Goal: Task Accomplishment & Management: Complete application form

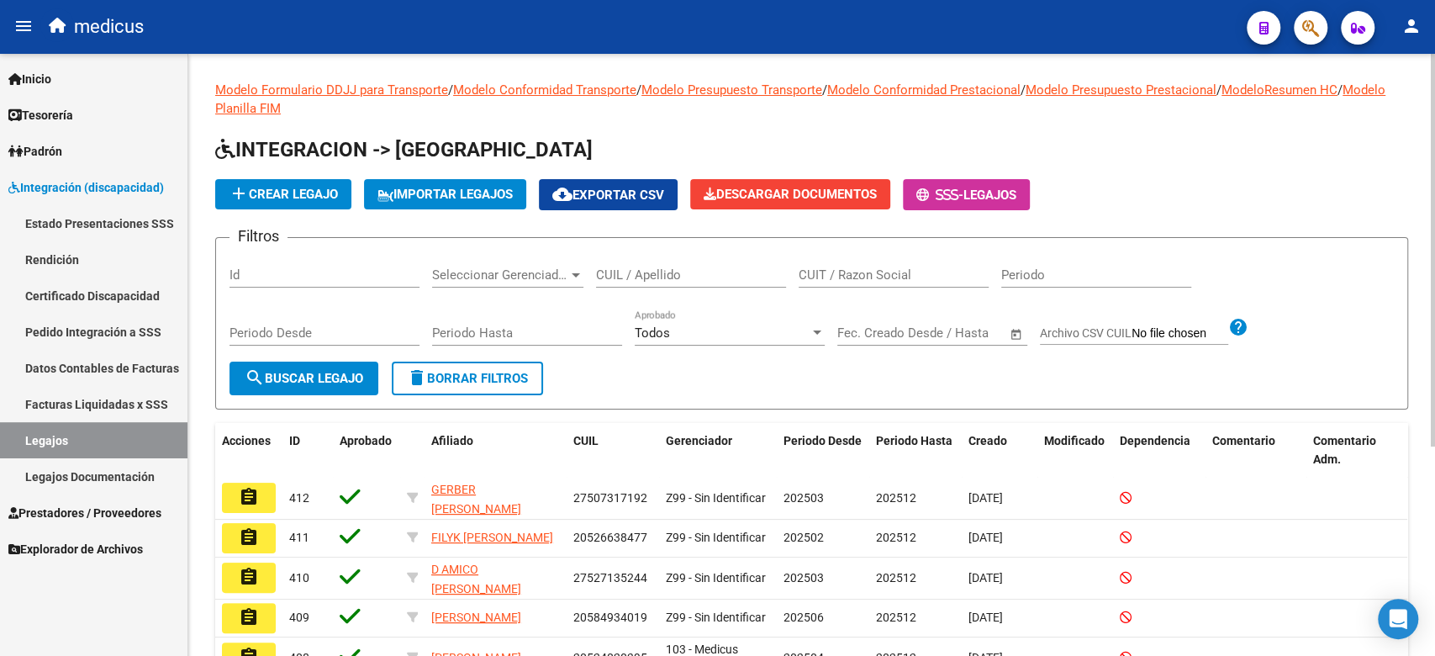
click at [1050, 161] on h1 "INTEGRACION -> [GEOGRAPHIC_DATA]" at bounding box center [811, 150] width 1193 height 29
click at [797, 339] on div "Todos" at bounding box center [722, 332] width 175 height 15
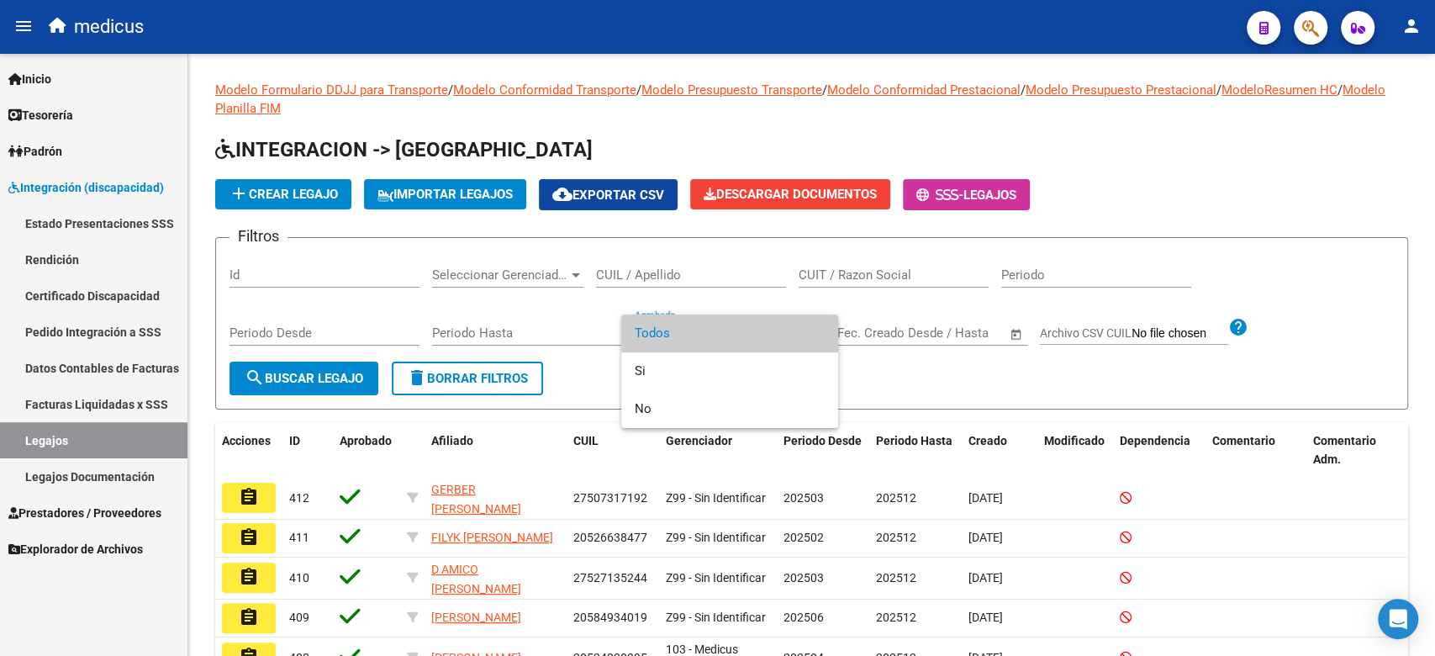
click at [303, 284] on div at bounding box center [717, 328] width 1435 height 656
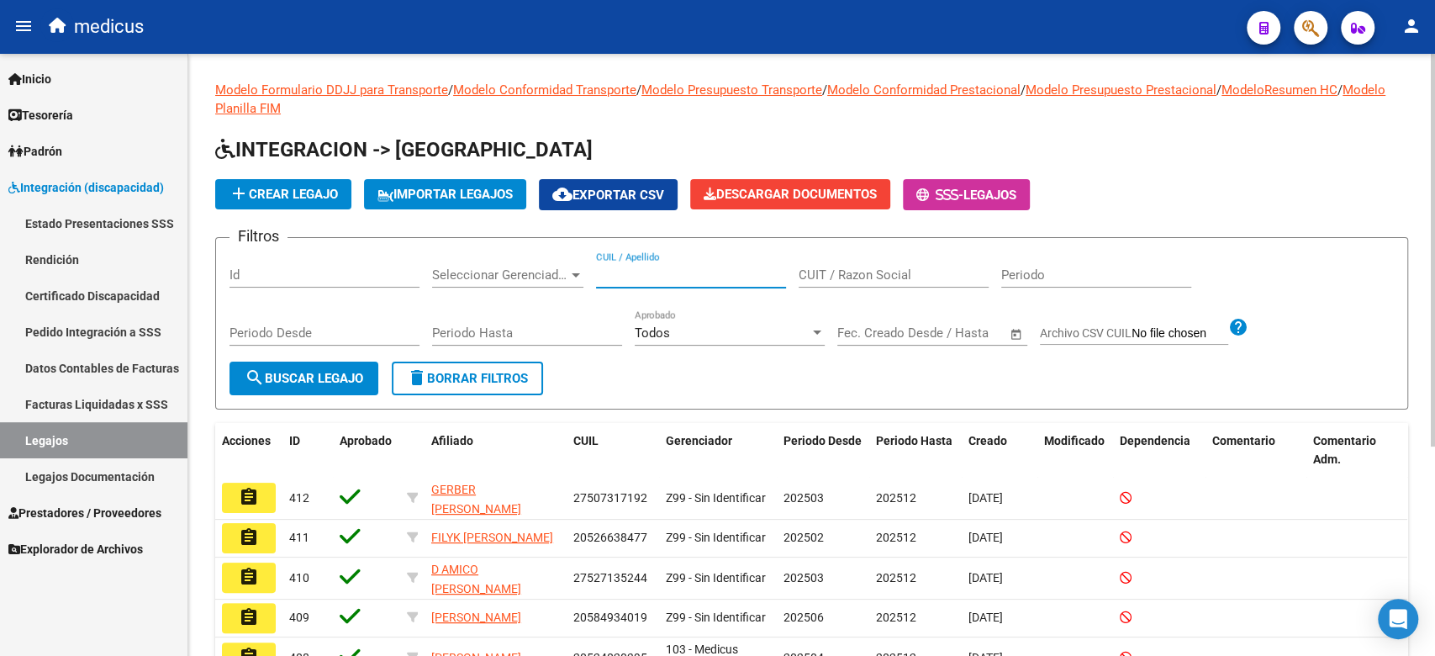
click at [650, 270] on input "CUIL / Apellido" at bounding box center [691, 274] width 190 height 15
paste input "27448511591"
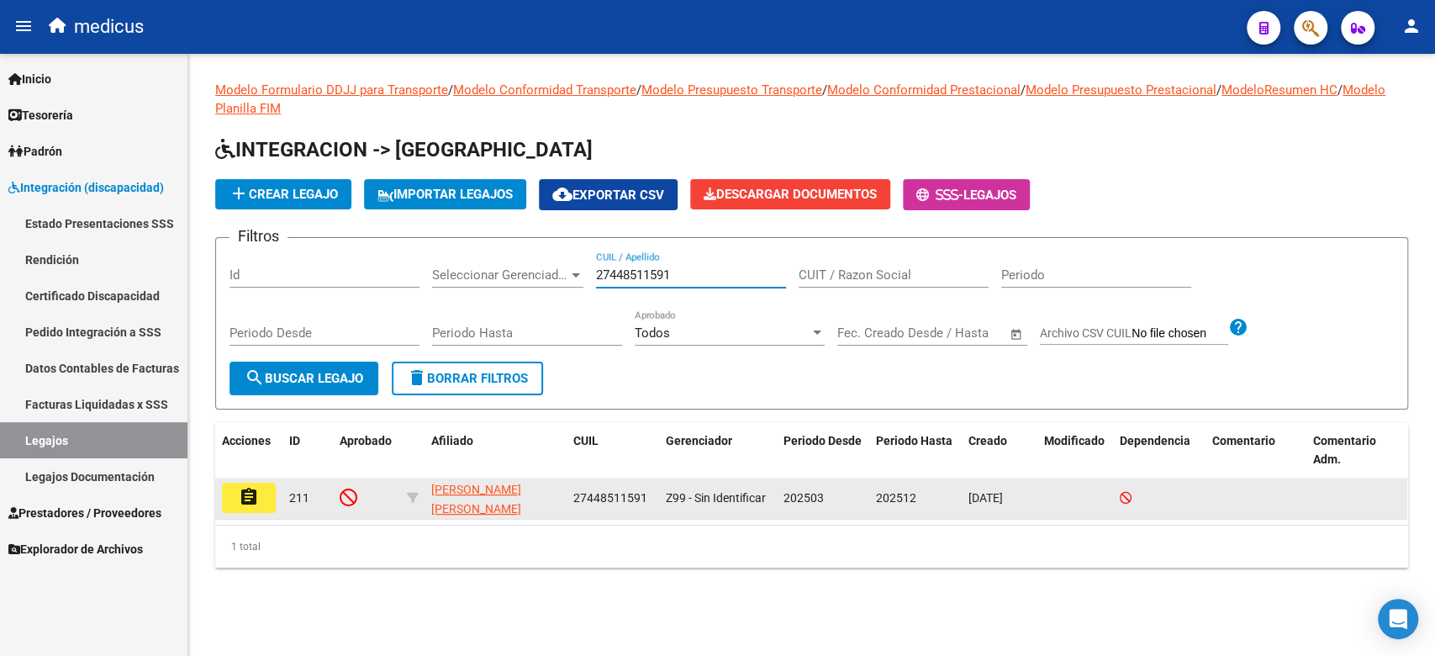
type input "27448511591"
click at [258, 498] on mat-icon "assignment" at bounding box center [249, 497] width 20 height 20
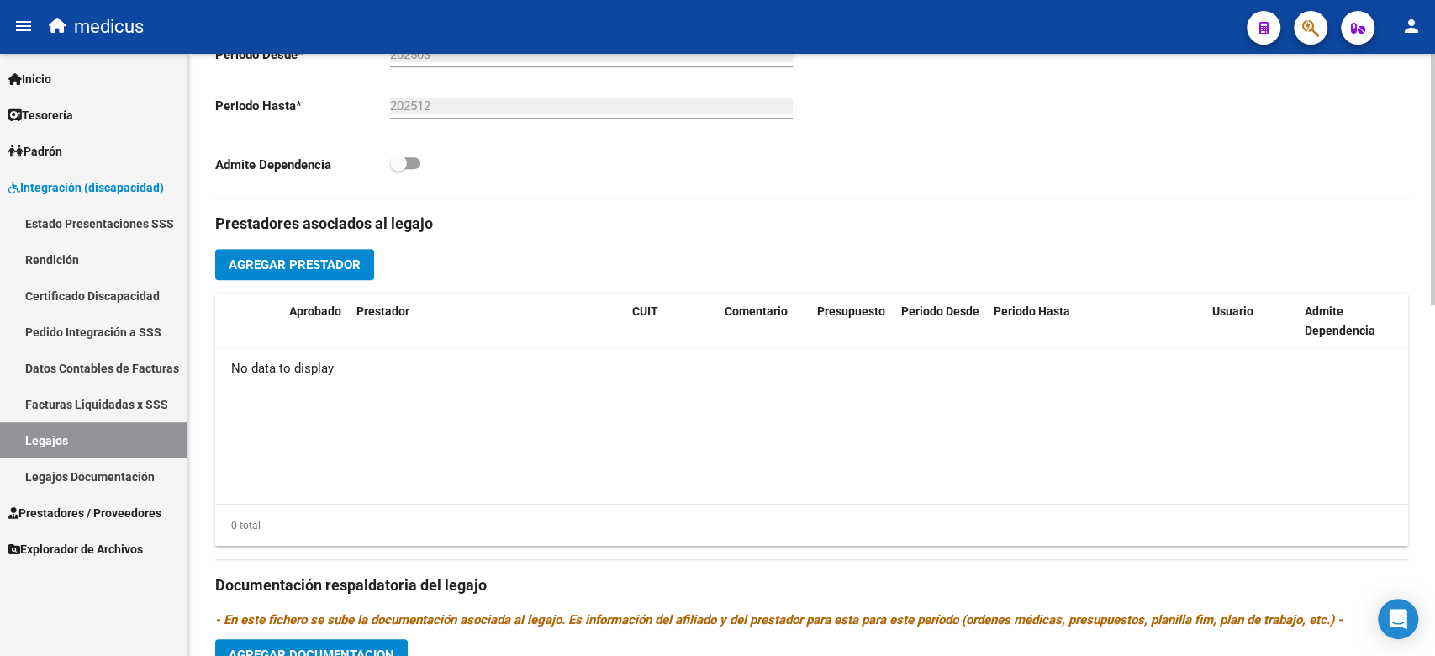
scroll to position [839, 0]
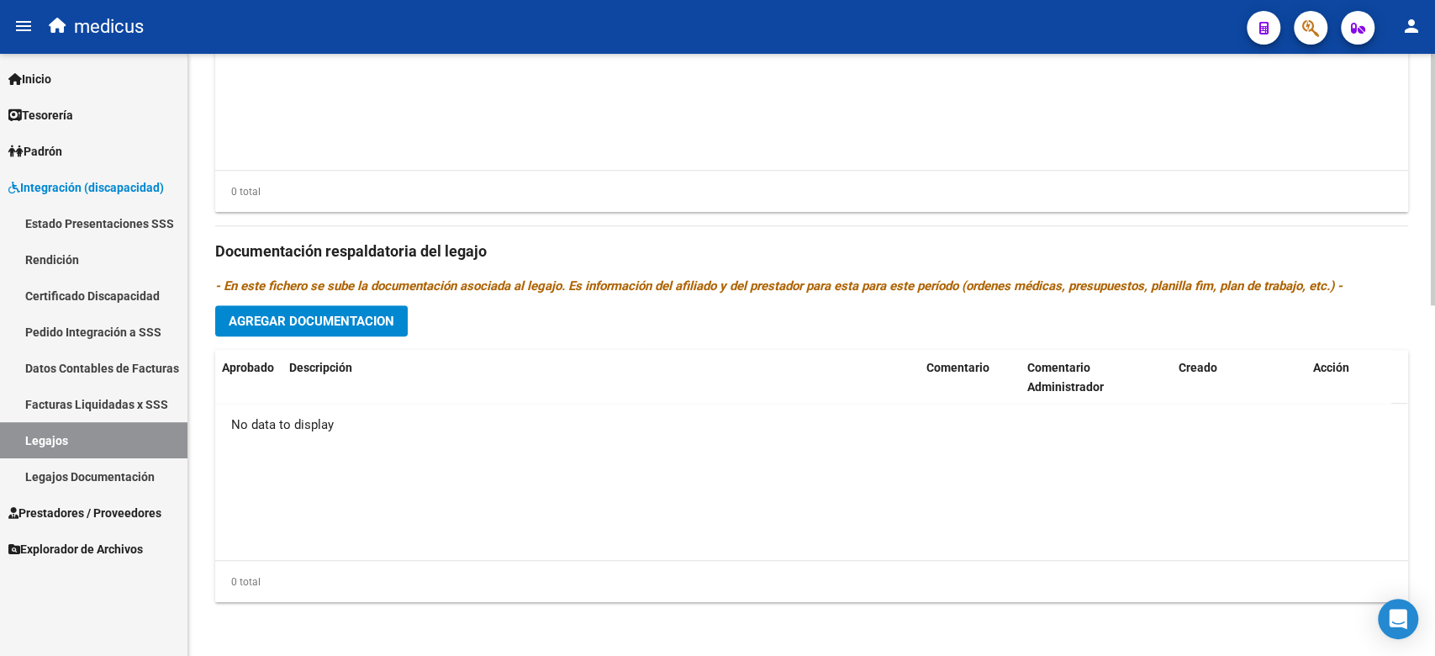
click at [316, 318] on span "Agregar Documentacion" at bounding box center [312, 320] width 166 height 15
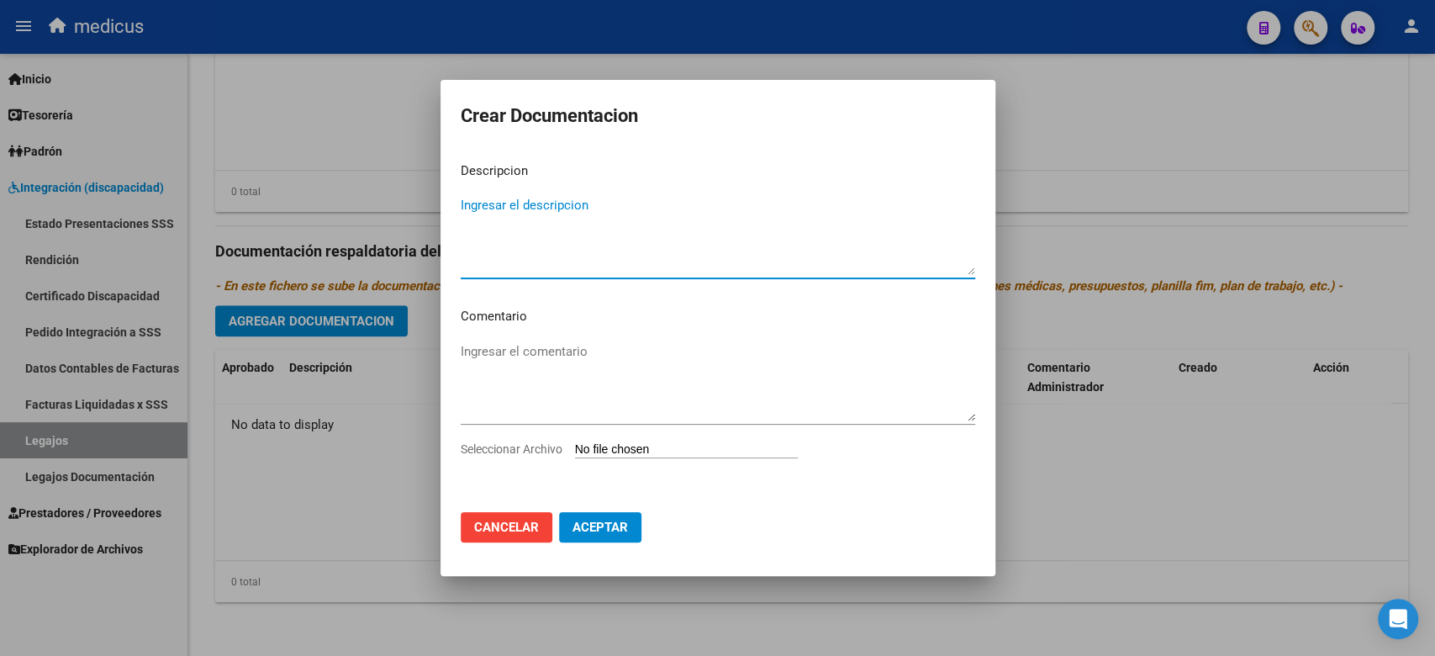
click at [598, 450] on input "Seleccionar Archivo" at bounding box center [686, 450] width 223 height 16
type input "C:\fakepath\COMPLETO.pdf"
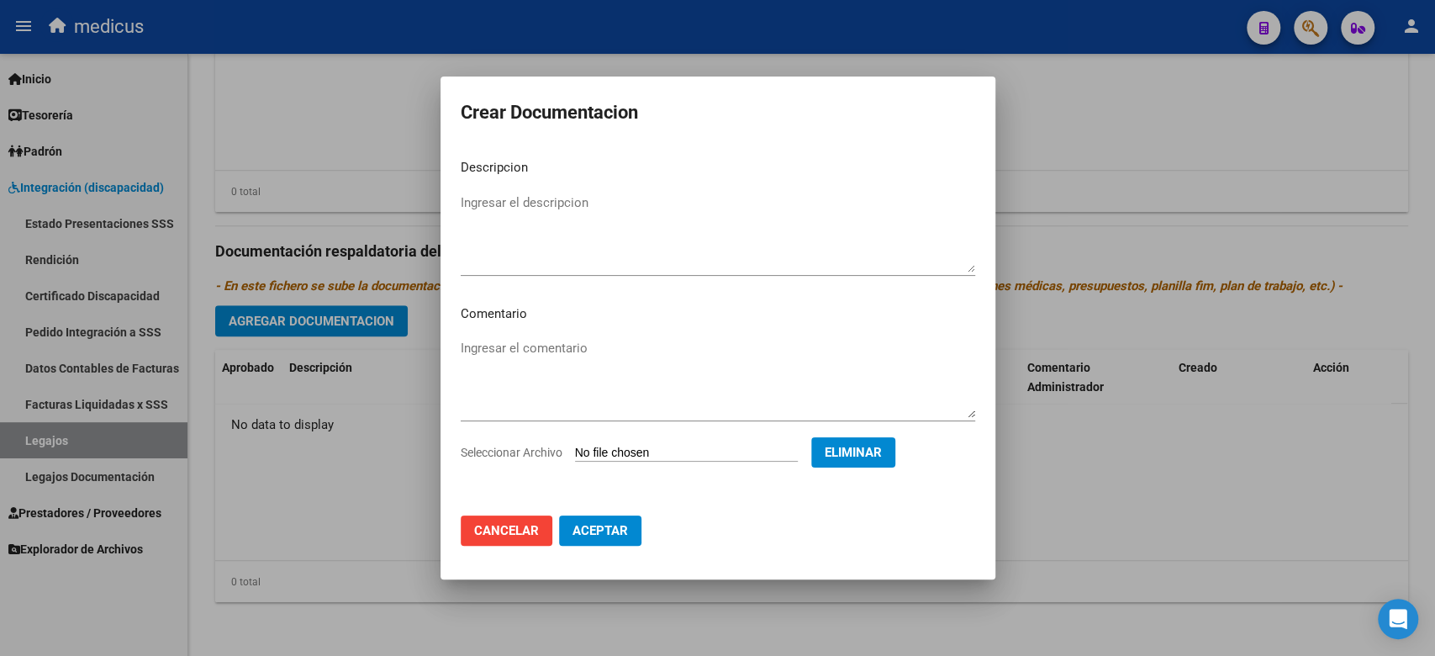
click at [538, 234] on textarea "Ingresar el descripcion" at bounding box center [718, 232] width 514 height 79
click at [489, 207] on textarea "Legjos de prestciones 2025" at bounding box center [718, 232] width 514 height 79
click at [484, 202] on textarea "Legjos de prestciones 2025" at bounding box center [718, 232] width 514 height 79
drag, startPoint x: 509, startPoint y: 222, endPoint x: 481, endPoint y: 203, distance: 34.5
click at [540, 199] on textarea "Legajos de prestciones 2025" at bounding box center [718, 232] width 514 height 79
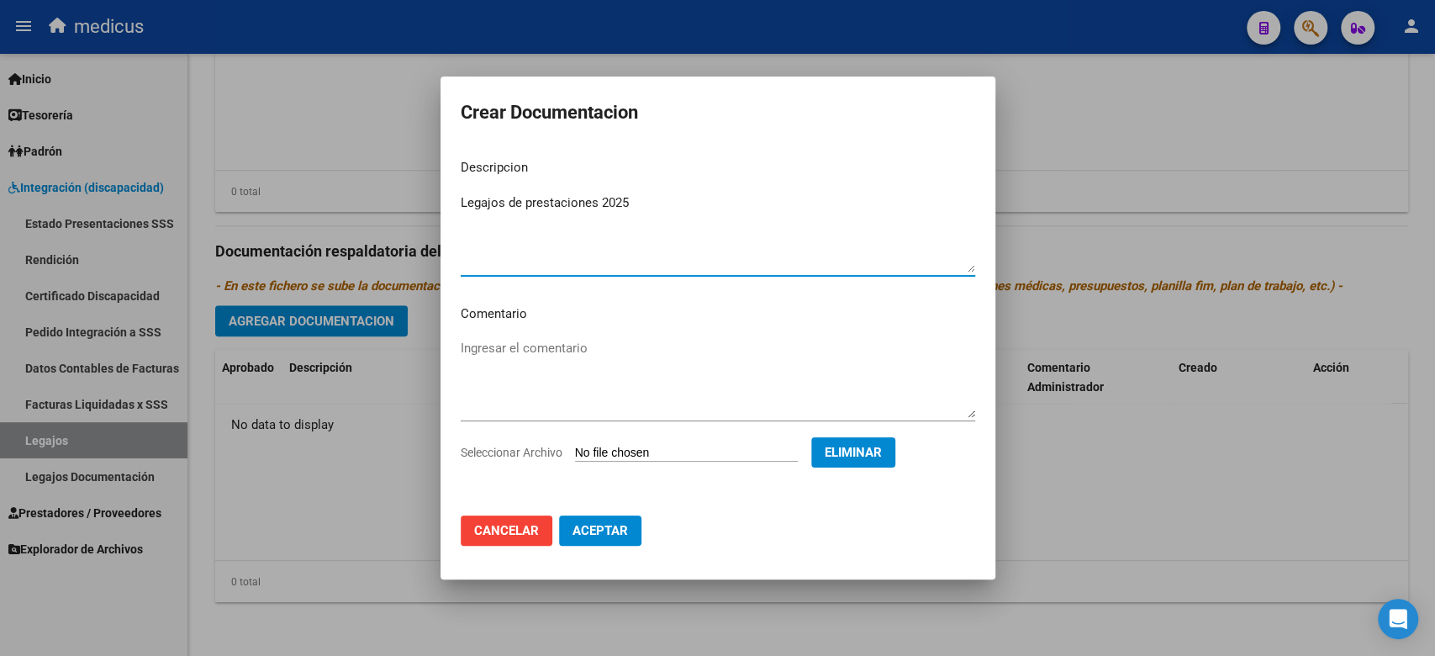
type textarea "Legajos de prestaciones 2025"
click at [556, 337] on div "Ingresar el comentario" at bounding box center [718, 378] width 514 height 86
drag, startPoint x: 480, startPoint y: 184, endPoint x: 543, endPoint y: 369, distance: 195.3
click at [543, 369] on mat-dialog-content "Descripcion Legajos de prestaciones 2025 Ingresar el descripcion Comentario Ing…" at bounding box center [717, 323] width 555 height 356
click at [539, 361] on textarea "Ingresar el comentario" at bounding box center [718, 378] width 514 height 79
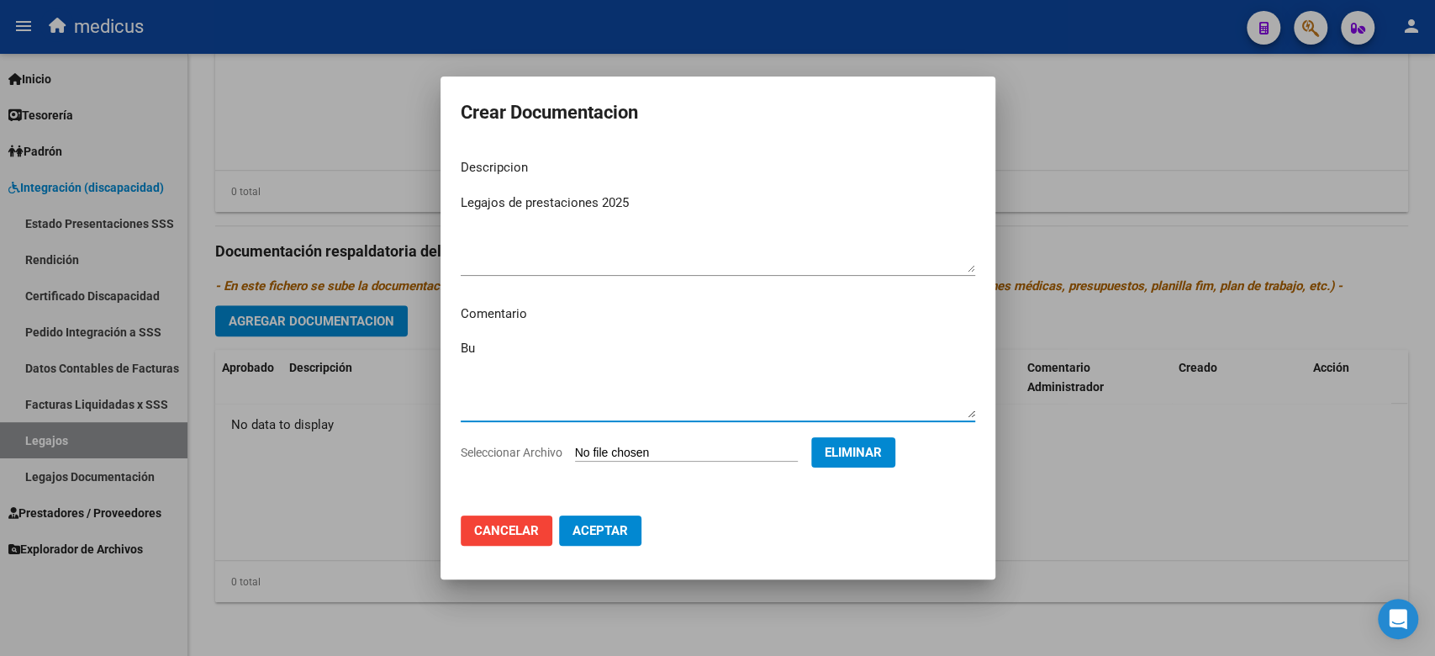
type textarea "B"
drag, startPoint x: 681, startPoint y: 382, endPoint x: 651, endPoint y: 374, distance: 30.6
click at [681, 382] on textarea "Ingresar el comentario" at bounding box center [718, 378] width 514 height 79
paste textarea "MII: PSICOLOGIA 27184274588 $ 148.447,32 MII: KINESIOLOGIA 27285883569 $ 197.92…"
drag, startPoint x: 748, startPoint y: 342, endPoint x: 565, endPoint y: 353, distance: 183.5
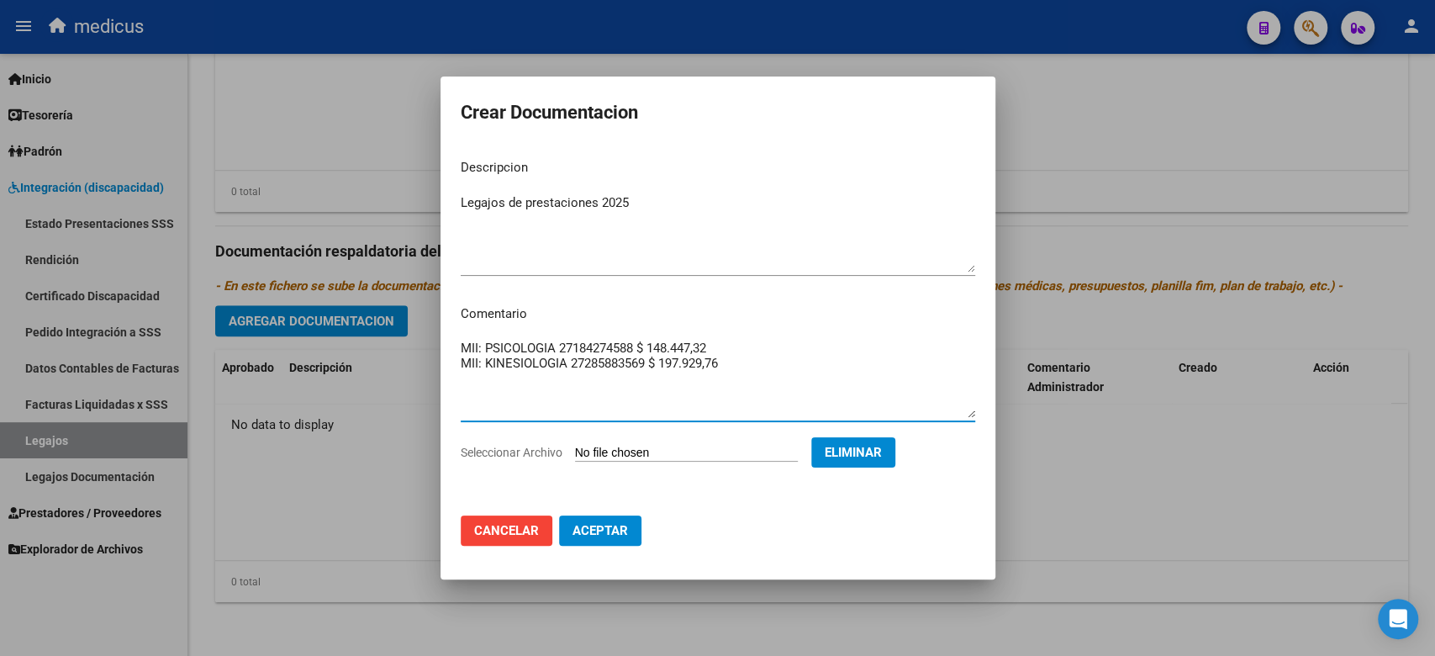
click at [565, 353] on textarea "MII: PSICOLOGIA 27184274588 $ 148.447,32 MII: KINESIOLOGIA 27285883569 $ 197.92…" at bounding box center [718, 378] width 514 height 79
drag, startPoint x: 736, startPoint y: 361, endPoint x: 573, endPoint y: 364, distance: 163.1
click at [573, 364] on textarea "MII: PSICOLOGIA MII: KINESIOLOGIA 27285883569 $ 197.929,76" at bounding box center [718, 378] width 514 height 79
type textarea "MII: PSICOLOGIA MII: KINESIOLOGIA"
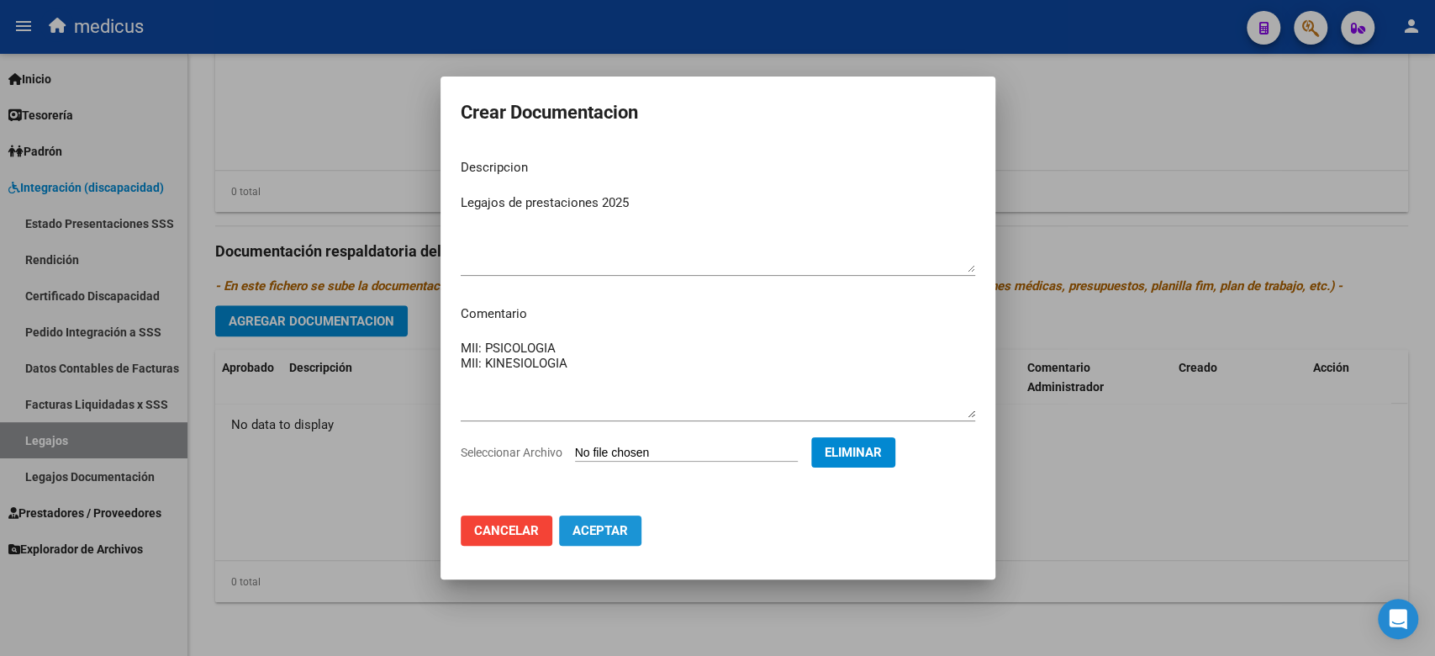
click at [619, 540] on button "Aceptar" at bounding box center [600, 530] width 82 height 30
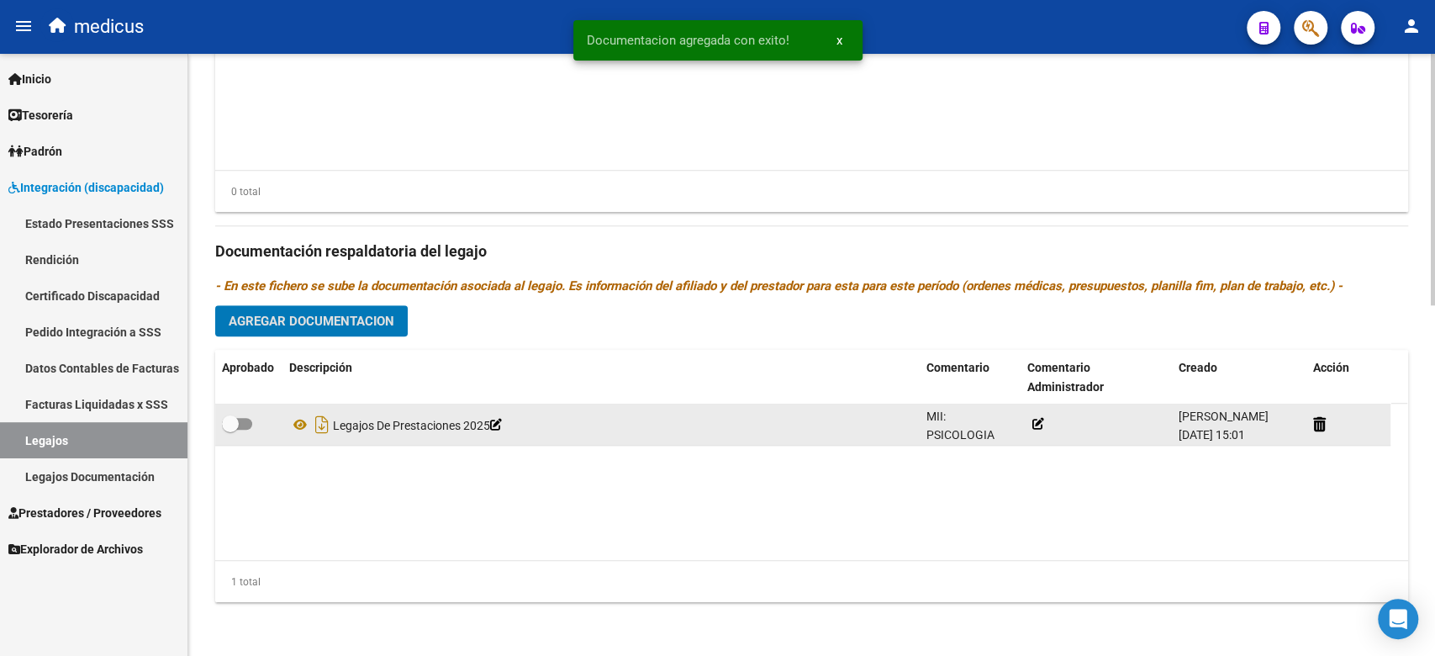
click at [245, 418] on span at bounding box center [237, 424] width 30 height 12
click at [230, 429] on input "checkbox" at bounding box center [229, 429] width 1 height 1
checkbox input "true"
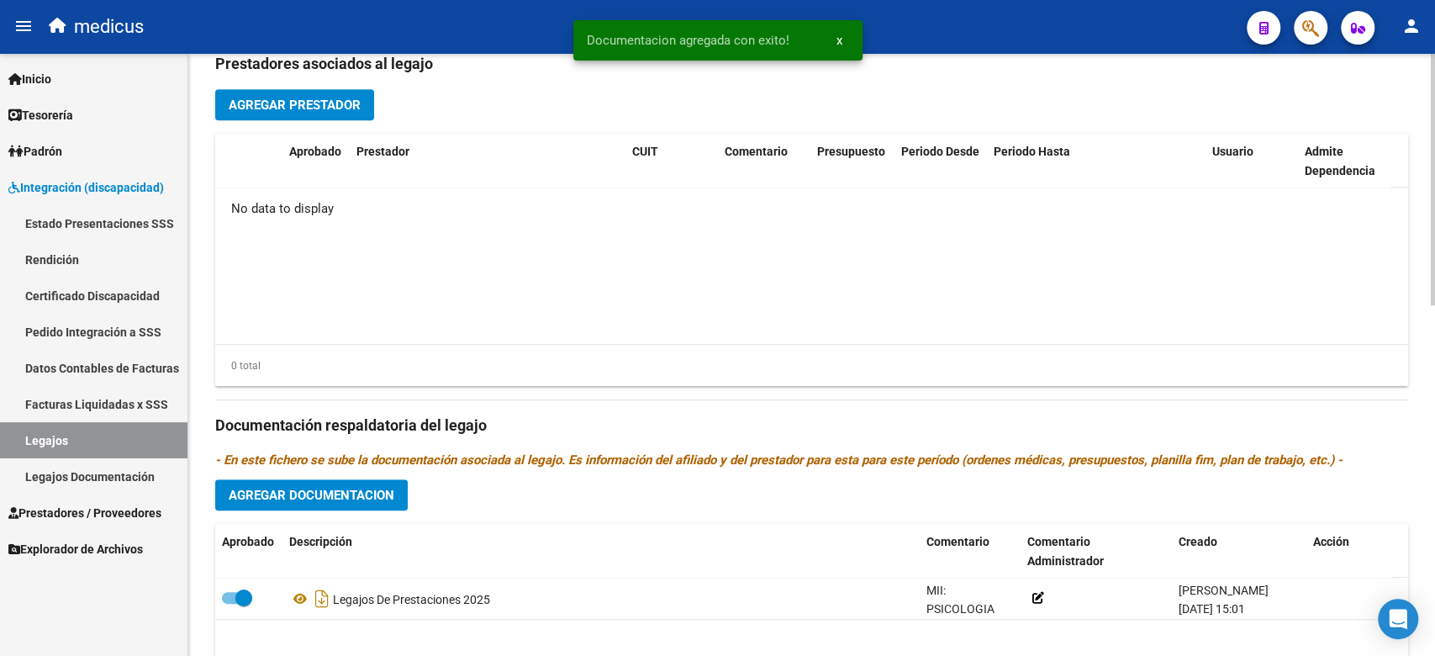
scroll to position [614, 0]
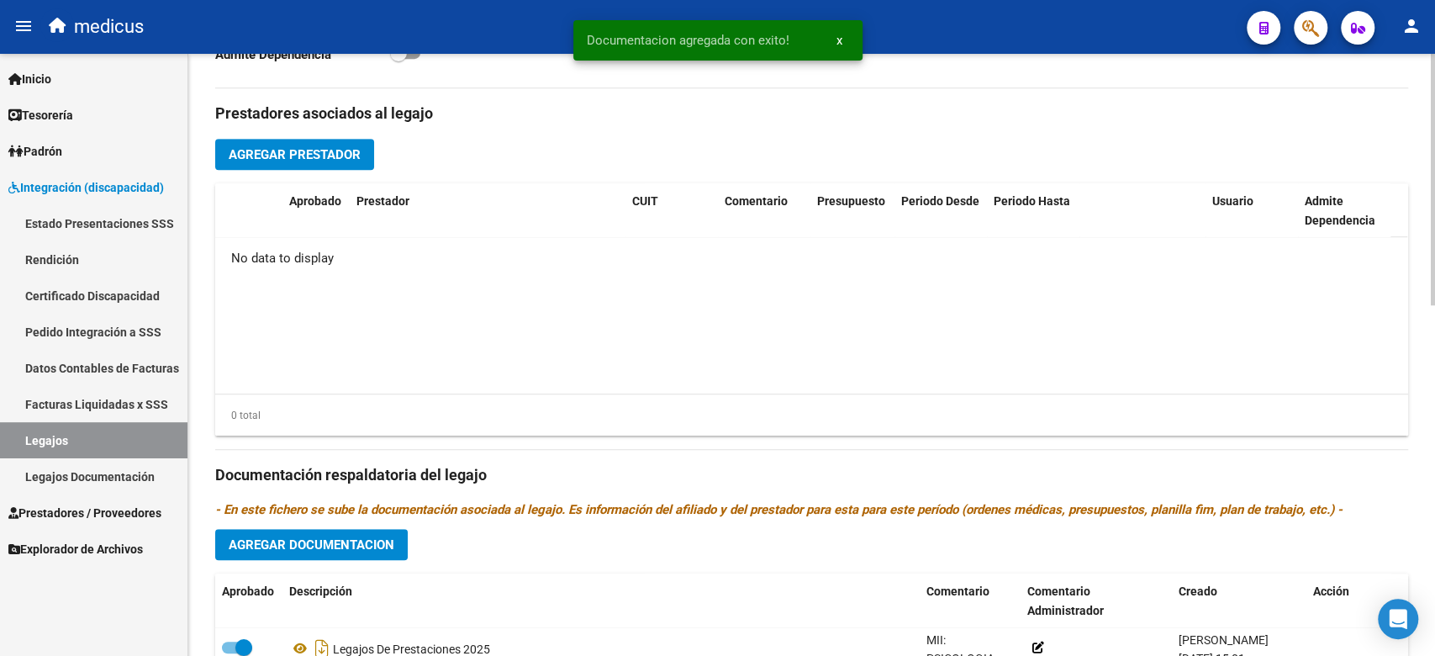
click at [305, 147] on span "Agregar Prestador" at bounding box center [295, 154] width 132 height 15
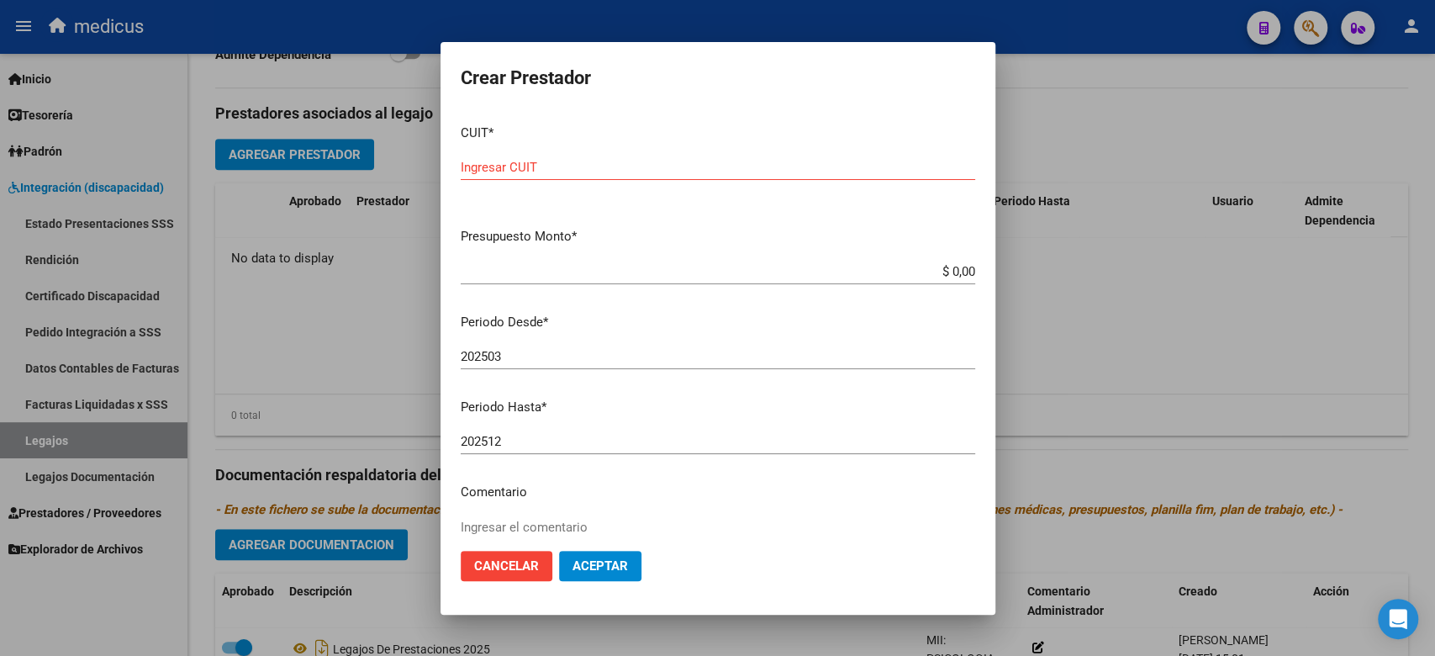
drag, startPoint x: 921, startPoint y: 461, endPoint x: 738, endPoint y: 423, distance: 187.1
click at [921, 461] on div "202512 Ingresar el periodo" at bounding box center [718, 449] width 514 height 41
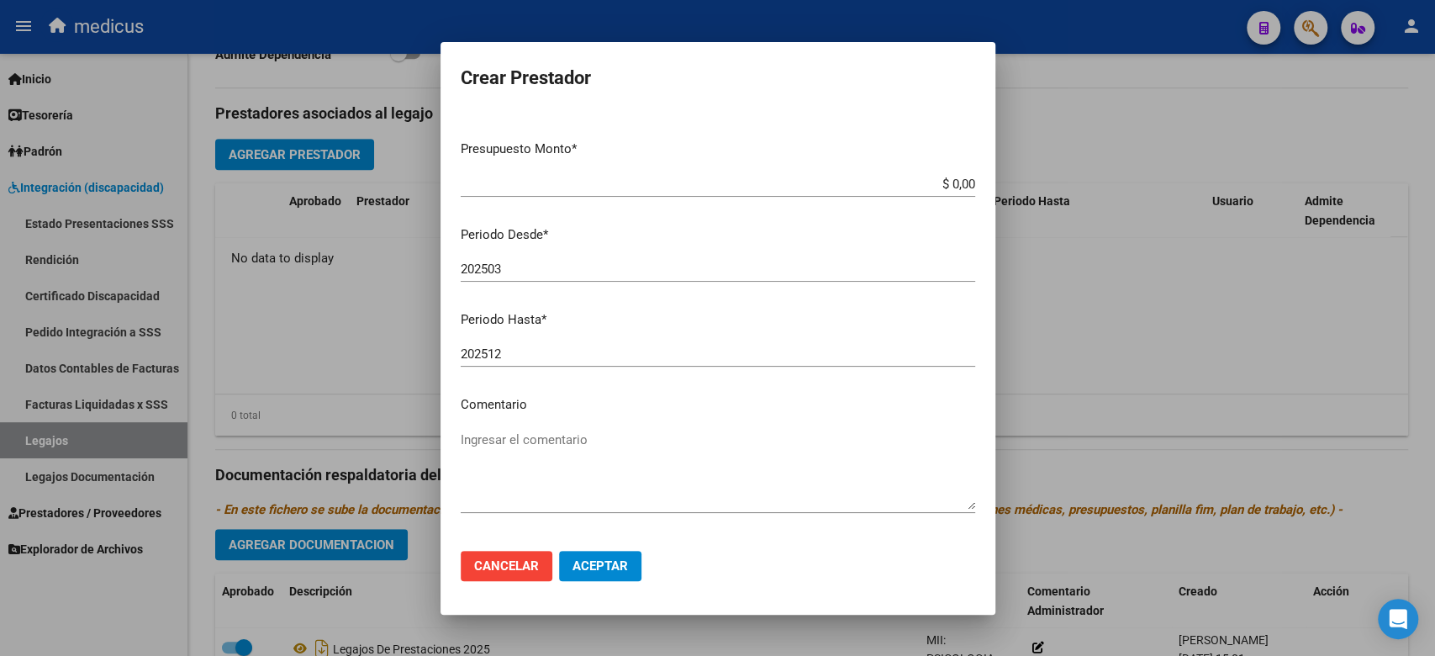
scroll to position [149, 0]
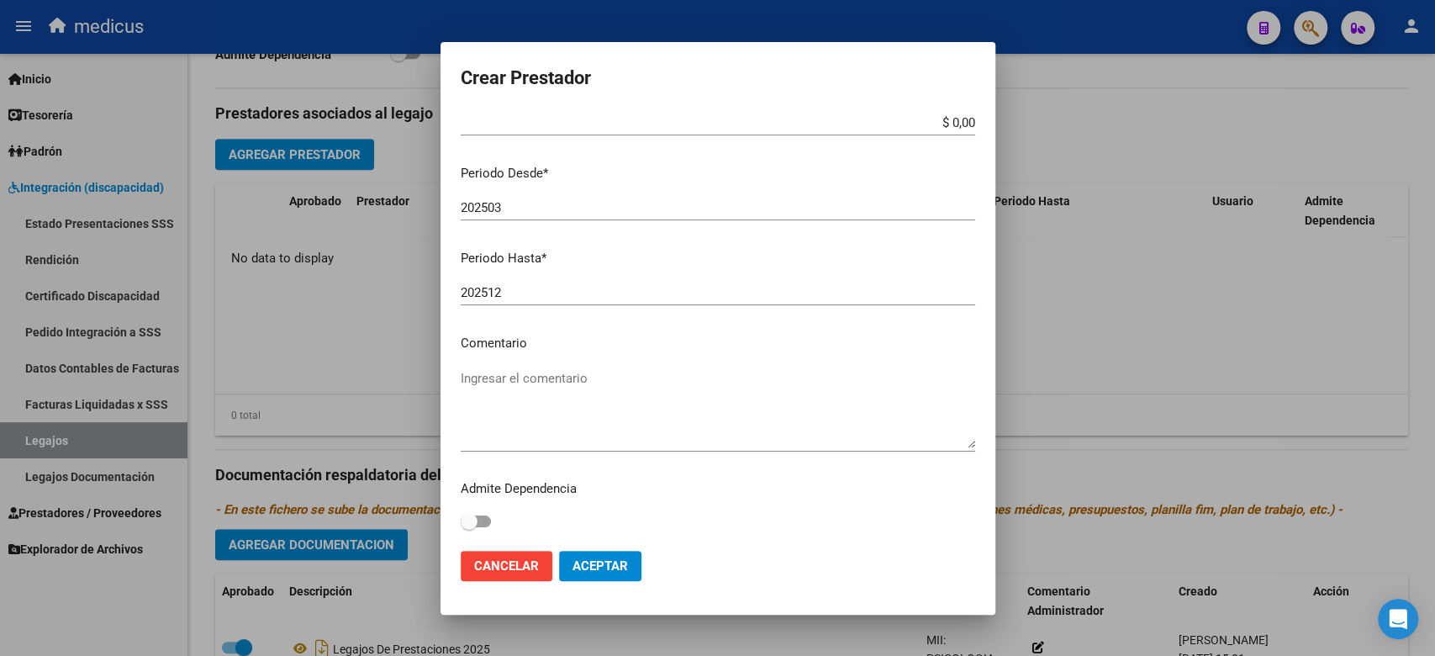
click at [575, 392] on textarea "Ingresar el comentario" at bounding box center [718, 408] width 514 height 79
paste textarea "MII: PSICOLOGIA"
type textarea "MII: PSICOLOGIA"
drag, startPoint x: 798, startPoint y: 415, endPoint x: 773, endPoint y: 426, distance: 26.7
click at [798, 415] on textarea "MII: PSICOLOGIA" at bounding box center [718, 408] width 514 height 79
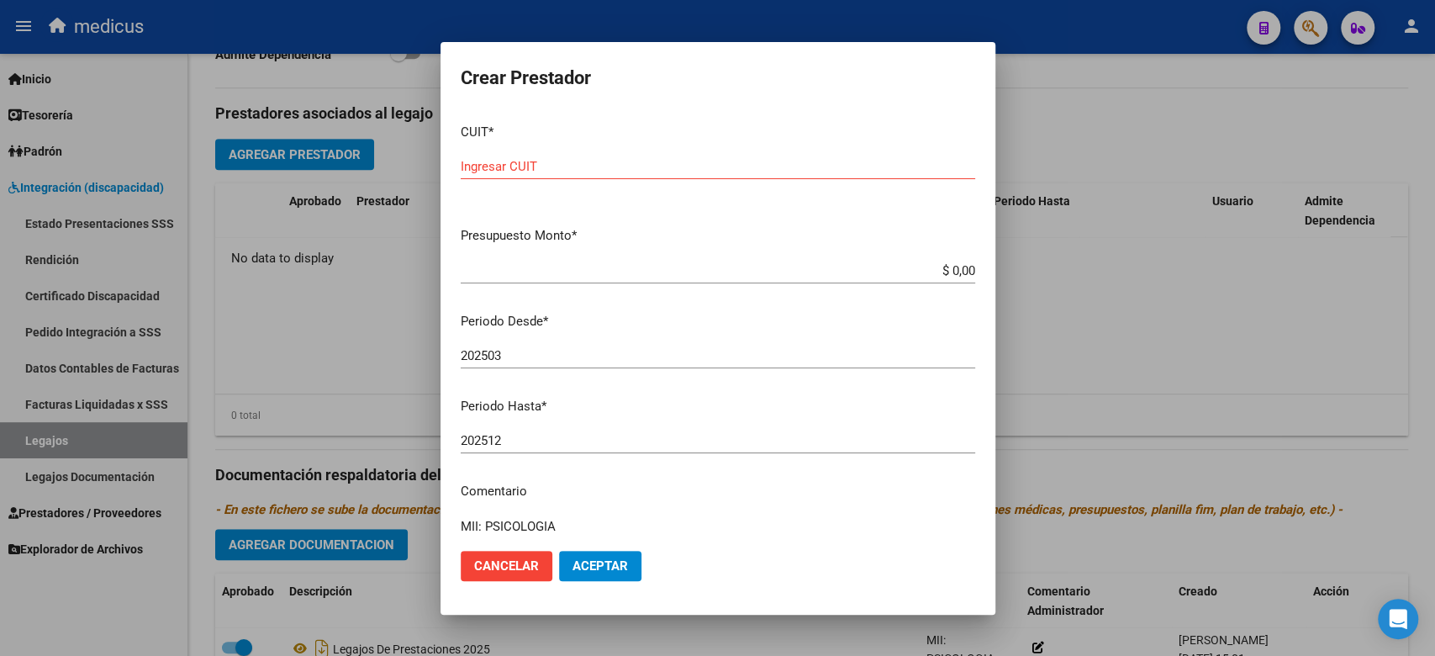
scroll to position [0, 0]
click at [544, 175] on div "Ingresar CUIT" at bounding box center [718, 167] width 514 height 25
paste input "27-18427458-8"
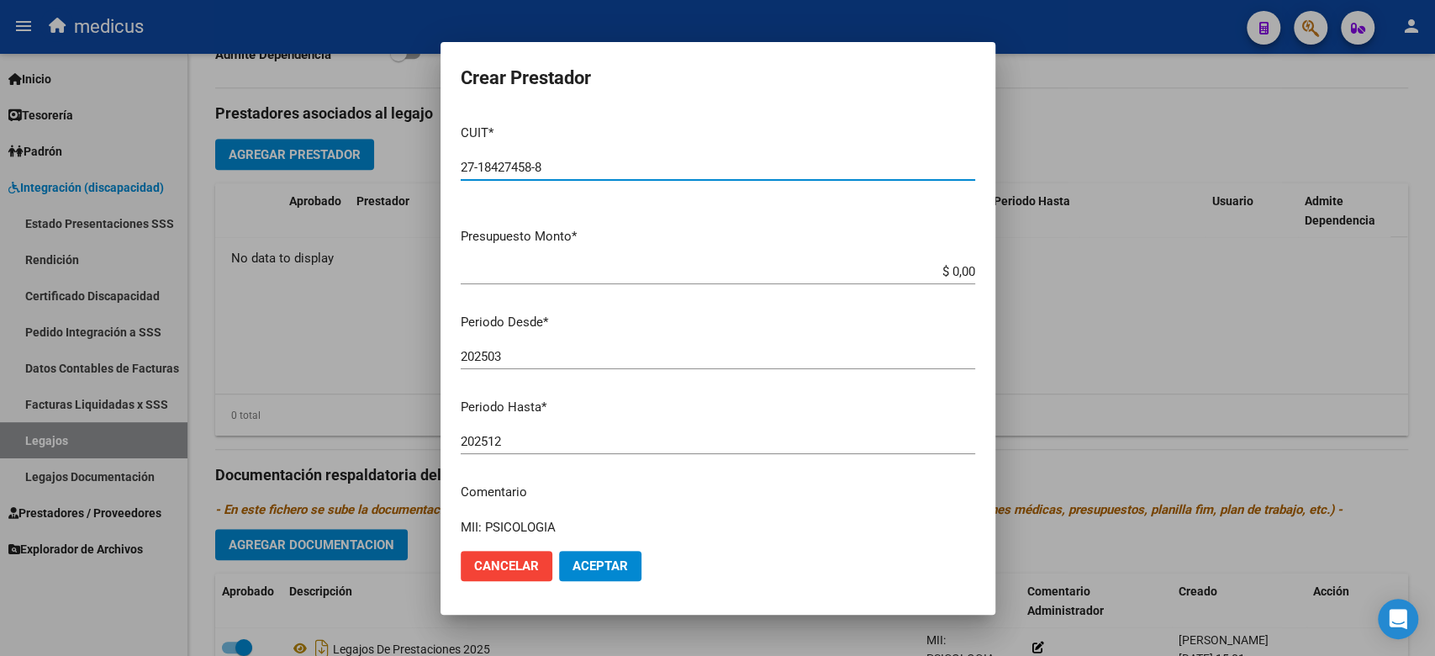
type input "27-18427458-8"
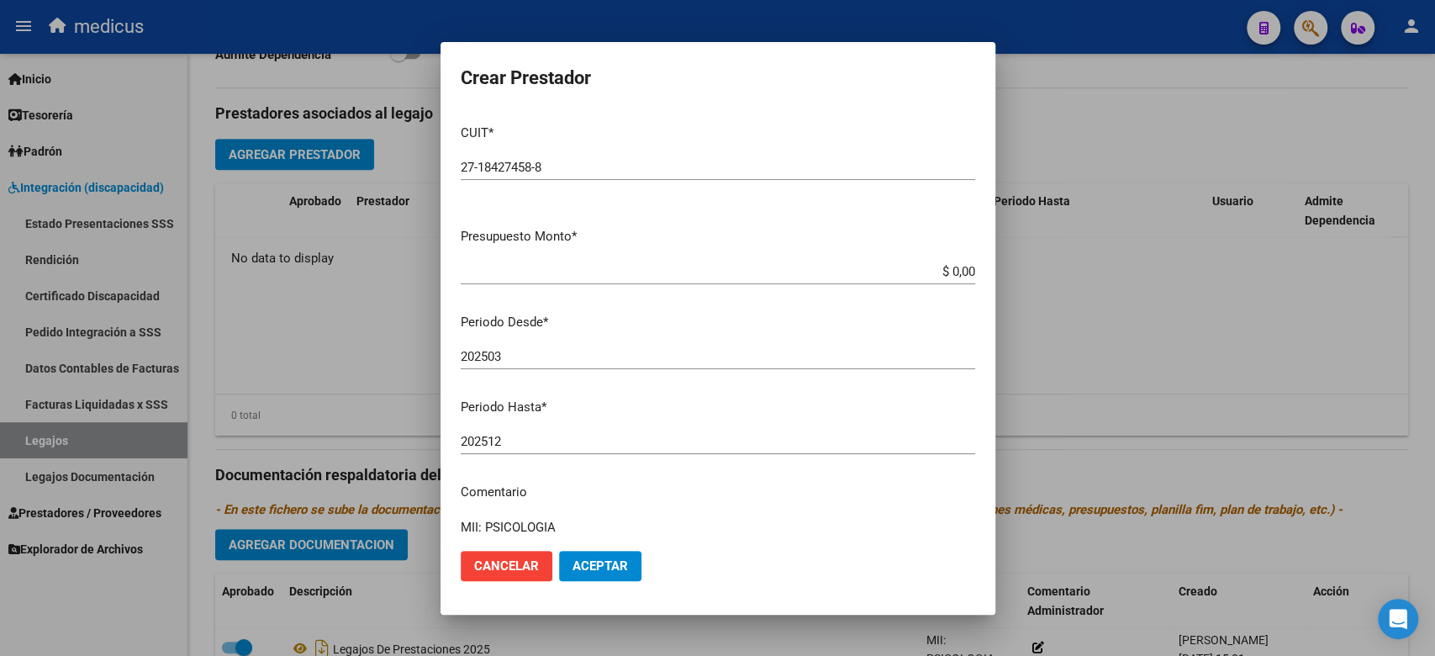
click at [932, 291] on div "$ 0,00 Ingresar el monto" at bounding box center [718, 279] width 514 height 41
drag, startPoint x: 919, startPoint y: 266, endPoint x: 982, endPoint y: 272, distance: 64.1
click at [982, 272] on mat-dialog-content "CUIT * 27-18427458-8 Ingresar CUIT ARCA Padrón Presupuesto Monto * $ 0,00 Ingre…" at bounding box center [717, 324] width 555 height 426
paste input "148.447,32"
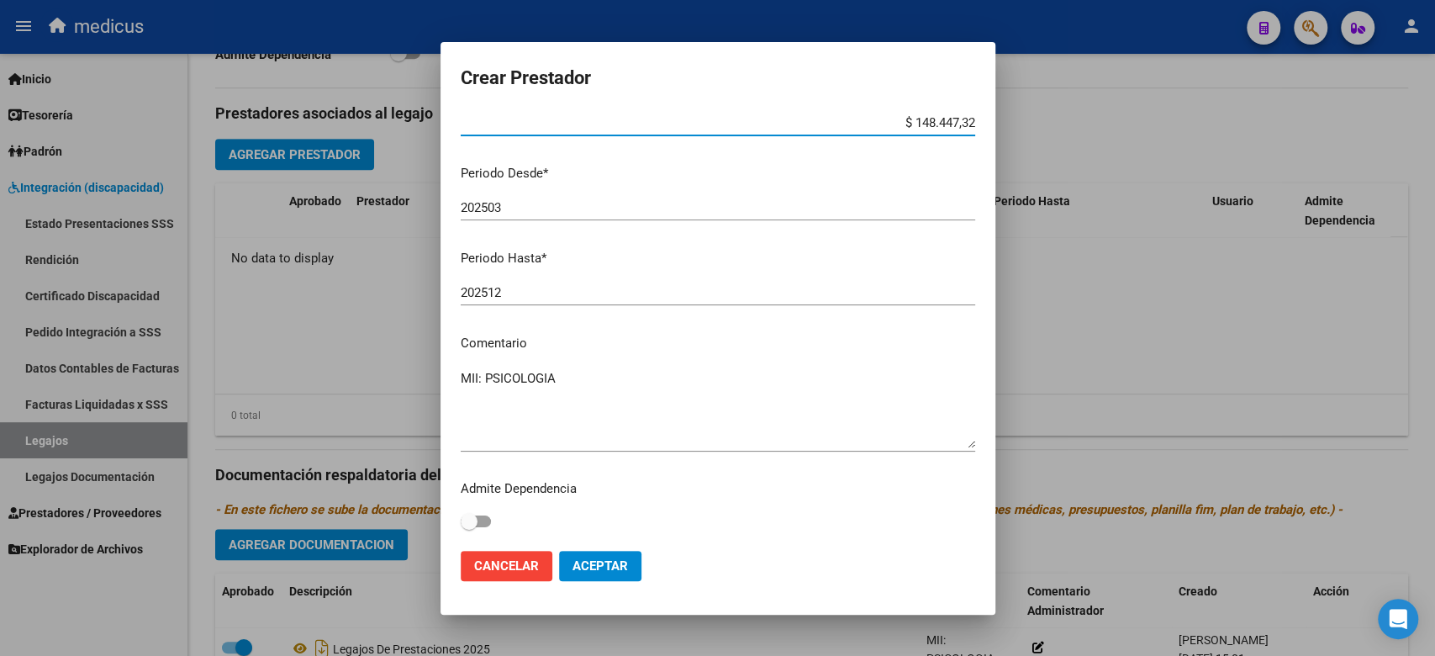
type input "$ 148.447,32"
click at [589, 570] on span "Aceptar" at bounding box center [599, 565] width 55 height 15
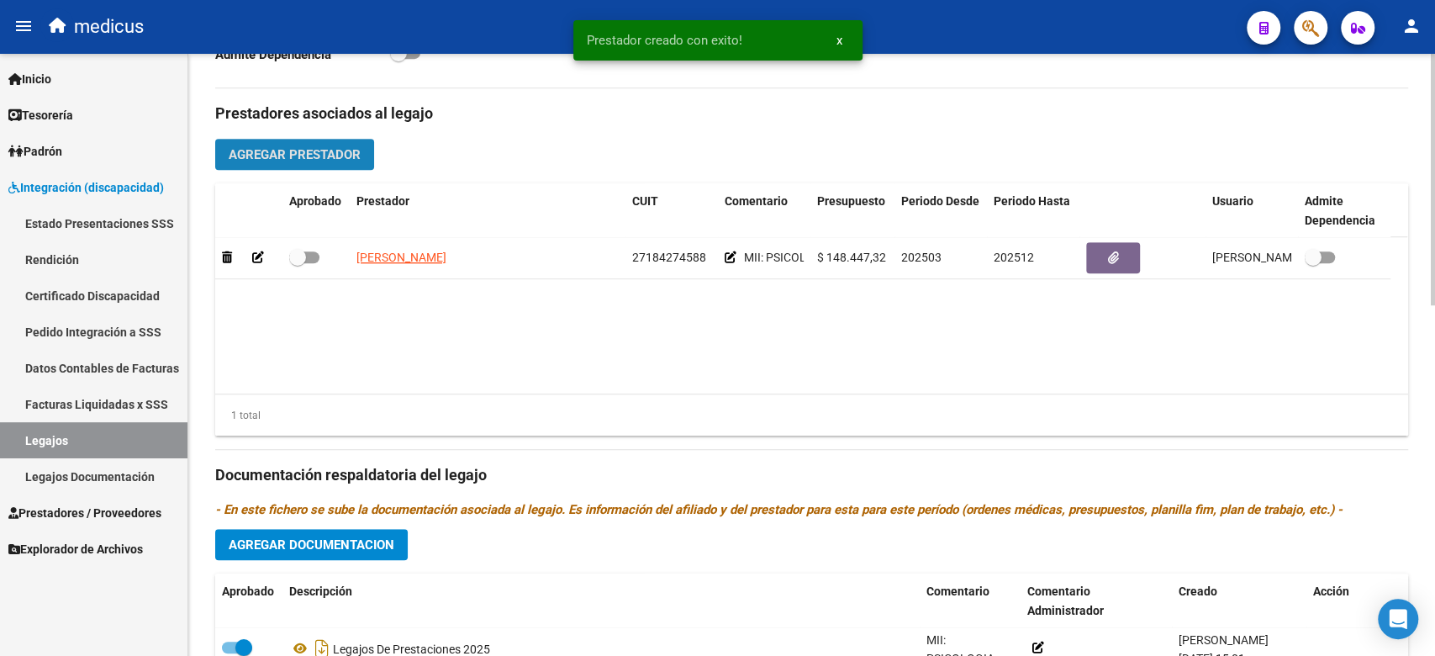
click at [318, 153] on span "Agregar Prestador" at bounding box center [295, 154] width 132 height 15
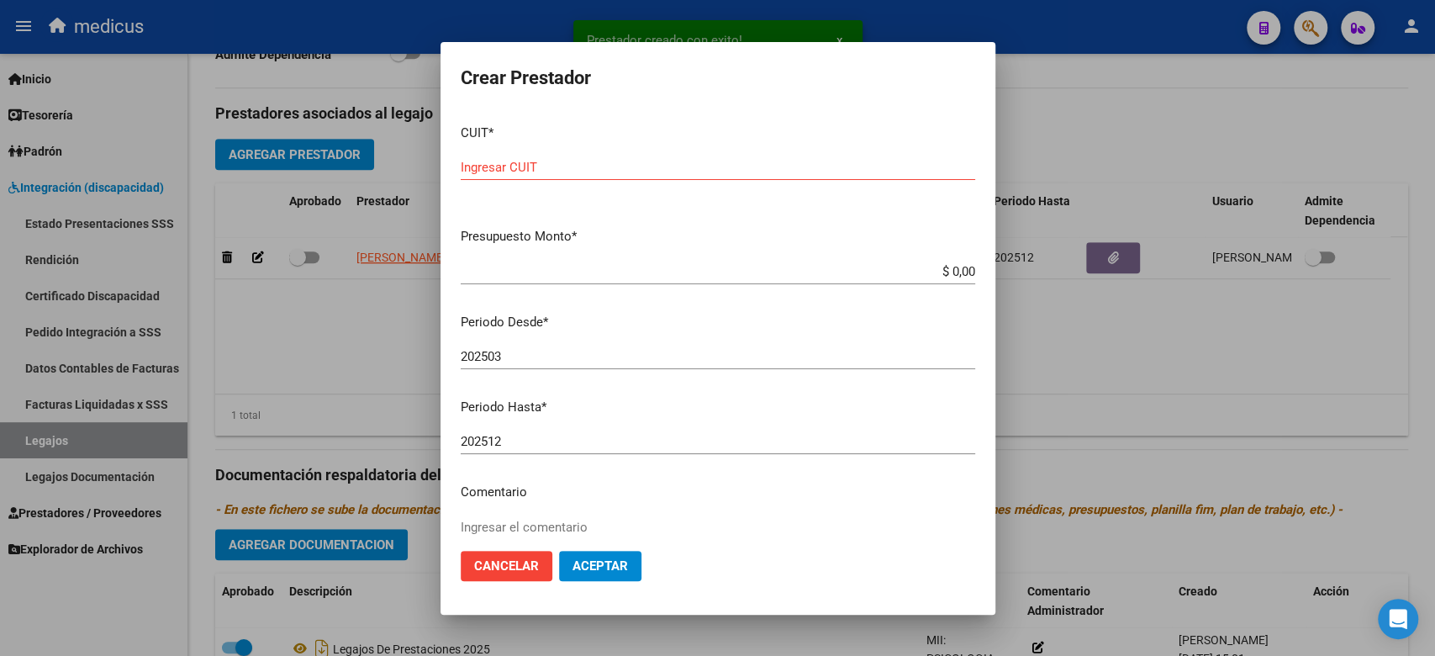
drag, startPoint x: 811, startPoint y: 528, endPoint x: 753, endPoint y: 483, distance: 73.1
click at [811, 528] on textarea "Ingresar el comentario" at bounding box center [718, 557] width 514 height 79
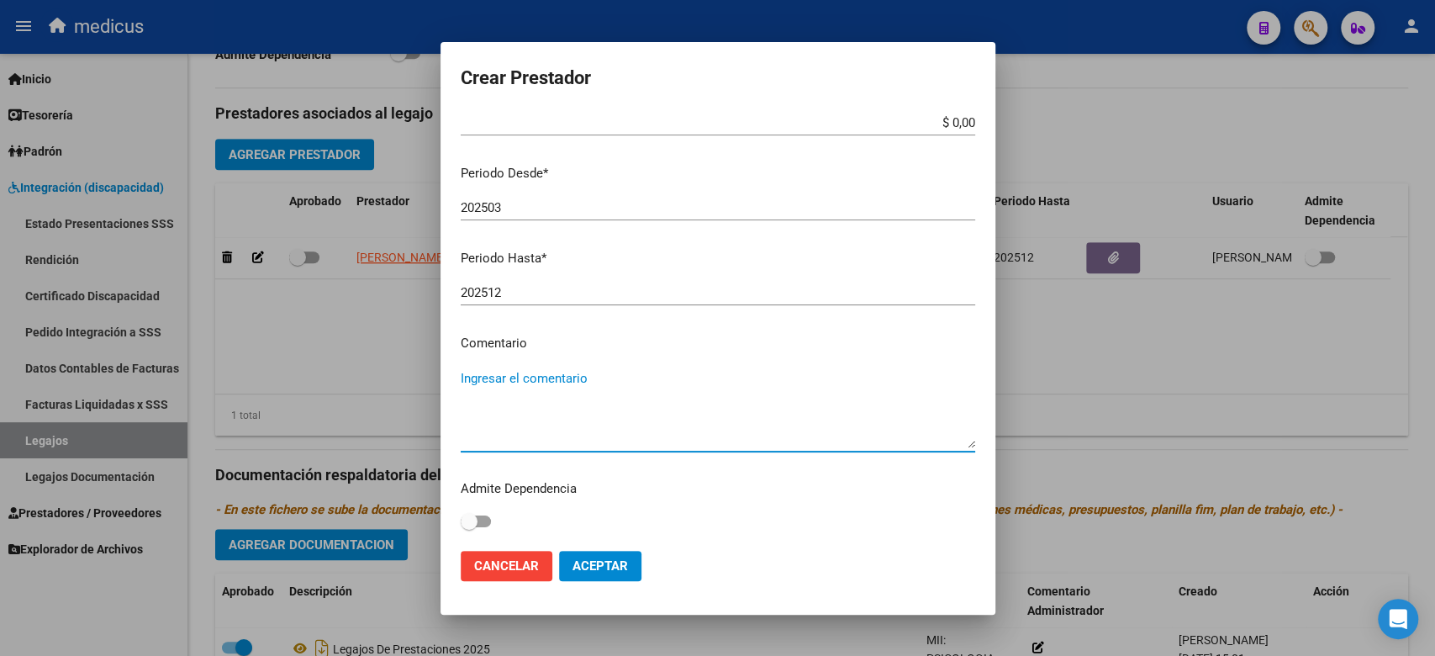
click at [549, 406] on textarea "Ingresar el comentario" at bounding box center [718, 408] width 514 height 79
paste textarea "MII: KINESIOLOGIA"
type textarea "MII: KINESIOLOGIA"
click at [805, 560] on mat-dialog-actions "Cancelar Aceptar" at bounding box center [718, 565] width 514 height 57
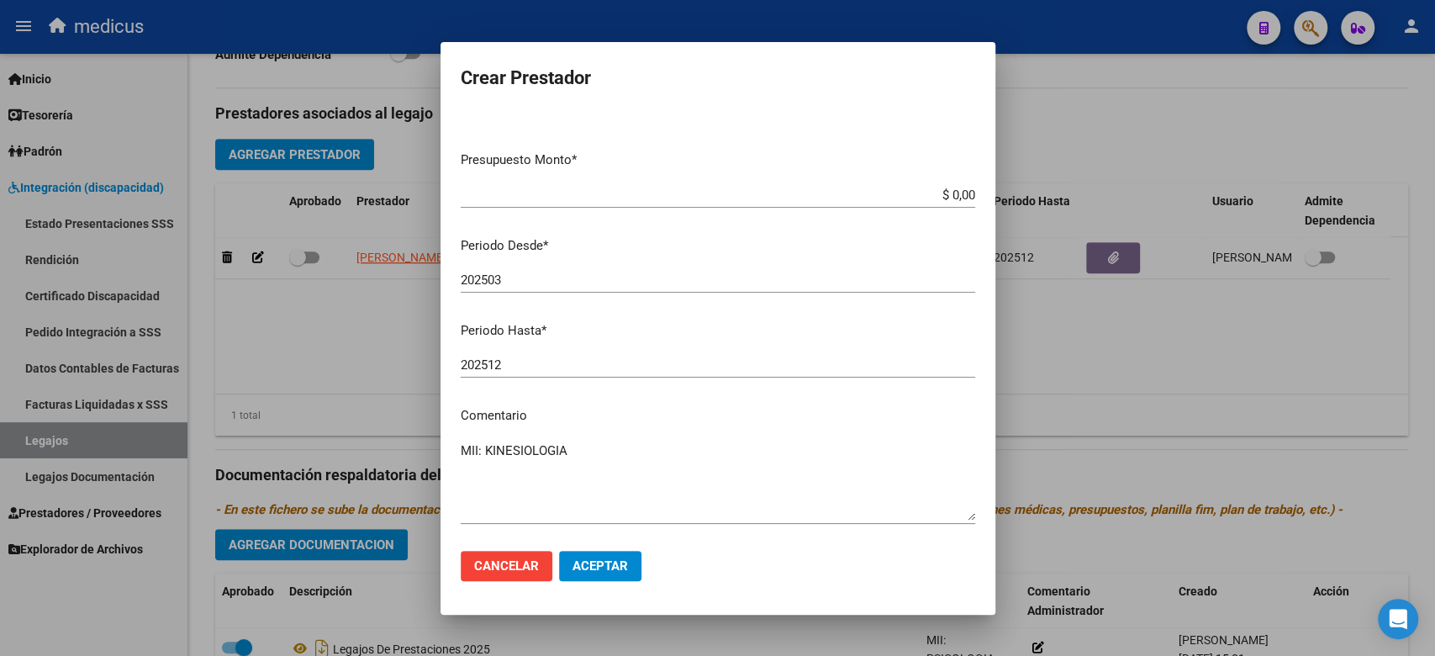
scroll to position [0, 0]
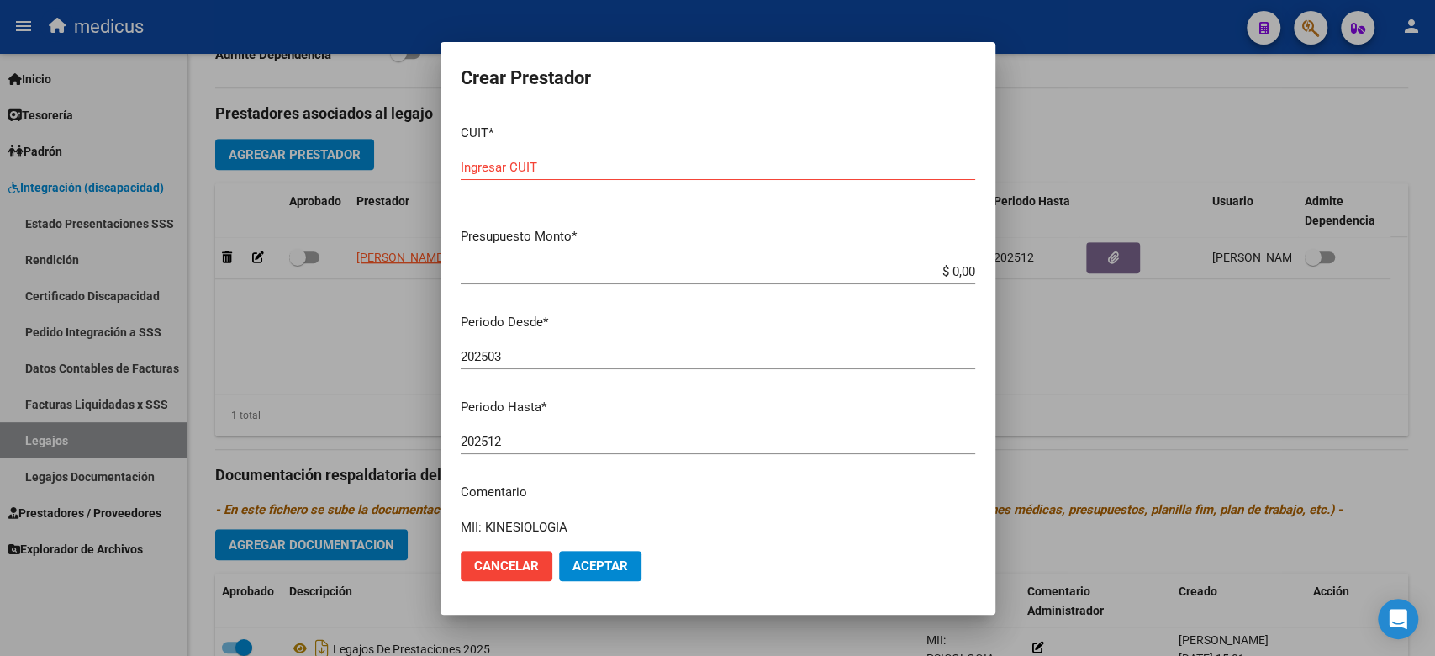
click at [545, 166] on input "Ingresar CUIT" at bounding box center [718, 167] width 514 height 15
paste input "27-28588356-9"
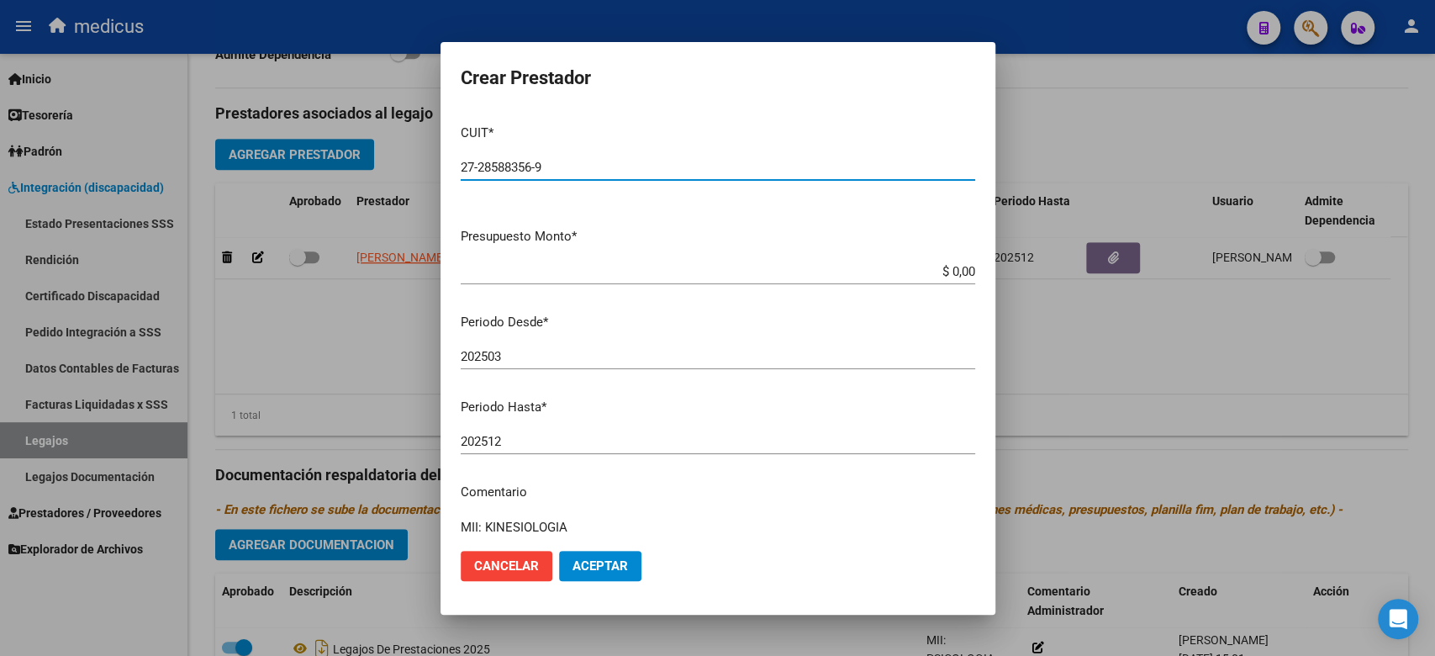
type input "27-28588356-9"
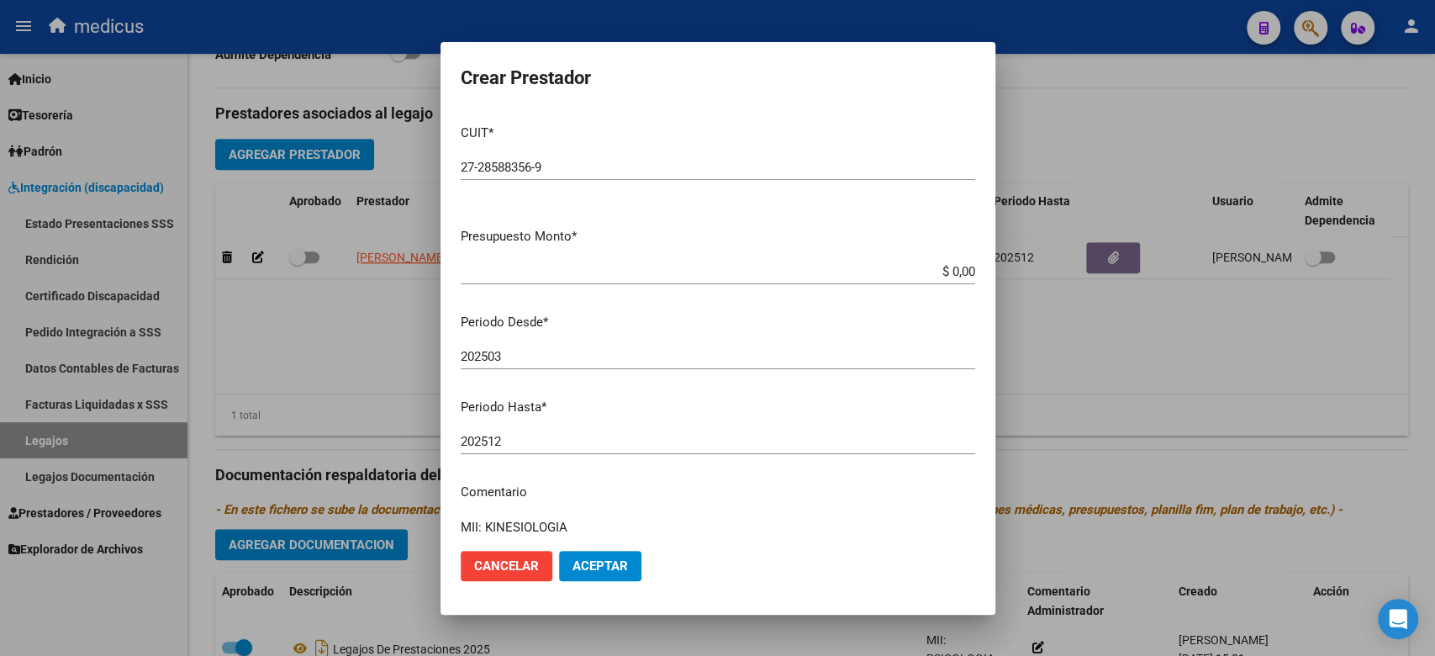
drag, startPoint x: 822, startPoint y: 328, endPoint x: 836, endPoint y: 315, distance: 19.1
click at [822, 328] on p "Periodo Desde *" at bounding box center [718, 322] width 514 height 19
drag, startPoint x: 888, startPoint y: 273, endPoint x: 947, endPoint y: 271, distance: 58.9
click at [947, 271] on input "$ 0,00" at bounding box center [718, 271] width 514 height 15
paste input "197.929,76"
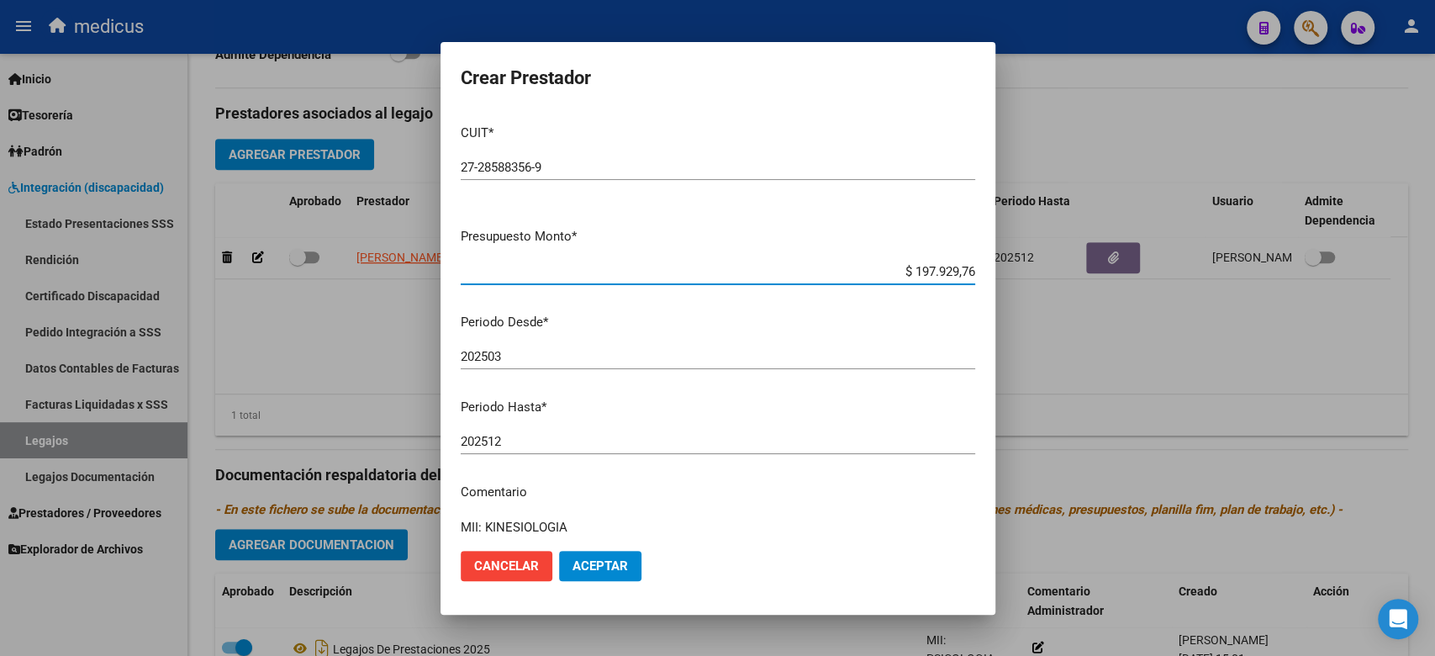
type input "$ 197.929,76"
click at [789, 344] on div "202503 Ingresar el periodo" at bounding box center [718, 356] width 514 height 25
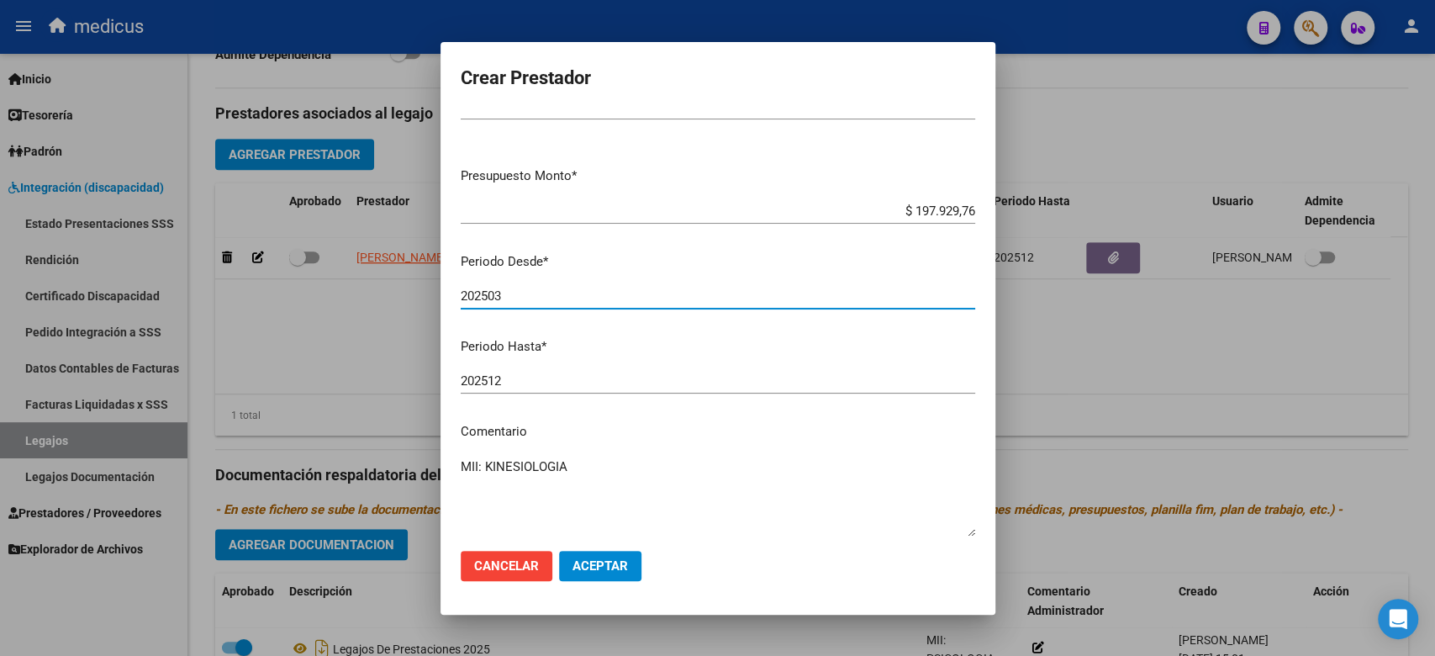
scroll to position [37, 0]
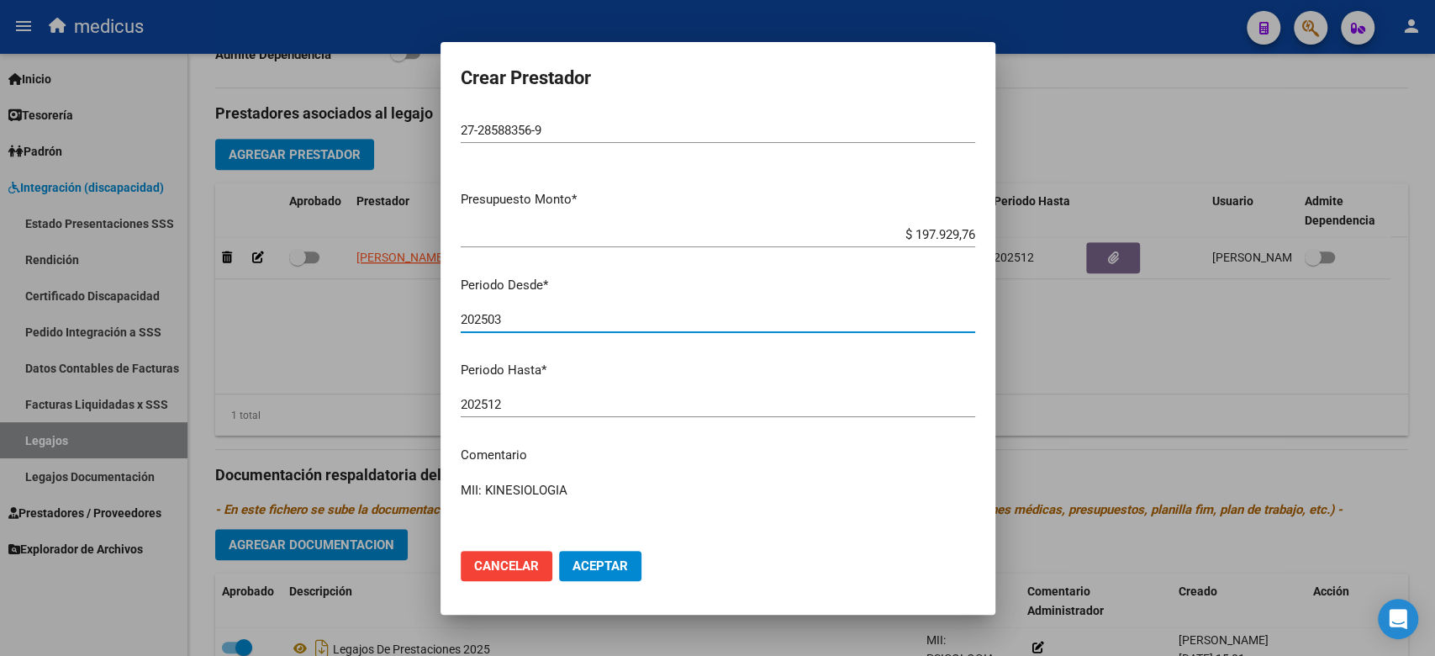
click at [608, 561] on span "Aceptar" at bounding box center [599, 565] width 55 height 15
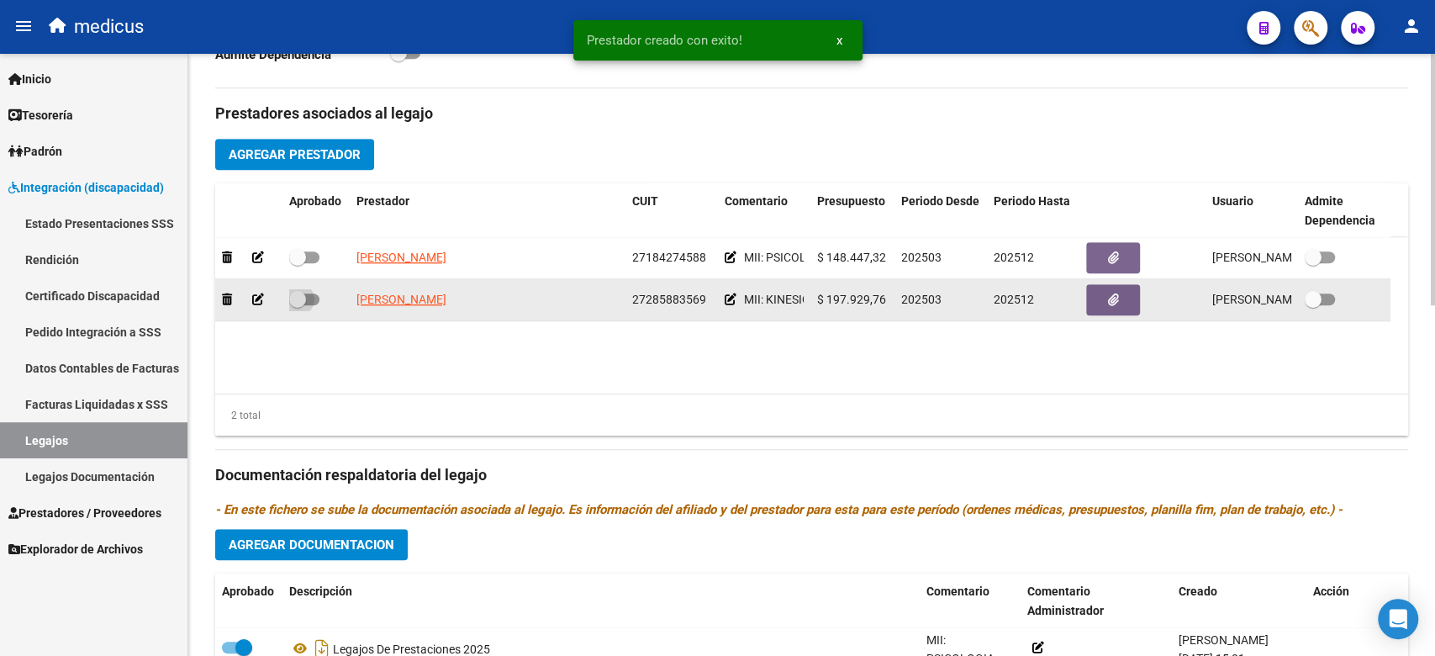
click at [309, 300] on span at bounding box center [304, 299] width 30 height 12
click at [298, 305] on input "checkbox" at bounding box center [297, 305] width 1 height 1
checkbox input "true"
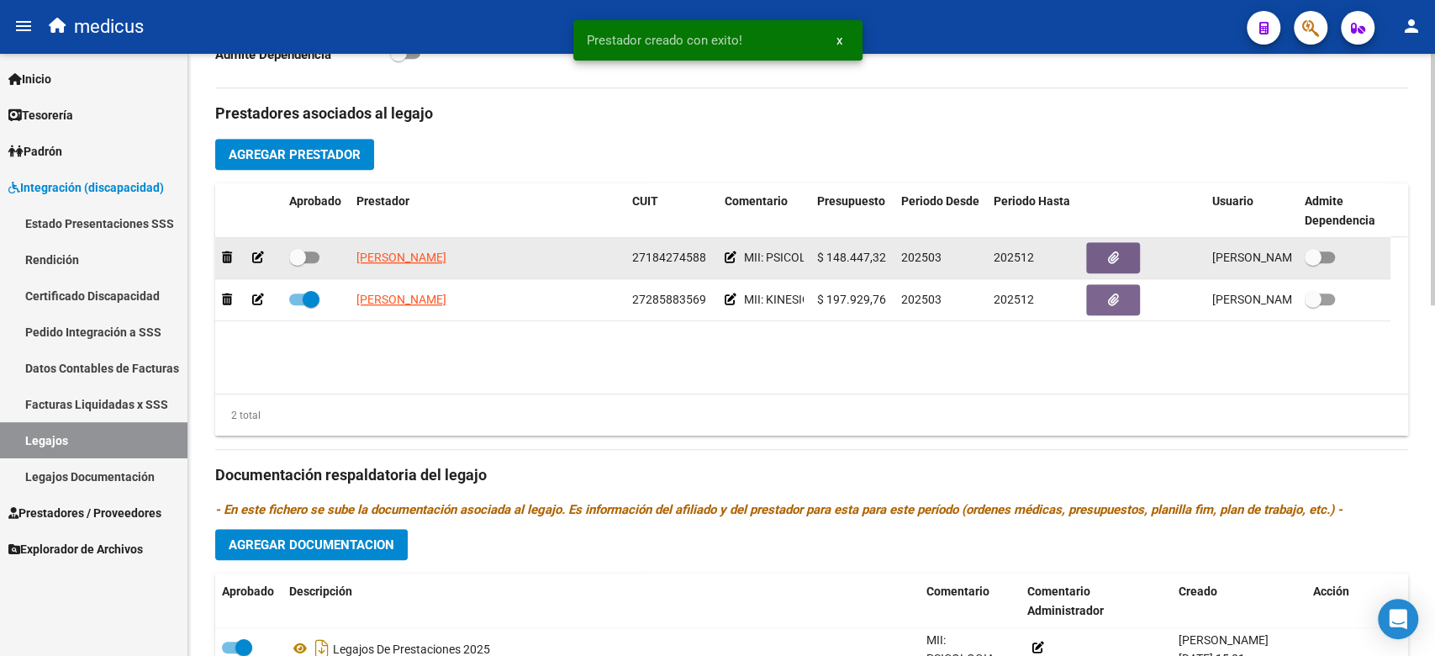
click at [307, 261] on span at bounding box center [304, 257] width 30 height 12
click at [298, 263] on input "checkbox" at bounding box center [297, 263] width 1 height 1
checkbox input "true"
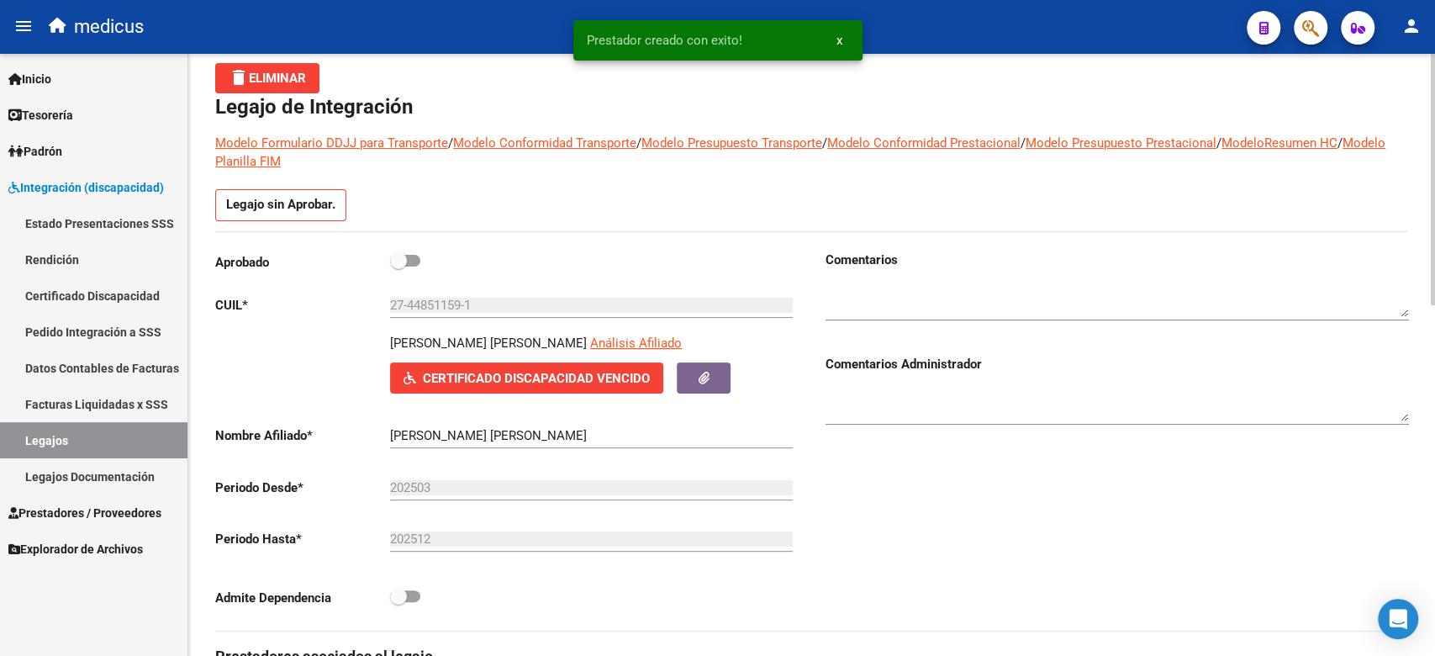
scroll to position [0, 0]
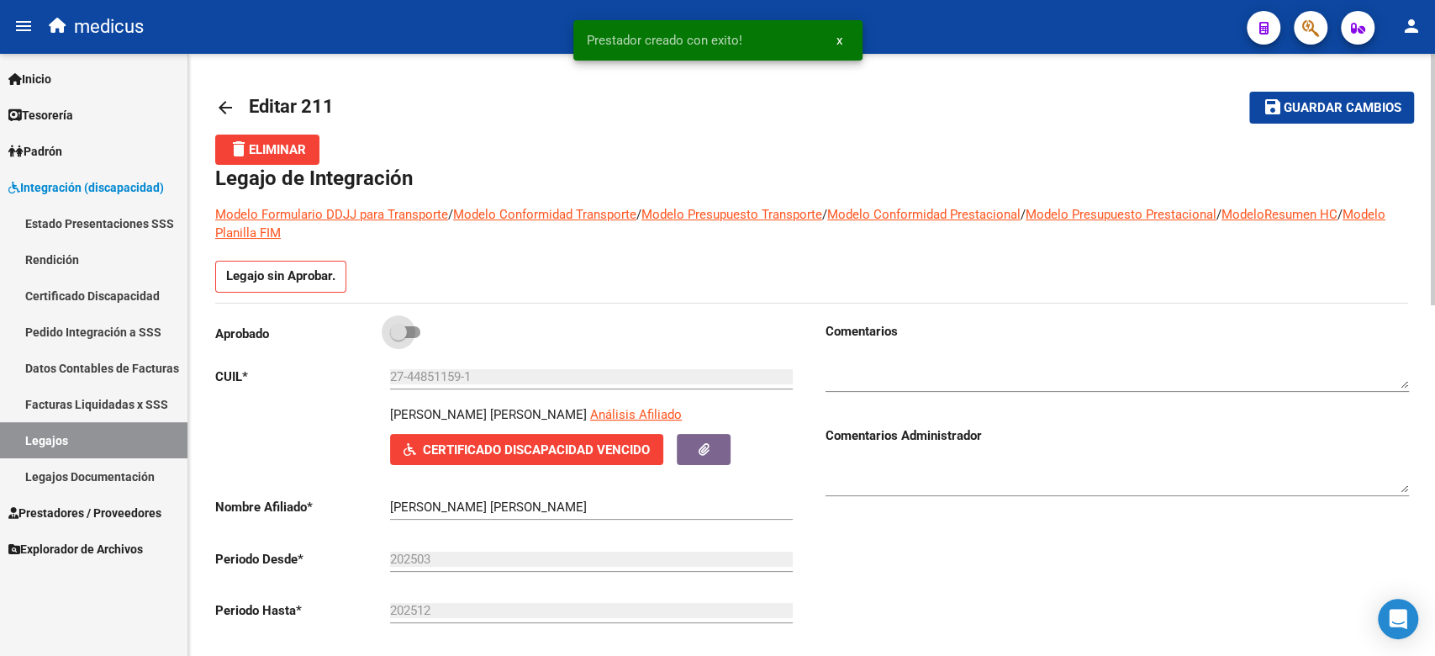
click at [401, 337] on span at bounding box center [398, 332] width 17 height 17
click at [398, 338] on input "checkbox" at bounding box center [398, 338] width 1 height 1
checkbox input "true"
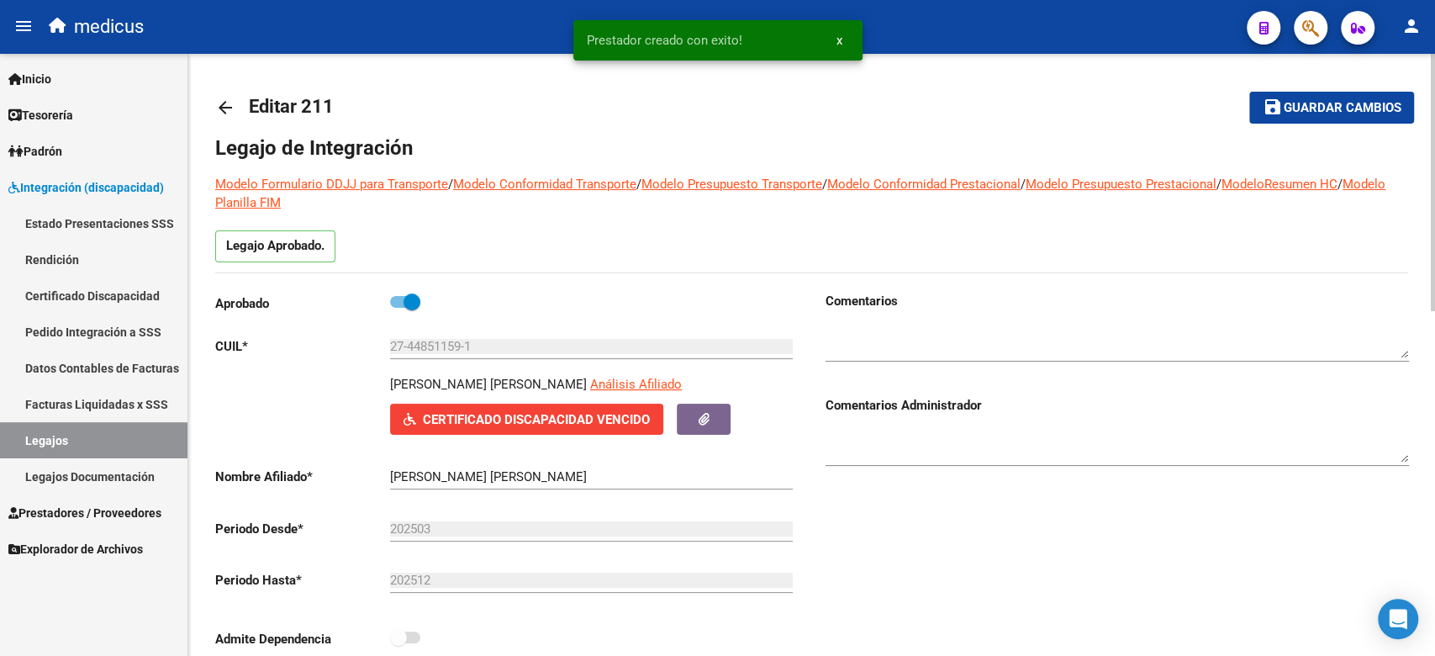
click at [1302, 103] on span "Guardar cambios" at bounding box center [1342, 108] width 118 height 15
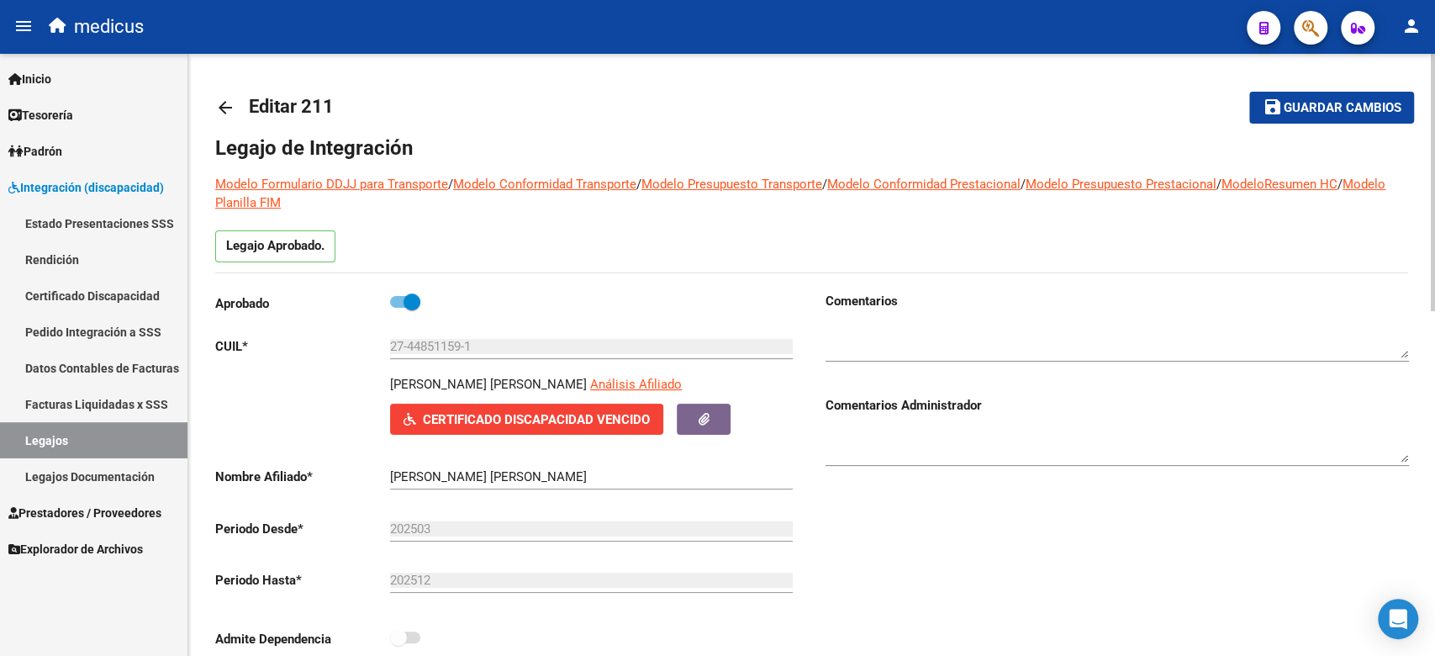
click at [223, 101] on mat-icon "arrow_back" at bounding box center [225, 107] width 20 height 20
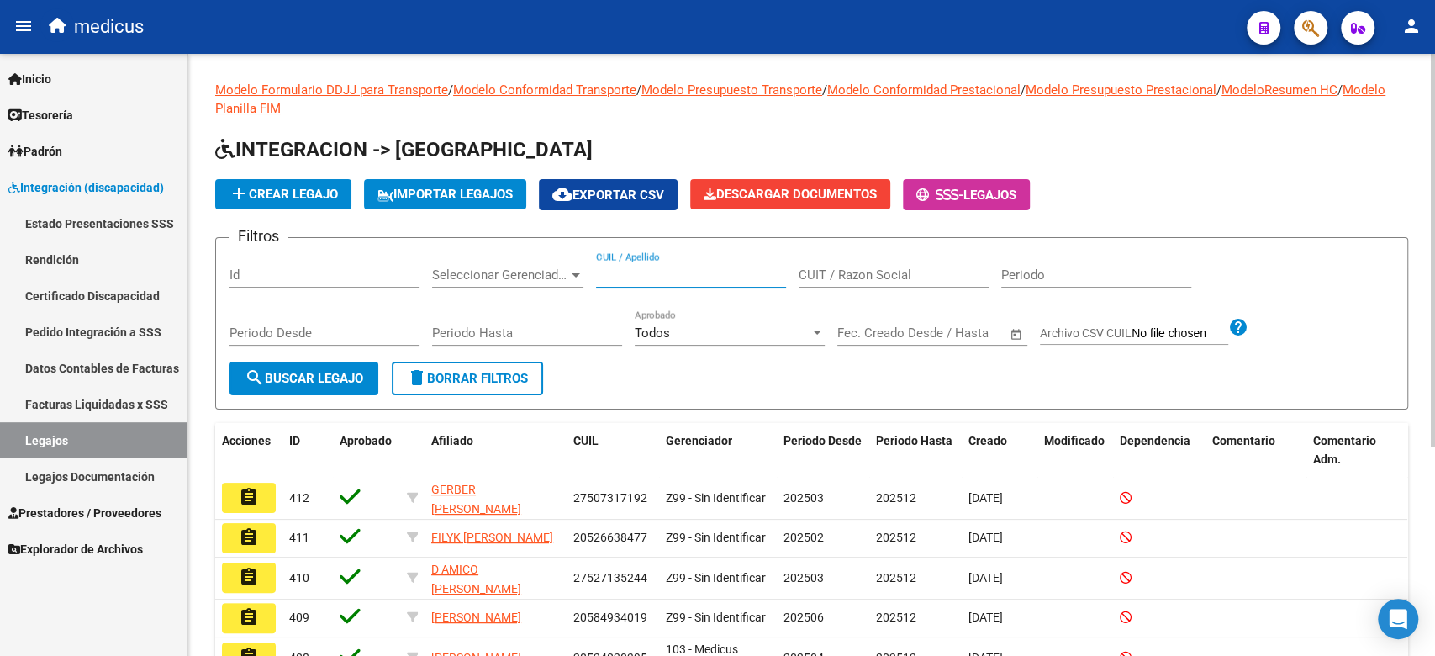
click at [672, 276] on input "CUIL / Apellido" at bounding box center [691, 274] width 190 height 15
paste input "[PERSON_NAME]"
type input "[PERSON_NAME]"
click at [371, 369] on button "search Buscar Legajo" at bounding box center [303, 378] width 149 height 34
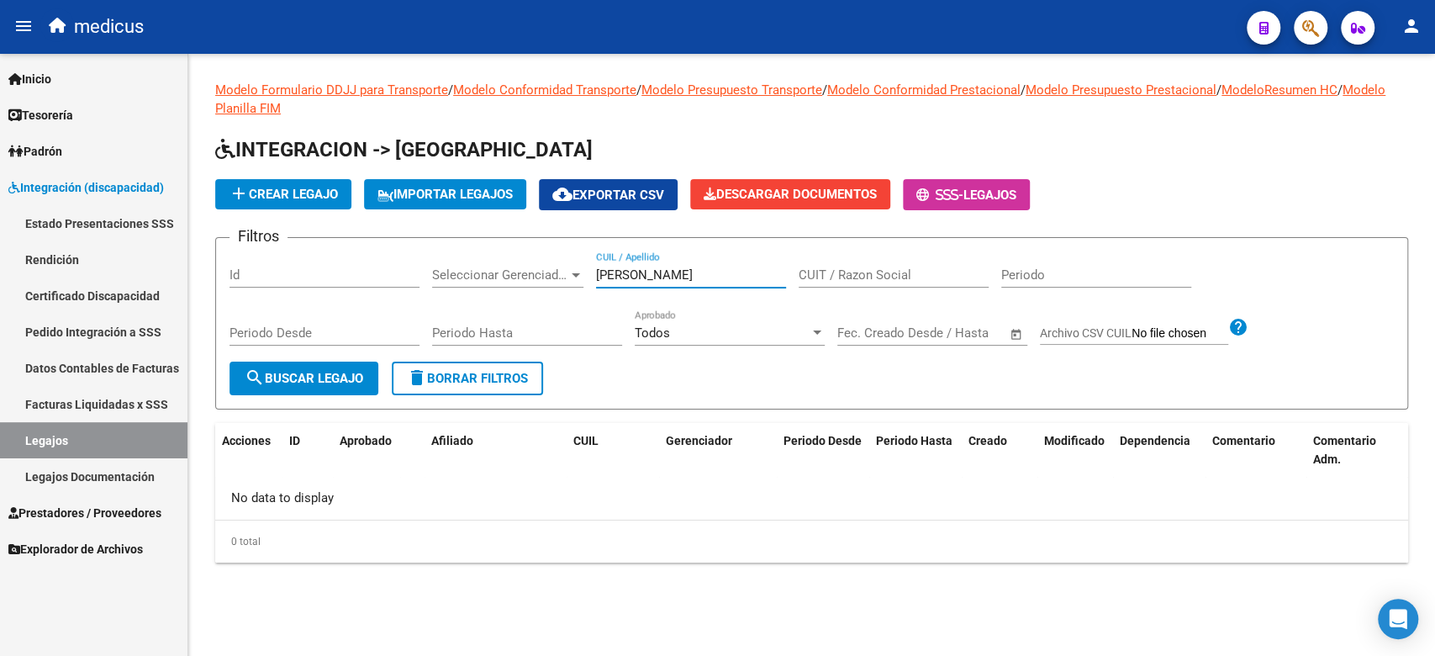
drag, startPoint x: 638, startPoint y: 272, endPoint x: 765, endPoint y: 277, distance: 127.0
click at [650, 275] on input "[PERSON_NAME]" at bounding box center [691, 274] width 190 height 15
drag, startPoint x: 658, startPoint y: 275, endPoint x: 599, endPoint y: 275, distance: 58.8
click at [599, 275] on input "[PERSON_NAME]" at bounding box center [691, 274] width 190 height 15
drag, startPoint x: 246, startPoint y: 492, endPoint x: 851, endPoint y: 219, distance: 663.6
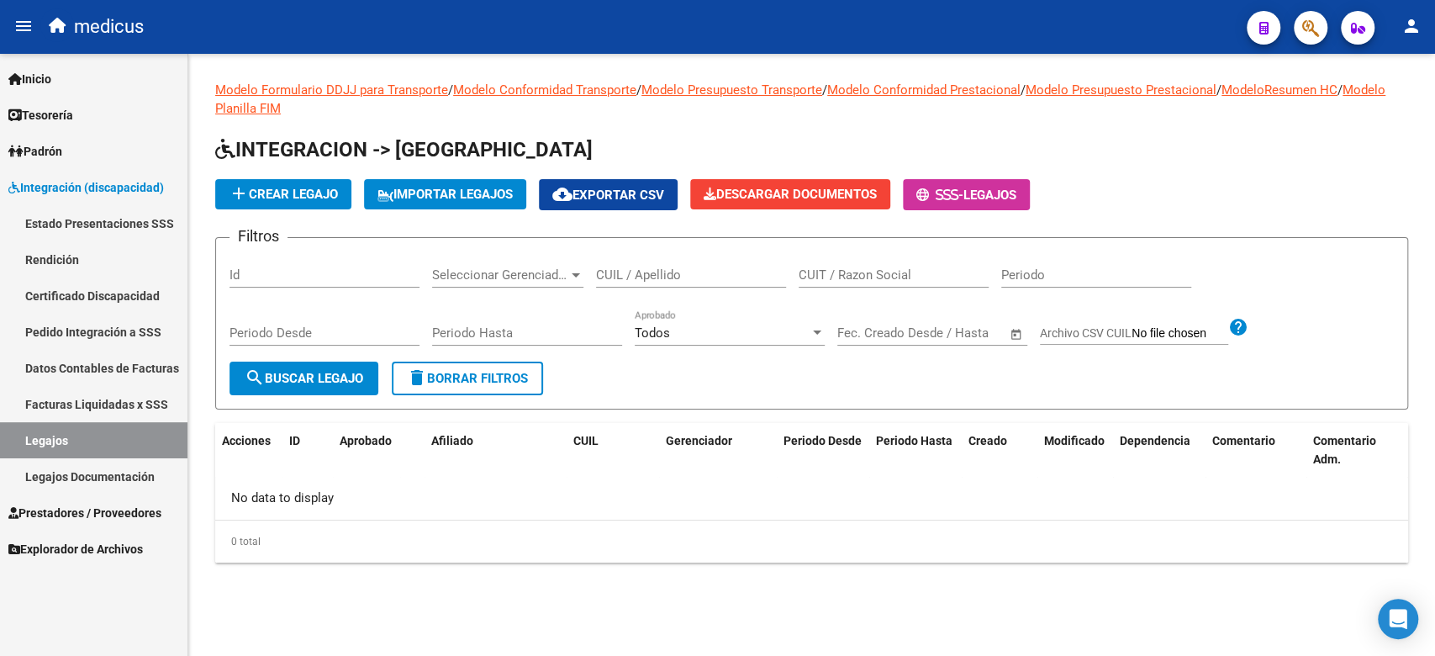
click at [246, 492] on div "No data to display" at bounding box center [811, 498] width 1192 height 42
click at [713, 269] on input "CUIL / Apellido" at bounding box center [691, 274] width 190 height 15
paste input "20525833616"
type input "20525833616"
click at [362, 374] on span "search Buscar Legajo" at bounding box center [304, 378] width 119 height 15
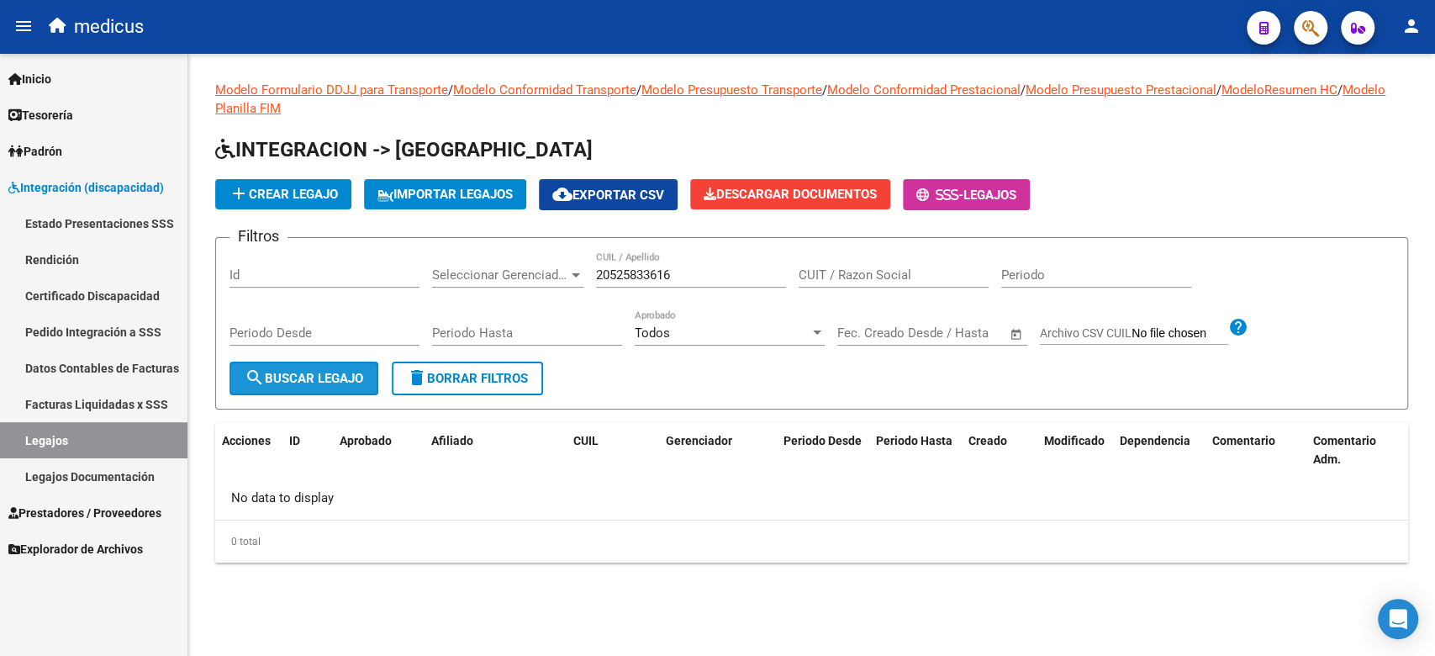
click at [361, 379] on span "search Buscar Legajo" at bounding box center [304, 378] width 119 height 15
click at [298, 197] on span "add Crear Legajo" at bounding box center [283, 194] width 109 height 15
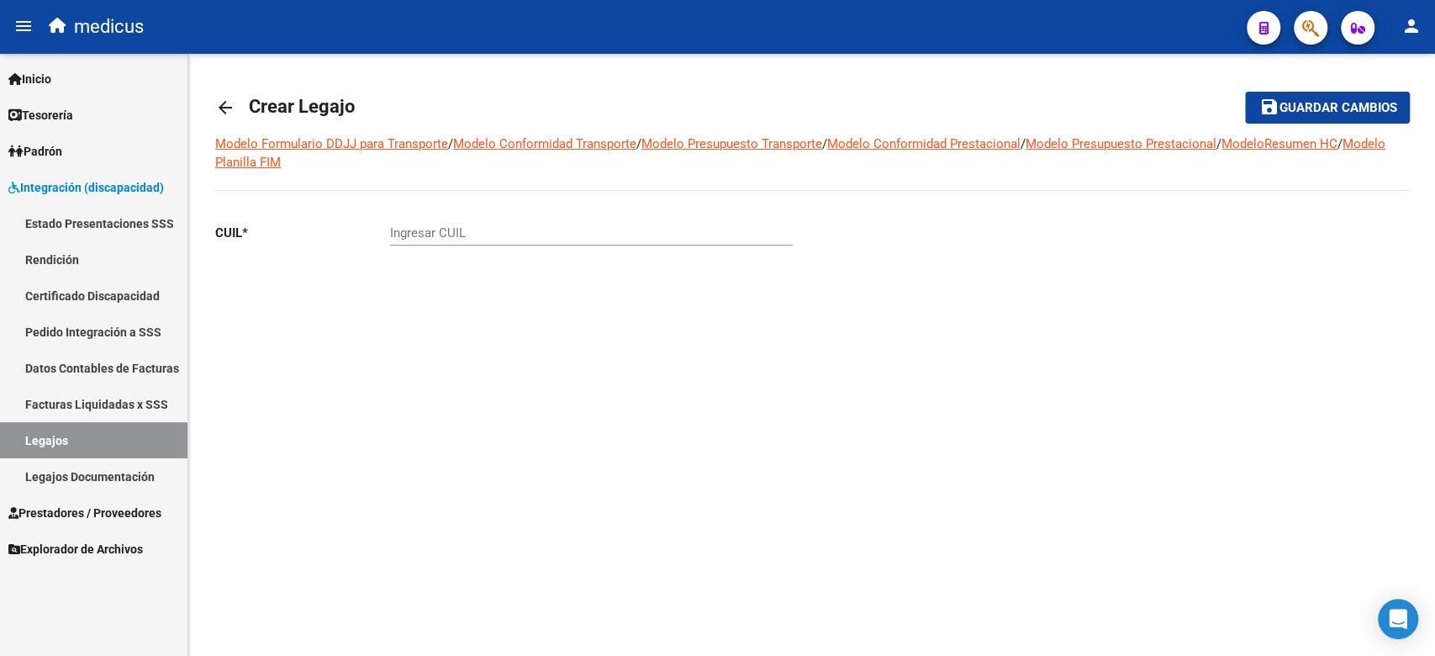
click at [475, 249] on div "Ingresar CUIL" at bounding box center [591, 235] width 403 height 52
click at [474, 238] on input "Ingresar CUIL" at bounding box center [591, 232] width 403 height 15
paste input "20-52583361-6"
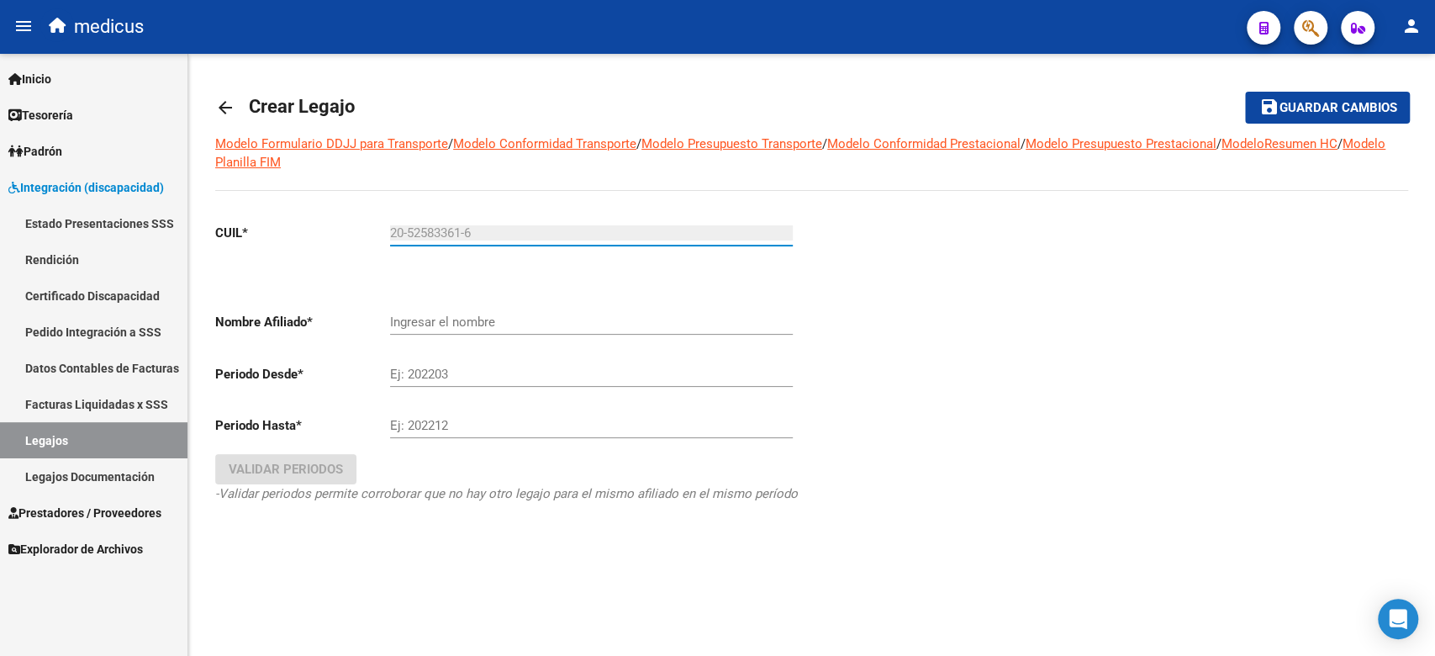
type input "20-52583361-6"
click at [438, 319] on input "Ingresar el nombre" at bounding box center [591, 321] width 403 height 15
type input "[PERSON_NAME]"
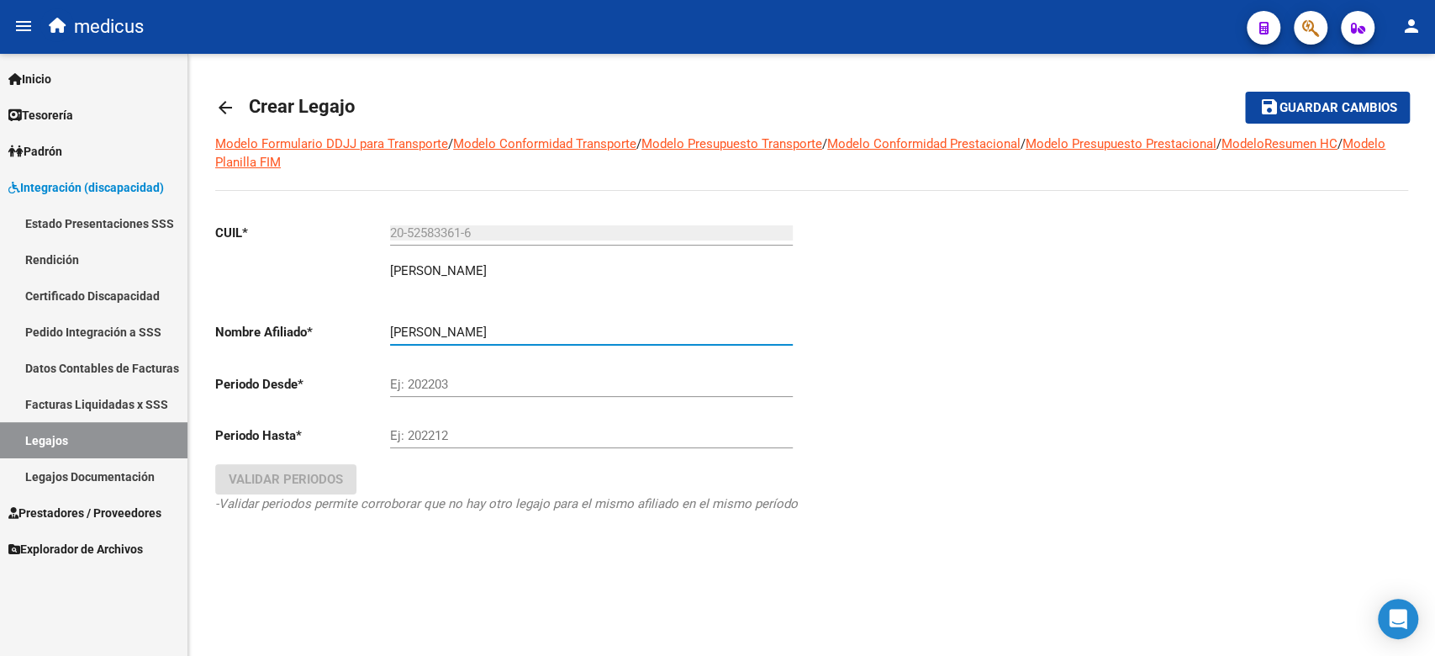
click at [445, 375] on div "Ej: 202203" at bounding box center [591, 379] width 403 height 36
drag, startPoint x: 813, startPoint y: 564, endPoint x: 554, endPoint y: 353, distance: 333.9
click at [813, 564] on div at bounding box center [1110, 391] width 597 height 364
click at [461, 373] on div "Ej: 202203" at bounding box center [591, 379] width 403 height 36
type input "202502"
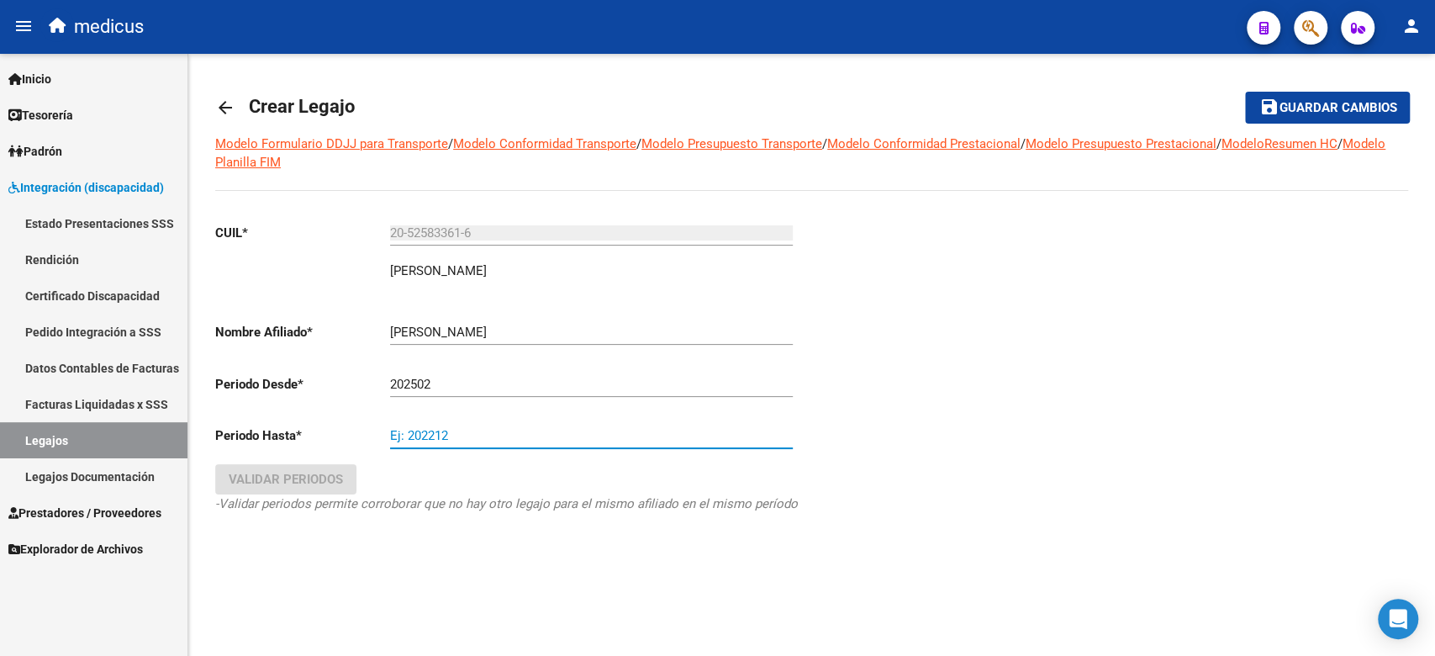
click at [438, 433] on input "Ej: 202212" at bounding box center [591, 435] width 403 height 15
type input "202508"
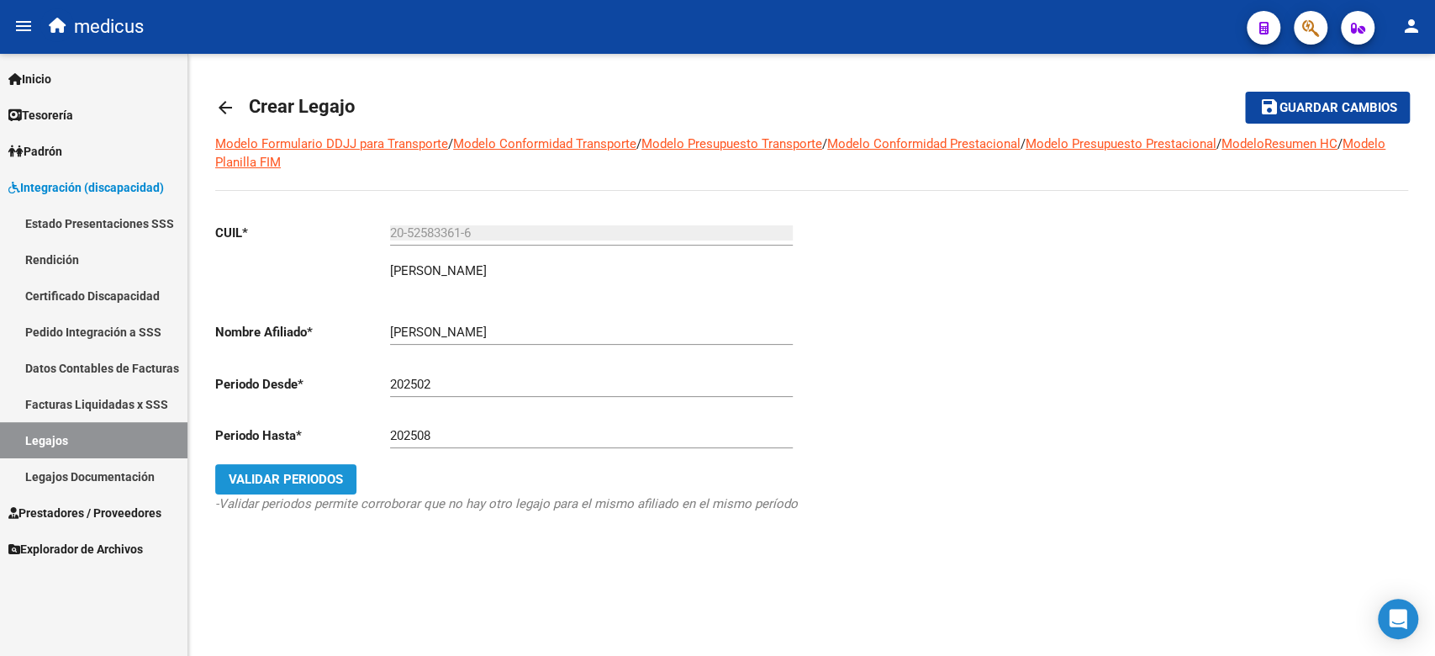
click at [329, 486] on span "Validar Periodos" at bounding box center [286, 478] width 114 height 15
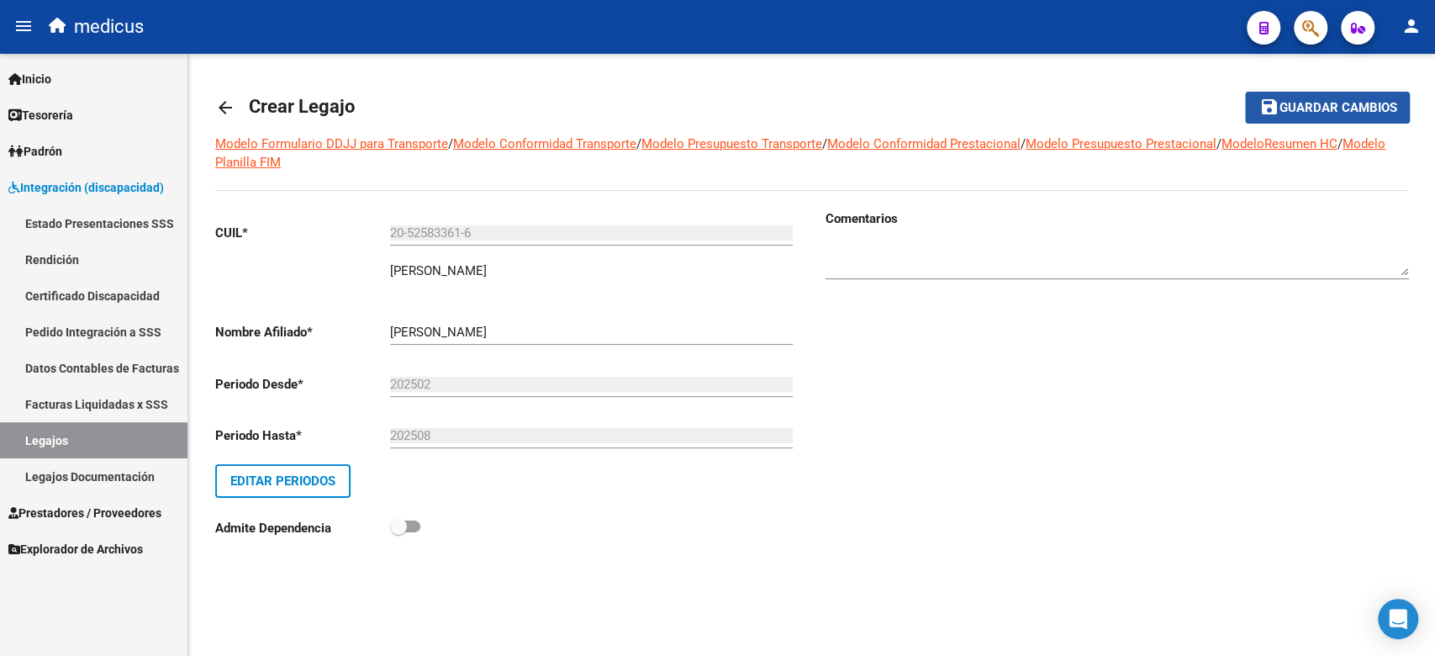
click at [1317, 106] on span "Guardar cambios" at bounding box center [1337, 108] width 118 height 15
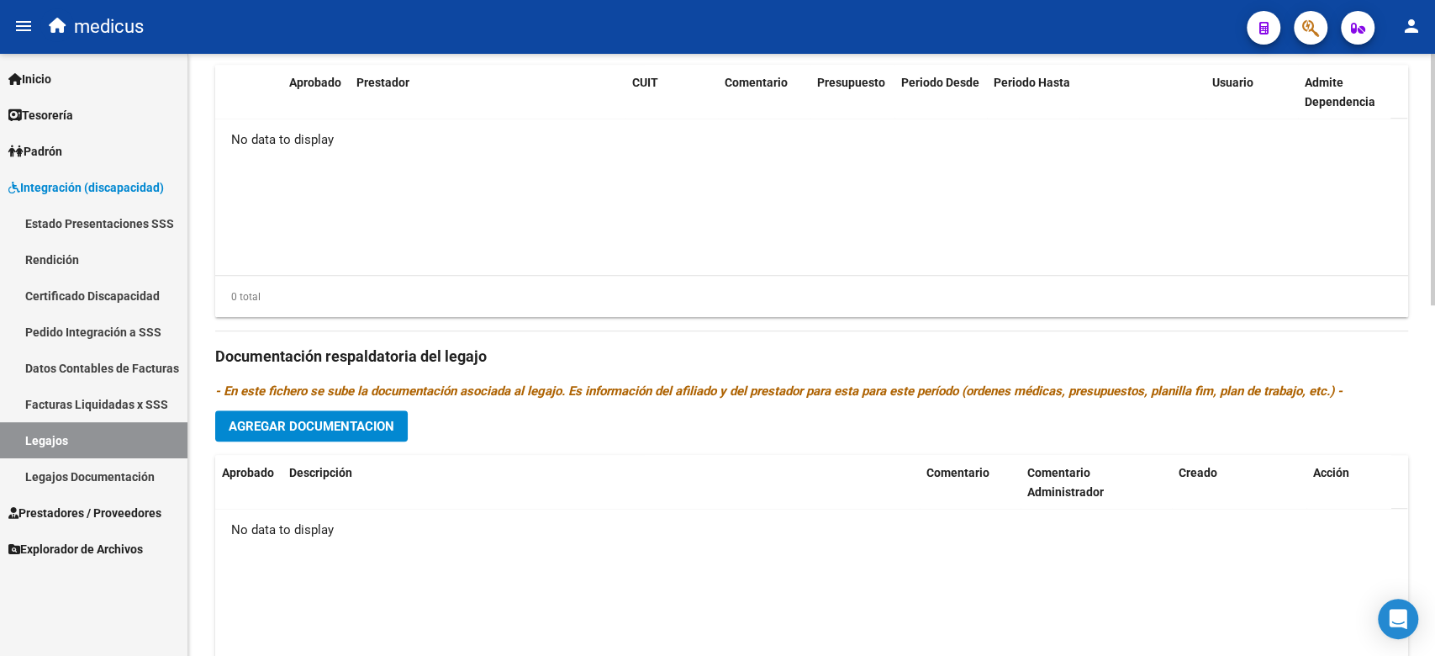
scroll to position [839, 0]
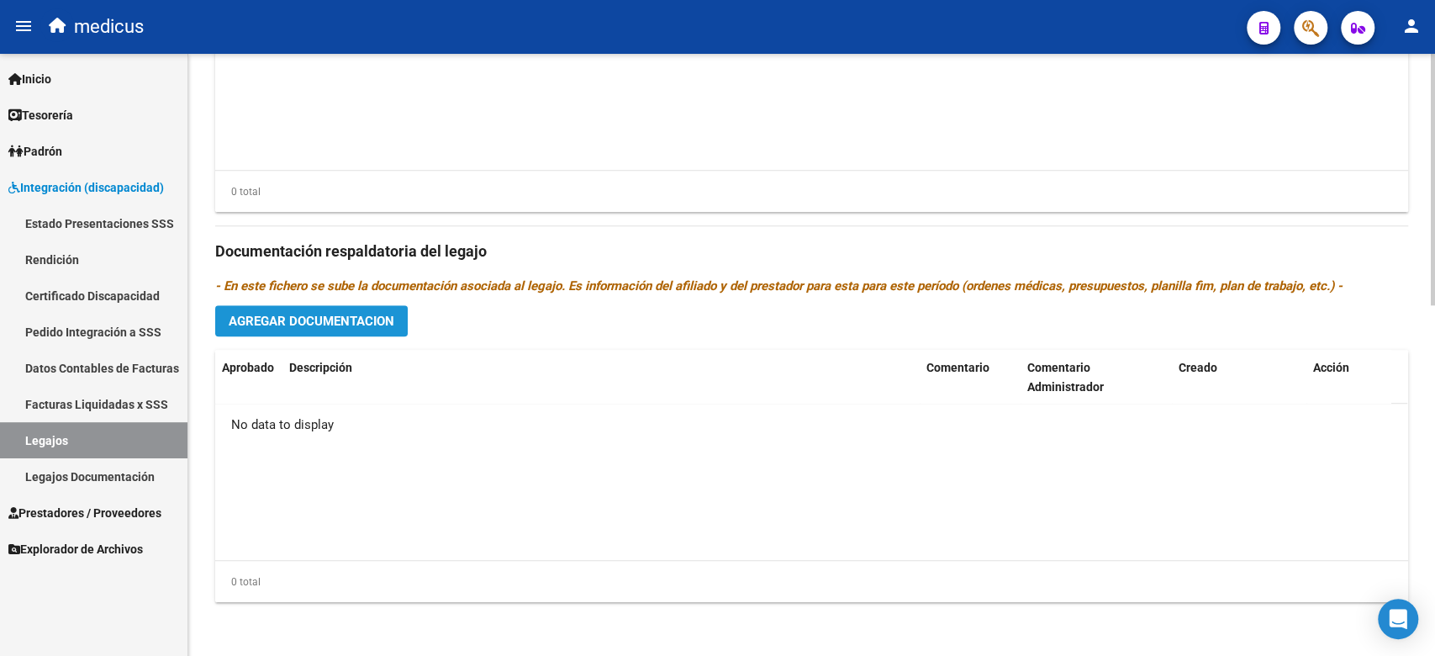
click at [323, 327] on span "Agregar Documentacion" at bounding box center [312, 320] width 166 height 15
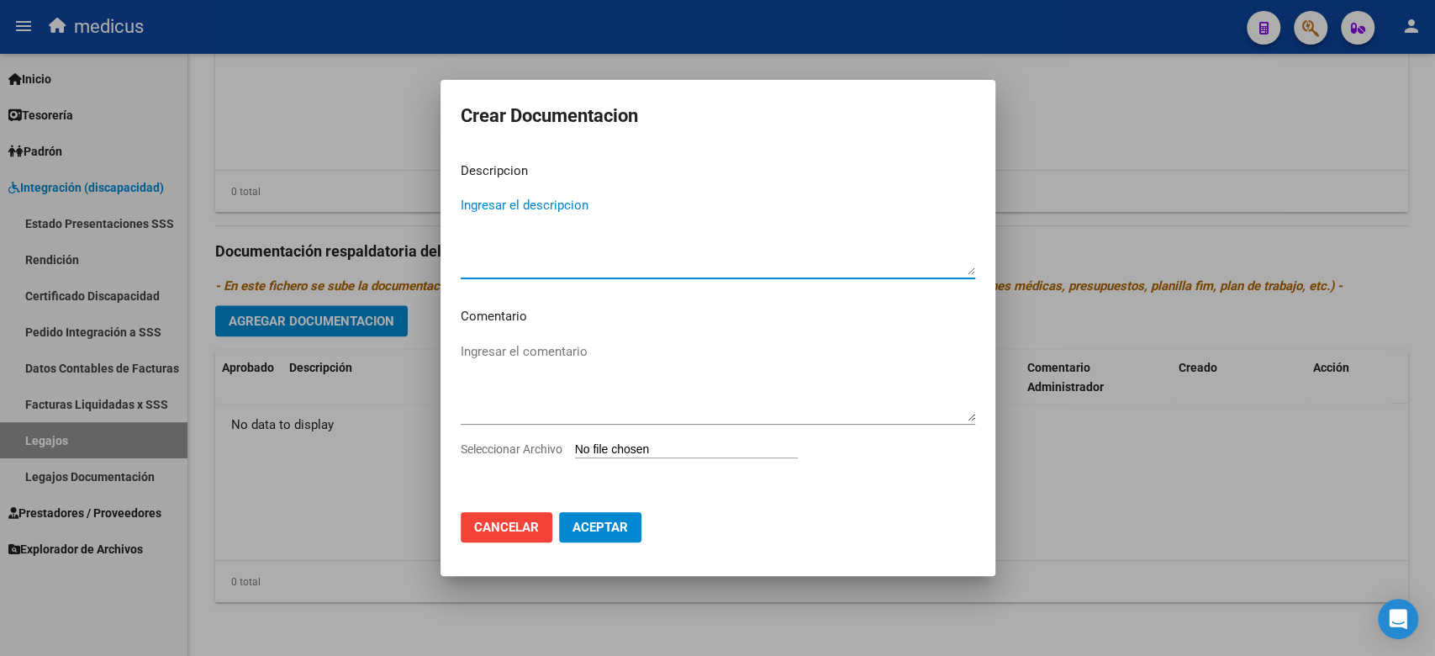
click at [612, 227] on textarea "Ingresar el descripcion" at bounding box center [718, 235] width 514 height 79
click at [629, 450] on input "Seleccionar Archivo" at bounding box center [686, 450] width 223 height 16
type input "C:\fakepath\COMPLETO.pdf"
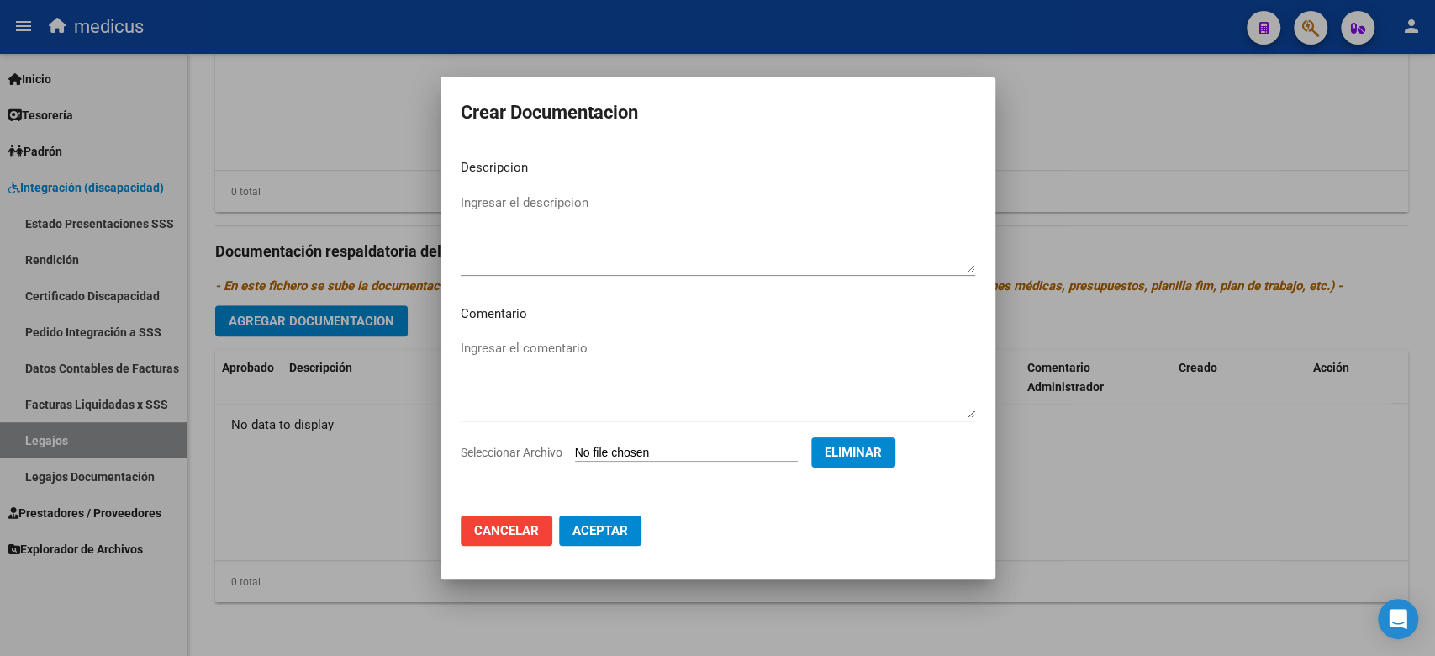
click at [575, 224] on textarea "Ingresar el descripcion" at bounding box center [718, 232] width 514 height 79
type textarea "Legajos de prestaciones 2025"
click at [577, 333] on mat-dialog-content "Descripcion Legajos de prestaciones 2025 Ingresar el descripcion Comentario Ing…" at bounding box center [717, 323] width 555 height 356
click at [583, 351] on textarea "Ingresar el comentario" at bounding box center [718, 378] width 514 height 79
drag, startPoint x: 556, startPoint y: 385, endPoint x: 543, endPoint y: 366, distance: 22.4
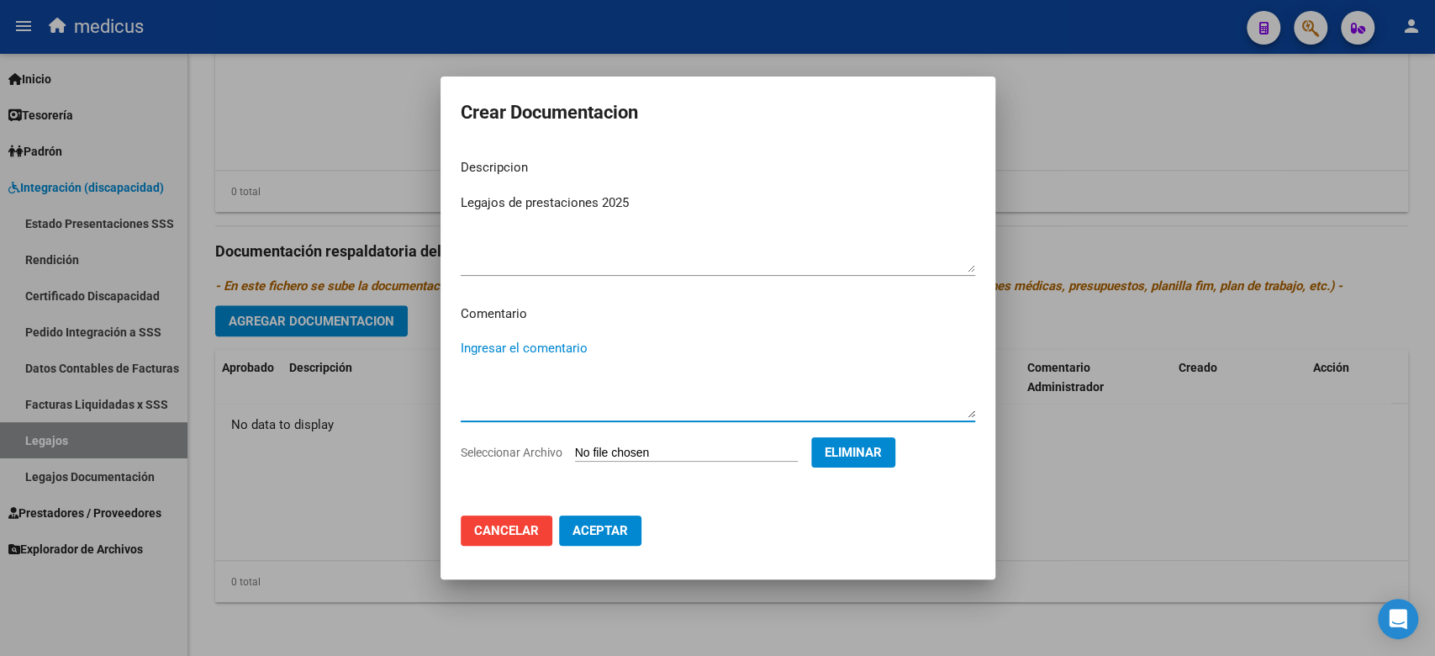
click at [556, 385] on textarea "Ingresar el comentario" at bounding box center [718, 378] width 514 height 79
paste textarea "CET JORN. SIMPLE MII: FONOAUDIOLOGIA MII: PSICOLOGIA MII: TERAPIA OCUPACIONAL"
type textarea "CET JORN. SIMPLE MII: FONOAUDIOLOGIA MII: PSICOLOGIA MII: TERAPIA OCUPACIONAL"
click at [594, 533] on span "Aceptar" at bounding box center [599, 530] width 55 height 15
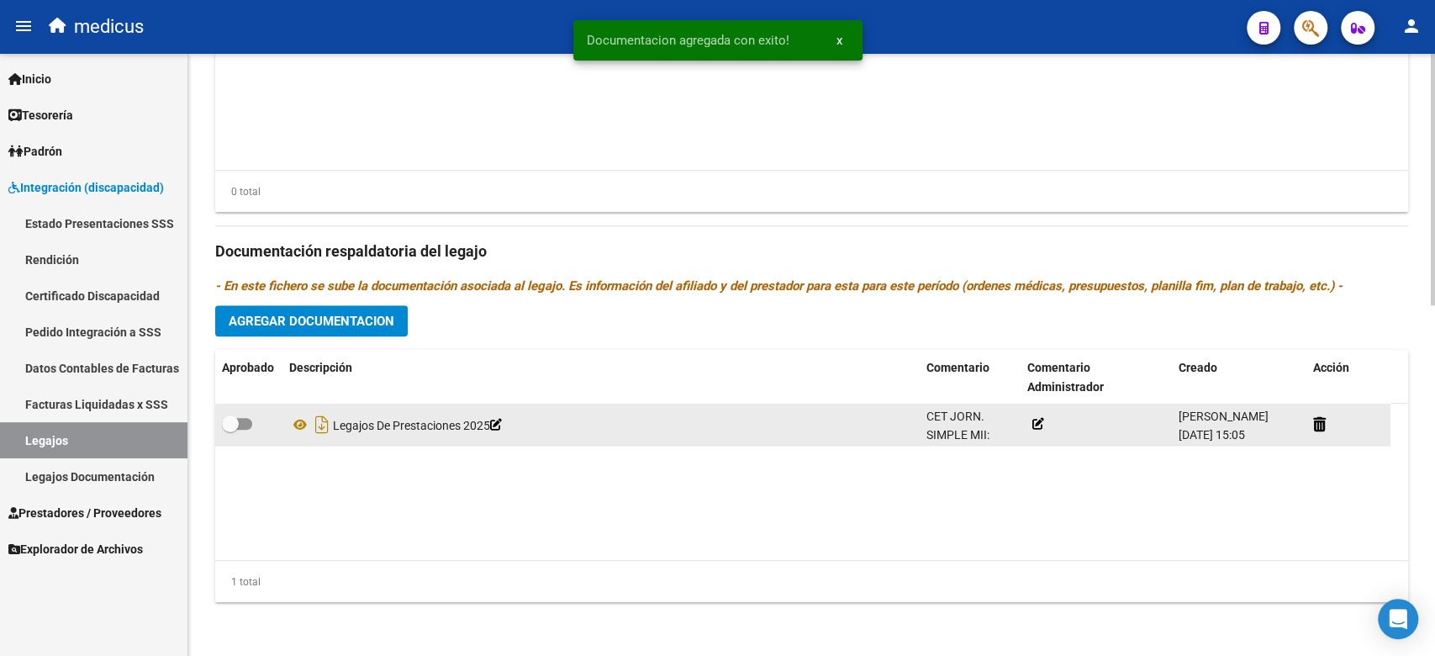
click at [217, 430] on datatable-body-cell at bounding box center [248, 423] width 67 height 41
click at [233, 426] on span at bounding box center [230, 423] width 17 height 17
click at [230, 429] on input "checkbox" at bounding box center [229, 429] width 1 height 1
checkbox input "true"
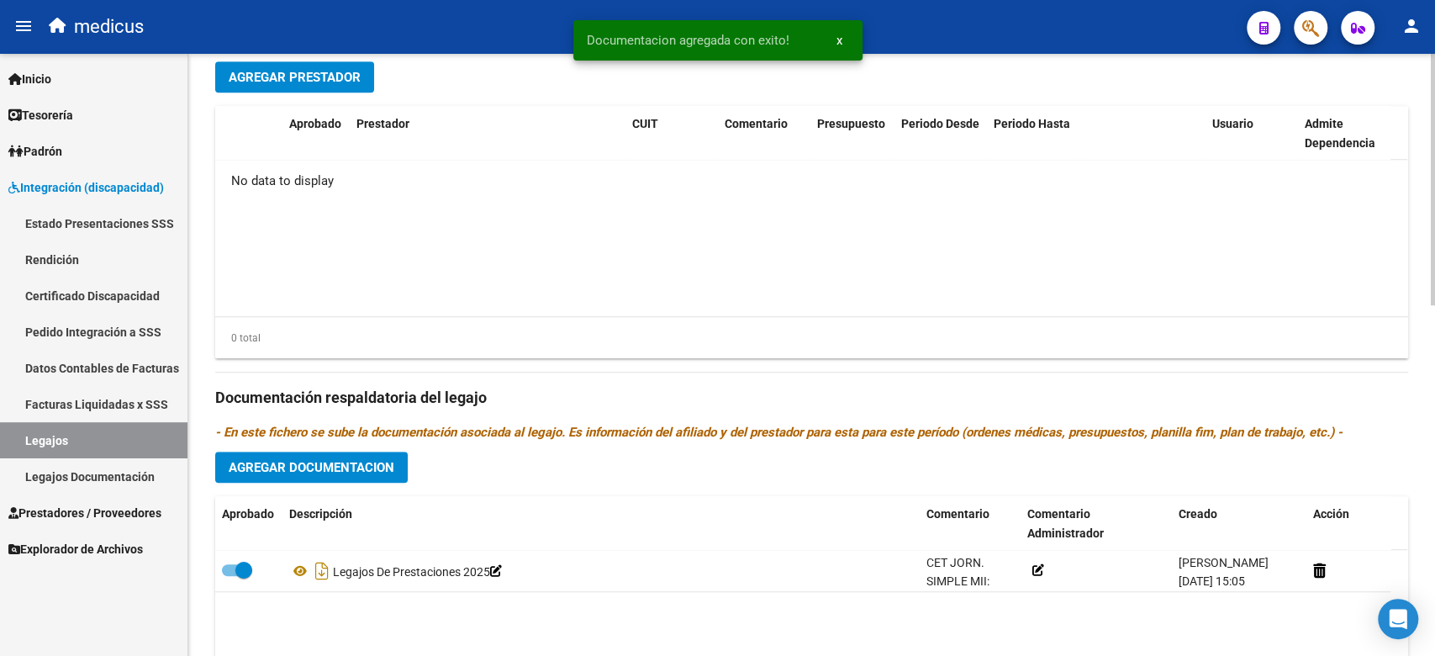
scroll to position [503, 0]
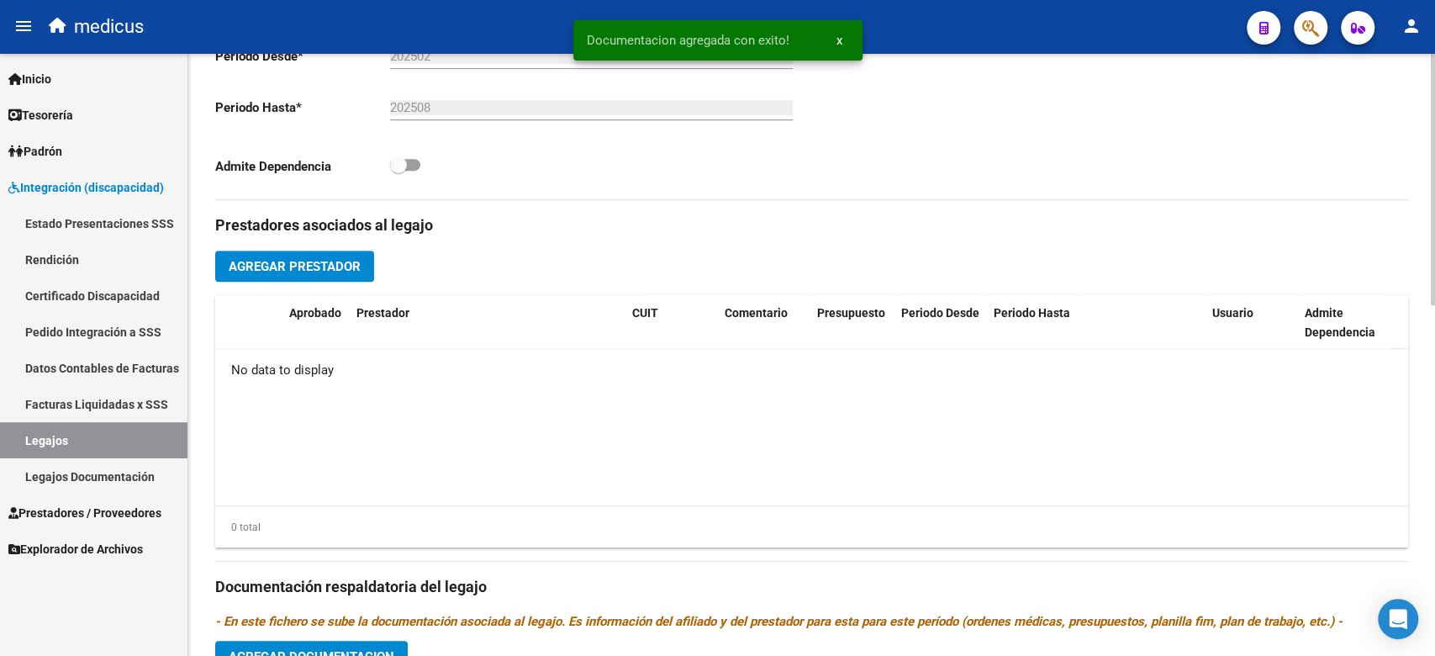
click at [316, 259] on span "Agregar Prestador" at bounding box center [295, 266] width 132 height 15
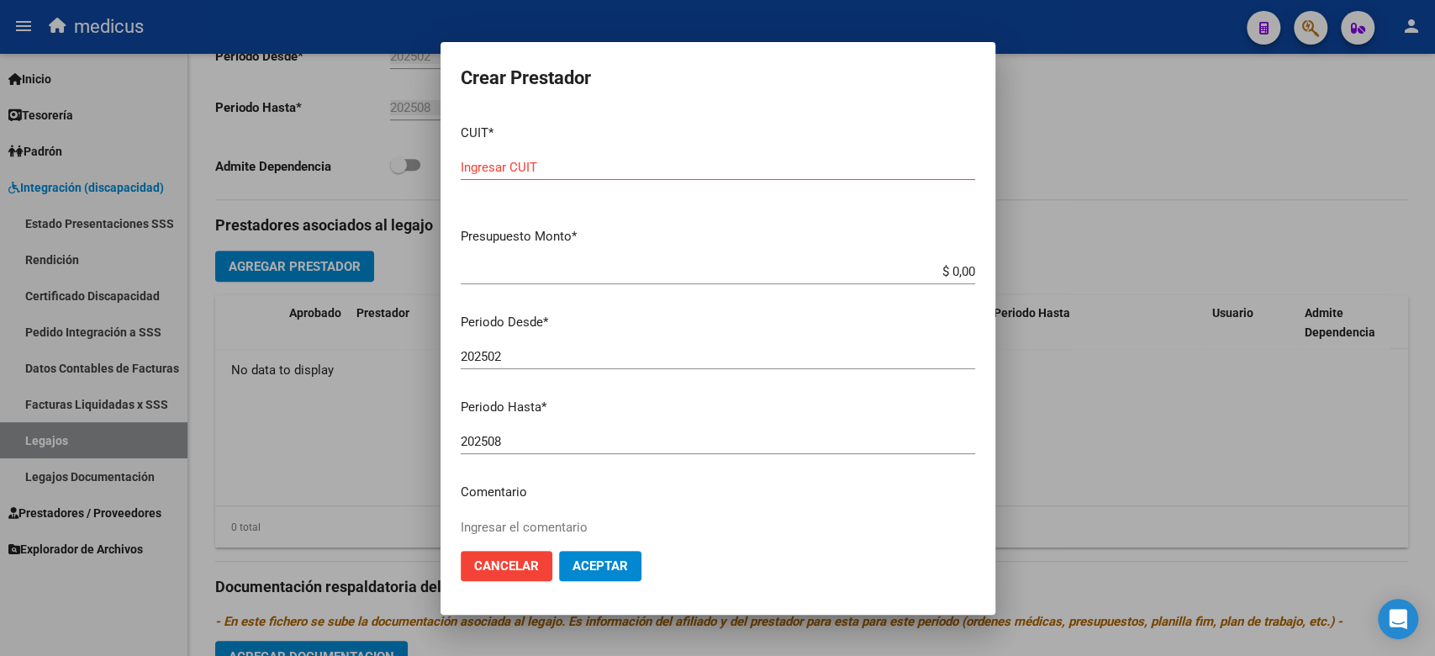
drag, startPoint x: 800, startPoint y: 282, endPoint x: 746, endPoint y: 195, distance: 102.6
click at [800, 282] on div "$ 0,00 Ingresar el monto" at bounding box center [718, 271] width 514 height 25
click at [659, 160] on input "Ingresar CUIT" at bounding box center [718, 167] width 514 height 15
paste input "30-71056529-1"
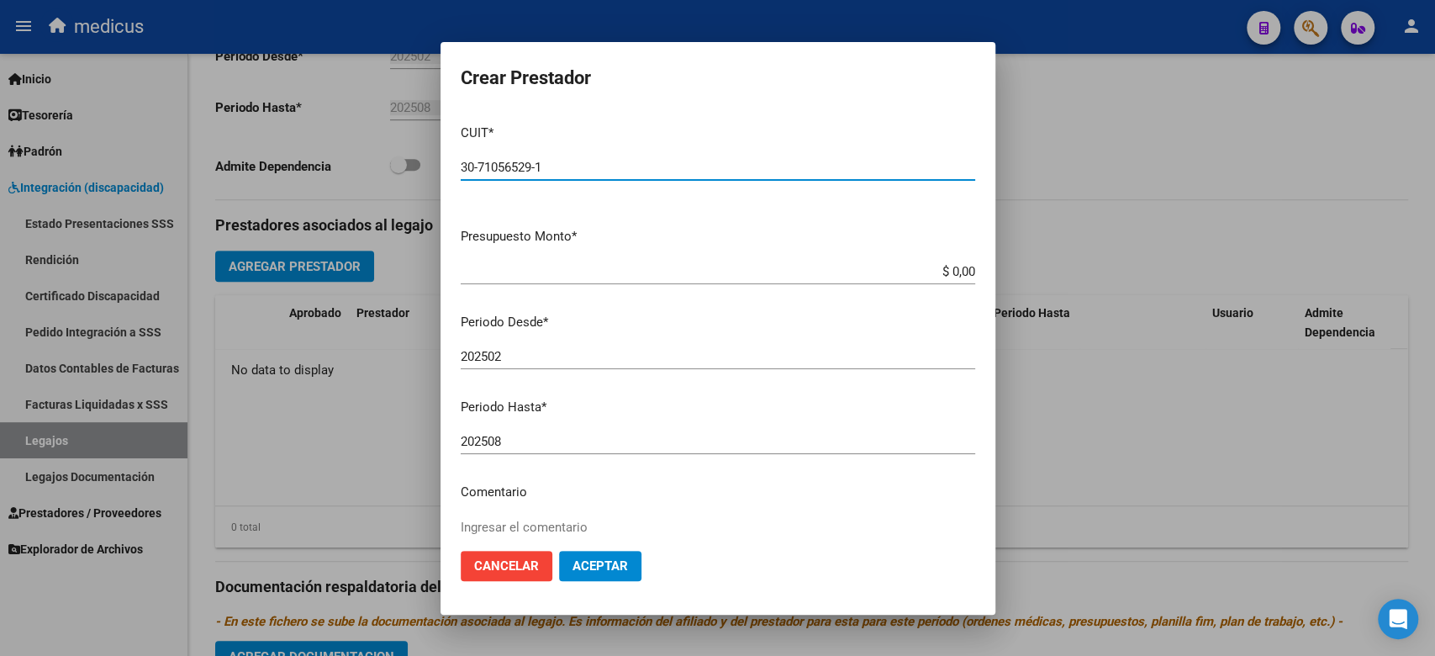
type input "30-71056529-1"
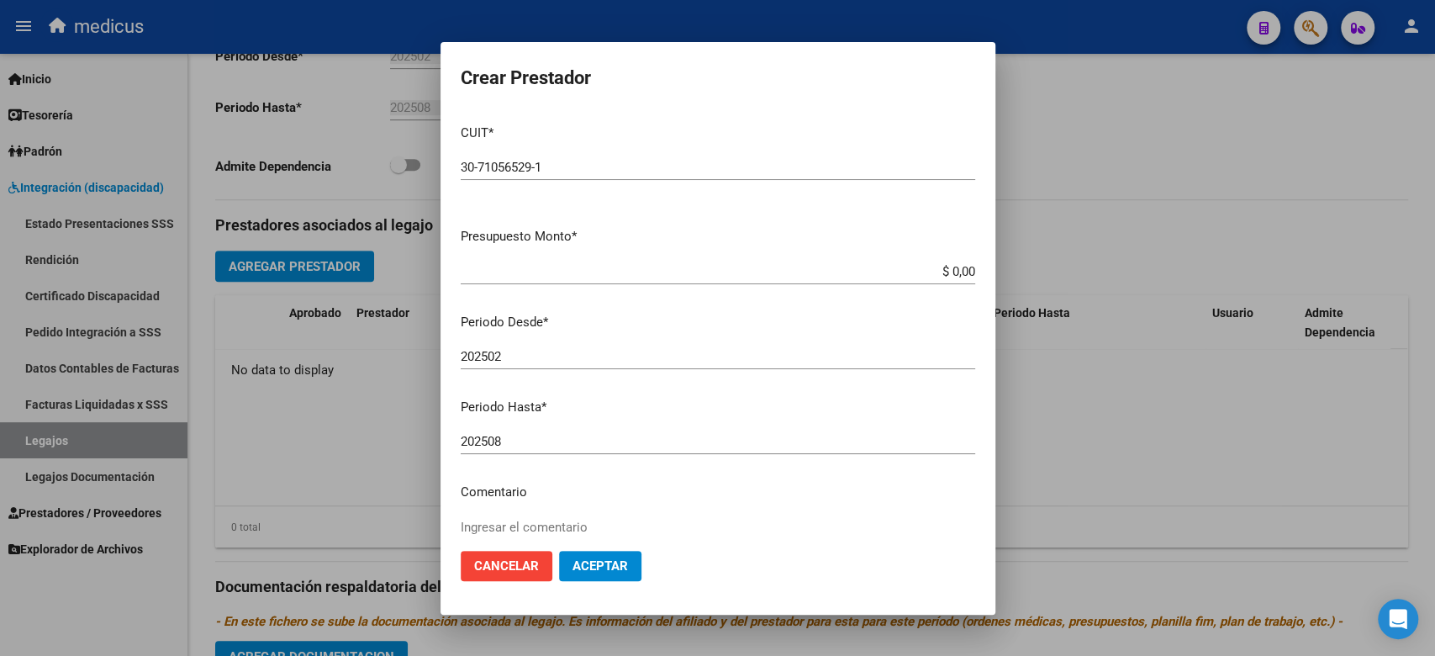
drag, startPoint x: 819, startPoint y: 262, endPoint x: 869, endPoint y: 265, distance: 50.5
click at [820, 261] on div "$ 0,00 Ingresar el monto" at bounding box center [718, 271] width 514 height 25
drag, startPoint x: 905, startPoint y: 271, endPoint x: 979, endPoint y: 270, distance: 74.0
click at [979, 270] on mat-dialog-content "CUIT * 30-71056529-1 Ingresar CUIT ARCA Padrón Presupuesto Monto * $ 0,00 Ingre…" at bounding box center [717, 324] width 555 height 426
paste input "497.176,11"
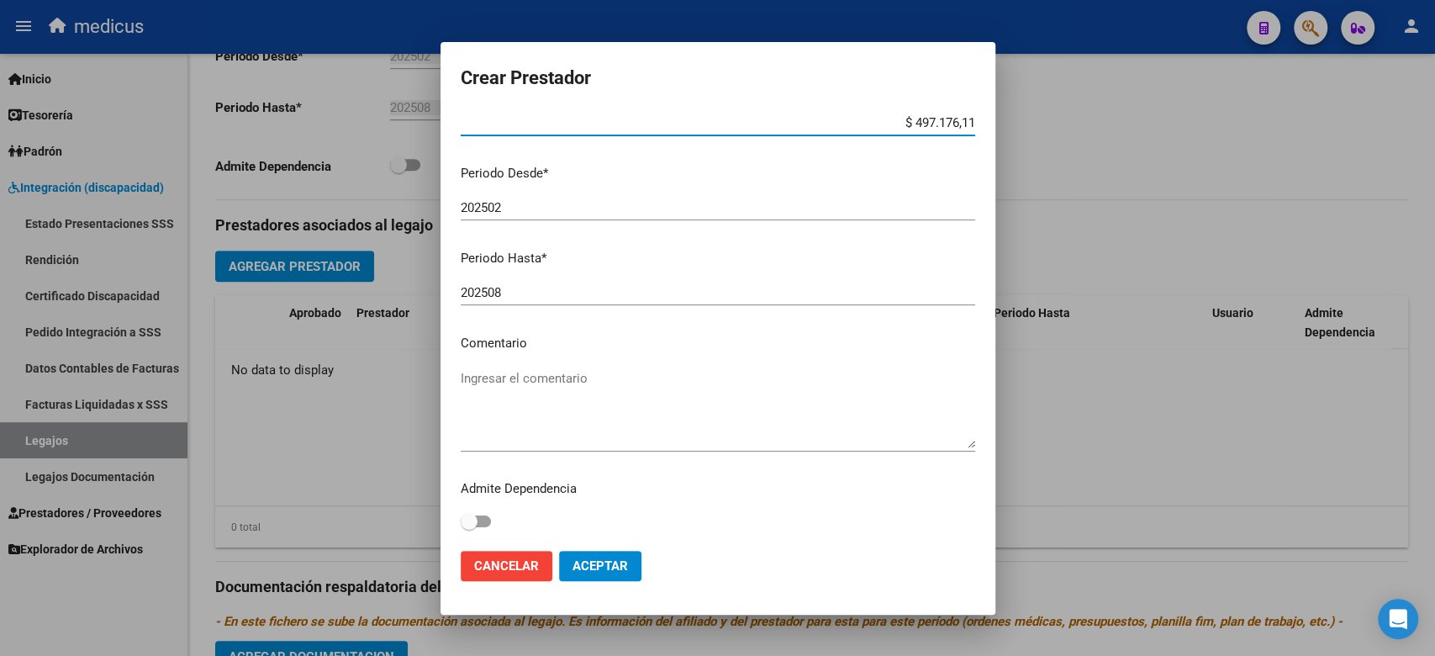
type input "$ 497.176,11"
click at [527, 408] on textarea "Ingresar el comentario" at bounding box center [718, 408] width 514 height 79
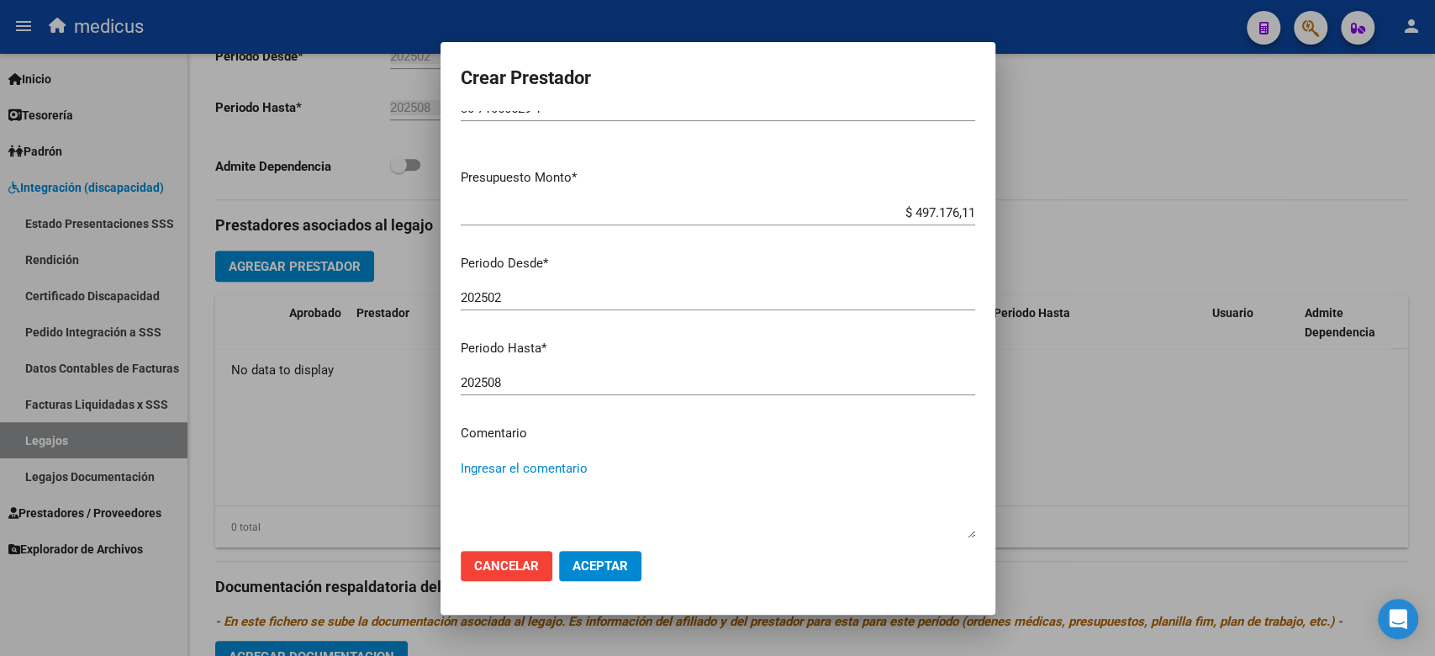
scroll to position [149, 0]
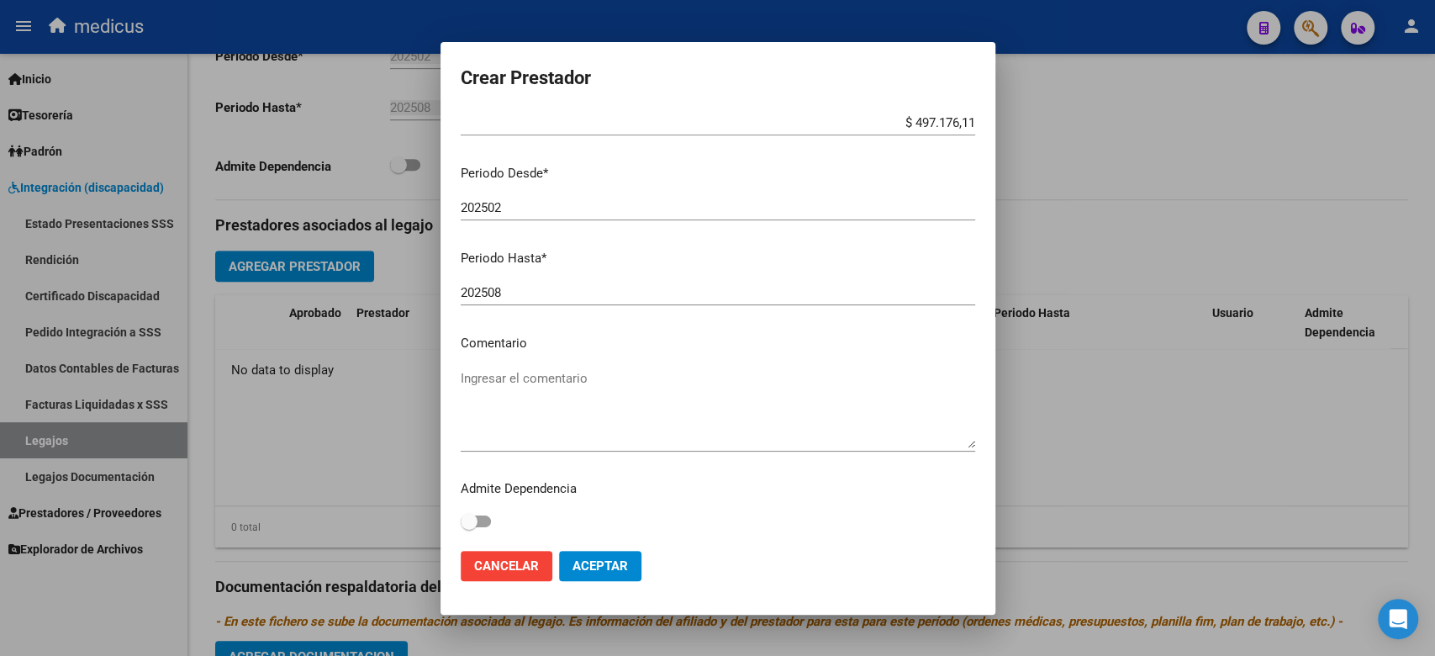
click at [691, 355] on mat-dialog-content "CUIT * 30-71056529-1 Ingresar CUIT ARCA Padrón Presupuesto Monto * $ 497.176,11…" at bounding box center [717, 324] width 555 height 426
click at [559, 283] on div "202508 Ingresar el periodo" at bounding box center [718, 292] width 514 height 25
click at [565, 383] on textarea "Ingresar el comentario" at bounding box center [718, 408] width 514 height 79
paste textarea "CET JORN. SIMPLE"
type textarea "CET JORN. SIMPLE"
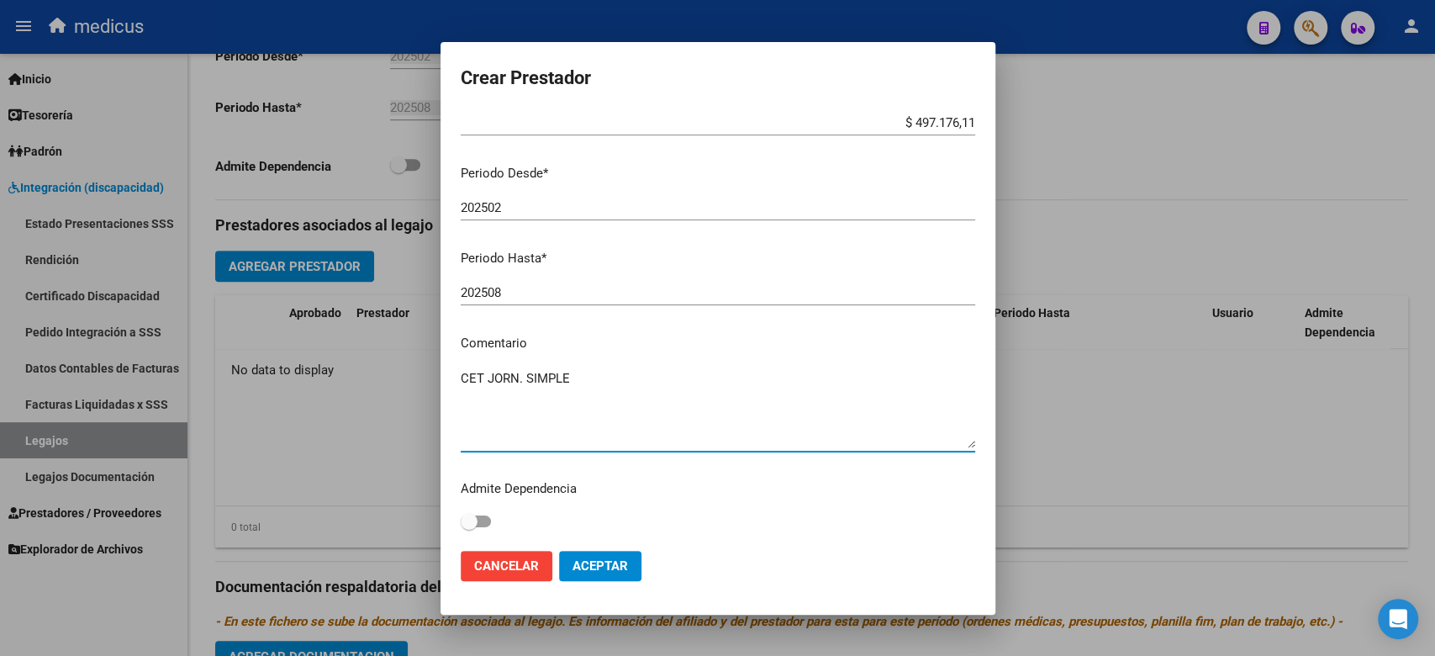
click at [601, 561] on span "Aceptar" at bounding box center [599, 565] width 55 height 15
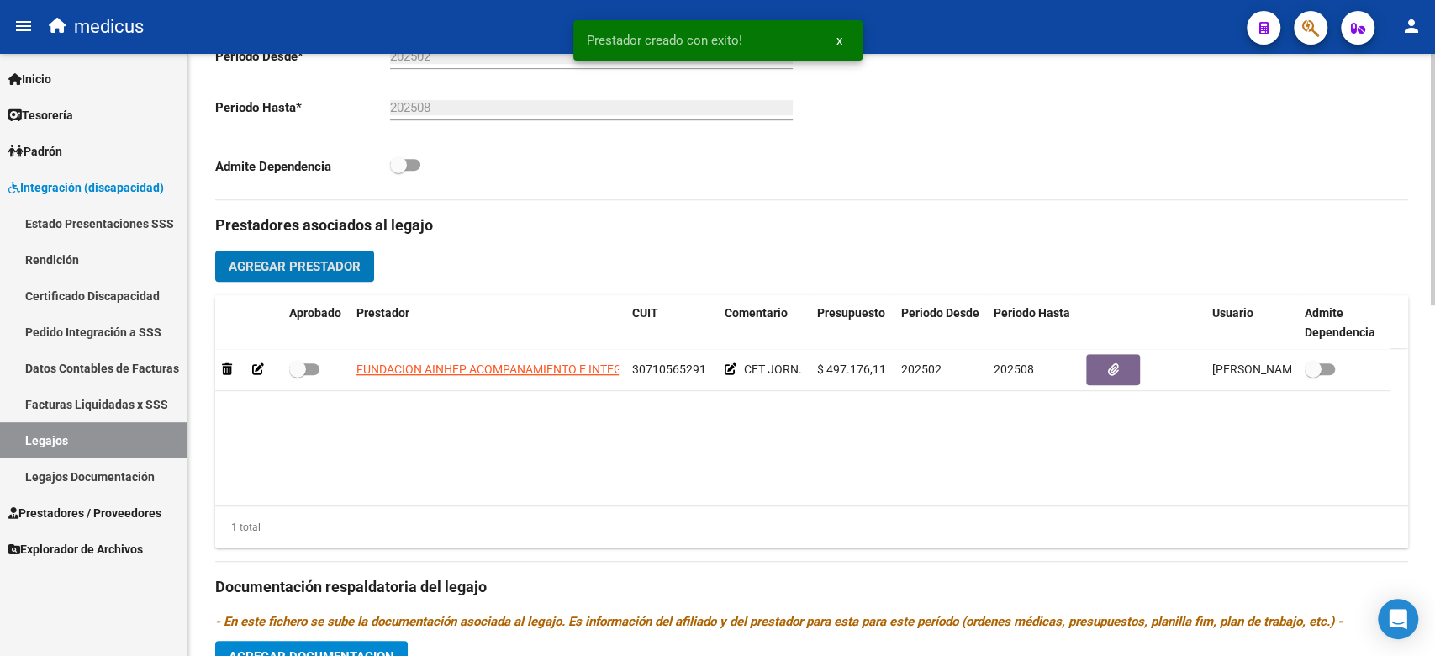
click at [295, 266] on span "Agregar Prestador" at bounding box center [295, 266] width 132 height 15
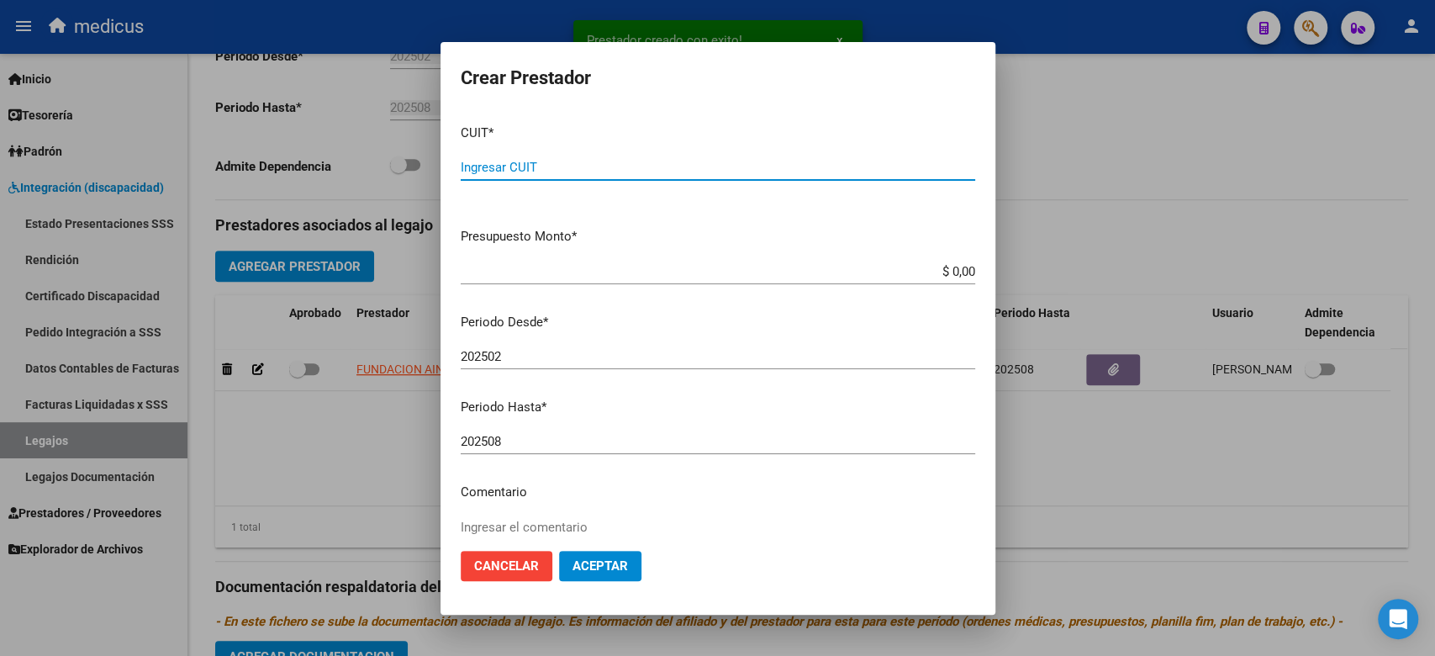
click at [547, 170] on input "Ingresar CUIT" at bounding box center [718, 167] width 514 height 15
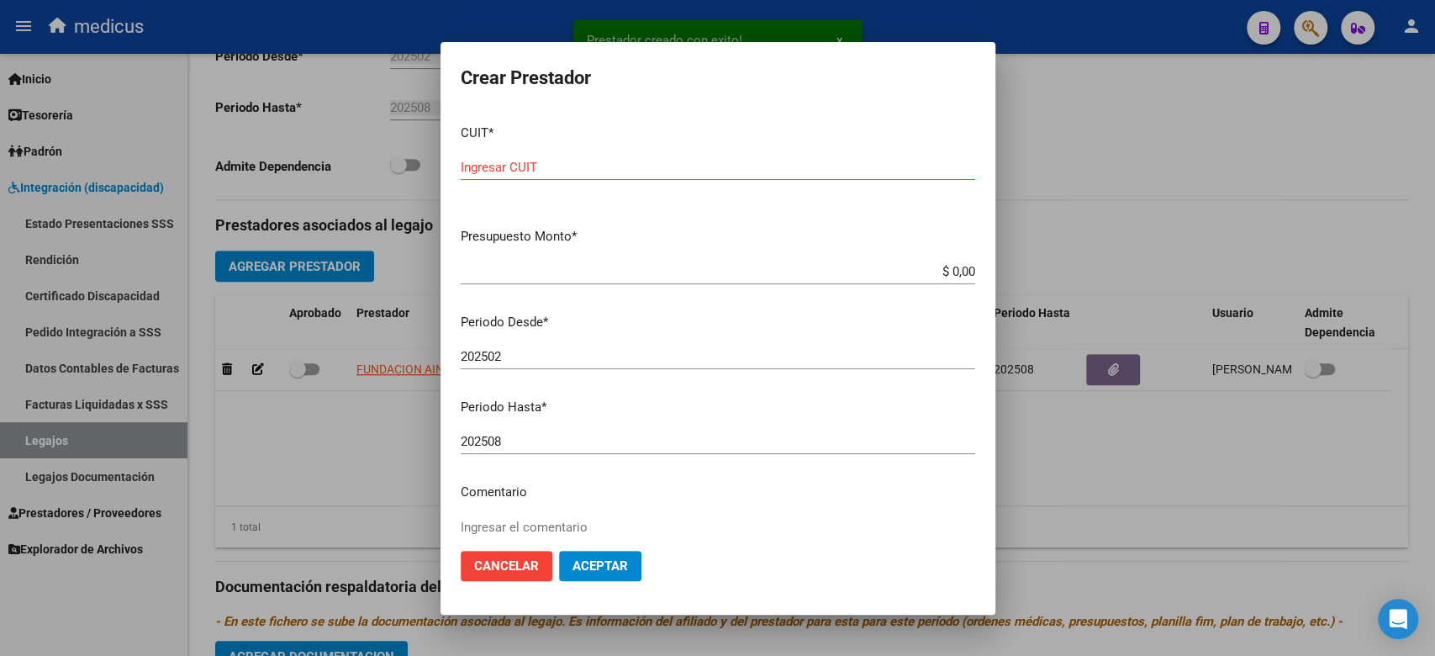
drag, startPoint x: 679, startPoint y: 317, endPoint x: 679, endPoint y: 304, distance: 12.6
click at [679, 317] on p "Periodo Desde *" at bounding box center [718, 322] width 514 height 19
click at [565, 163] on input "Ingresar CUIT" at bounding box center [718, 167] width 514 height 15
paste input "text"
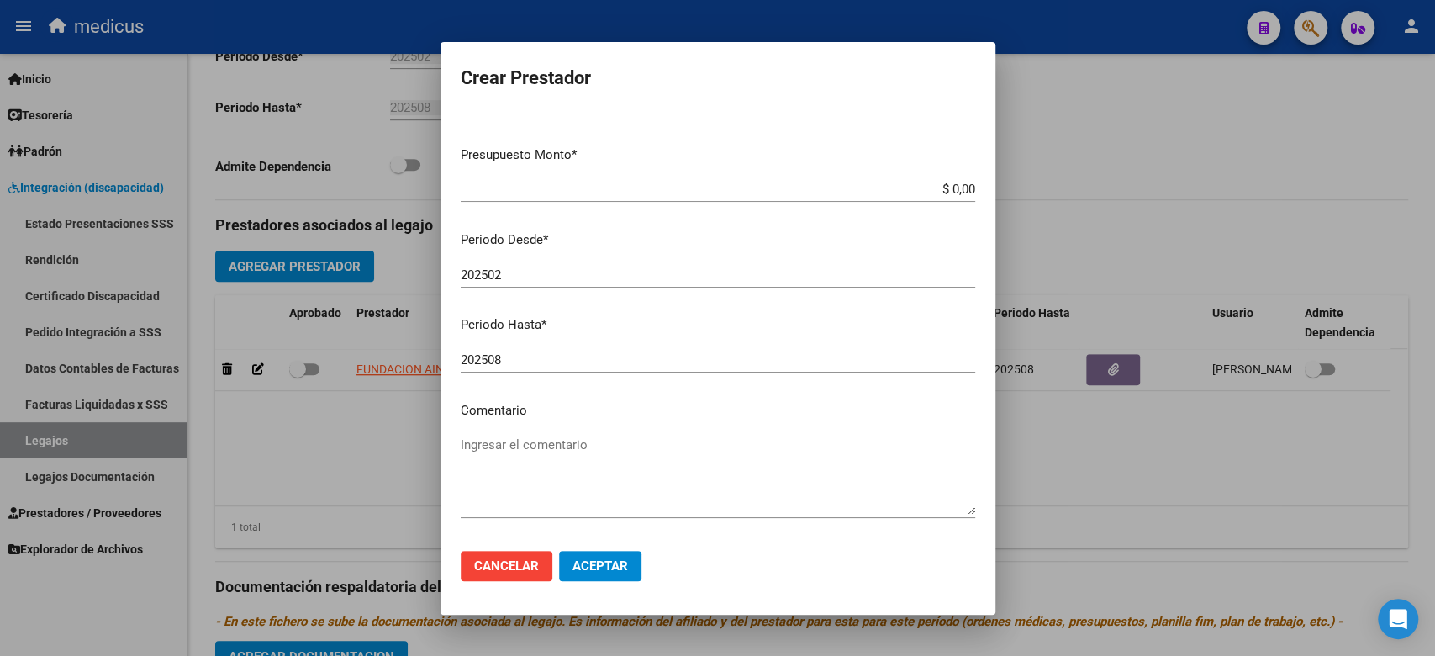
scroll to position [160, 0]
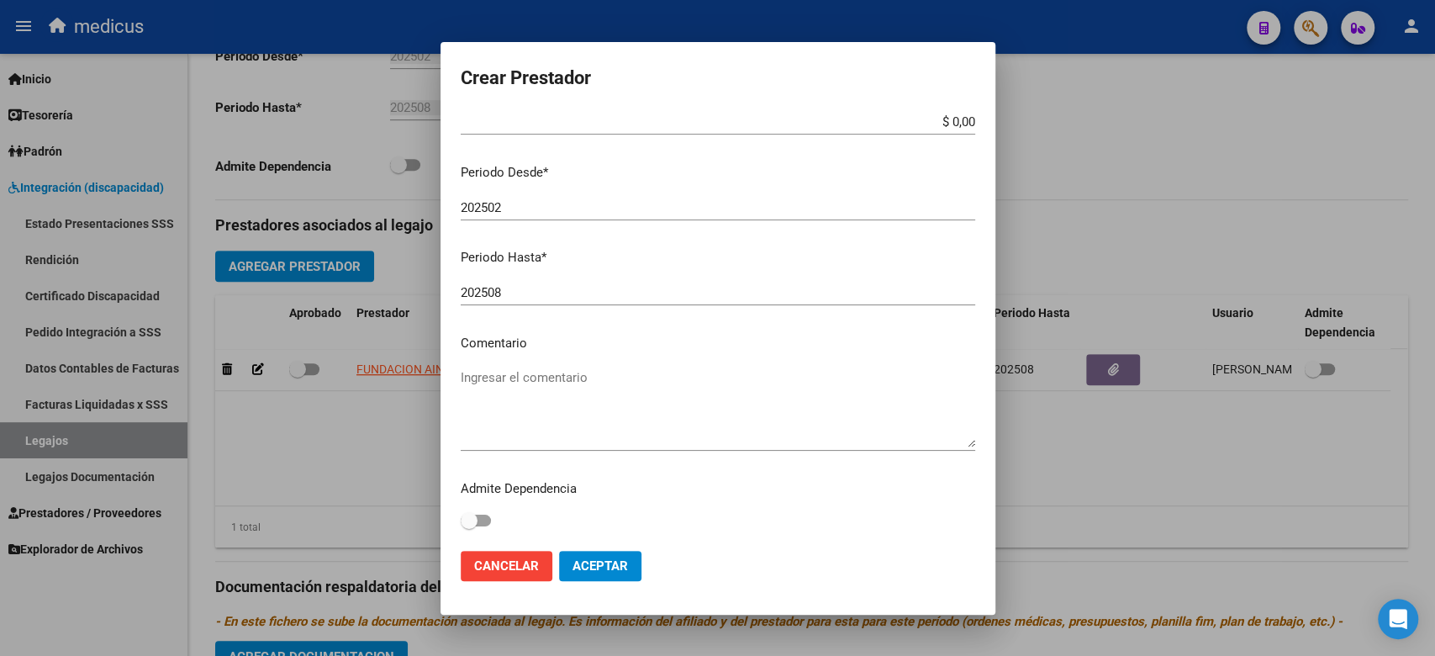
click at [495, 370] on textarea "Ingresar el comentario" at bounding box center [718, 407] width 514 height 79
paste textarea "MII: FONOAUDIOLOGIA"
type textarea "MII: FONOAUDIOLOGIA"
click at [694, 419] on textarea "MII: FONOAUDIOLOGIA" at bounding box center [718, 407] width 514 height 79
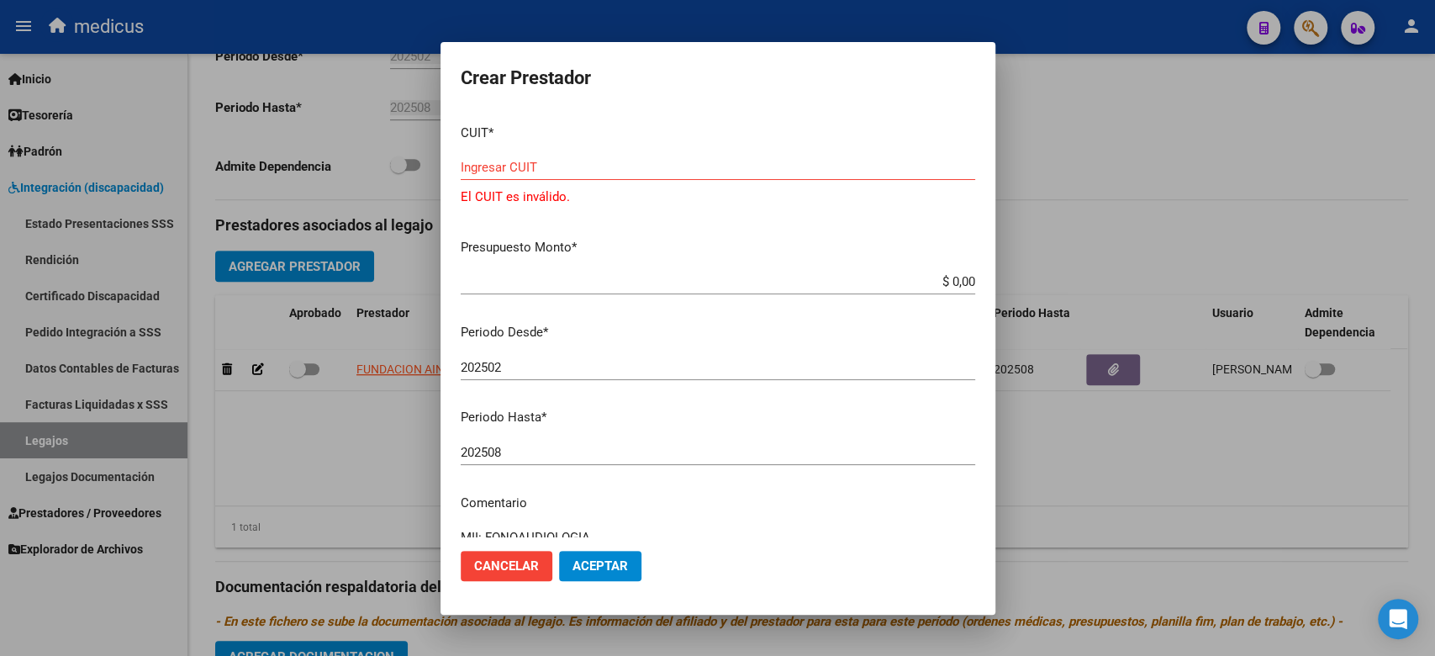
click at [513, 155] on div "Ingresar CUIT" at bounding box center [718, 167] width 514 height 25
paste input "27-30454674-9"
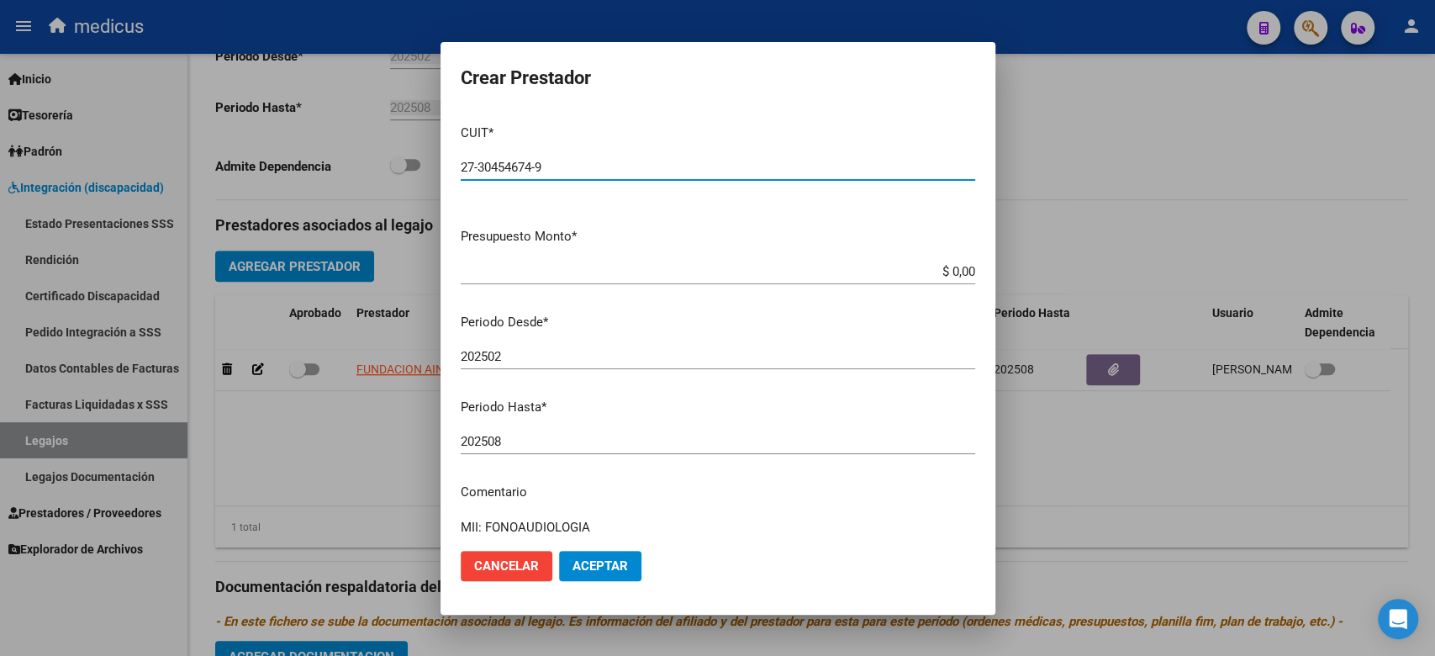
type input "27-30454674-9"
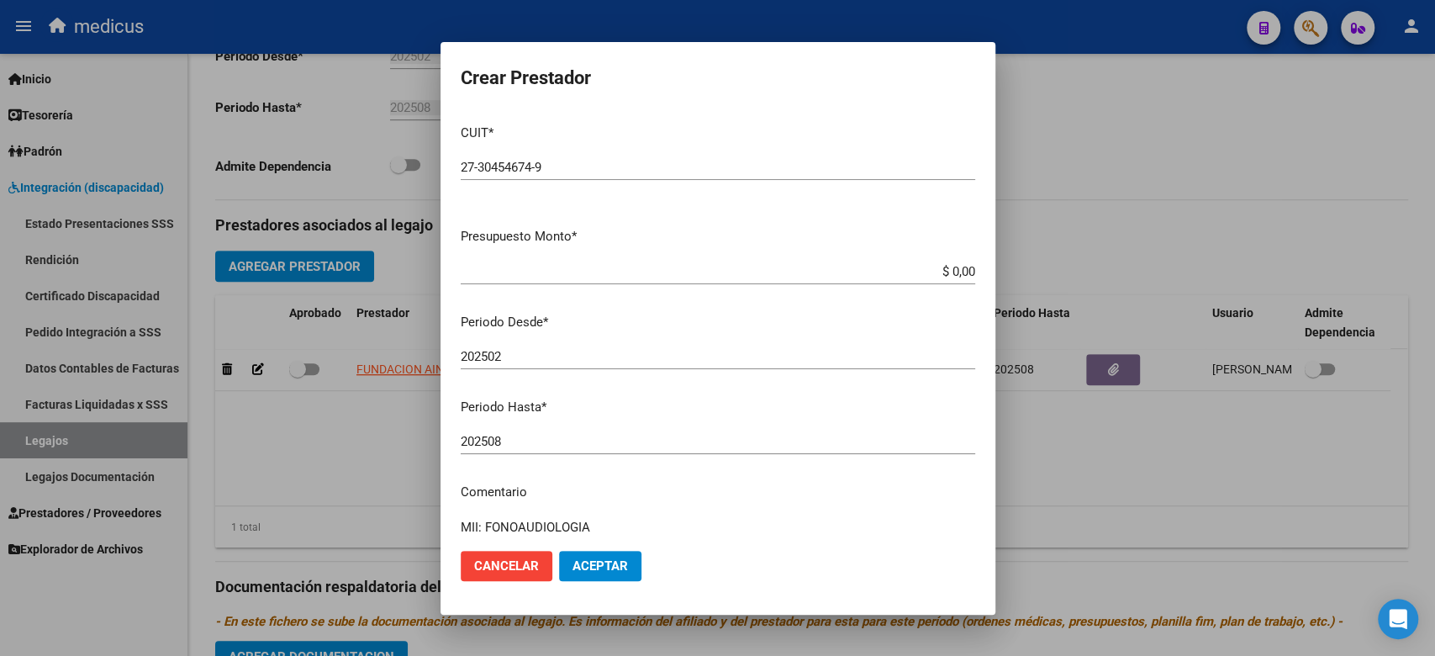
drag, startPoint x: 806, startPoint y: 378, endPoint x: 863, endPoint y: 299, distance: 97.5
click at [806, 378] on div "202502 Ingresar el periodo" at bounding box center [718, 364] width 514 height 41
drag, startPoint x: 914, startPoint y: 268, endPoint x: 978, endPoint y: 267, distance: 63.9
click at [978, 267] on mat-dialog-content "CUIT * 27-30454674-9 Ingresar CUIT ARCA Padrón Presupuesto Monto * $ 0,00 Ingre…" at bounding box center [717, 324] width 555 height 426
paste input "98.964,88"
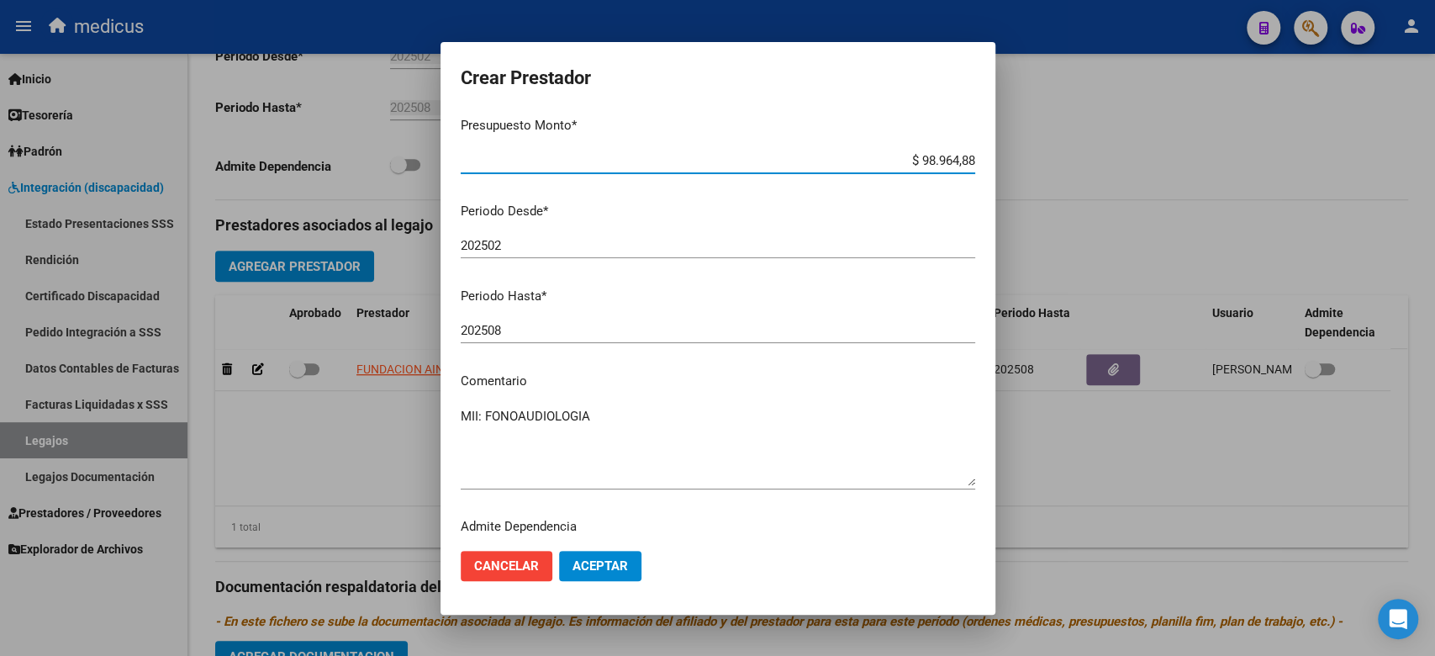
scroll to position [149, 0]
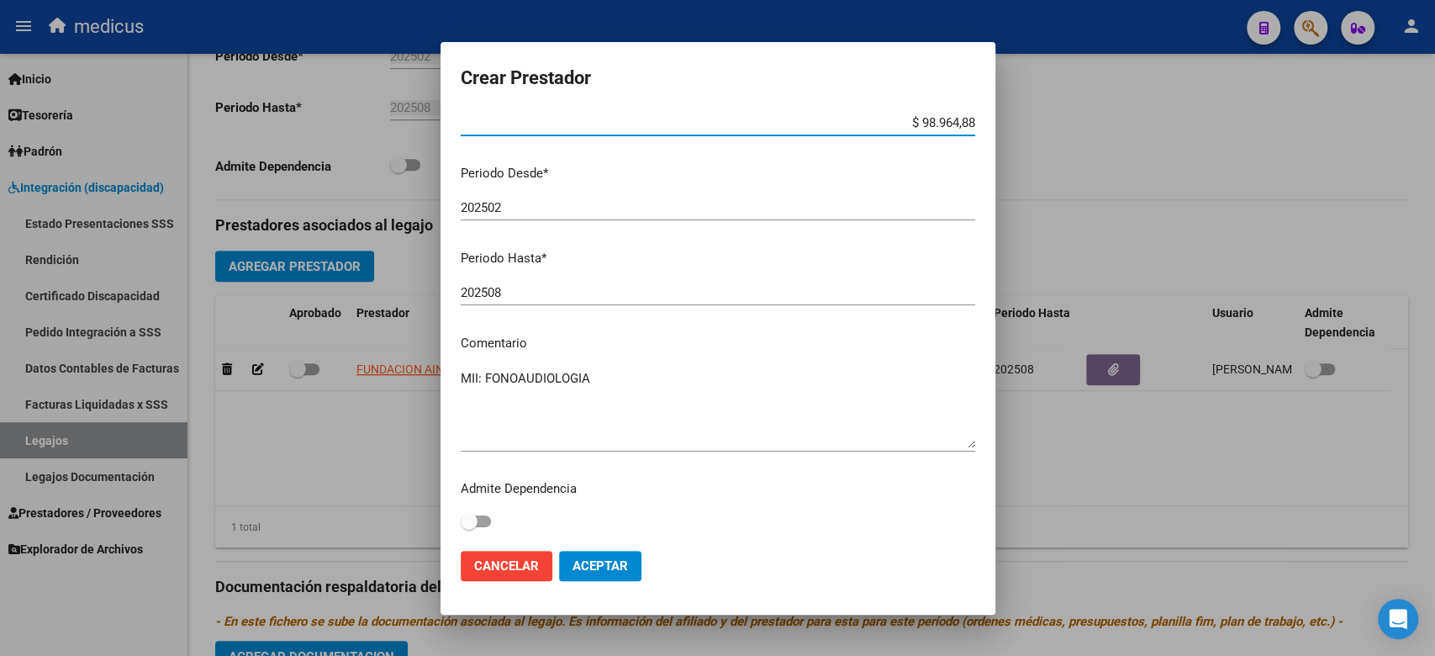
type input "$ 98.964,88"
click at [595, 563] on span "Aceptar" at bounding box center [599, 565] width 55 height 15
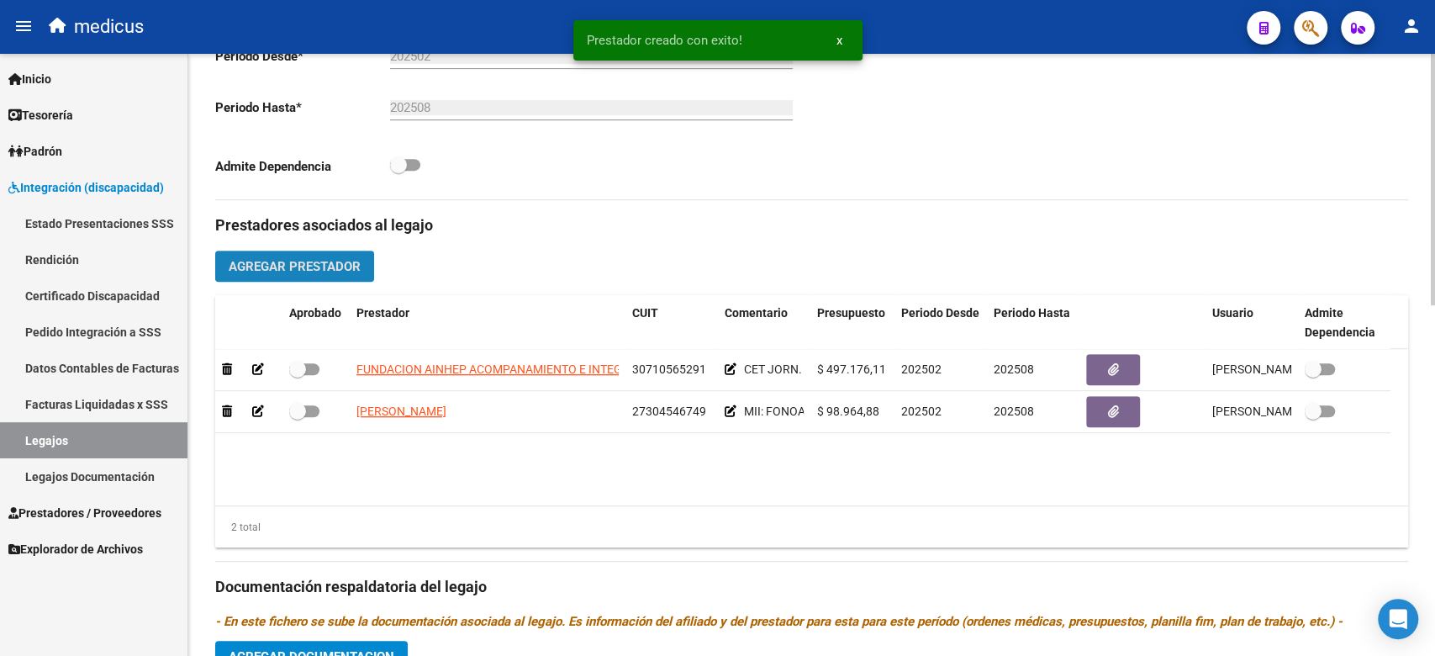
click at [252, 266] on span "Agregar Prestador" at bounding box center [295, 266] width 132 height 15
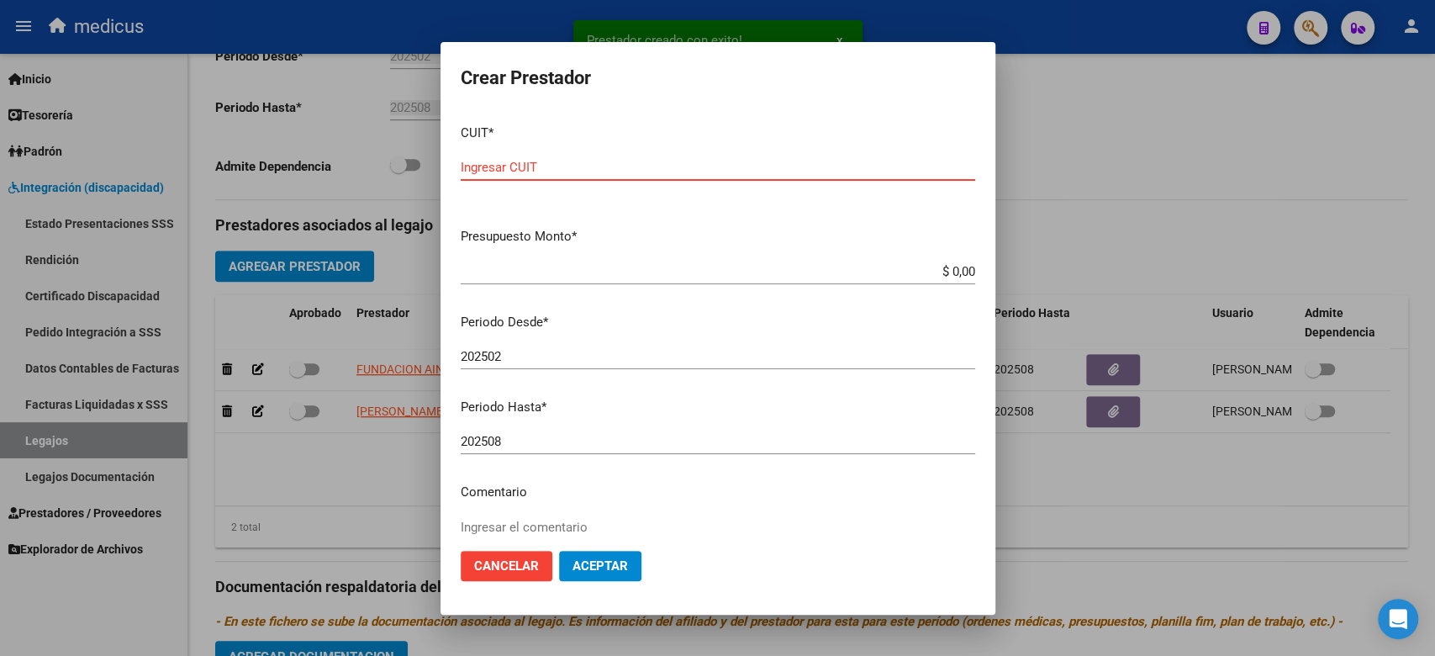
drag, startPoint x: 707, startPoint y: 161, endPoint x: 650, endPoint y: 390, distance: 235.6
click at [707, 161] on input "Ingresar CUIT" at bounding box center [718, 167] width 514 height 15
paste input "27-41785703-1"
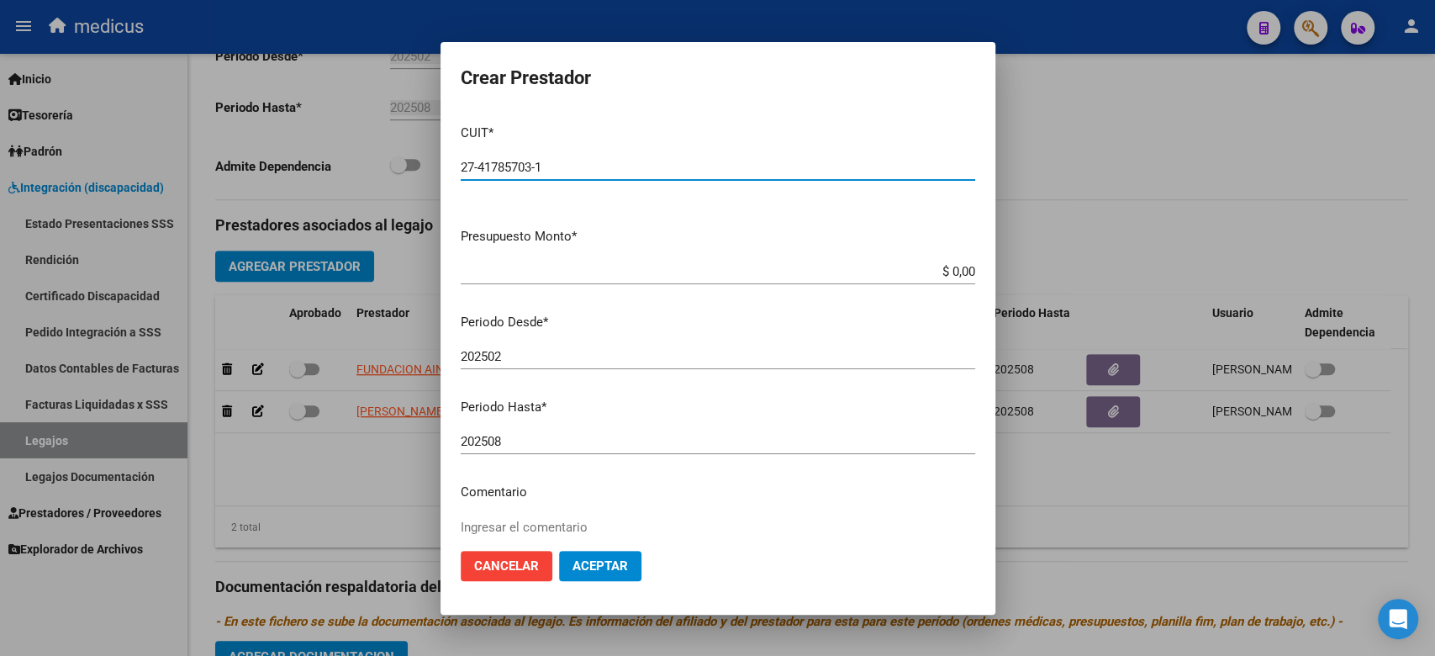
type input "27-41785703-1"
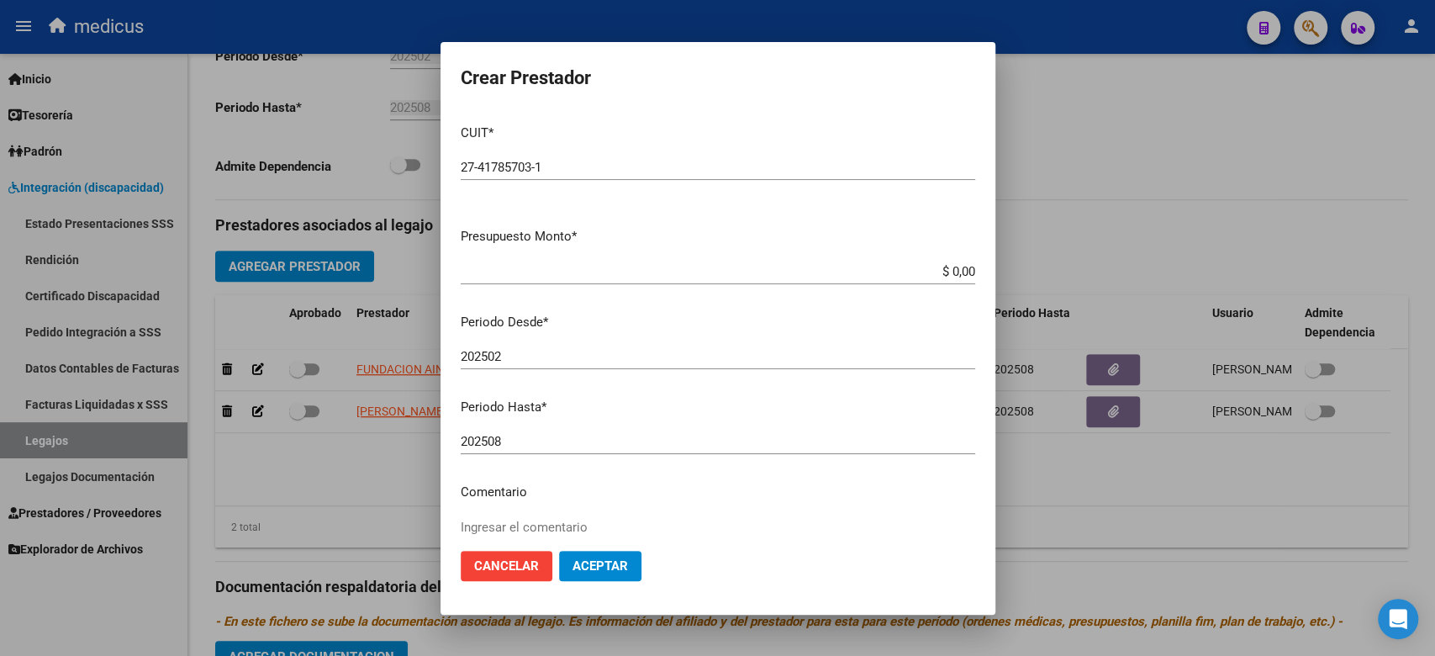
drag, startPoint x: 930, startPoint y: 286, endPoint x: 901, endPoint y: 318, distance: 42.9
click at [930, 286] on div "$ 0,00 Ingresar el monto" at bounding box center [718, 279] width 514 height 41
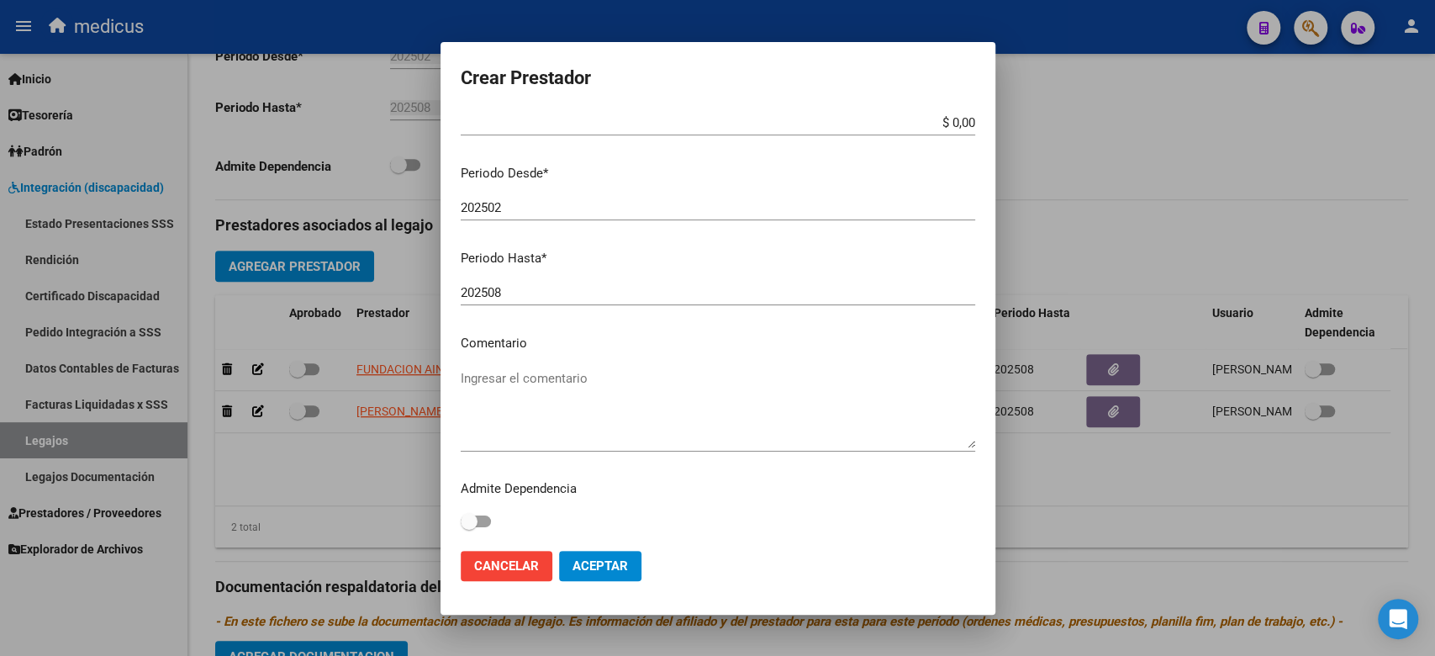
click at [733, 404] on textarea "Ingresar el comentario" at bounding box center [718, 408] width 514 height 79
paste textarea "MII: PSICOLOGIA"
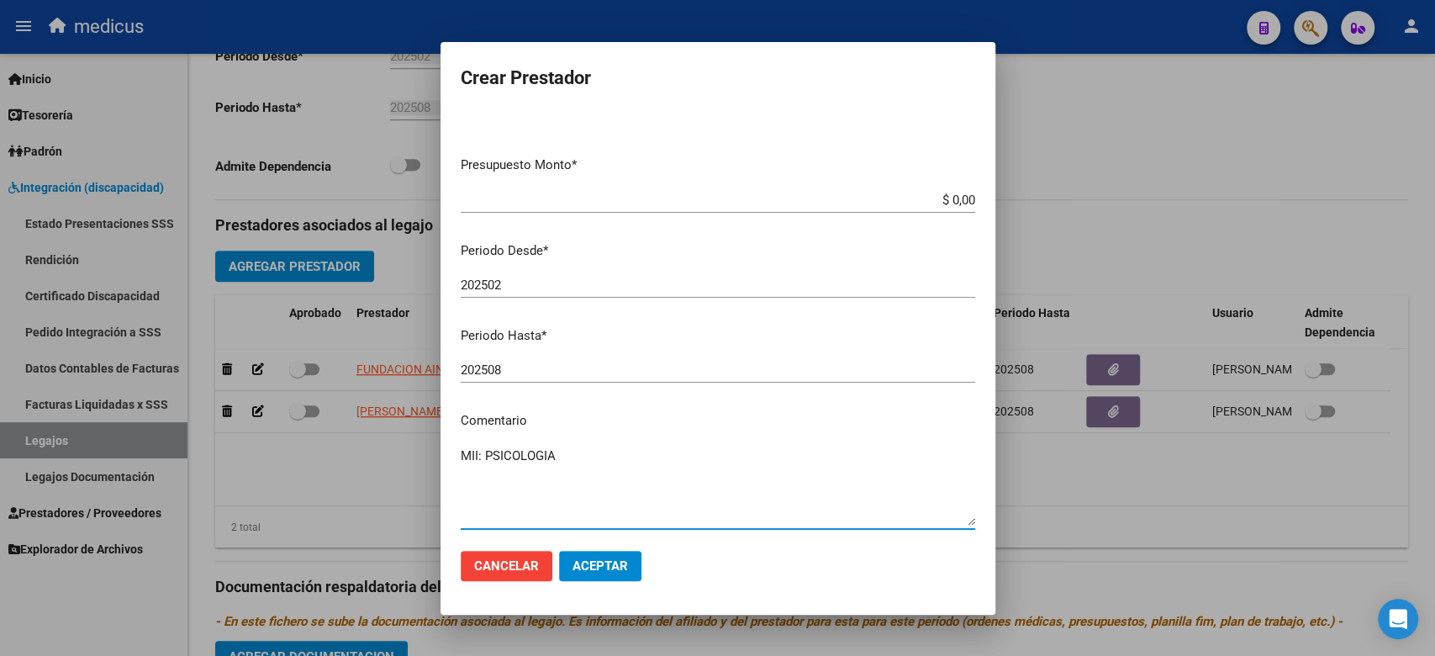
scroll to position [0, 0]
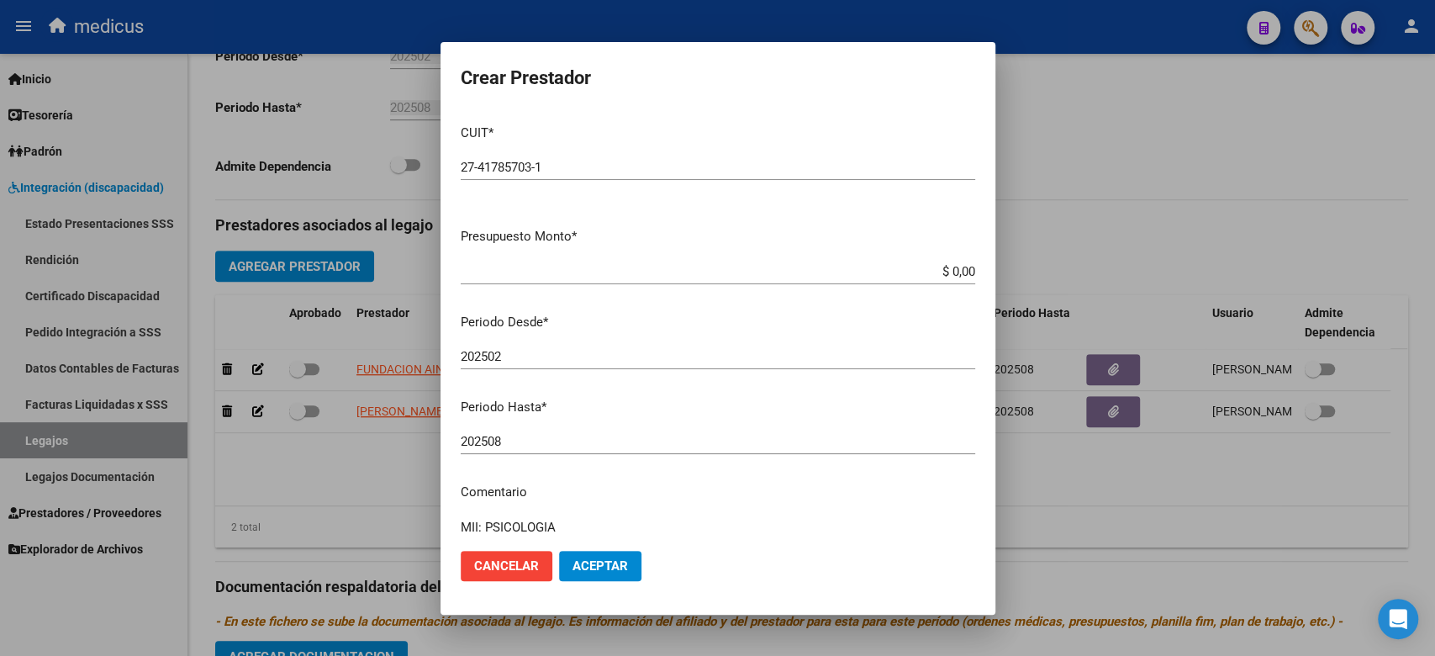
type textarea "MII: PSICOLOGIA"
drag, startPoint x: 876, startPoint y: 278, endPoint x: 887, endPoint y: 268, distance: 14.9
click at [877, 278] on input "$ 0,00" at bounding box center [718, 271] width 514 height 15
drag, startPoint x: 941, startPoint y: 275, endPoint x: 968, endPoint y: 275, distance: 26.9
click at [968, 275] on app-form-text-field "Presupuesto Monto * $ 0,00 Ingresar el monto" at bounding box center [725, 253] width 528 height 52
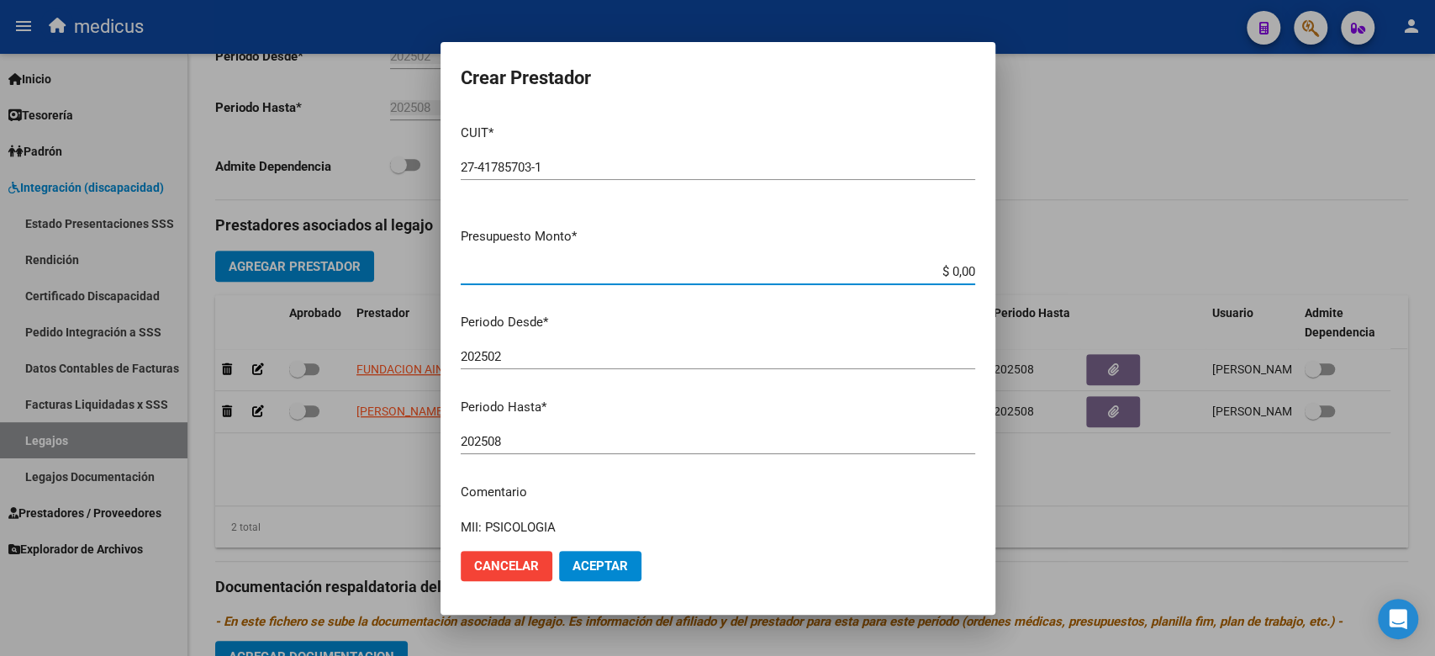
paste input "98.964,88"
type input "$ 98.964,88"
click at [588, 569] on span "Aceptar" at bounding box center [599, 565] width 55 height 15
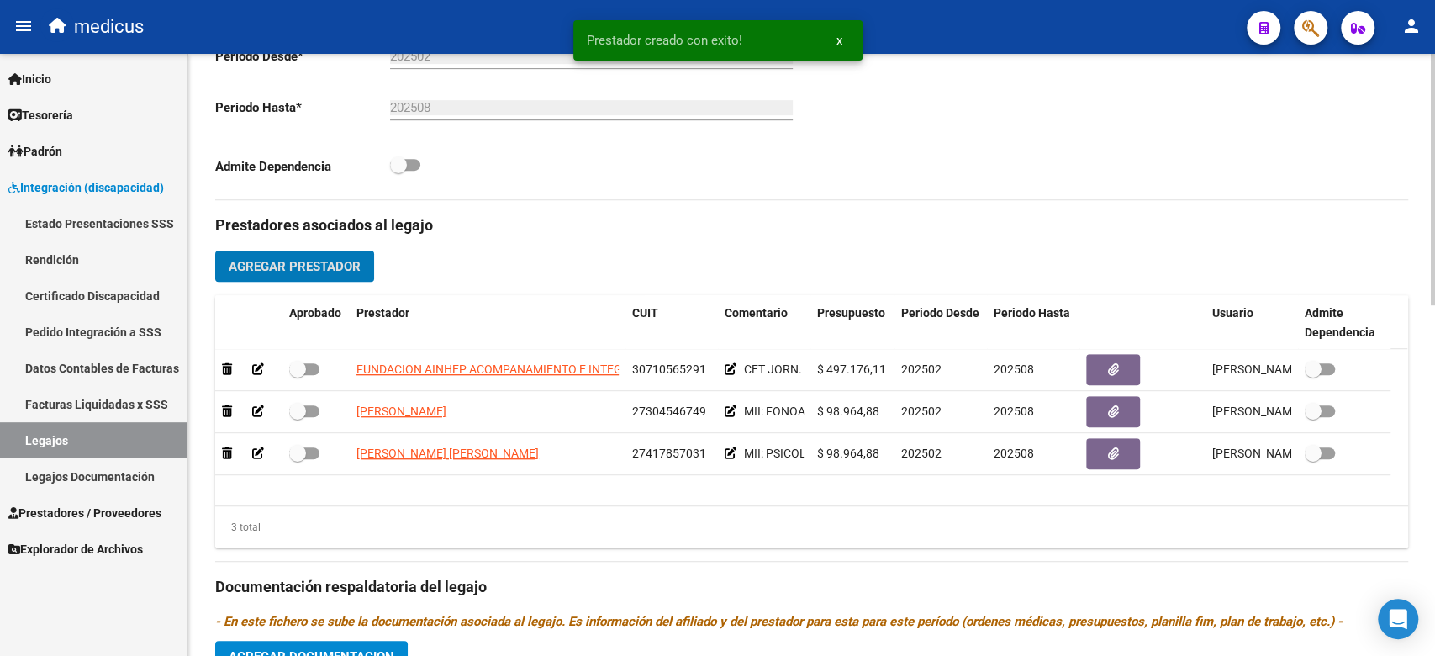
click at [284, 258] on span "Agregar Prestador" at bounding box center [295, 265] width 132 height 15
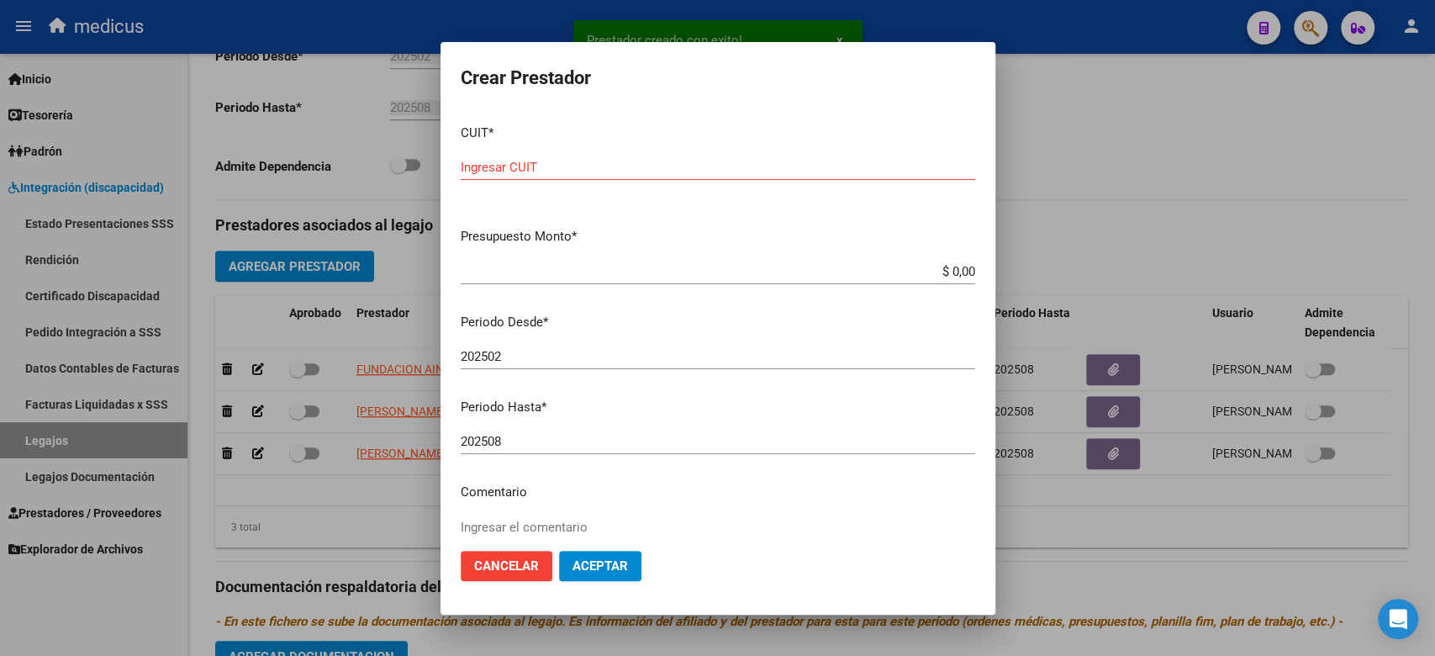
click at [757, 172] on input "Ingresar CUIT" at bounding box center [718, 167] width 514 height 15
paste input "23-28365394-4"
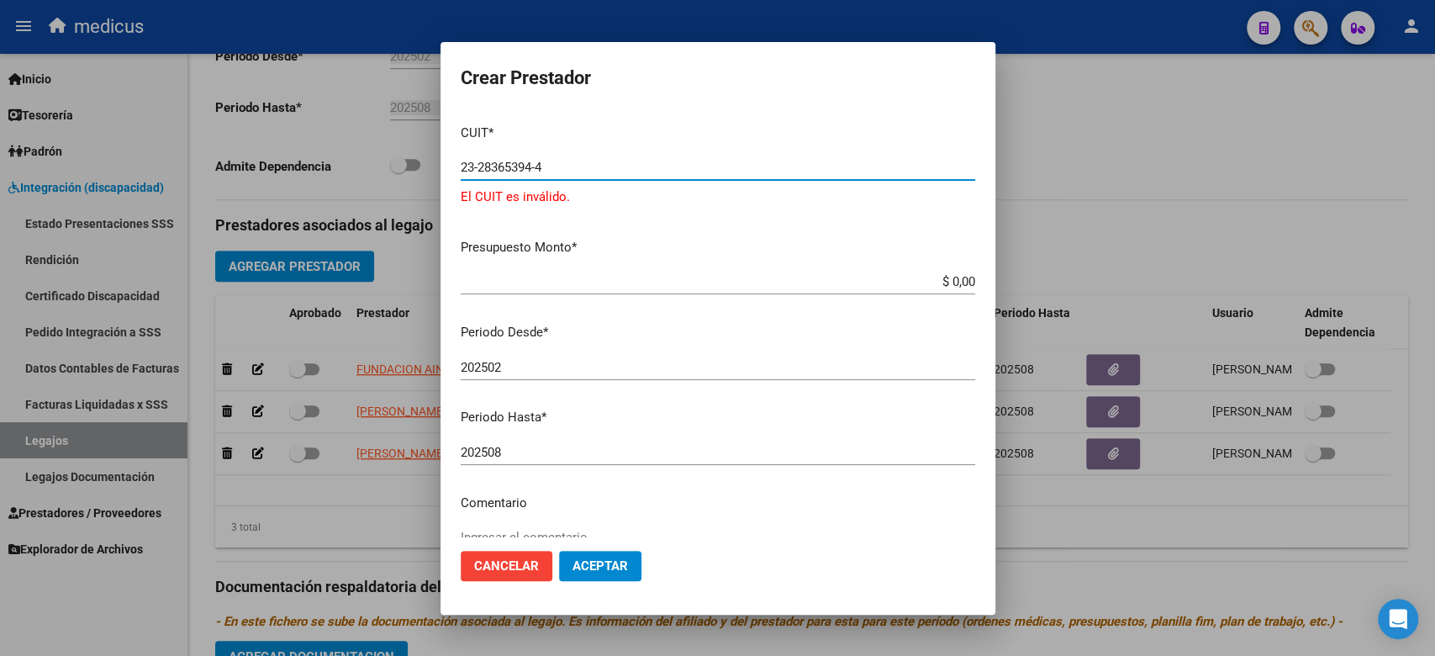
type input "23-28365394-4"
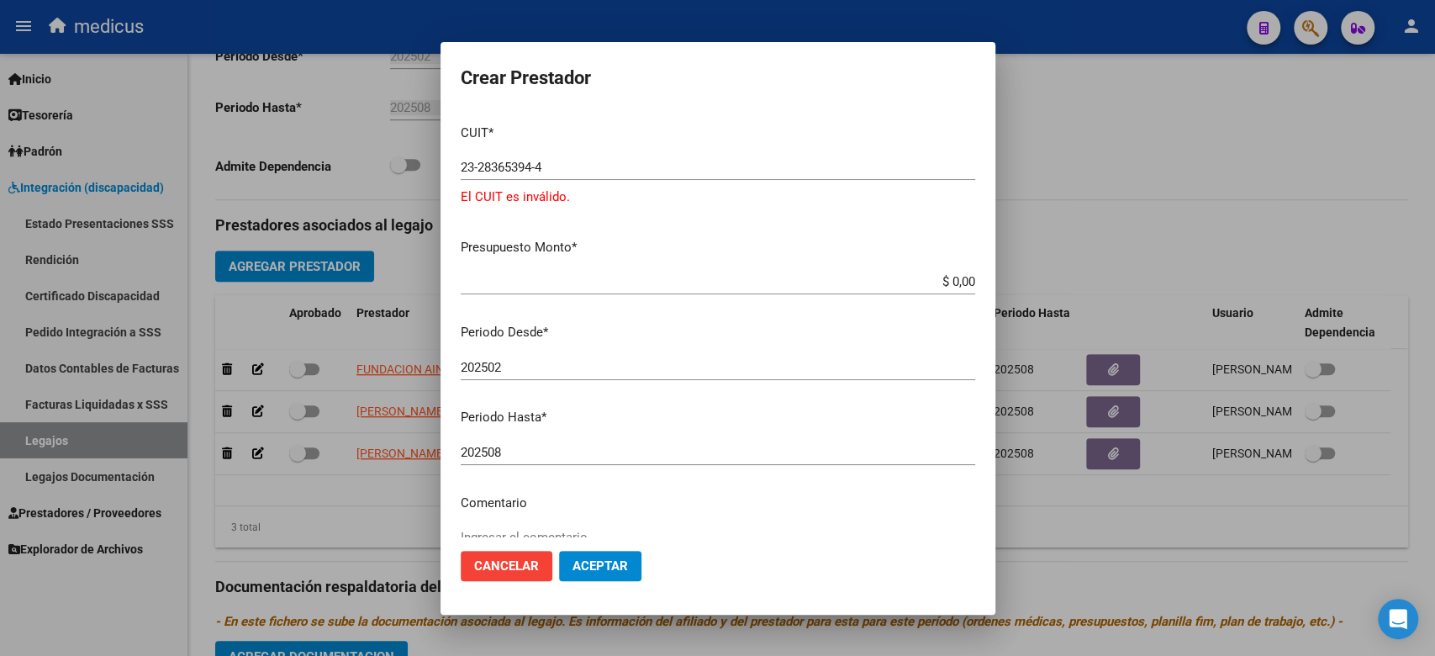
drag, startPoint x: 775, startPoint y: 410, endPoint x: 745, endPoint y: 413, distance: 30.4
click at [776, 410] on p "Periodo Hasta *" at bounding box center [718, 417] width 514 height 19
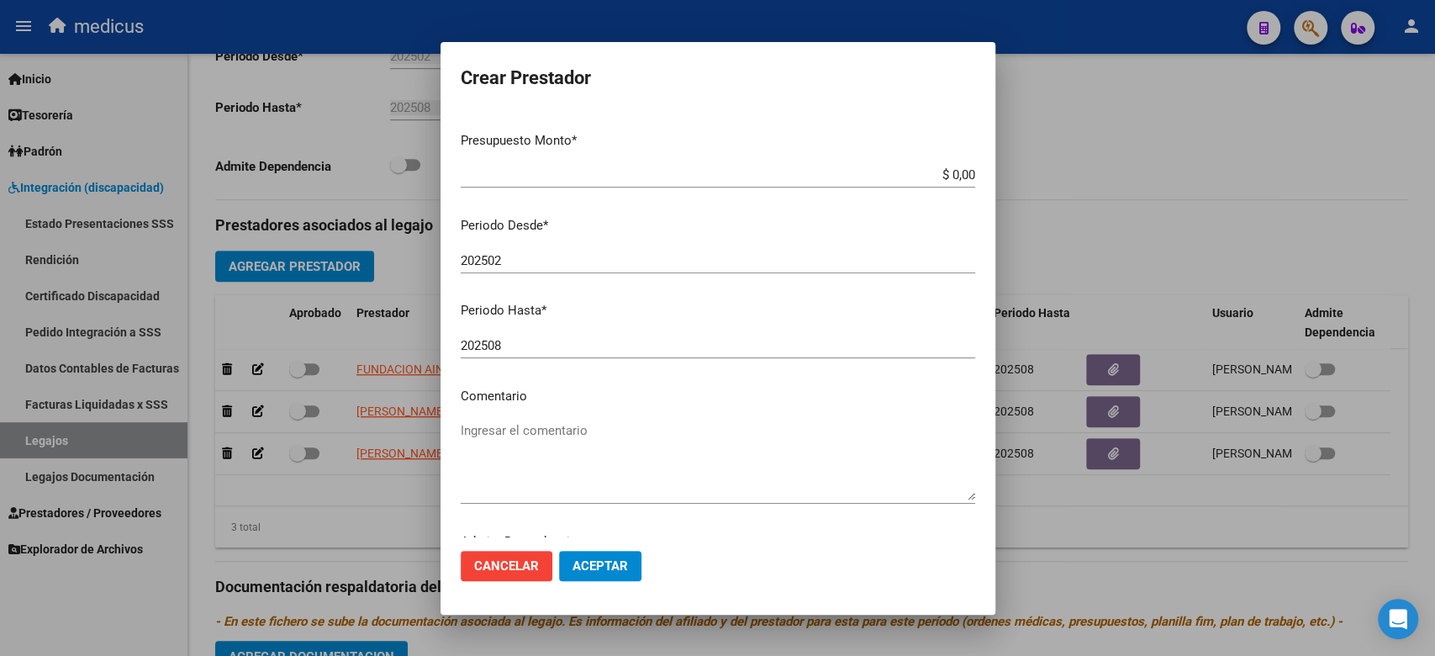
scroll to position [160, 0]
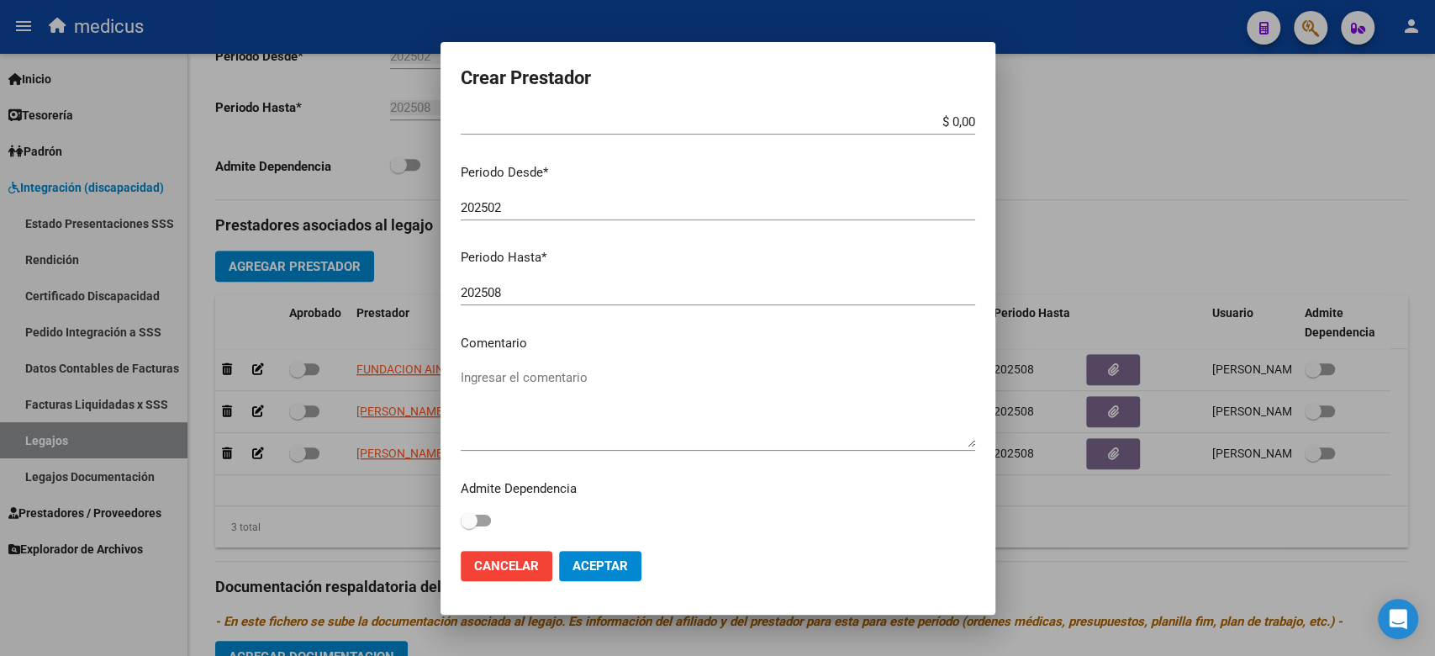
click at [553, 354] on mat-dialog-content "CUIT * 23-28365394-4 Ingresar CUIT El CUIT es inválido. Presupuesto Monto * $ 0…" at bounding box center [717, 324] width 555 height 426
click at [570, 386] on textarea "Ingresar el comentario" at bounding box center [718, 407] width 514 height 79
paste textarea "MII: TERAPIA OCUPACIONAL"
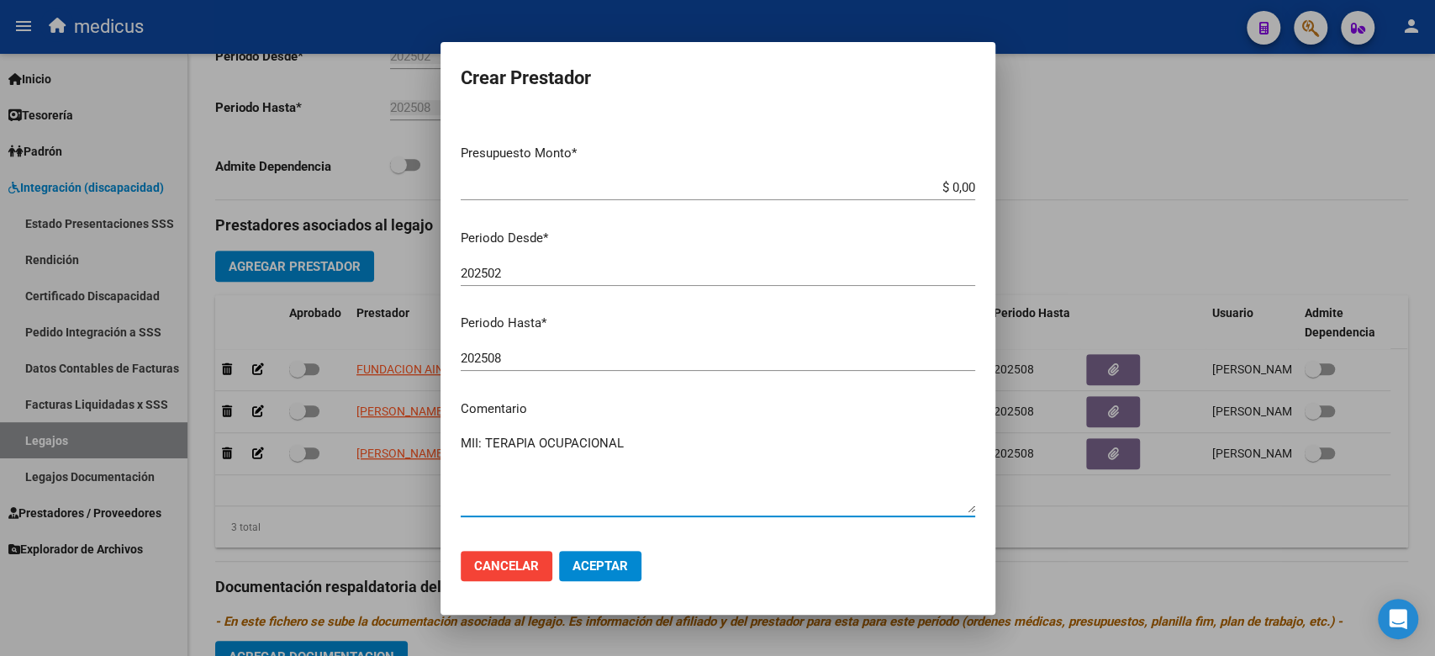
scroll to position [0, 0]
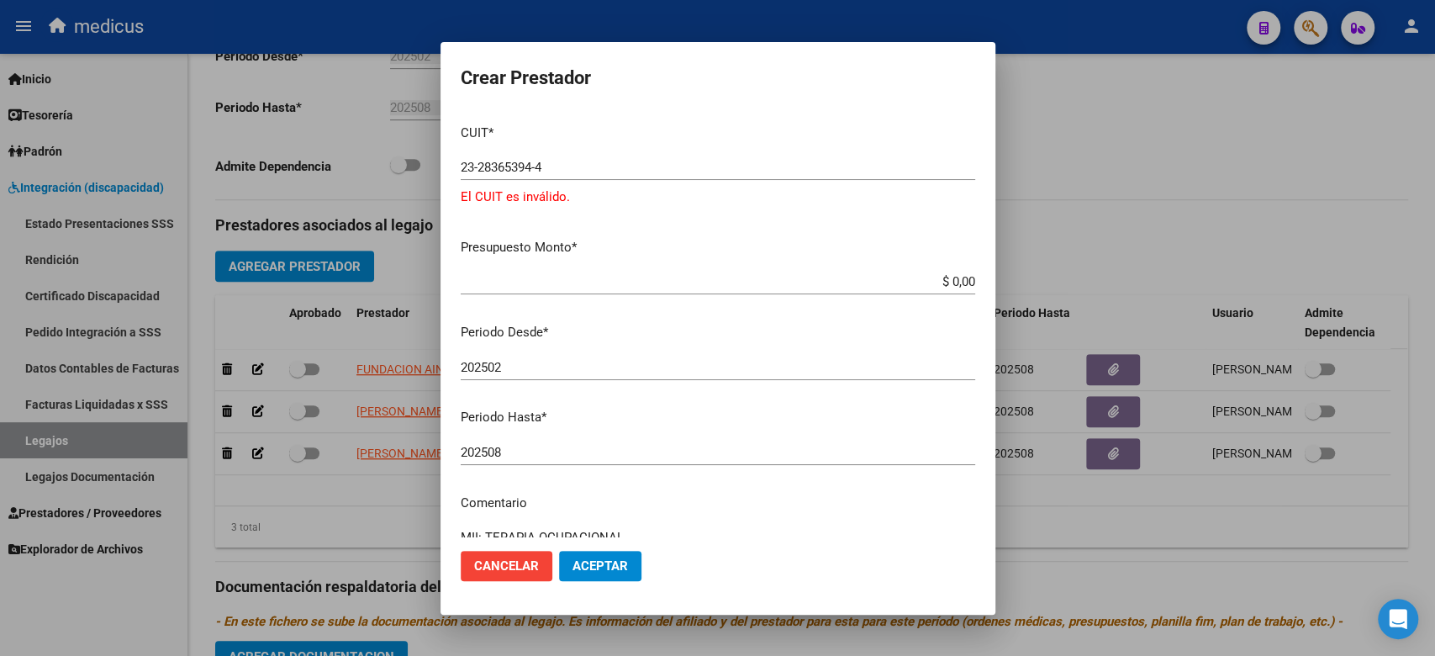
type textarea "MII: TERAPIA OCUPACIONAL"
drag, startPoint x: 751, startPoint y: 398, endPoint x: 634, endPoint y: 215, distance: 217.3
click at [751, 391] on mat-dialog-content "CUIT * 23-28365394-4 Ingresar CUIT El CUIT es inválido. Presupuesto Monto * $ 0…" at bounding box center [717, 324] width 555 height 426
drag, startPoint x: 587, startPoint y: 158, endPoint x: 455, endPoint y: 152, distance: 132.1
click at [455, 152] on mat-dialog-content "CUIT * 23-28365394-4 Ingresar CUIT El CUIT es inválido. Presupuesto Monto * $ 0…" at bounding box center [717, 324] width 555 height 426
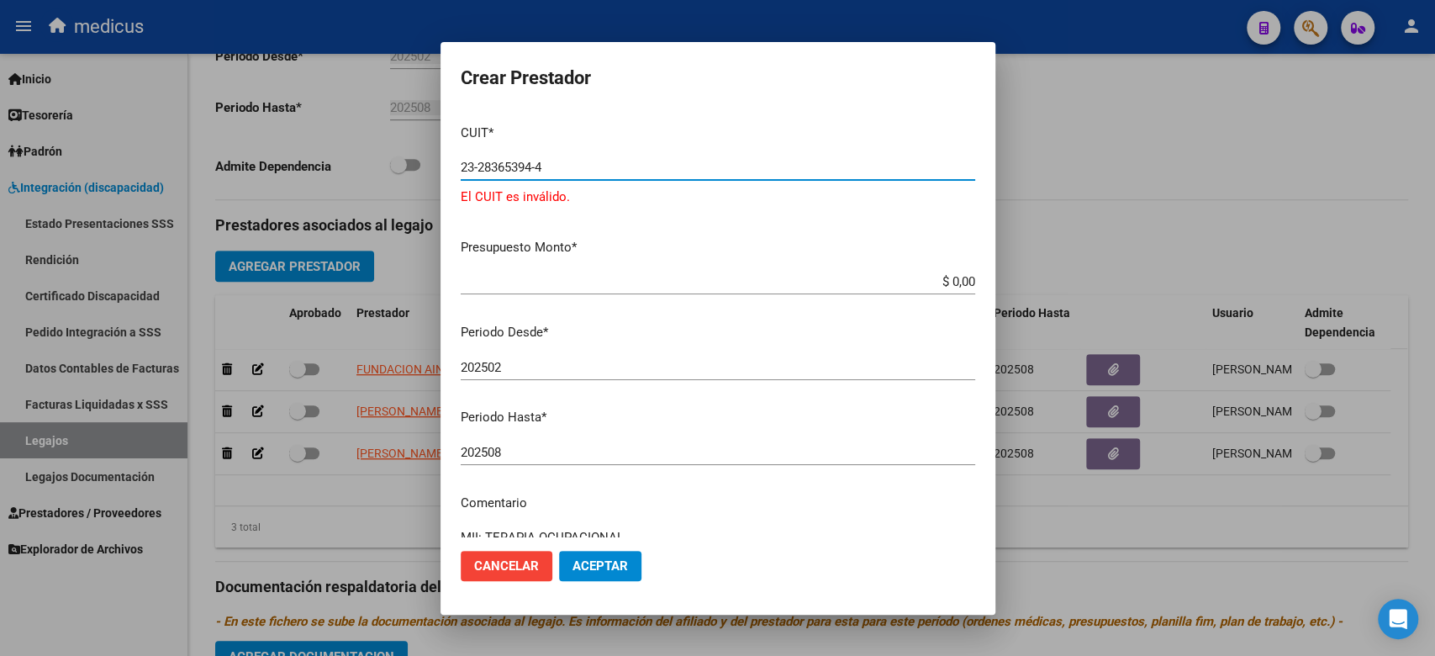
click at [578, 171] on input "23-28365394-4" at bounding box center [718, 167] width 514 height 15
drag, startPoint x: 510, startPoint y: 170, endPoint x: 424, endPoint y: 166, distance: 86.7
click at [424, 166] on div "Crear Prestador CUIT * 23-28365394-4 Ingresar CUIT El CUIT es inválido. Presupu…" at bounding box center [717, 328] width 1435 height 656
paste input "text"
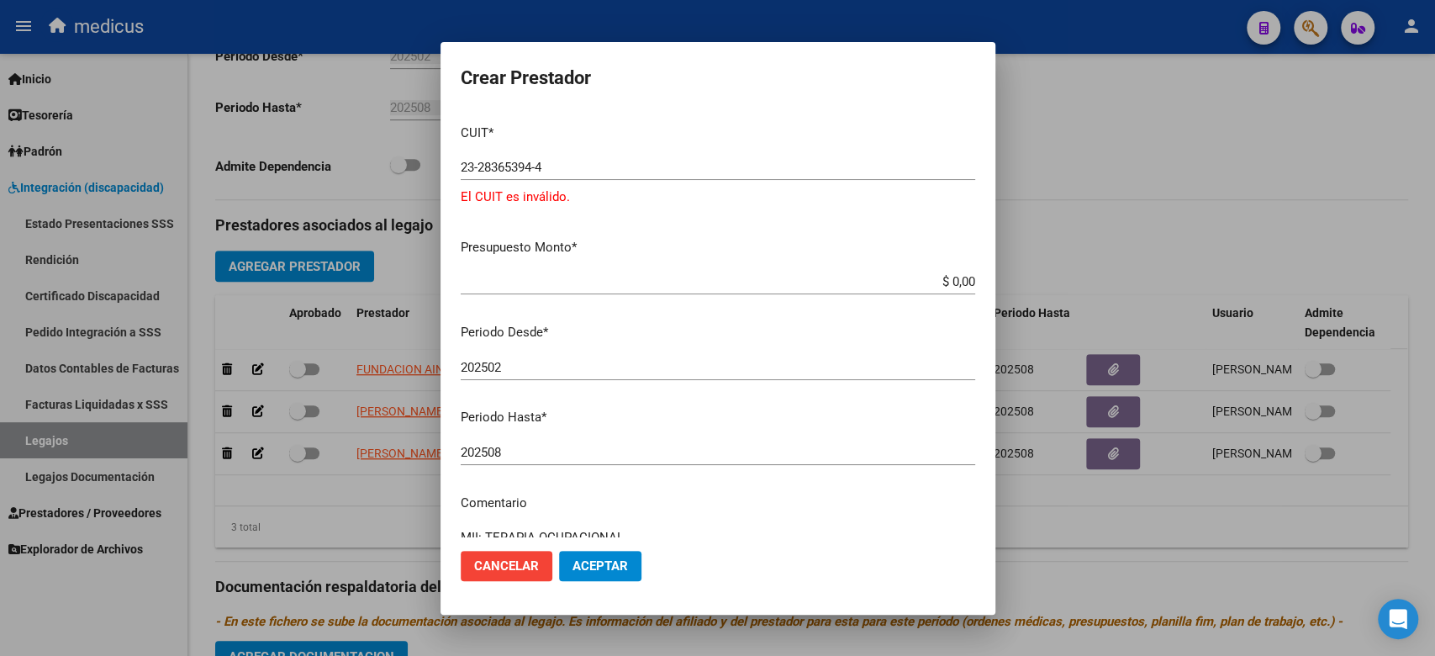
click at [761, 171] on input "23-28365394-4" at bounding box center [718, 167] width 514 height 15
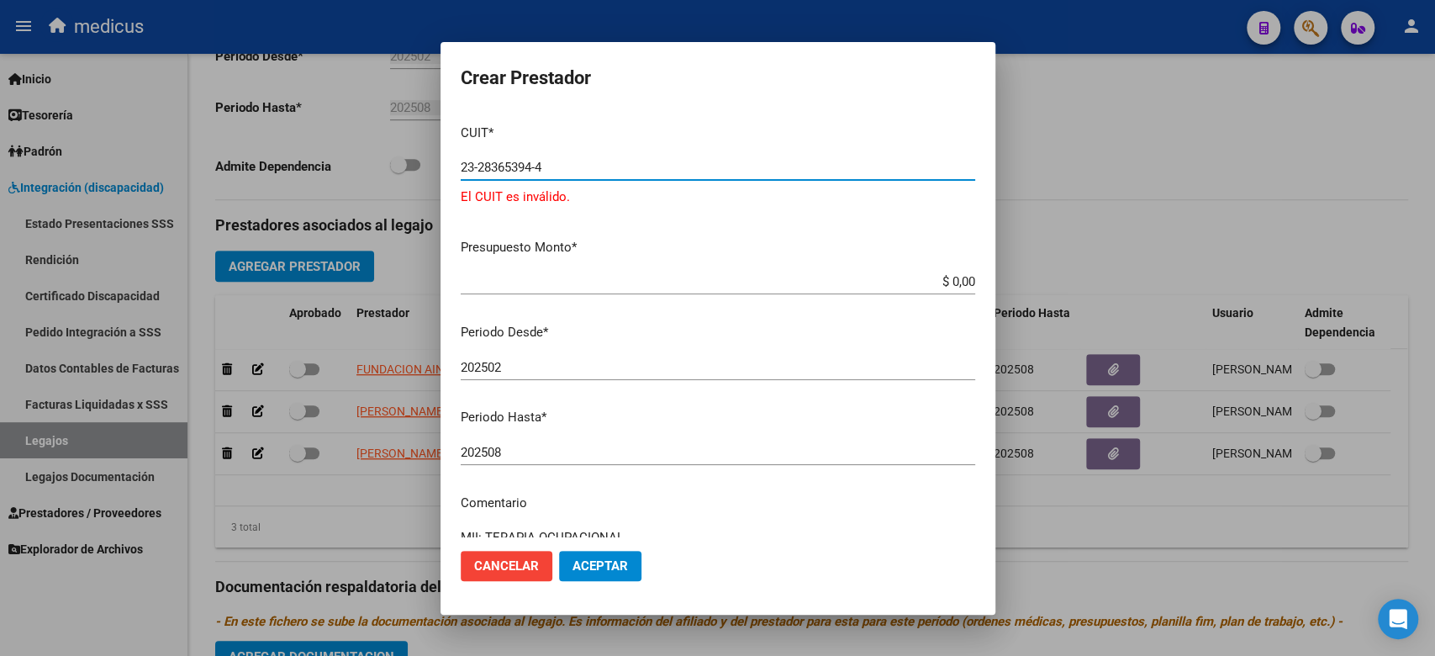
drag, startPoint x: 487, startPoint y: 166, endPoint x: 613, endPoint y: 244, distance: 148.3
click at [433, 161] on div "Crear Prestador CUIT * 23-28365394-4 Ingresar CUIT El CUIT es inválido. Presupu…" at bounding box center [717, 328] width 1435 height 656
paste input "text"
type input "23-28365394-4"
click at [608, 563] on span "Aceptar" at bounding box center [599, 565] width 55 height 15
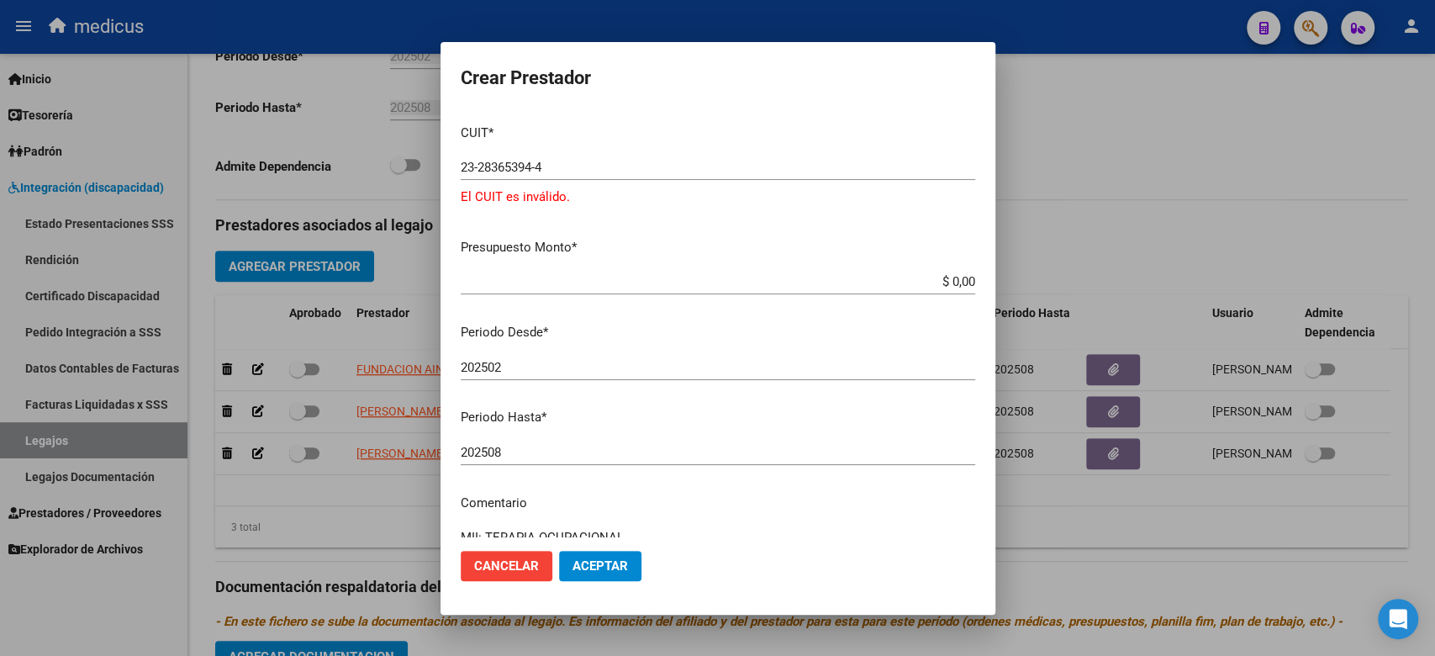
click at [518, 572] on span "Cancelar" at bounding box center [506, 565] width 65 height 15
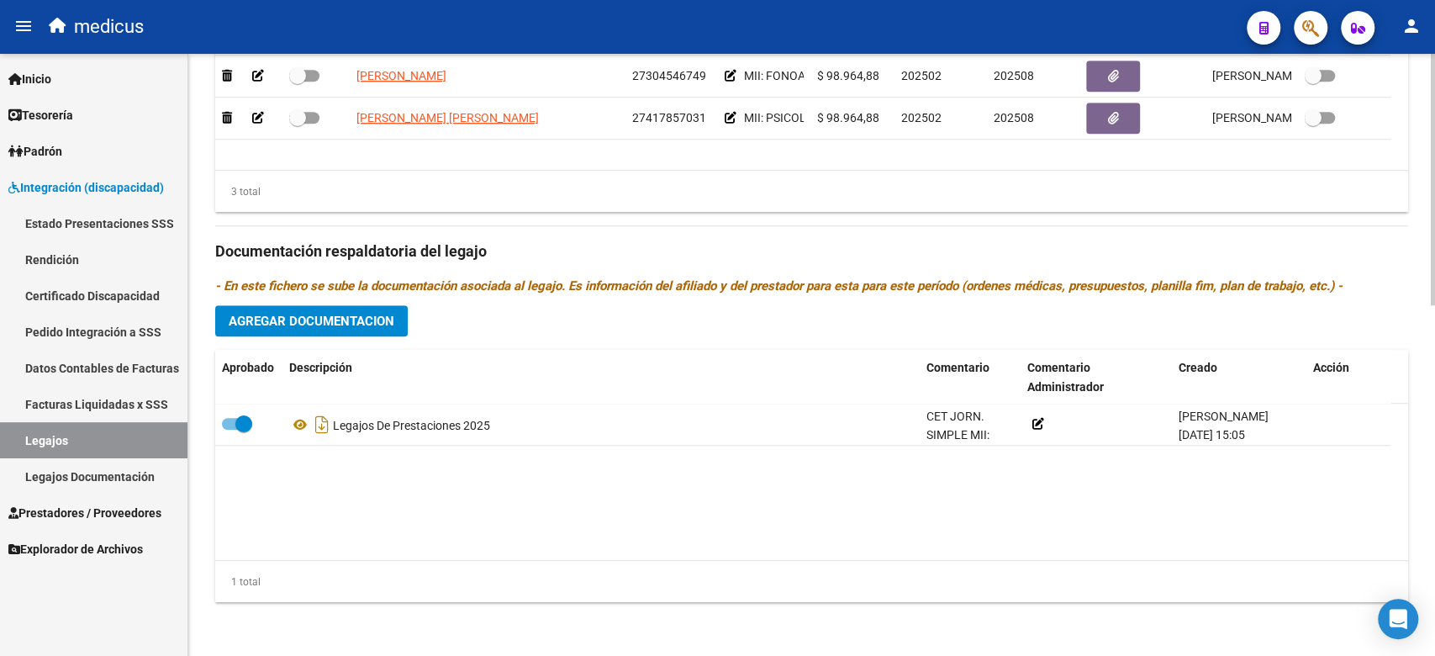
scroll to position [390, 0]
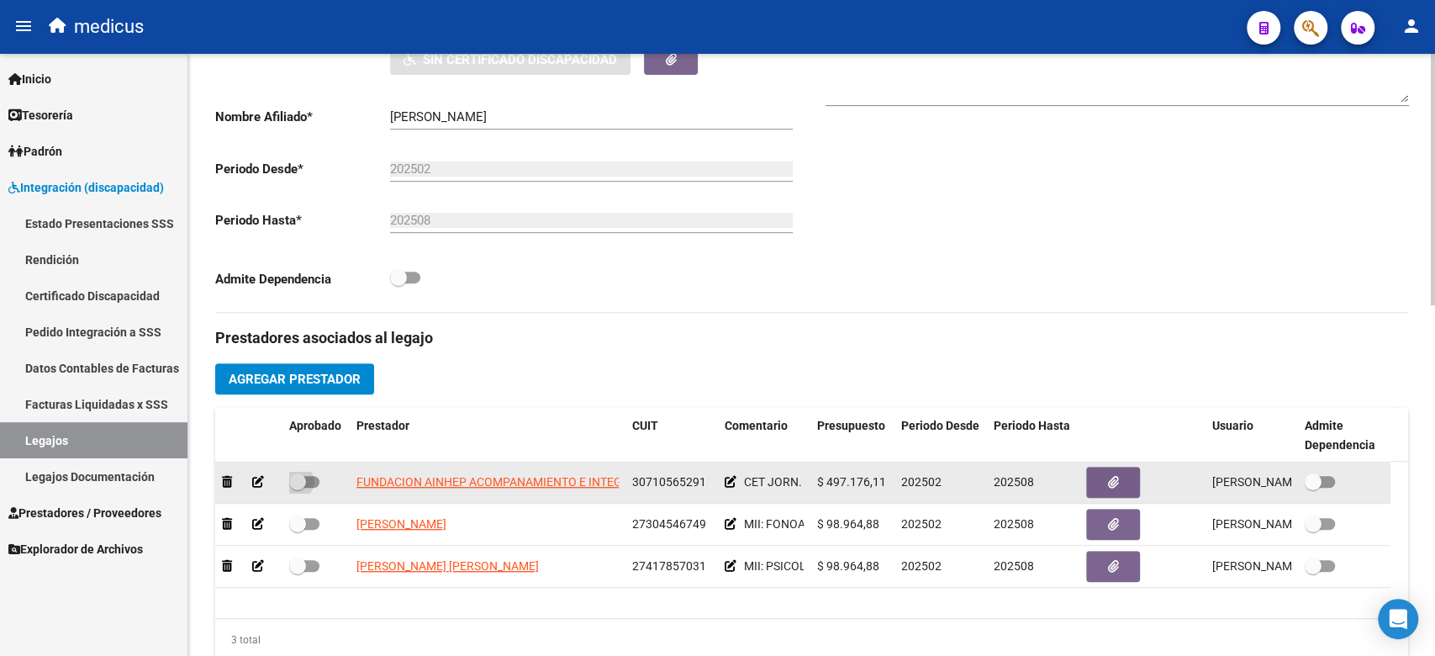
click at [311, 479] on span at bounding box center [304, 482] width 30 height 12
click at [298, 487] on input "checkbox" at bounding box center [297, 487] width 1 height 1
checkbox input "true"
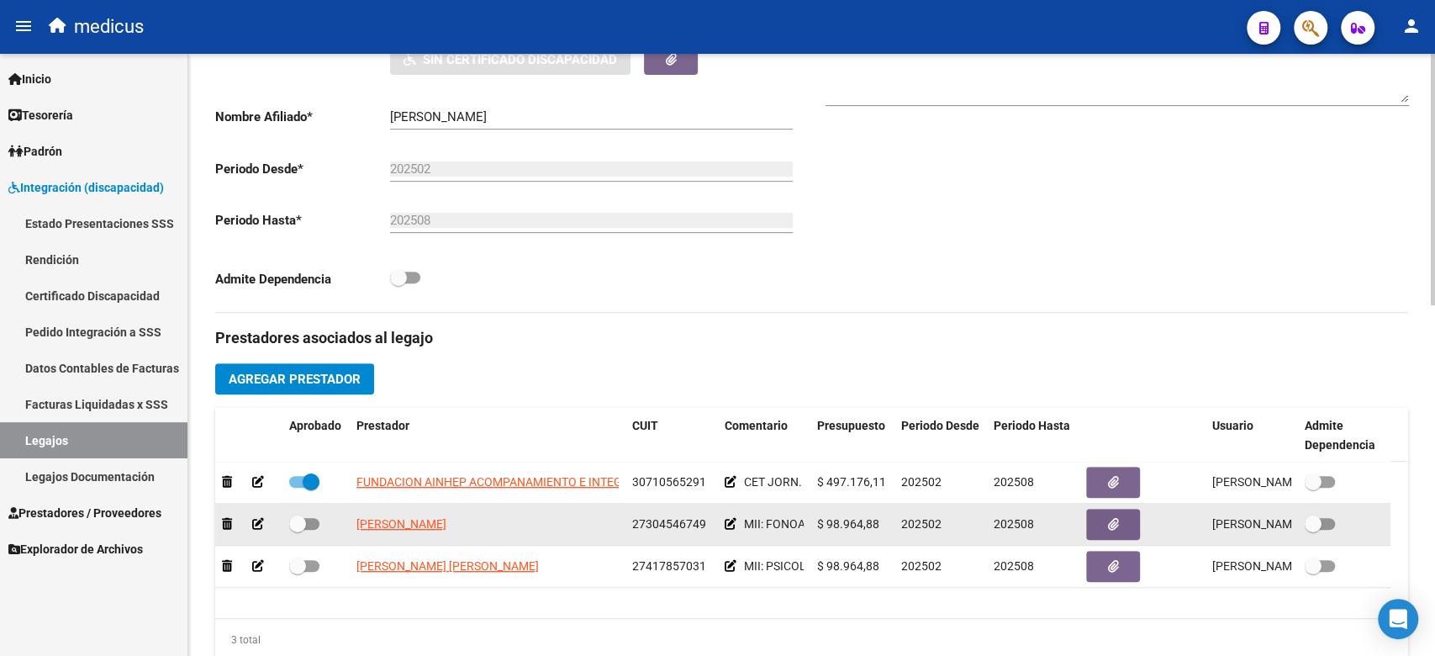
click at [315, 529] on span at bounding box center [304, 524] width 30 height 12
click at [298, 529] on input "checkbox" at bounding box center [297, 529] width 1 height 1
checkbox input "true"
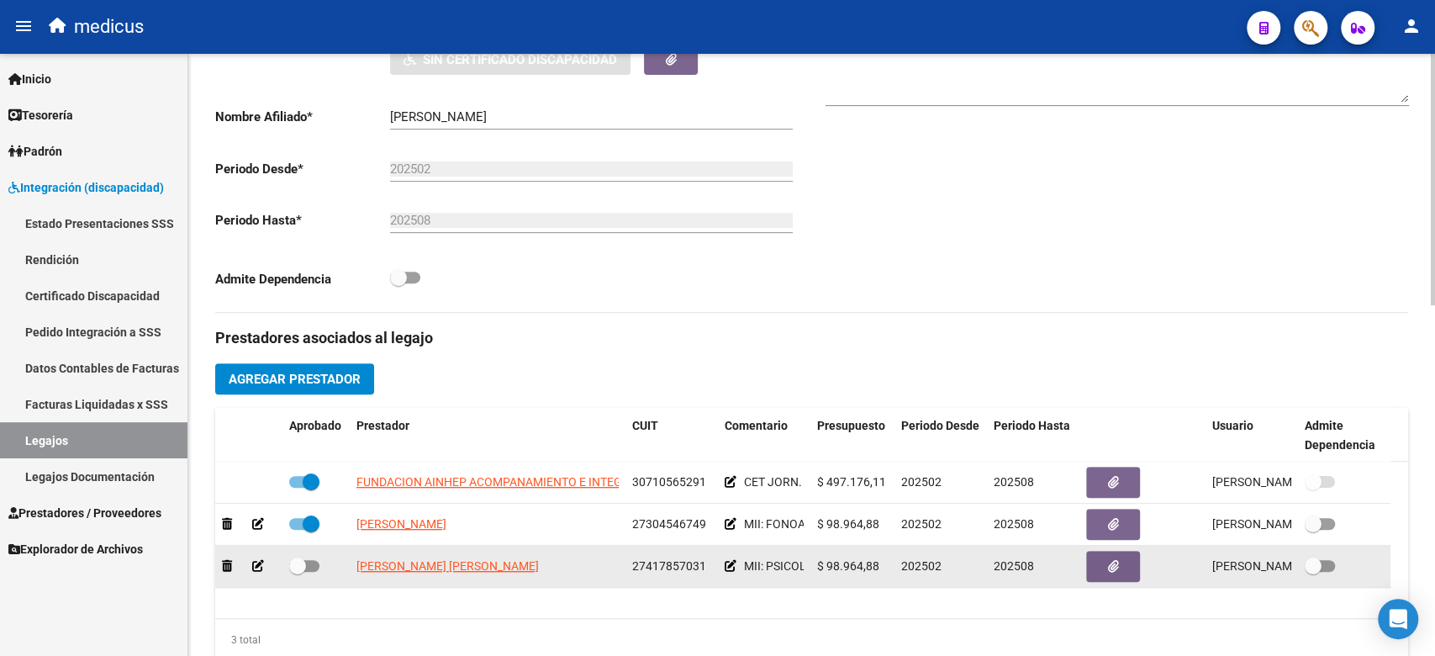
click at [309, 568] on span at bounding box center [304, 566] width 30 height 12
click at [298, 571] on input "checkbox" at bounding box center [297, 571] width 1 height 1
checkbox input "true"
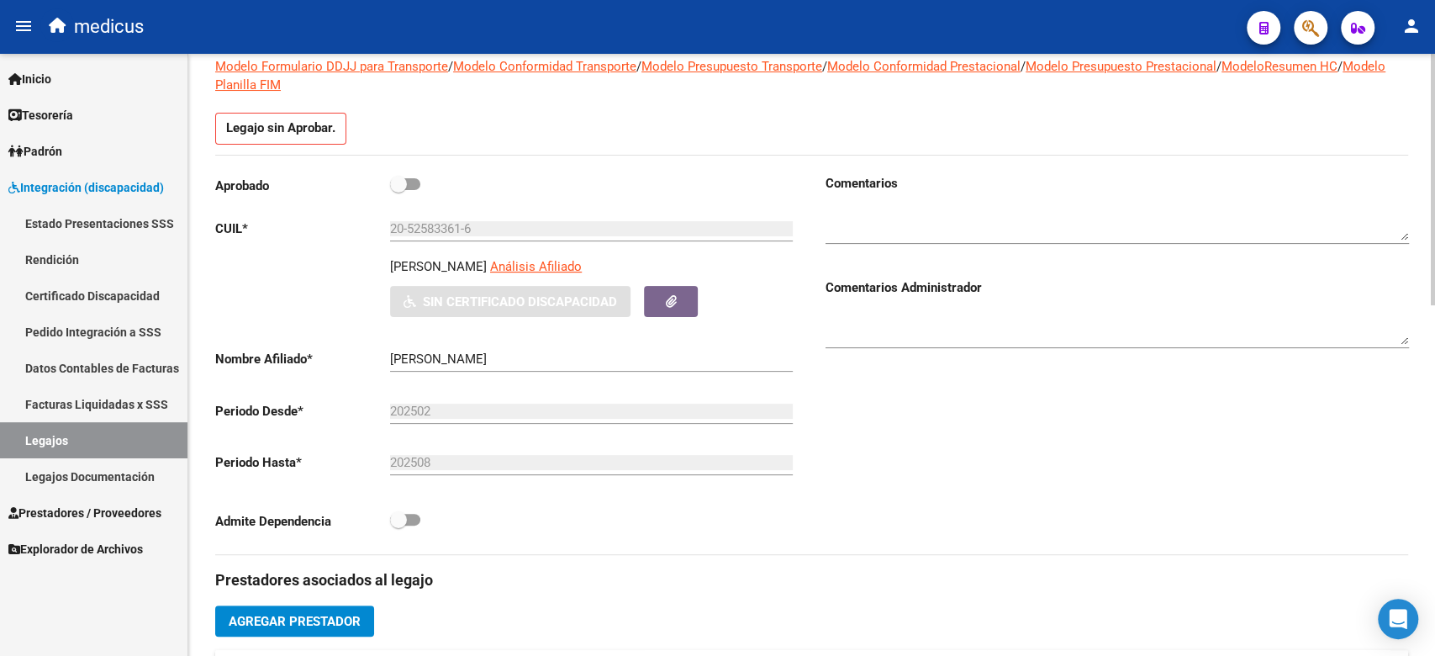
scroll to position [0, 0]
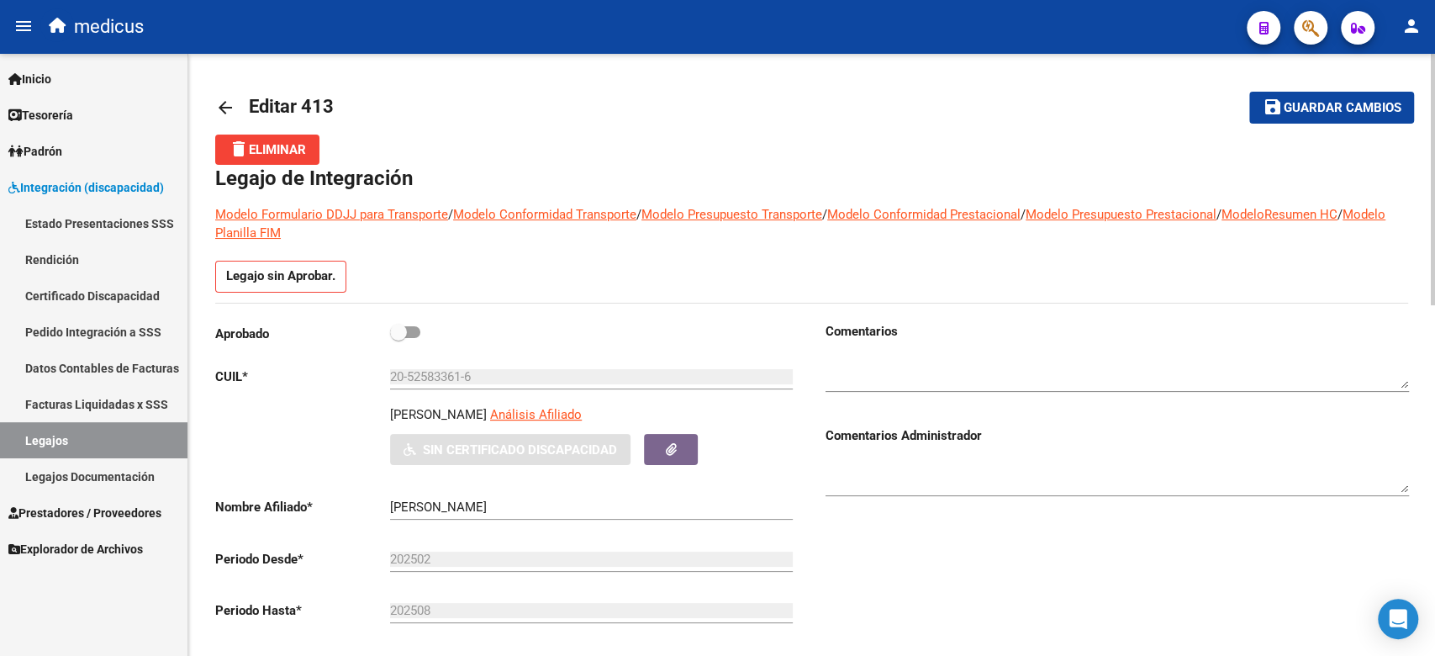
click at [412, 329] on span at bounding box center [405, 332] width 30 height 12
click at [398, 338] on input "checkbox" at bounding box center [398, 338] width 1 height 1
checkbox input "true"
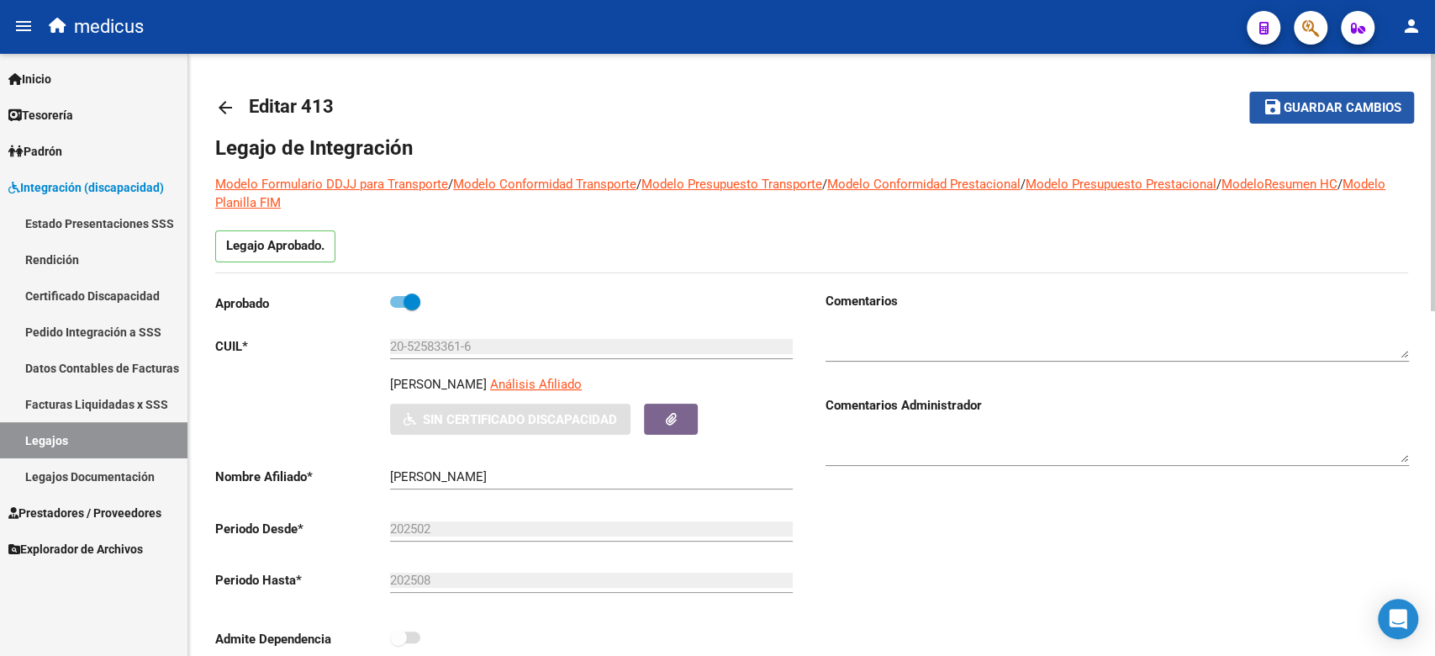
click at [1301, 109] on span "Guardar cambios" at bounding box center [1342, 108] width 118 height 15
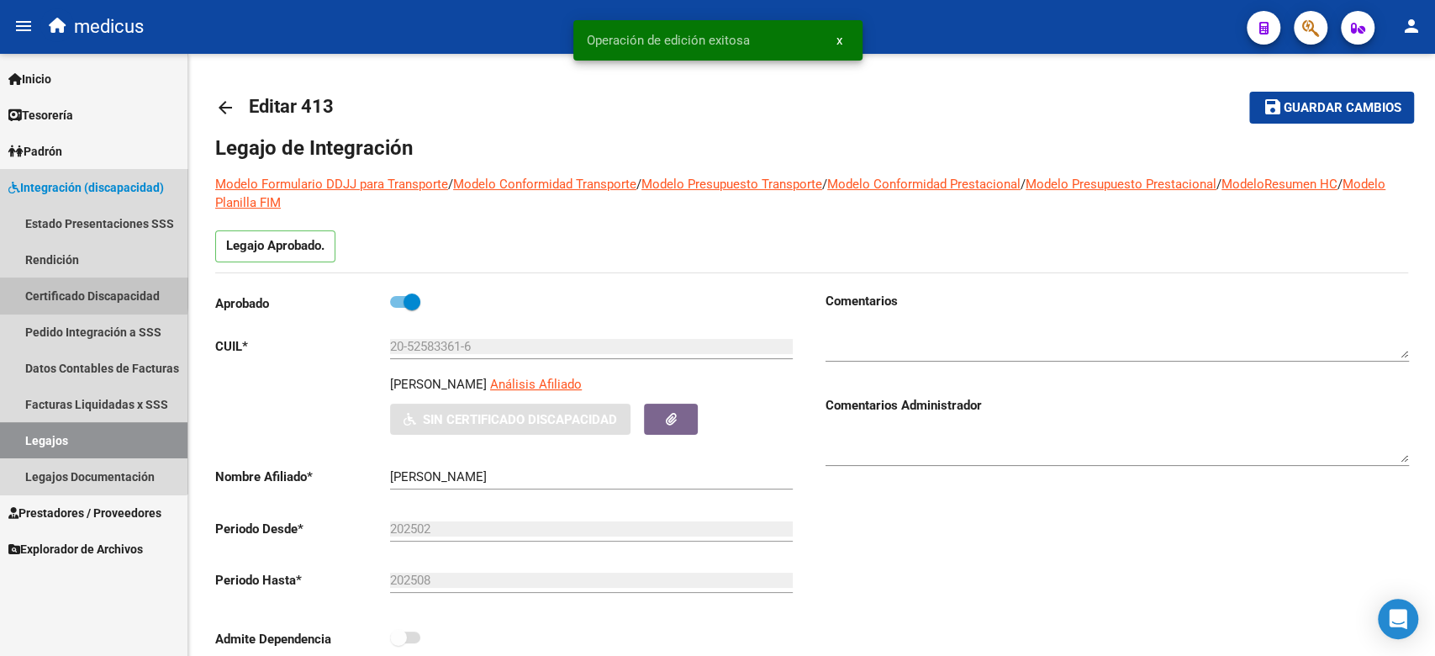
click at [57, 293] on link "Certificado Discapacidad" at bounding box center [93, 295] width 187 height 36
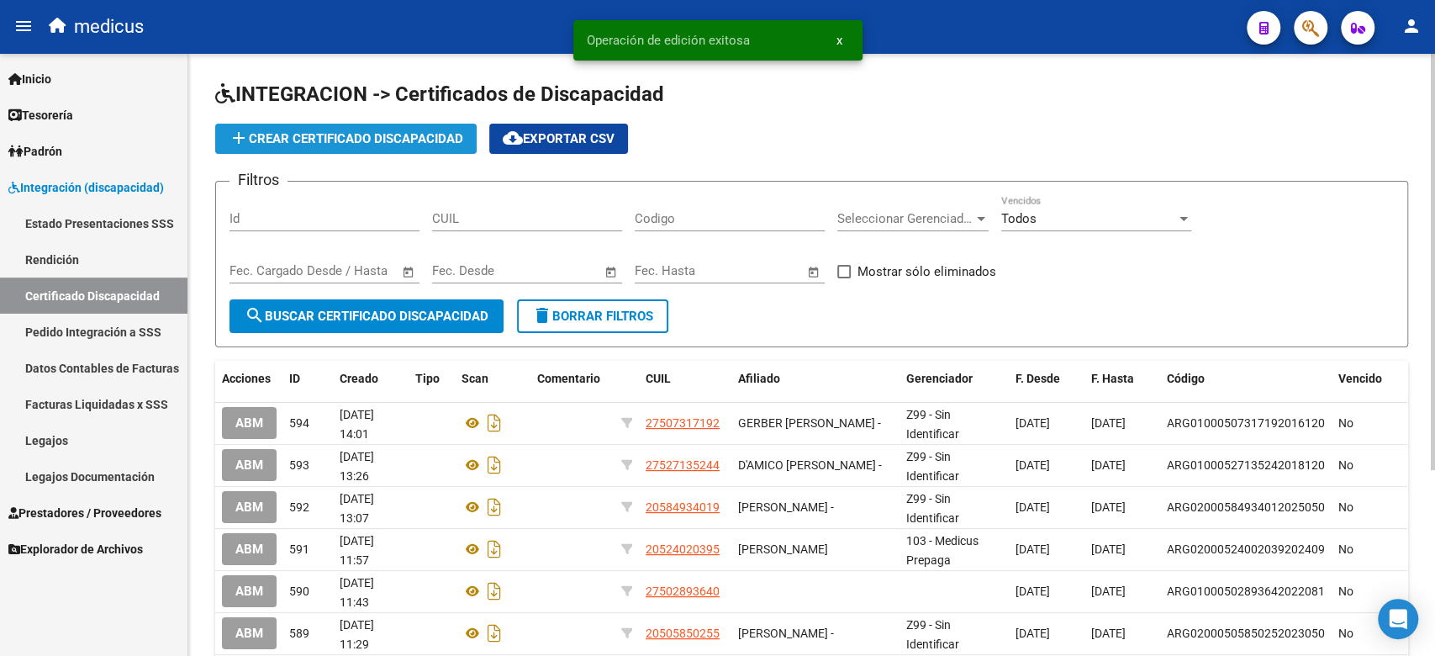
click at [408, 141] on span "add Crear Certificado Discapacidad" at bounding box center [346, 138] width 234 height 15
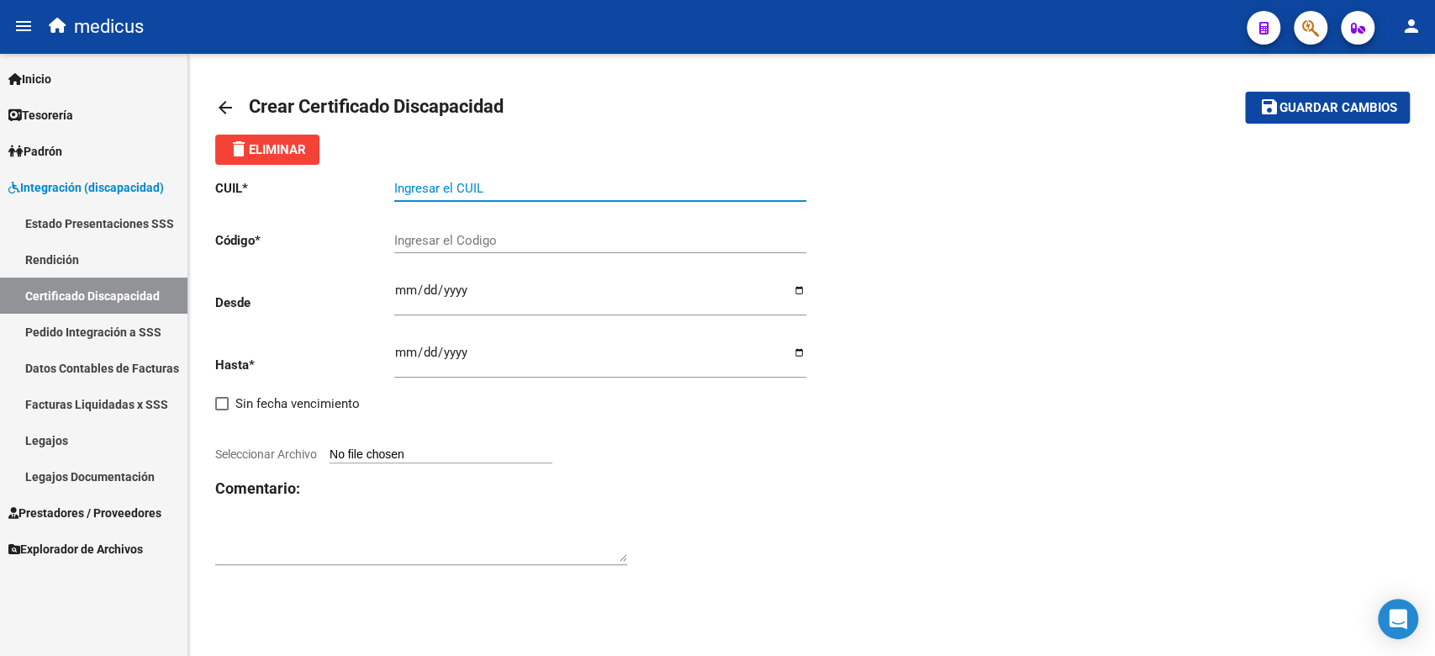
click at [492, 185] on input "Ingresar el CUIL" at bounding box center [600, 188] width 412 height 15
click at [433, 182] on input "Ingresar el CUIL" at bounding box center [600, 188] width 412 height 15
drag, startPoint x: 815, startPoint y: 400, endPoint x: 803, endPoint y: 396, distance: 12.5
click at [815, 400] on div "CUIL * Ingresar el CUIL Código * Ingresar el Codigo Desde Ingresar fec. Desde H…" at bounding box center [811, 373] width 1193 height 416
click at [441, 171] on div "Ingresar el CUIL" at bounding box center [600, 183] width 412 height 36
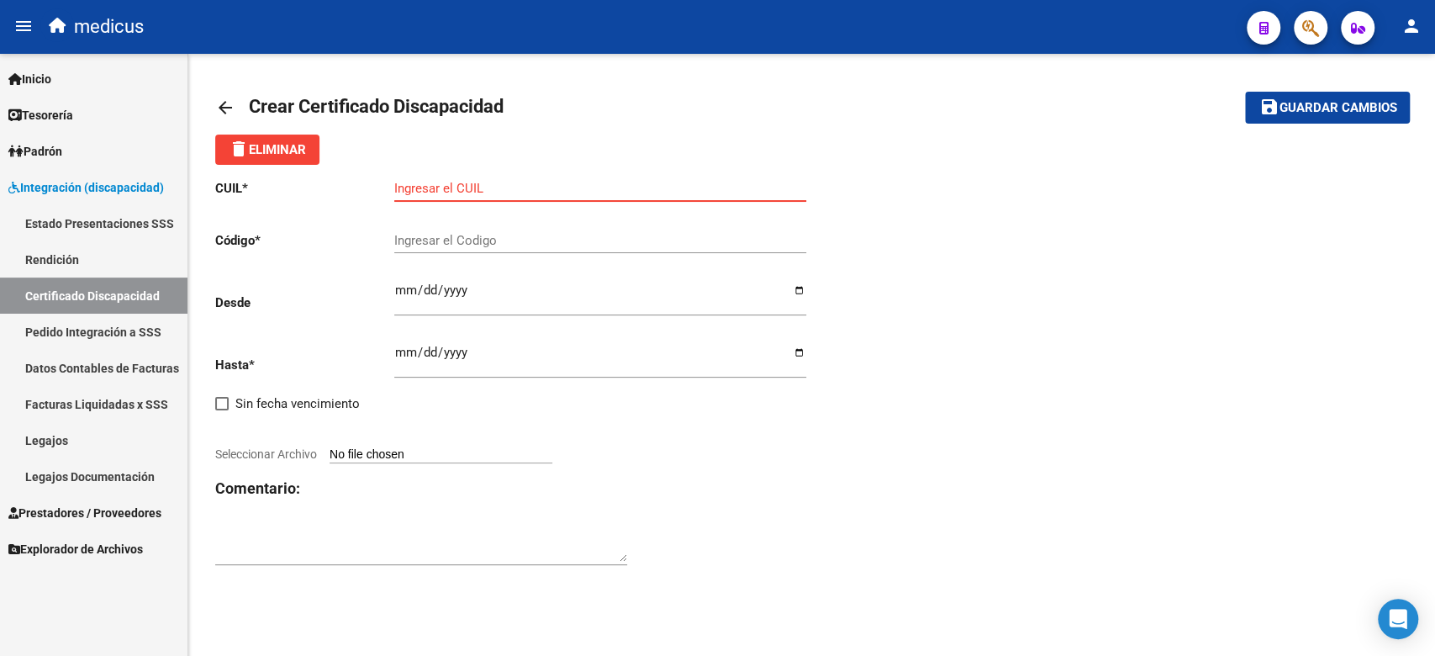
click at [445, 187] on input "Ingresar el CUIL" at bounding box center [600, 188] width 412 height 15
drag, startPoint x: 759, startPoint y: 487, endPoint x: 248, endPoint y: 649, distance: 535.9
click at [759, 487] on h3 "Comentario:" at bounding box center [513, 489] width 597 height 24
click at [443, 239] on input "Ingresar el Codigo" at bounding box center [600, 240] width 412 height 15
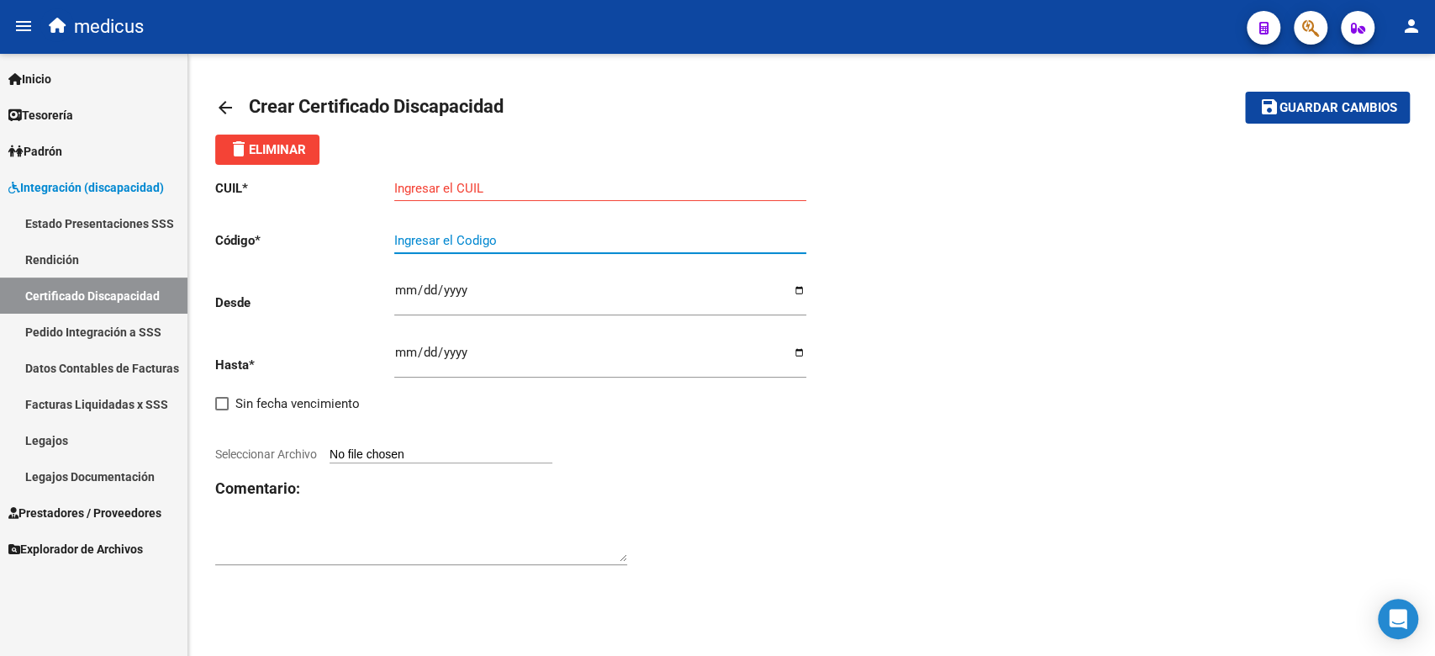
paste input "ARG02000525833612019080820240808BS370"
type input "ARG02000525833612019080820240808BS370"
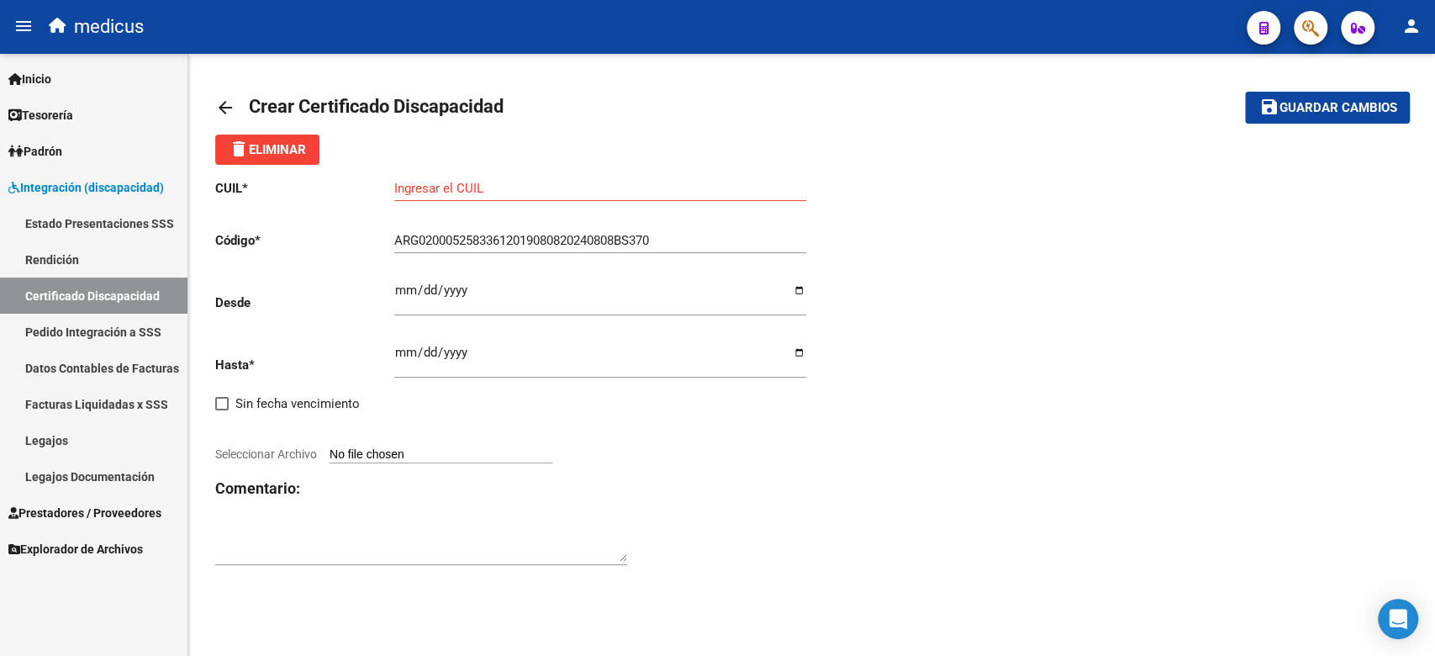
drag, startPoint x: 772, startPoint y: 477, endPoint x: 545, endPoint y: 311, distance: 280.9
click at [772, 477] on div "CUIL * Ingresar el CUIL Código * ARG02000525833612019080820240808BS370 Ingresar…" at bounding box center [513, 373] width 597 height 416
click at [514, 292] on input "Ingresar fec. Desde" at bounding box center [600, 296] width 412 height 27
click at [431, 185] on input "Ingresar el CUIL" at bounding box center [600, 188] width 412 height 15
click at [829, 427] on div "CUIL * Ingresar el CUIL Código * ARG02000525833612019080820240808BS370 Ingresar…" at bounding box center [811, 373] width 1193 height 416
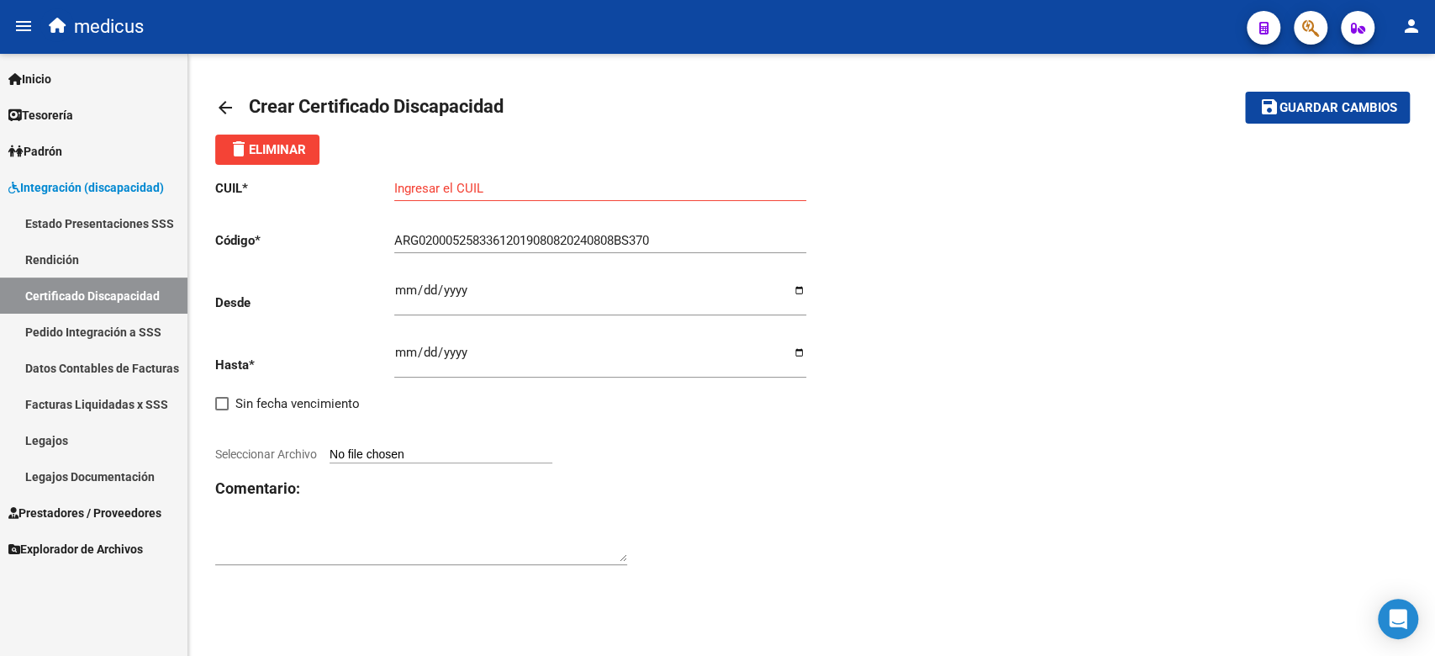
click at [519, 186] on input "Ingresar el CUIL" at bounding box center [600, 188] width 412 height 15
paste input "20-52583361-6"
type input "20-52583361-6"
click at [742, 519] on div "CUIL * 20-52583361-6 Ingresar el CUIL Código * ARG02000525833612019080820240808…" at bounding box center [513, 373] width 597 height 416
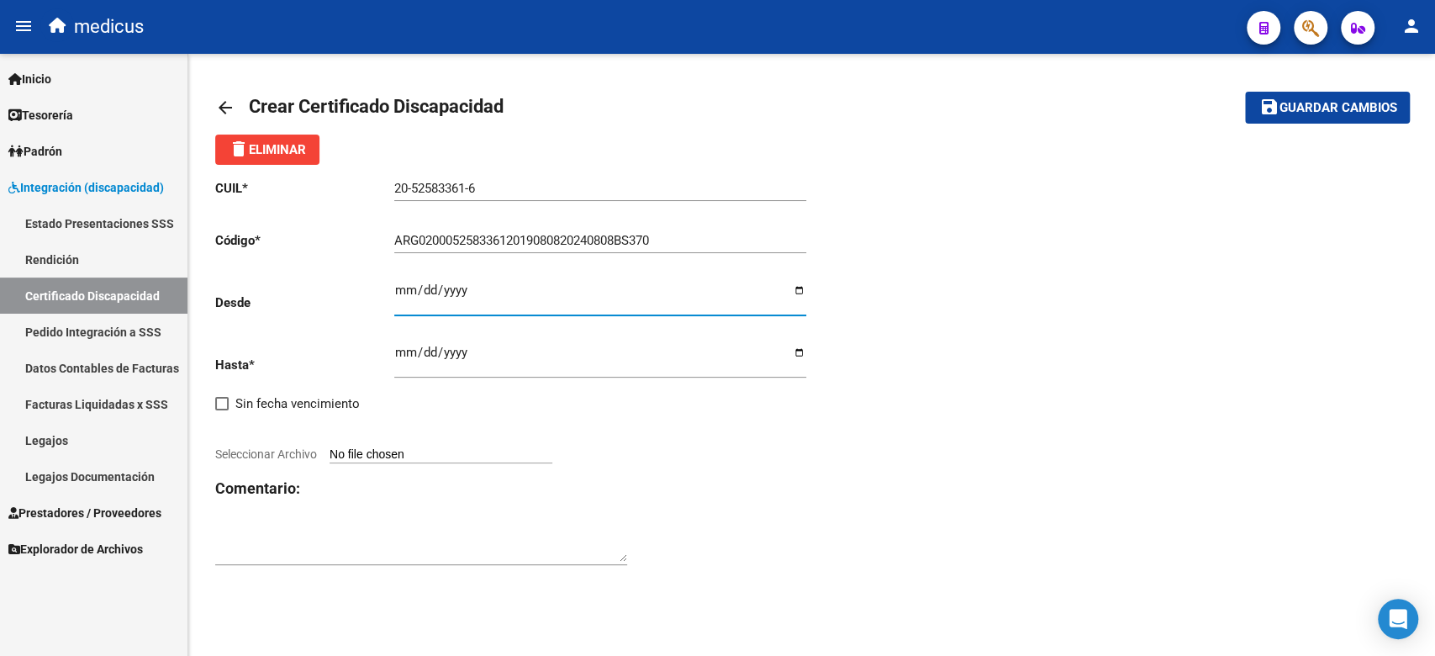
click at [394, 287] on input "Ingresar fec. Desde" at bounding box center [600, 296] width 412 height 27
type input "[DATE]"
click at [395, 353] on input "Ingresar fec. Hasta" at bounding box center [600, 358] width 412 height 27
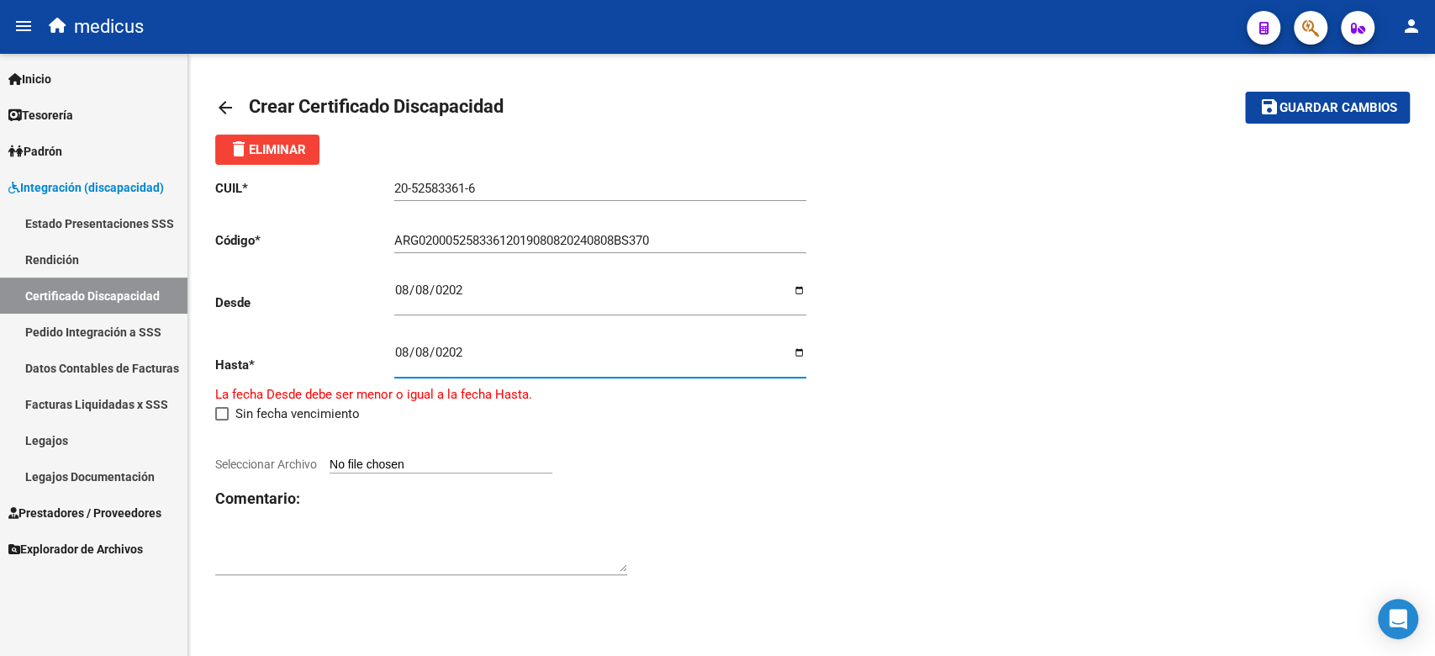
type input "[DATE]"
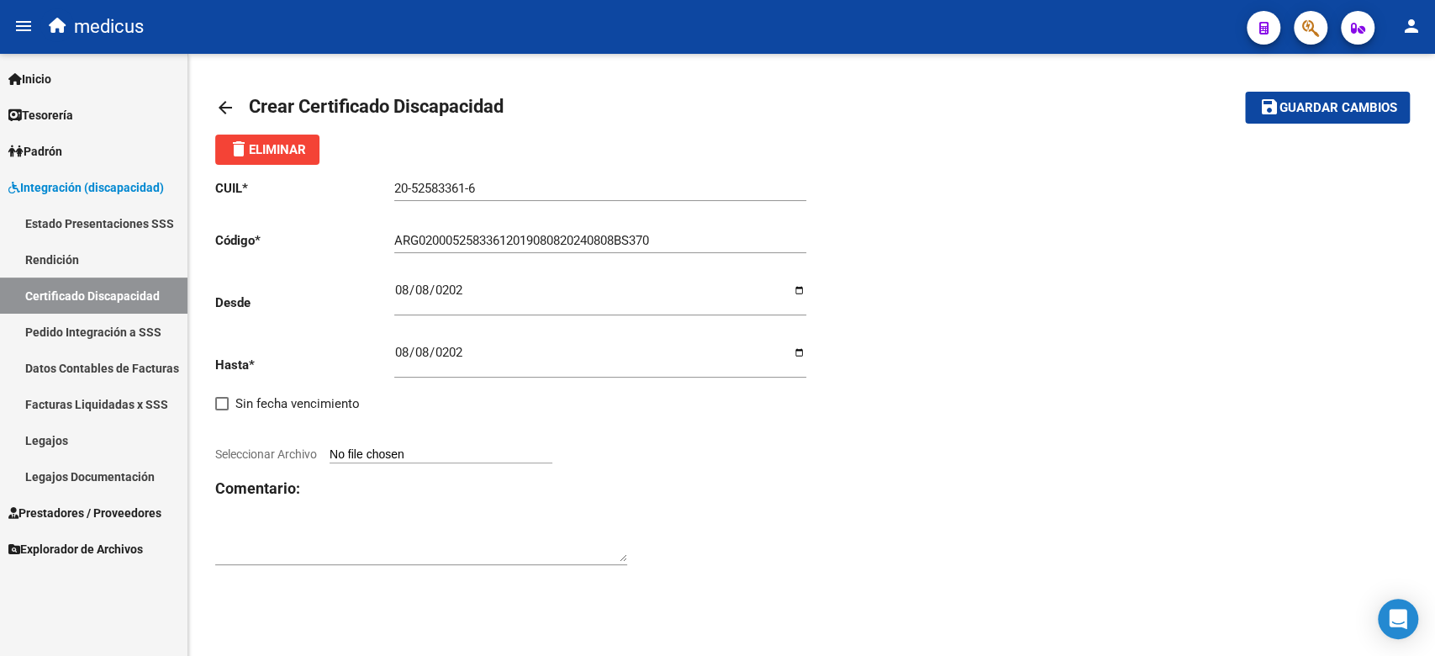
drag, startPoint x: 889, startPoint y: 535, endPoint x: 514, endPoint y: 298, distance: 443.5
click at [889, 535] on div "CUIL * 20-52583361-6 Ingresar el CUIL Código * ARG02000525833612019080820240808…" at bounding box center [811, 373] width 1193 height 416
click at [445, 296] on input "[DATE]" at bounding box center [600, 296] width 412 height 27
type input "[DATE]"
click at [427, 459] on input "Seleccionar Archivo" at bounding box center [440, 455] width 223 height 16
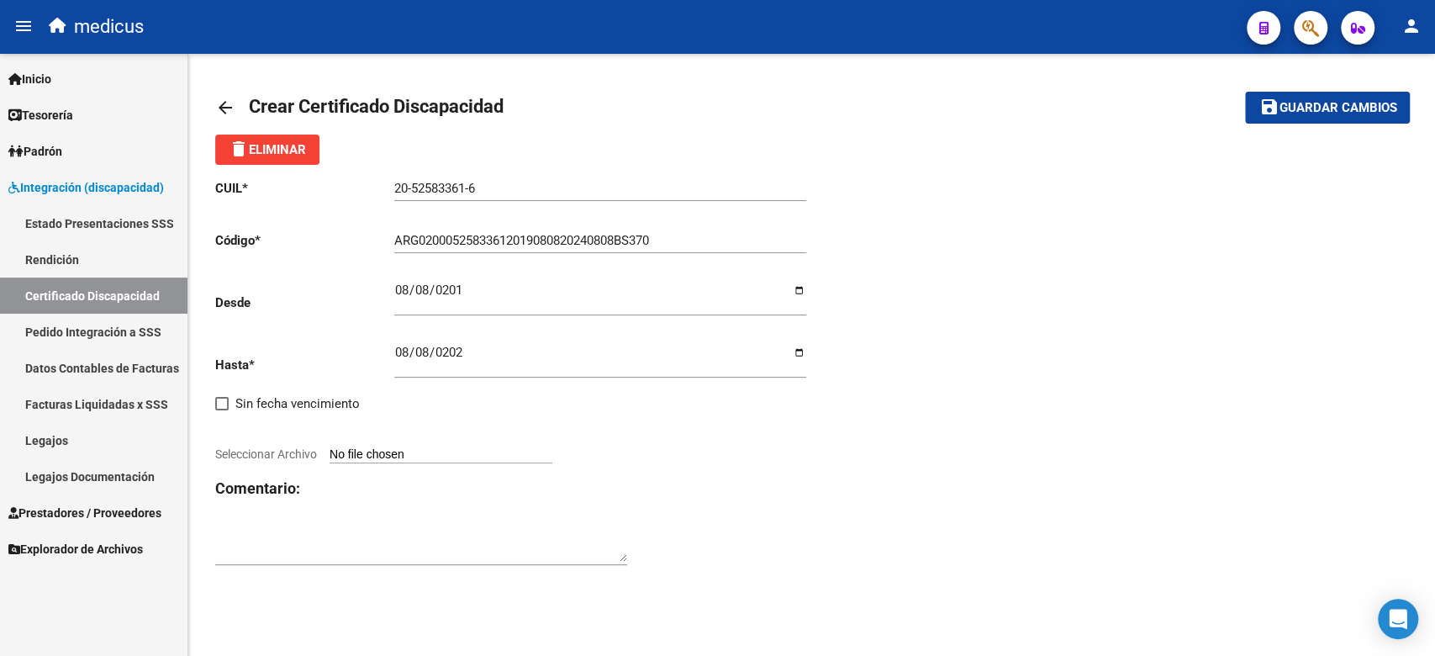
type input "C:\fakepath\COMPLETO.pdf"
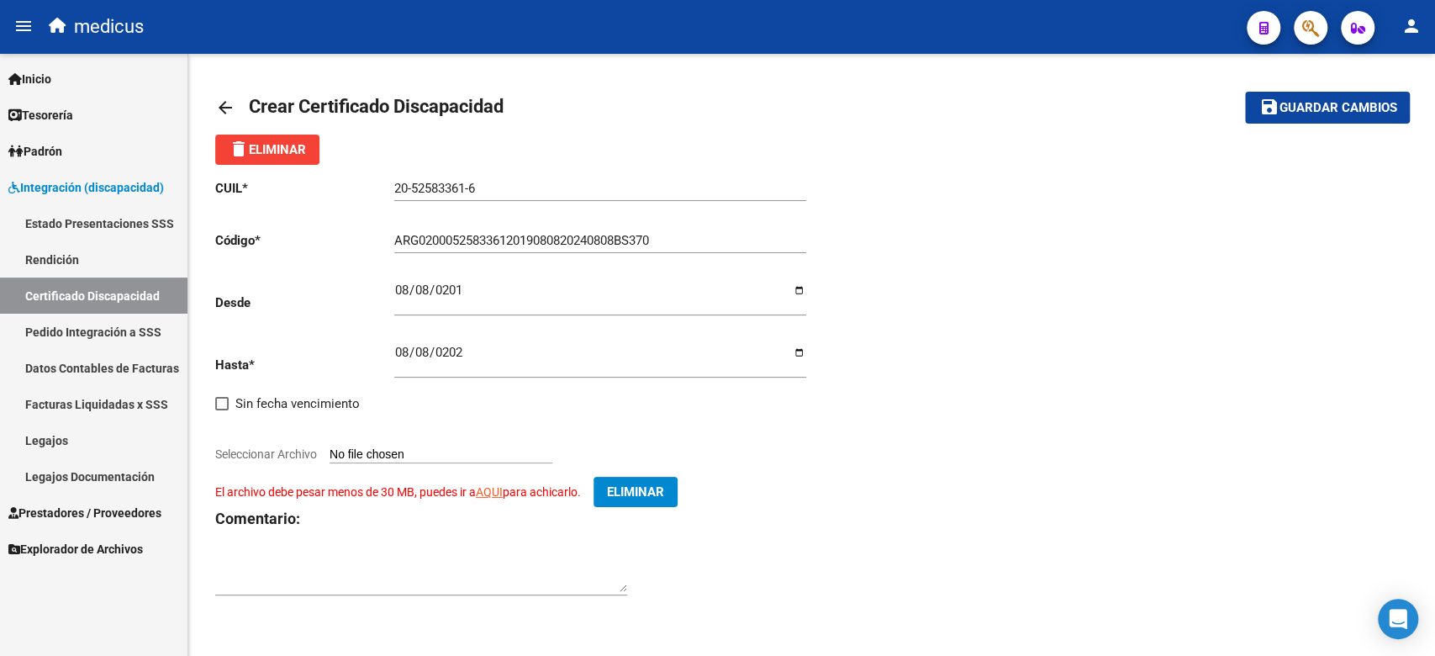
click at [625, 487] on span "Eliminar" at bounding box center [635, 491] width 57 height 15
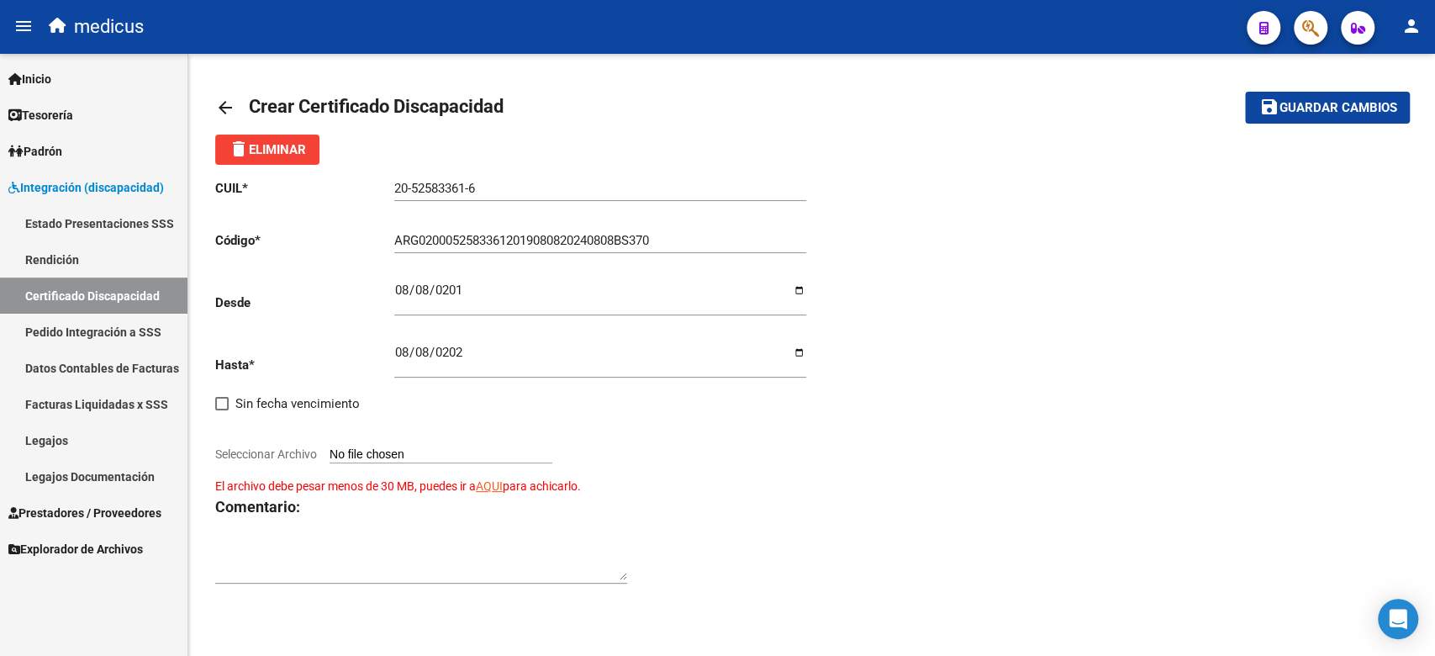
click at [392, 451] on input "Seleccionar Archivo El archivo debe pesar menos de 30 MB, puedes ir a AQUI para…" at bounding box center [440, 455] width 223 height 16
type input "C:\fakepath\cud7721472.pdf"
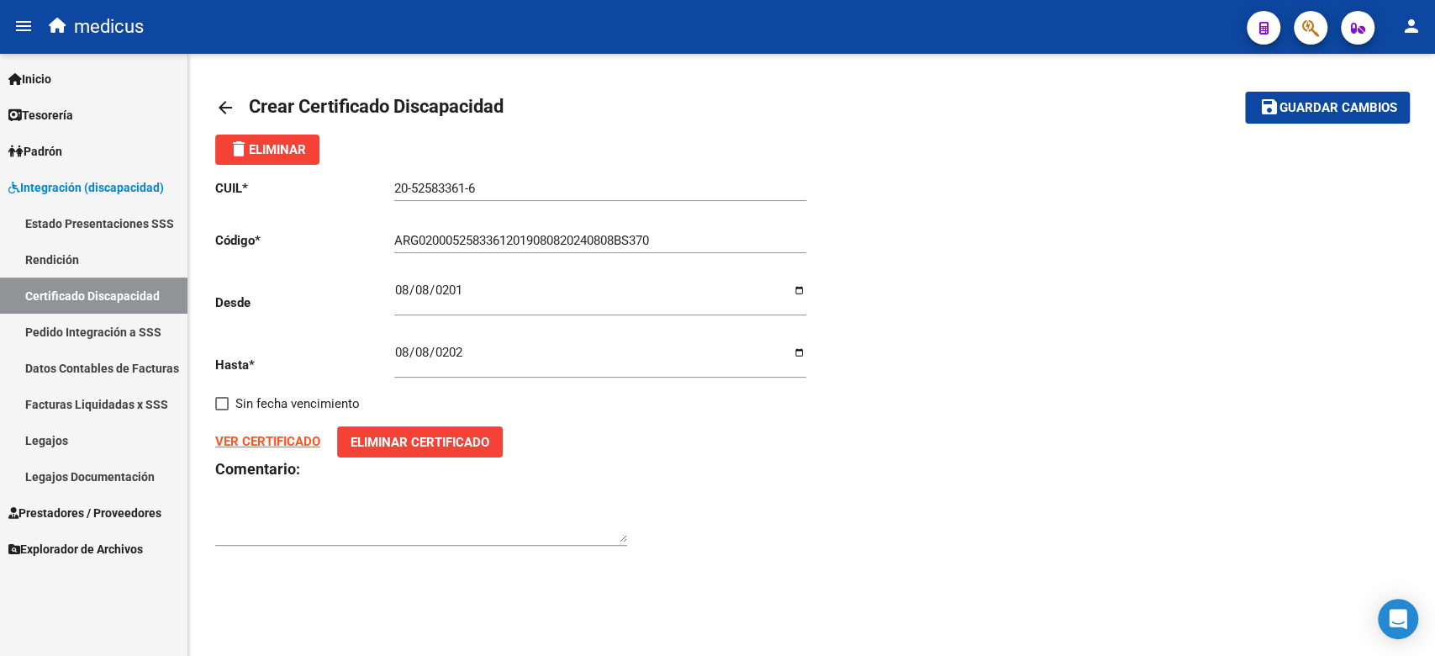
click at [1318, 118] on button "save Guardar cambios" at bounding box center [1327, 107] width 165 height 31
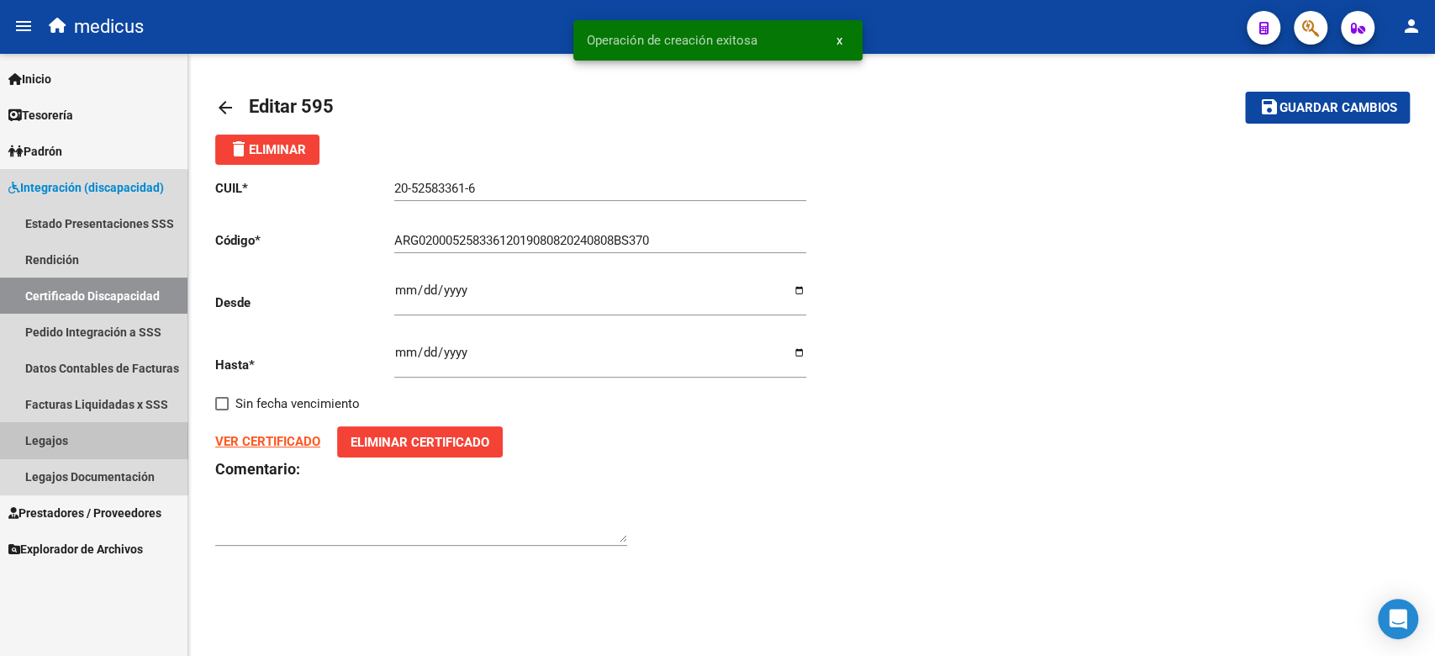
click at [87, 443] on link "Legajos" at bounding box center [93, 440] width 187 height 36
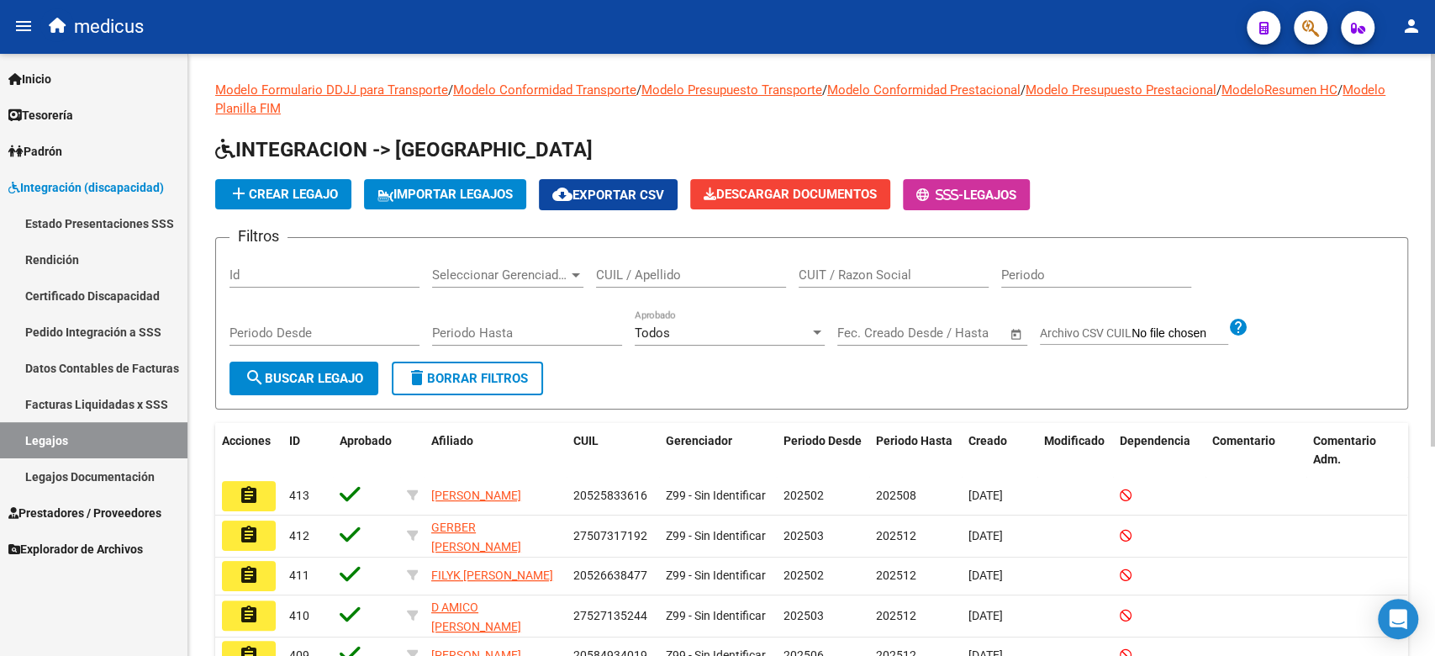
click at [644, 283] on div "CUIL / Apellido" at bounding box center [691, 269] width 190 height 36
click at [868, 278] on input "CUIT / Razon Social" at bounding box center [893, 274] width 190 height 15
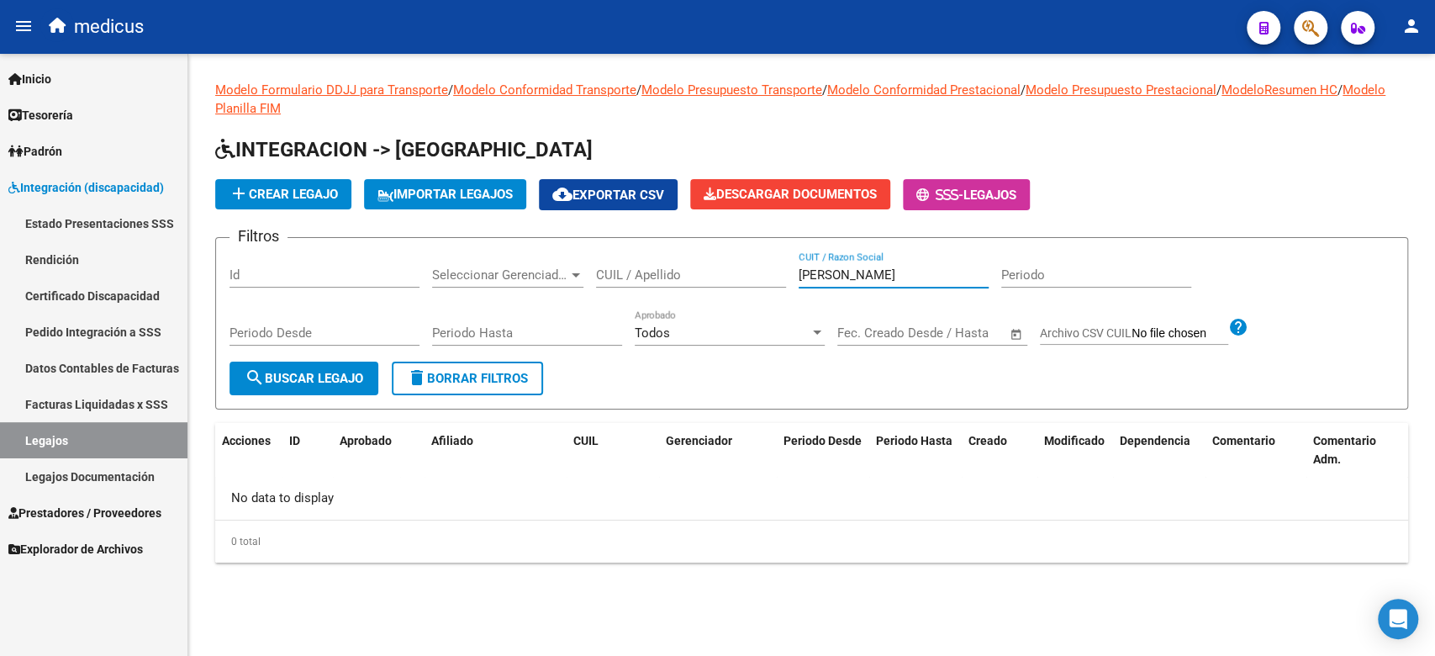
drag, startPoint x: 844, startPoint y: 271, endPoint x: 695, endPoint y: 274, distance: 148.8
click at [695, 274] on div "Filtros Id Seleccionar Gerenciador Seleccionar Gerenciador CUIL / Apellido [PER…" at bounding box center [811, 306] width 1164 height 110
type input "[PERSON_NAME]"
click at [703, 282] on input "CUIL / Apellido" at bounding box center [691, 274] width 190 height 15
type input "[PERSON_NAME]"
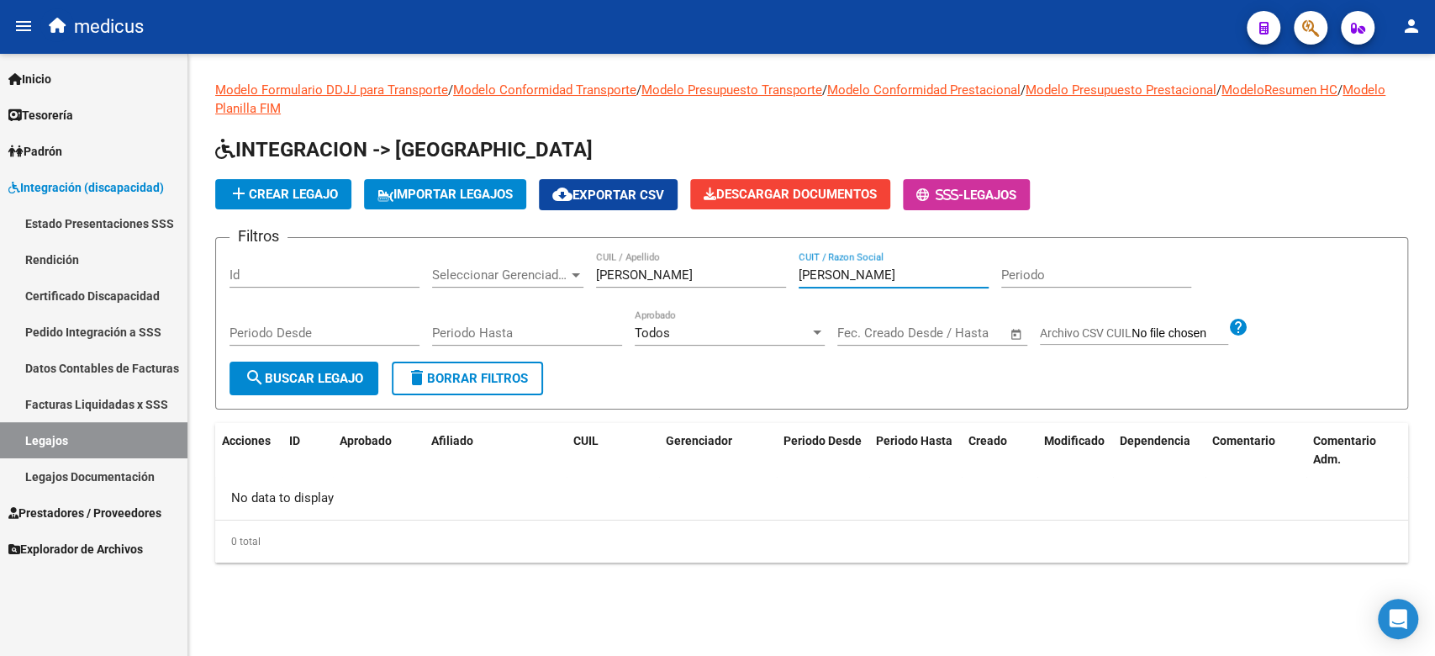
drag, startPoint x: 816, startPoint y: 271, endPoint x: 611, endPoint y: 270, distance: 205.1
click at [611, 270] on div "Filtros Id Seleccionar Gerenciador Seleccionar Gerenciador [PERSON_NAME] CUIL /…" at bounding box center [811, 306] width 1164 height 110
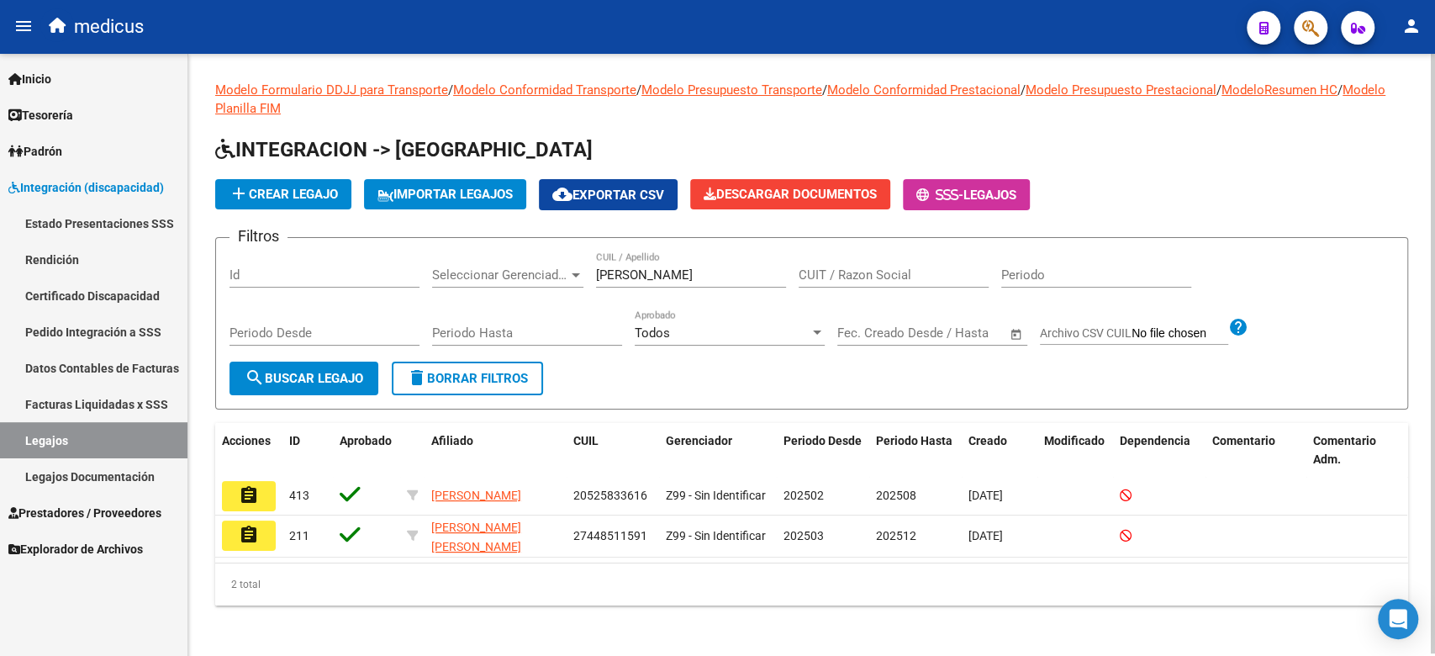
drag, startPoint x: 1338, startPoint y: 223, endPoint x: 1309, endPoint y: 229, distance: 29.2
click at [1338, 223] on app-list-header "INTEGRACION -> Legajos add Crear Legajo IMPORTAR LEGAJOS cloud_download Exporta…" at bounding box center [811, 272] width 1193 height 273
drag, startPoint x: 669, startPoint y: 277, endPoint x: 479, endPoint y: 271, distance: 190.0
click at [479, 271] on div "Filtros Id Seleccionar Gerenciador Seleccionar Gerenciador [PERSON_NAME] CUIL /…" at bounding box center [811, 306] width 1164 height 110
paste input "[PERSON_NAME]"
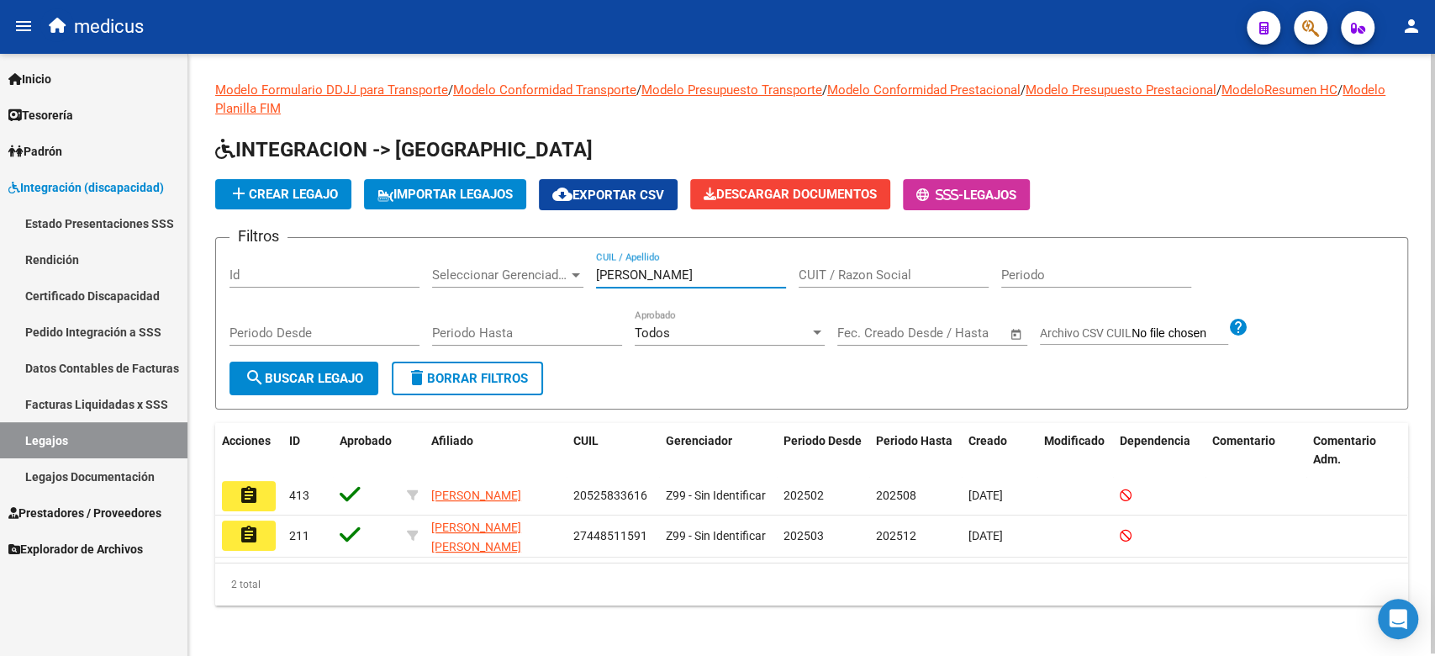
drag, startPoint x: 668, startPoint y: 276, endPoint x: 640, endPoint y: 271, distance: 29.0
click at [640, 271] on input "[PERSON_NAME]" at bounding box center [691, 274] width 190 height 15
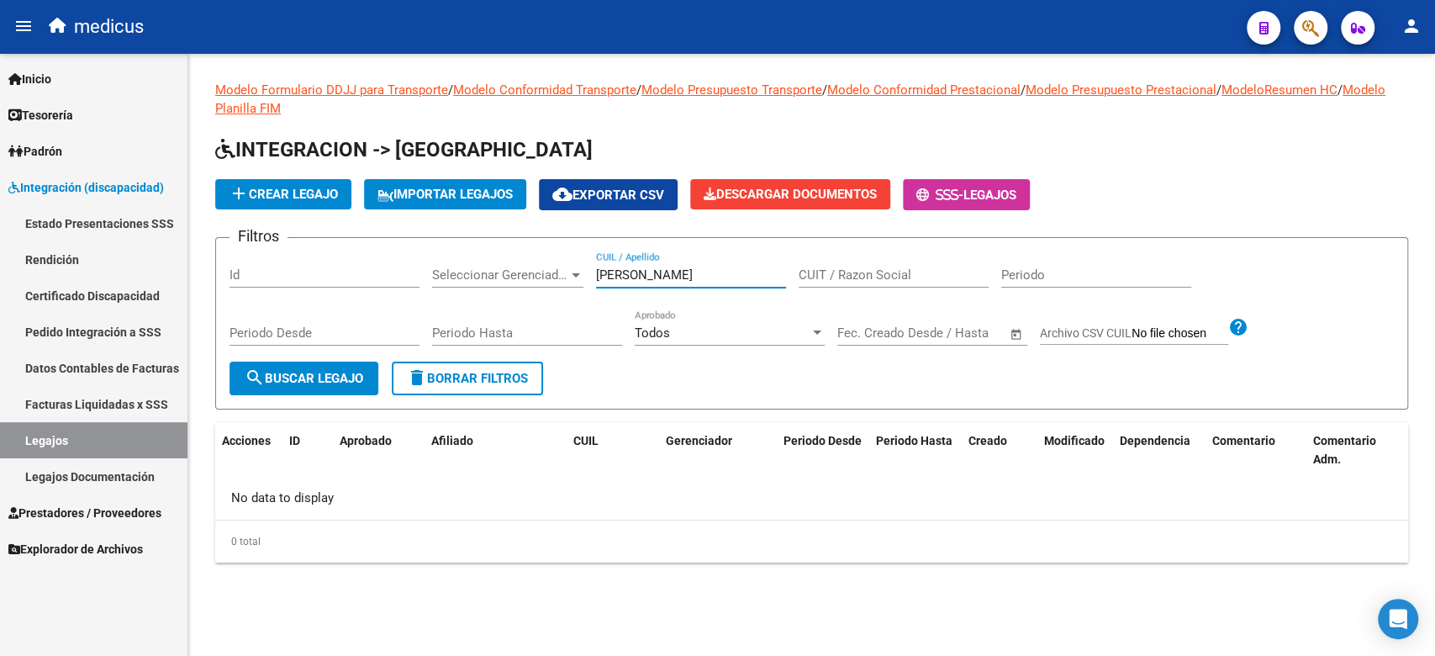
type input "[PERSON_NAME]"
click at [249, 580] on div "Modelo Formulario DDJJ para Transporte / Modelo Conformidad Transporte / Modelo…" at bounding box center [811, 335] width 1246 height 562
click at [475, 487] on div "No data to display" at bounding box center [811, 498] width 1192 height 42
click at [682, 281] on input "[PERSON_NAME]" at bounding box center [691, 274] width 190 height 15
click at [282, 203] on button "add Crear Legajo" at bounding box center [283, 194] width 136 height 30
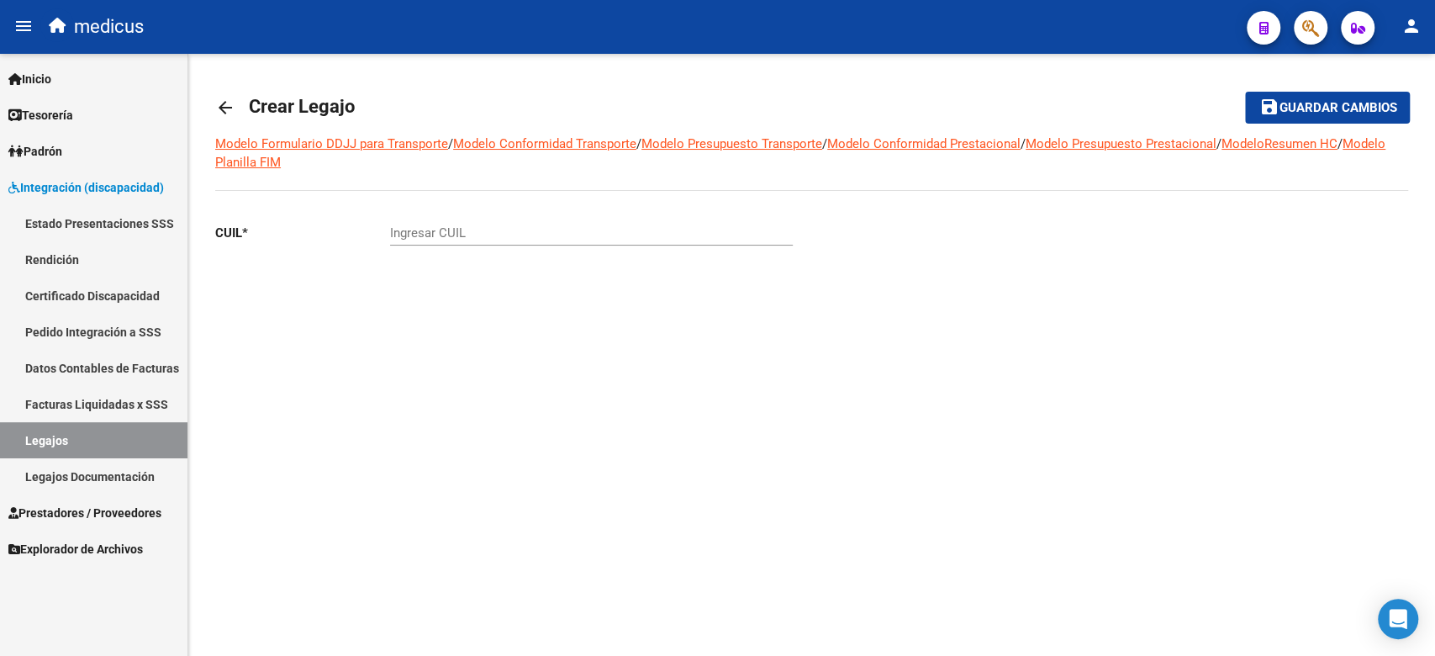
click at [534, 240] on div "Ingresar CUIL" at bounding box center [591, 227] width 403 height 36
drag, startPoint x: 808, startPoint y: 347, endPoint x: 624, endPoint y: 273, distance: 197.6
click at [808, 347] on div "CUIL * Ingresar CUIL" at bounding box center [513, 279] width 597 height 140
click at [588, 234] on input "Ingresar CUIL" at bounding box center [591, 232] width 403 height 15
paste input "23-54302651-4"
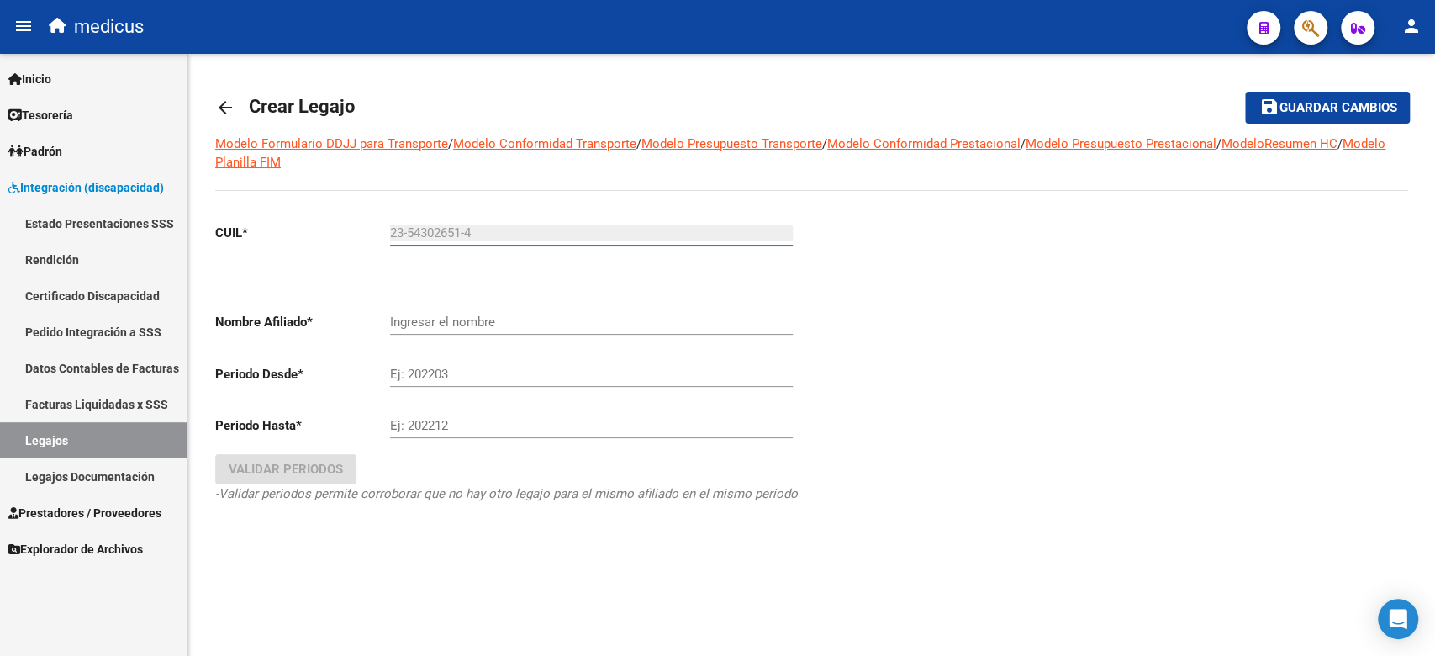
type input "23-54302651-4"
click at [487, 316] on input "Ingresar el nombre" at bounding box center [591, 321] width 403 height 15
type input "[PERSON_NAME]"
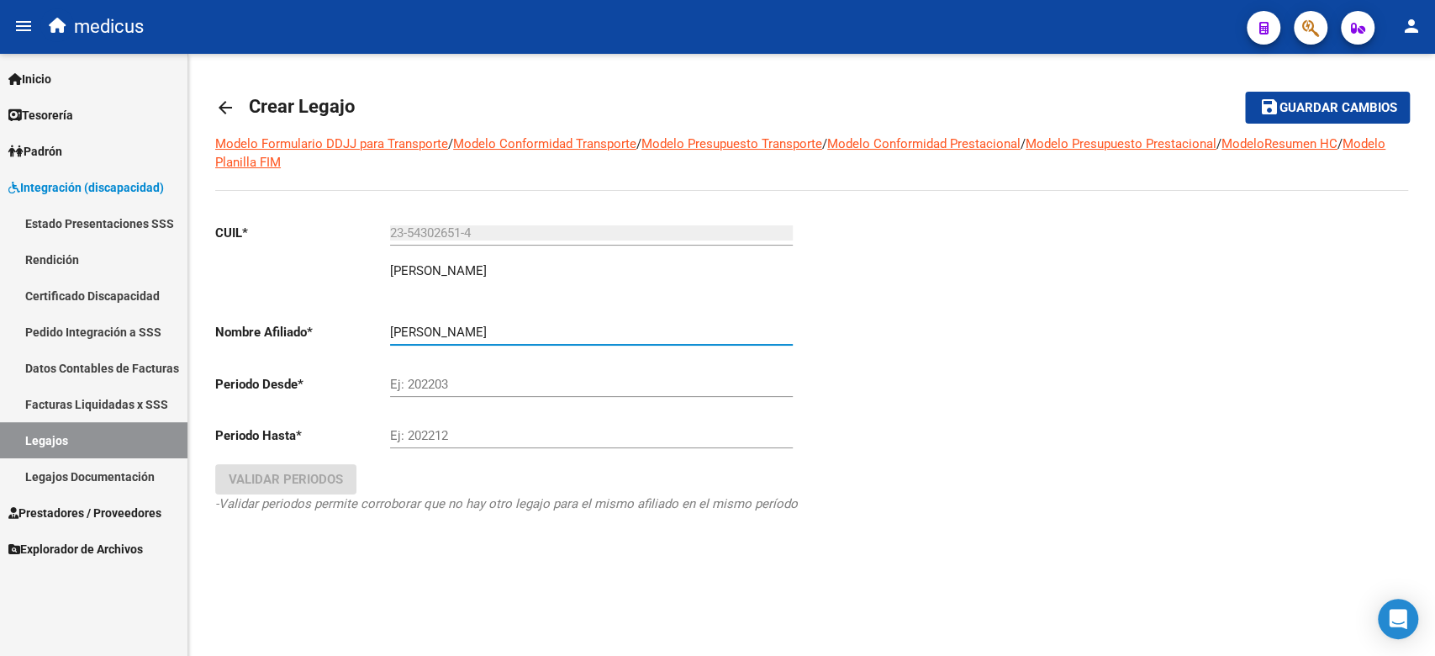
click at [495, 389] on input "Ej: 202203" at bounding box center [591, 384] width 403 height 15
drag, startPoint x: 877, startPoint y: 434, endPoint x: 473, endPoint y: 302, distance: 425.2
click at [877, 434] on div at bounding box center [1110, 391] width 597 height 364
click at [450, 384] on input "Ej: 202203" at bounding box center [591, 384] width 403 height 15
type input "202502"
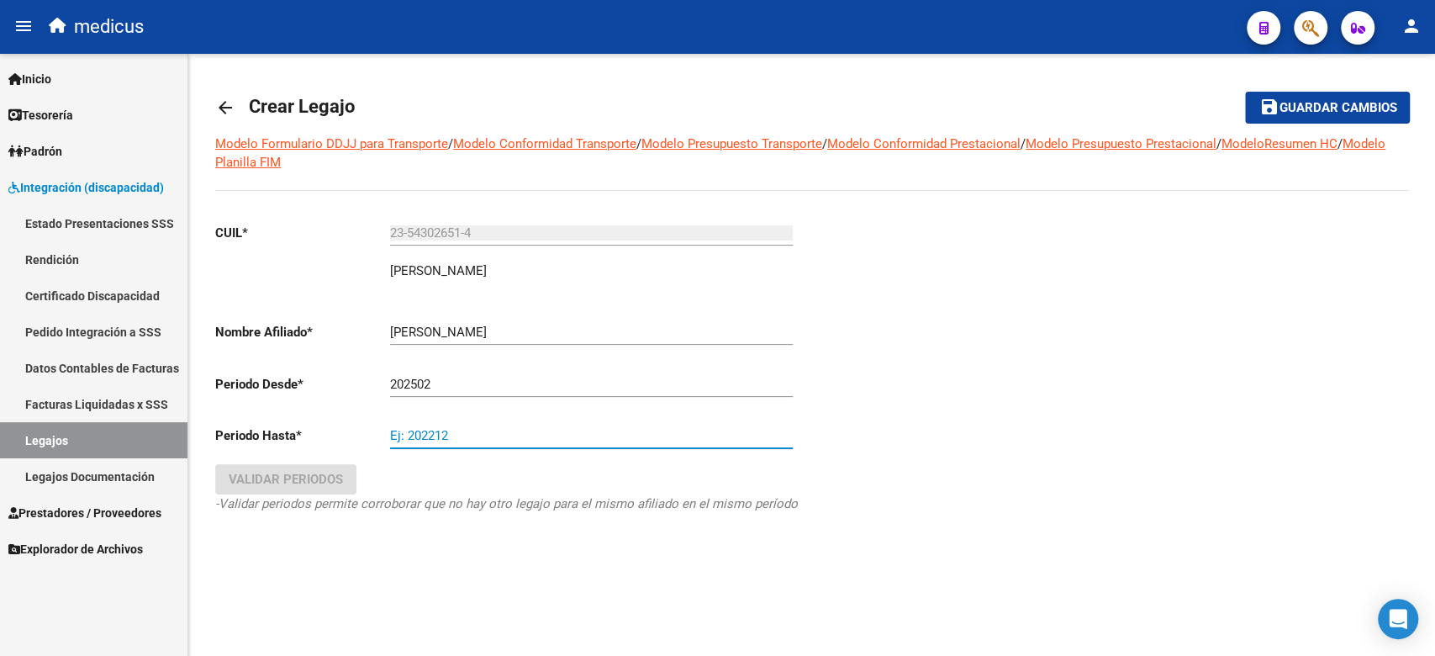
click at [437, 440] on input "Ej: 202212" at bounding box center [591, 435] width 403 height 15
type input "202512"
click at [301, 470] on button "Validar Periodos" at bounding box center [285, 479] width 141 height 30
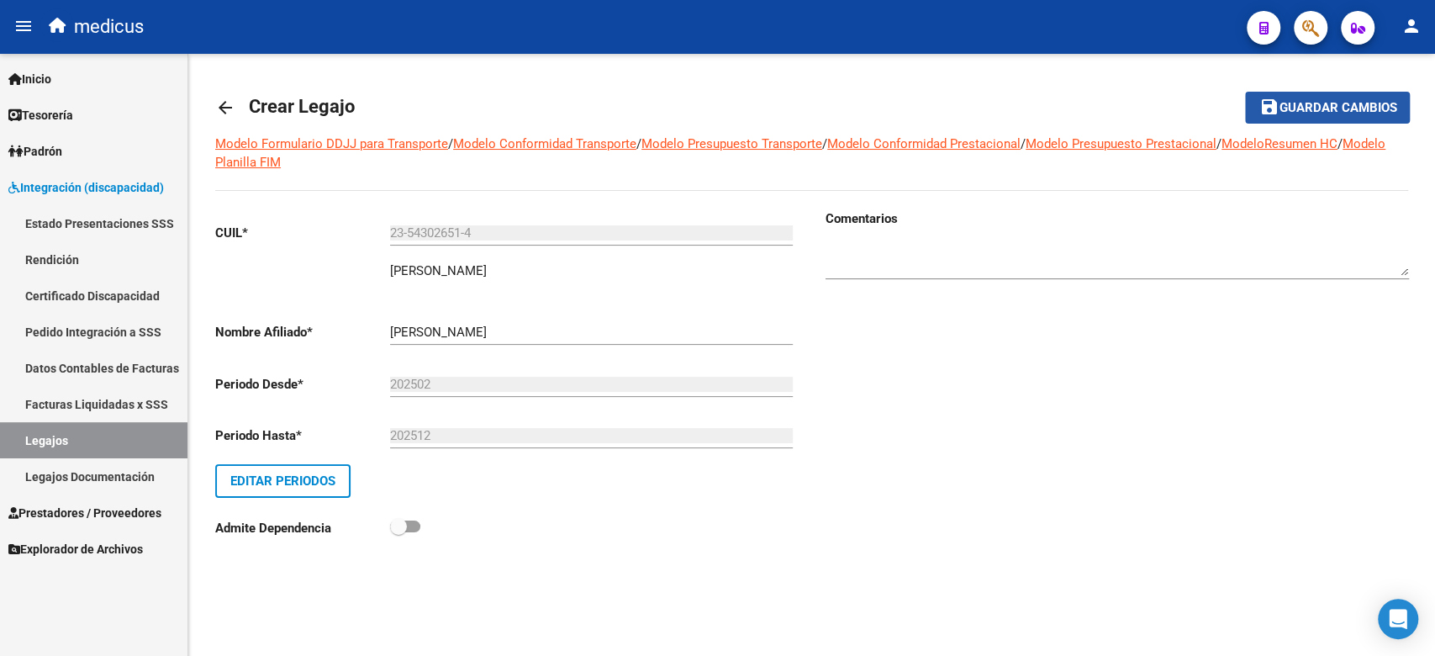
click at [1340, 111] on span "Guardar cambios" at bounding box center [1337, 108] width 118 height 15
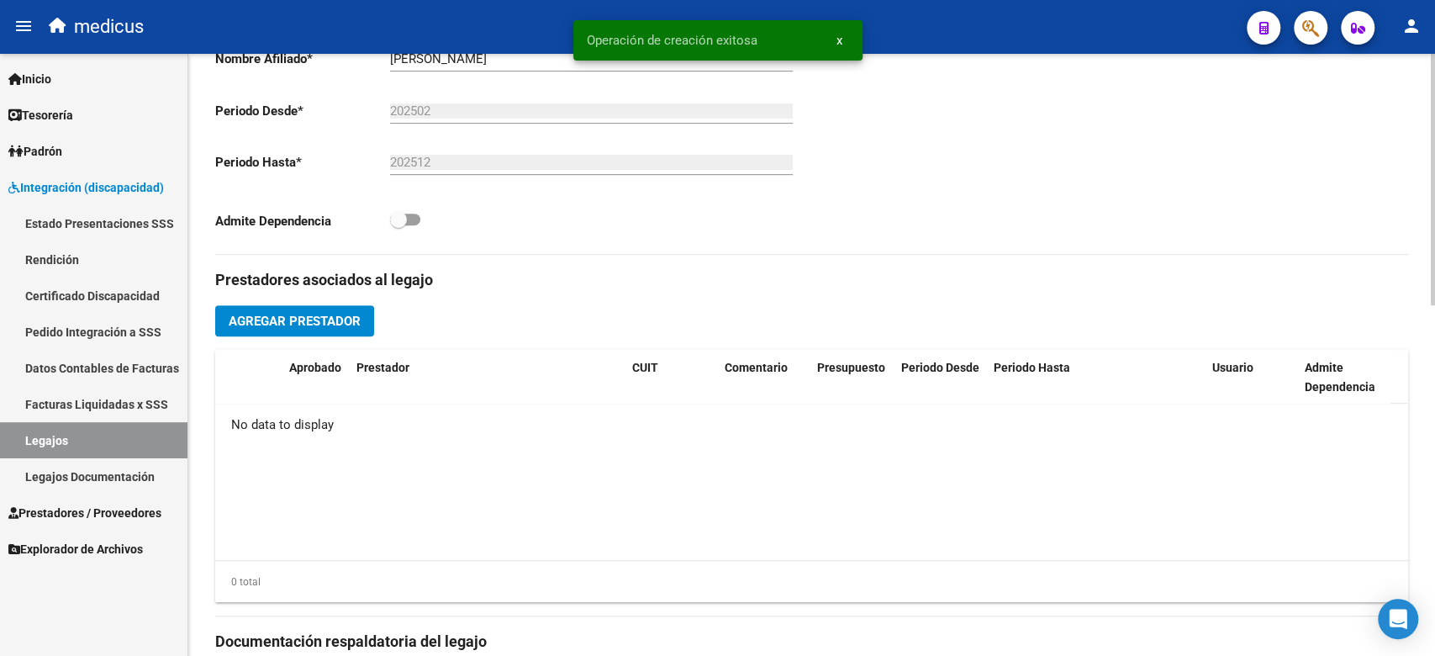
scroll to position [839, 0]
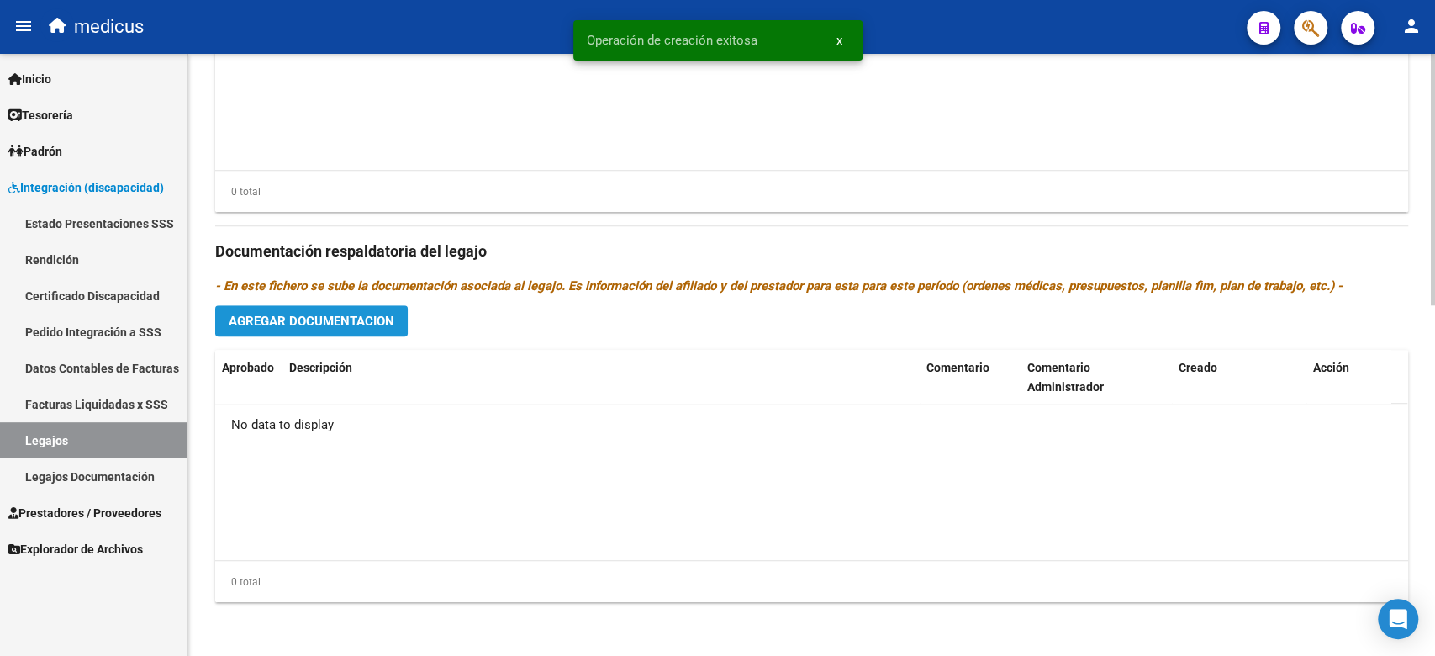
click at [282, 322] on span "Agregar Documentacion" at bounding box center [312, 320] width 166 height 15
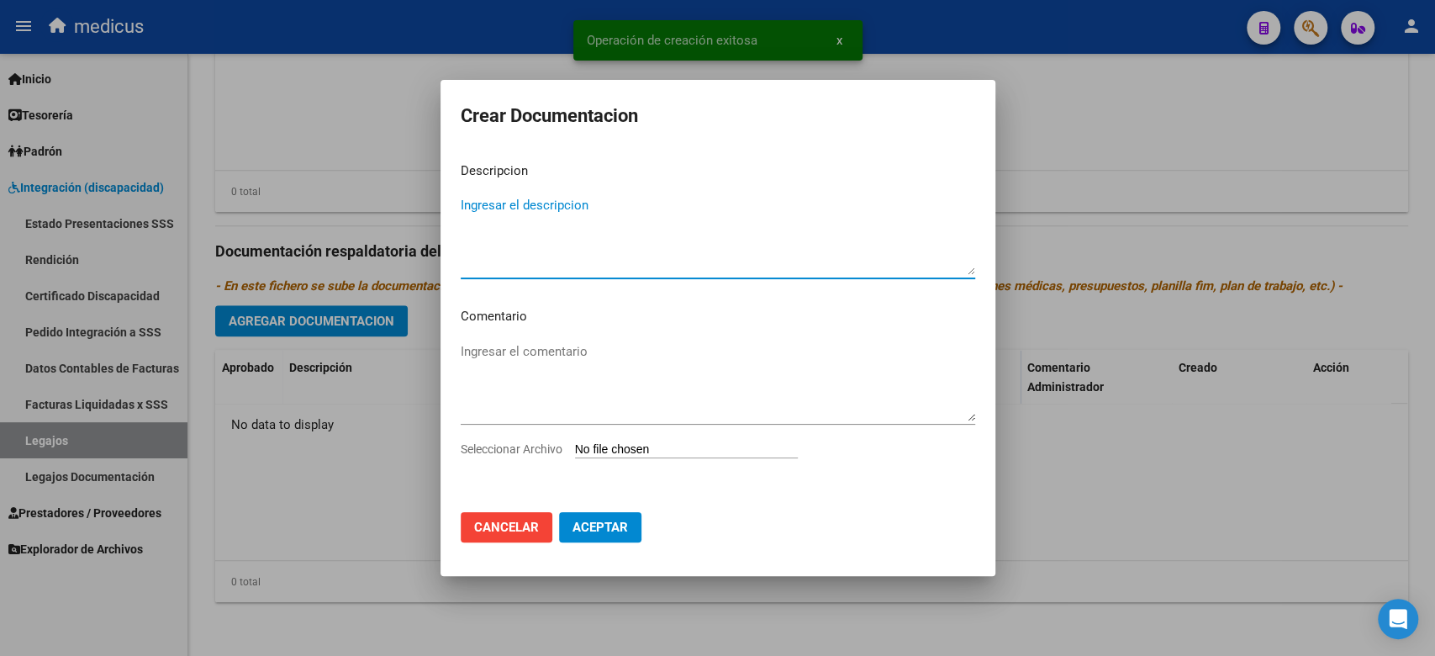
click at [536, 528] on span "Cancelar" at bounding box center [506, 526] width 65 height 15
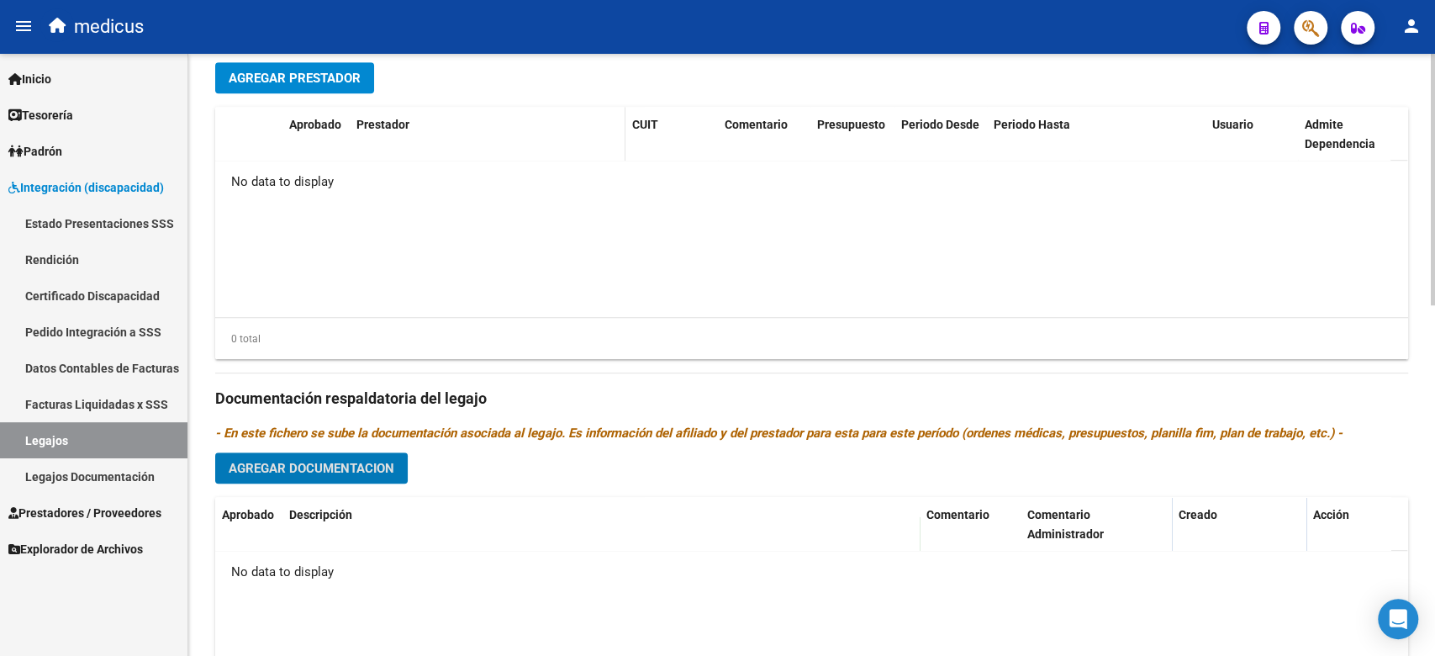
scroll to position [503, 0]
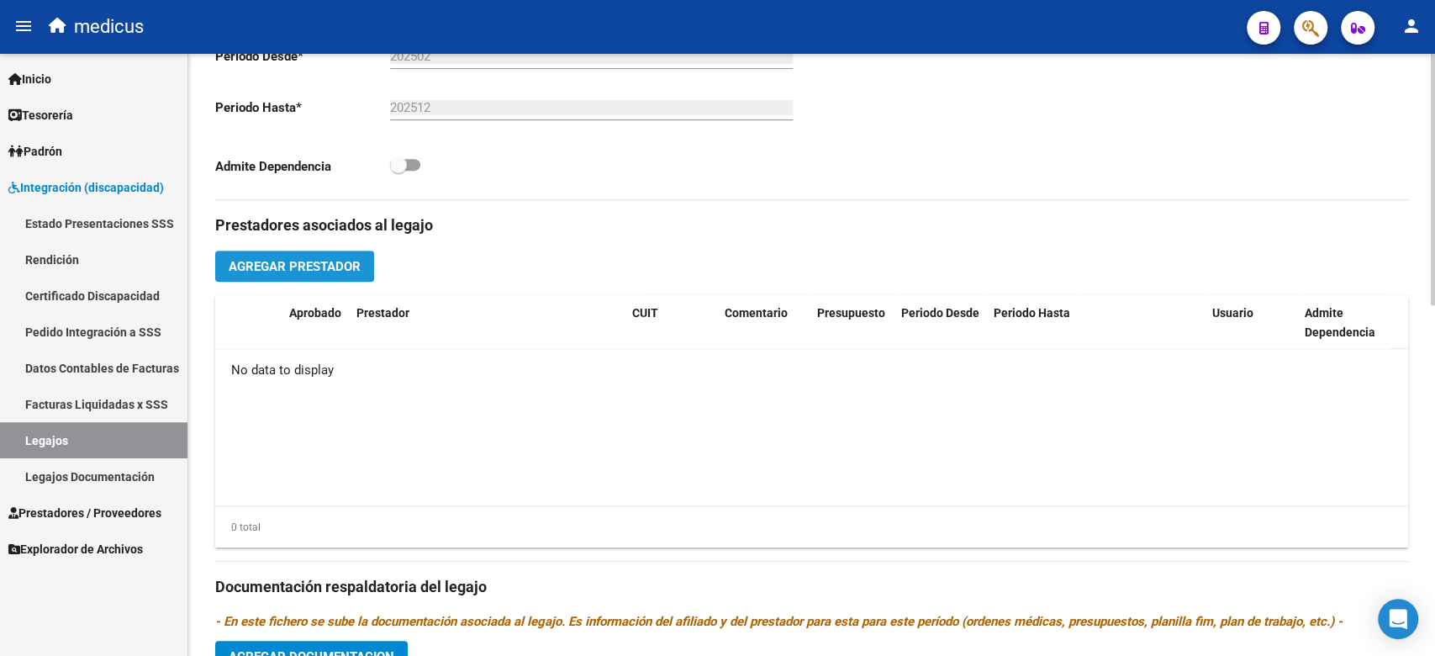
click at [319, 271] on span "Agregar Prestador" at bounding box center [295, 266] width 132 height 15
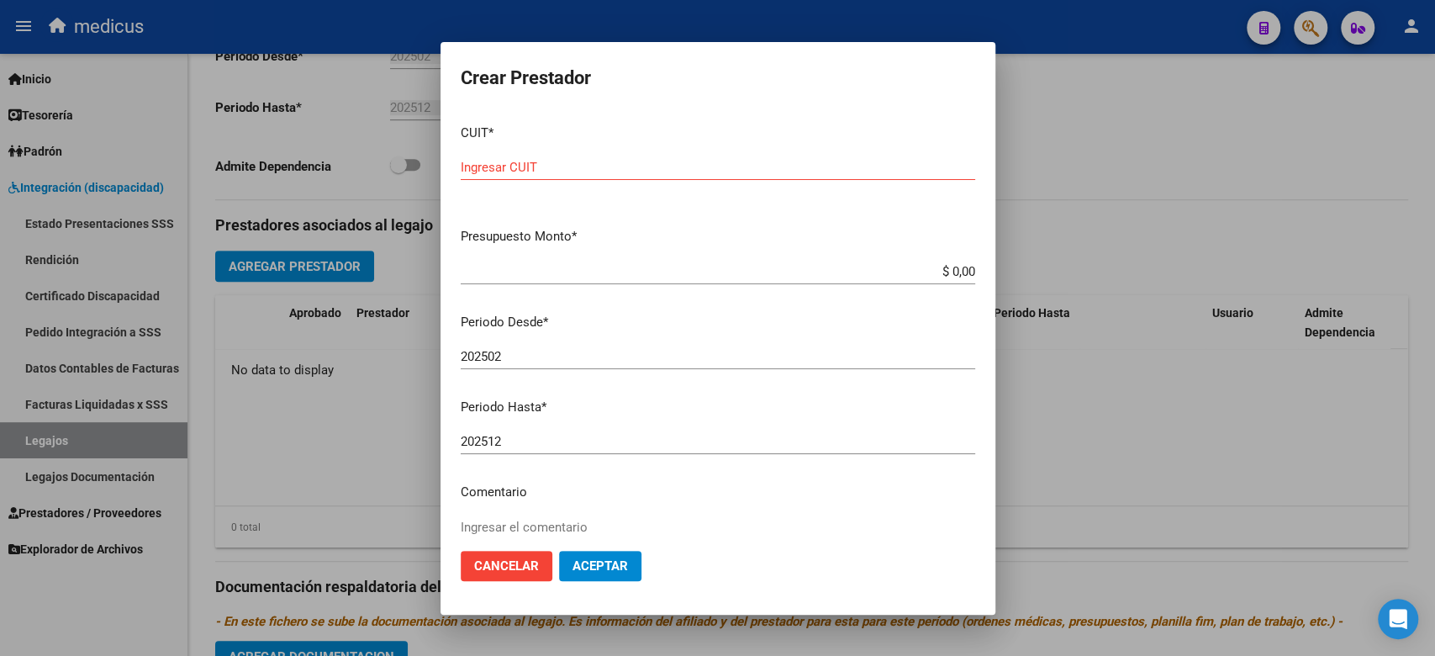
drag, startPoint x: 716, startPoint y: 413, endPoint x: 640, endPoint y: 427, distance: 76.8
click at [716, 413] on p "Periodo Hasta *" at bounding box center [718, 407] width 514 height 19
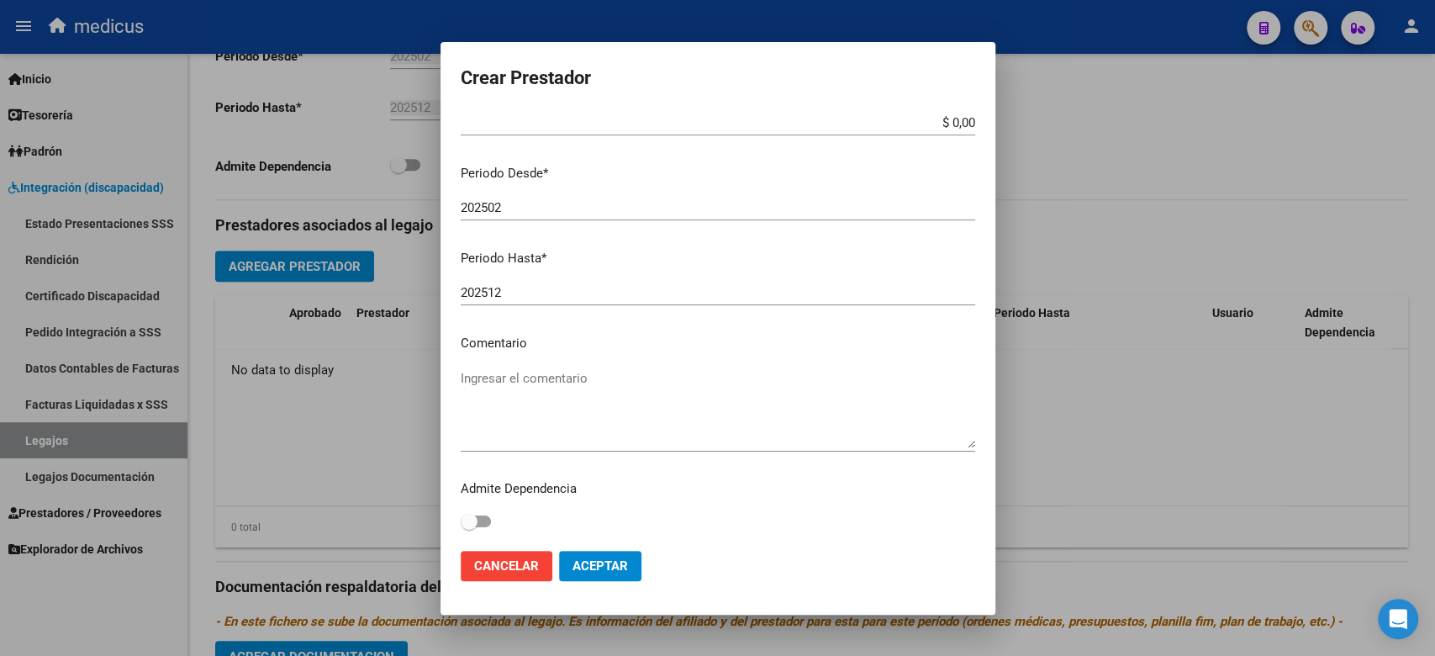
click at [551, 366] on div "Ingresar el comentario" at bounding box center [718, 409] width 514 height 86
paste textarea "MII: TERAPIA OCUPACIONAL"
type textarea "MII: TERAPIA OCUPACIONAL"
click at [779, 451] on div "MII: TERAPIA OCUPACIONAL Ingresar el comentario" at bounding box center [718, 417] width 514 height 102
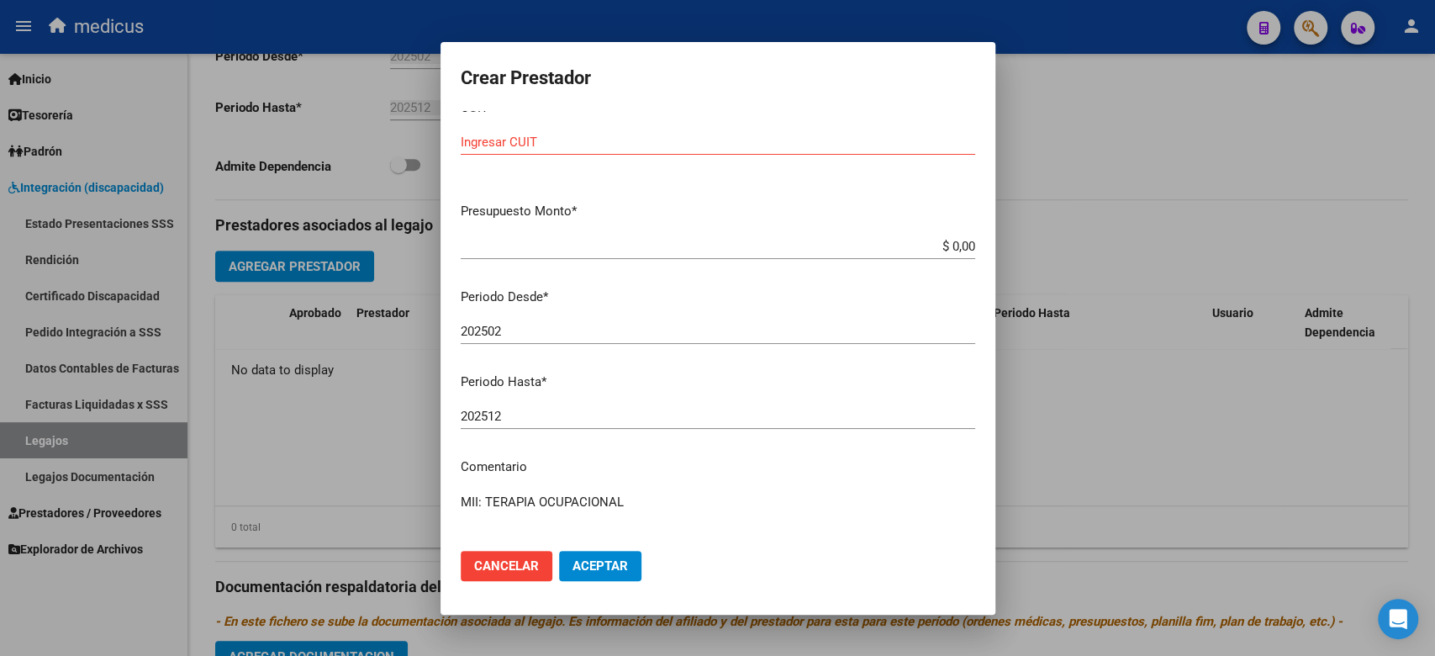
scroll to position [0, 0]
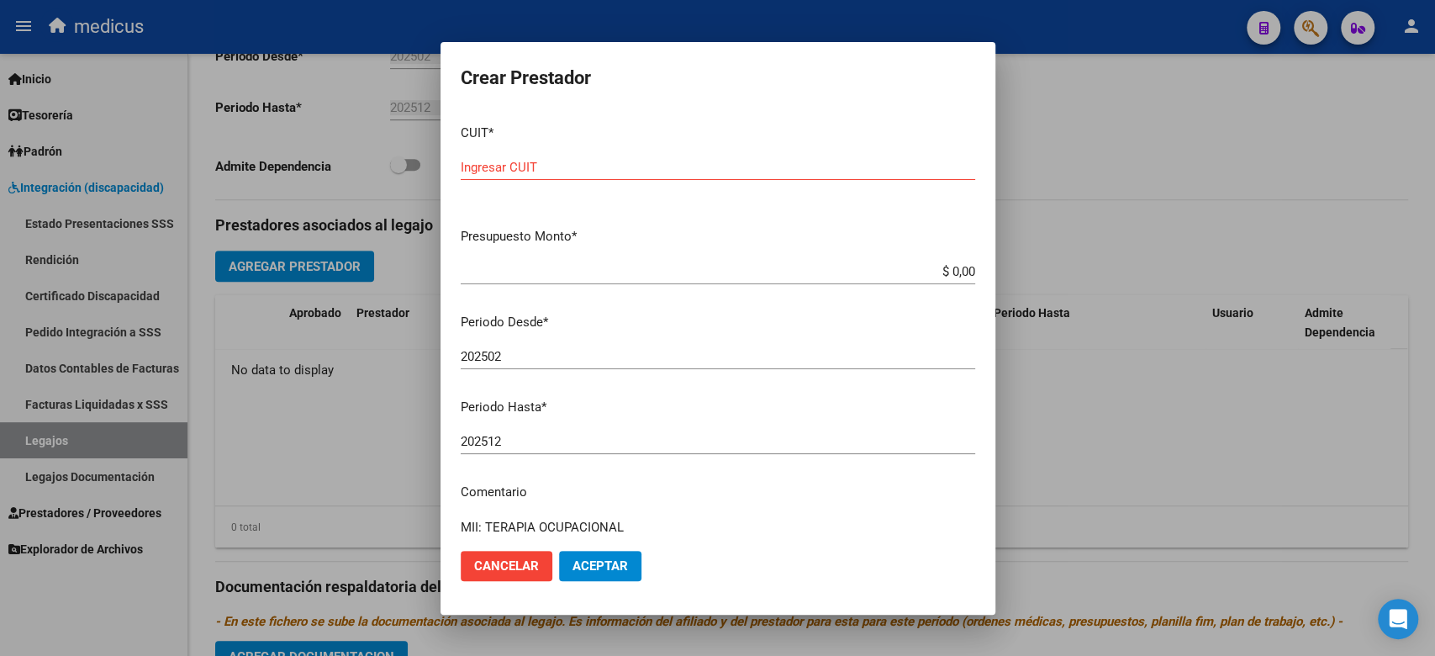
click at [594, 166] on input "Ingresar CUIT" at bounding box center [718, 167] width 514 height 15
paste input "27-27132953-4"
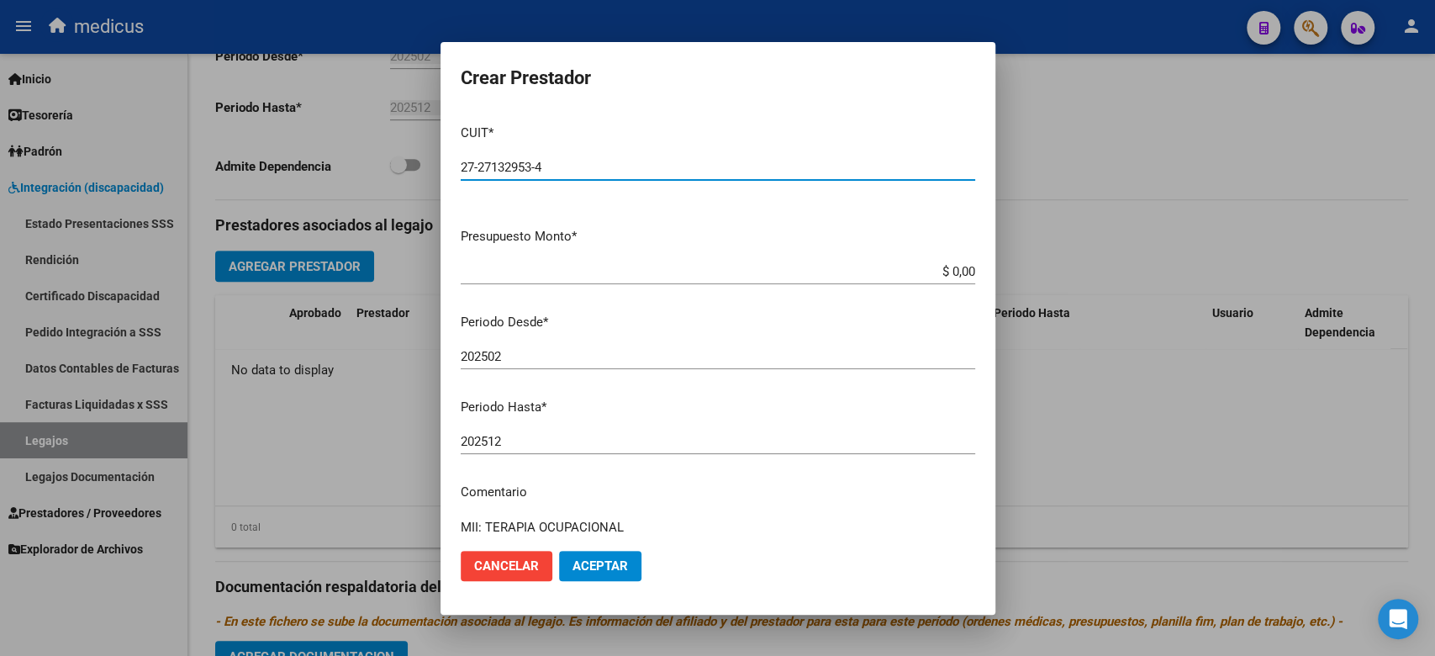
type input "27-27132953-4"
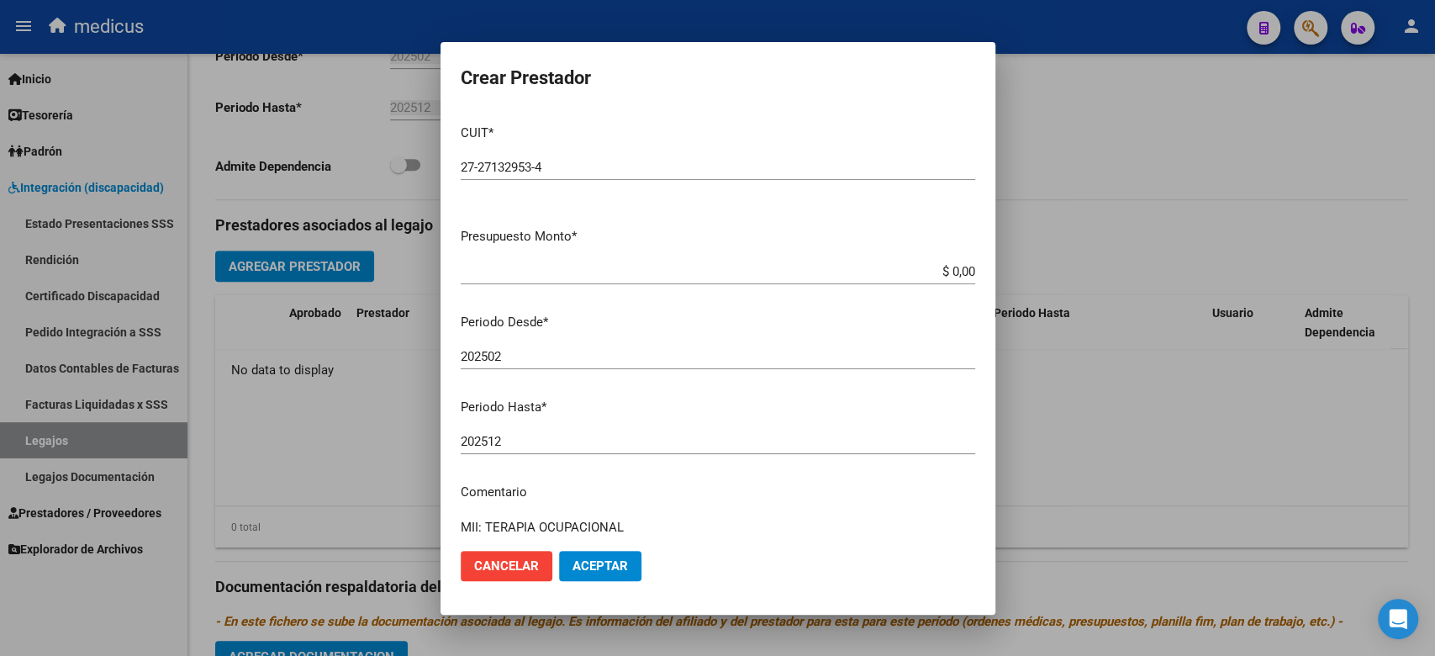
drag, startPoint x: 730, startPoint y: 280, endPoint x: 864, endPoint y: 267, distance: 134.2
click at [732, 279] on div "$ 0,00 Ingresar el monto" at bounding box center [718, 271] width 514 height 25
drag, startPoint x: 881, startPoint y: 271, endPoint x: 1012, endPoint y: 271, distance: 131.1
click at [1012, 271] on div "Crear Prestador CUIT * 27-27132953-4 Ingresar CUIT ARCA Padrón Presupuesto Mont…" at bounding box center [717, 328] width 1435 height 656
paste input "98.964,88"
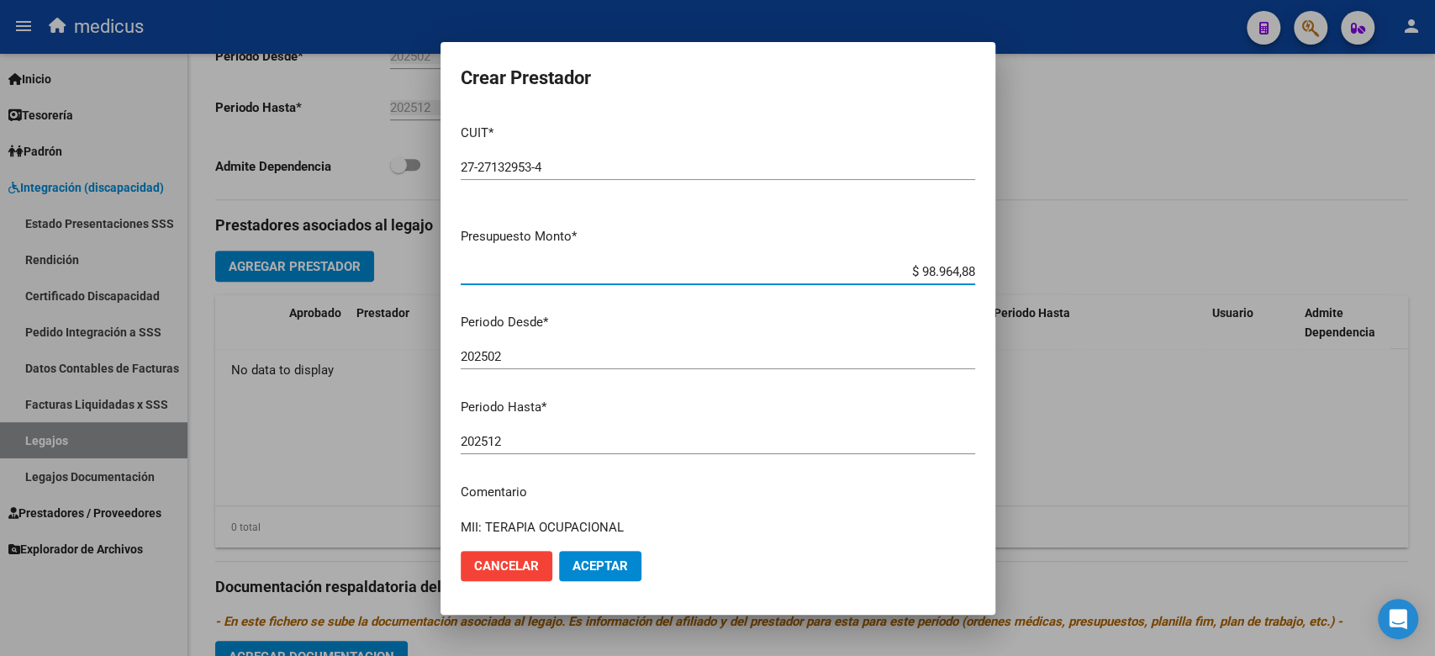
type input "$ 98.964,88"
click at [593, 560] on span "Aceptar" at bounding box center [599, 565] width 55 height 15
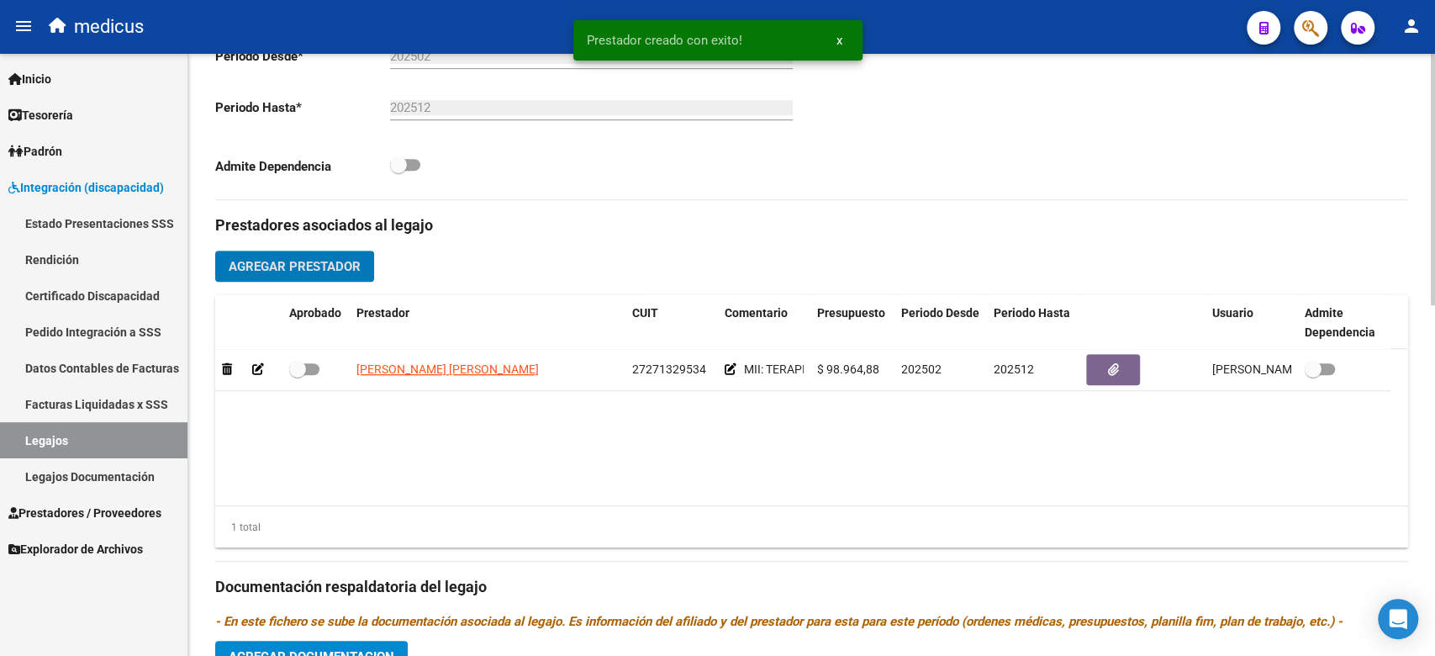
click at [303, 270] on span "Agregar Prestador" at bounding box center [295, 266] width 132 height 15
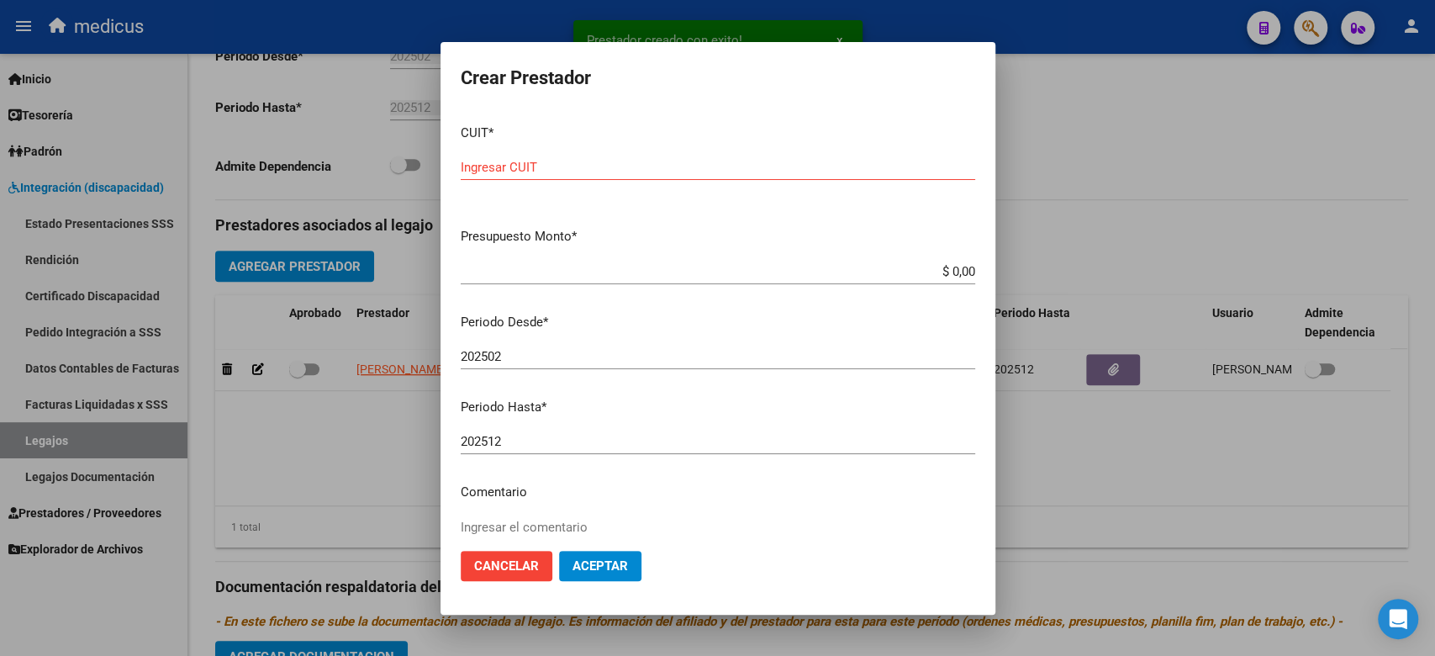
drag, startPoint x: 909, startPoint y: 254, endPoint x: 939, endPoint y: 256, distance: 29.5
click at [939, 256] on mat-dialog-content "CUIT * Ingresar CUIT Presupuesto Monto * $ 0,00 Ingresar el monto Periodo Desde…" at bounding box center [717, 324] width 555 height 426
drag, startPoint x: 917, startPoint y: 268, endPoint x: 1002, endPoint y: 266, distance: 84.9
click at [1002, 266] on div "Prestador creado con exito! x Crear Prestador CUIT * Ingresar CUIT Presupuesto …" at bounding box center [717, 328] width 1435 height 656
paste input "98.964,88"
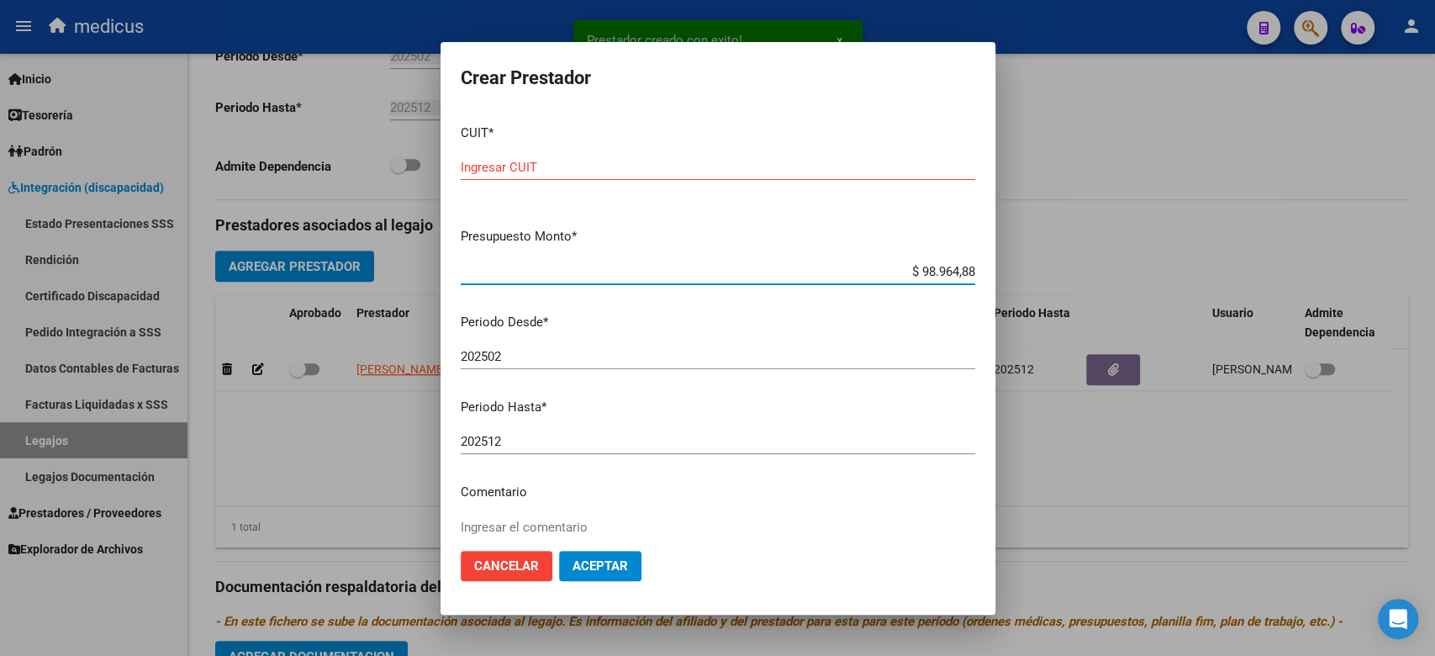
type input "$ 98.964,88"
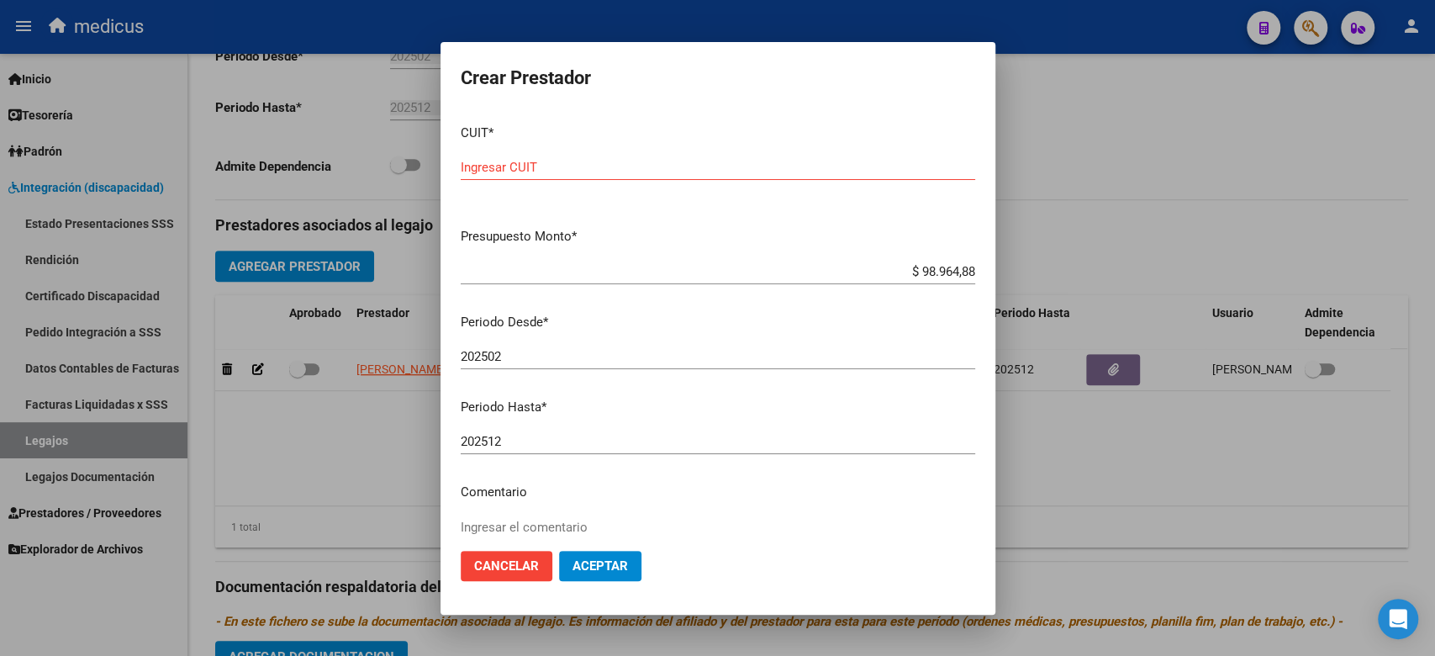
drag, startPoint x: 819, startPoint y: 384, endPoint x: 697, endPoint y: 232, distance: 194.9
click at [819, 384] on div "202502 Ingresar el periodo" at bounding box center [718, 364] width 514 height 41
click at [640, 171] on input "Ingresar CUIT" at bounding box center [718, 167] width 514 height 15
click at [600, 514] on div "Ingresar el comentario" at bounding box center [718, 557] width 514 height 86
paste textarea "MII: PSICOPEDAGOGIA"
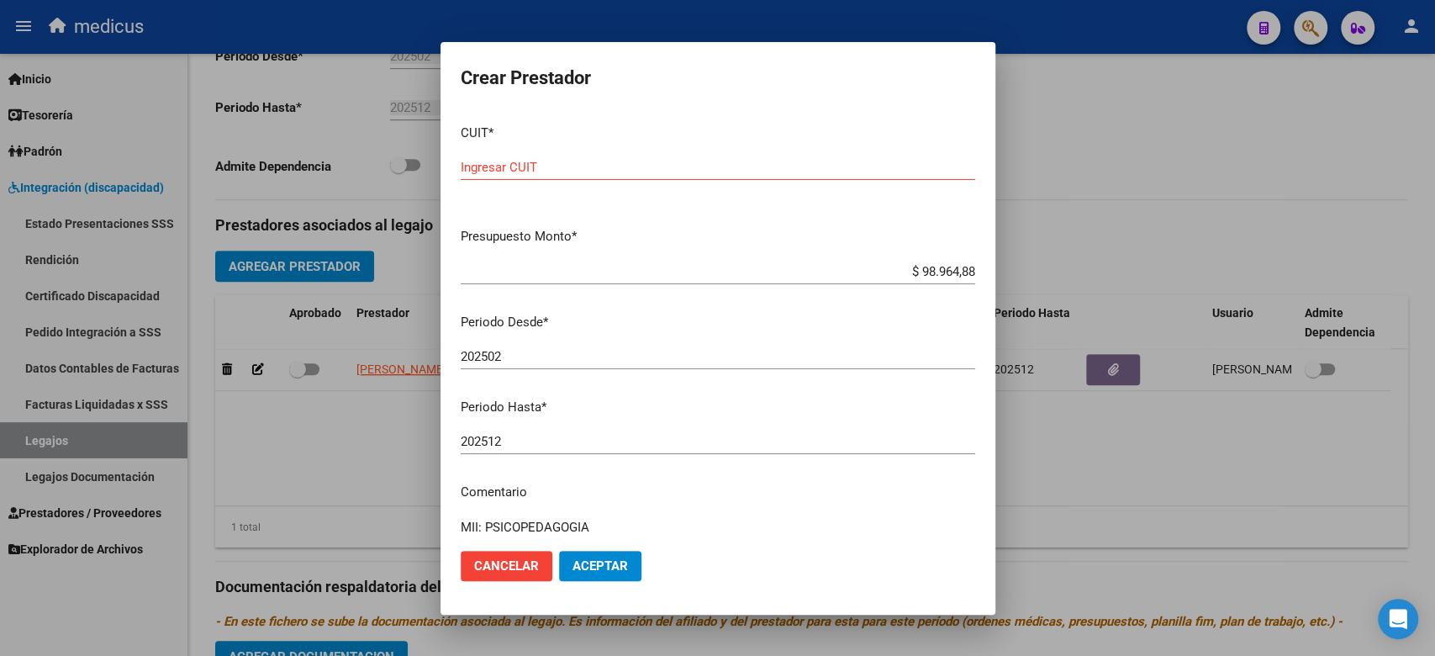
type textarea "MII: PSICOPEDAGOGIA"
drag, startPoint x: 720, startPoint y: 294, endPoint x: 729, endPoint y: 208, distance: 87.1
click at [720, 294] on div "$ 98.964,88 Ingresar el monto" at bounding box center [718, 279] width 514 height 41
click at [685, 175] on div "Ingresar CUIT" at bounding box center [718, 167] width 514 height 25
paste input "27-35900961-0"
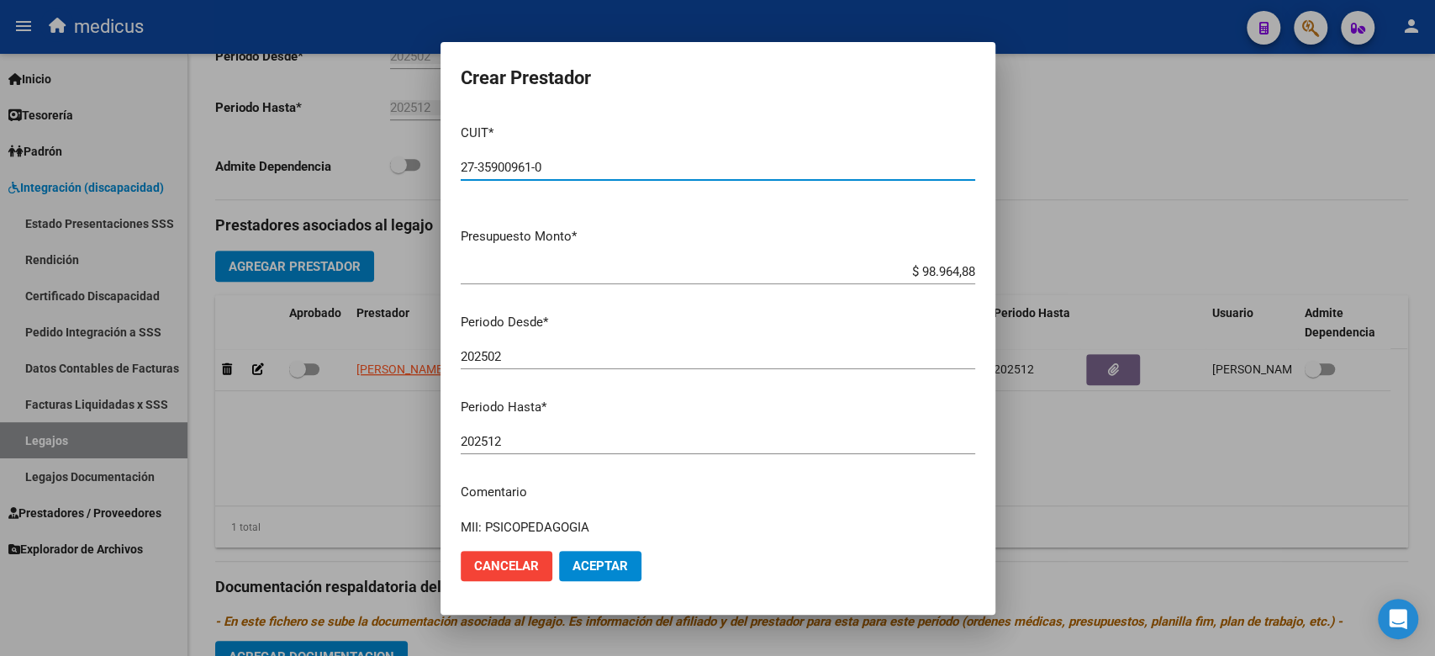
type input "27-35900961-0"
click at [596, 563] on span "Aceptar" at bounding box center [599, 565] width 55 height 15
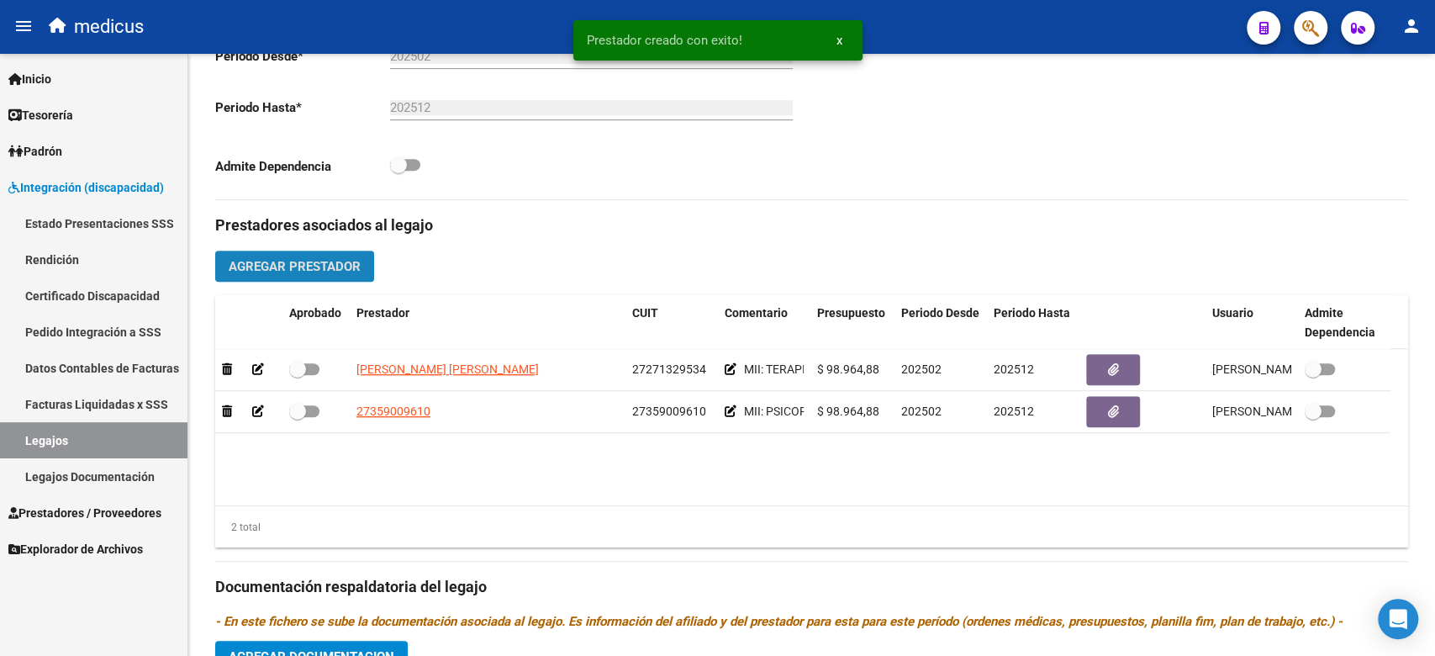
click at [331, 272] on span "Agregar Prestador" at bounding box center [295, 266] width 132 height 15
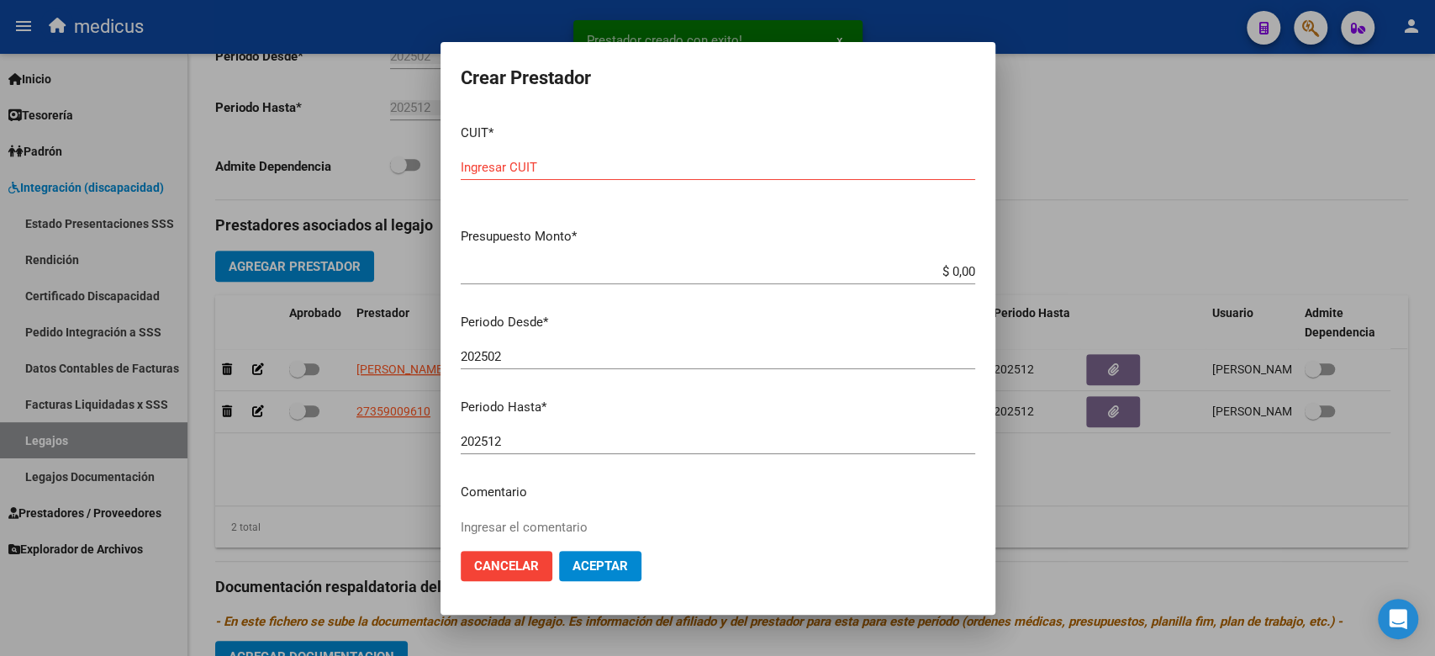
click at [679, 421] on mat-dialog-content "CUIT * Ingresar CUIT Presupuesto Monto * $ 0,00 Ingresar el monto Periodo Desde…" at bounding box center [717, 324] width 555 height 426
click at [571, 160] on input "Ingresar CUIT" at bounding box center [718, 167] width 514 height 15
paste input "23-33157391-4"
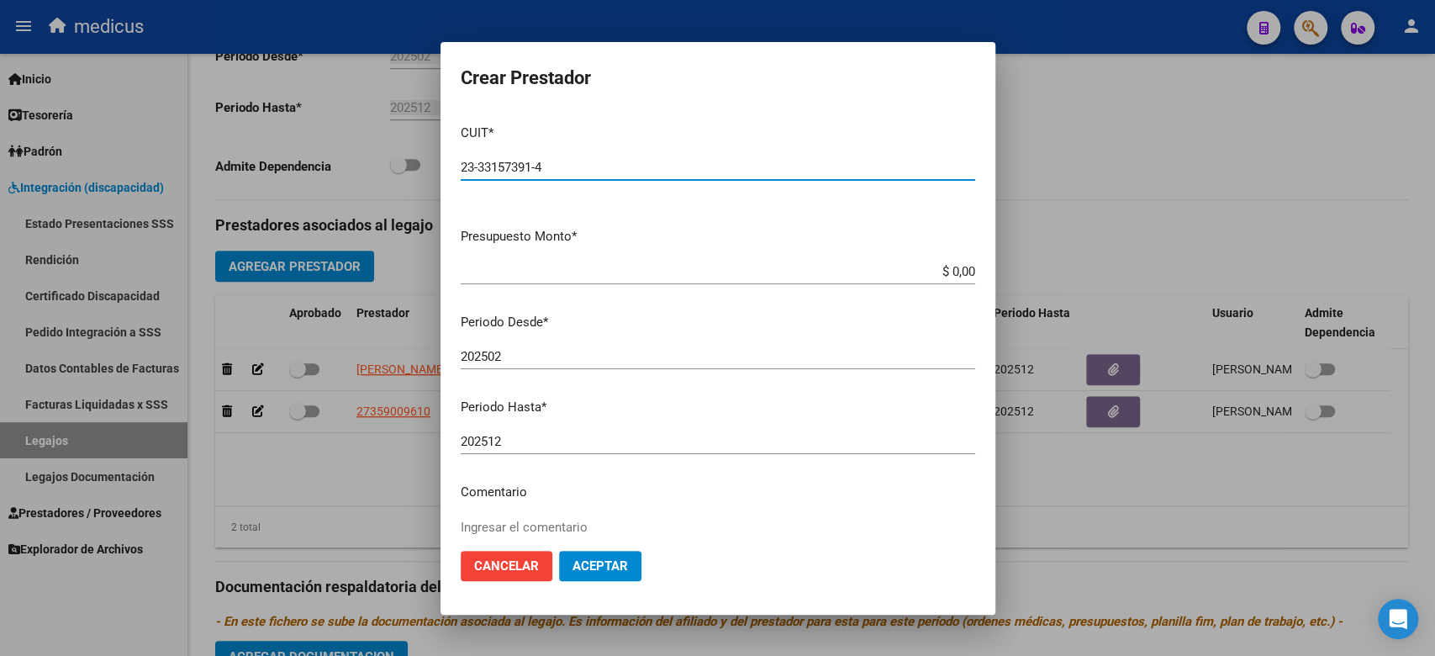
type input "23-33157391-4"
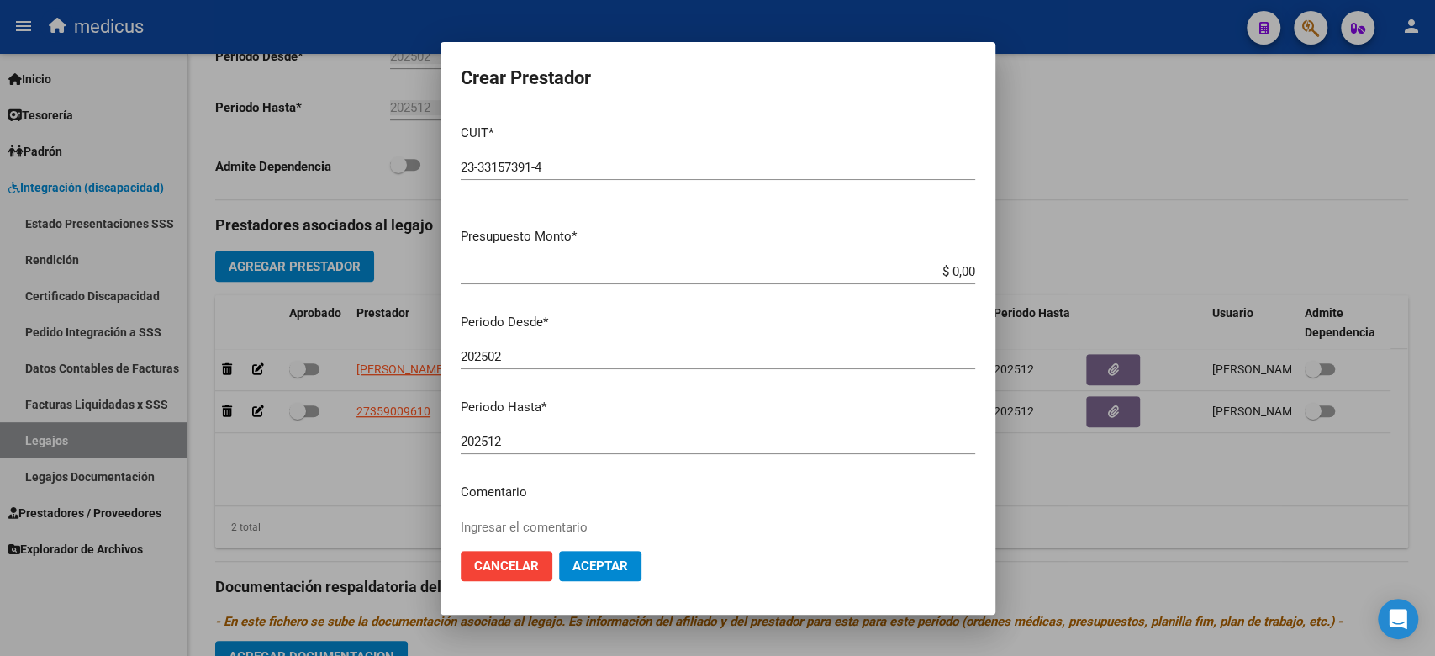
drag, startPoint x: 832, startPoint y: 259, endPoint x: 735, endPoint y: 447, distance: 212.0
click at [832, 259] on div "$ 0,00 Ingresar el monto" at bounding box center [718, 271] width 514 height 25
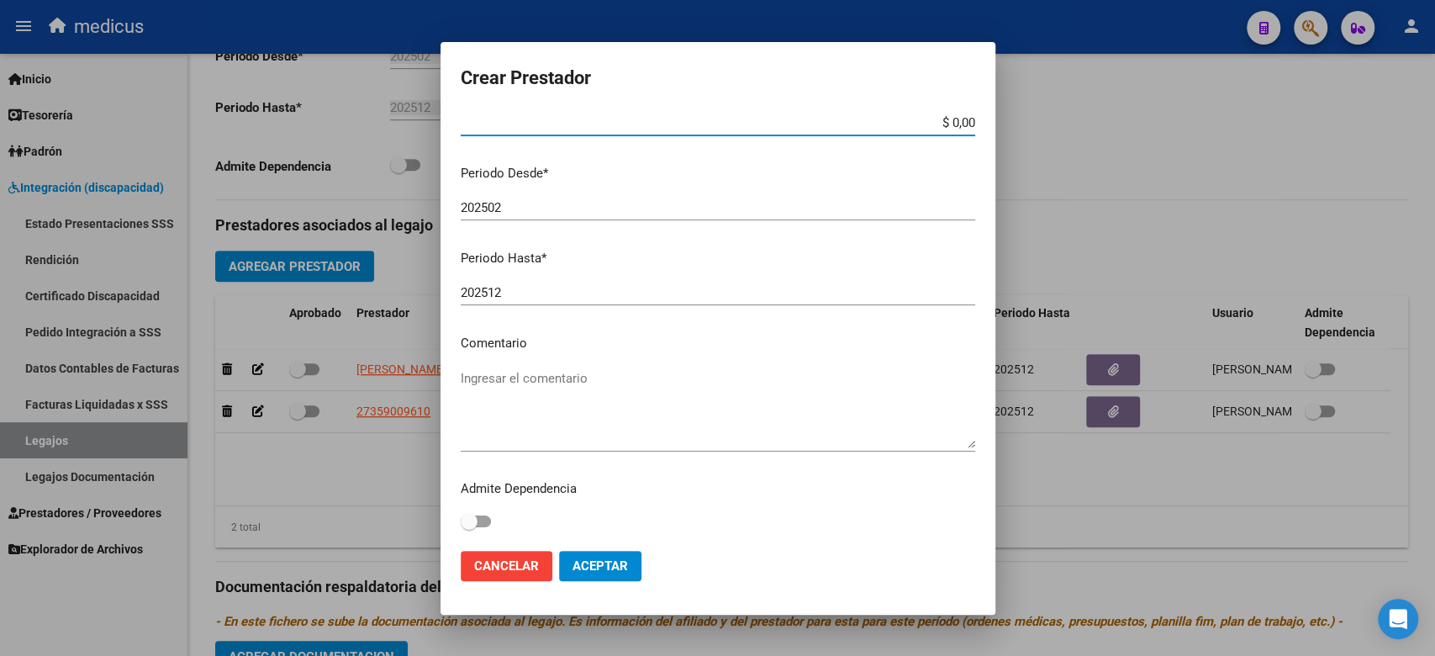
click at [619, 395] on textarea "Ingresar el comentario" at bounding box center [718, 408] width 514 height 79
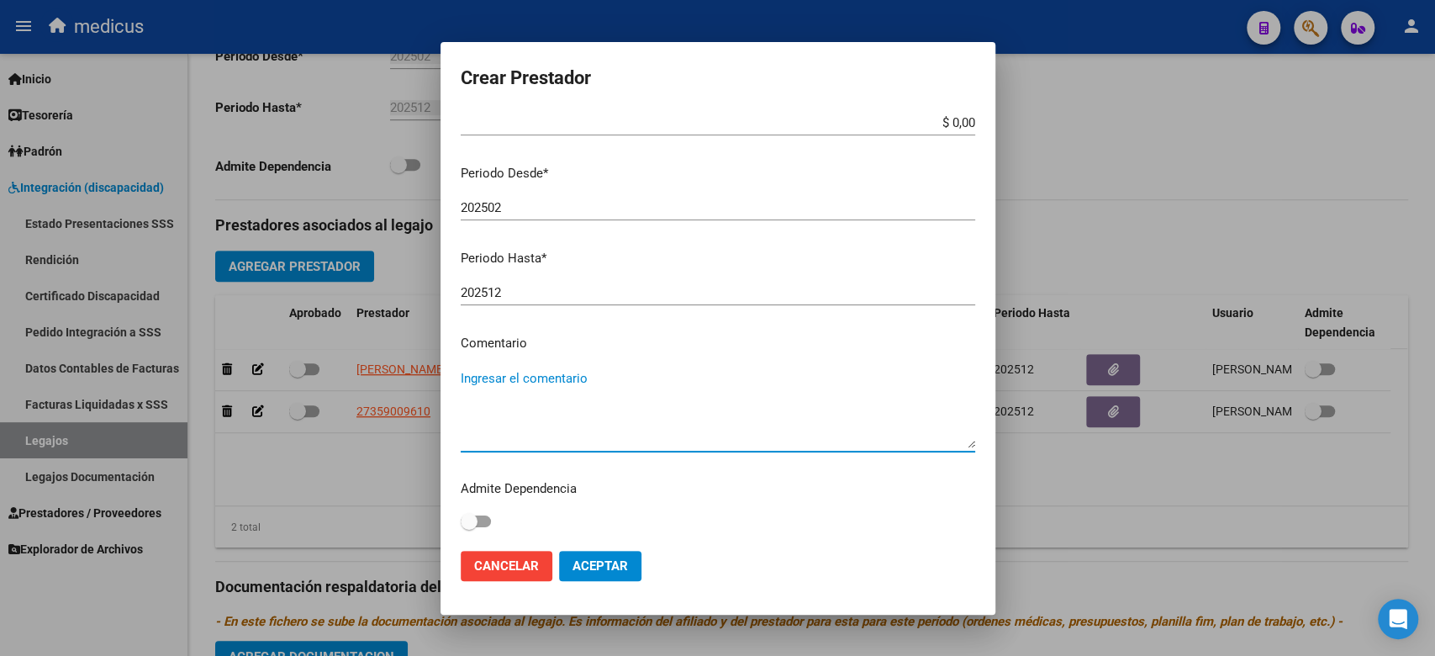
paste textarea "MII: PSICOLOGIA"
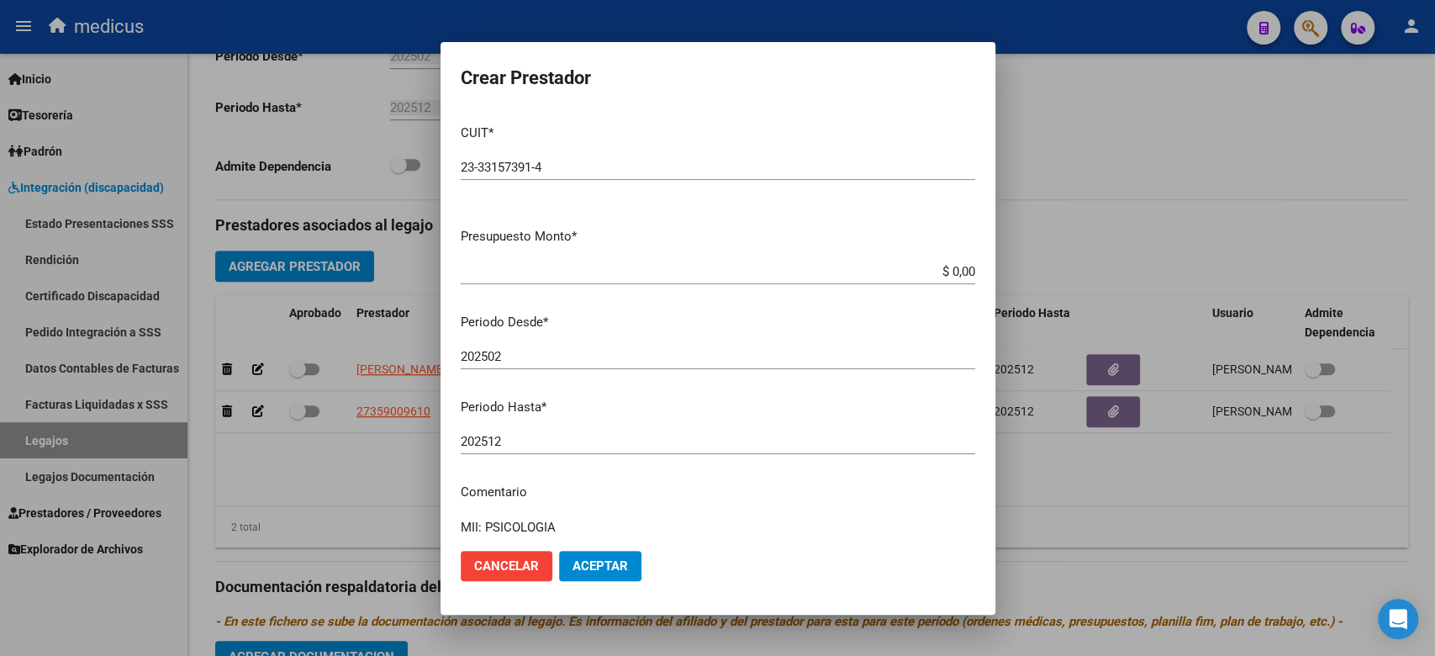
type textarea "MII: PSICOLOGIA"
drag, startPoint x: 708, startPoint y: 344, endPoint x: 808, endPoint y: 279, distance: 118.4
click at [708, 344] on div "202502 Ingresar el periodo" at bounding box center [718, 356] width 514 height 25
drag, startPoint x: 851, startPoint y: 271, endPoint x: 981, endPoint y: 271, distance: 129.4
click at [981, 271] on mat-dialog-content "CUIT * 23-33157391-4 Ingresar CUIT ARCA Padrón Presupuesto Monto * $ 0,00 Ingre…" at bounding box center [717, 324] width 555 height 426
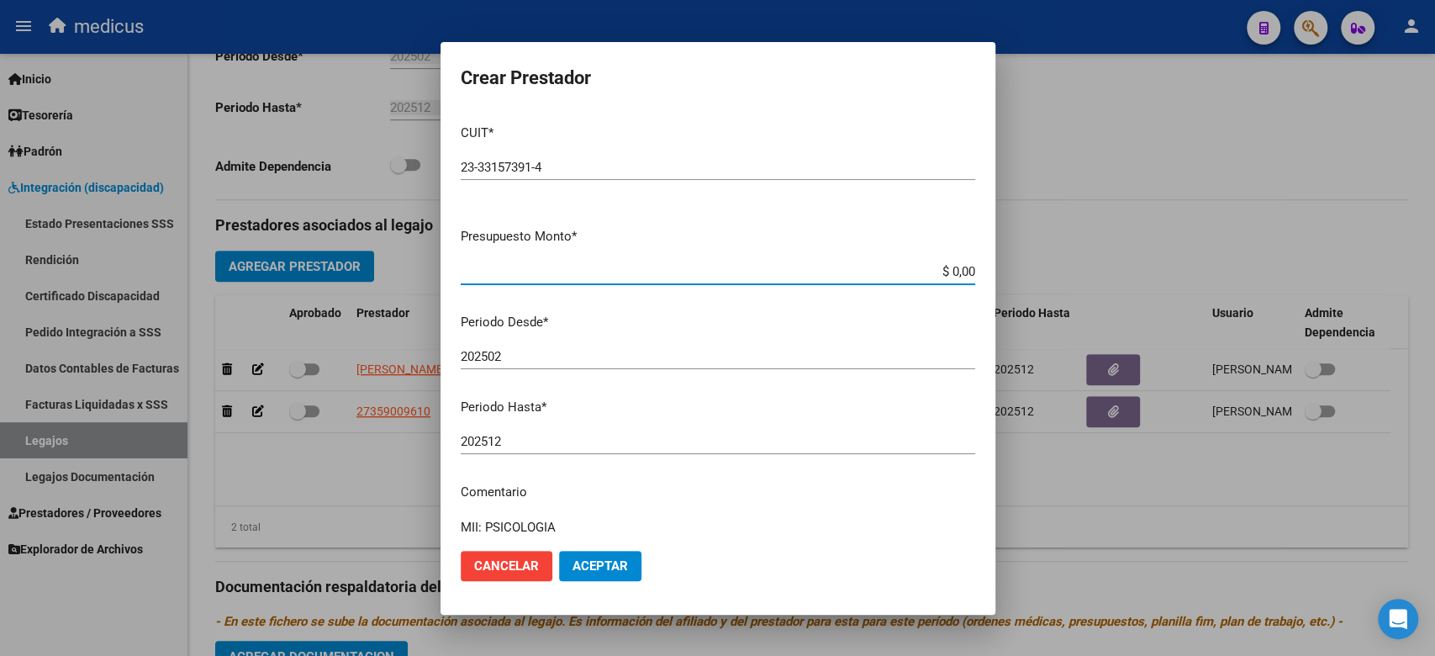
paste input "98.964,88"
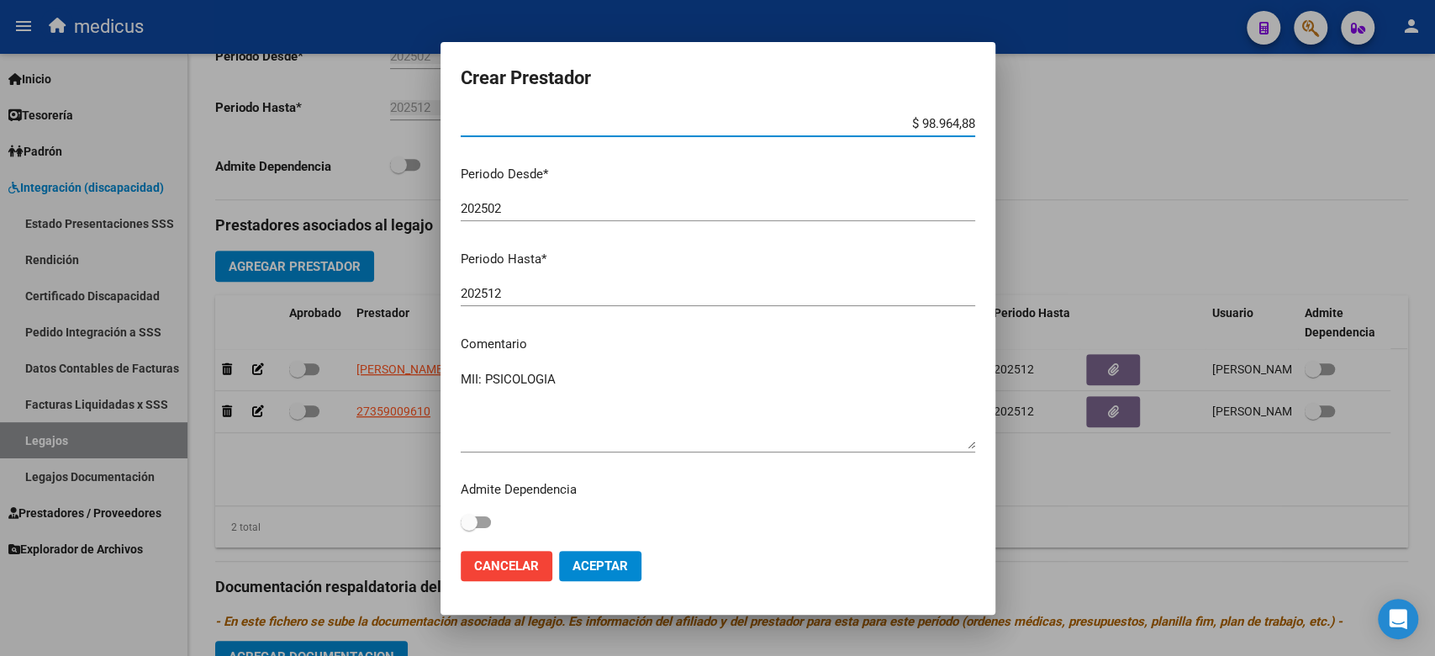
scroll to position [149, 0]
type input "$ 98.964,88"
click at [582, 582] on mat-dialog-actions "Cancelar Aceptar" at bounding box center [718, 565] width 514 height 57
click at [587, 563] on span "Aceptar" at bounding box center [599, 565] width 55 height 15
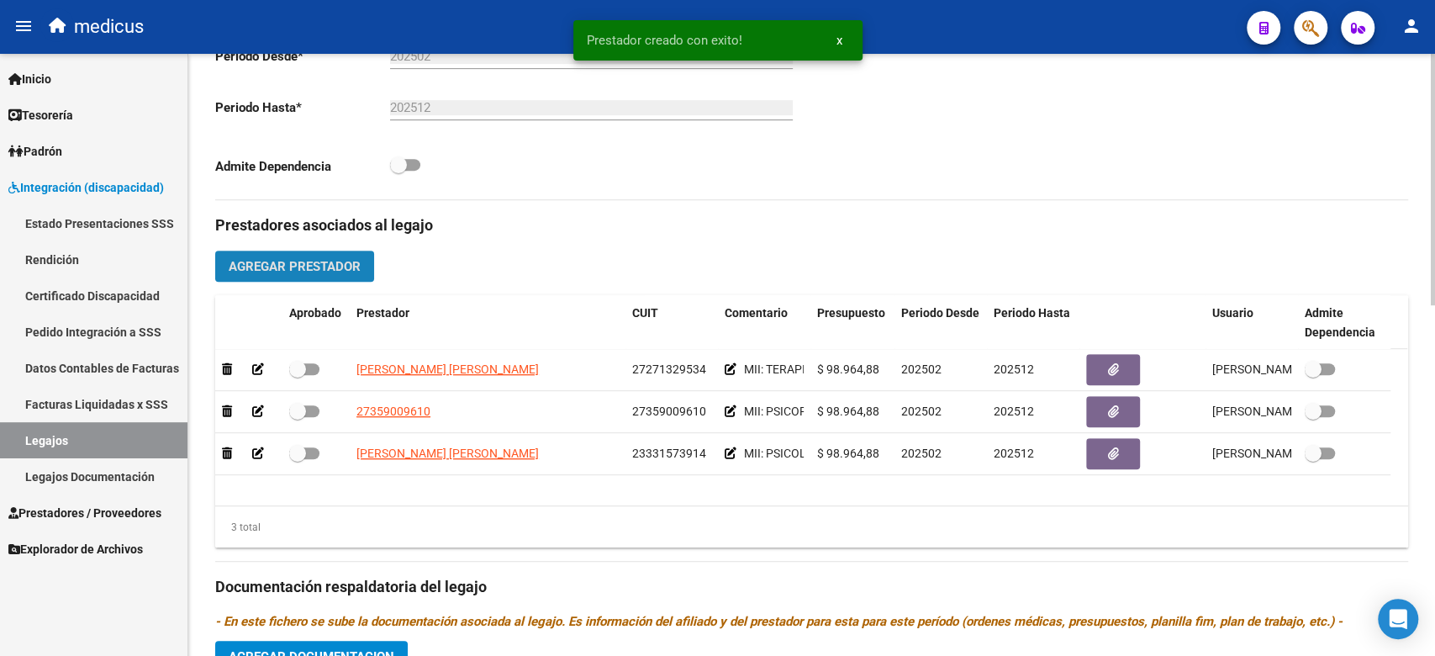
click at [309, 266] on span "Agregar Prestador" at bounding box center [295, 266] width 132 height 15
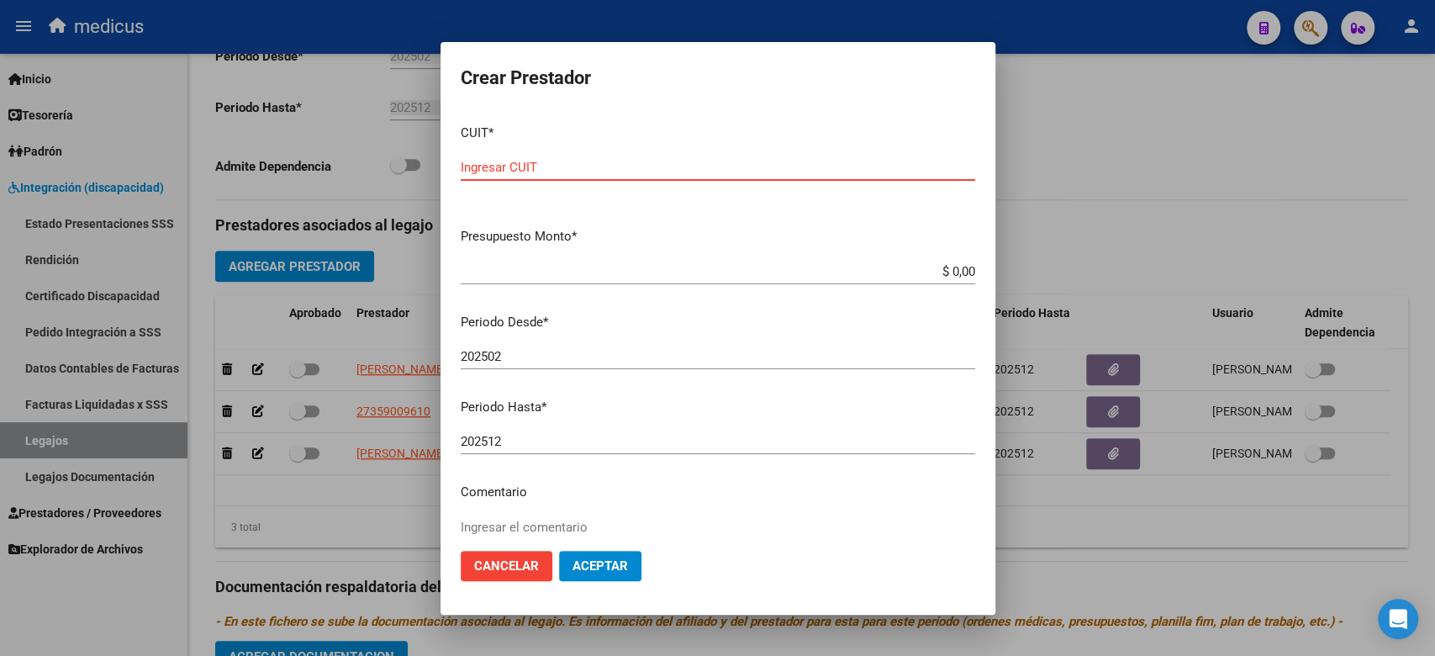
click at [704, 349] on input "202502" at bounding box center [718, 356] width 514 height 15
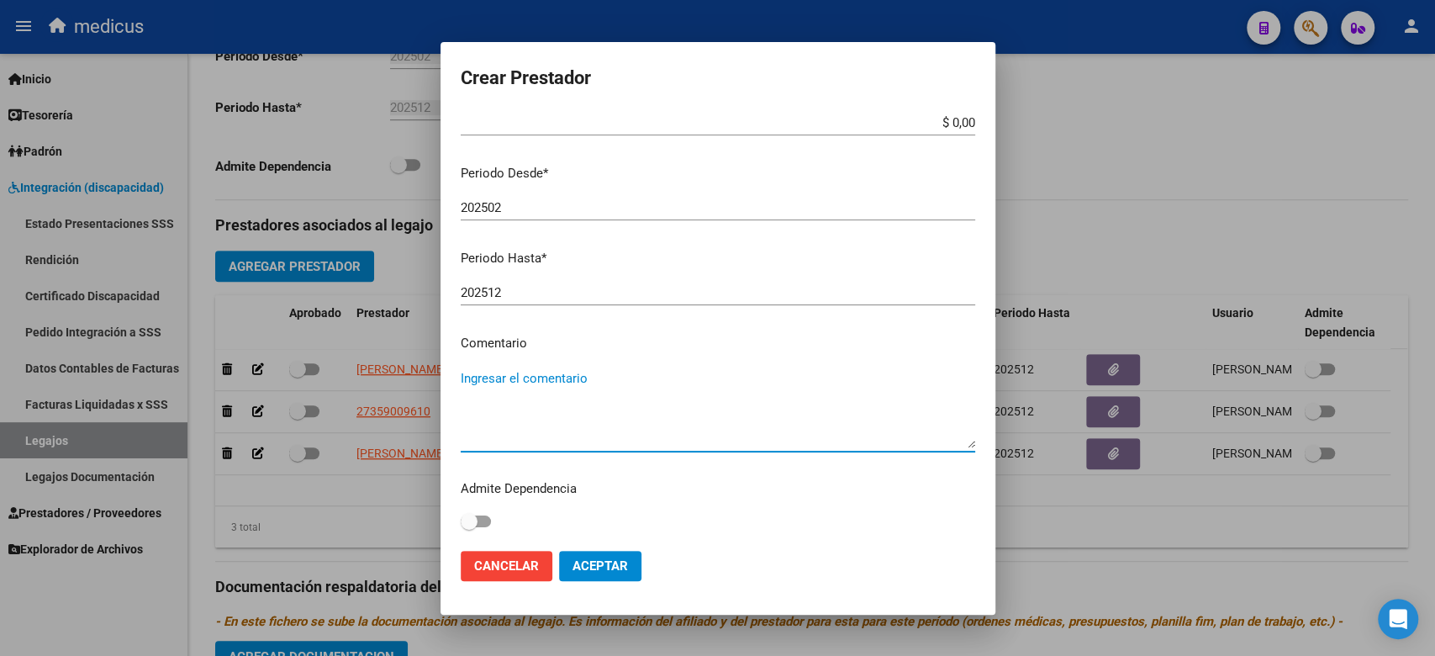
click at [546, 399] on textarea "Ingresar el comentario" at bounding box center [718, 408] width 514 height 79
paste textarea "TRANSPORTE"
type textarea "TRANSPORTE"
drag, startPoint x: 714, startPoint y: 402, endPoint x: 713, endPoint y: 410, distance: 8.4
click at [714, 402] on textarea "TRANSPORTE" at bounding box center [718, 408] width 514 height 79
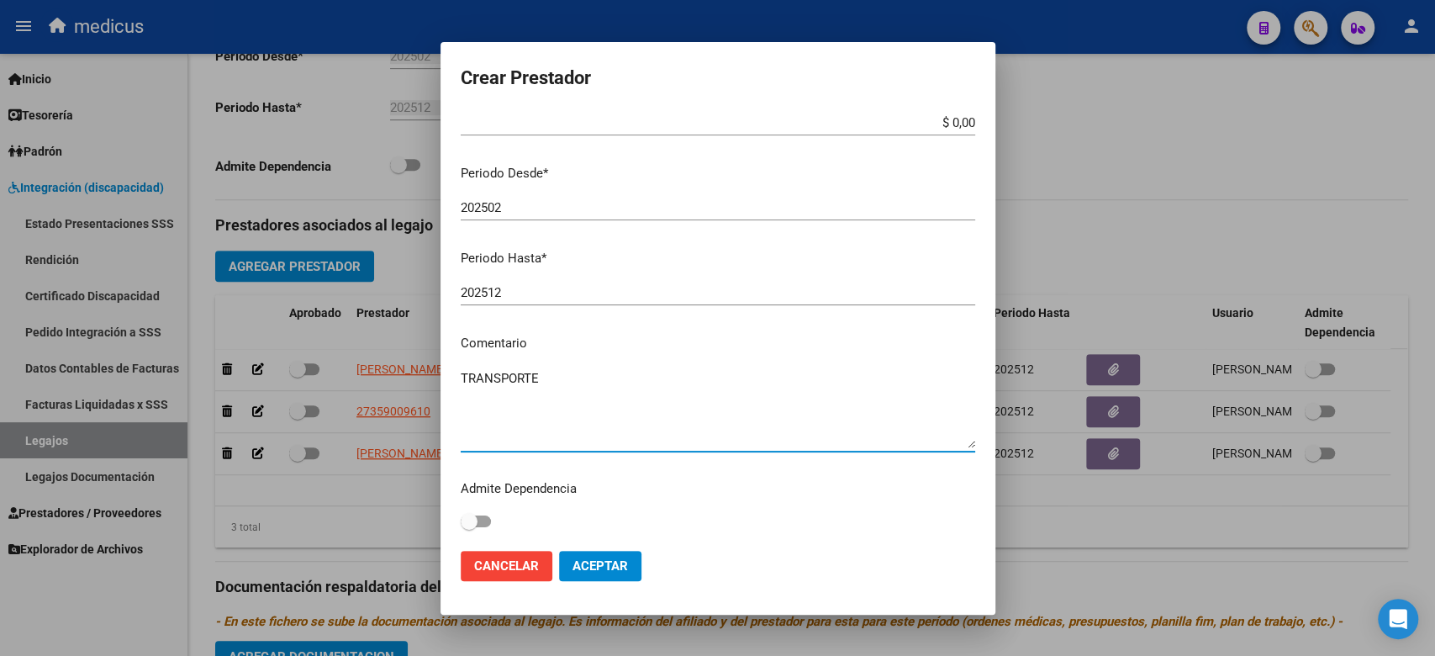
scroll to position [0, 0]
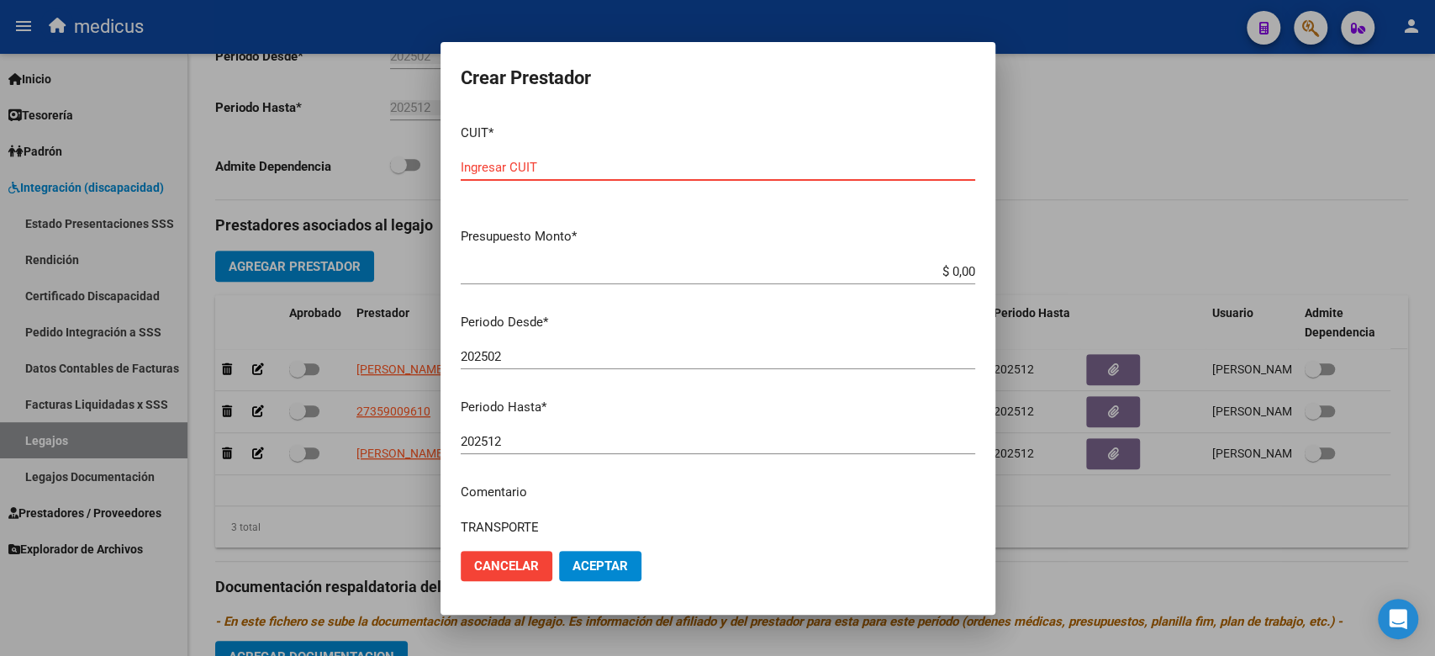
click at [565, 166] on input "Ingresar CUIT" at bounding box center [718, 167] width 514 height 15
paste input "20-32969297-4"
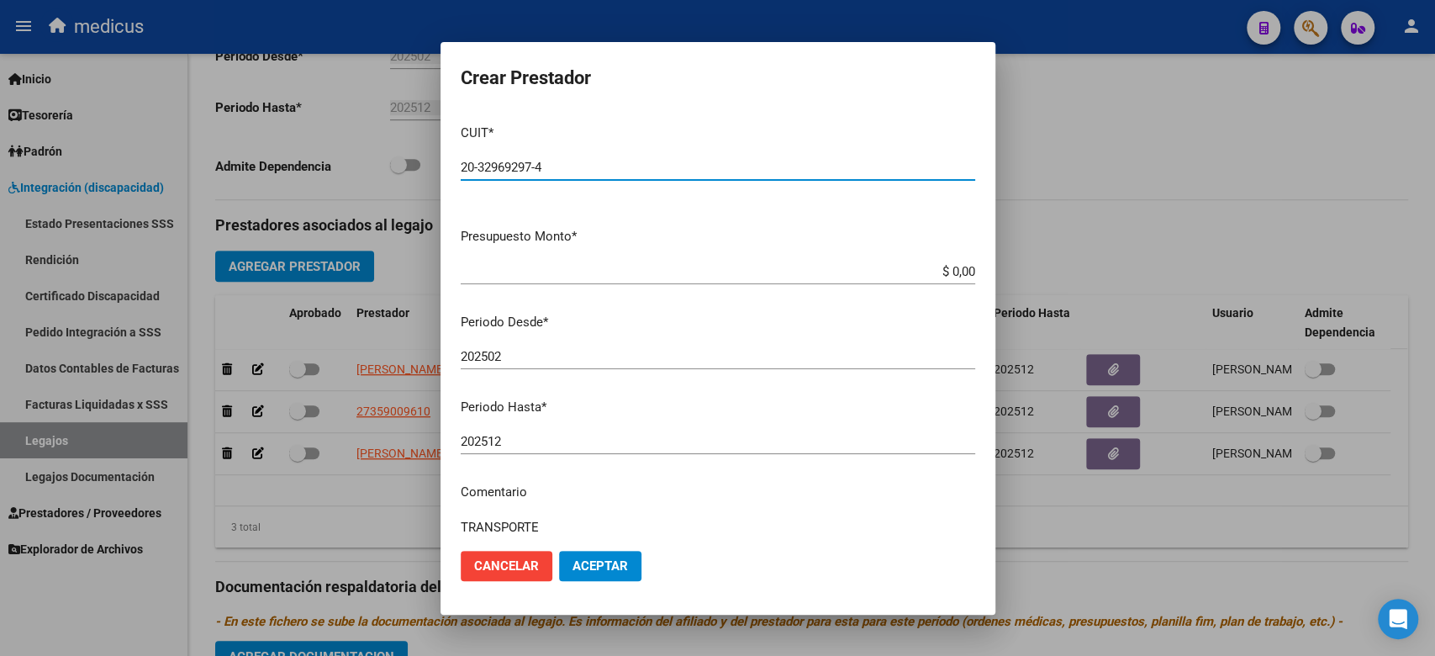
type input "20-32969297-4"
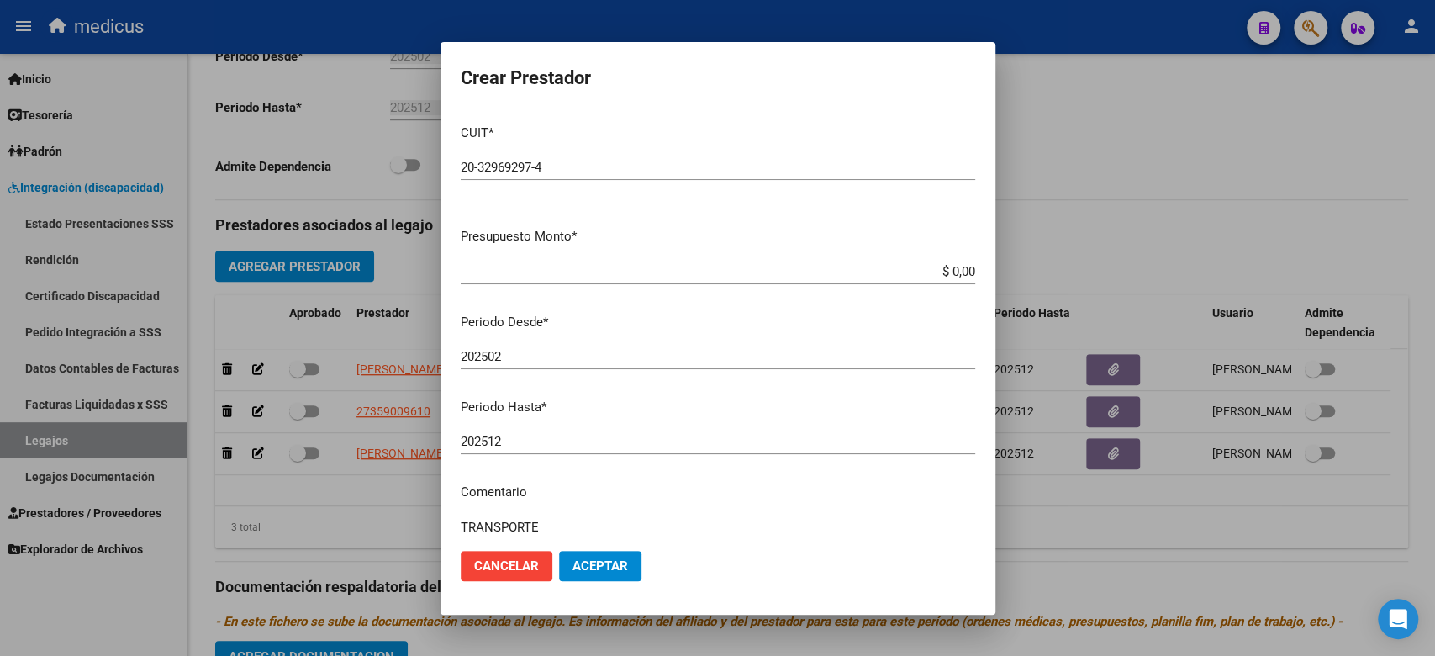
drag, startPoint x: 757, startPoint y: 277, endPoint x: 766, endPoint y: 271, distance: 11.4
click at [757, 277] on input "$ 0,00" at bounding box center [718, 271] width 514 height 15
drag, startPoint x: 766, startPoint y: 271, endPoint x: 877, endPoint y: 324, distance: 123.3
click at [946, 272] on input "$ 0,00" at bounding box center [718, 271] width 514 height 15
paste input "947.131,92"
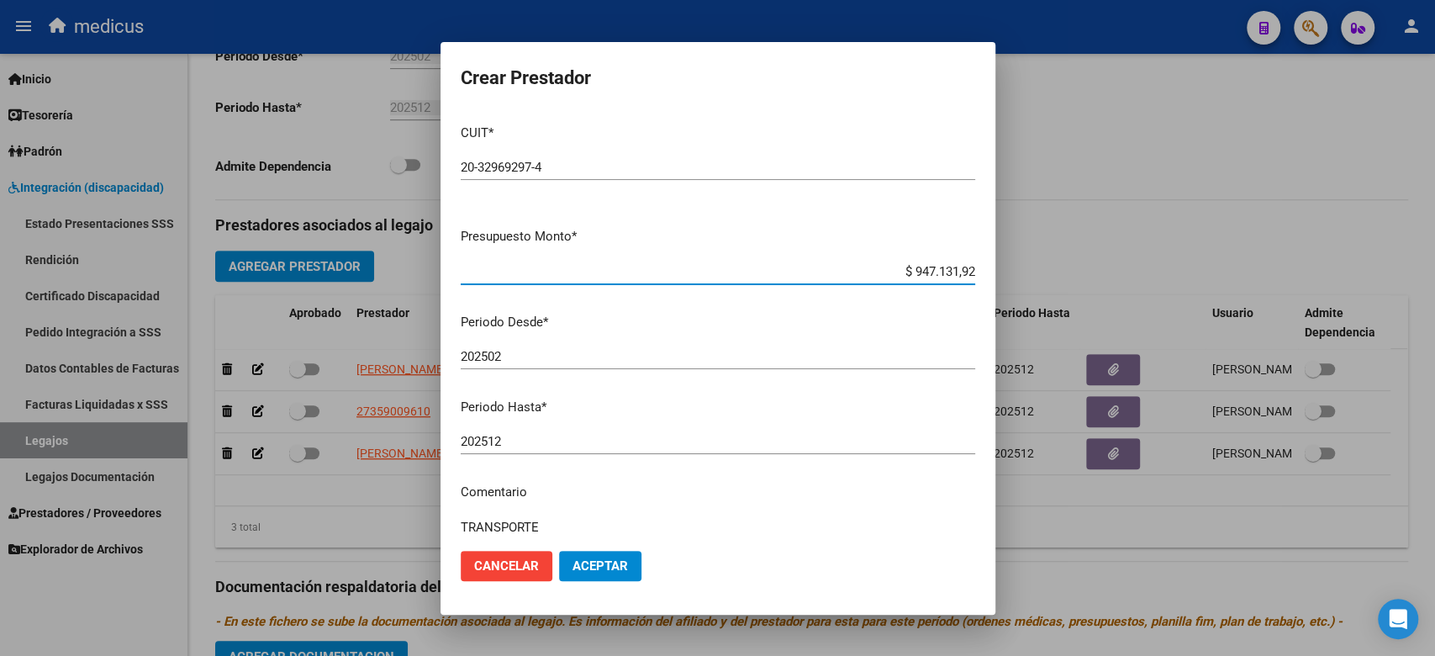
type input "$ 947.131,92"
click at [595, 555] on button "Aceptar" at bounding box center [600, 565] width 82 height 30
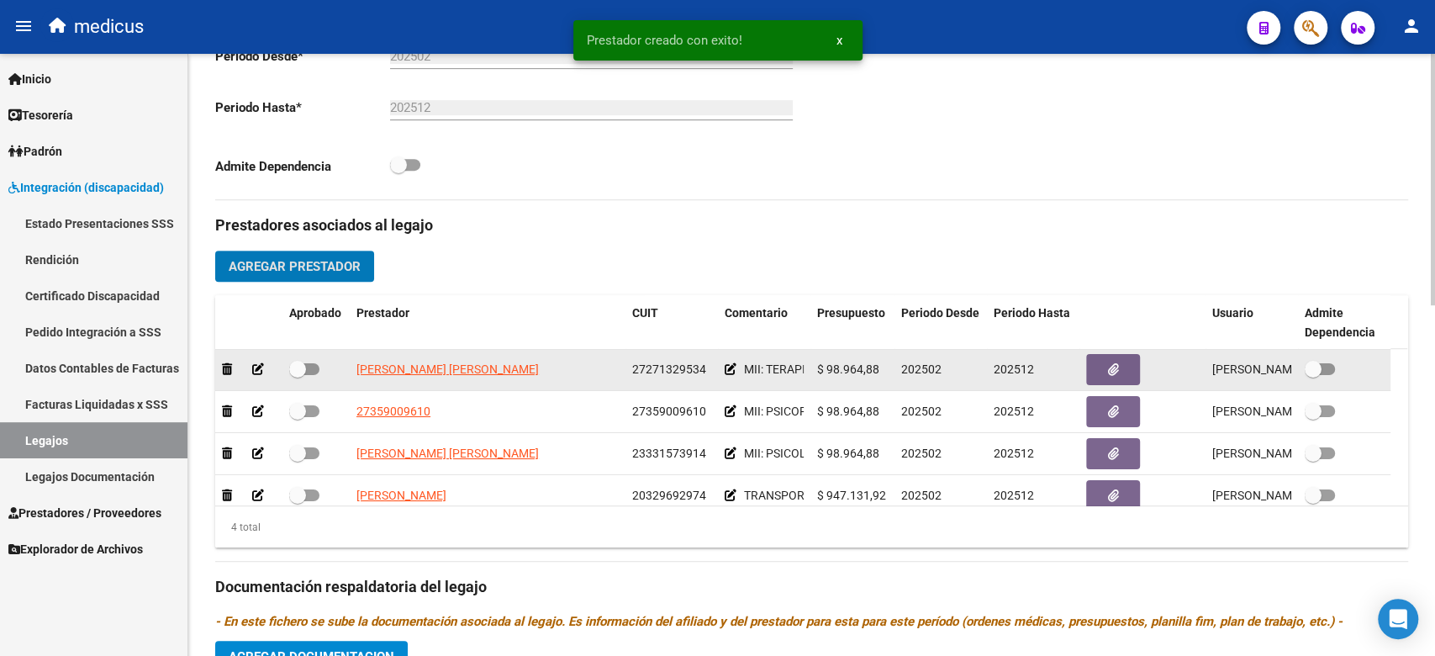
click at [303, 379] on label at bounding box center [304, 369] width 30 height 20
click at [298, 376] on input "checkbox" at bounding box center [297, 375] width 1 height 1
checkbox input "true"
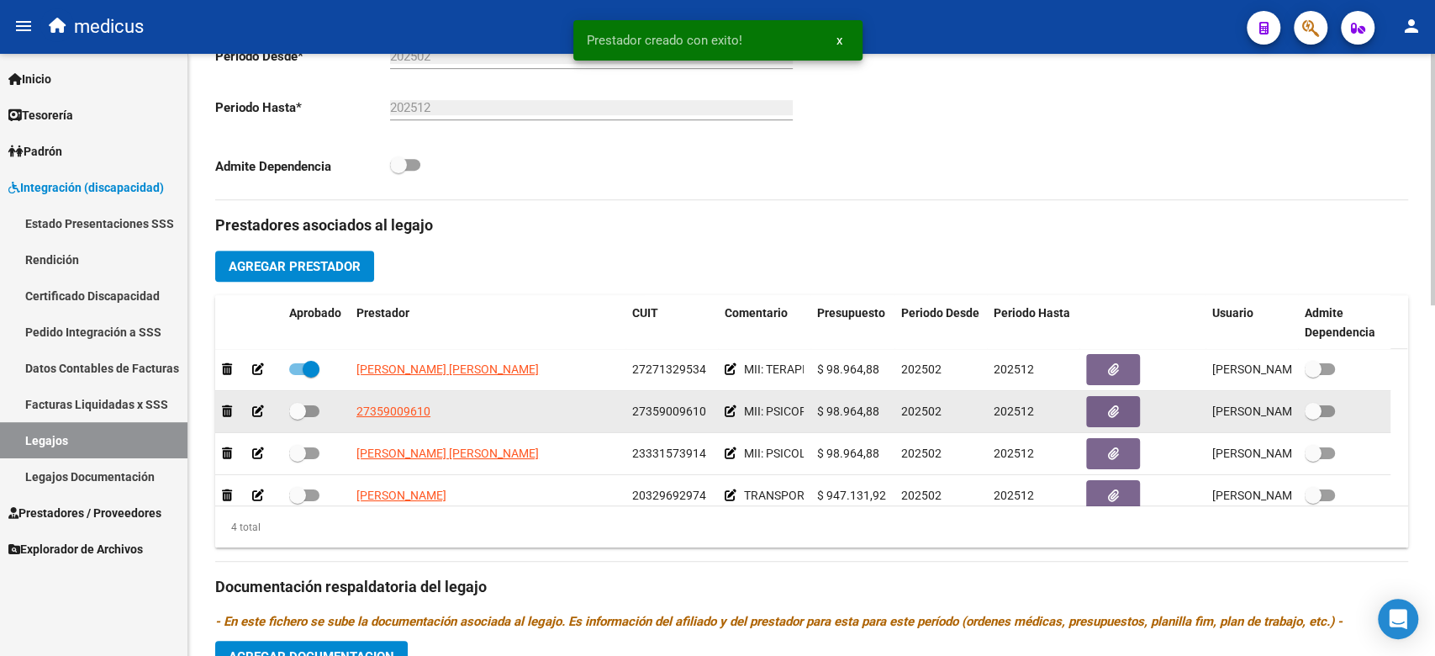
click at [308, 411] on span at bounding box center [304, 411] width 30 height 12
click at [298, 417] on input "checkbox" at bounding box center [297, 417] width 1 height 1
checkbox input "true"
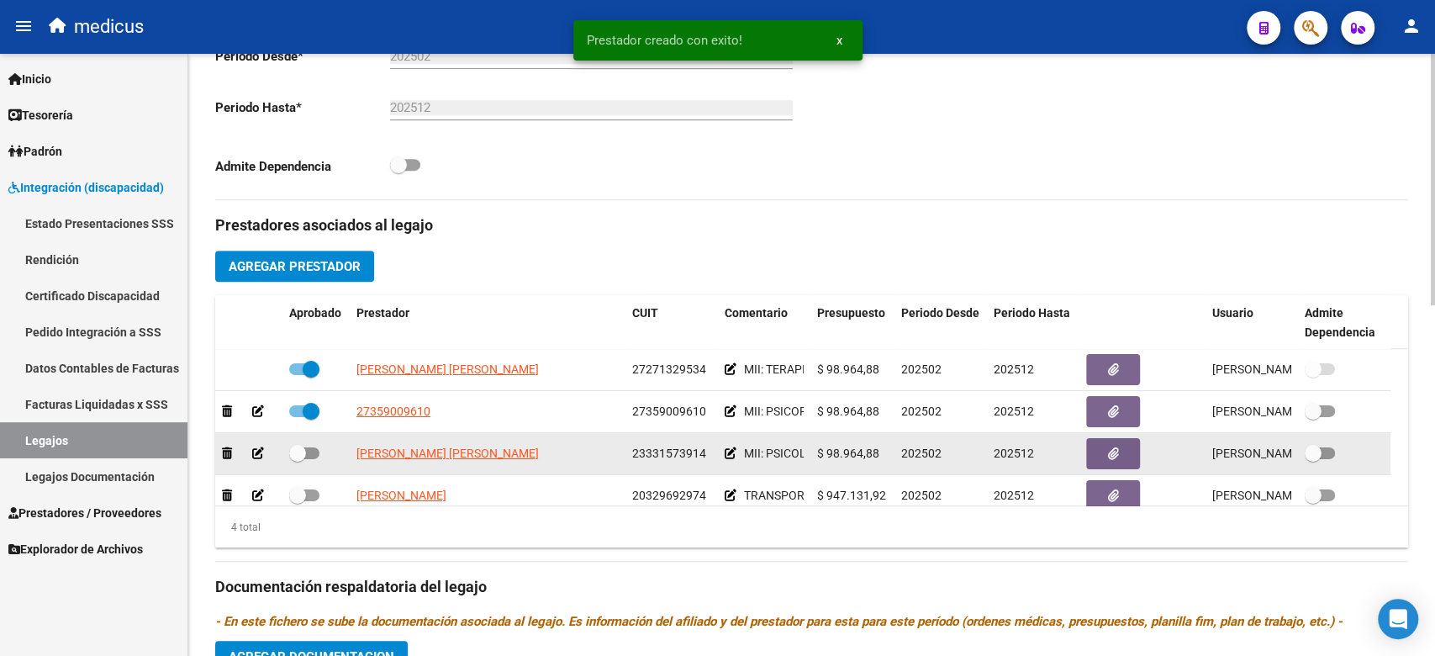
click at [320, 469] on datatable-body-cell at bounding box center [315, 453] width 67 height 41
click at [319, 461] on div at bounding box center [316, 454] width 54 height 22
drag, startPoint x: 315, startPoint y: 455, endPoint x: 315, endPoint y: 444, distance: 10.9
click at [315, 455] on span at bounding box center [304, 453] width 30 height 12
click at [298, 459] on input "checkbox" at bounding box center [297, 459] width 1 height 1
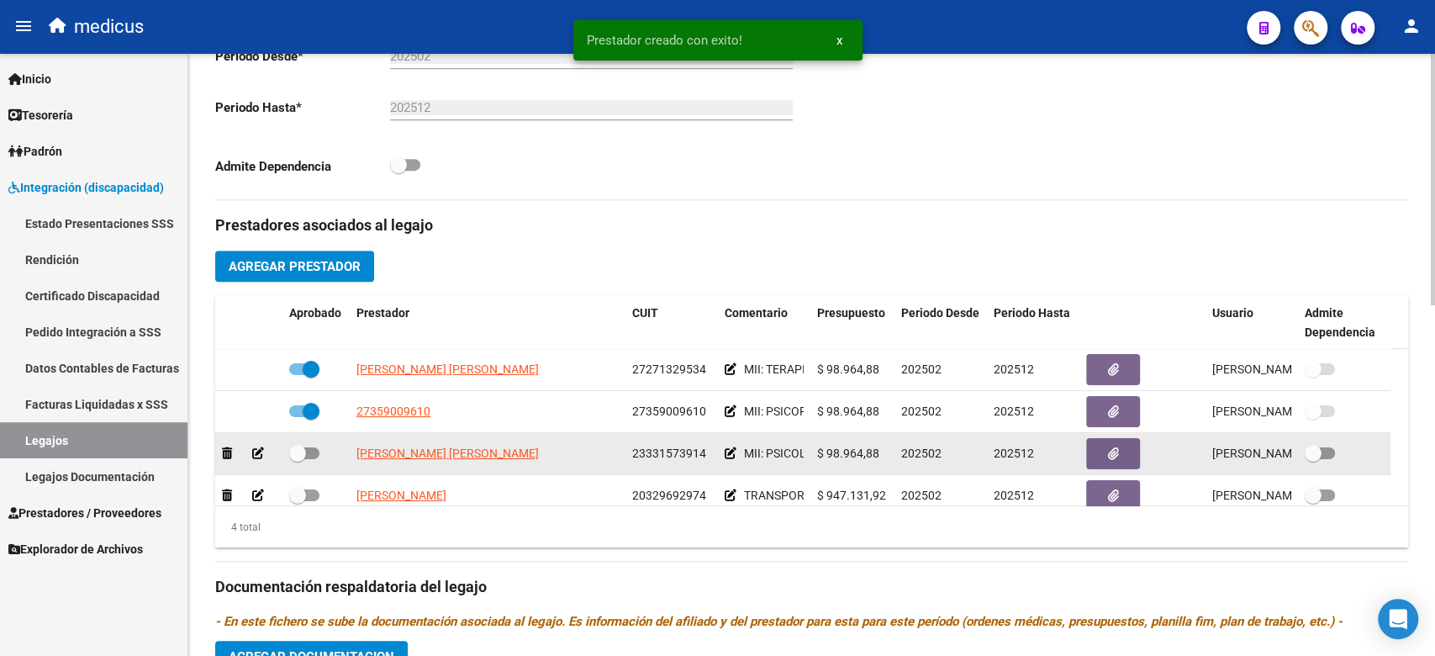
checkbox input "true"
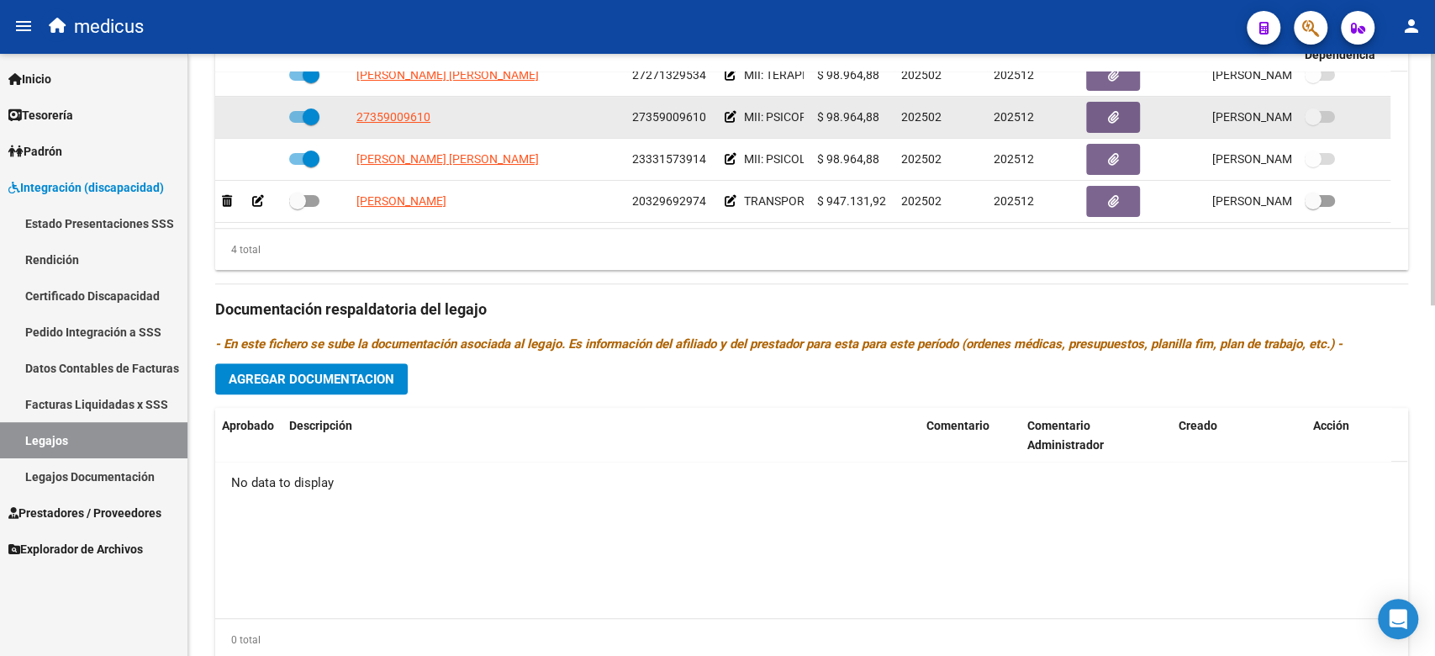
scroll to position [726, 0]
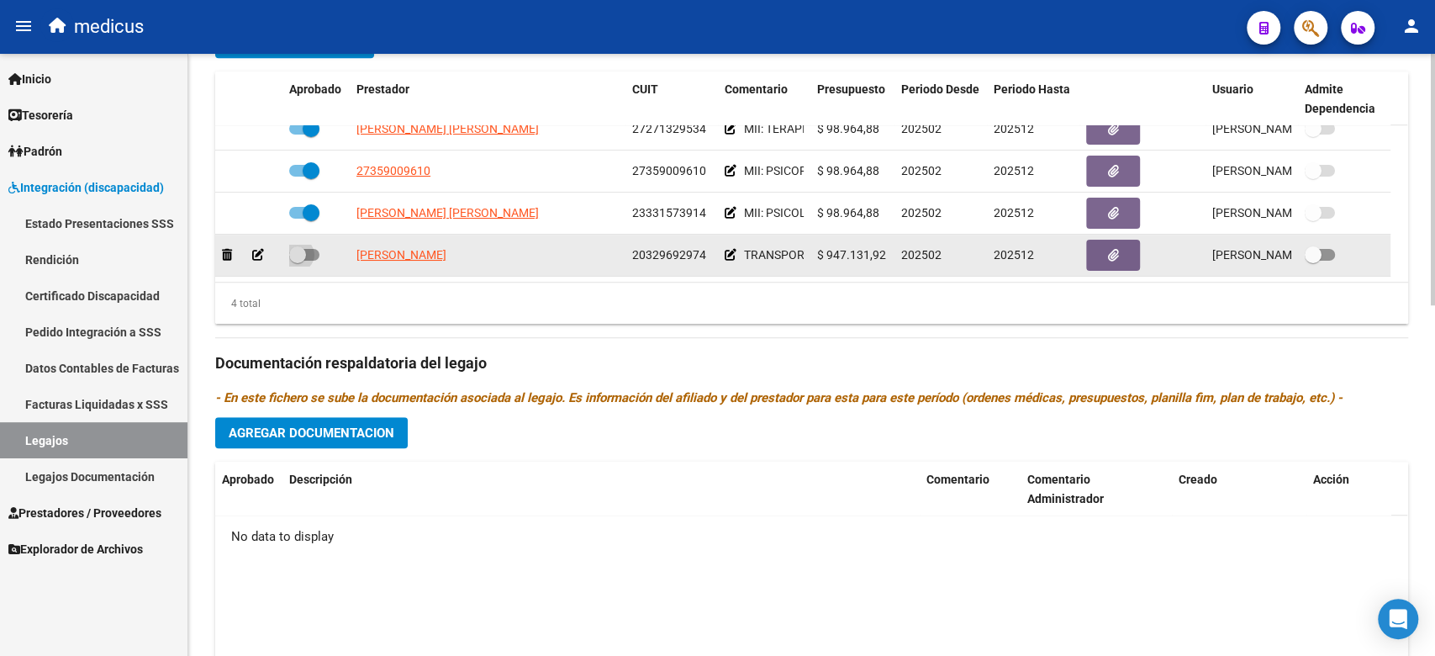
drag, startPoint x: 302, startPoint y: 239, endPoint x: 307, endPoint y: 248, distance: 10.5
click at [302, 246] on span at bounding box center [297, 254] width 17 height 17
click at [298, 261] on input "checkbox" at bounding box center [297, 261] width 1 height 1
checkbox input "true"
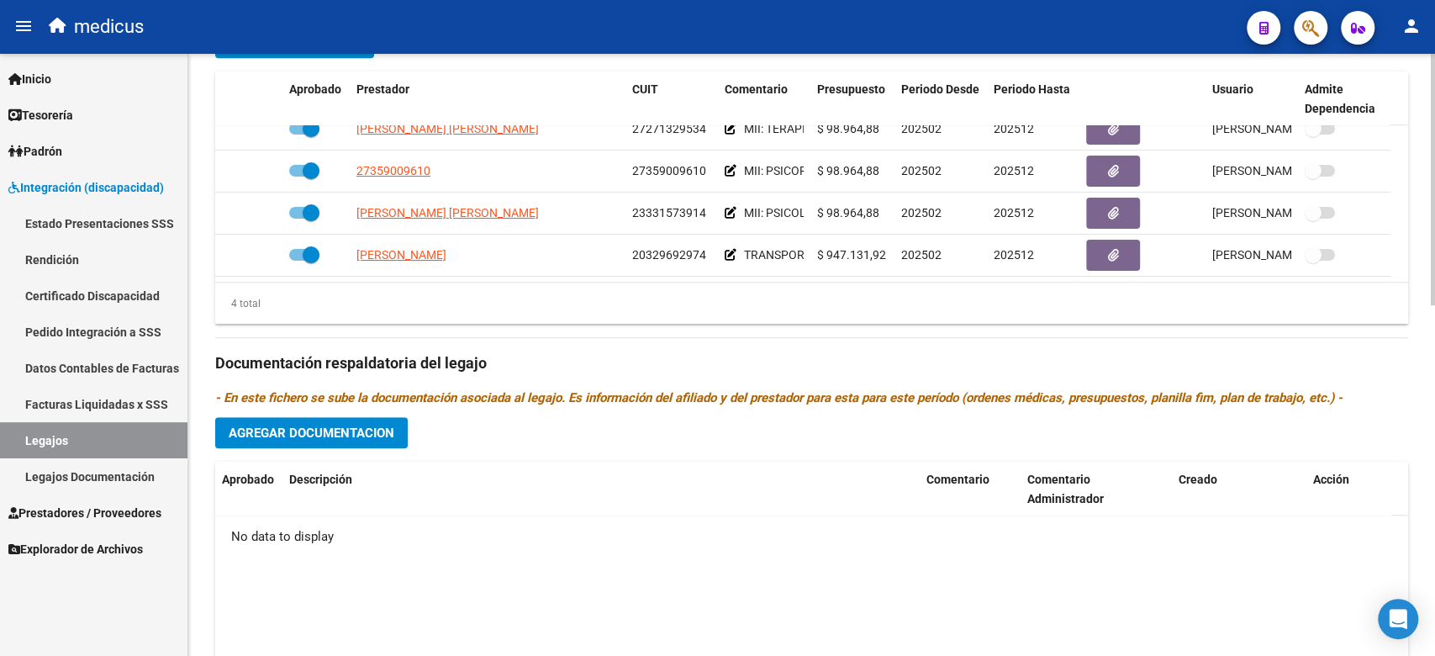
click at [363, 429] on span "Agregar Documentacion" at bounding box center [312, 432] width 166 height 15
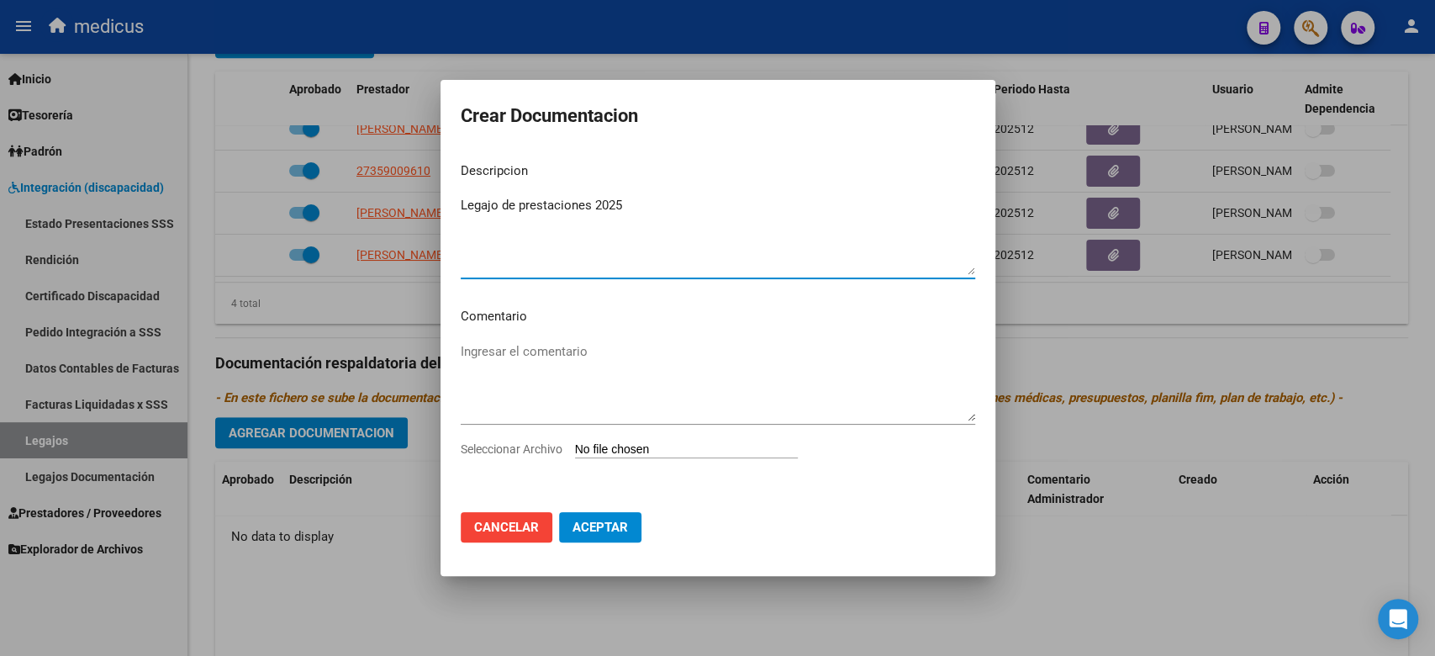
type textarea "Legajo de prestaciones 2025"
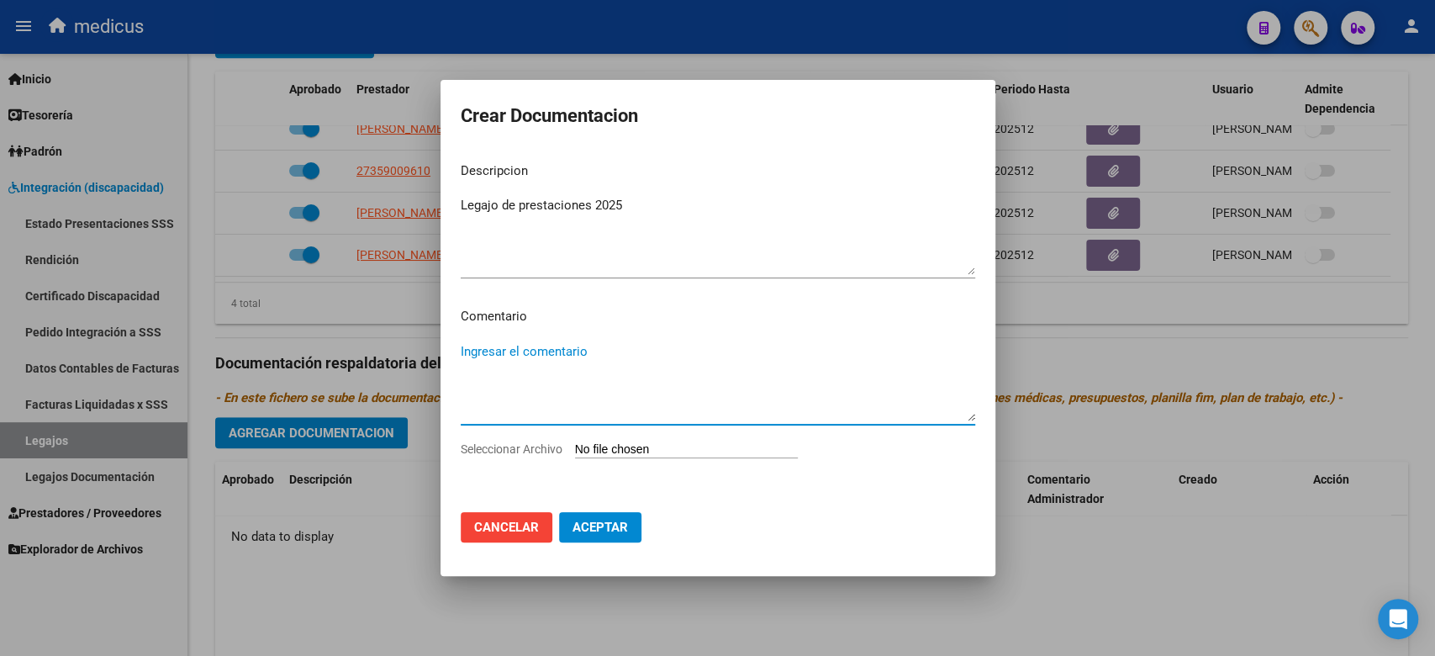
click at [583, 371] on textarea "Ingresar el comentario" at bounding box center [718, 381] width 514 height 79
drag, startPoint x: 724, startPoint y: 403, endPoint x: 630, endPoint y: 324, distance: 122.2
click at [724, 403] on textarea "Ingresar el comentario" at bounding box center [718, 381] width 514 height 79
click at [627, 323] on p "Comentario" at bounding box center [718, 316] width 514 height 19
click at [665, 342] on textarea "Ingresar el comentario" at bounding box center [718, 381] width 514 height 79
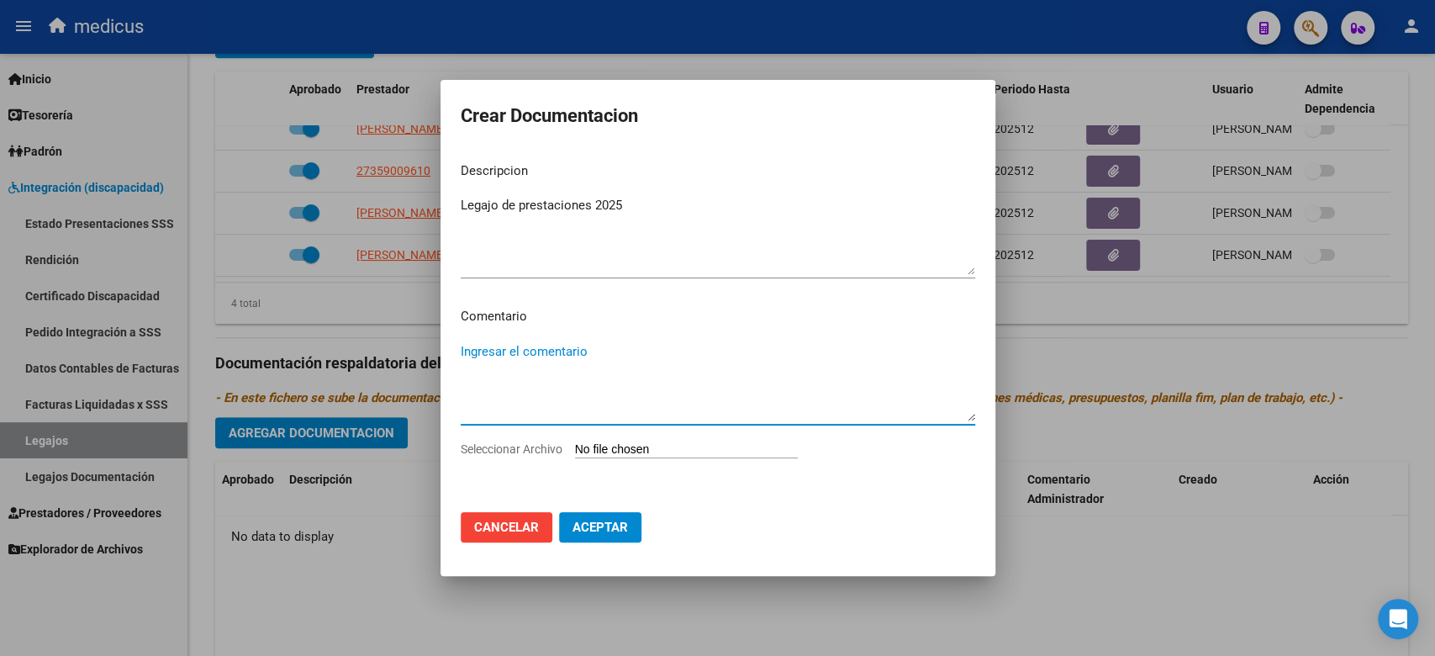
click at [629, 354] on textarea "Ingresar el comentario" at bounding box center [718, 381] width 514 height 79
paste textarea "TRANSPORTE 20329692974 $ 947.131,92 MII: TERAPIA OCUPACIONAL 27271329534 MII: P…"
drag, startPoint x: 696, startPoint y: 346, endPoint x: 555, endPoint y: 350, distance: 141.2
click at [555, 350] on textarea "TRANSPORTE 20329692974 $ 947.131,92 MII: TERAPIA OCUPACIONAL 27271329534 MII: P…" at bounding box center [718, 381] width 514 height 79
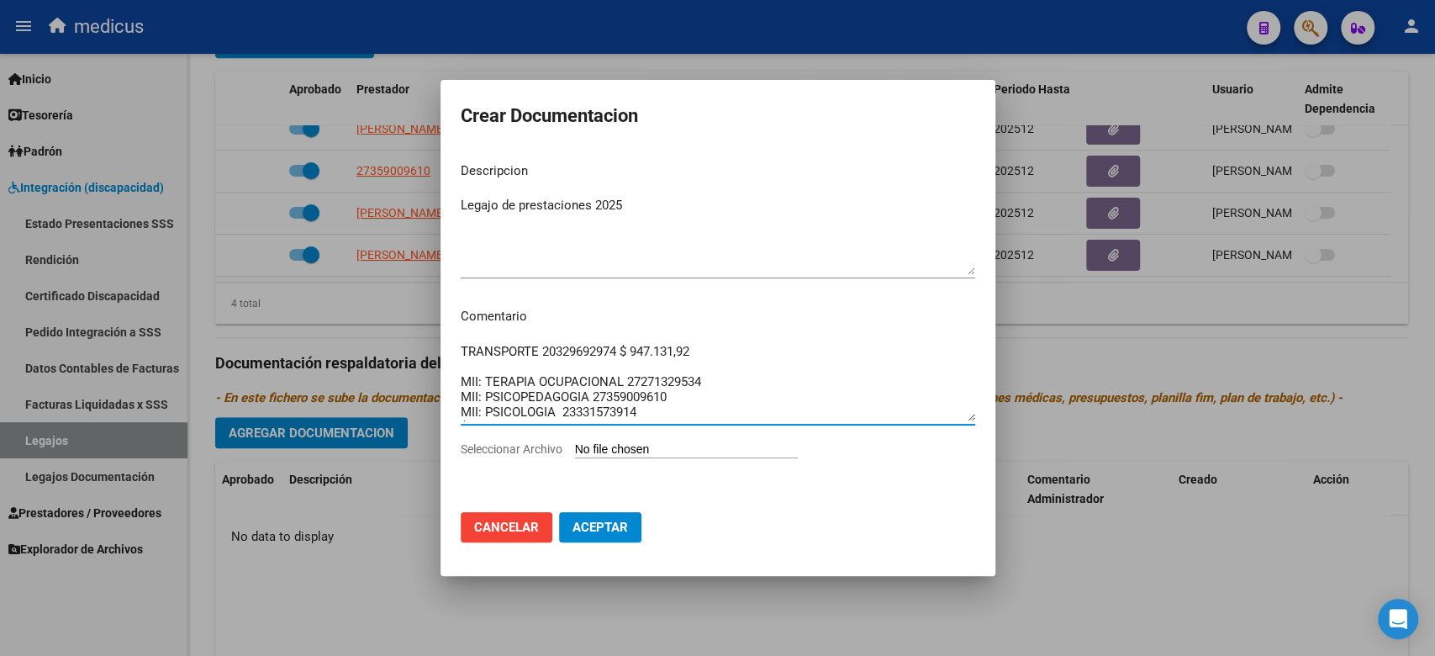
click at [559, 360] on textarea "TRANSPORTE 20329692974 $ 947.131,92 MII: TERAPIA OCUPACIONAL 27271329534 MII: P…" at bounding box center [718, 381] width 514 height 79
click at [559, 366] on textarea "TRANSPORTE 20329692974 $ 947.131,92 MII: TERAPIA OCUPACIONAL 27271329534 MII: P…" at bounding box center [718, 381] width 514 height 79
drag, startPoint x: 545, startPoint y: 366, endPoint x: 540, endPoint y: 351, distance: 15.7
click at [540, 351] on textarea "TRANSPORTE 20329692974 $ 947.131,92 MII: TERAPIA OCUPACIONAL 27271329534 MII: P…" at bounding box center [718, 381] width 514 height 79
drag, startPoint x: 714, startPoint y: 358, endPoint x: 574, endPoint y: 363, distance: 139.6
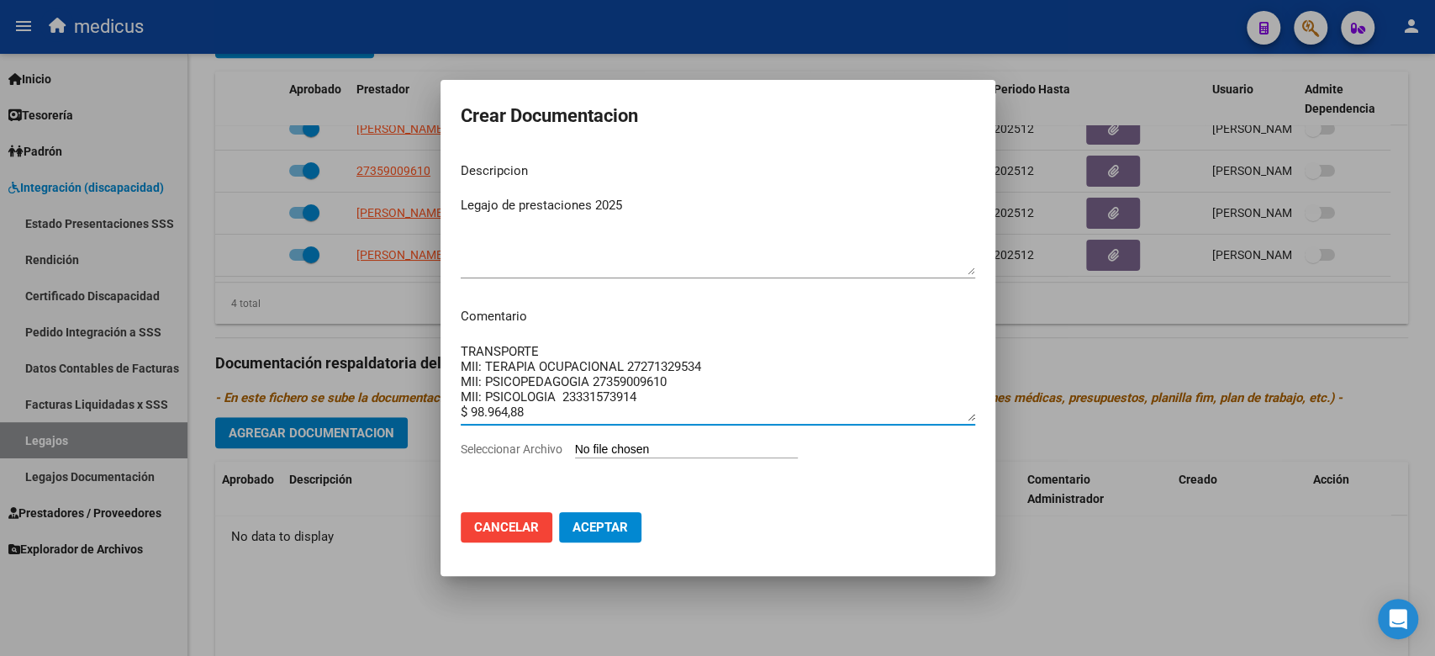
click at [574, 363] on textarea "TRANSPORTE MII: TERAPIA OCUPACIONAL 27271329534 MII: PSICOPEDAGOGIA 27359009610…" at bounding box center [718, 381] width 514 height 79
click at [645, 364] on textarea "TRANSPORTE MII: TERAPIA OCUPACIONAL 27271329534 MII: PSICOPEDAGOGIA 27359009610…" at bounding box center [718, 381] width 514 height 79
drag, startPoint x: 708, startPoint y: 366, endPoint x: 632, endPoint y: 368, distance: 75.7
click at [628, 368] on textarea "TRANSPORTE MII: TERAPIA OCUPACIONAL 27271329534 MII: PSICOPEDAGOGIA 27359009610…" at bounding box center [718, 381] width 514 height 79
drag, startPoint x: 679, startPoint y: 377, endPoint x: 593, endPoint y: 377, distance: 86.6
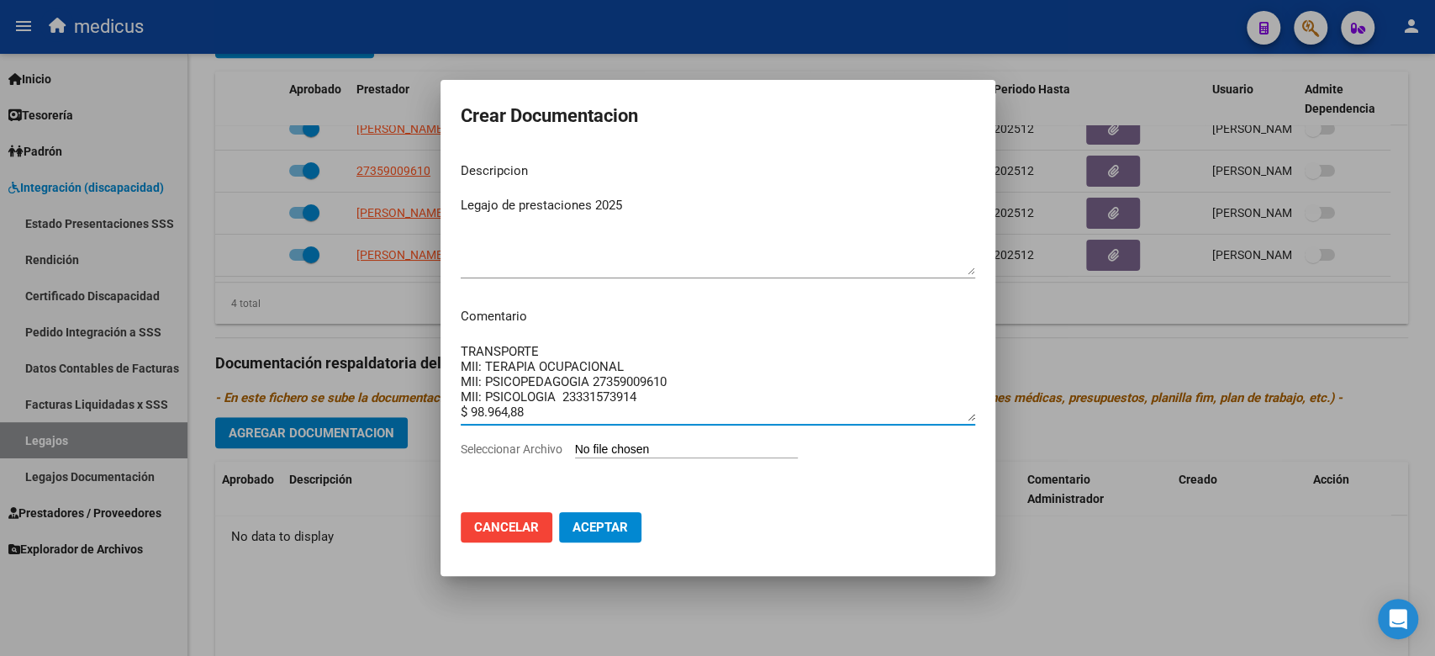
click at [593, 377] on textarea "TRANSPORTE MII: TERAPIA OCUPACIONAL MII: PSICOPEDAGOGIA 27359009610 MII: PSICOL…" at bounding box center [718, 381] width 514 height 79
drag, startPoint x: 658, startPoint y: 395, endPoint x: 562, endPoint y: 396, distance: 95.8
click at [562, 396] on textarea "TRANSPORTE MII: TERAPIA OCUPACIONAL MII: PSICOPEDAGOGIA MII: PSICOLOGIA 2333157…" at bounding box center [718, 381] width 514 height 79
drag, startPoint x: 562, startPoint y: 408, endPoint x: 390, endPoint y: 408, distance: 172.3
click at [390, 408] on div "Crear Documentacion Descripcion Legajo de prestaciones 2025 Ingresar el descrip…" at bounding box center [717, 328] width 1435 height 656
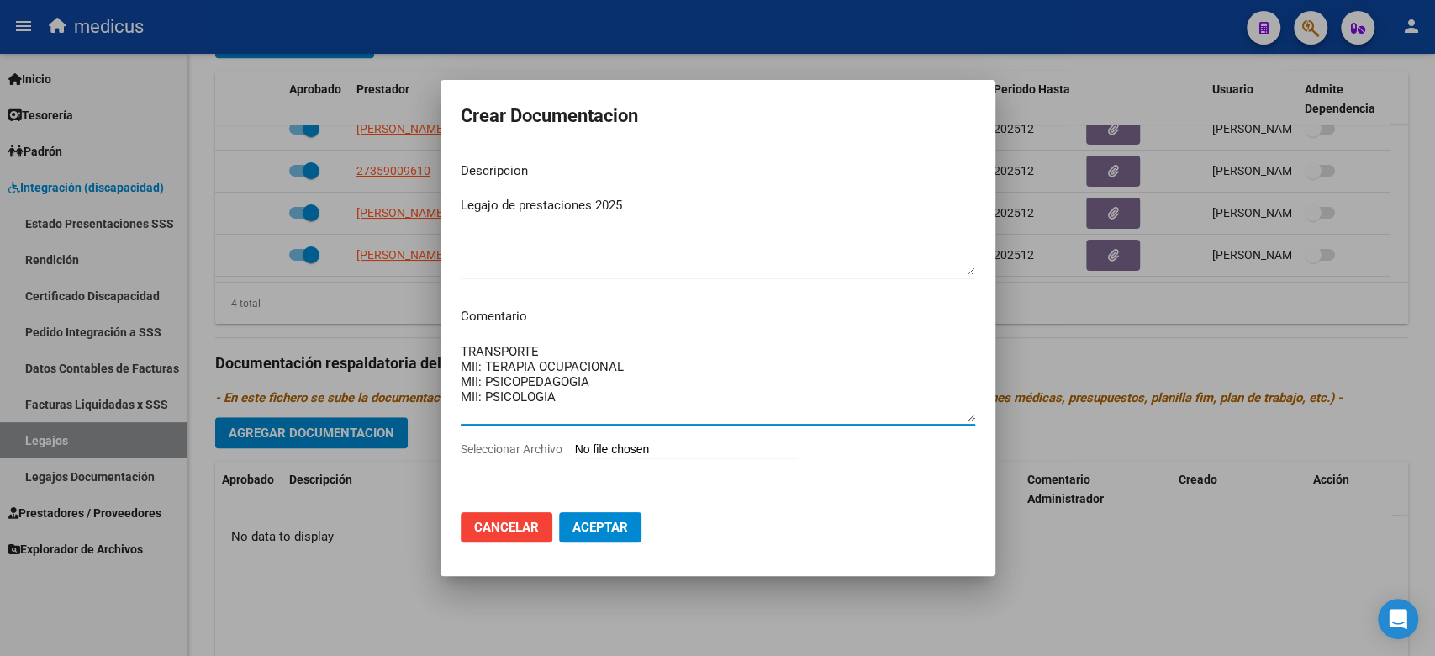
click at [620, 394] on textarea "TRANSPORTE MII: TERAPIA OCUPACIONAL MII: PSICOPEDAGOGIA MII: PSICOLOGIA" at bounding box center [718, 381] width 514 height 79
type textarea "TRANSPORTE MII: TERAPIA OCUPACIONAL MII: PSICOPEDAGOGIA MII: PSICOLOGIA"
click at [610, 440] on div "TRANSPORTE MII: TERAPIA OCUPACIONAL MII: PSICOPEDAGOGIA MII: PSICOLOGIA Ingresa…" at bounding box center [718, 390] width 514 height 102
click at [609, 447] on input "Seleccionar Archivo" at bounding box center [686, 450] width 223 height 16
type input "C:\fakepath\COMPLETO_compressed (2).pdf"
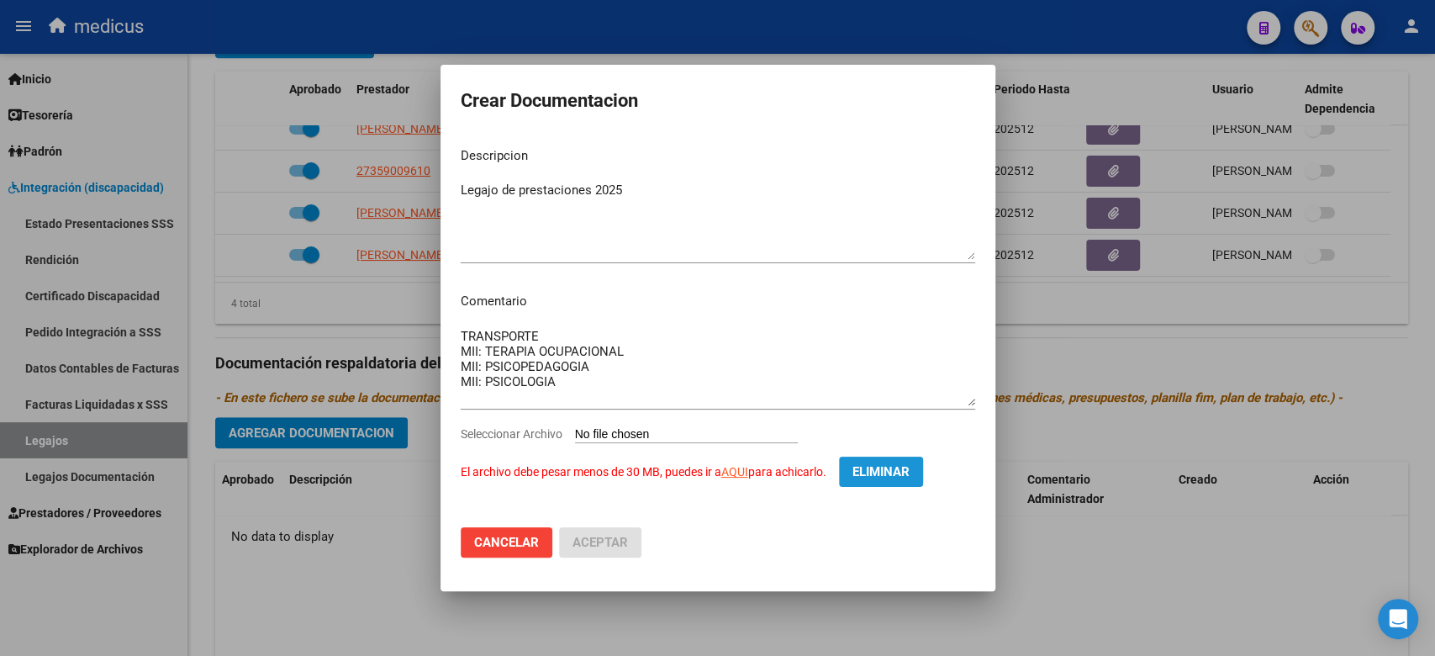
click at [879, 468] on span "Eliminar" at bounding box center [880, 471] width 57 height 15
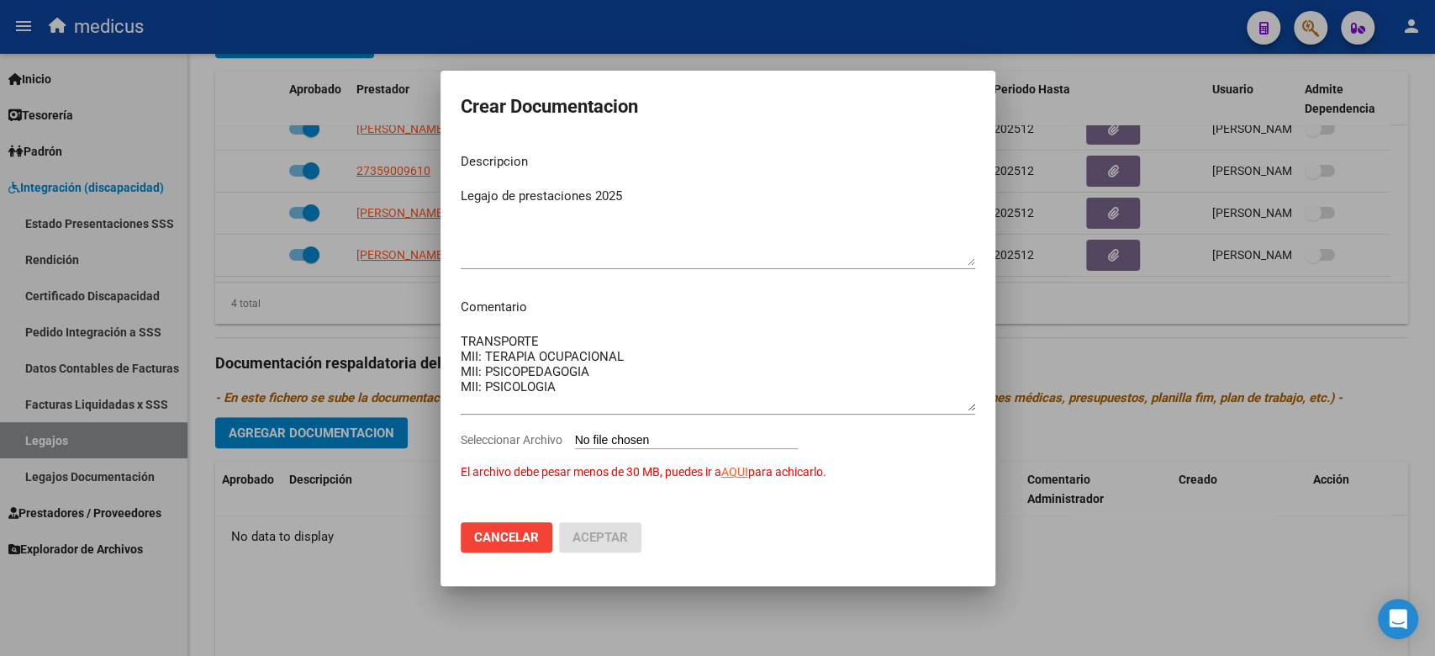
click at [748, 467] on link "AQUI" at bounding box center [734, 471] width 27 height 13
click at [561, 381] on textarea "TRANSPORTE MII: TERAPIA OCUPACIONAL MII: PSICOPEDAGOGIA MII: PSICOLOGIA" at bounding box center [718, 371] width 514 height 79
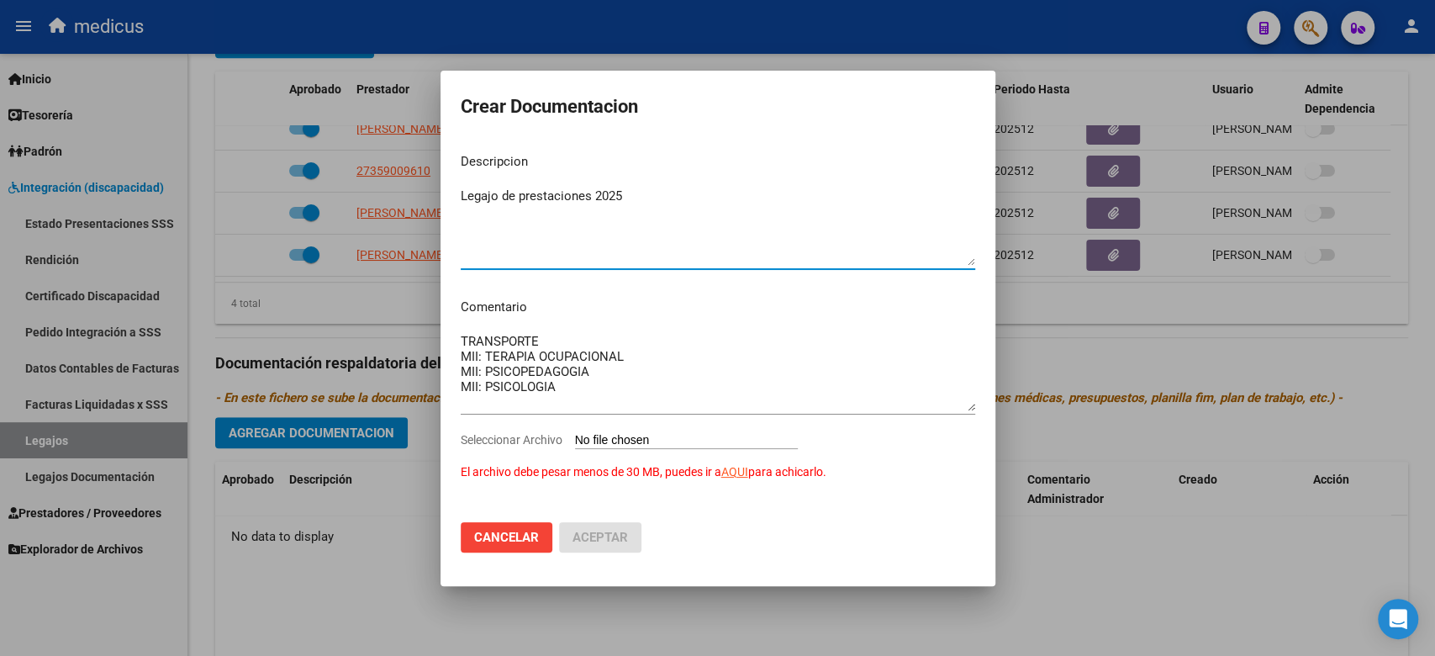
drag, startPoint x: 585, startPoint y: 259, endPoint x: 269, endPoint y: -92, distance: 471.9
click at [269, 0] on html "menu medicus person Firma Express Inicio Calendario SSS Instructivos Contacto O…" at bounding box center [717, 328] width 1435 height 656
click at [665, 438] on input "Seleccionar Archivo El archivo debe pesar menos de 30 MB, puedes ir a AQUI para…" at bounding box center [686, 441] width 223 height 16
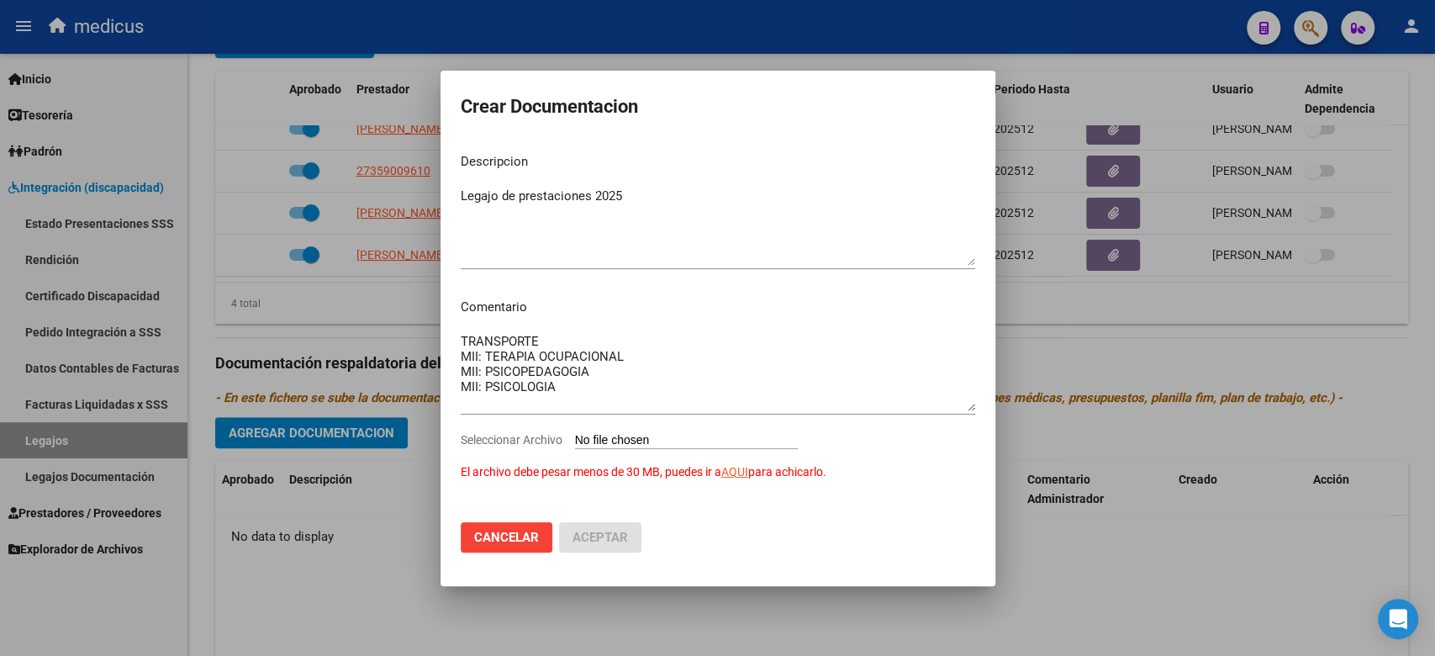
type input "C:\fakepath\COMPLETO_compressed (3).pdf"
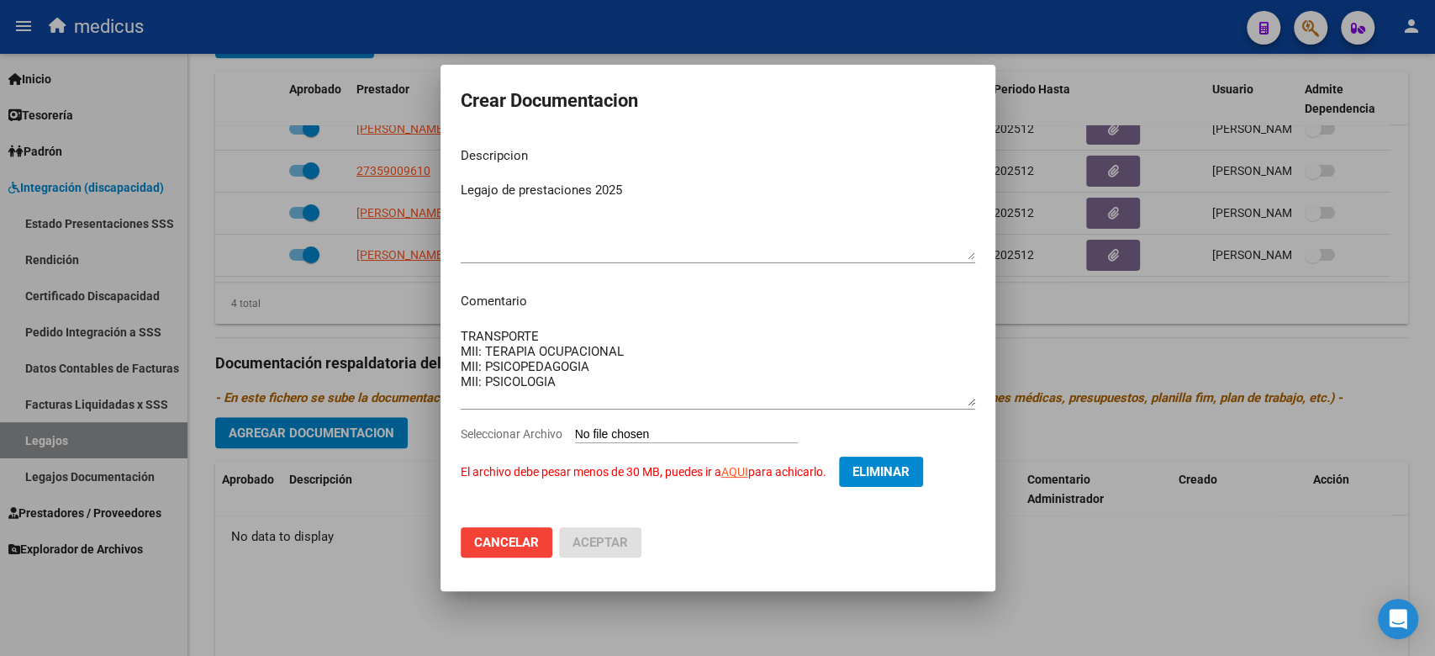
click at [630, 334] on textarea "TRANSPORTE MII: TERAPIA OCUPACIONAL MII: PSICOPEDAGOGIA MII: PSICOLOGIA" at bounding box center [718, 366] width 514 height 79
click at [760, 529] on mat-dialog-actions "Cancelar Aceptar" at bounding box center [718, 542] width 514 height 57
click at [658, 472] on span "El archivo debe pesar menos de 30 MB, puedes ir a AQUI para achicarlo." at bounding box center [644, 471] width 366 height 13
click at [740, 447] on div "Seleccionar Archivo El archivo debe pesar menos de 30 MB, puedes ir a AQUI para…" at bounding box center [718, 455] width 514 height 62
click at [908, 479] on span "Eliminar" at bounding box center [880, 471] width 57 height 15
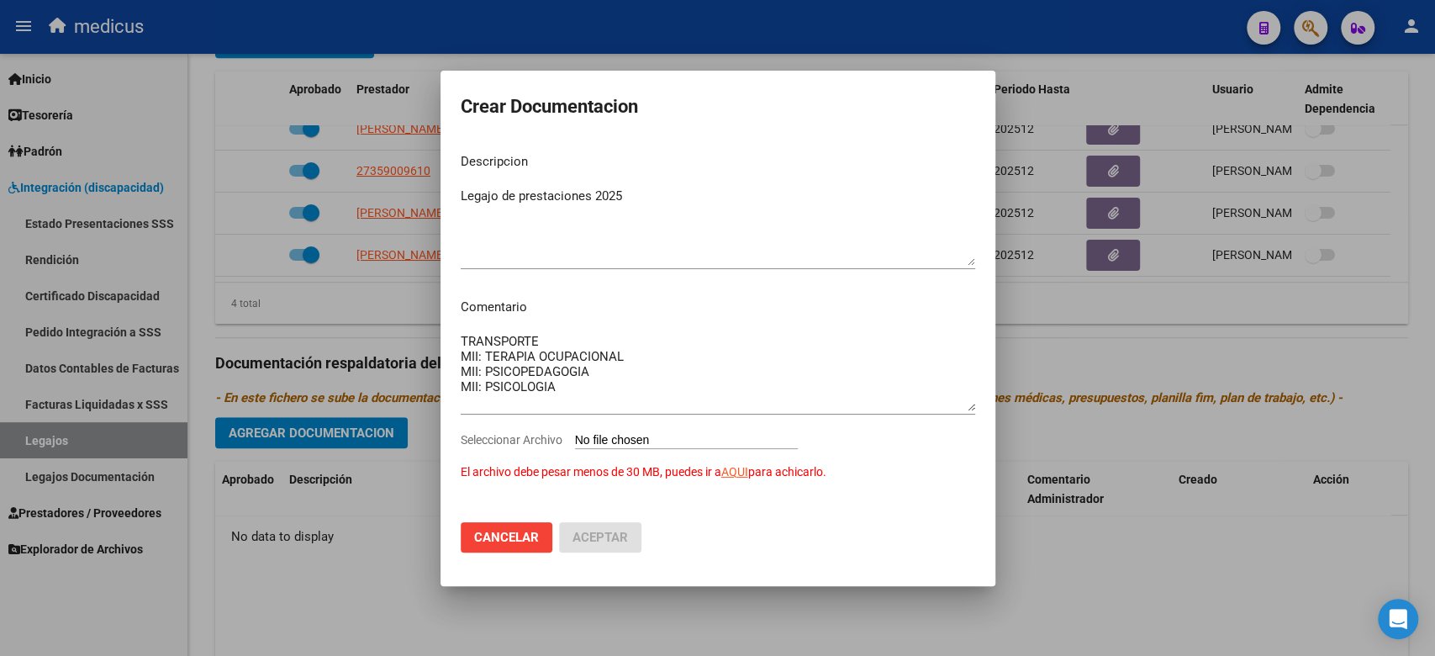
click at [673, 429] on div "TRANSPORTE MII: TERAPIA OCUPACIONAL MII: PSICOPEDAGOGIA MII: PSICOLOGIA Ingresa…" at bounding box center [718, 380] width 514 height 102
click at [673, 385] on textarea "TRANSPORTE MII: TERAPIA OCUPACIONAL MII: PSICOPEDAGOGIA MII: PSICOLOGIA" at bounding box center [718, 371] width 514 height 79
click at [686, 435] on input "Seleccionar Archivo El archivo debe pesar menos de 30 MB, puedes ir a AQUI para…" at bounding box center [686, 441] width 223 height 16
click at [522, 540] on span "Cancelar" at bounding box center [506, 536] width 65 height 15
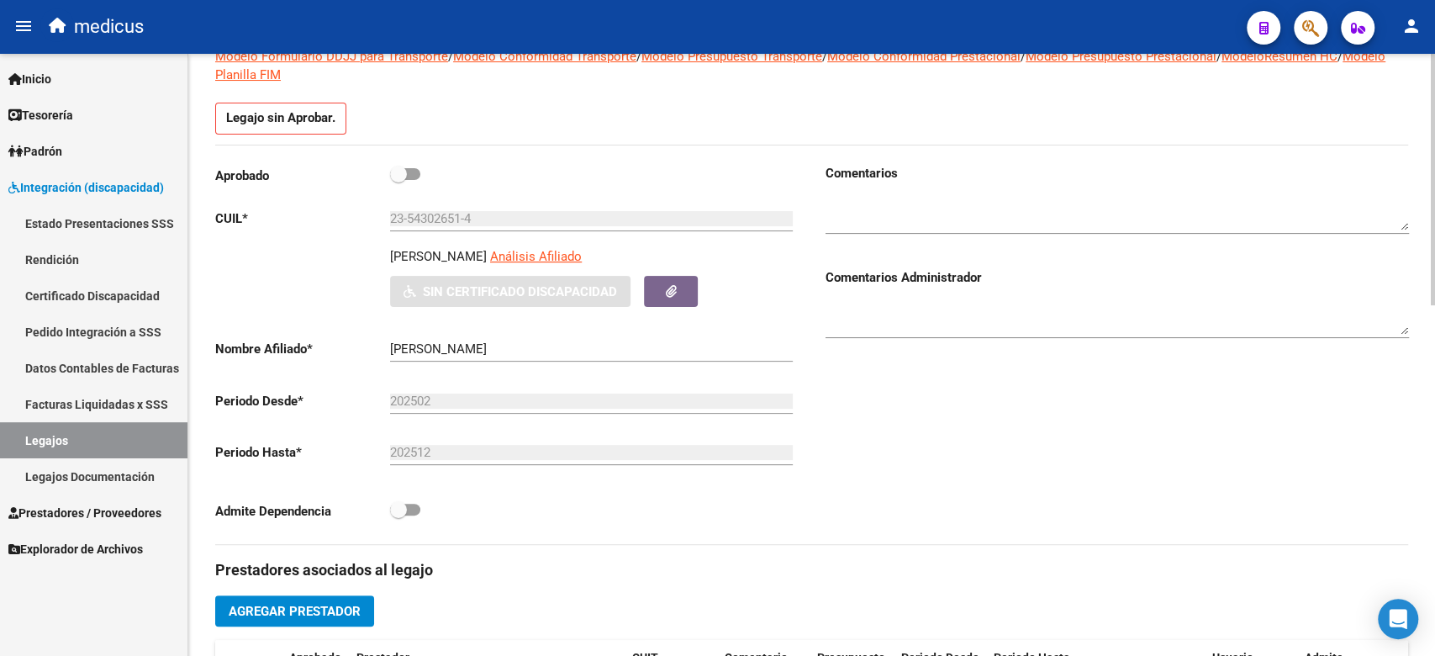
scroll to position [0, 0]
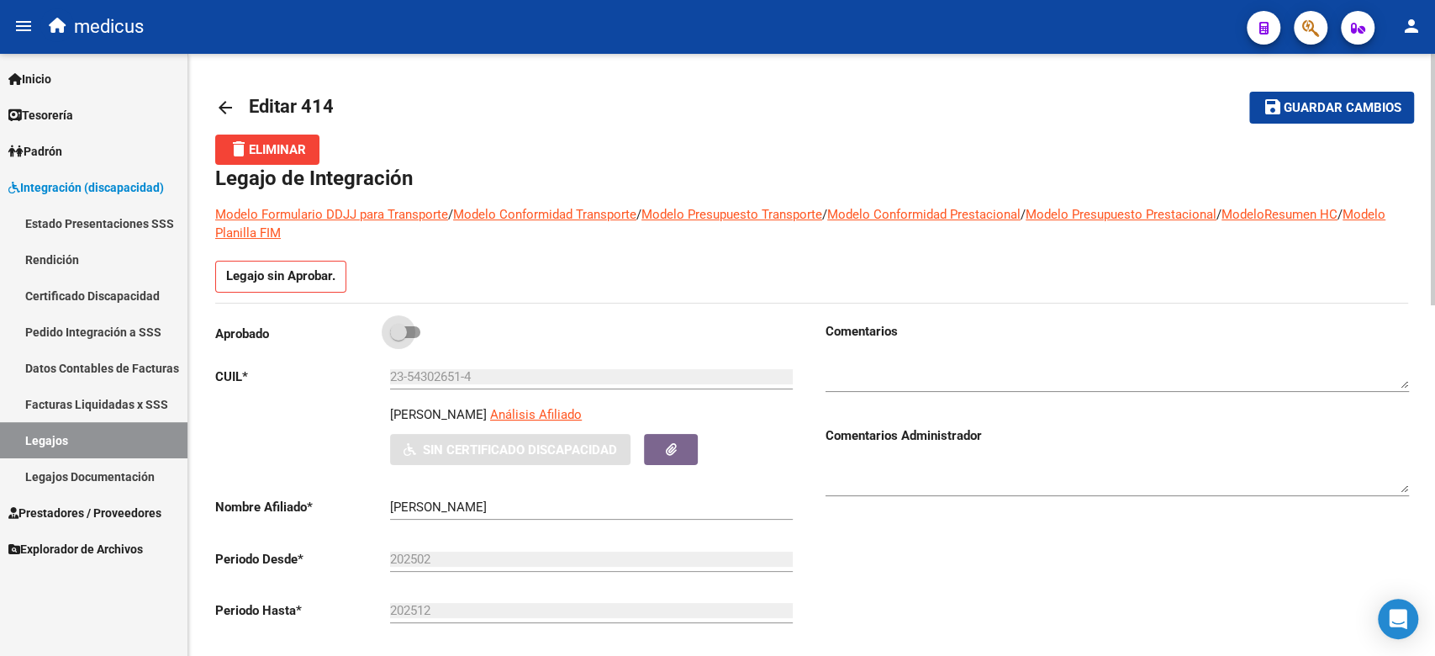
click at [418, 327] on span at bounding box center [405, 332] width 30 height 12
click at [398, 338] on input "checkbox" at bounding box center [398, 338] width 1 height 1
checkbox input "true"
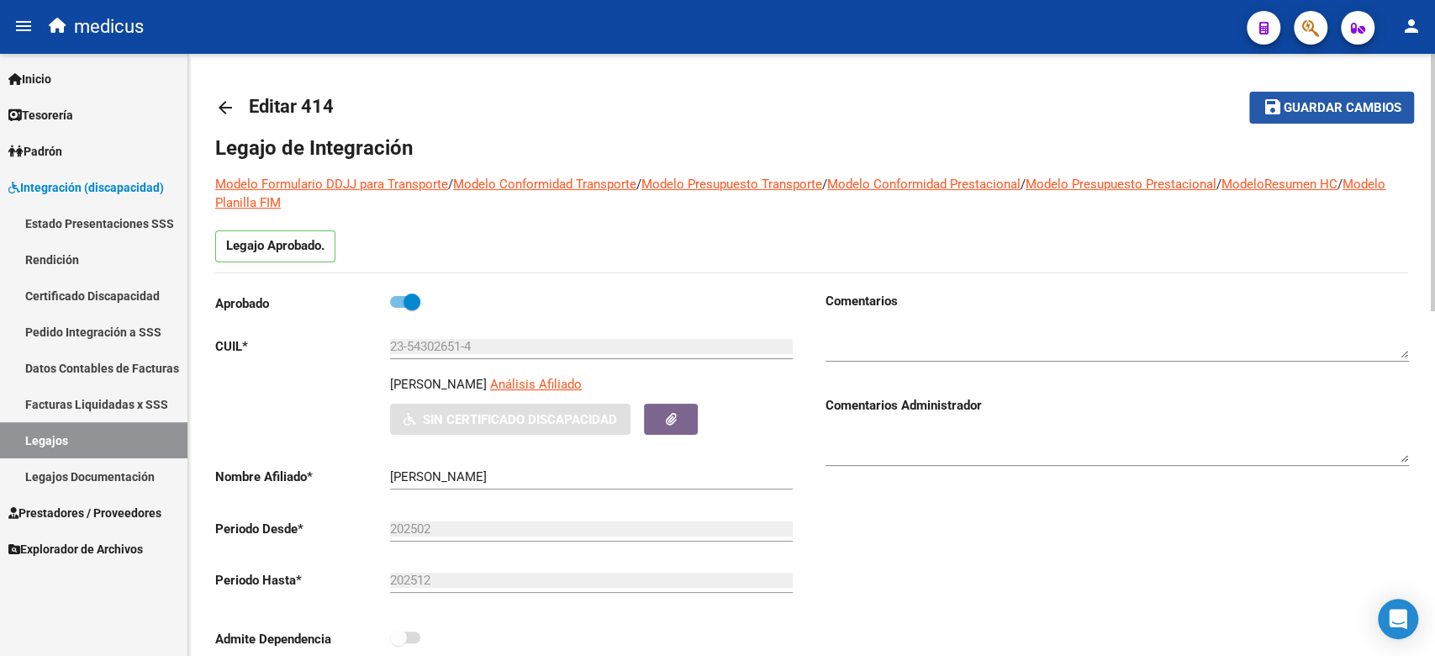
click at [1292, 103] on span "Guardar cambios" at bounding box center [1342, 108] width 118 height 15
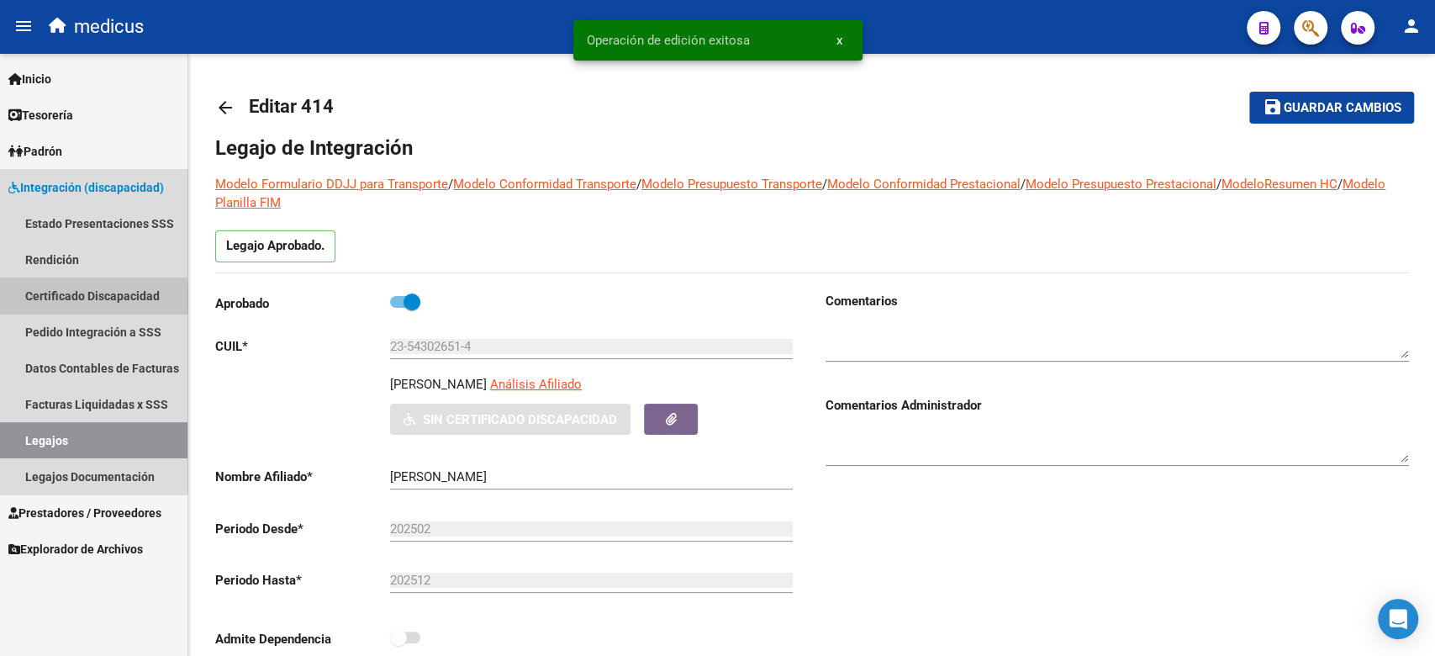
click at [78, 298] on link "Certificado Discapacidad" at bounding box center [93, 295] width 187 height 36
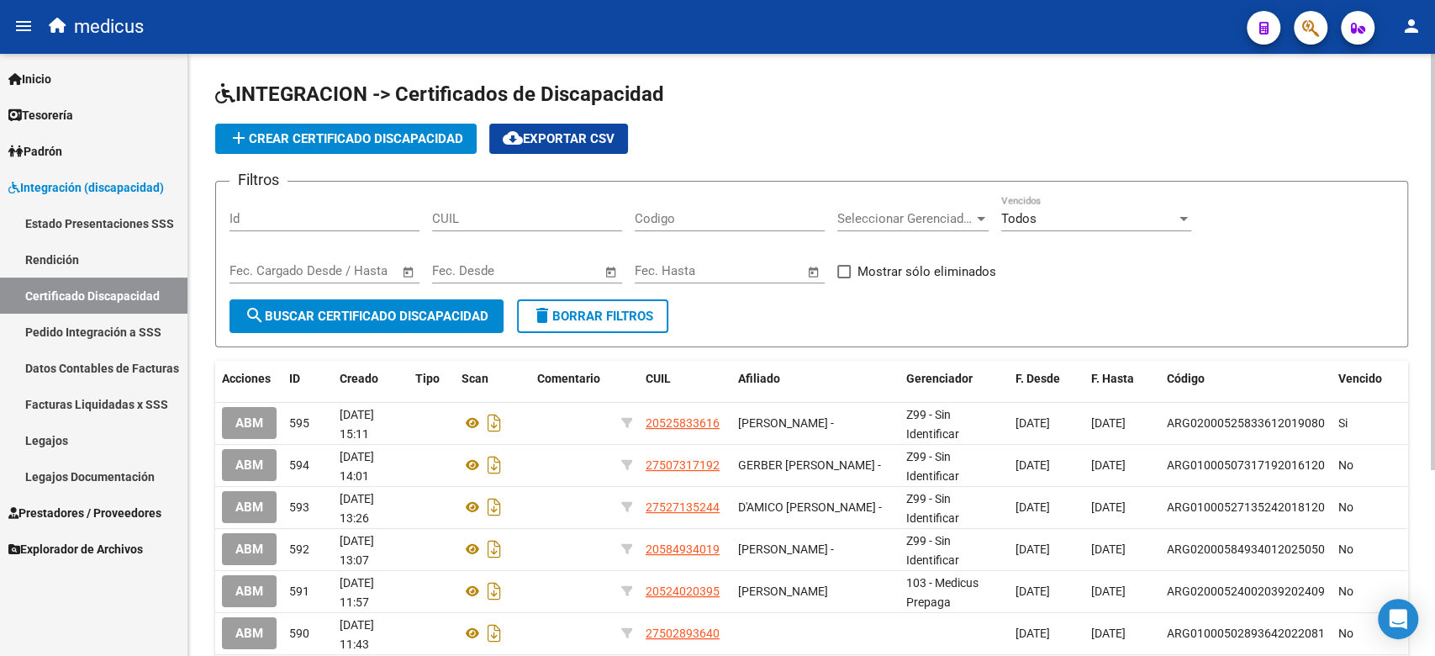
click at [418, 127] on button "add Crear Certificado Discapacidad" at bounding box center [345, 139] width 261 height 30
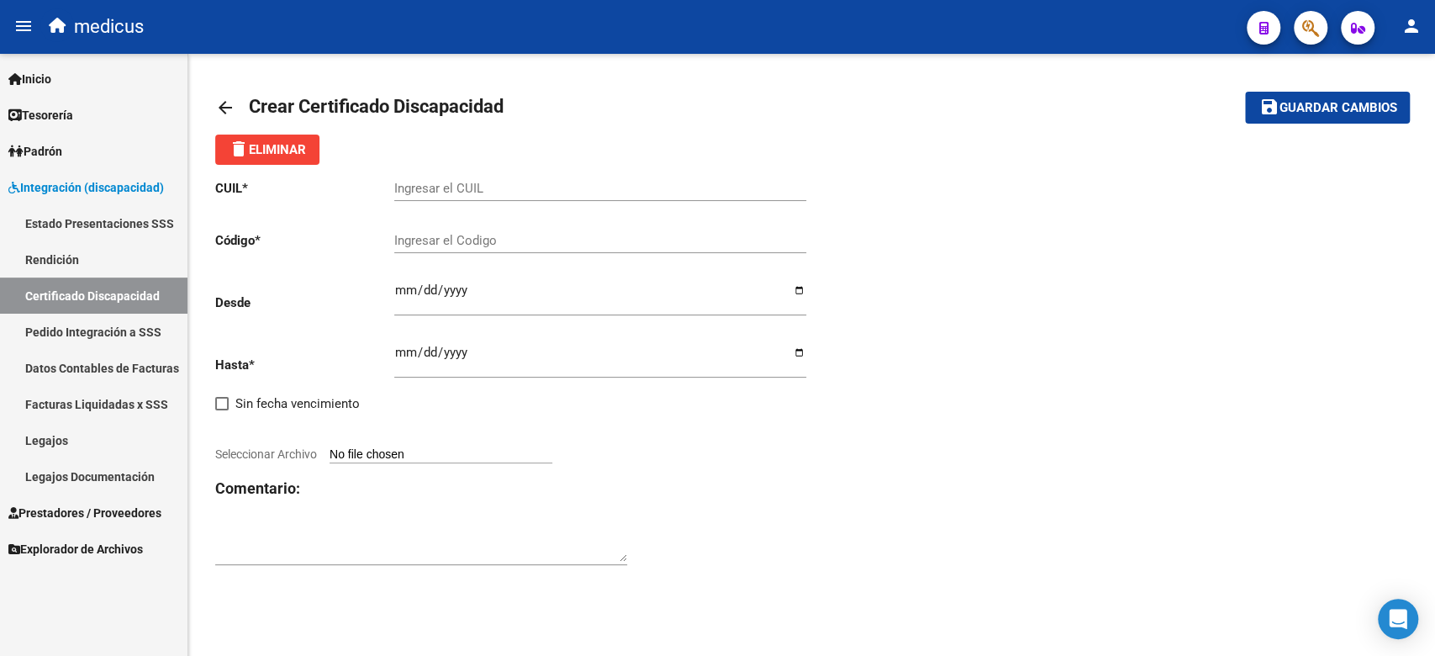
drag, startPoint x: 897, startPoint y: 453, endPoint x: 520, endPoint y: 234, distance: 435.3
click at [875, 456] on div "CUIL * Ingresar el CUIL Código * Ingresar el Codigo Desde Ingresar fec. Desde H…" at bounding box center [811, 373] width 1193 height 416
click at [467, 251] on div "Ingresar el Codigo" at bounding box center [600, 235] width 412 height 36
paste input "ARG01000543026512022022420320224CBA536"
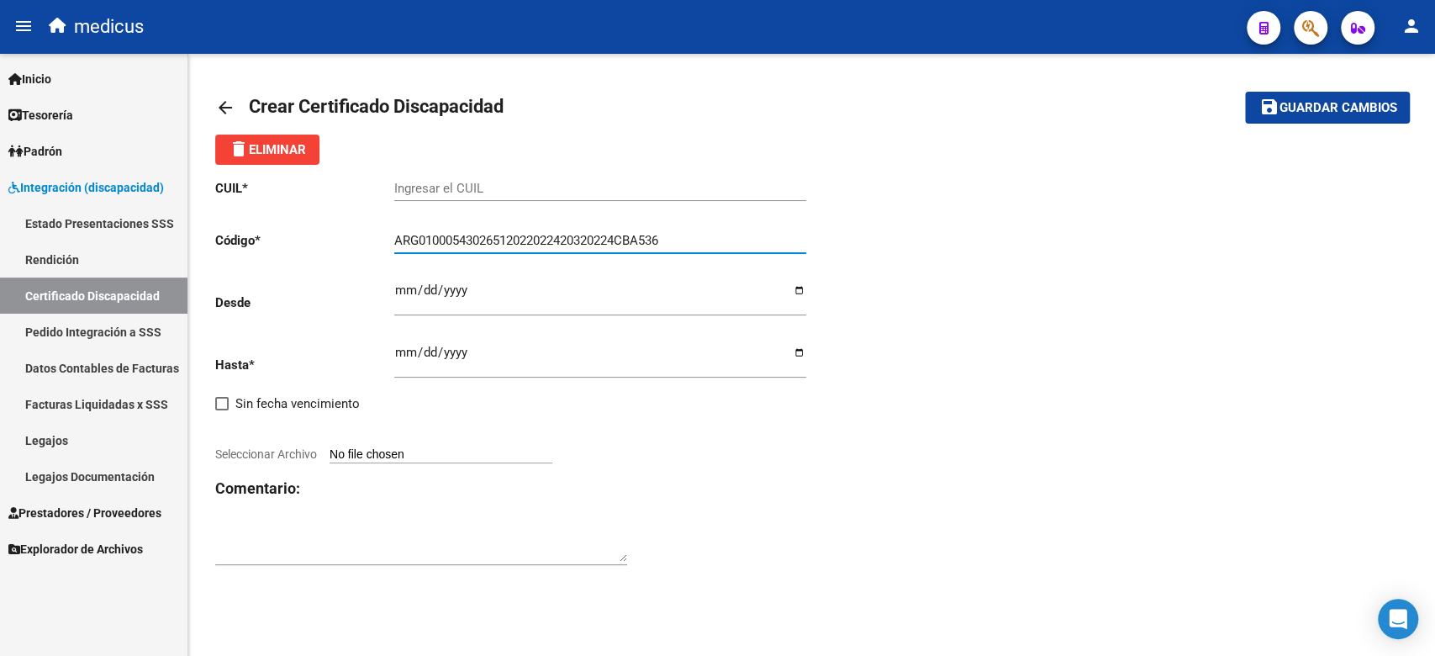
type input "ARG01000543026512022022420320224CBA536"
click at [682, 188] on input "Ingresar el CUIL" at bounding box center [600, 188] width 412 height 15
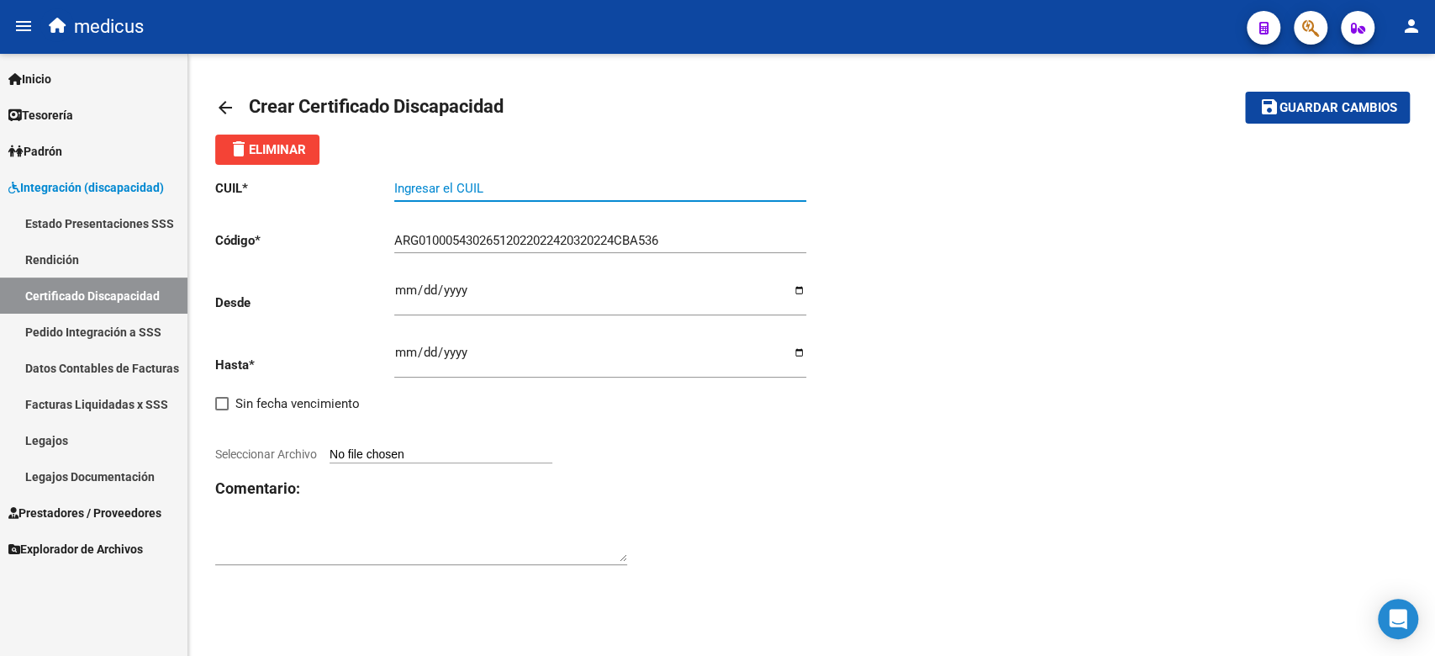
paste input "23-54302651-4"
type input "23-54302651-4"
drag, startPoint x: 698, startPoint y: 498, endPoint x: 496, endPoint y: 405, distance: 222.6
click at [698, 498] on h3 "Comentario:" at bounding box center [513, 489] width 597 height 24
click at [392, 280] on div "CUIL * 23-54302651-4 Ingresar el CUIL Código * ARG01000543026512022022420320224…" at bounding box center [513, 373] width 597 height 416
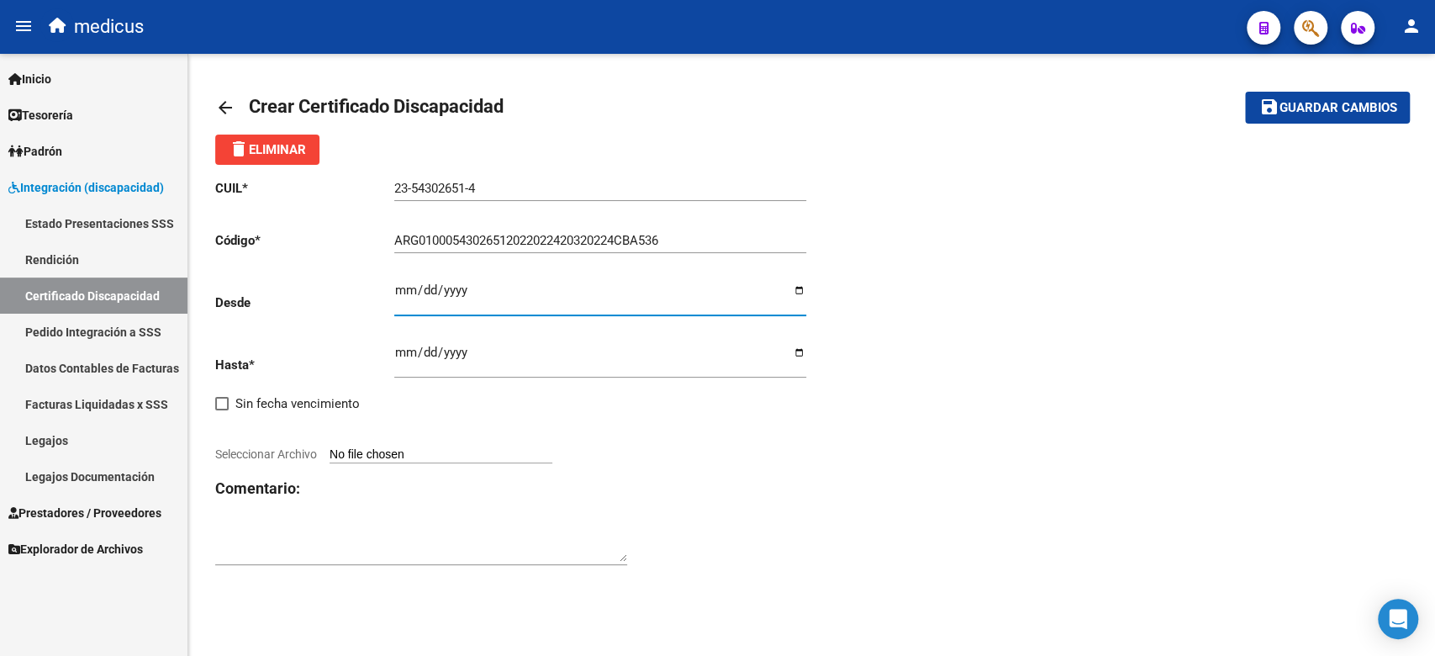
click at [402, 287] on input "Ingresar fec. Desde" at bounding box center [600, 296] width 412 height 27
drag, startPoint x: 765, startPoint y: 557, endPoint x: 620, endPoint y: 471, distance: 168.5
click at [765, 557] on div "CUIL * 23-54302651-4 Ingresar el CUIL Código * ARG01000543026512022022420320224…" at bounding box center [513, 373] width 597 height 416
click at [450, 293] on input "Ingresar fec. Desde" at bounding box center [600, 296] width 412 height 27
type input "[DATE]"
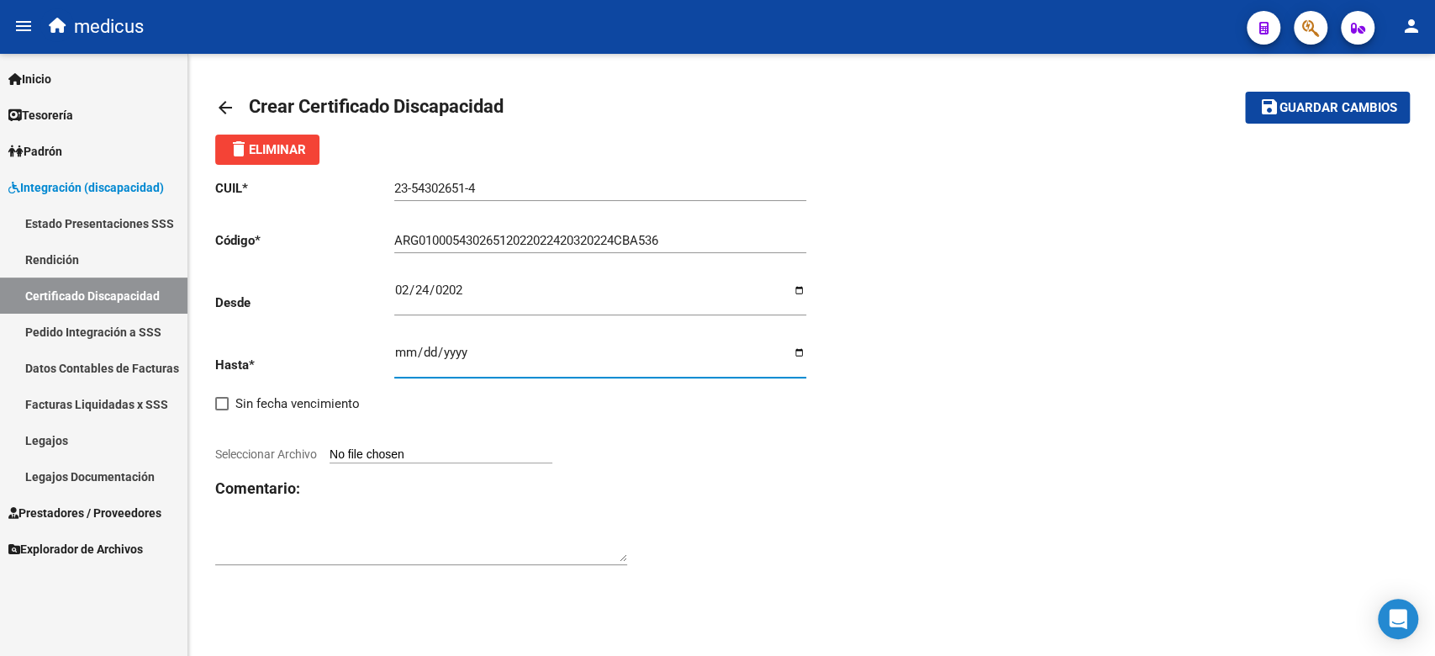
click at [405, 346] on input "Ingresar fec. Hasta" at bounding box center [600, 358] width 412 height 27
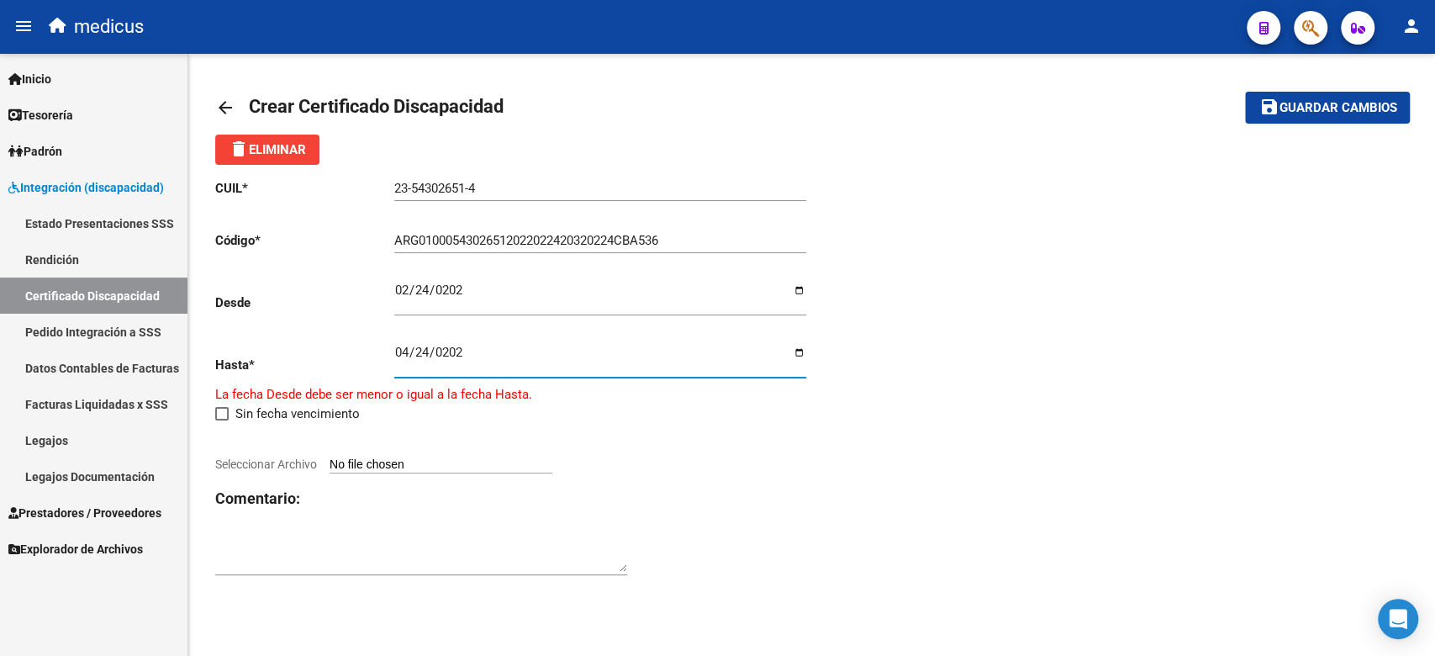
click at [439, 356] on input "0202-04-24" at bounding box center [600, 358] width 412 height 27
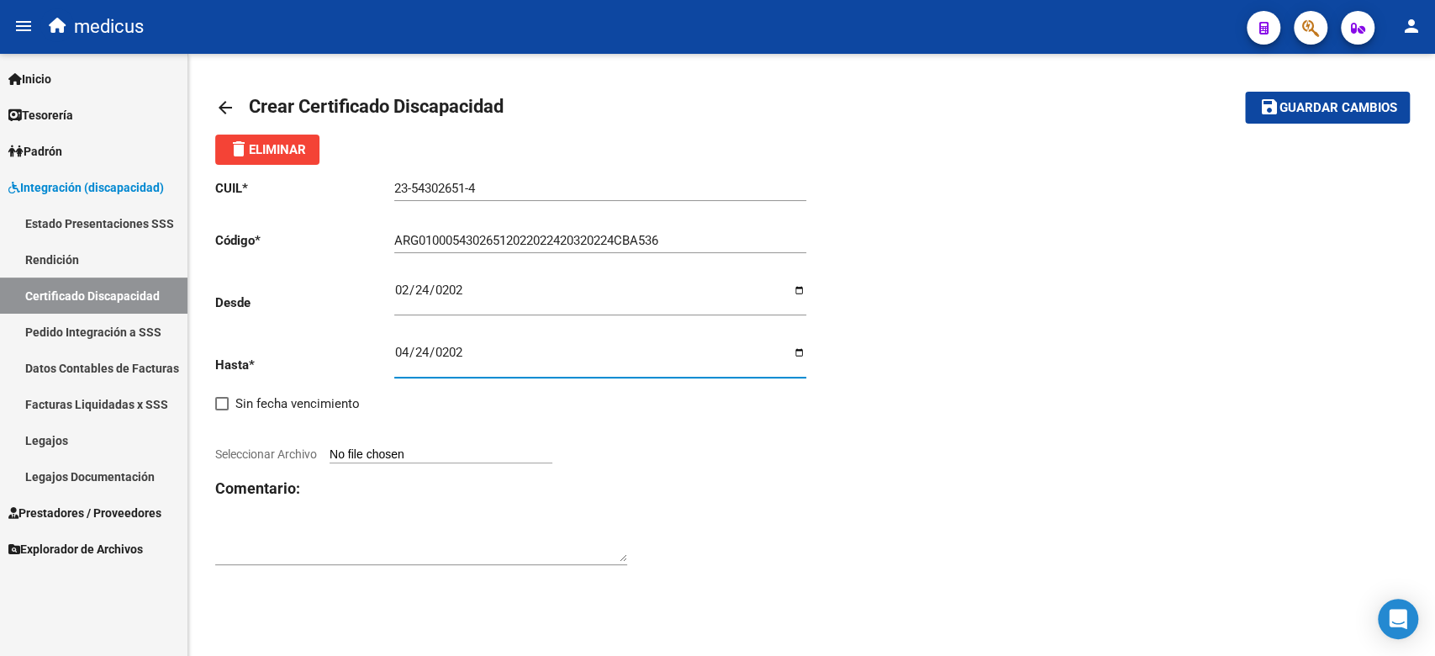
type input "[DATE]"
click at [424, 450] on input "Seleccionar Archivo" at bounding box center [440, 455] width 223 height 16
type input "C:\fakepath\CUD.pdf"
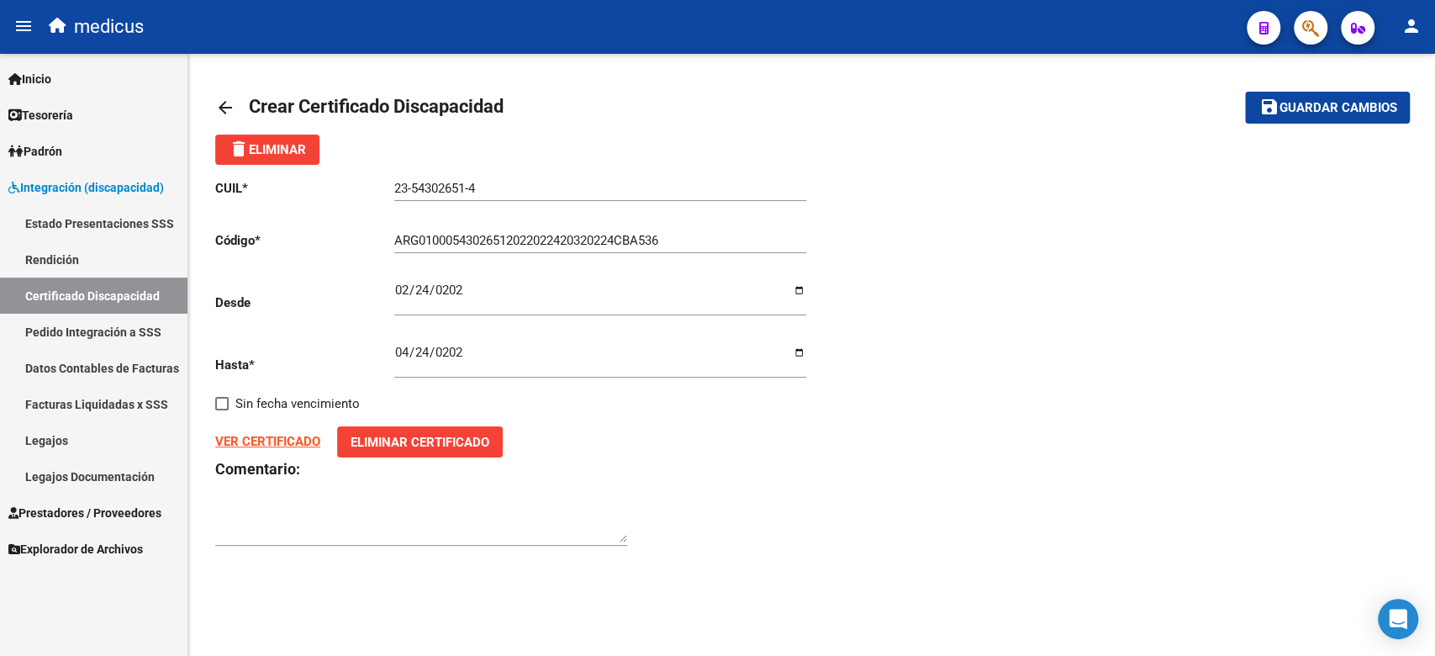
click at [1326, 114] on span "Guardar cambios" at bounding box center [1337, 108] width 118 height 15
click at [1343, 104] on span "Guardar cambios" at bounding box center [1337, 108] width 118 height 15
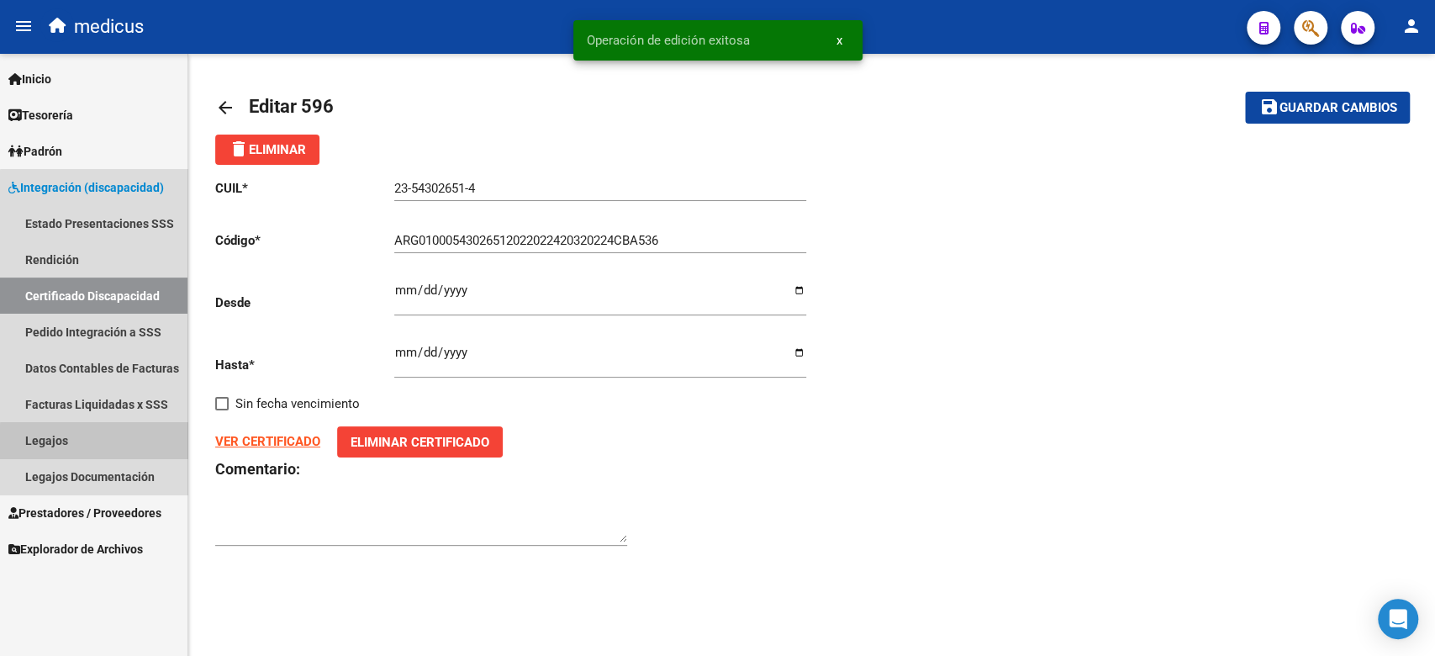
click at [96, 445] on link "Legajos" at bounding box center [93, 440] width 187 height 36
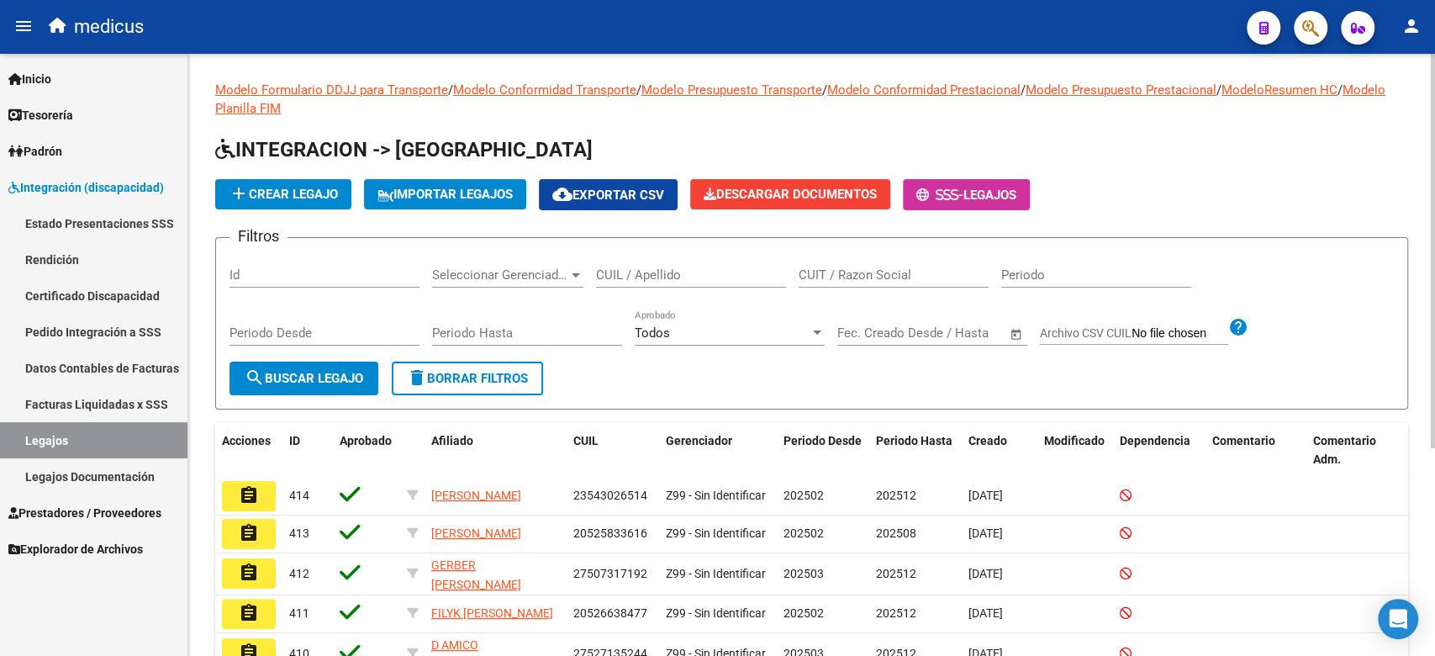
click at [694, 266] on div "CUIL / Apellido" at bounding box center [691, 269] width 190 height 36
paste input "[PERSON_NAME]"
type input "[PERSON_NAME]"
click at [320, 391] on button "search Buscar Legajo" at bounding box center [303, 378] width 149 height 34
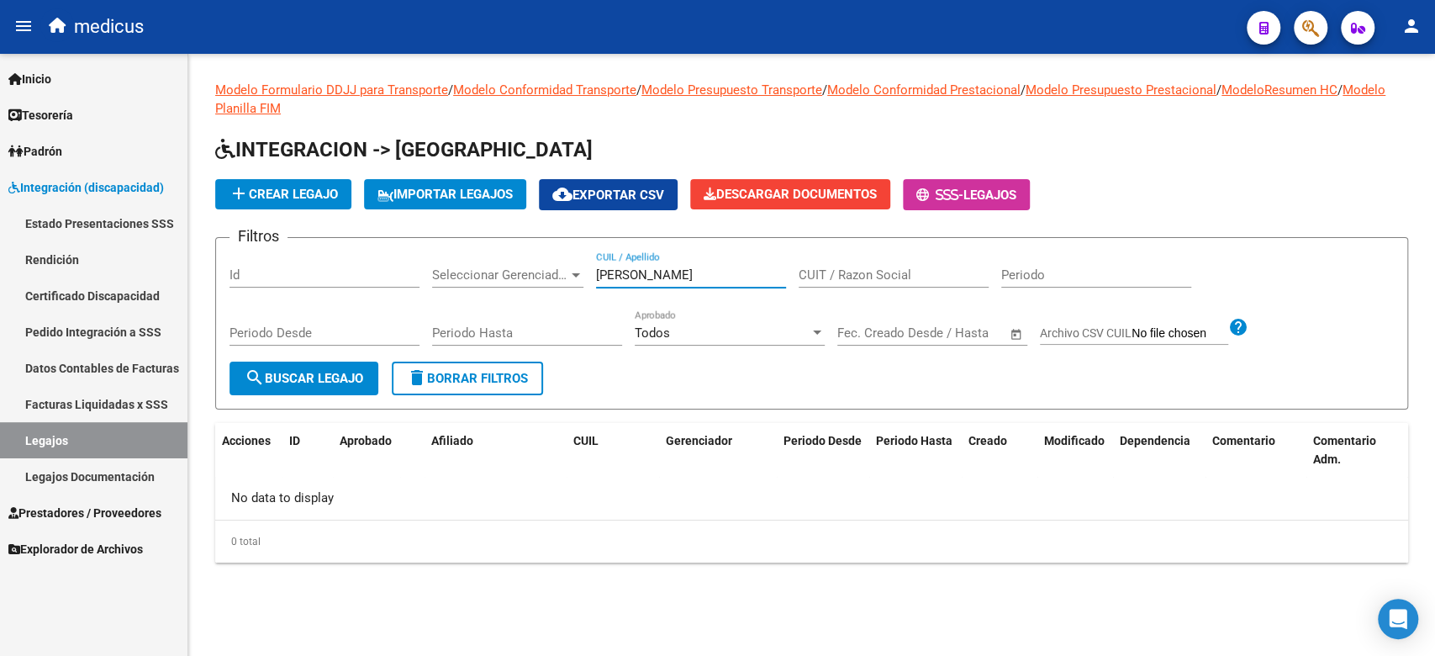
drag, startPoint x: 697, startPoint y: 271, endPoint x: 516, endPoint y: 256, distance: 181.3
click at [516, 256] on div "Filtros Id Seleccionar Gerenciador Seleccionar Gerenciador [PERSON_NAME] CUIL /…" at bounding box center [811, 306] width 1164 height 110
drag, startPoint x: 1365, startPoint y: 435, endPoint x: 1286, endPoint y: 395, distance: 88.3
click at [1365, 435] on span "Comentario Adm." at bounding box center [1344, 450] width 63 height 33
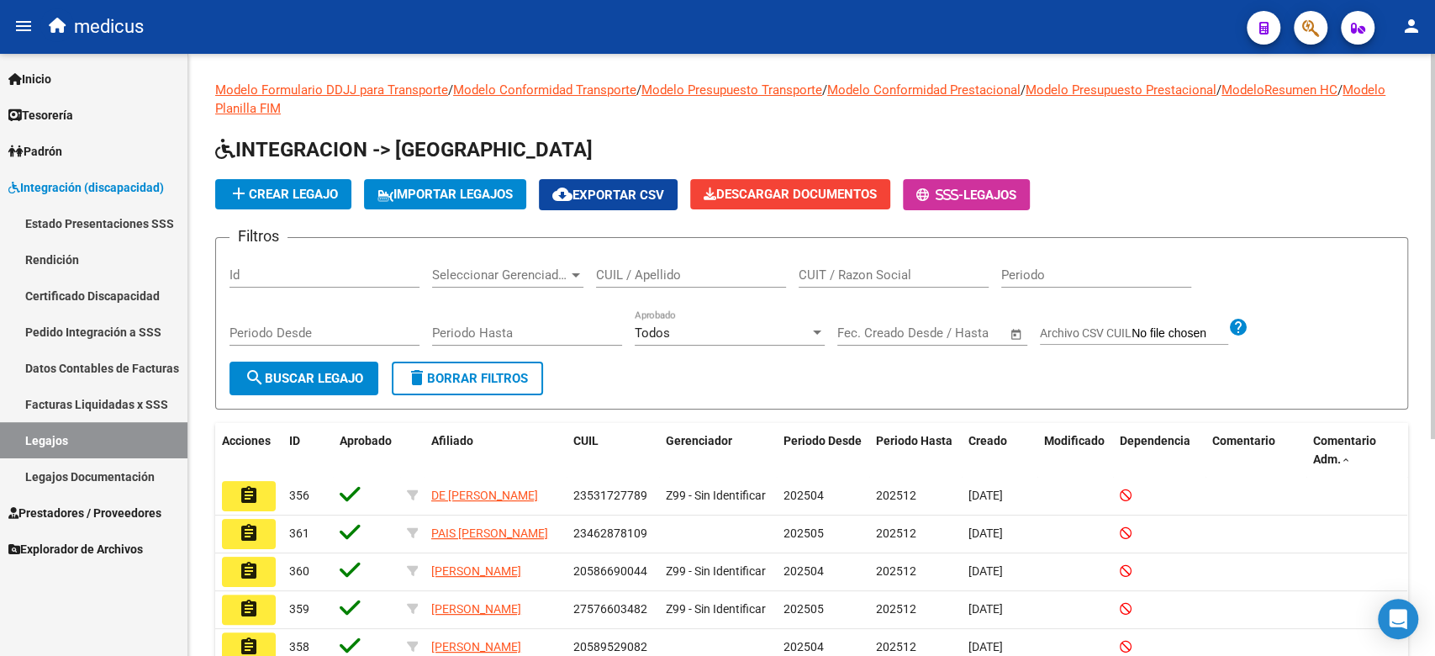
click at [288, 176] on app-list-header "INTEGRACION -> Legajos add Crear Legajo IMPORTAR LEGAJOS cloud_download Exporta…" at bounding box center [811, 272] width 1193 height 273
click at [291, 197] on span "add Crear Legajo" at bounding box center [283, 194] width 109 height 15
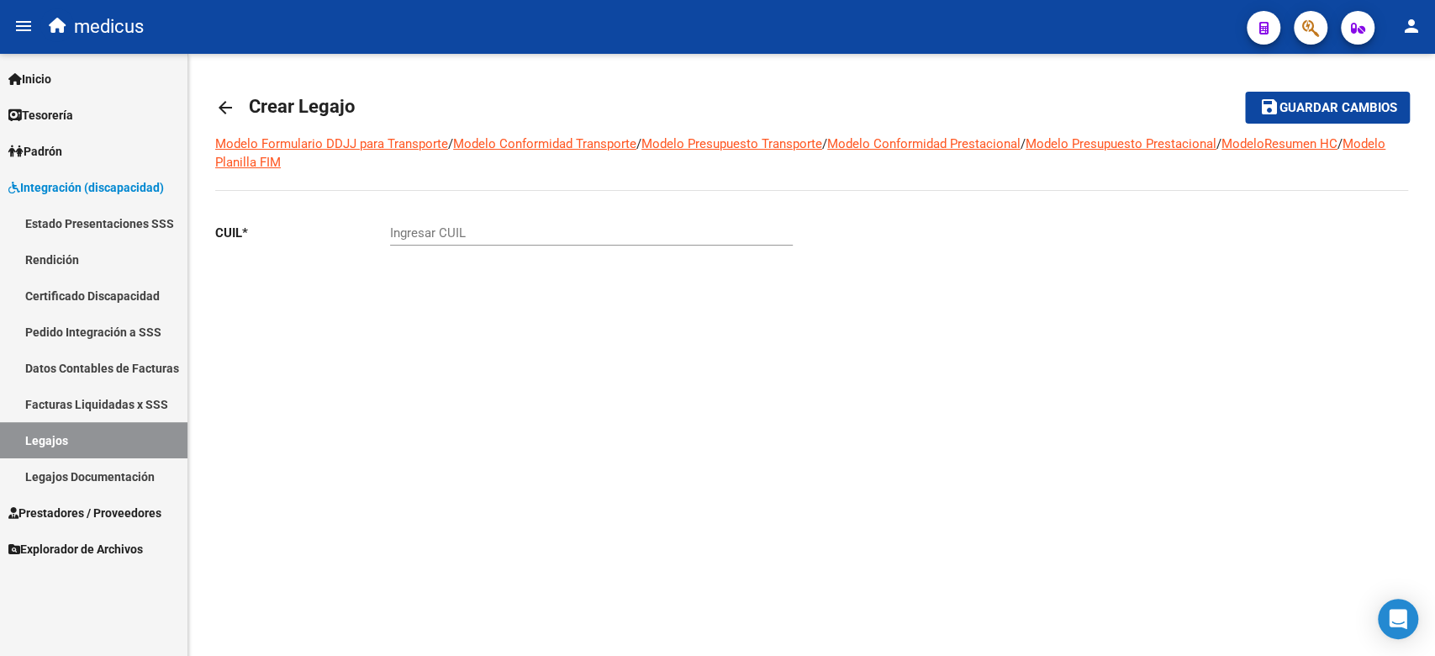
click at [574, 238] on input "Ingresar CUIL" at bounding box center [591, 232] width 403 height 15
paste input "20-46498109-9"
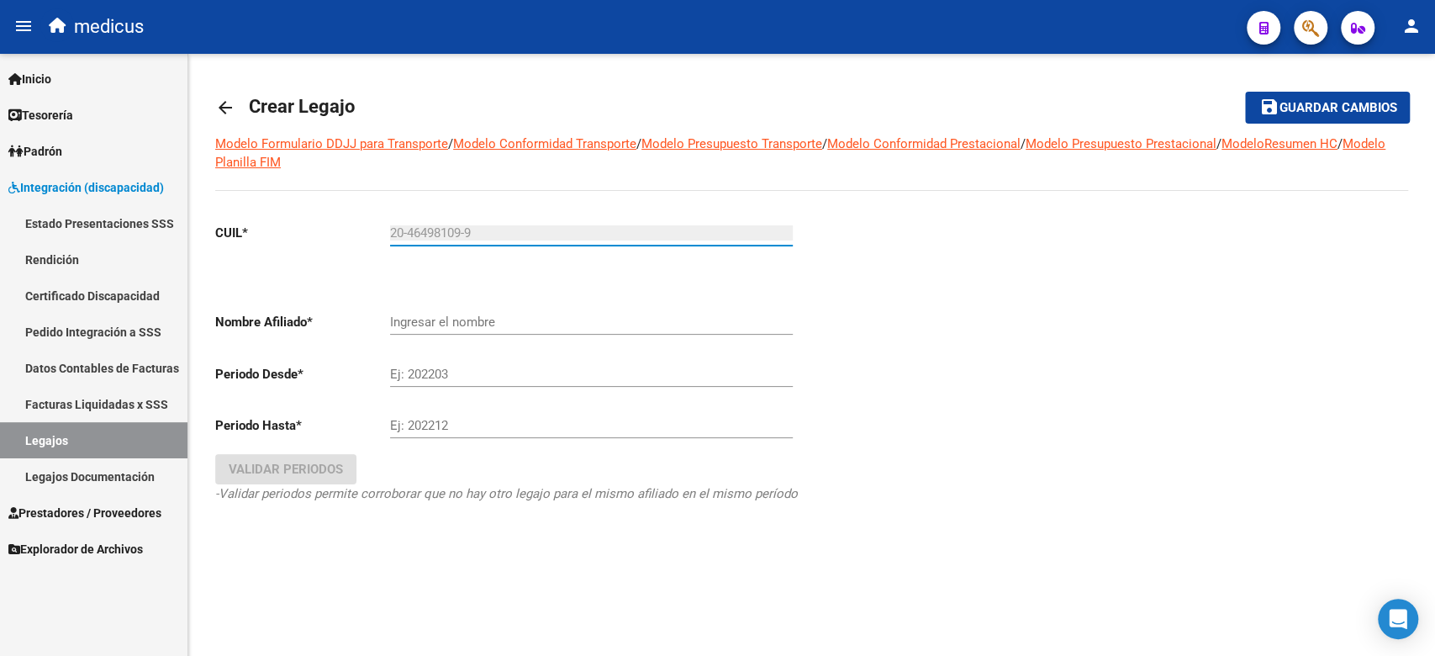
type input "20-46498109-9"
click at [538, 333] on div "Ingresar el nombre" at bounding box center [591, 316] width 403 height 36
type input "[PERSON_NAME]"
click at [490, 370] on div "Ej: 202203" at bounding box center [591, 368] width 403 height 36
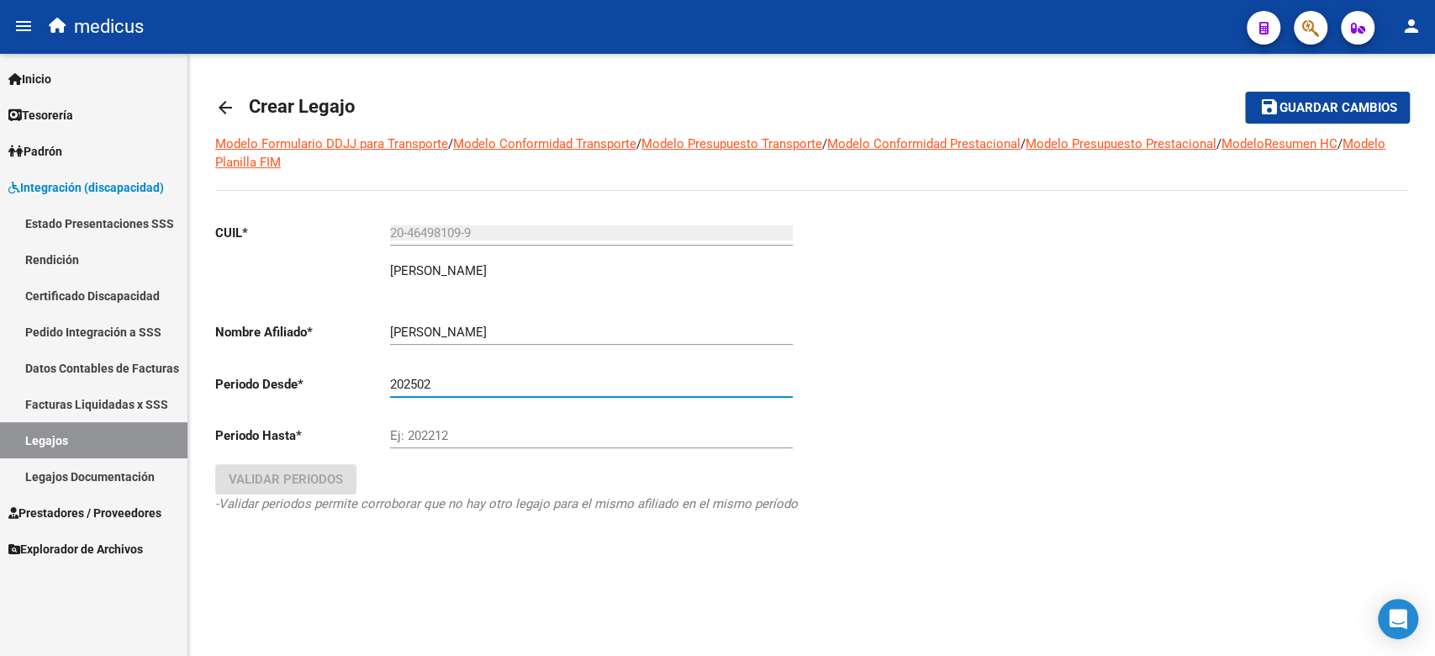
type input "202502"
click at [489, 416] on div "Ej: 202212" at bounding box center [591, 430] width 403 height 36
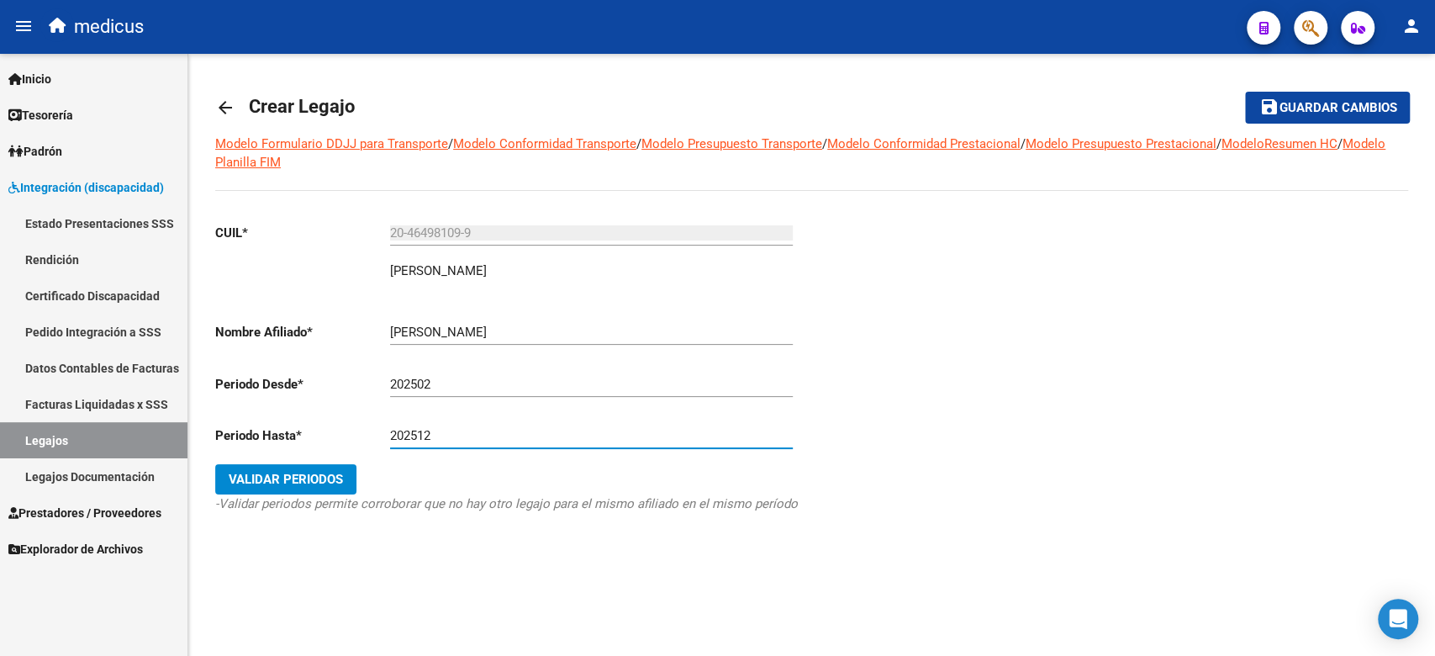
type input "202512"
click at [328, 477] on span "Validar Periodos" at bounding box center [286, 478] width 114 height 15
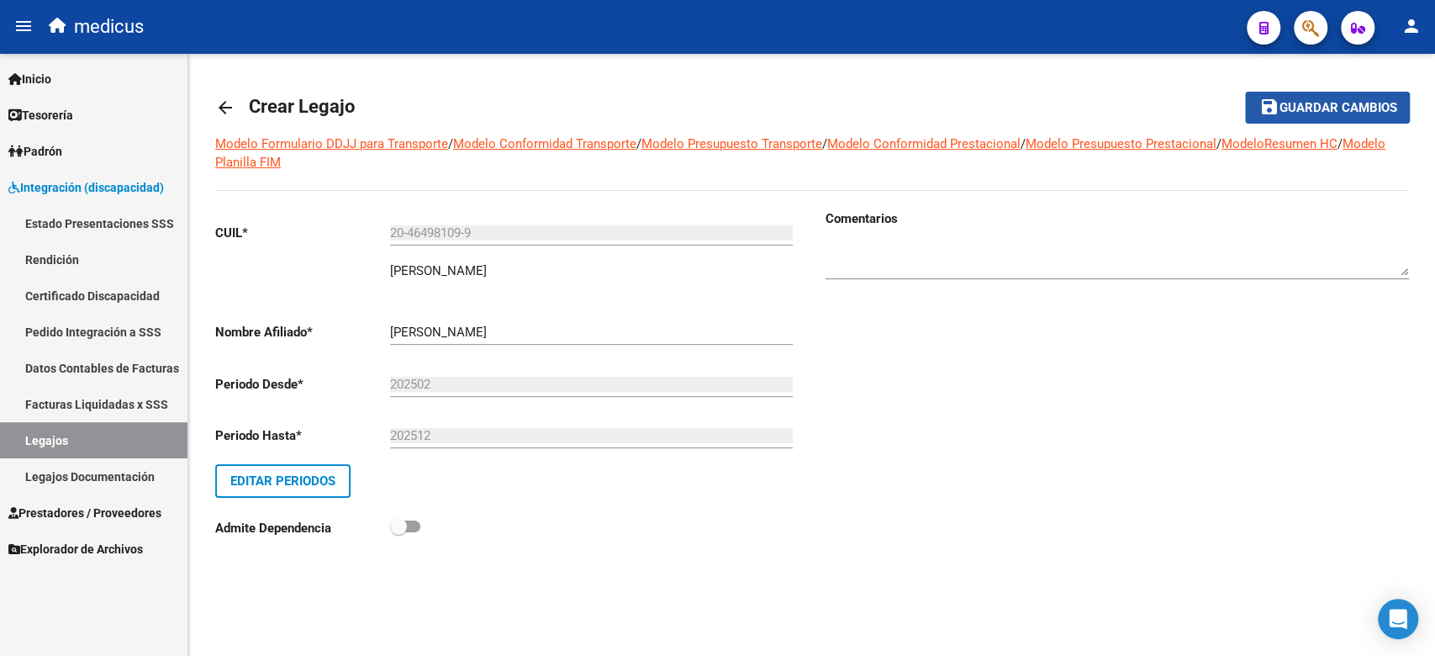
click at [1285, 104] on span "Guardar cambios" at bounding box center [1337, 108] width 118 height 15
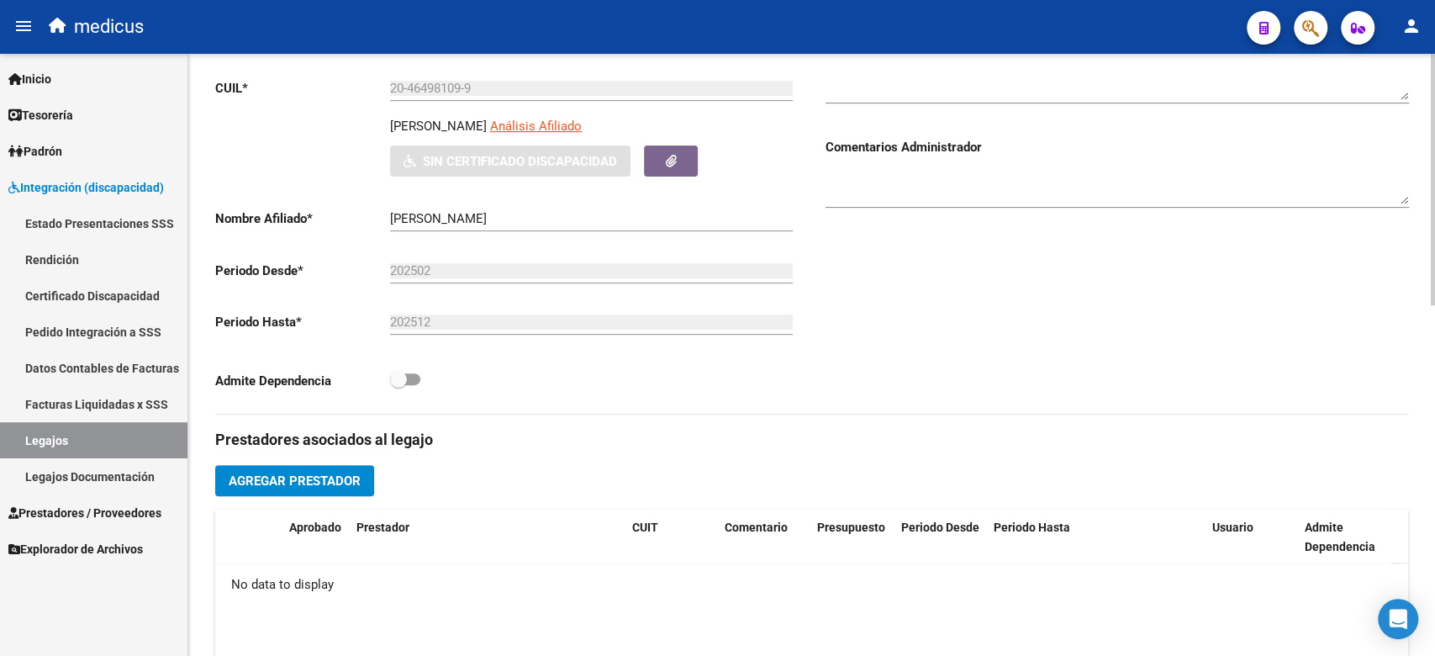
scroll to position [278, 0]
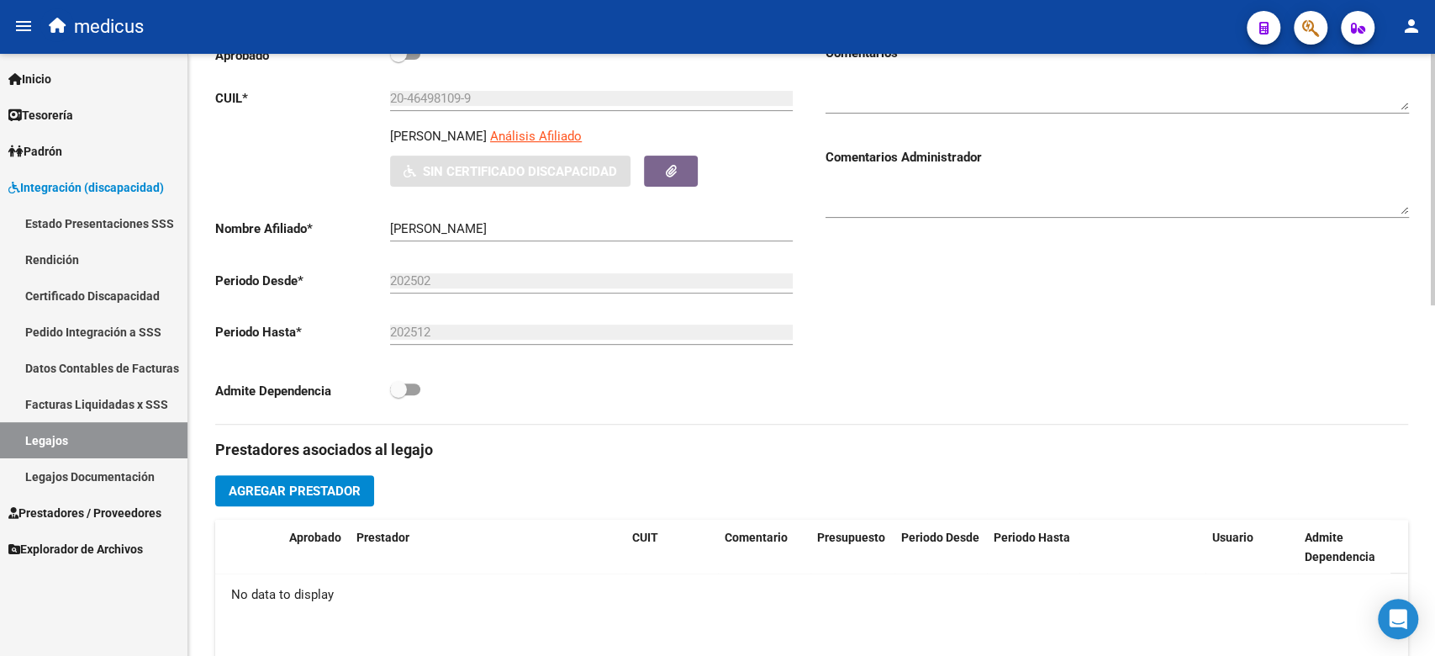
click at [347, 475] on button "Agregar Prestador" at bounding box center [294, 490] width 159 height 31
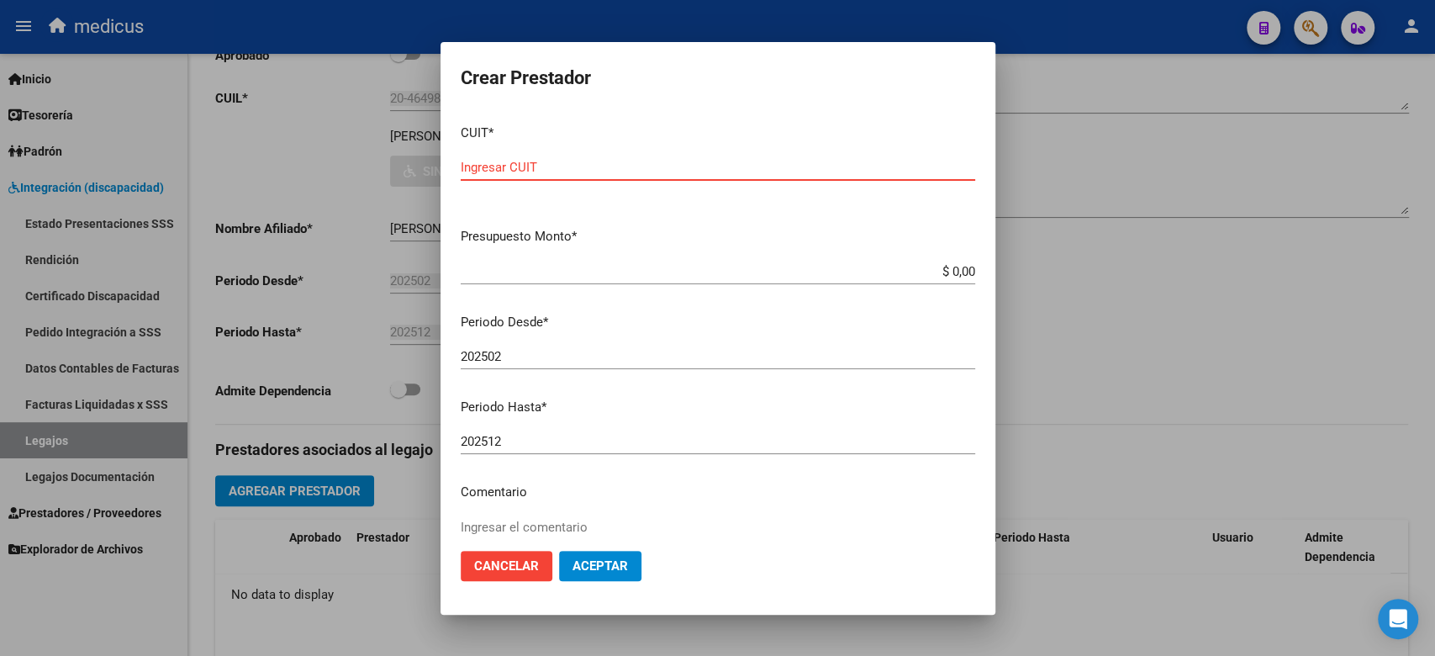
click at [514, 172] on input "Ingresar CUIT" at bounding box center [718, 167] width 514 height 15
paste input "20-46498109-9"
click at [556, 282] on div "$ 0,00 Ingresar el monto" at bounding box center [718, 271] width 514 height 25
drag, startPoint x: 547, startPoint y: 244, endPoint x: 584, endPoint y: 171, distance: 81.2
click at [545, 242] on p "Presupuesto Monto *" at bounding box center [718, 236] width 514 height 19
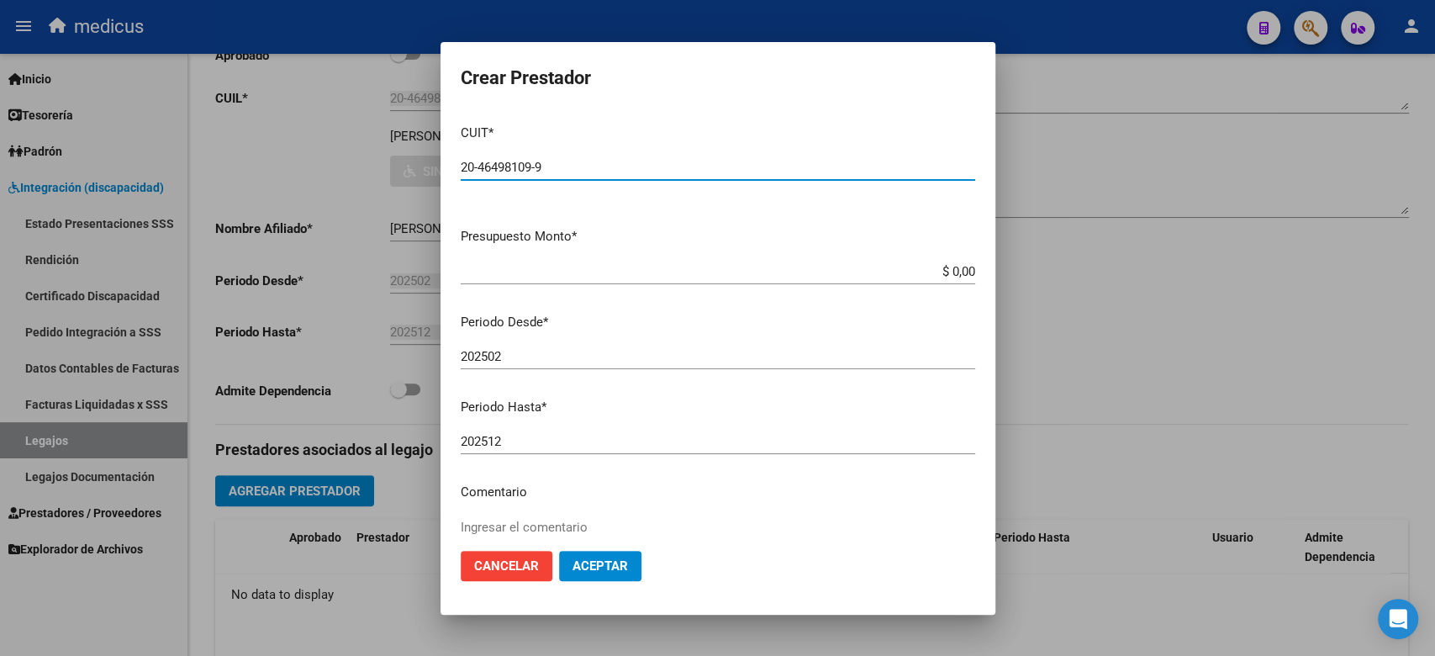
drag, startPoint x: 584, startPoint y: 168, endPoint x: 531, endPoint y: 220, distance: 74.3
click at [453, 167] on mat-dialog-content "CUIT * 20-46498109-9 Ingresar CUIT ARCA Padrón Presupuesto Monto * $ 0,00 Ingre…" at bounding box center [717, 324] width 555 height 426
paste input "7-32513869-1"
type input "27-32513869-1"
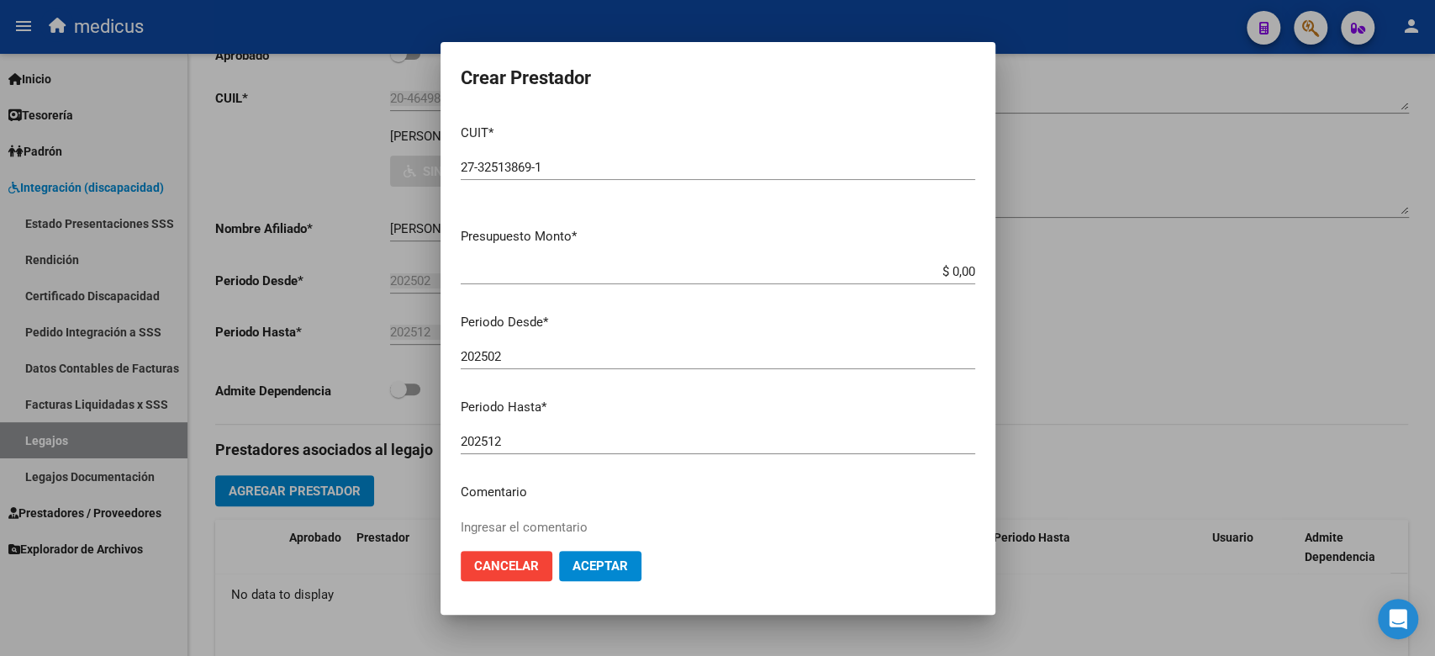
click at [893, 277] on input "$ 0,00" at bounding box center [718, 271] width 514 height 15
drag, startPoint x: 935, startPoint y: 271, endPoint x: 998, endPoint y: 271, distance: 63.9
click at [998, 271] on div "Crear Prestador CUIT * 27-32513869-1 Ingresar CUIT ARCA Padrón Presupuesto Mont…" at bounding box center [717, 328] width 1435 height 656
paste input "98.964,88"
type input "$ 98.964,88"
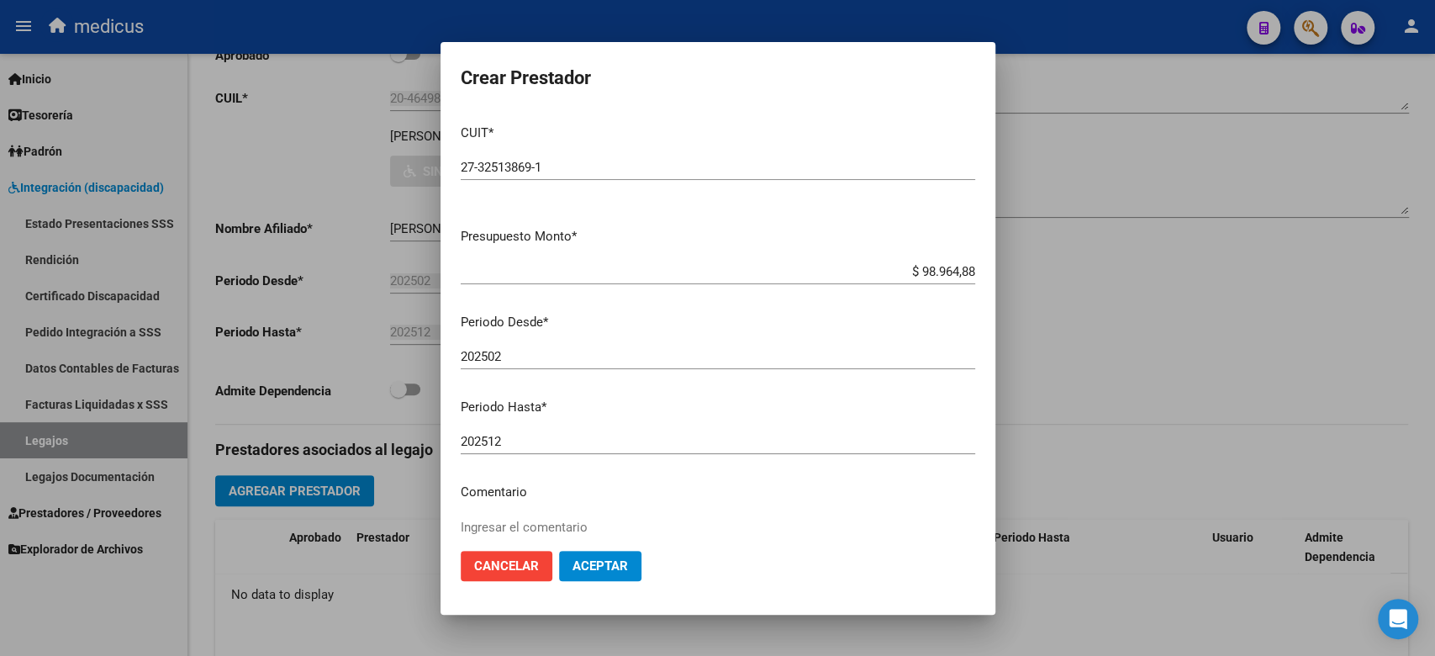
click at [561, 426] on mat-dialog-content "CUIT * 27-32513869-1 Ingresar CUIT ARCA Padrón Presupuesto Monto * $ 98.964,88 …" at bounding box center [717, 324] width 555 height 426
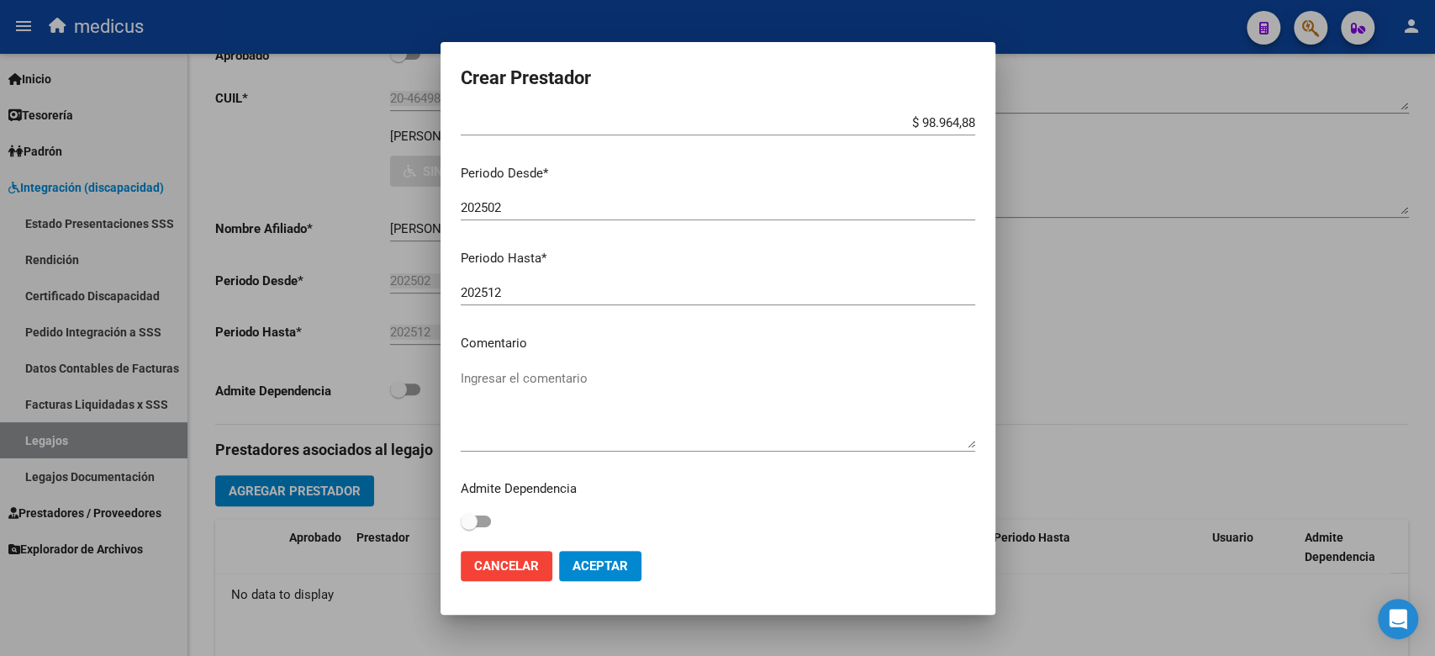
click at [526, 360] on mat-dialog-content "CUIT * 27-32513869-1 Ingresar CUIT ARCA Padrón Presupuesto Monto * $ 98.964,88 …" at bounding box center [717, 324] width 555 height 426
click at [528, 378] on textarea "Ingresar el comentario" at bounding box center [718, 408] width 514 height 79
paste textarea "MII: FONOAUDIOLOGIA"
type textarea "MII: FONOAUDIOLOGIA"
click at [605, 564] on span "Aceptar" at bounding box center [599, 565] width 55 height 15
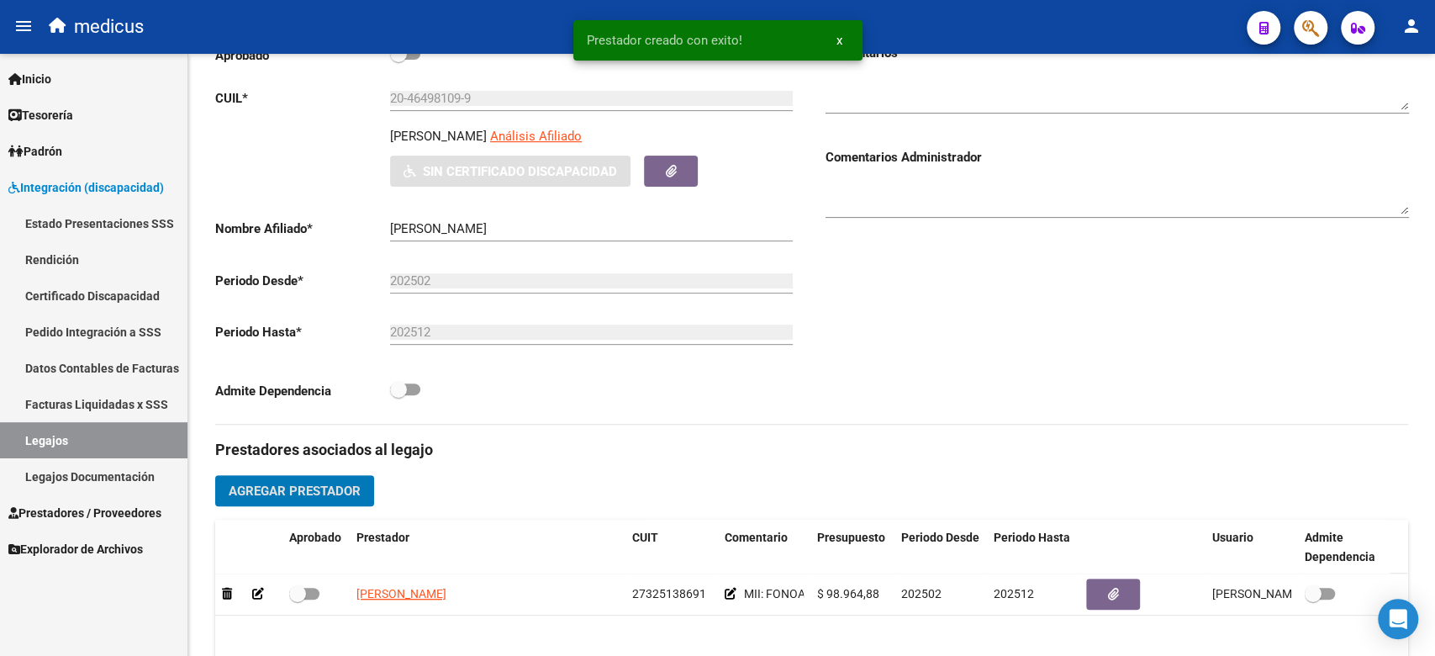
click at [331, 499] on button "Agregar Prestador" at bounding box center [294, 490] width 159 height 31
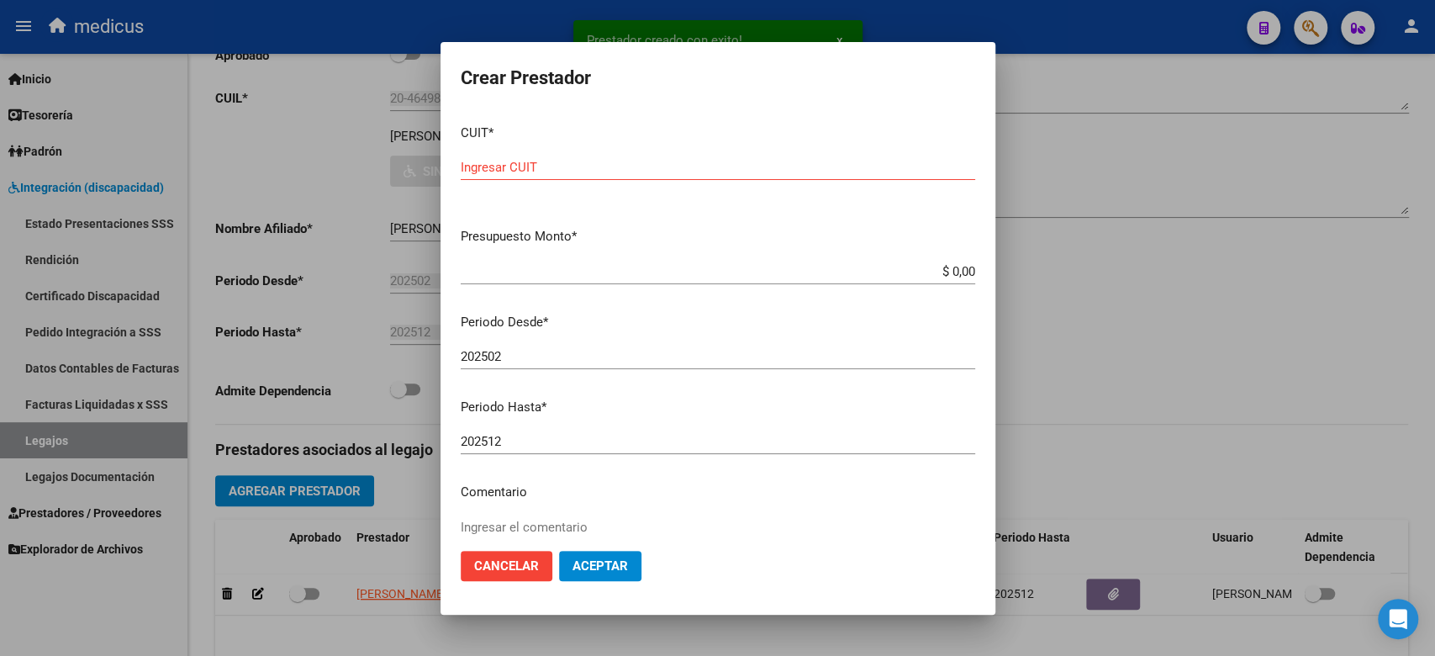
click at [687, 319] on p "Periodo Desde *" at bounding box center [718, 322] width 514 height 19
click at [618, 185] on div "Ingresar CUIT" at bounding box center [718, 175] width 514 height 41
click at [616, 160] on input "Ingresar CUIT" at bounding box center [718, 167] width 514 height 15
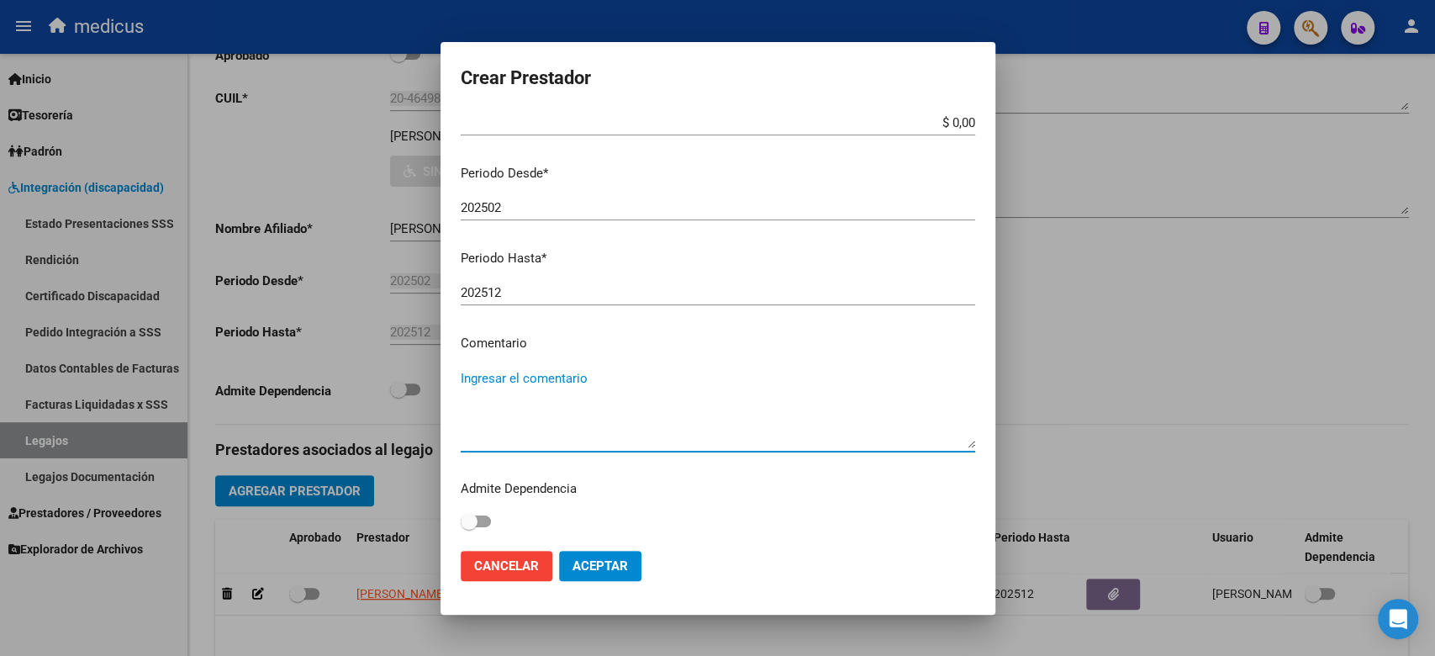
drag, startPoint x: 578, startPoint y: 403, endPoint x: 903, endPoint y: 372, distance: 326.7
click at [578, 403] on textarea "Ingresar el comentario" at bounding box center [718, 408] width 514 height 79
paste textarea "MII: KINESIOLOGIA"
type textarea "MII: KINESIOLOGIA"
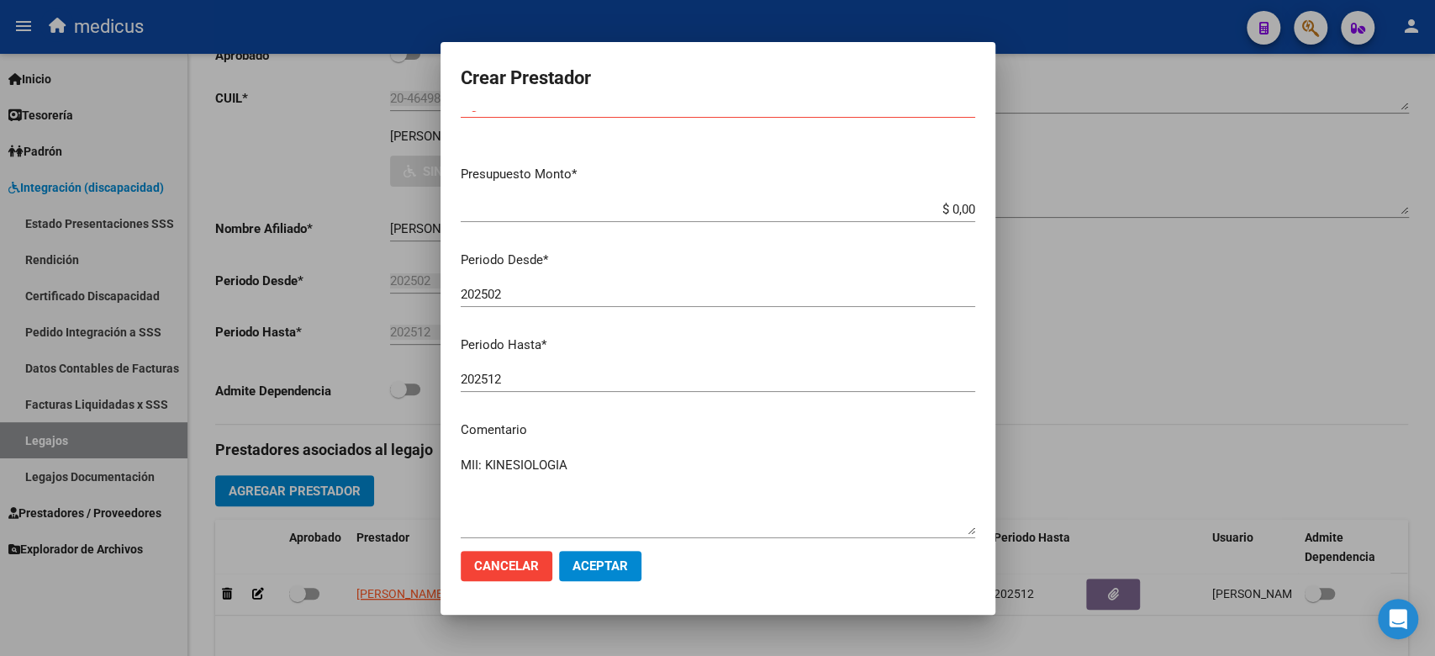
scroll to position [0, 0]
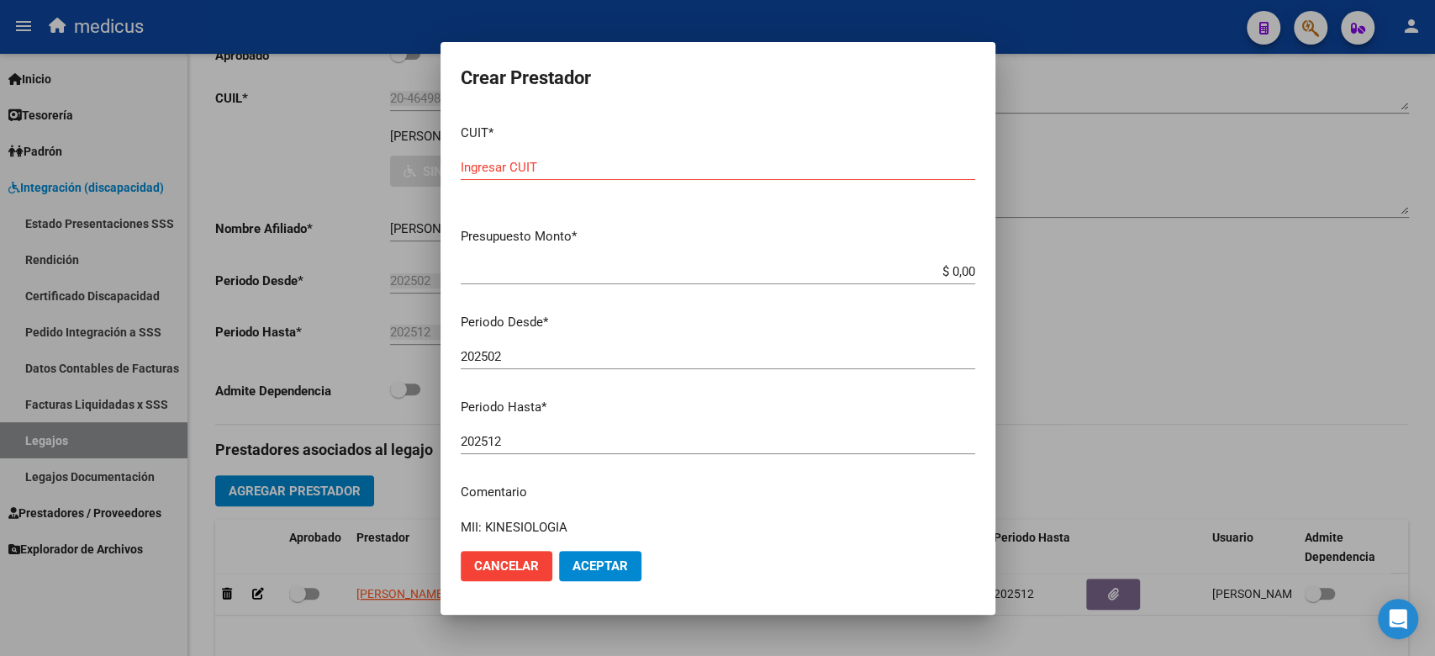
drag, startPoint x: 576, startPoint y: 182, endPoint x: 569, endPoint y: 167, distance: 15.8
click at [576, 182] on div "Ingresar CUIT" at bounding box center [718, 175] width 514 height 41
click at [569, 167] on input "Ingresar CUIT" at bounding box center [718, 167] width 514 height 15
paste input "27-28750272-4"
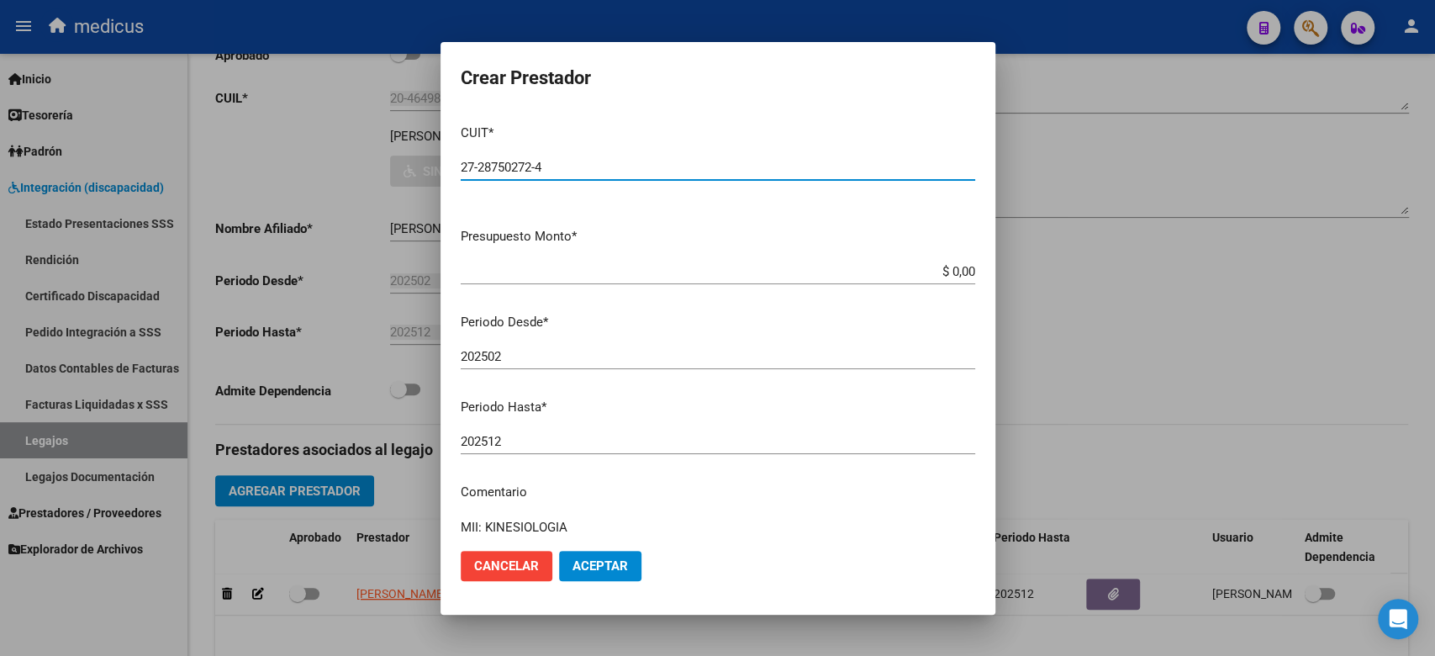
type input "27-28750272-4"
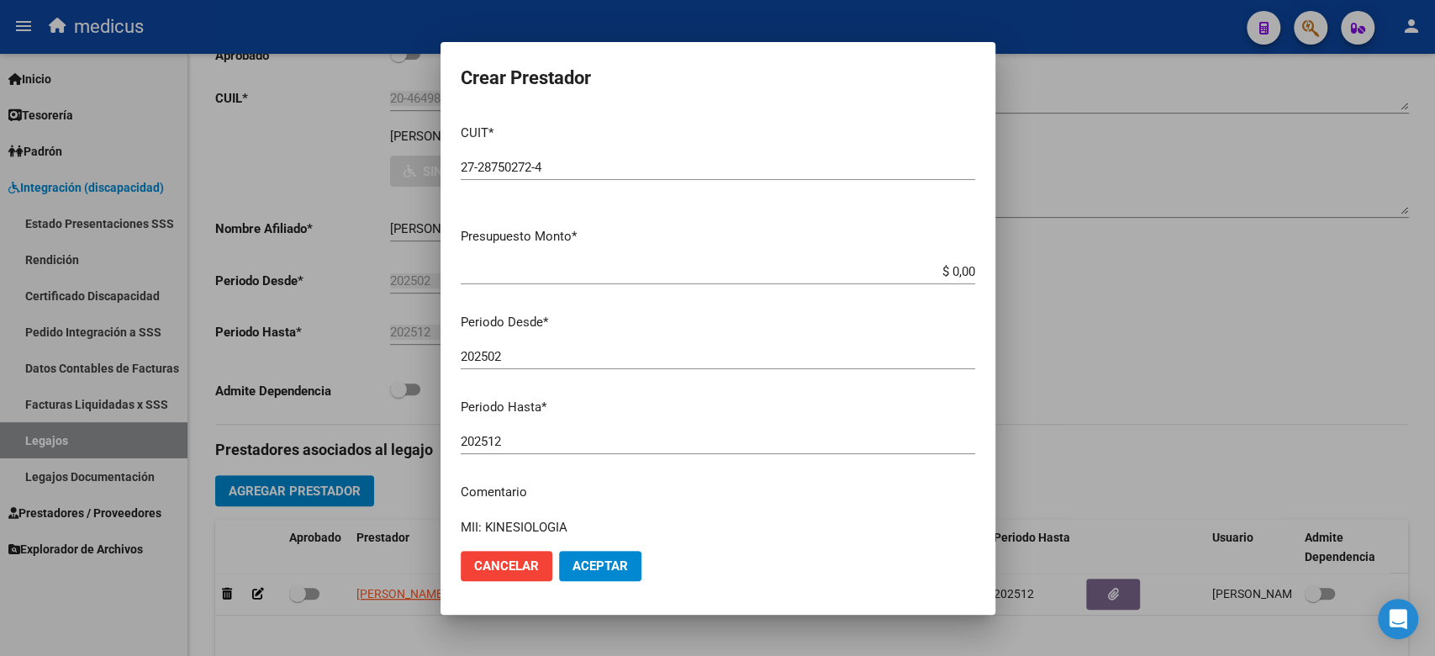
drag, startPoint x: 919, startPoint y: 244, endPoint x: 915, endPoint y: 251, distance: 8.7
click at [919, 245] on p "Presupuesto Monto *" at bounding box center [718, 236] width 514 height 19
drag, startPoint x: 919, startPoint y: 272, endPoint x: 1054, endPoint y: 272, distance: 134.5
click at [1054, 272] on div "Crear Prestador CUIT * 27-28750272-4 Ingresar CUIT ARCA Padrón Presupuesto Mont…" at bounding box center [717, 328] width 1435 height 656
paste input "247.412,2"
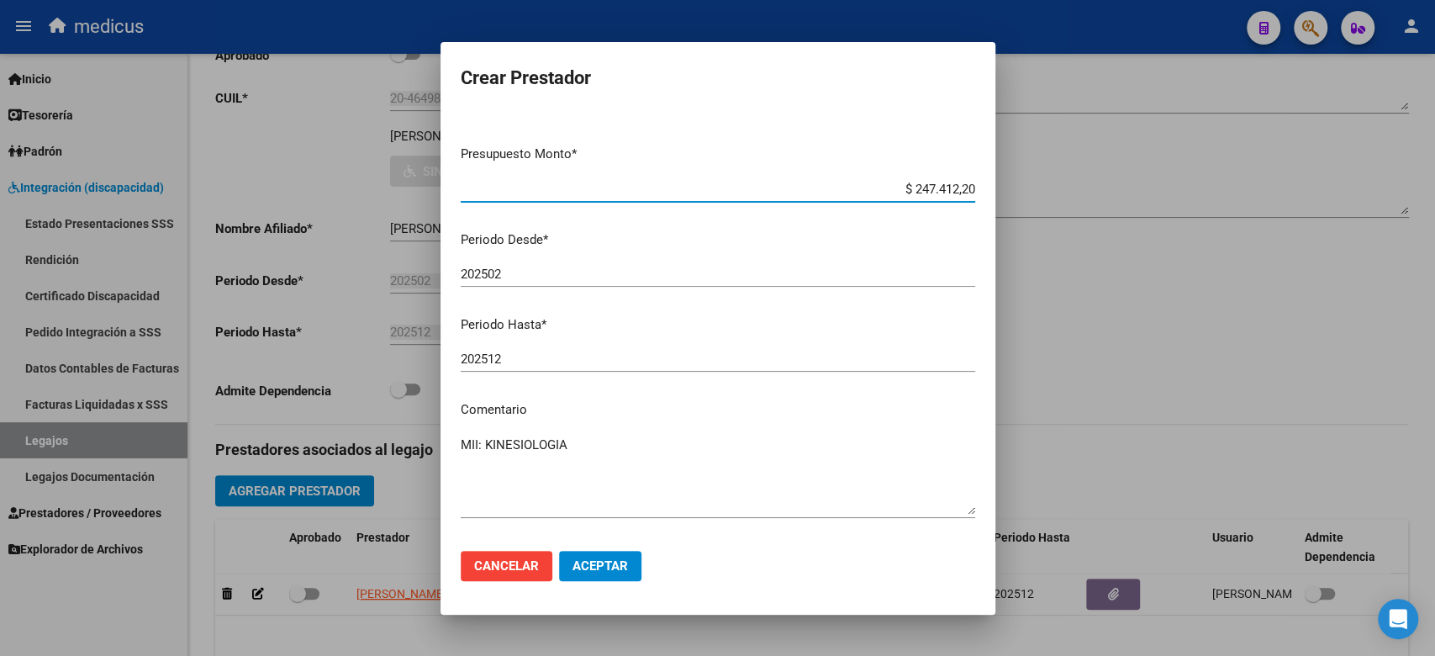
scroll to position [149, 0]
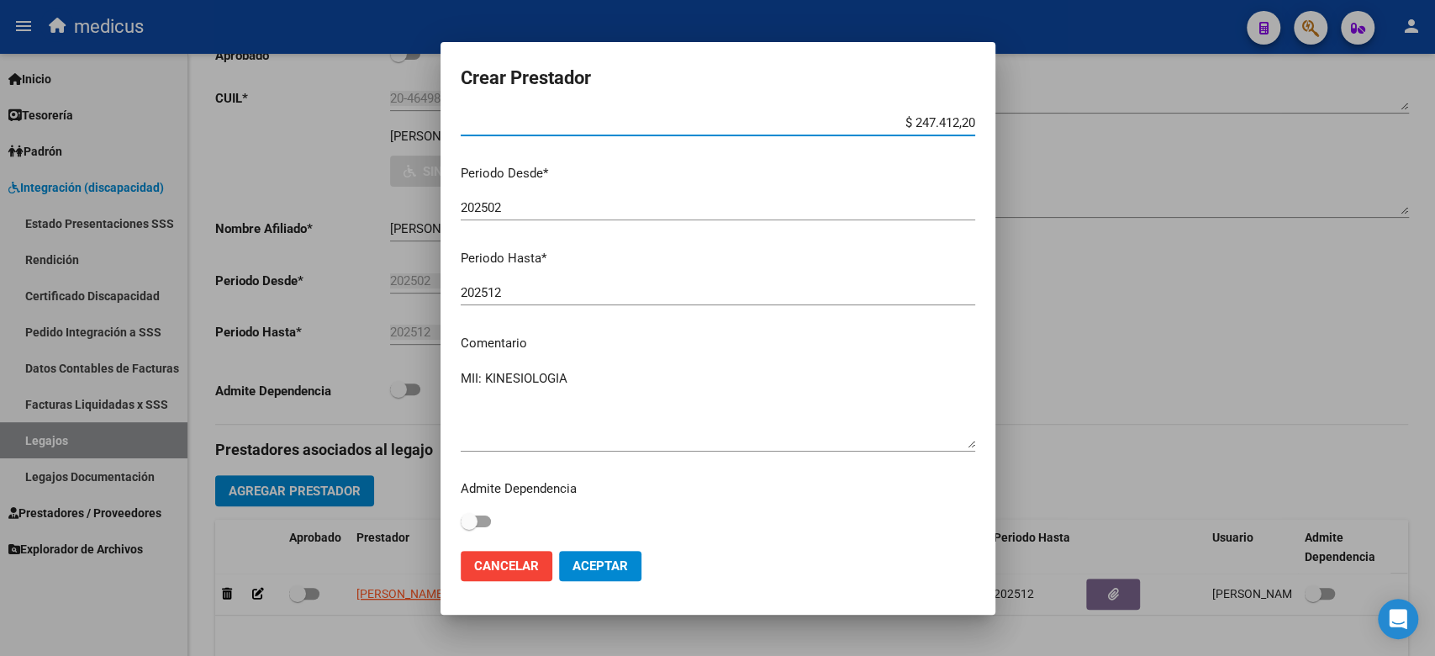
type input "$ 247.412,20"
click at [582, 566] on span "Aceptar" at bounding box center [599, 565] width 55 height 15
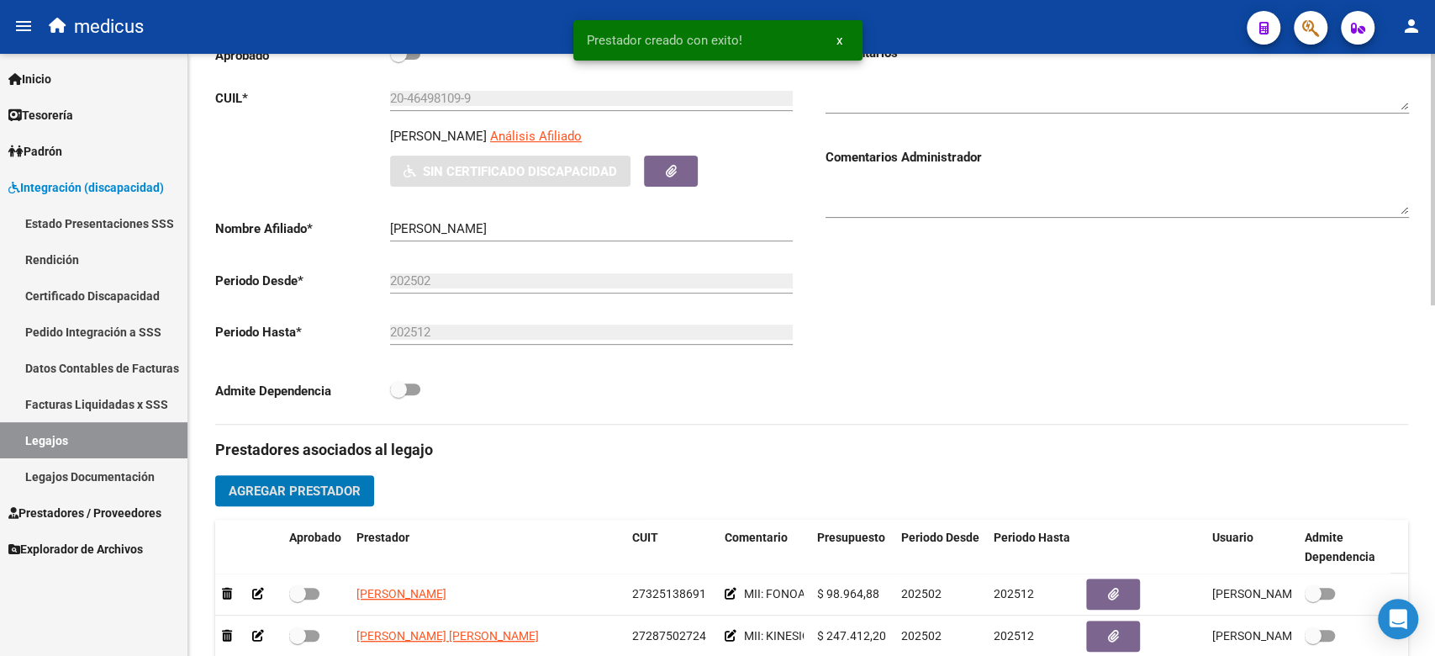
click at [334, 498] on button "Agregar Prestador" at bounding box center [294, 490] width 159 height 31
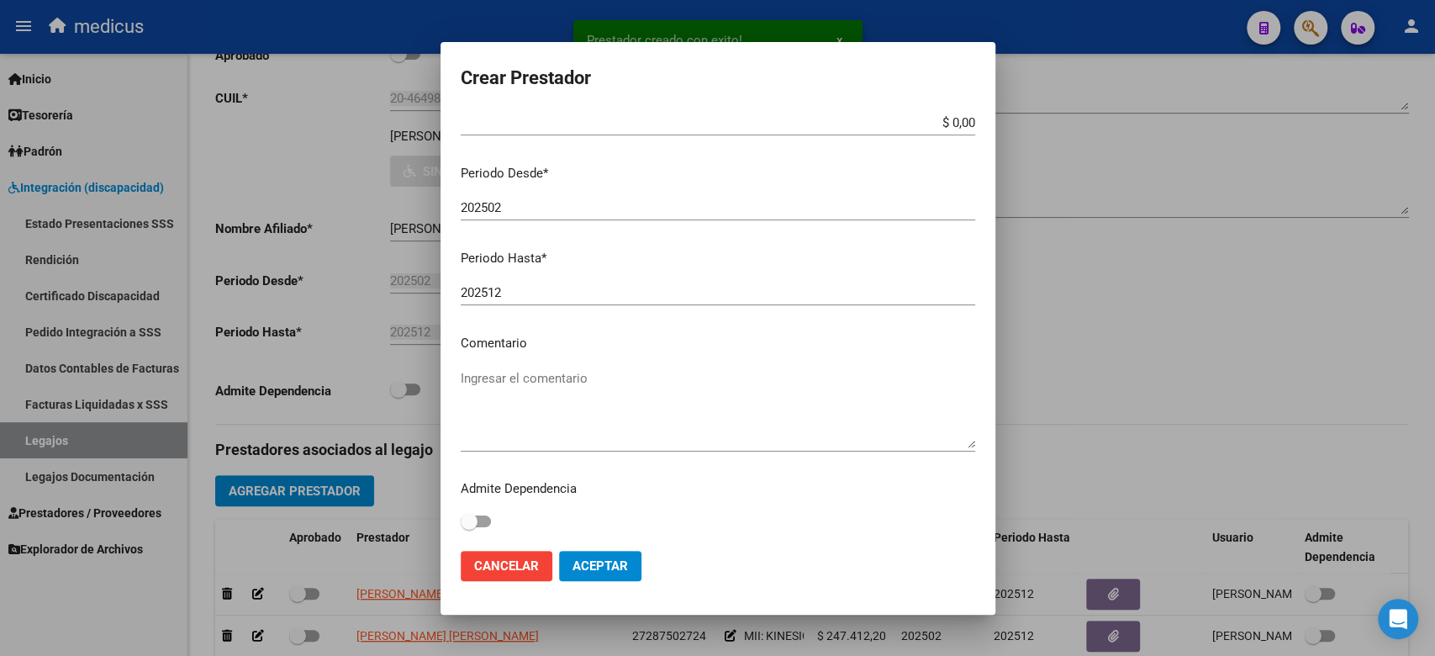
click at [525, 388] on textarea "Ingresar el comentario" at bounding box center [718, 408] width 514 height 79
paste textarea "MII: PSICOPEDAGOGIA"
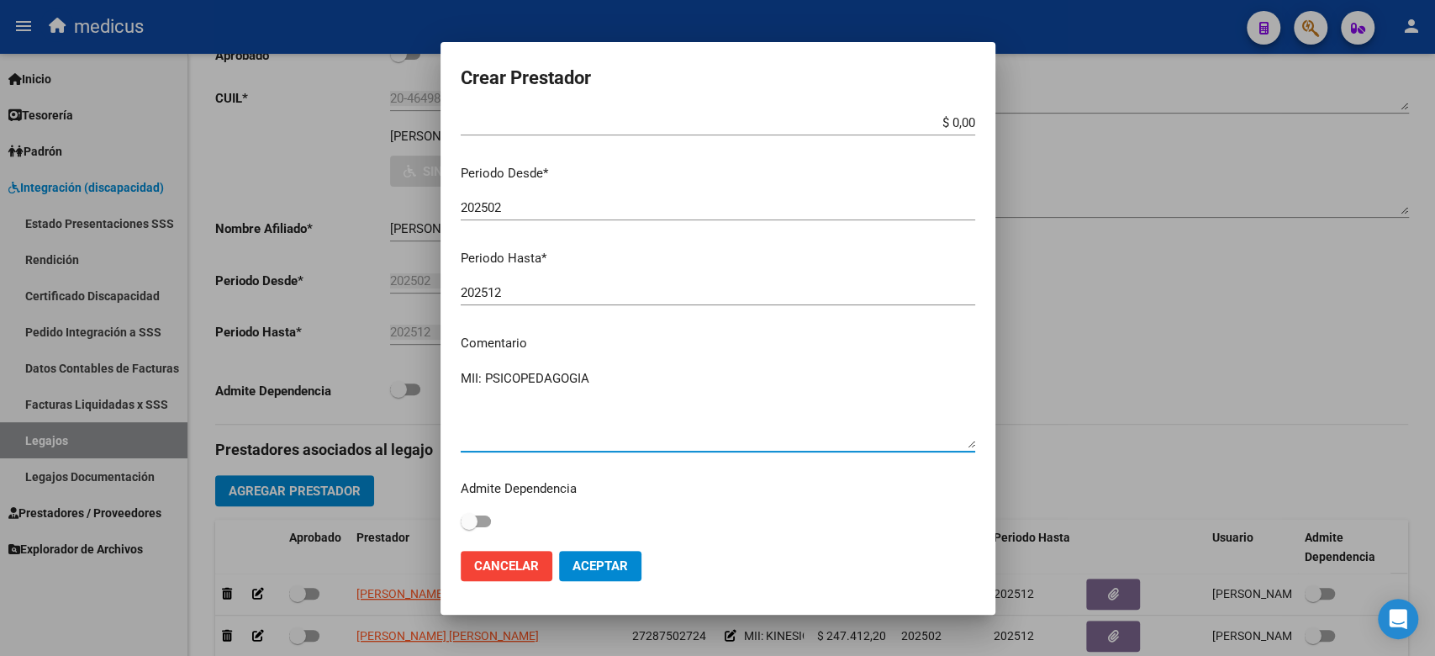
type textarea "MII: PSICOPEDAGOGIA"
click at [748, 373] on textarea "MII: PSICOPEDAGOGIA" at bounding box center [718, 408] width 514 height 79
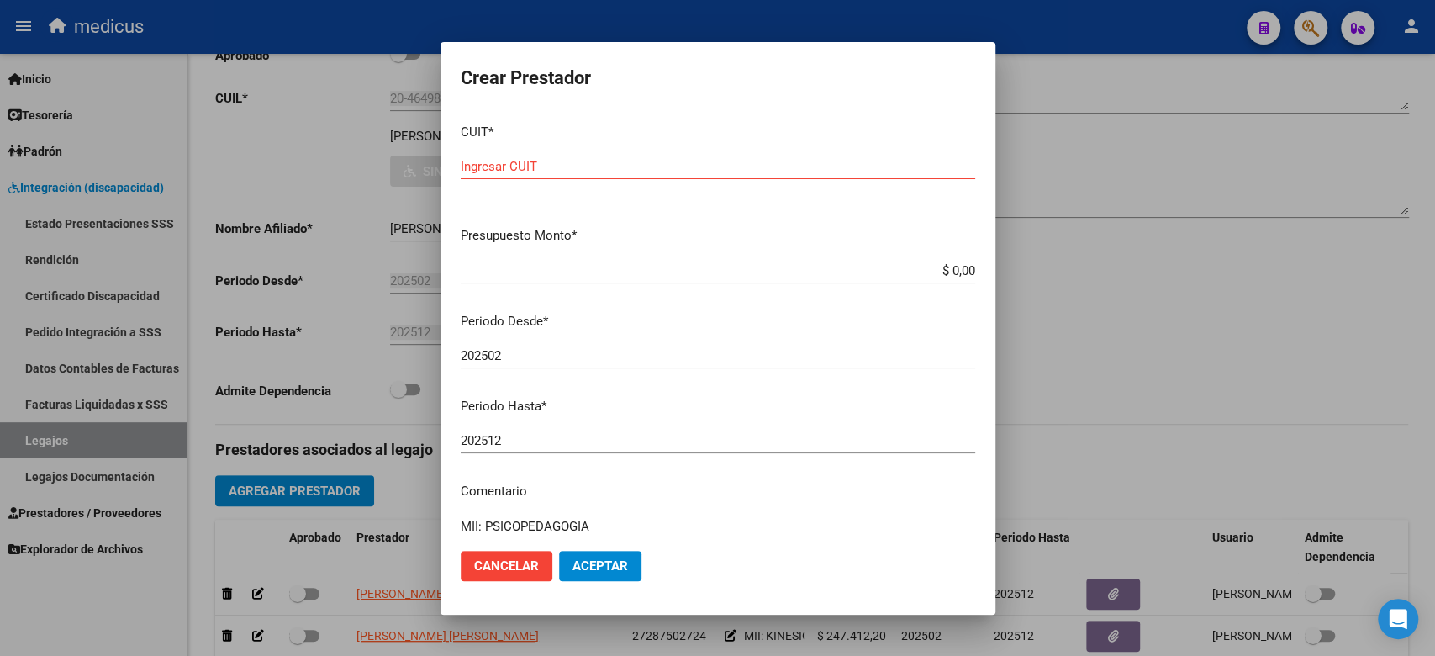
scroll to position [0, 0]
click at [582, 169] on input "Ingresar CUIT" at bounding box center [718, 167] width 514 height 15
paste input "27-37609053-7"
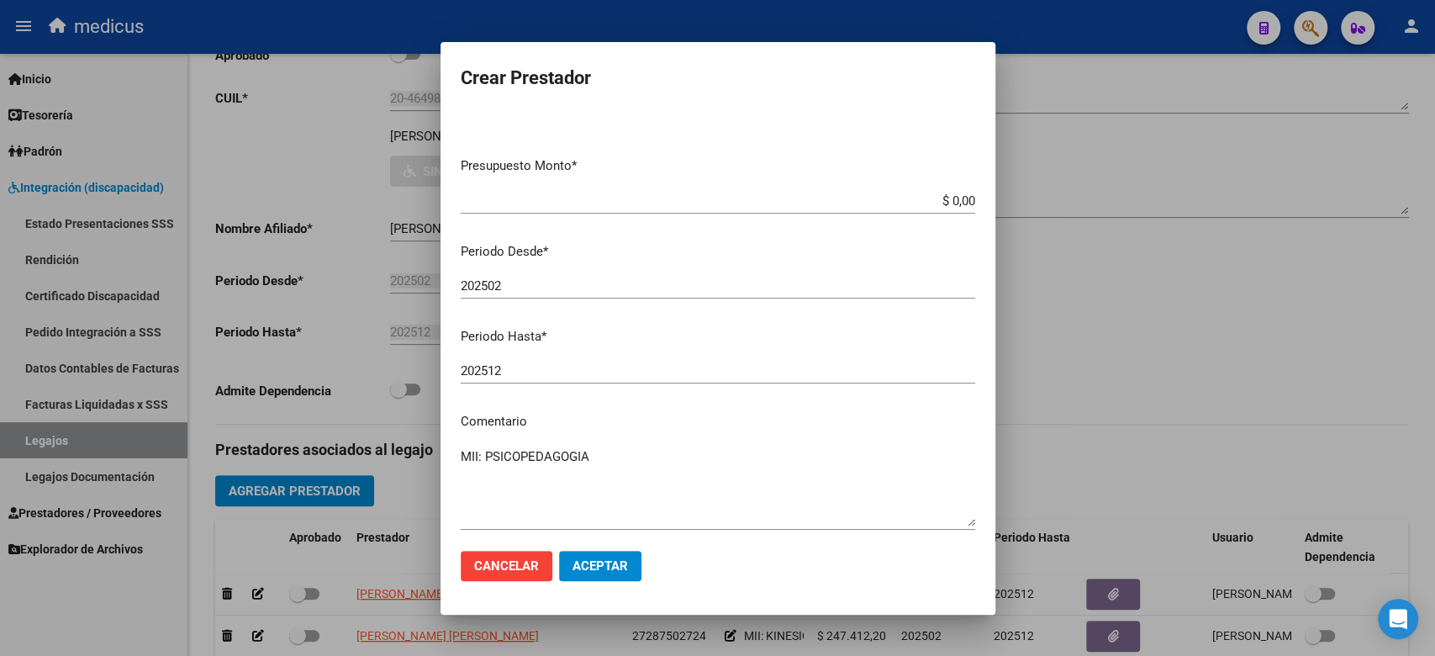
scroll to position [149, 0]
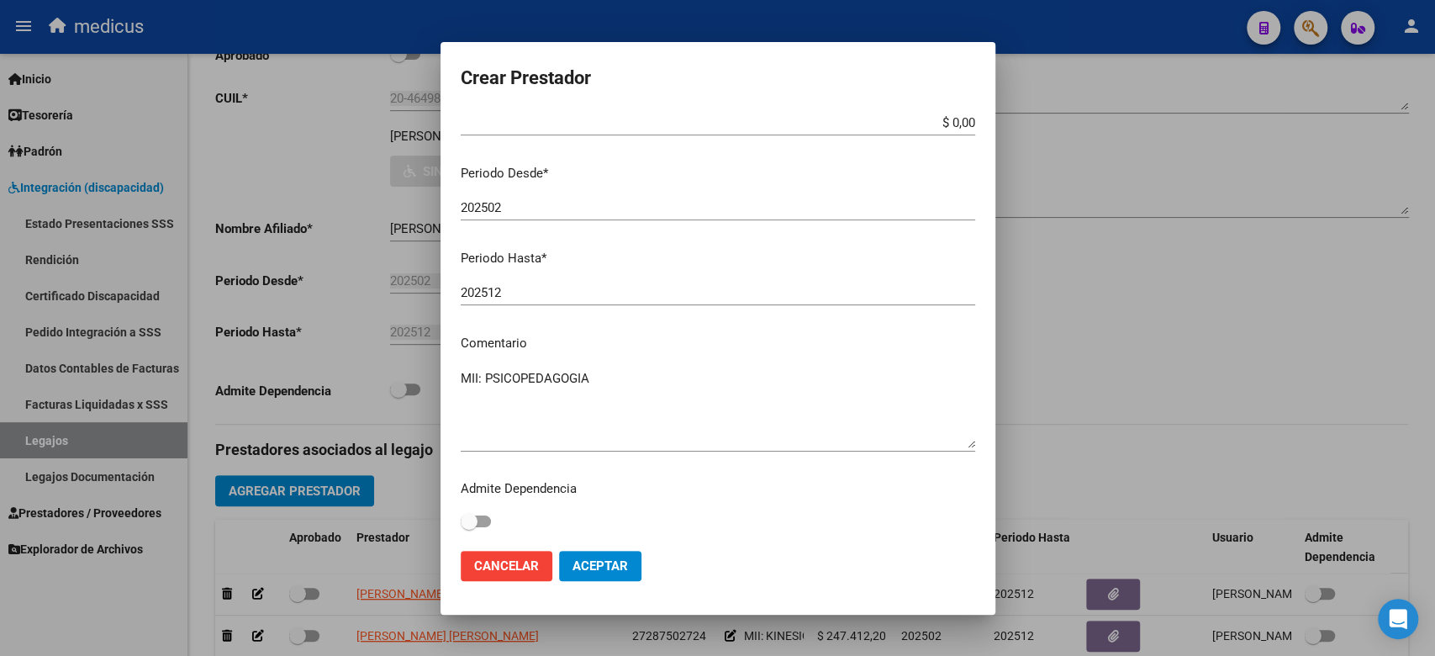
type input "27-37609053-7"
click at [847, 326] on mat-dialog-content "CUIT * 27-37609053-7 Ingresar CUIT ARCA Padrón Presupuesto Monto * $ 0,00 Ingre…" at bounding box center [717, 324] width 555 height 426
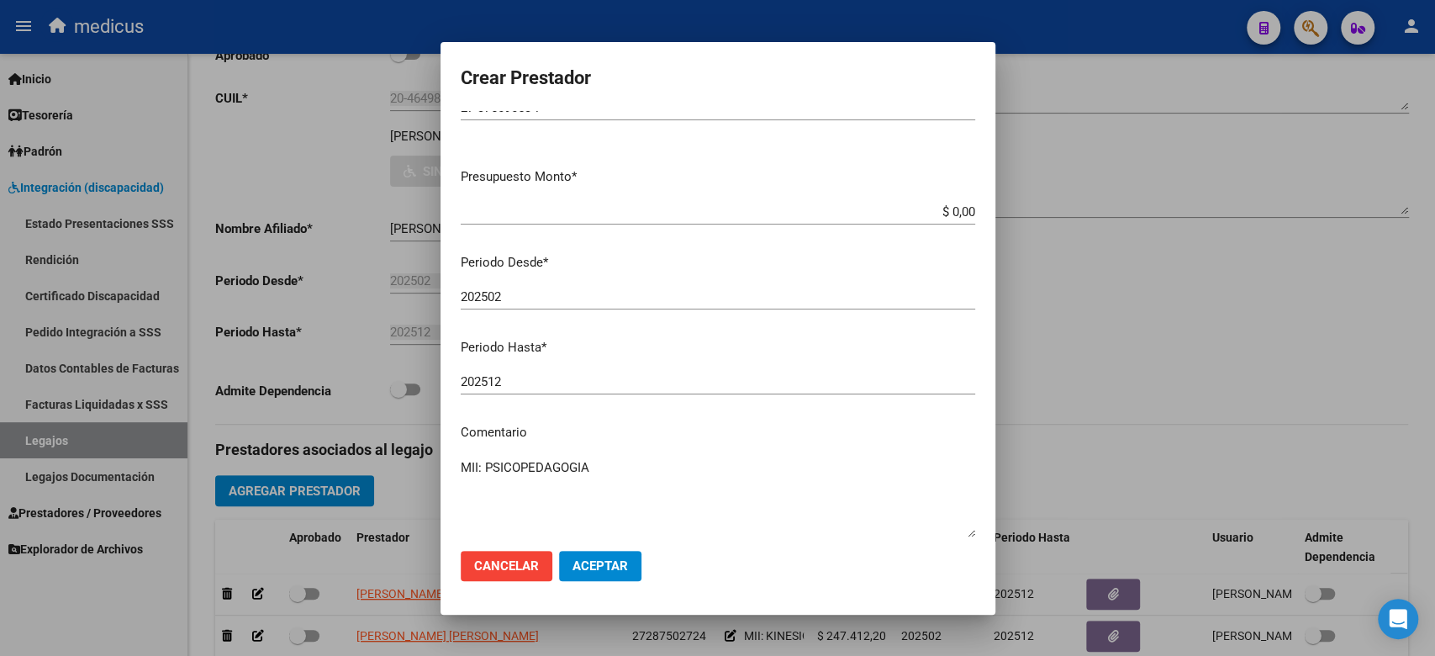
scroll to position [0, 0]
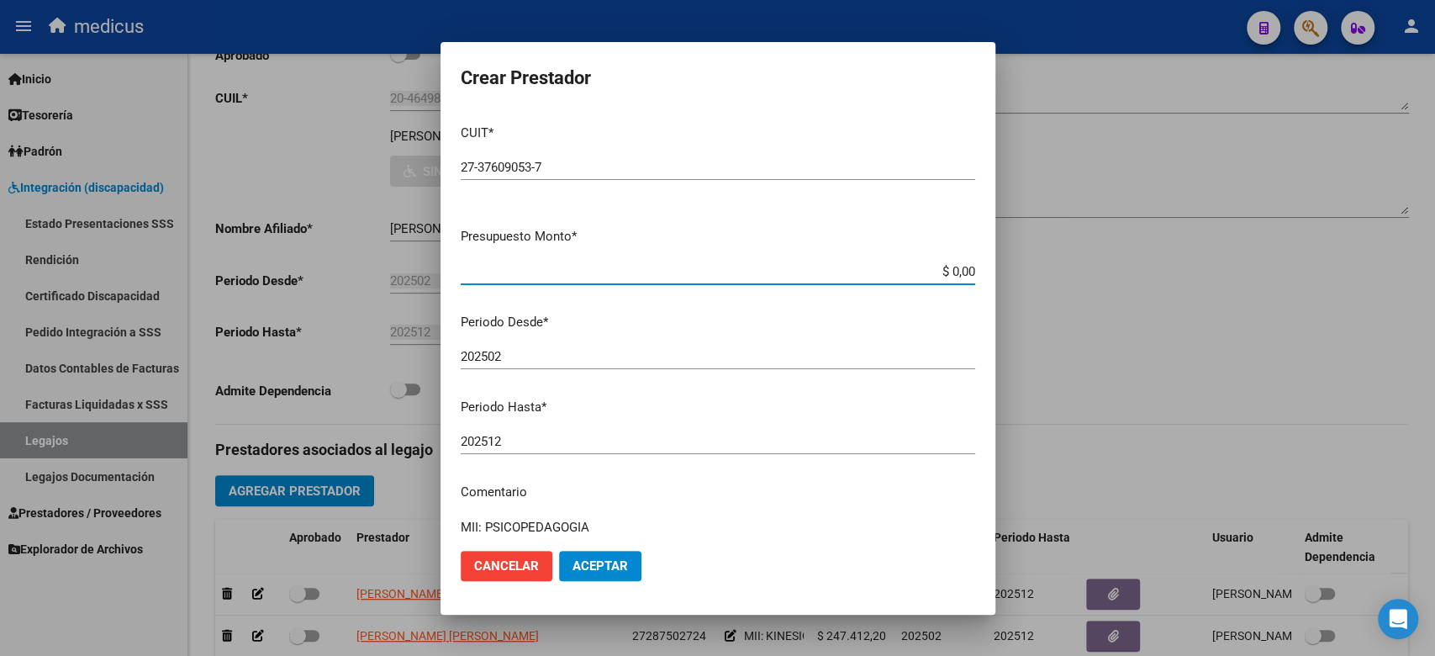
drag, startPoint x: 919, startPoint y: 267, endPoint x: 995, endPoint y: 268, distance: 75.6
click at [995, 268] on div "Crear Prestador CUIT * 27-37609053-7 Ingresar CUIT ARCA Padrón Presupuesto Mont…" at bounding box center [717, 328] width 1435 height 656
paste input "49.482,44"
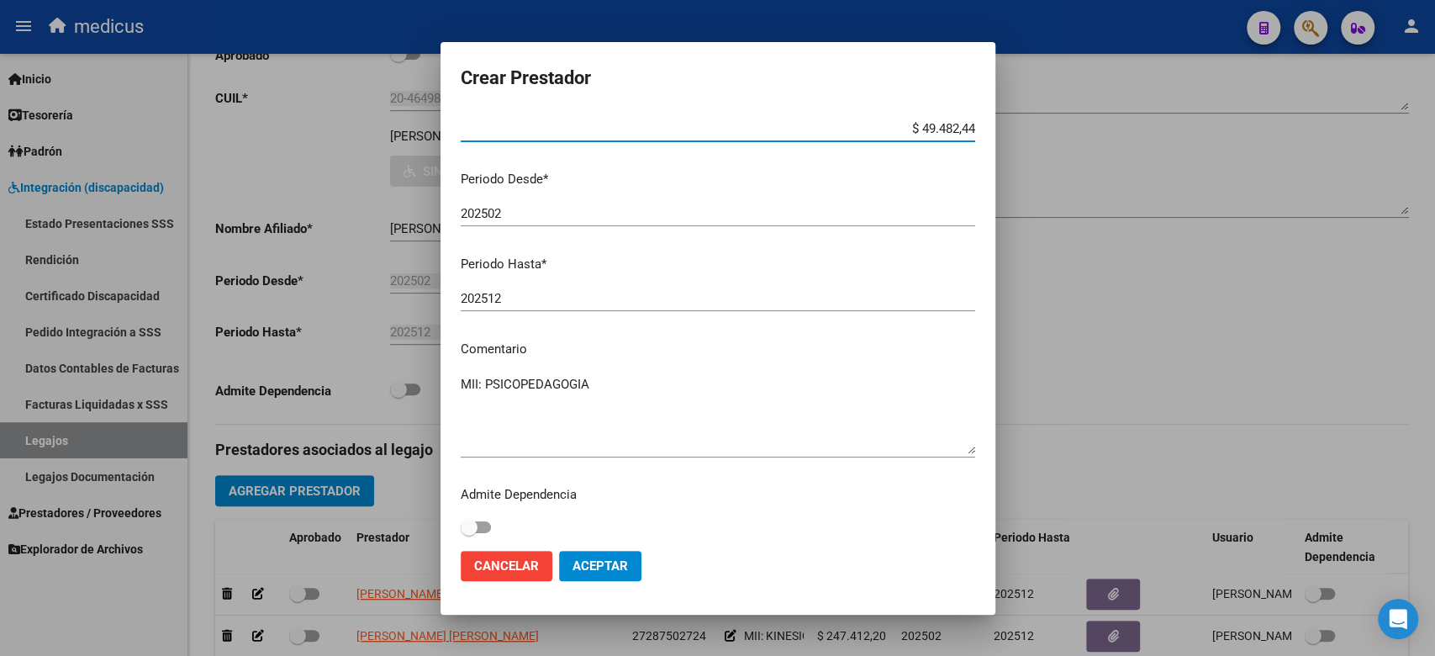
scroll to position [149, 0]
type input "$ 49.482,44"
click at [587, 552] on button "Aceptar" at bounding box center [600, 565] width 82 height 30
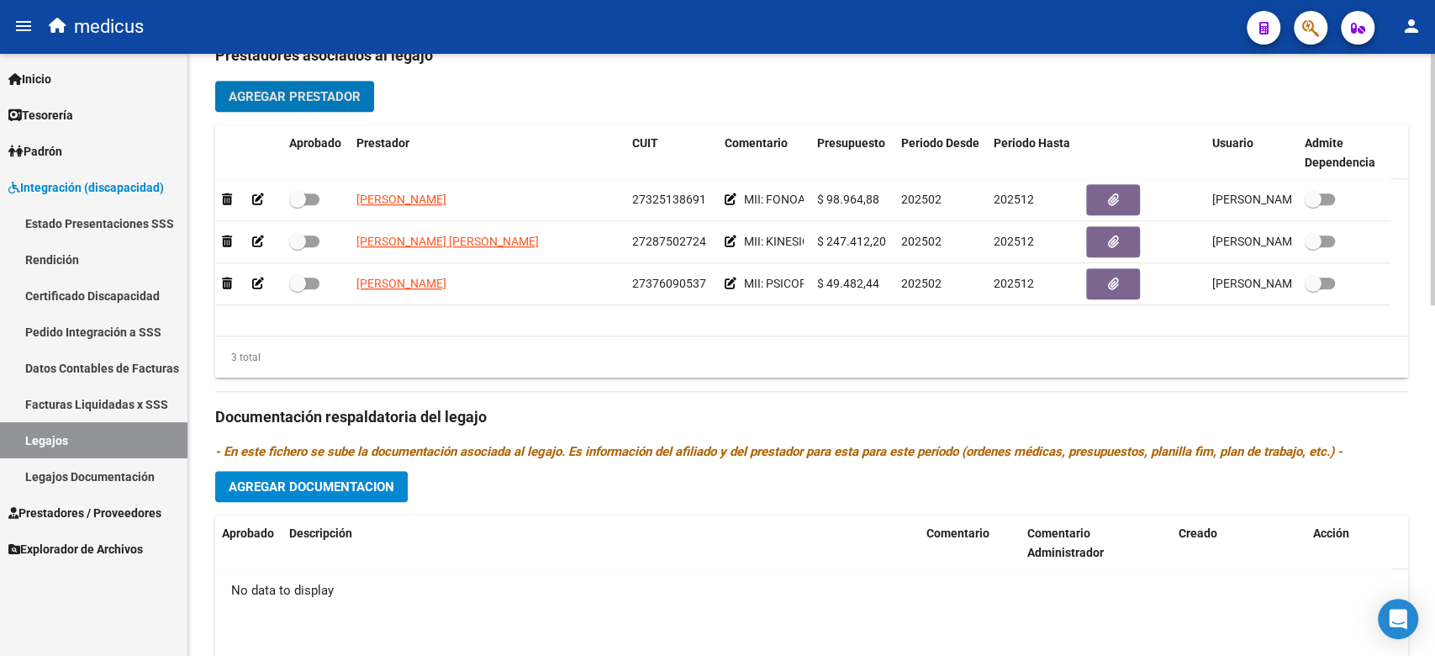
scroll to position [839, 0]
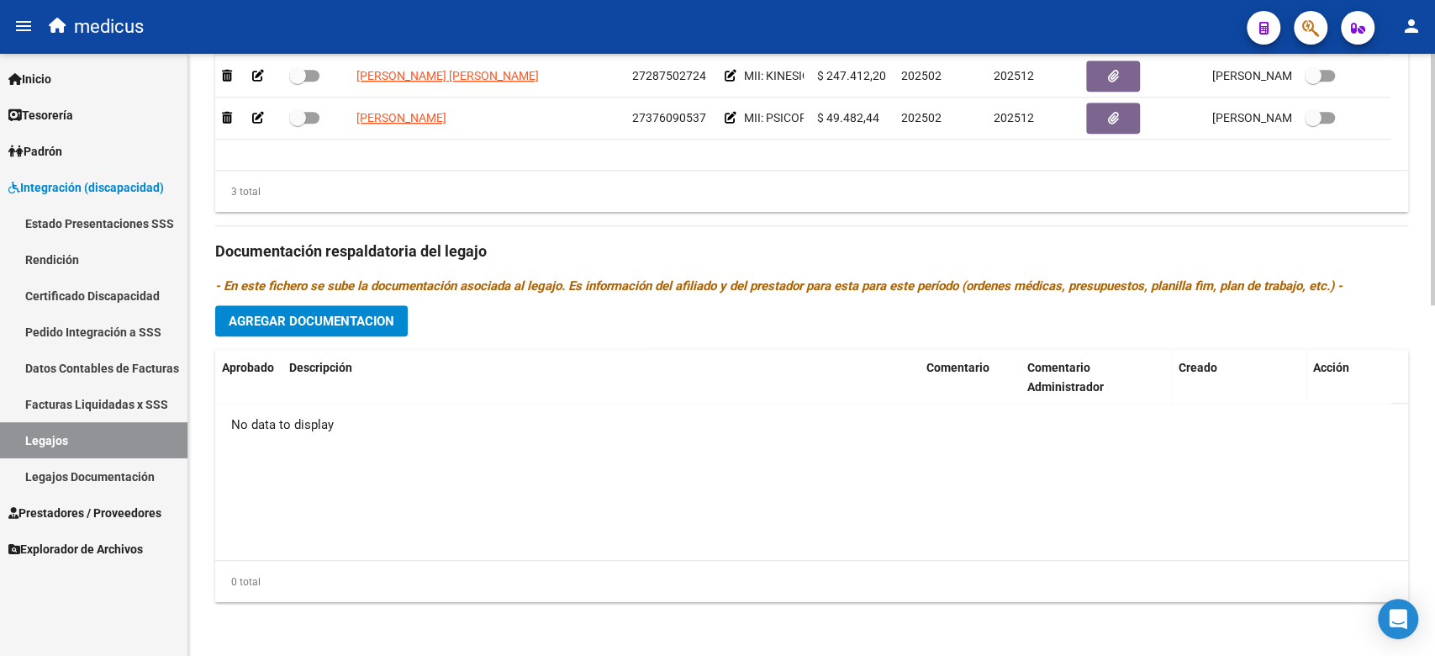
click at [361, 324] on span "Agregar Documentacion" at bounding box center [312, 320] width 166 height 15
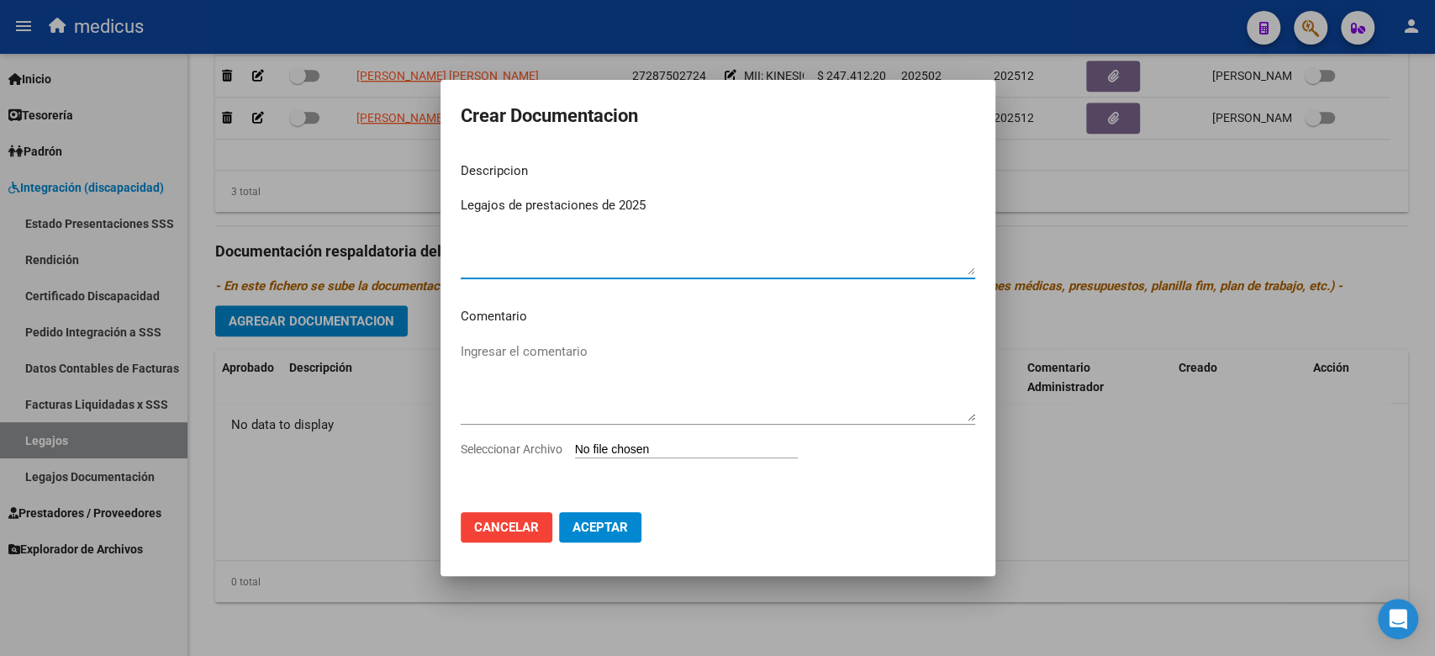
click at [614, 199] on textarea "Legajos de prestaciones de 2025" at bounding box center [718, 235] width 514 height 79
type textarea "Legajos de prestaciones 2025"
click at [558, 354] on textarea "Ingresar el comentario" at bounding box center [718, 381] width 514 height 79
click at [582, 361] on textarea "Ingresar el comentario" at bounding box center [718, 381] width 514 height 79
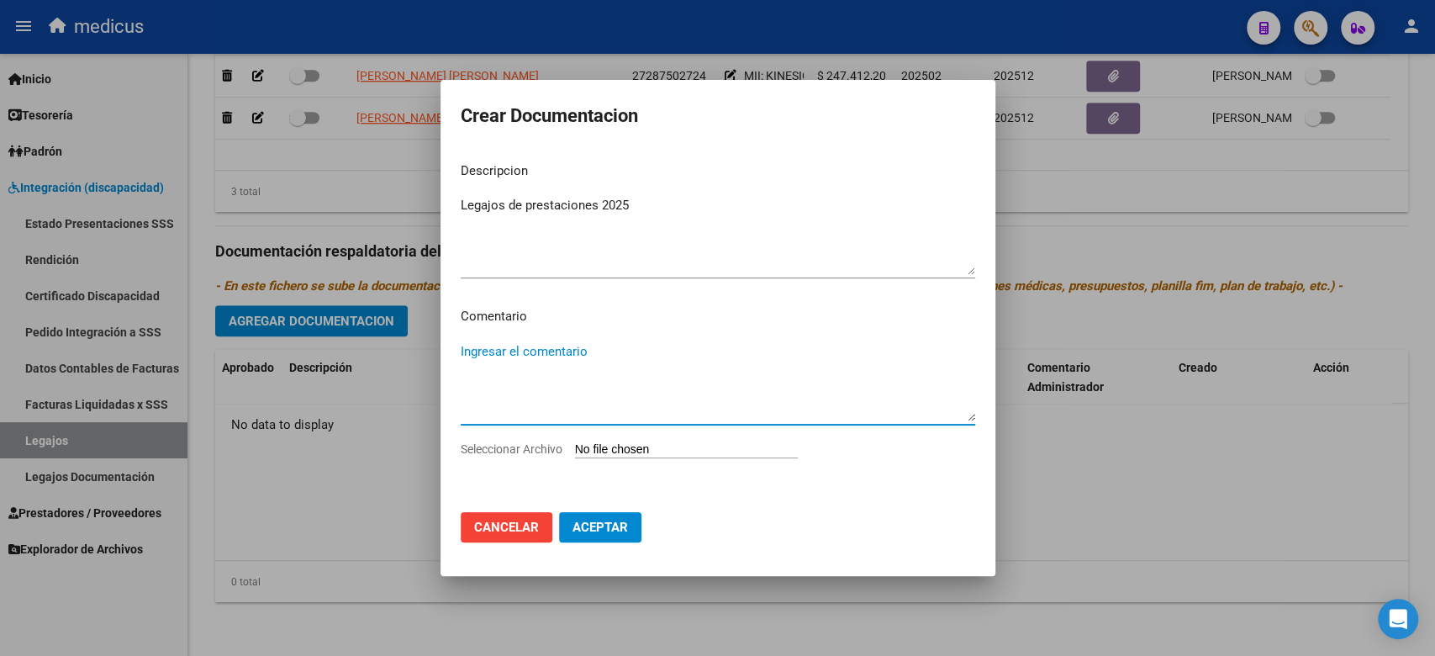
paste textarea "MII: FONOAUDIOLOGIA 27325138691 $ 98.964,88 MII: KINESIOLOGIA 27287502724 $ 247…"
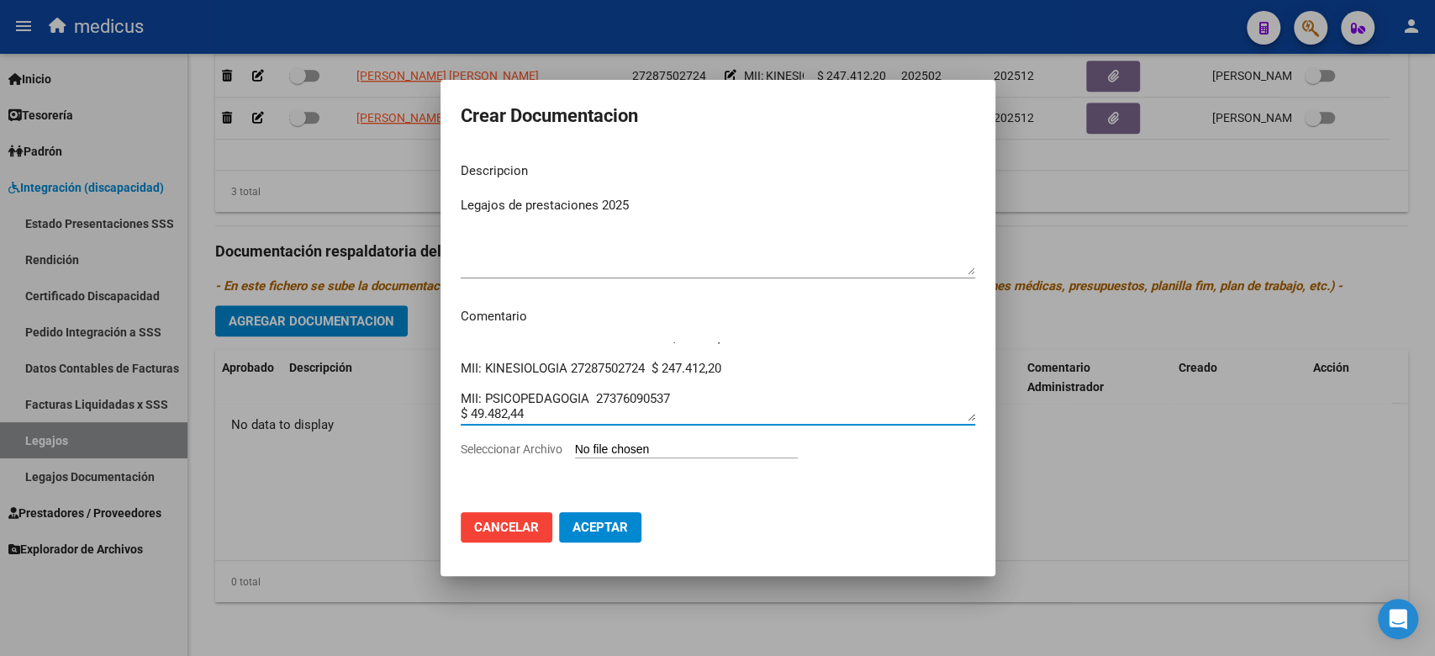
scroll to position [0, 0]
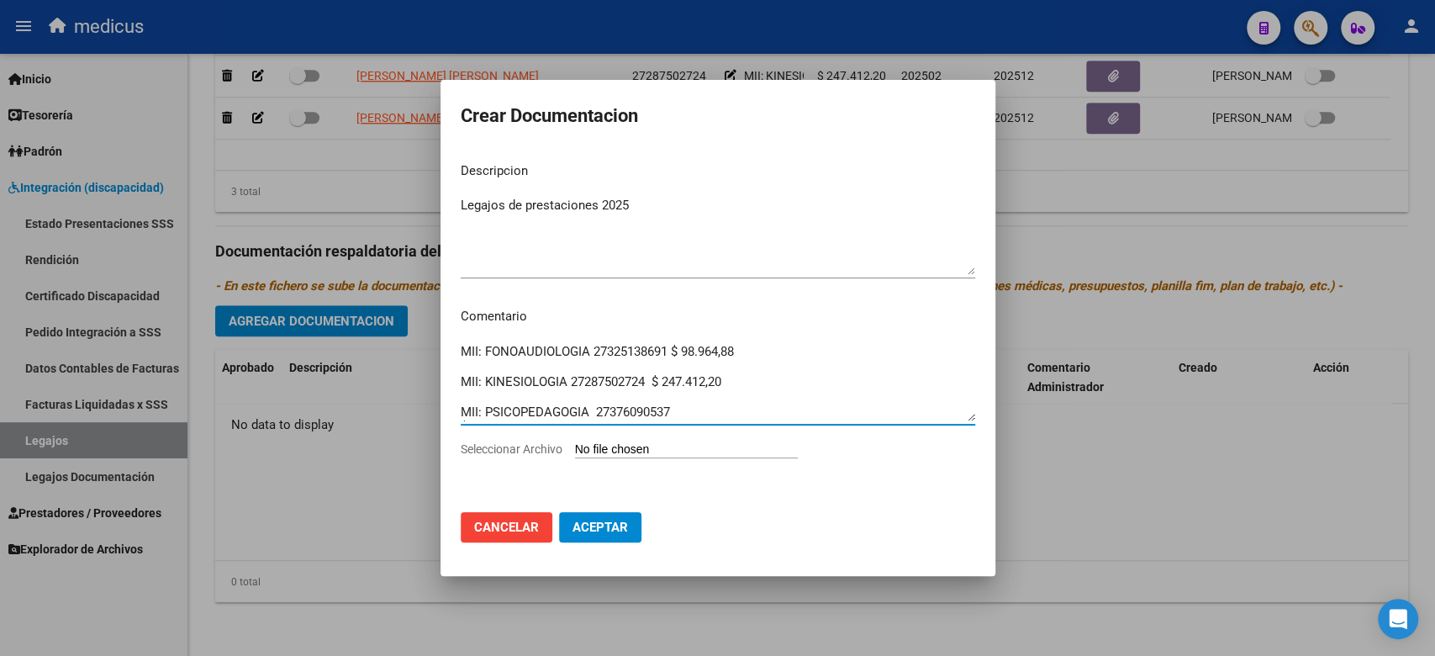
click at [650, 374] on textarea "MII: FONOAUDIOLOGIA 27325138691 $ 98.964,88 MII: KINESIOLOGIA 27287502724 $ 247…" at bounding box center [718, 381] width 514 height 79
click at [641, 362] on textarea "MII: FONOAUDIOLOGIA 27325138691 $ 98.964,88 MII: KINESIOLOGIA 27287502724 $ 247…" at bounding box center [718, 381] width 514 height 79
drag, startPoint x: 746, startPoint y: 346, endPoint x: 594, endPoint y: 347, distance: 152.1
click at [594, 347] on textarea "MII: FONOAUDIOLOGIA 27325138691 $ 98.964,88 MII: KINESIOLOGIA 27287502724 $ 247…" at bounding box center [718, 381] width 514 height 79
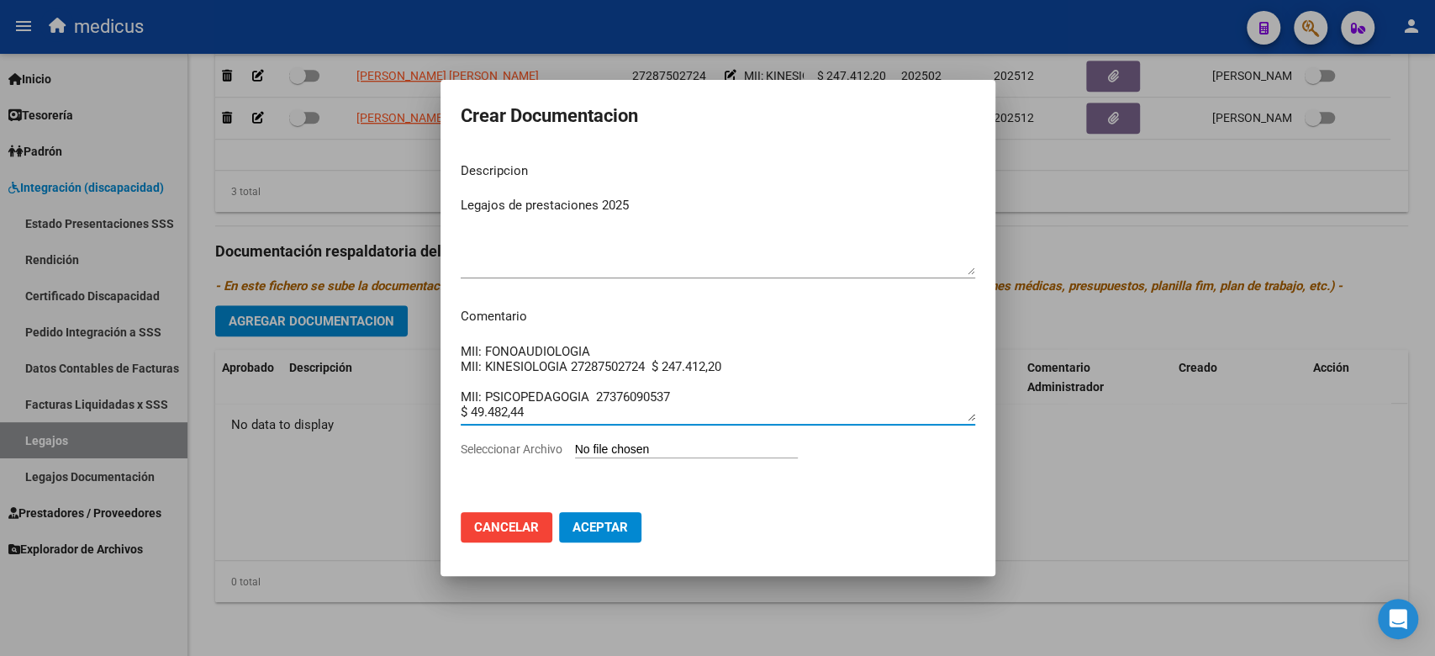
drag, startPoint x: 724, startPoint y: 360, endPoint x: 567, endPoint y: 366, distance: 157.3
click at [567, 366] on textarea "MII: FONOAUDIOLOGIA MII: KINESIOLOGIA 27287502724 $ 247.412,20 MII: PSICOPEDAGO…" at bounding box center [718, 381] width 514 height 79
click at [586, 380] on textarea "MII: FONOAUDIOLOGIA MII: KINESIOLOGIA MII: PSICOPEDAGOGIA 27376090537 $ 49.482,…" at bounding box center [718, 381] width 514 height 79
drag, startPoint x: 638, startPoint y: 382, endPoint x: 594, endPoint y: 384, distance: 43.8
click at [594, 384] on textarea "MII: FONOAUDIOLOGIA MII: KINESIOLOGIA MII: PSICOPEDAGOGIA 27376090537 $ 49.482,…" at bounding box center [718, 381] width 514 height 79
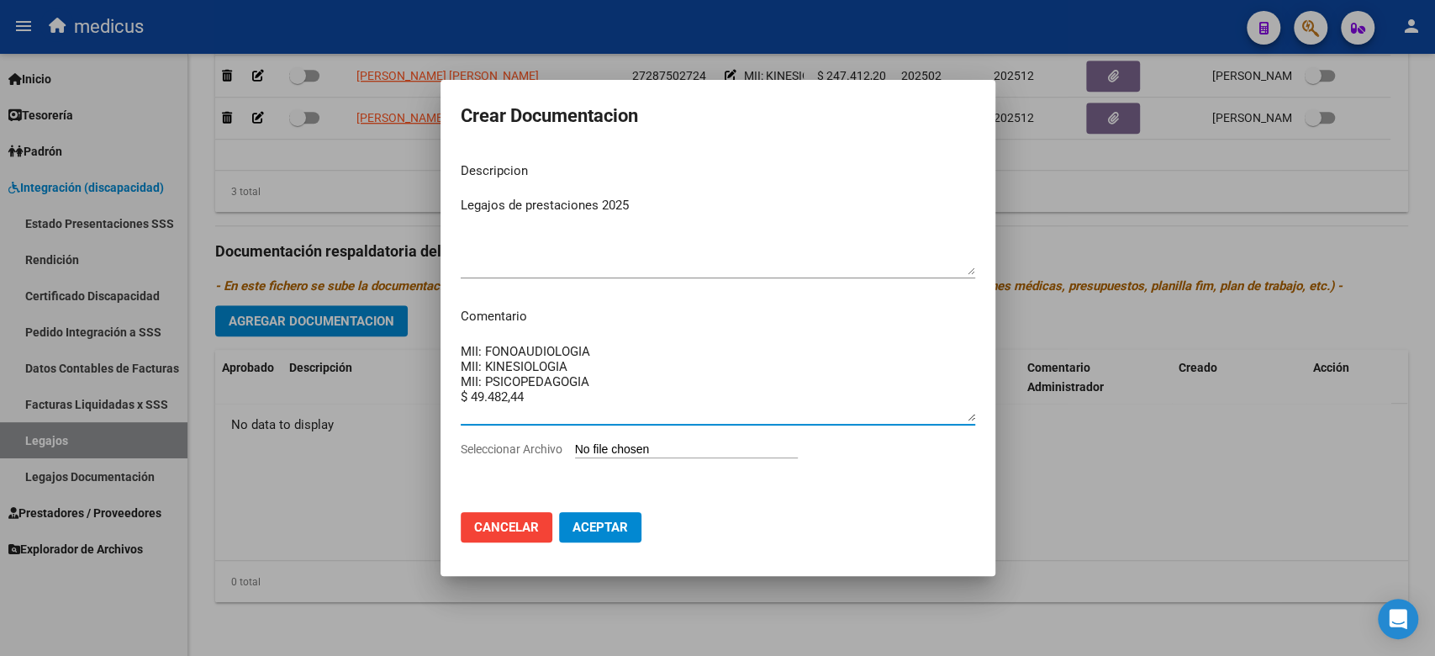
drag, startPoint x: 601, startPoint y: 399, endPoint x: 433, endPoint y: 400, distance: 168.1
click at [433, 400] on div "Crear Documentacion Descripcion Legajos de prestaciones 2025 Ingresar el descri…" at bounding box center [717, 328] width 1435 height 656
type textarea "MII: FONOAUDIOLOGIA MII: KINESIOLOGIA MII: PSICOPEDAGOGIA"
click at [611, 450] on input "Seleccionar Archivo" at bounding box center [686, 450] width 223 height 16
type input "C:\fakepath\COMPLETO_compressed (4).pdf"
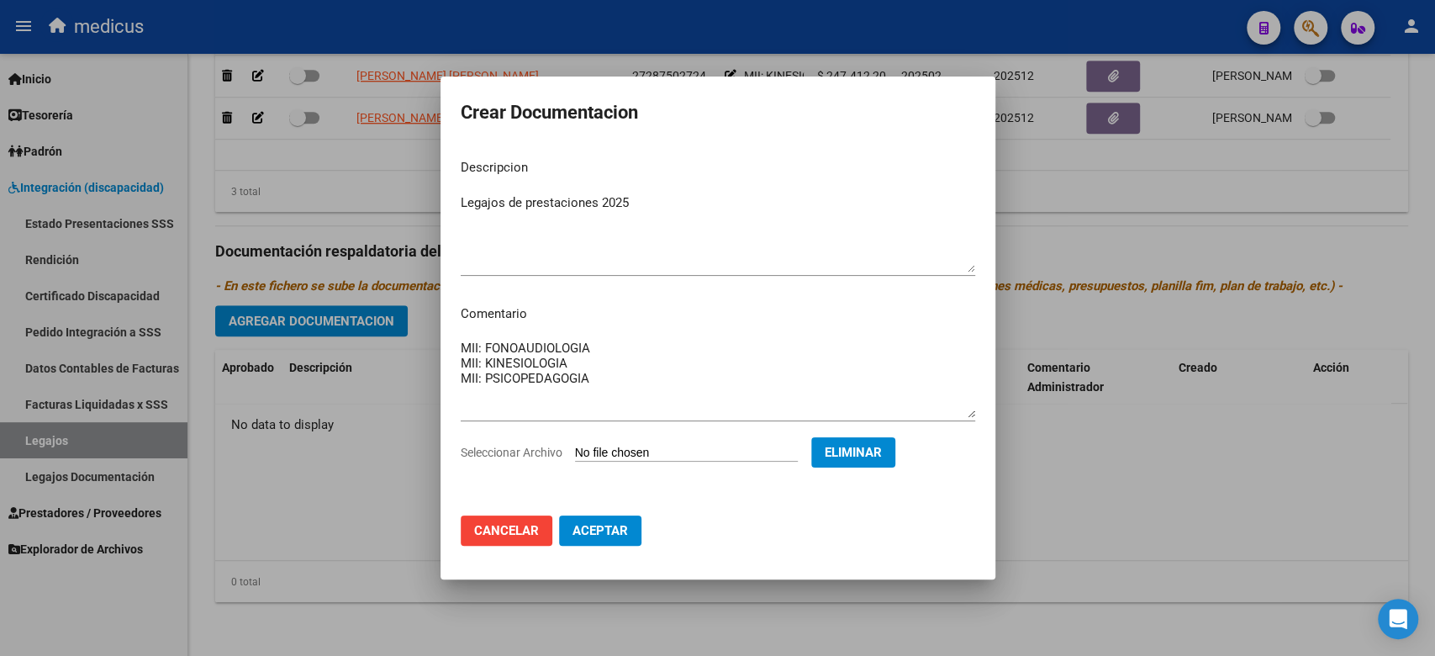
click at [636, 535] on button "Aceptar" at bounding box center [600, 530] width 82 height 30
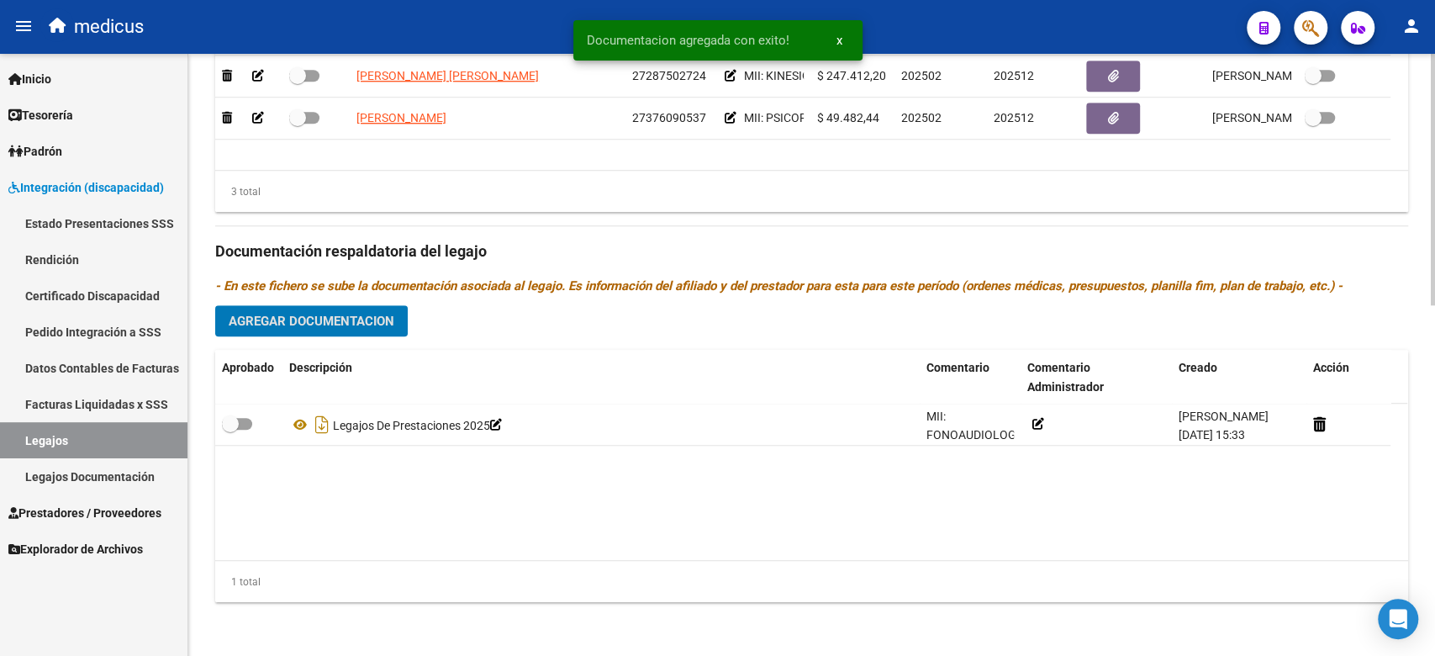
scroll to position [839, 0]
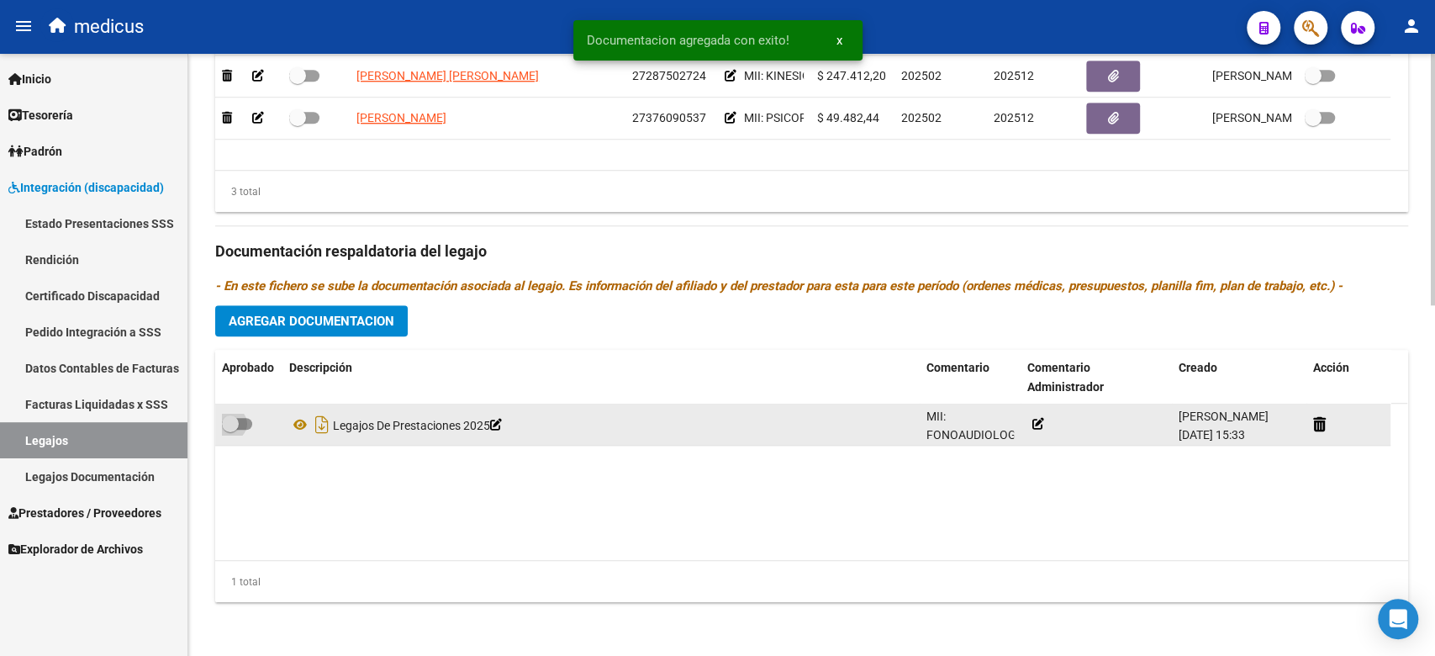
click at [246, 432] on label at bounding box center [237, 423] width 30 height 20
click at [230, 430] on input "checkbox" at bounding box center [229, 429] width 1 height 1
checkbox input "true"
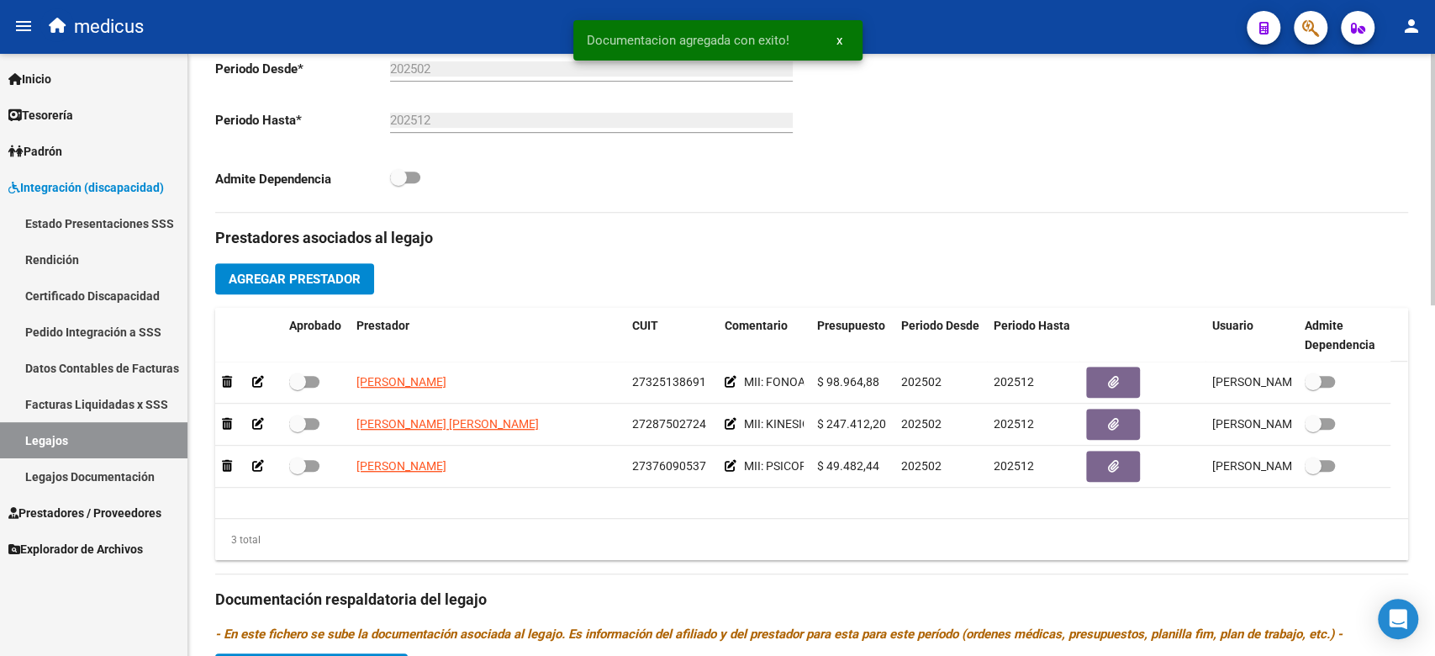
scroll to position [390, 0]
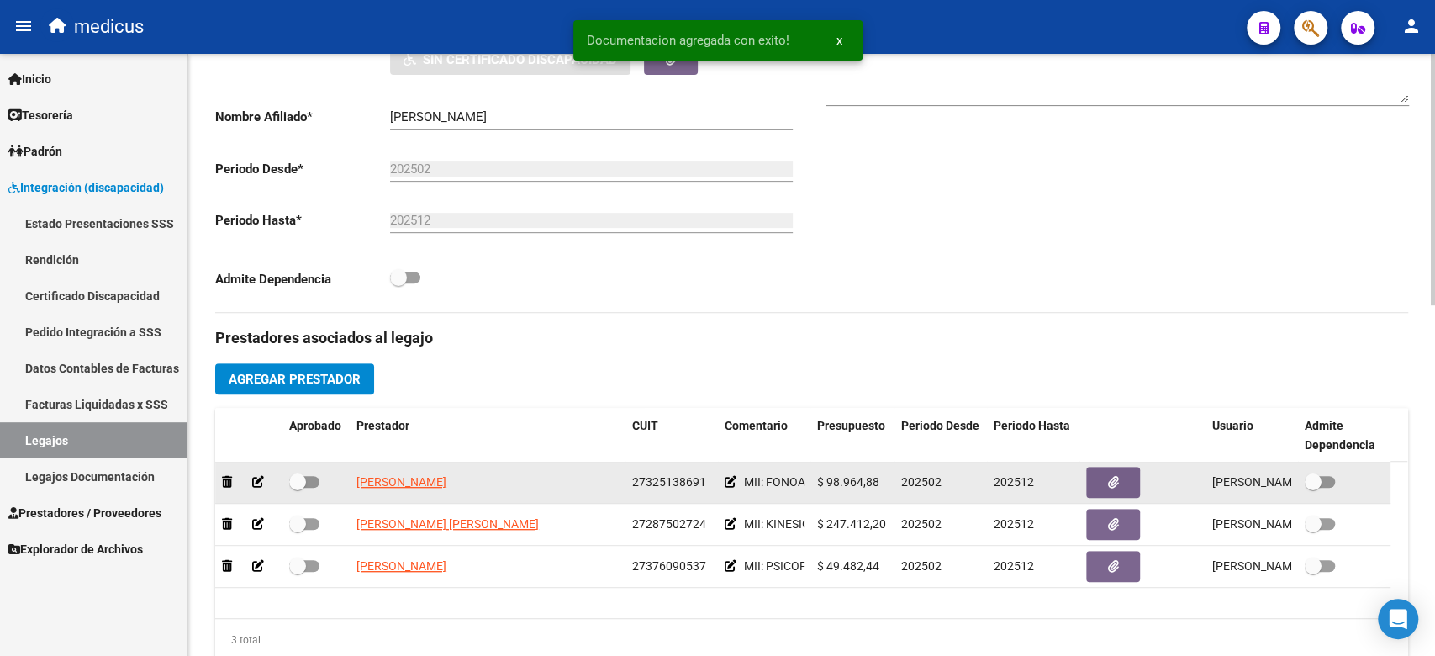
click at [308, 479] on span at bounding box center [304, 482] width 30 height 12
click at [298, 487] on input "checkbox" at bounding box center [297, 487] width 1 height 1
checkbox input "true"
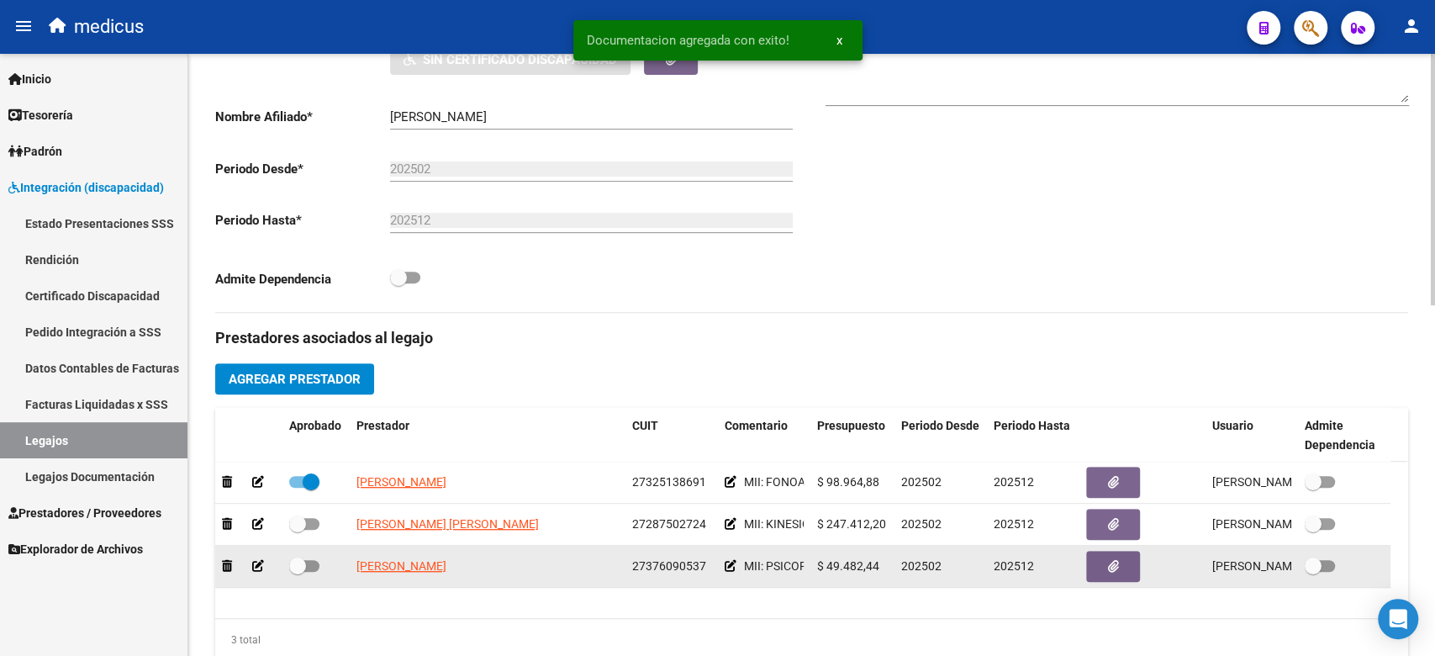
drag, startPoint x: 298, startPoint y: 521, endPoint x: 315, endPoint y: 555, distance: 37.6
click at [300, 521] on span at bounding box center [297, 523] width 17 height 17
click at [298, 529] on input "checkbox" at bounding box center [297, 529] width 1 height 1
checkbox input "true"
click at [315, 559] on label at bounding box center [304, 566] width 30 height 20
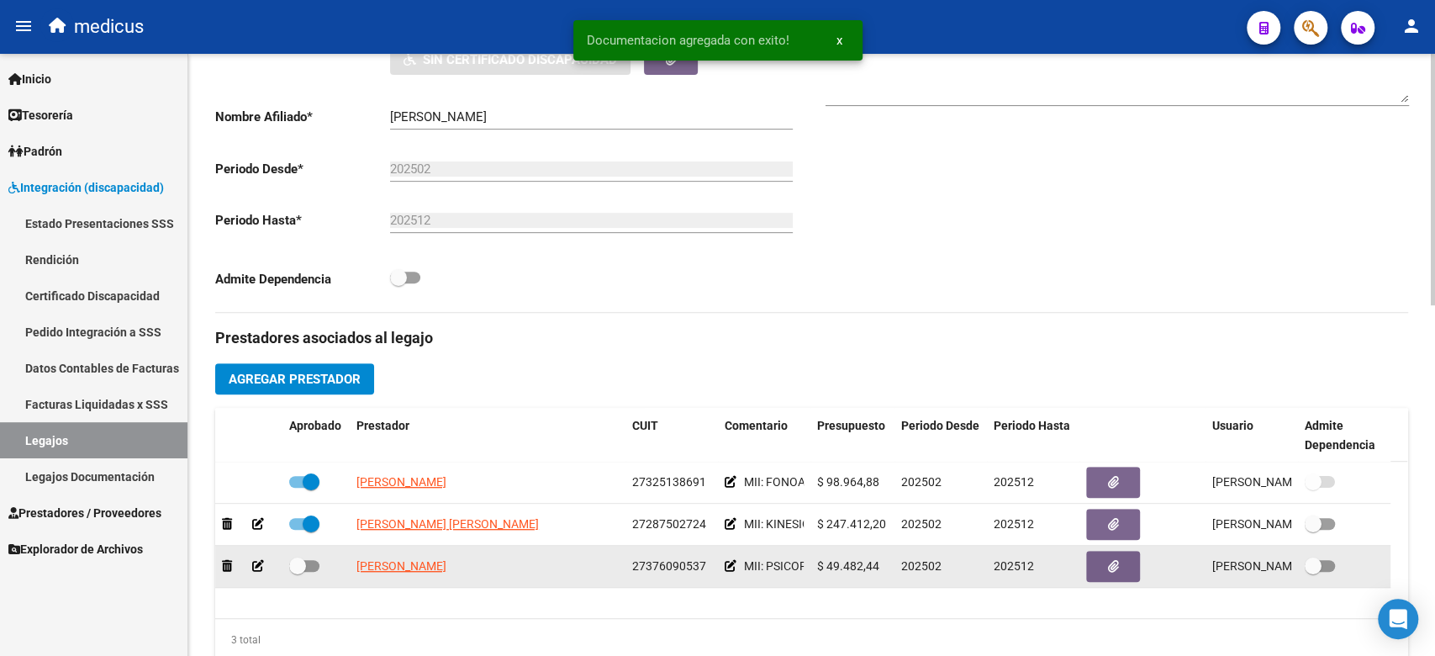
click at [298, 571] on input "checkbox" at bounding box center [297, 571] width 1 height 1
checkbox input "true"
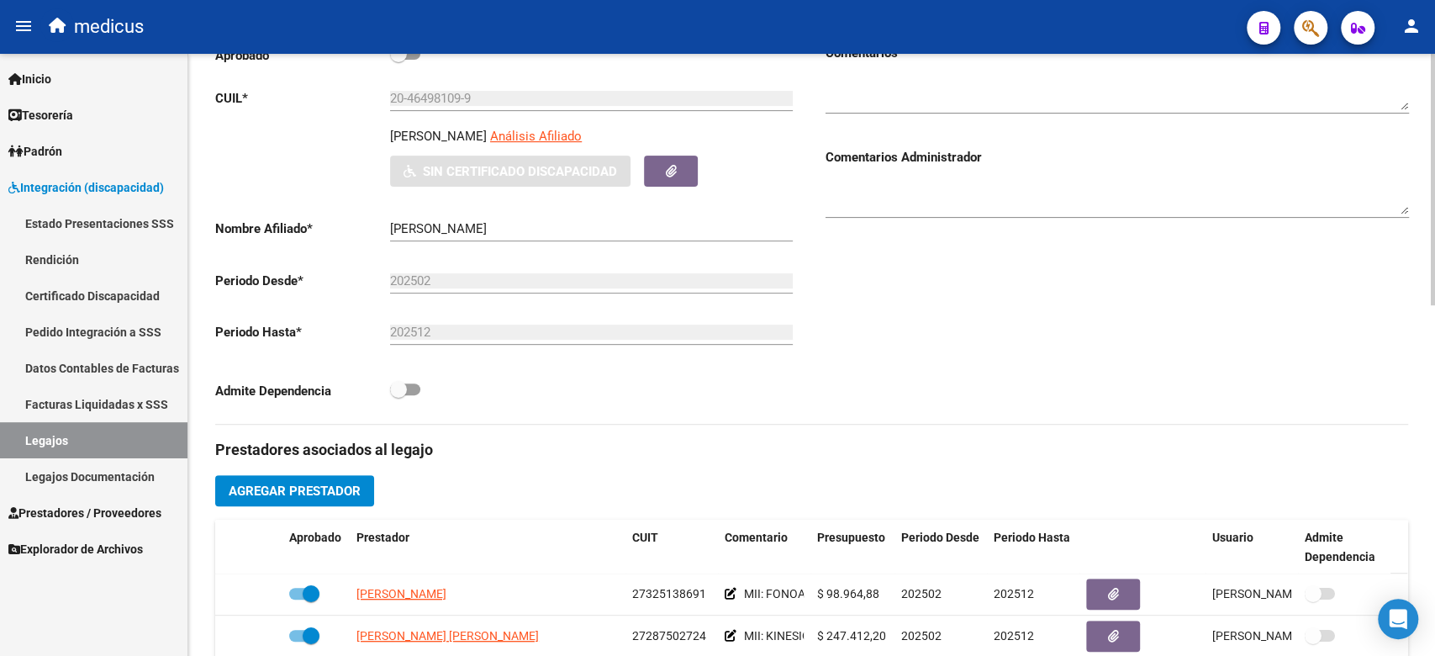
scroll to position [0, 0]
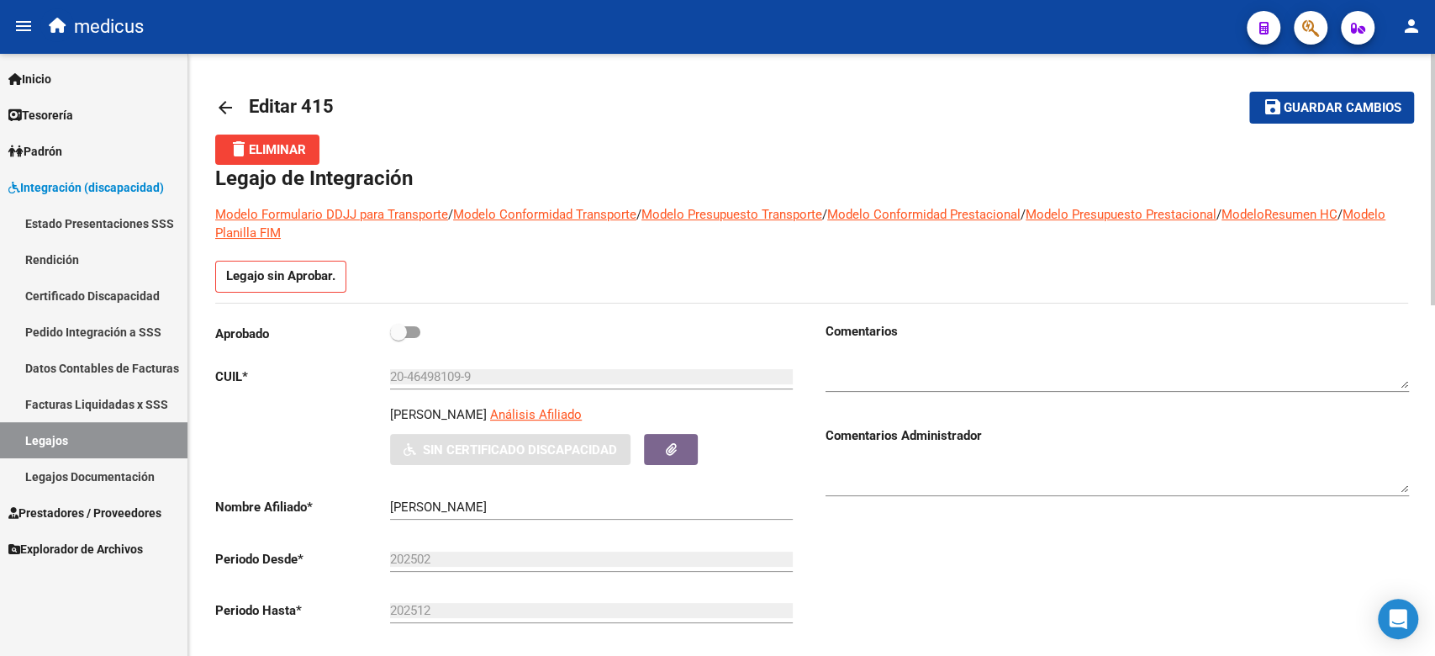
click at [413, 326] on span at bounding box center [405, 332] width 30 height 12
click at [398, 338] on input "checkbox" at bounding box center [398, 338] width 1 height 1
checkbox input "true"
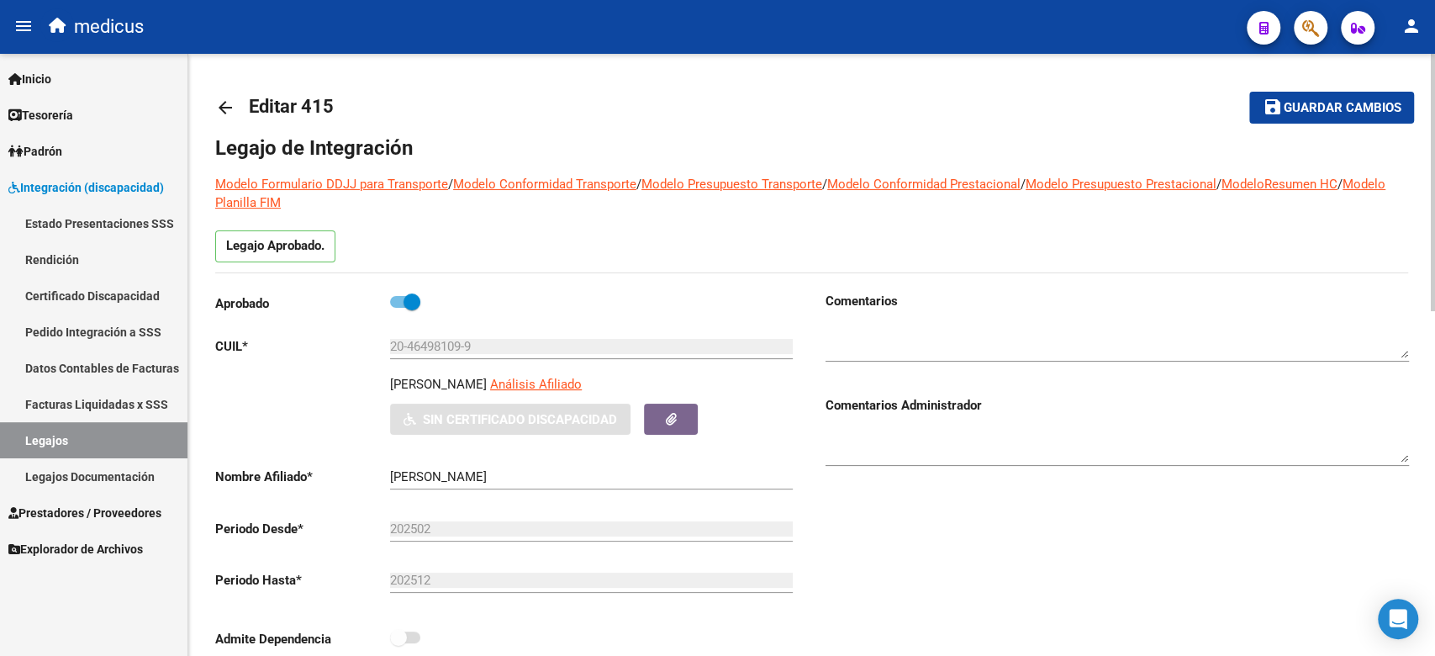
click at [1353, 103] on span "Guardar cambios" at bounding box center [1342, 108] width 118 height 15
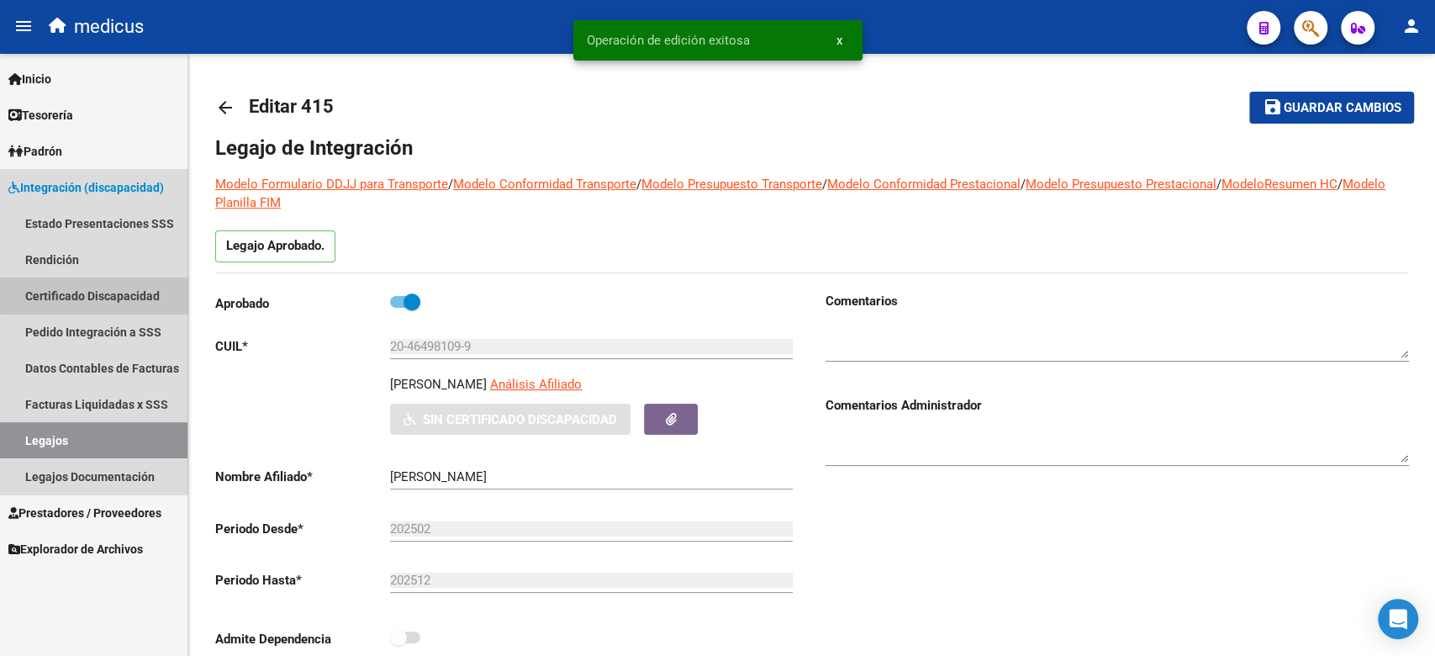
click at [103, 287] on link "Certificado Discapacidad" at bounding box center [93, 295] width 187 height 36
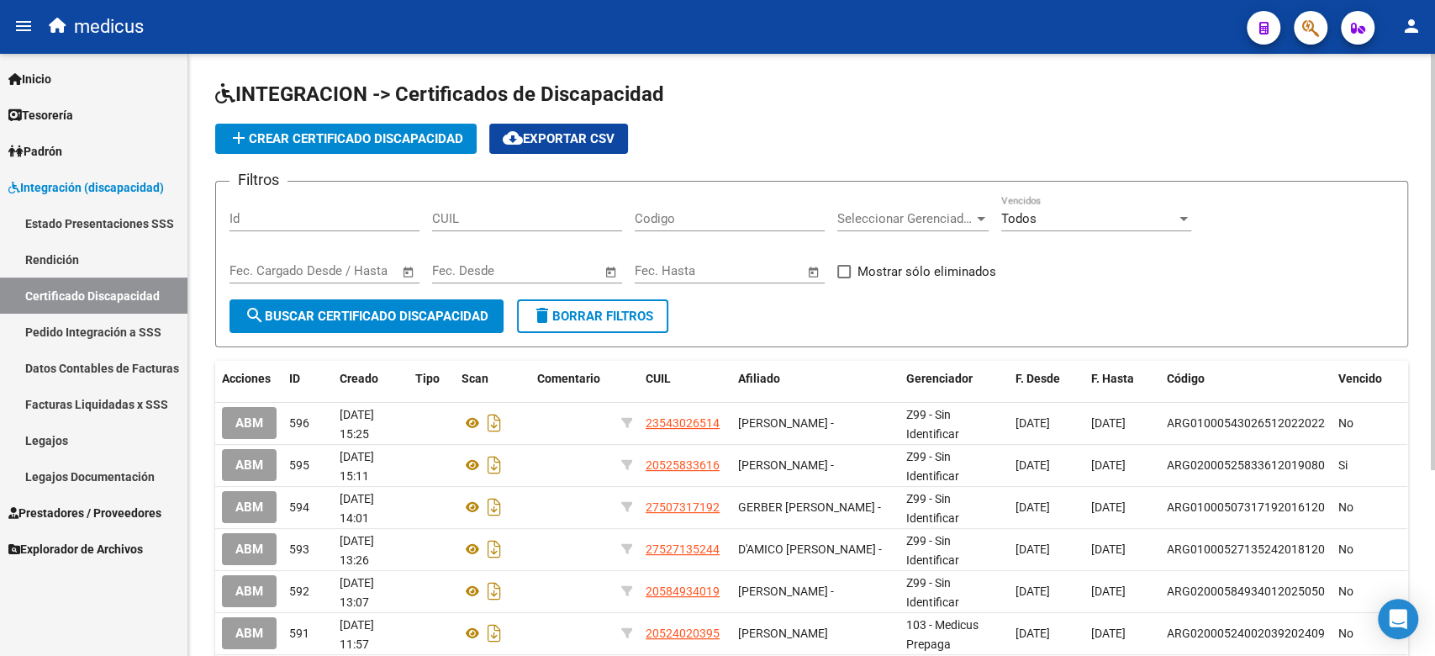
click at [325, 145] on span "add Crear Certificado Discapacidad" at bounding box center [346, 138] width 234 height 15
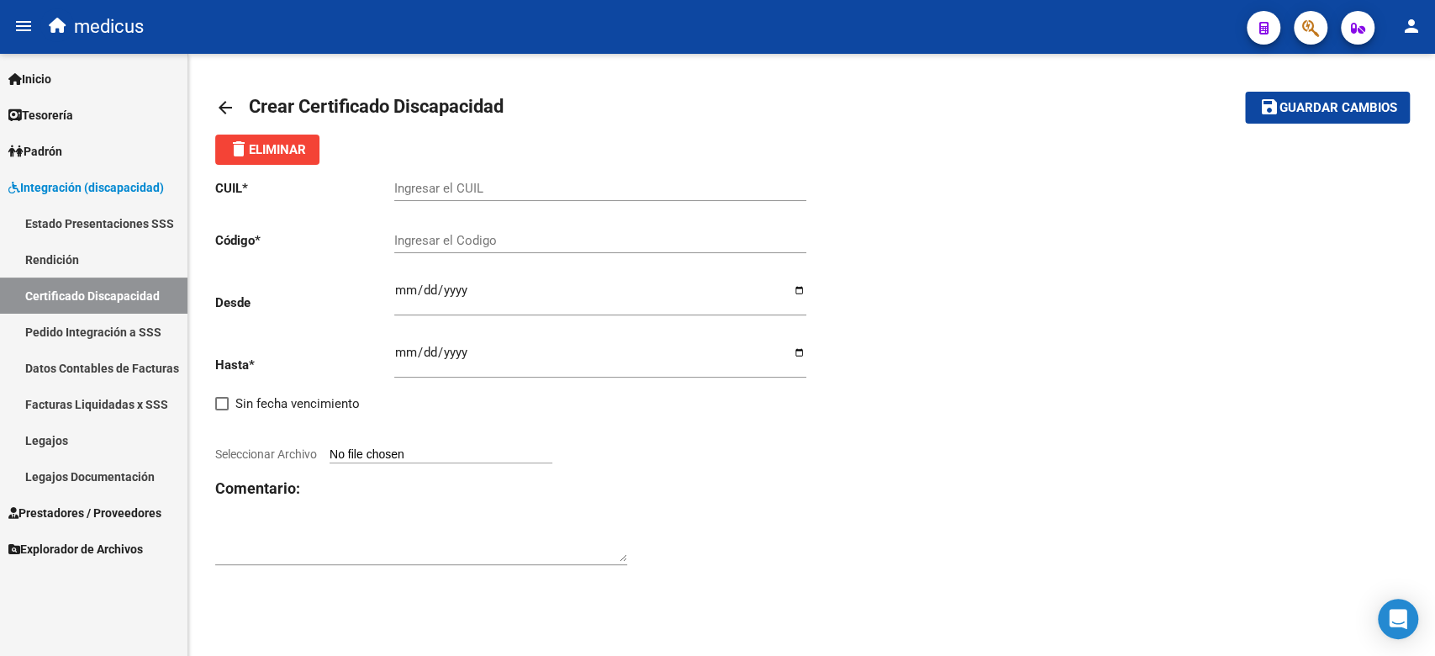
click at [625, 198] on div "Ingresar el CUIL" at bounding box center [600, 183] width 412 height 36
paste input "20-46498109-9"
type input "20-46498109-9"
click at [554, 250] on div "Ingresar el Codigo" at bounding box center [600, 235] width 412 height 36
click at [496, 239] on input "Ingresar el Codigo" at bounding box center [600, 240] width 412 height 15
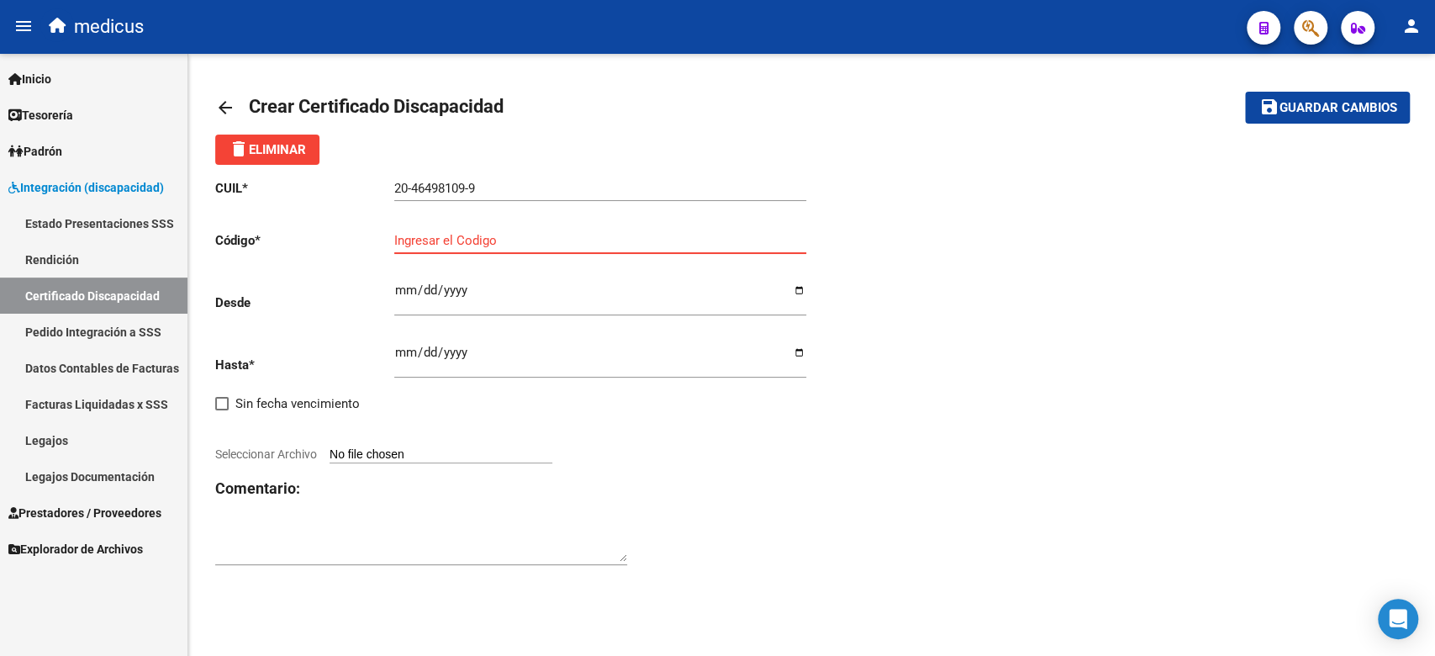
paste input "ARG2000464981092024050620390506BUE350"
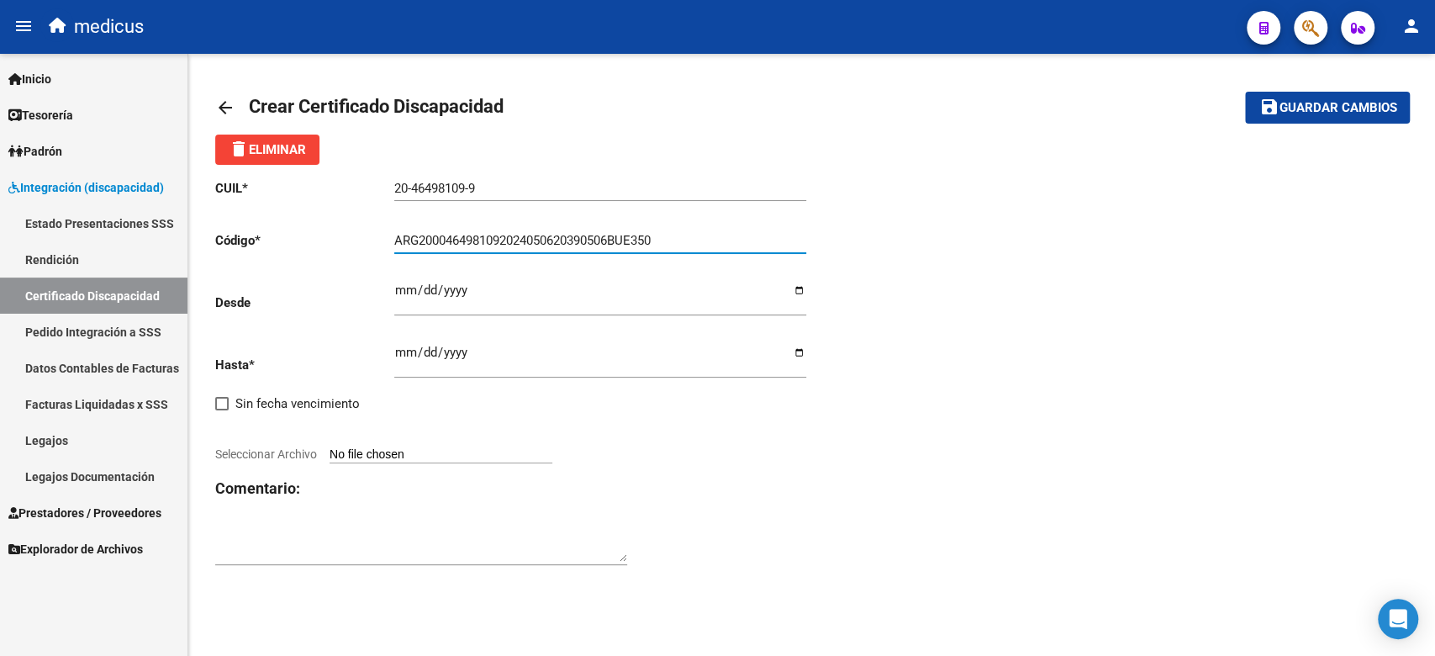
type input "ARG2000464981092024050620390506BUE350"
click at [624, 482] on h3 "Comentario:" at bounding box center [513, 489] width 597 height 24
click at [400, 287] on input "Ingresar fec. Desde" at bounding box center [600, 296] width 412 height 27
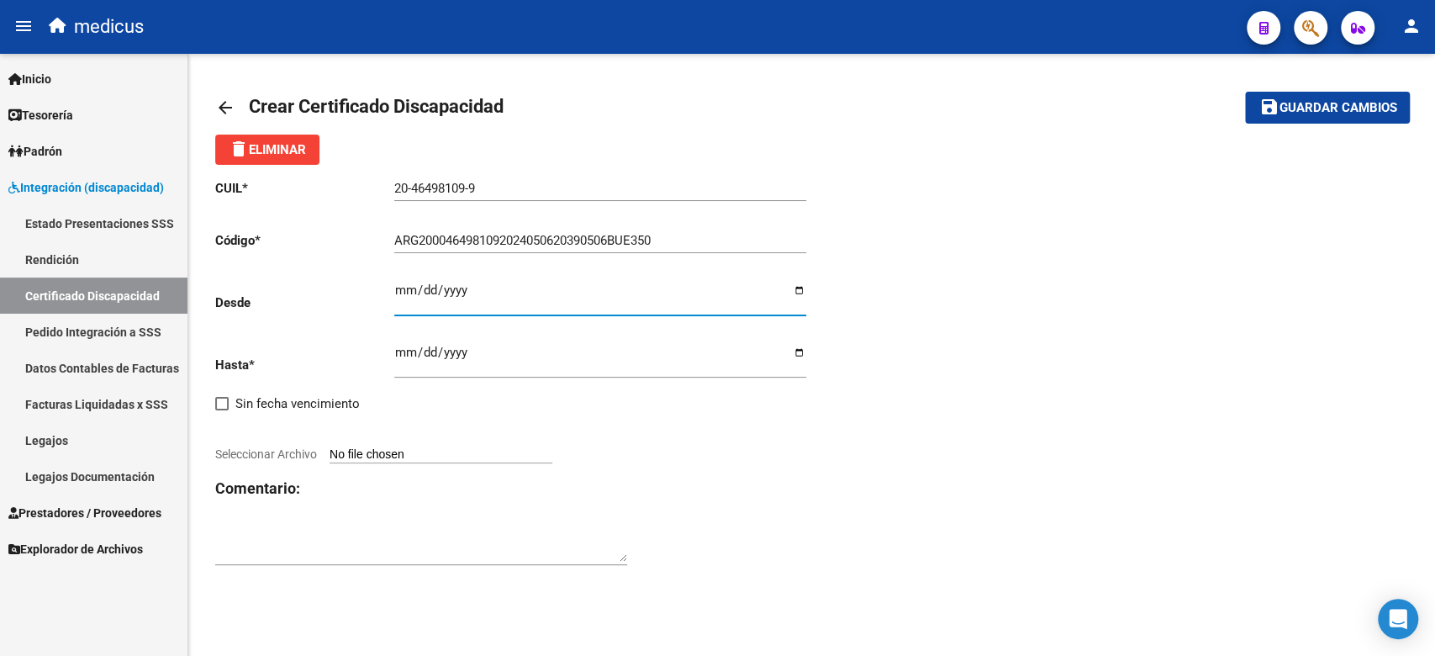
click at [455, 292] on input "Ingresar fec. Desde" at bounding box center [600, 296] width 412 height 27
type input "[DATE]"
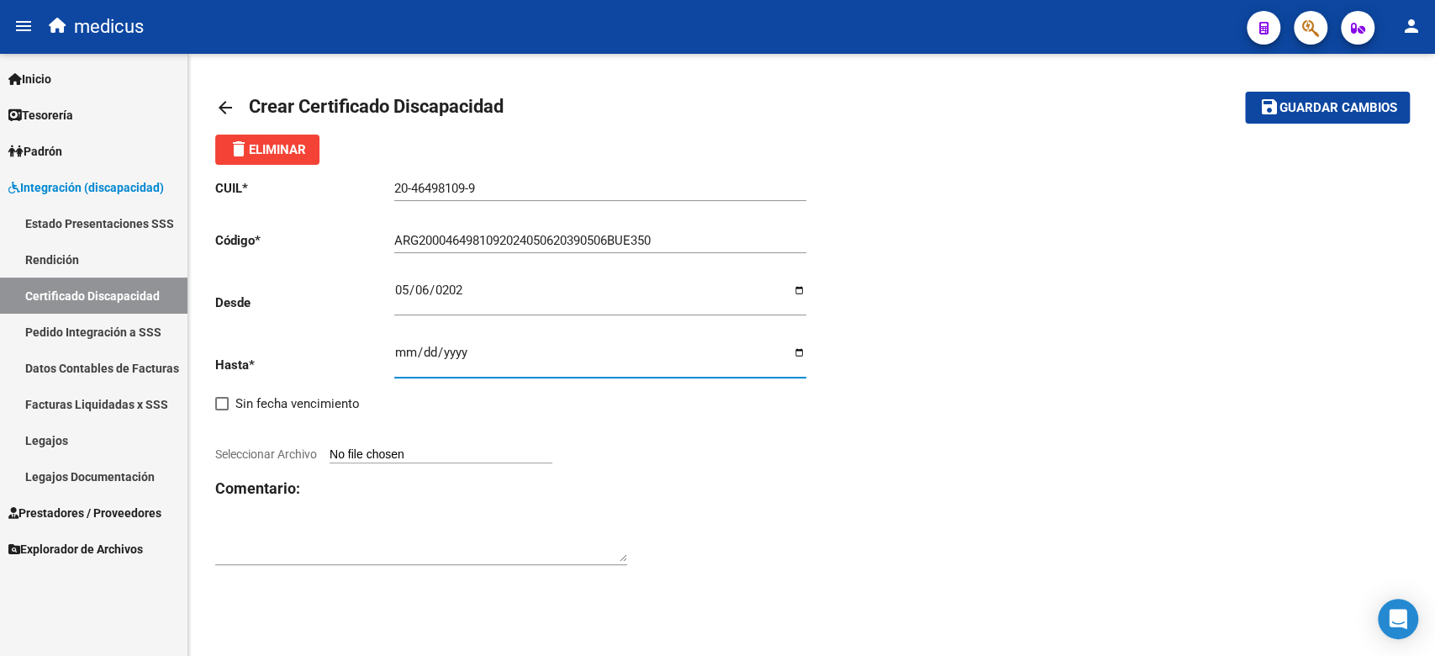
click at [399, 355] on input "Ingresar fec. Hasta" at bounding box center [600, 358] width 412 height 27
drag, startPoint x: 704, startPoint y: 515, endPoint x: 395, endPoint y: 402, distance: 329.4
click at [704, 515] on div "CUIL * 20-46498109-9 Ingresar el CUIL Código * ARG2000464981092024050620390506B…" at bounding box center [513, 373] width 597 height 416
click at [398, 348] on input "Ingresar fec. Hasta" at bounding box center [600, 358] width 412 height 27
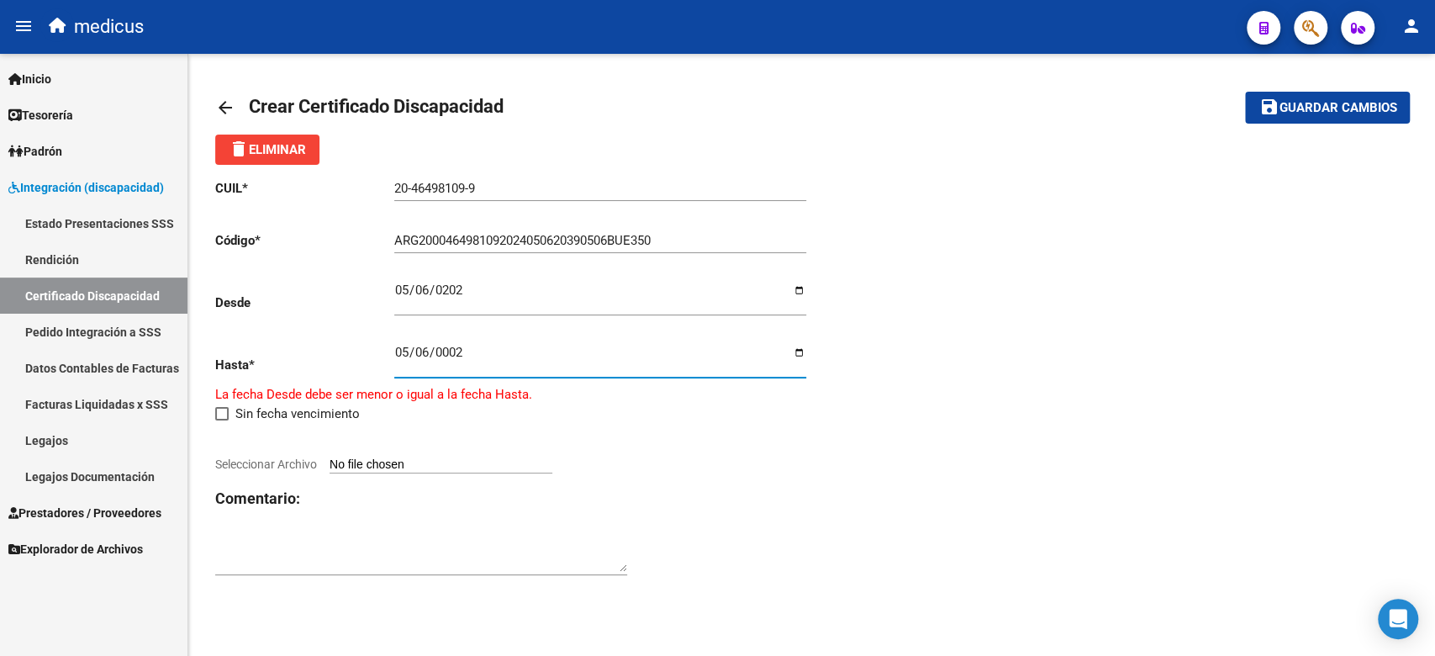
type input "0022-05-06"
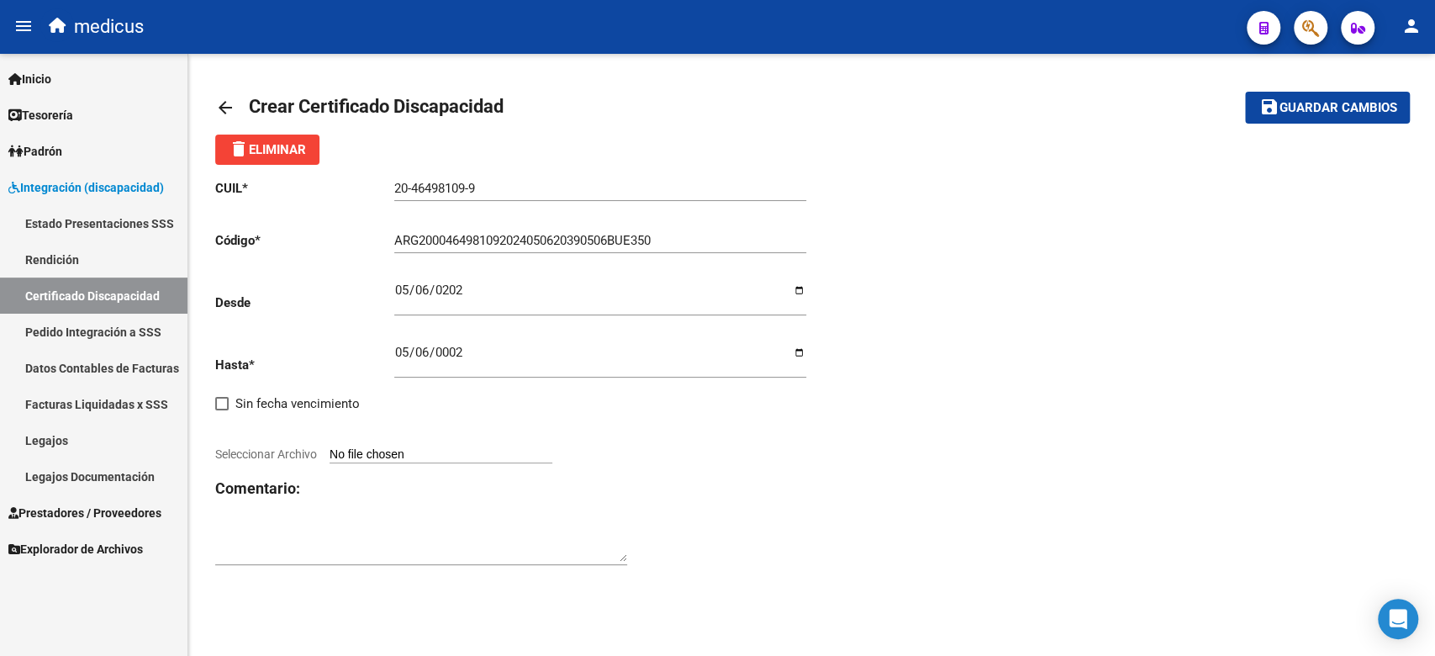
drag, startPoint x: 699, startPoint y: 487, endPoint x: 510, endPoint y: 429, distance: 197.8
click at [699, 487] on h3 "Comentario:" at bounding box center [513, 489] width 597 height 24
click at [459, 353] on input "[DATE]" at bounding box center [600, 358] width 412 height 27
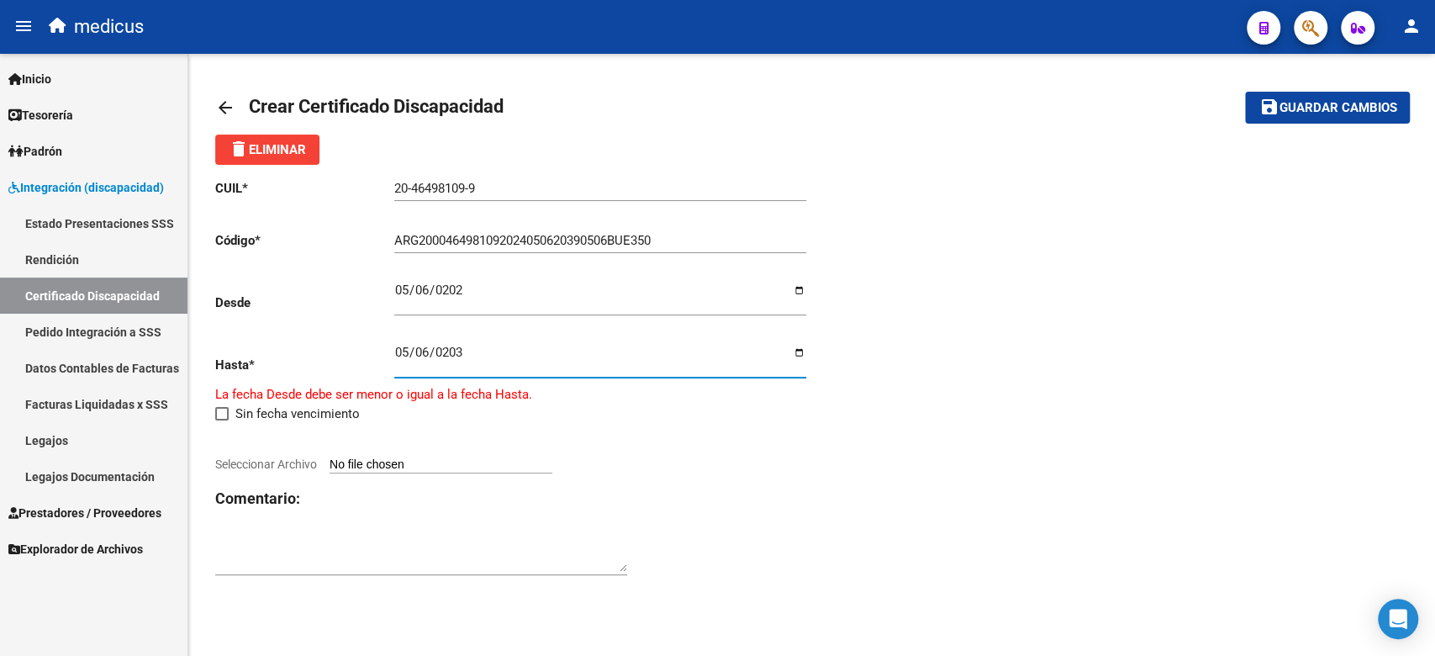
type input "[DATE]"
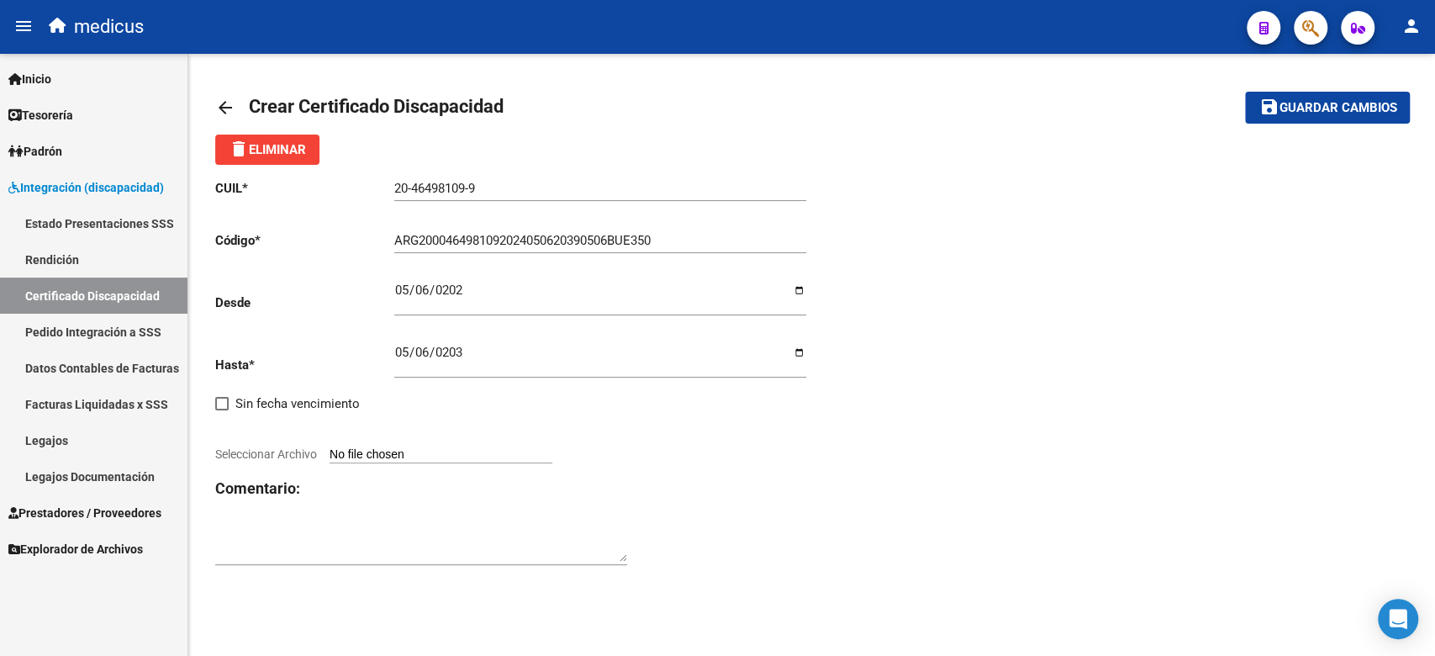
click at [466, 457] on input "Seleccionar Archivo" at bounding box center [440, 455] width 223 height 16
type input "C:\fakepath\CUD.pdf"
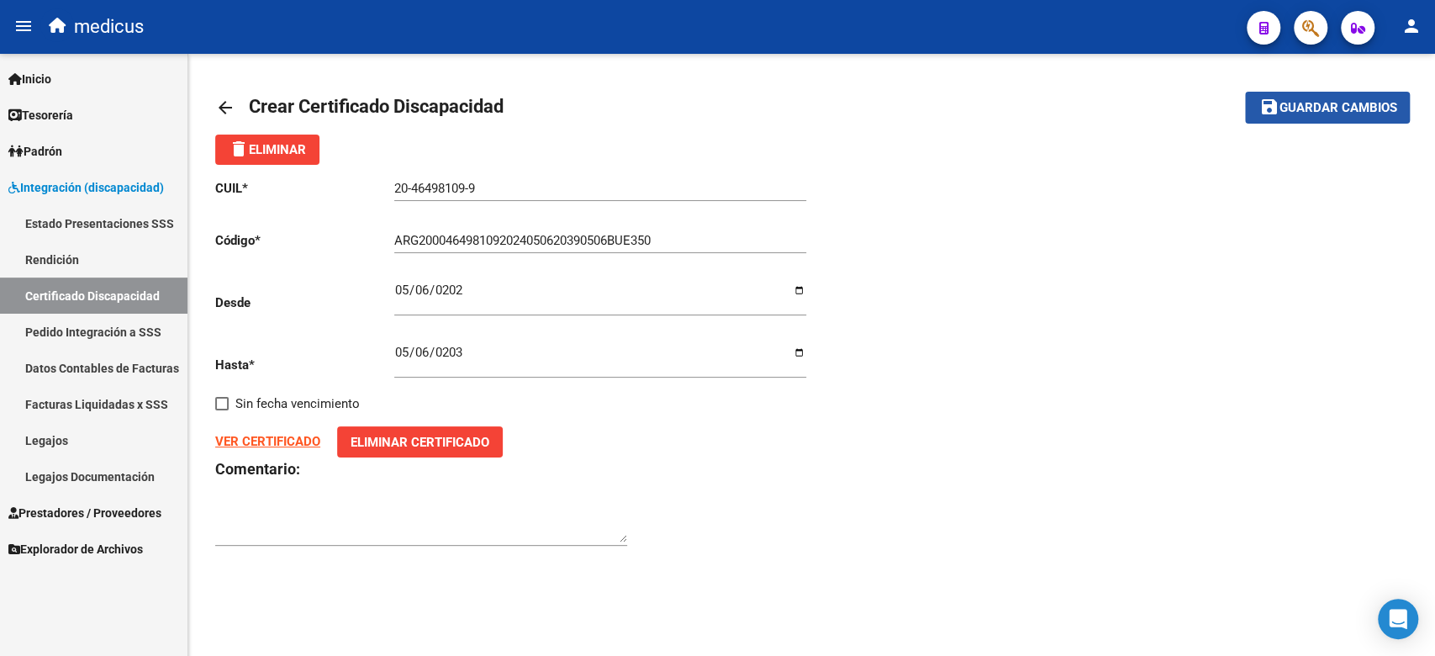
click at [1280, 104] on span "Guardar cambios" at bounding box center [1337, 108] width 118 height 15
click at [118, 435] on link "Legajos" at bounding box center [93, 440] width 187 height 36
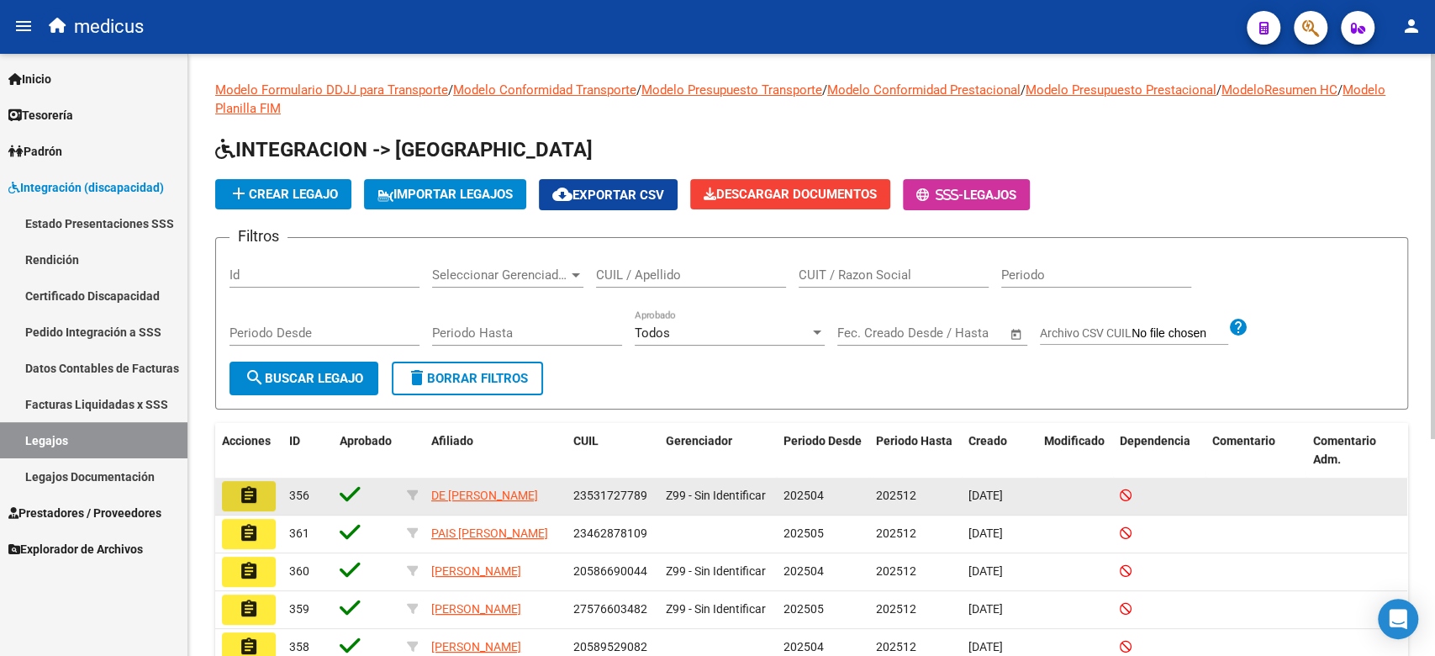
click at [259, 496] on button "assignment" at bounding box center [249, 496] width 54 height 30
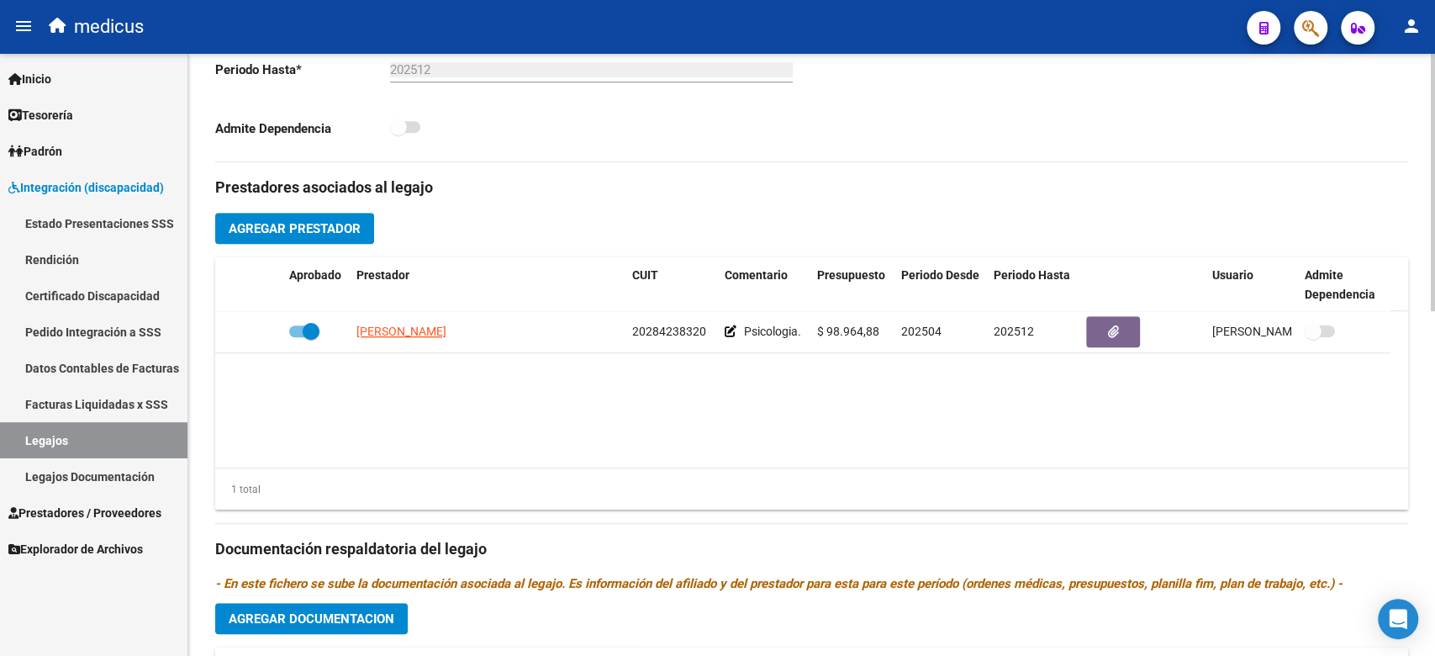
scroll to position [224, 0]
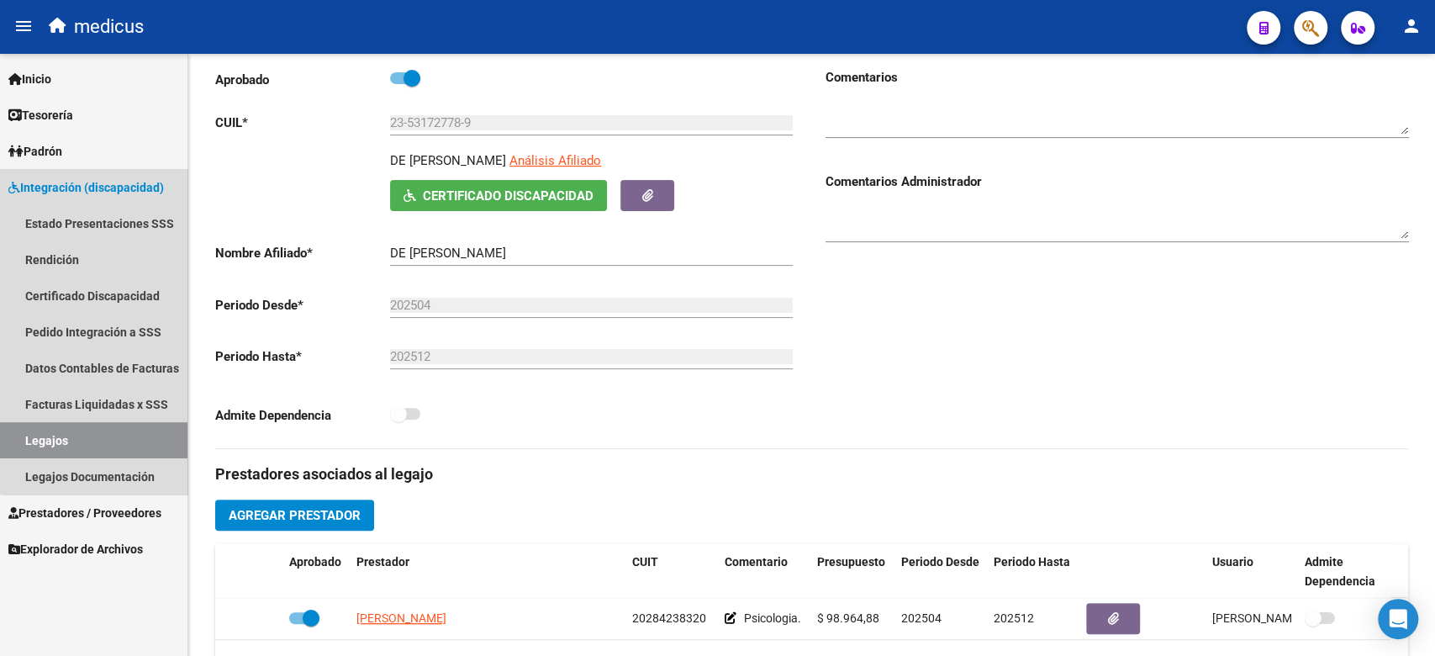
click at [117, 184] on span "Integración (discapacidad)" at bounding box center [85, 187] width 155 height 18
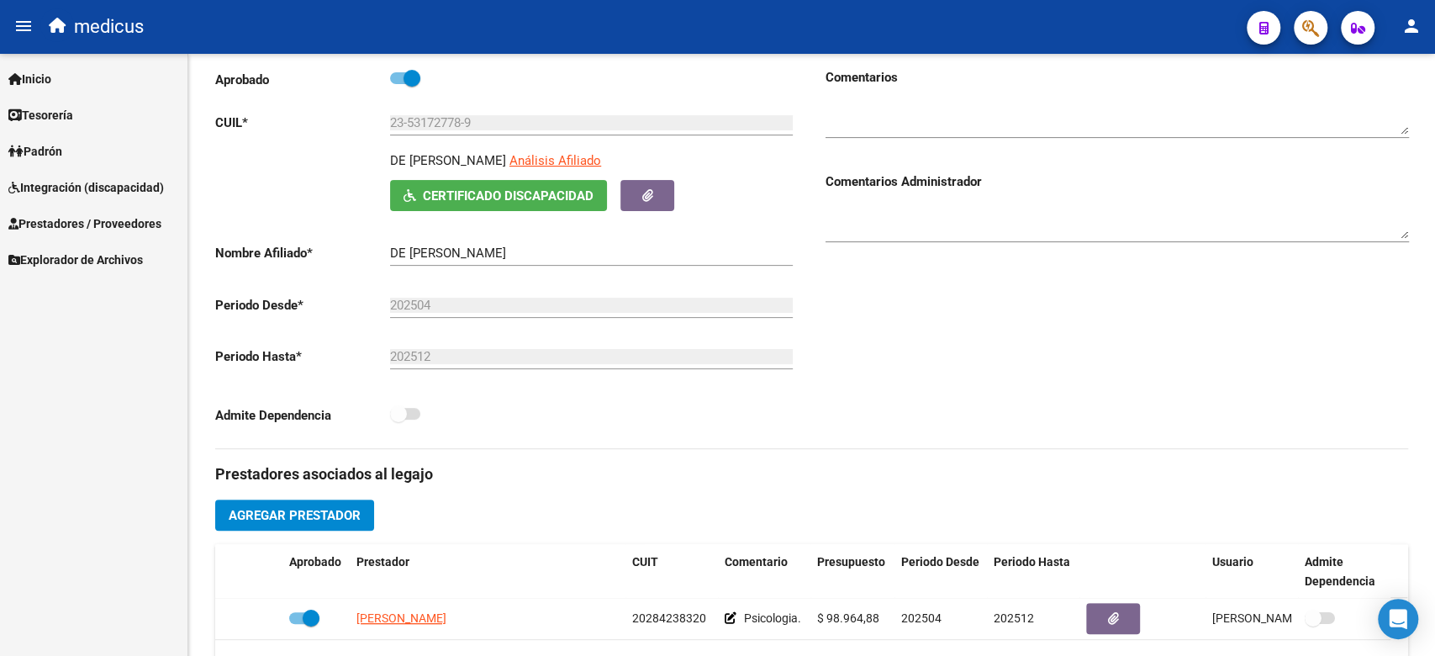
click at [117, 184] on span "Integración (discapacidad)" at bounding box center [85, 187] width 155 height 18
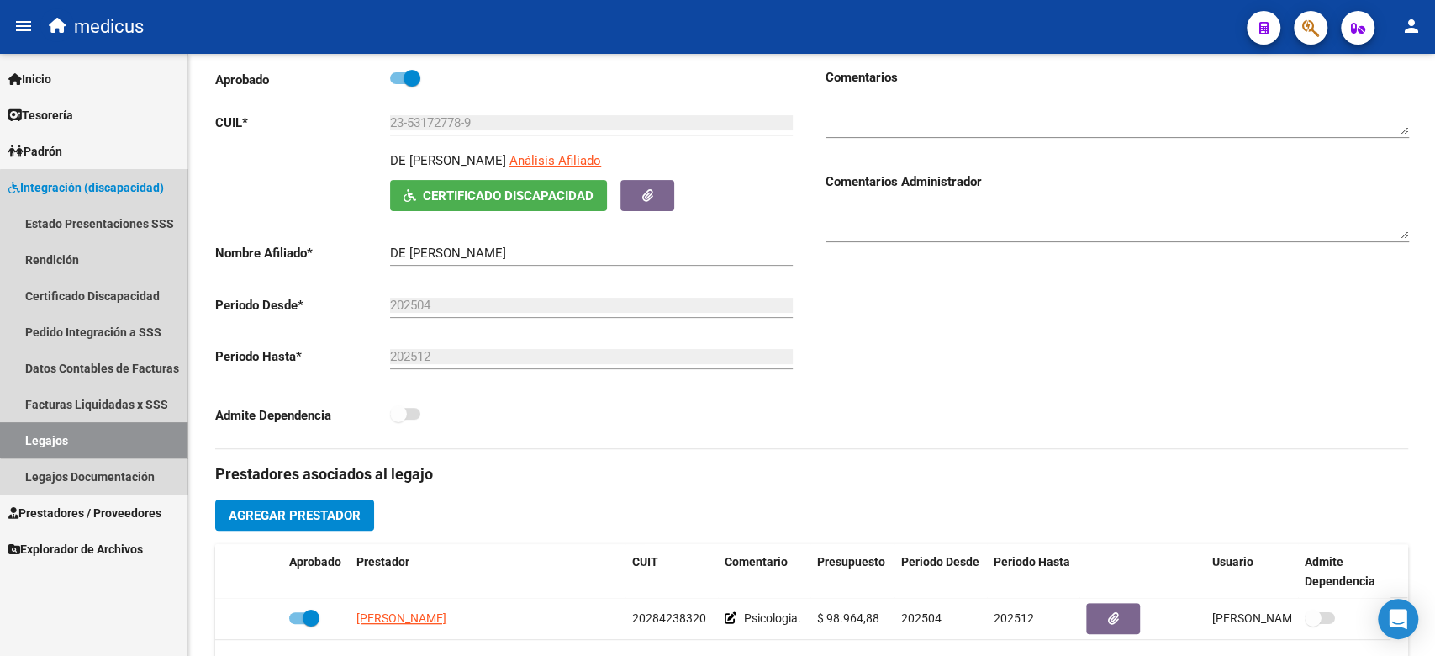
click at [163, 432] on link "Legajos" at bounding box center [93, 440] width 187 height 36
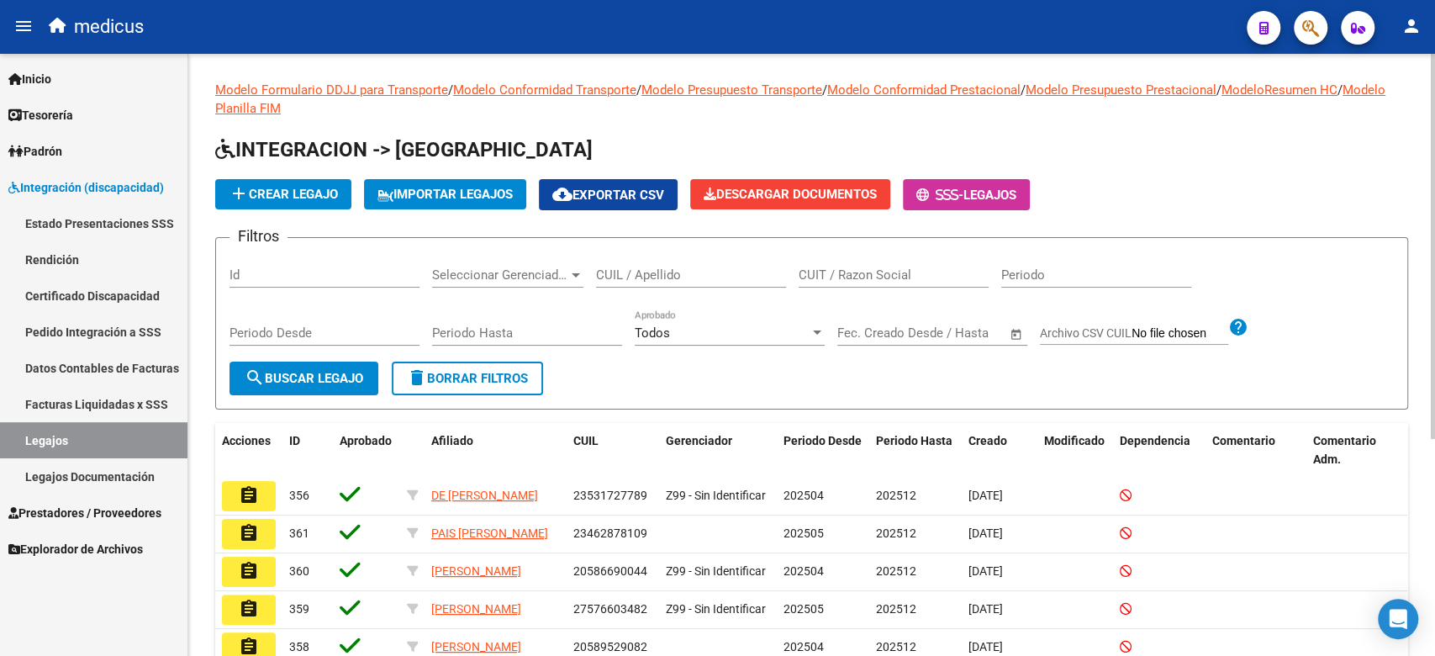
click at [735, 413] on div "Modelo Formulario DDJJ para Transporte / Modelo Conformidad Transporte / Modelo…" at bounding box center [811, 501] width 1193 height 840
click at [299, 199] on span "add Crear Legajo" at bounding box center [283, 194] width 109 height 15
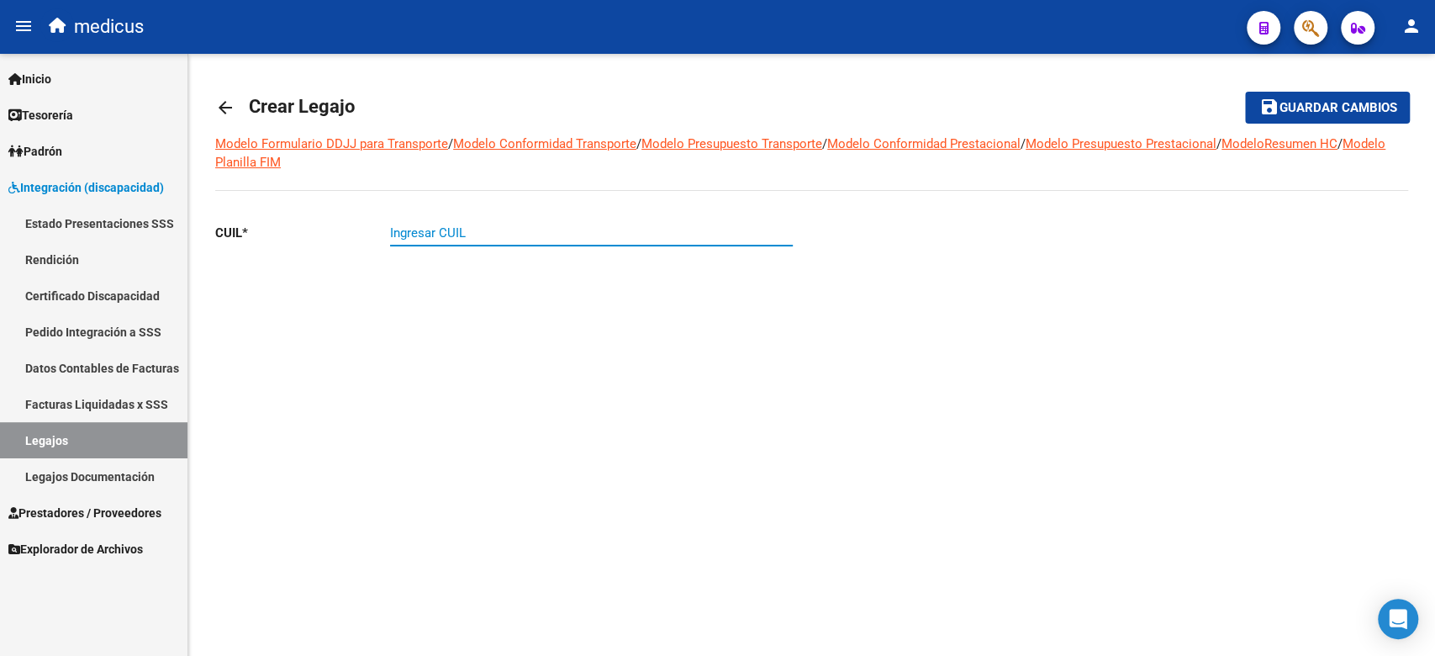
click at [439, 226] on input "Ingresar CUIL" at bounding box center [591, 232] width 403 height 15
click at [642, 239] on input "Ingresar CUIL" at bounding box center [591, 232] width 403 height 15
paste input "27-43874178-5"
type input "27-43874178-5"
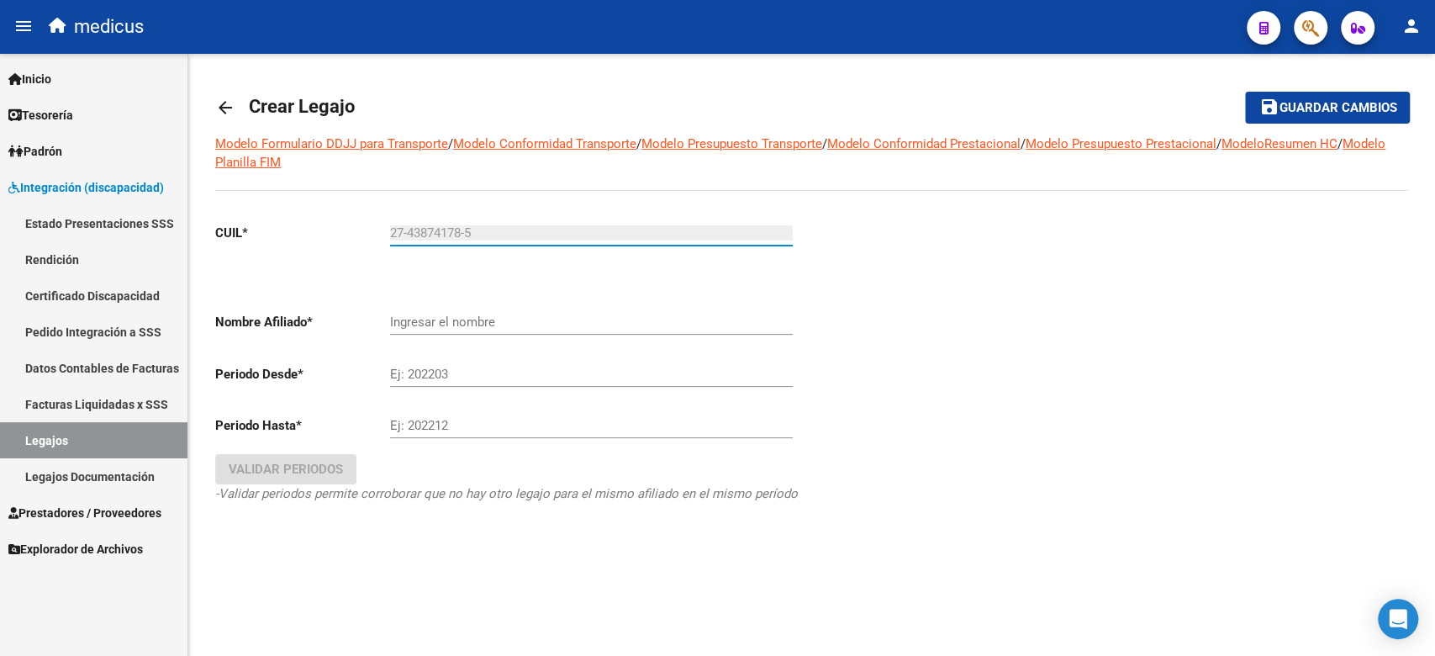
type input "[PERSON_NAME]"
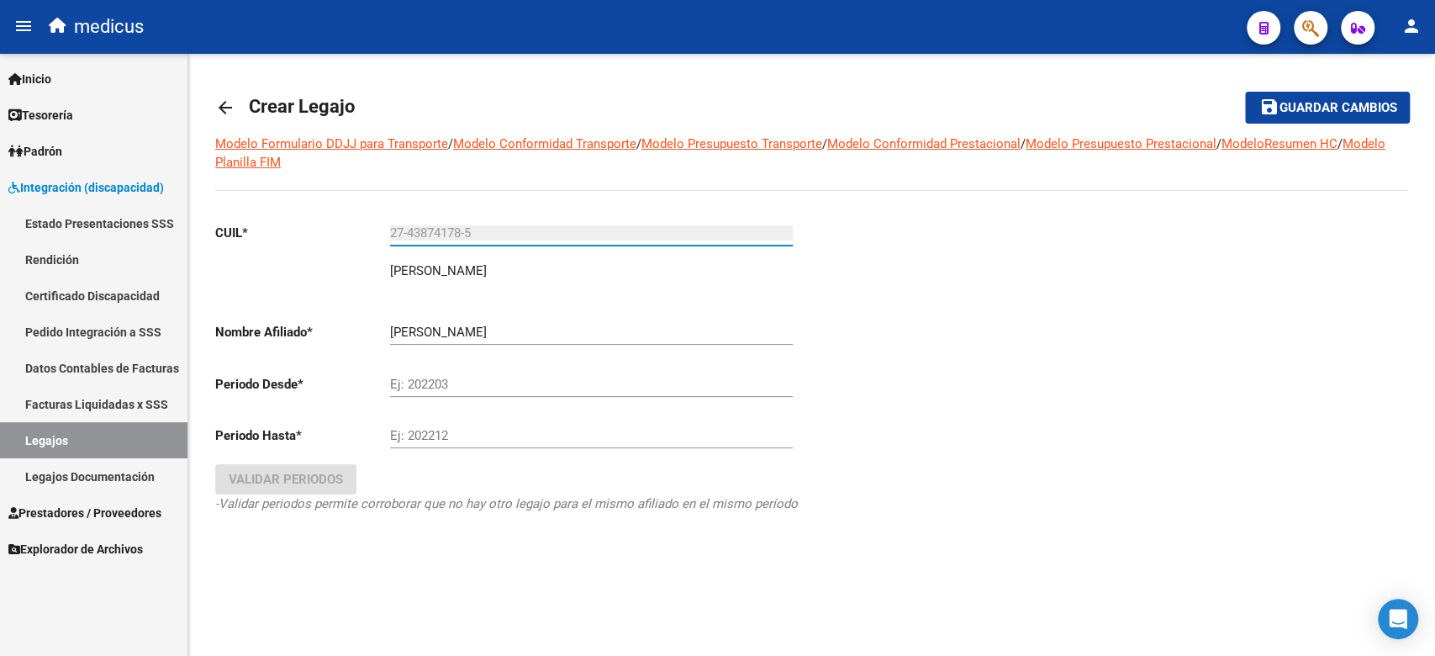
type input "27-43874178-5"
click at [435, 383] on input "Ej: 202203" at bounding box center [591, 384] width 403 height 15
type input "202502"
click at [451, 436] on input "Ej: 202212" at bounding box center [591, 435] width 403 height 15
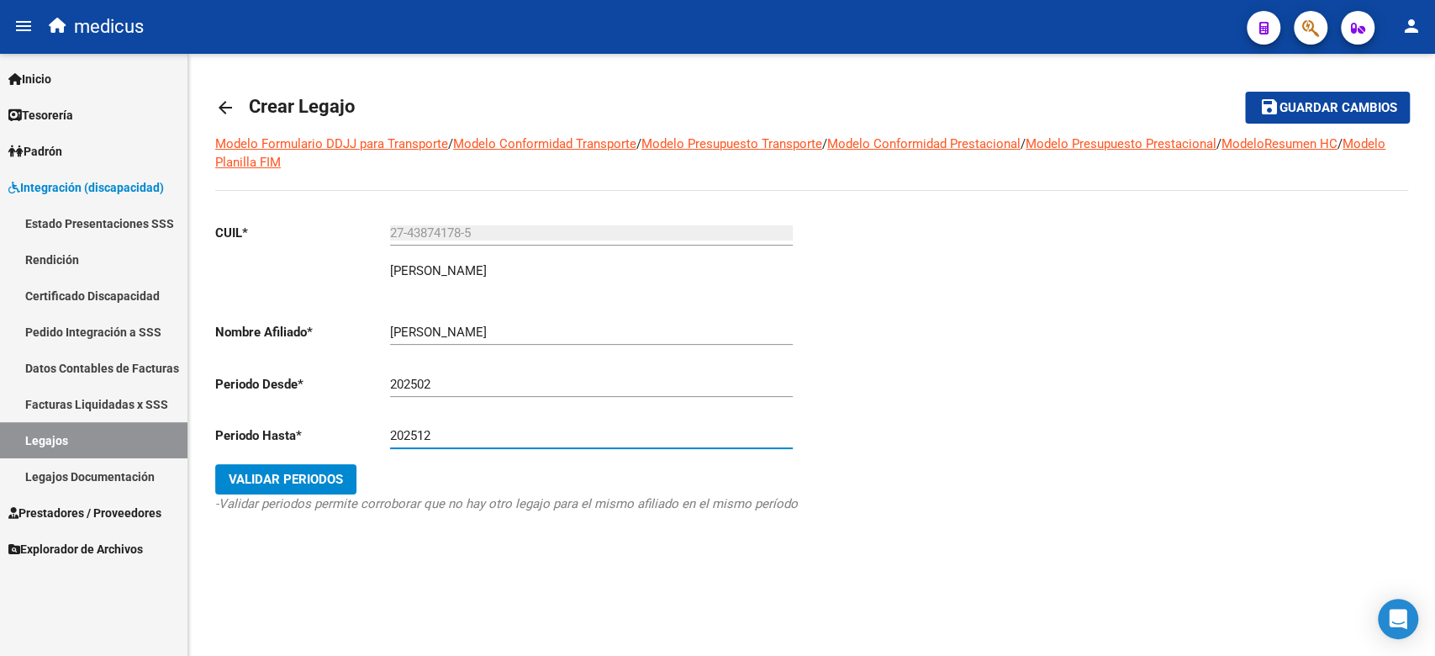
type input "202512"
click at [313, 483] on span "Validar Periodos" at bounding box center [286, 478] width 114 height 15
click at [141, 435] on link "Legajos" at bounding box center [93, 440] width 187 height 36
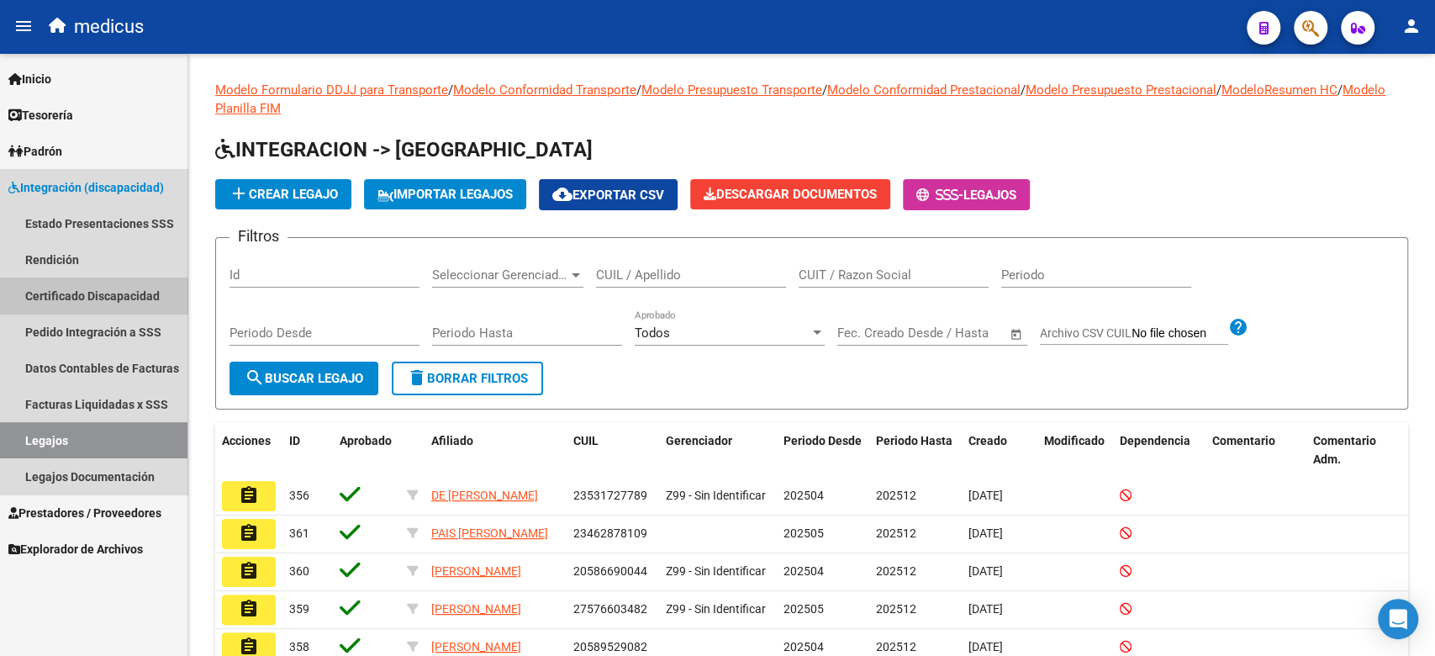
click at [127, 292] on link "Certificado Discapacidad" at bounding box center [93, 295] width 187 height 36
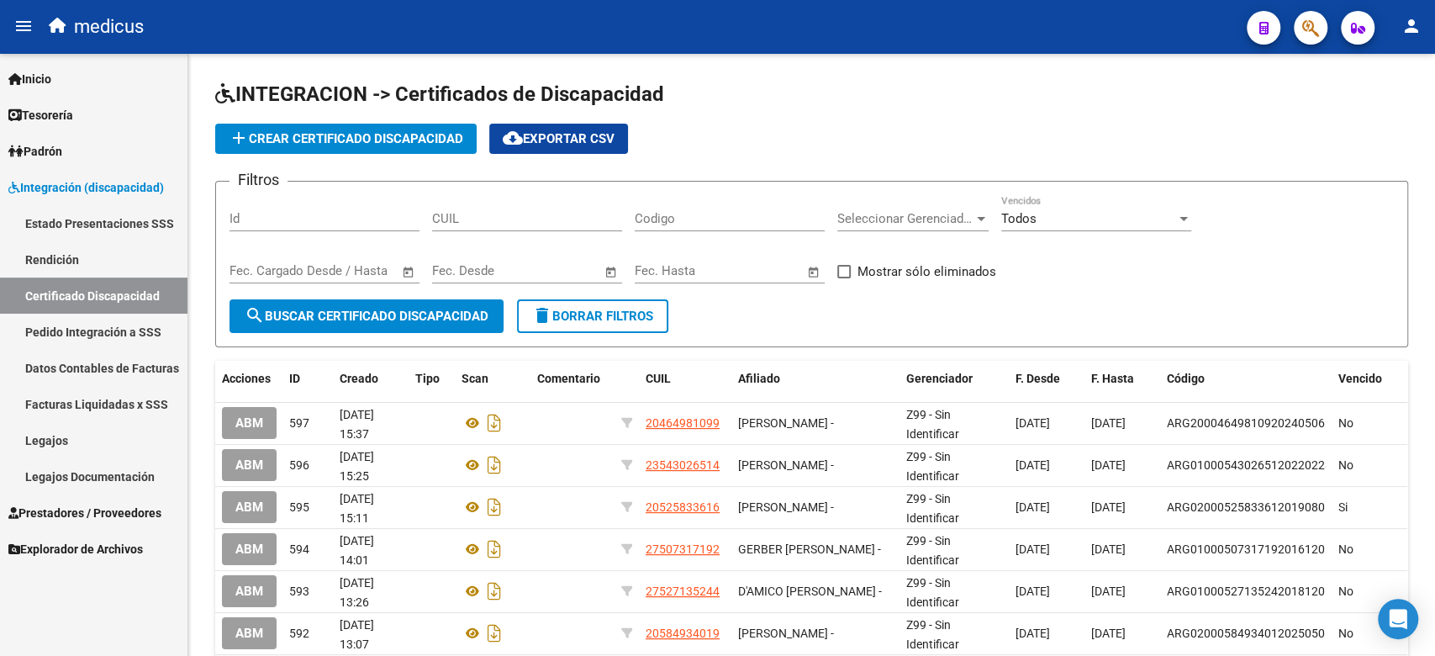
click at [142, 447] on link "Legajos" at bounding box center [93, 440] width 187 height 36
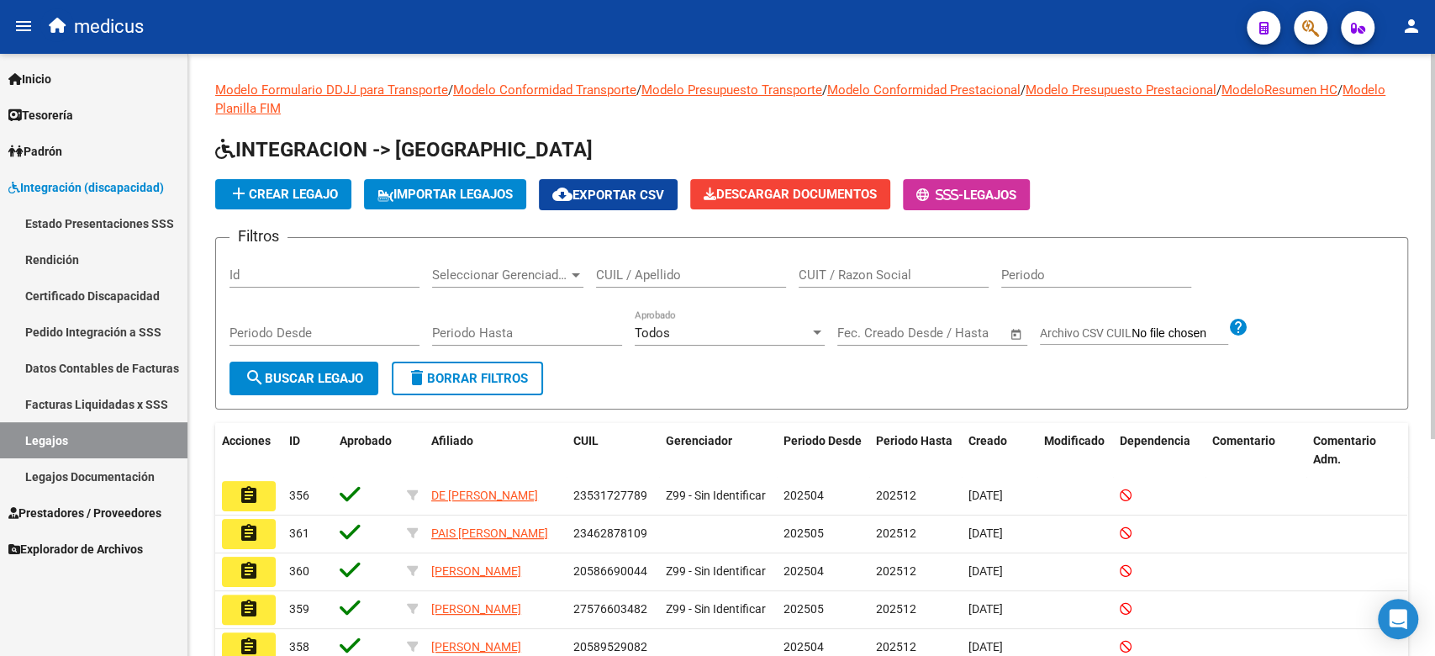
click at [696, 288] on div "CUIL / Apellido" at bounding box center [691, 277] width 190 height 52
click at [681, 259] on div "CUIL / Apellido" at bounding box center [691, 269] width 190 height 36
paste input "27438741785"
type input "27438741785"
click at [390, 371] on form "Filtros Id Seleccionar Gerenciador Seleccionar Gerenciador 27438741785 CUIL / A…" at bounding box center [811, 323] width 1193 height 172
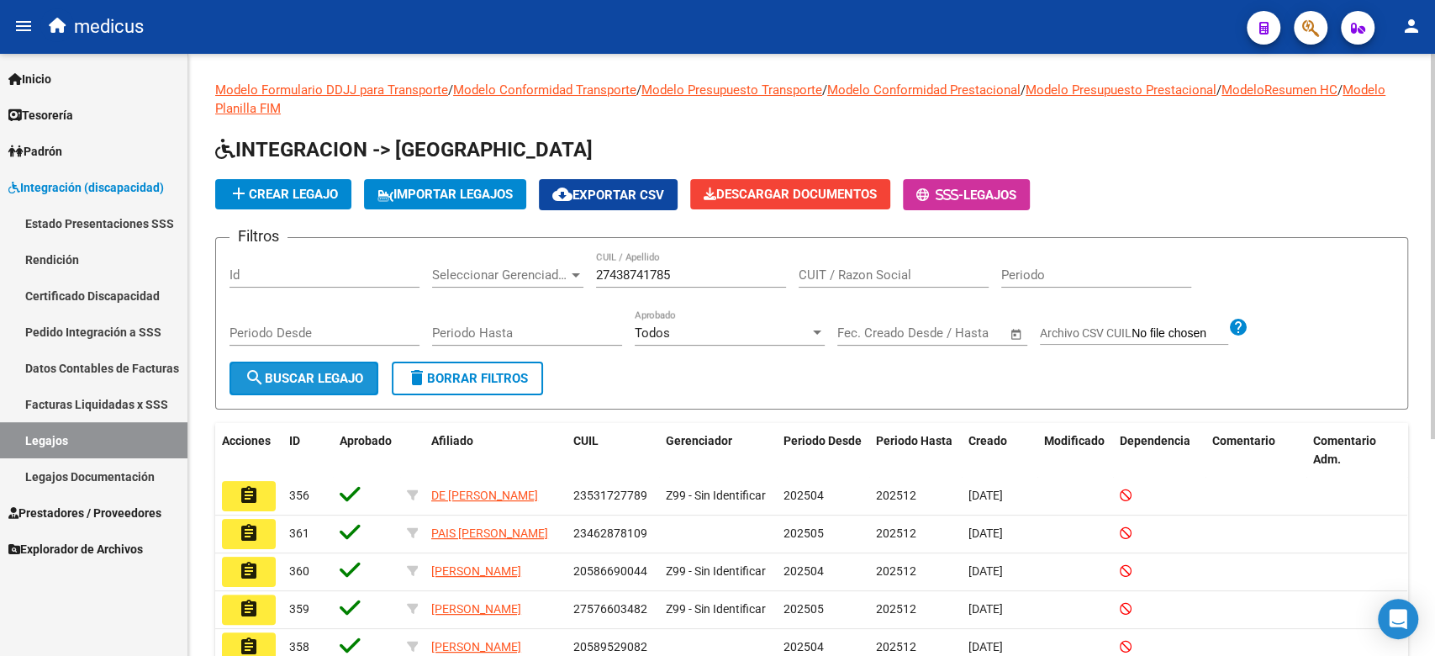
click at [361, 371] on span "search Buscar Legajo" at bounding box center [304, 378] width 119 height 15
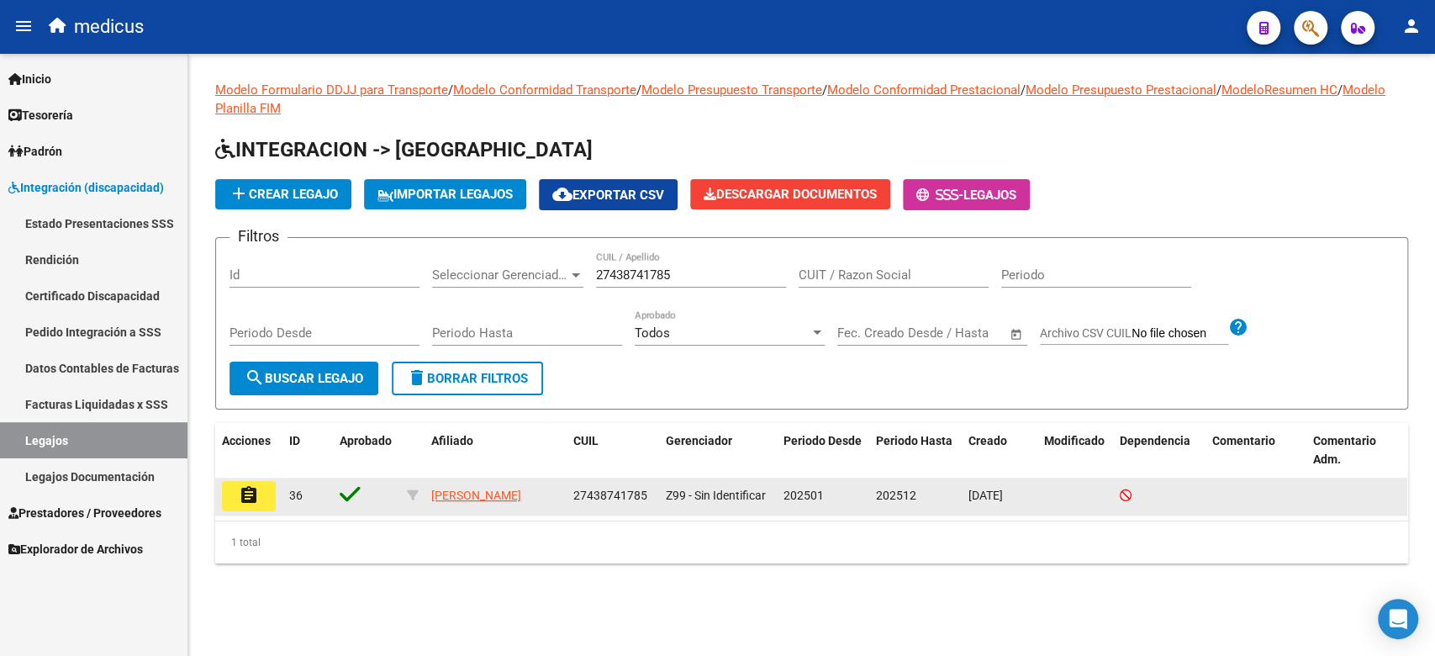
click at [341, 492] on icon at bounding box center [350, 494] width 21 height 24
click at [289, 498] on span "36" at bounding box center [295, 494] width 13 height 13
click at [263, 495] on button "assignment" at bounding box center [249, 496] width 54 height 30
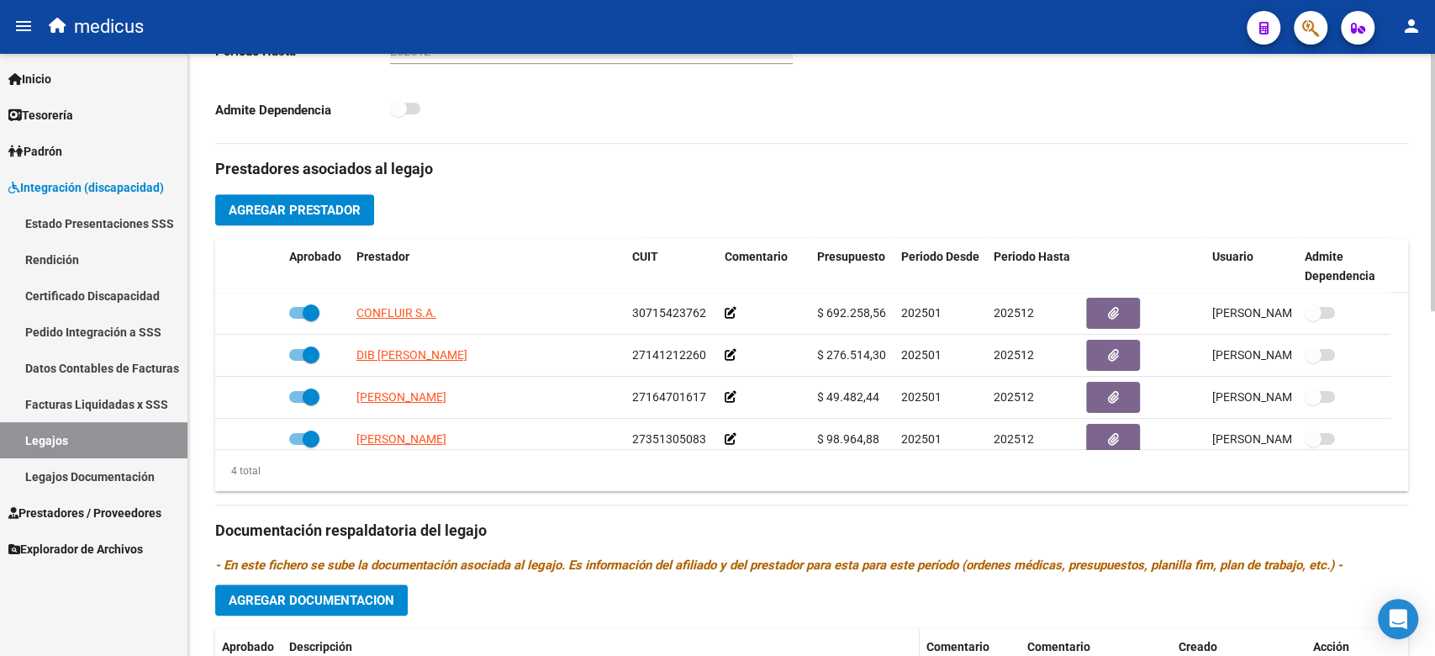
scroll to position [808, 0]
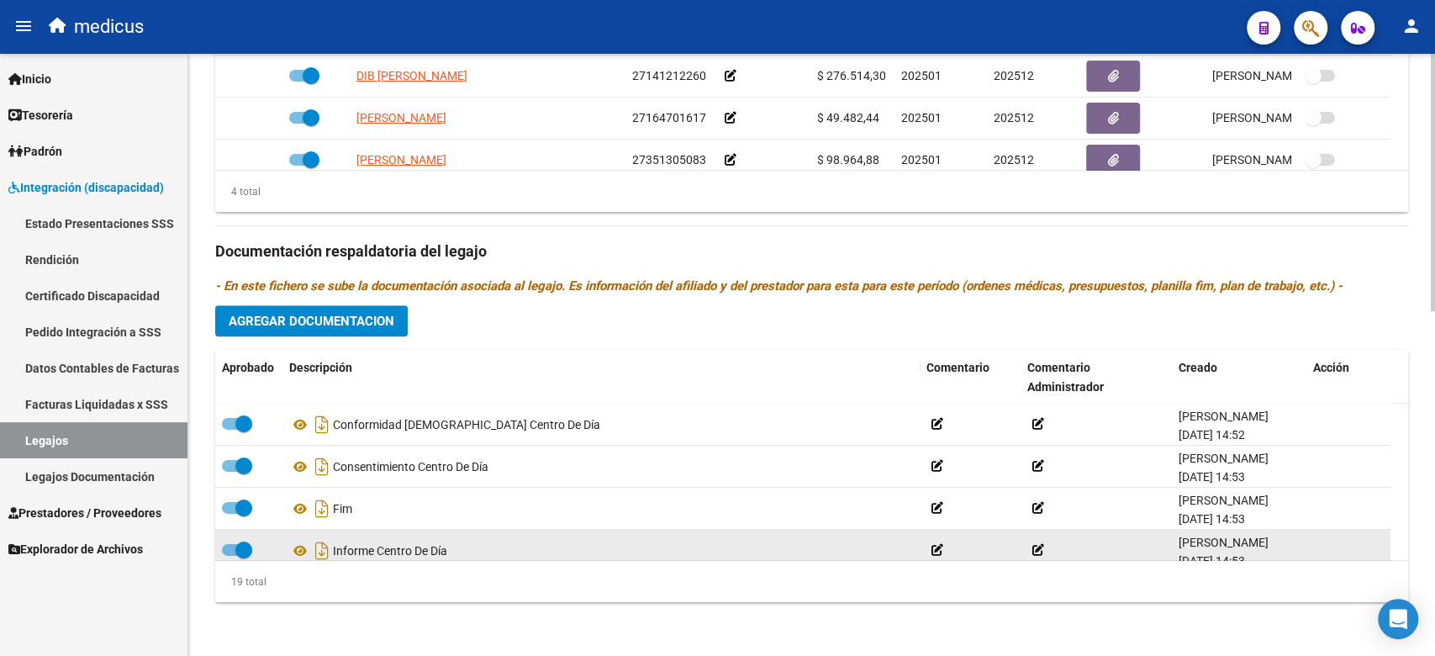
drag, startPoint x: 655, startPoint y: 387, endPoint x: 516, endPoint y: 536, distance: 204.0
click at [508, 587] on div "19 total" at bounding box center [811, 582] width 1193 height 42
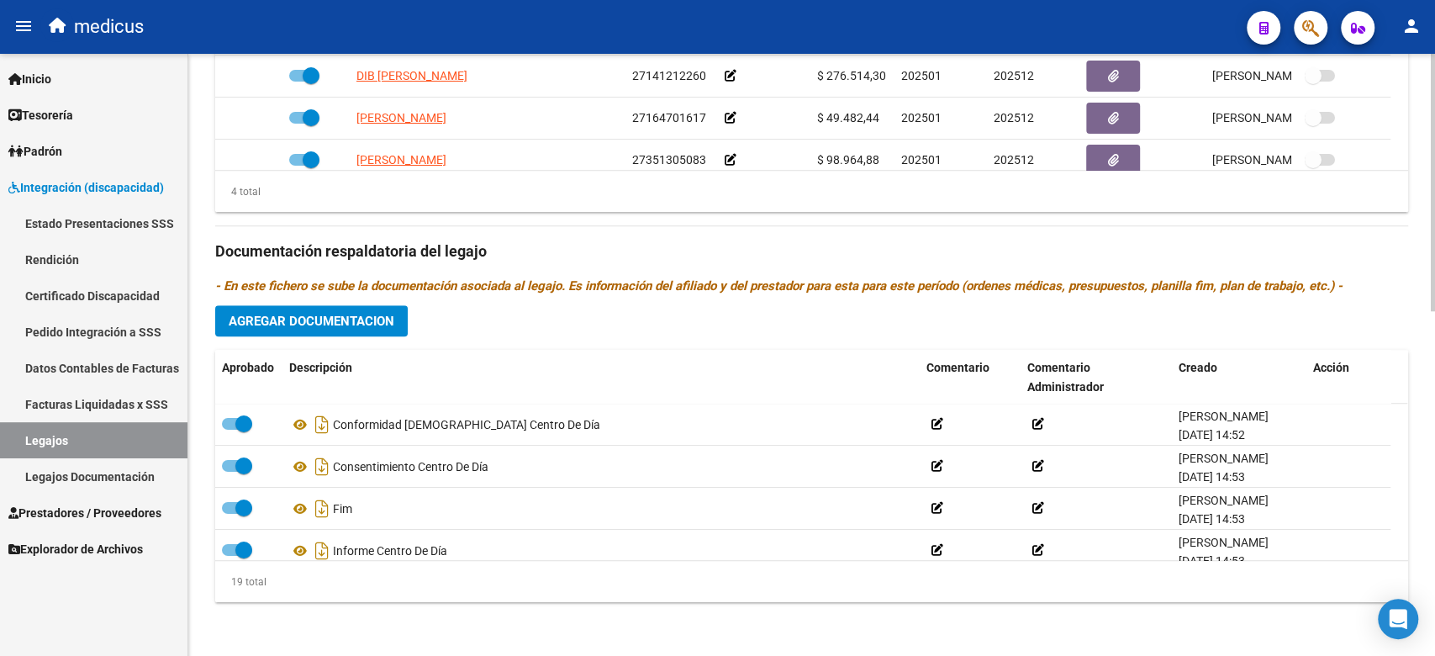
scroll to position [665, 0]
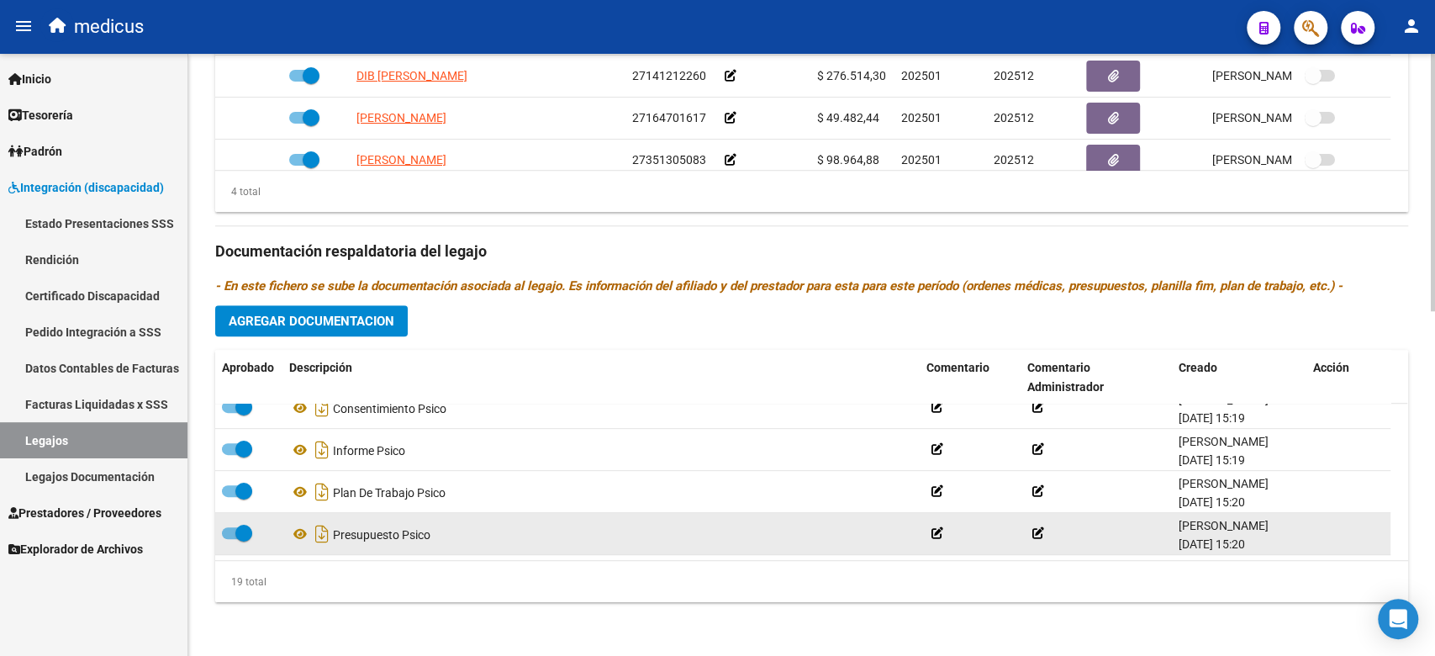
drag, startPoint x: 397, startPoint y: 415, endPoint x: 428, endPoint y: 535, distance: 124.1
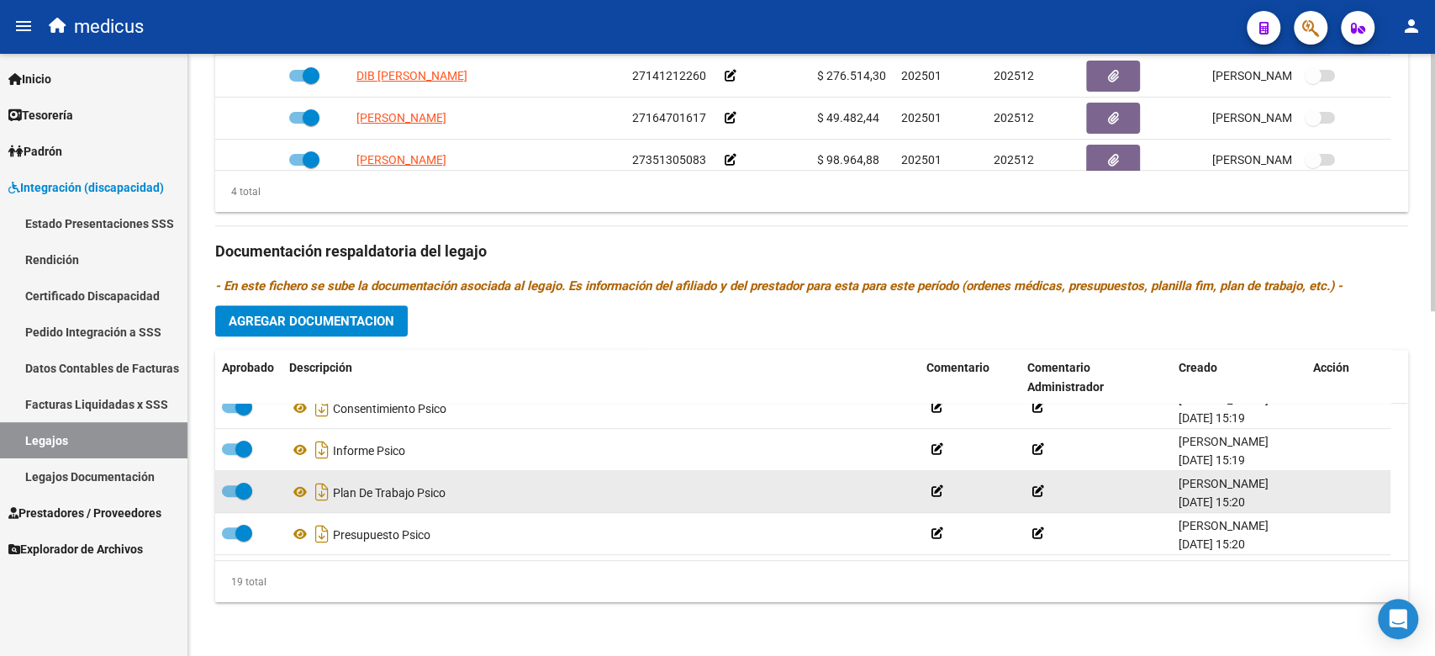
click at [380, 478] on div "Plan De Trabajo Psico" at bounding box center [601, 491] width 624 height 27
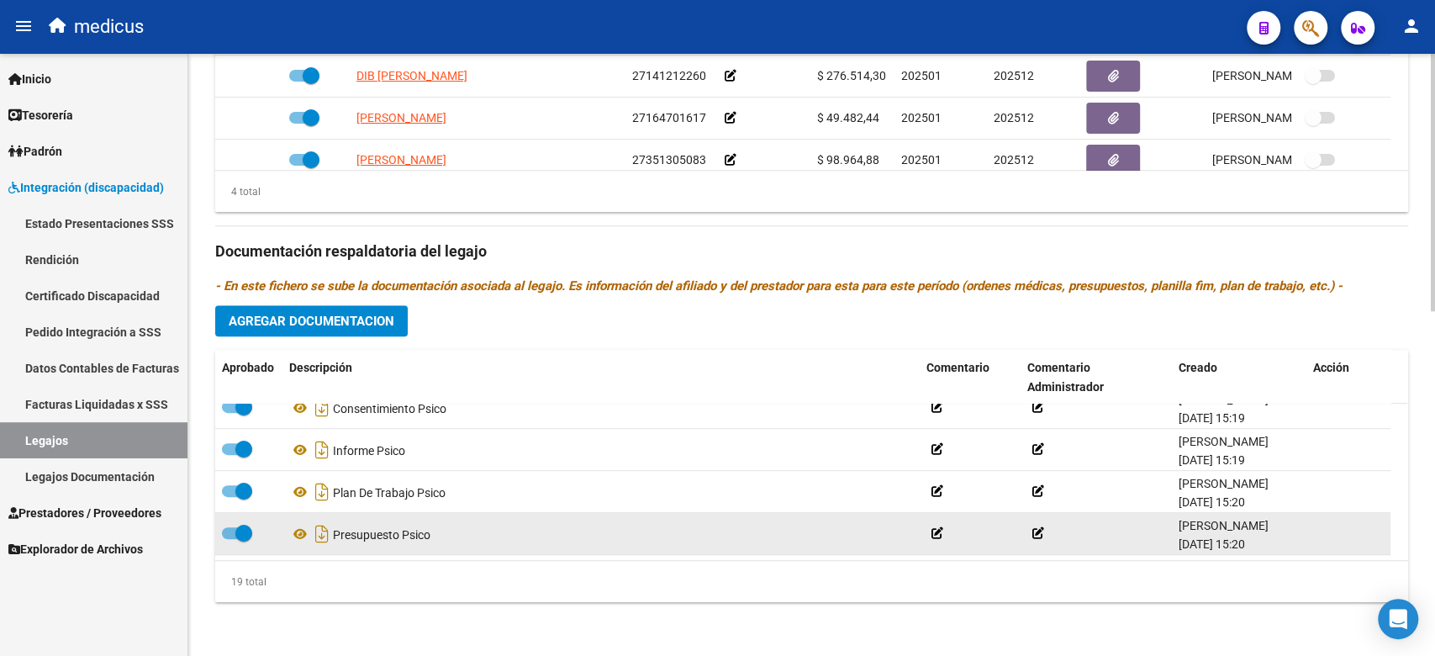
drag, startPoint x: 375, startPoint y: 431, endPoint x: 392, endPoint y: 503, distance: 73.6
click at [410, 561] on div "Aprobado Descripción Comentario Comentario Administrador Creado Acción Consenti…" at bounding box center [811, 476] width 1193 height 253
click at [392, 520] on div "Presupuesto Psico" at bounding box center [601, 533] width 624 height 27
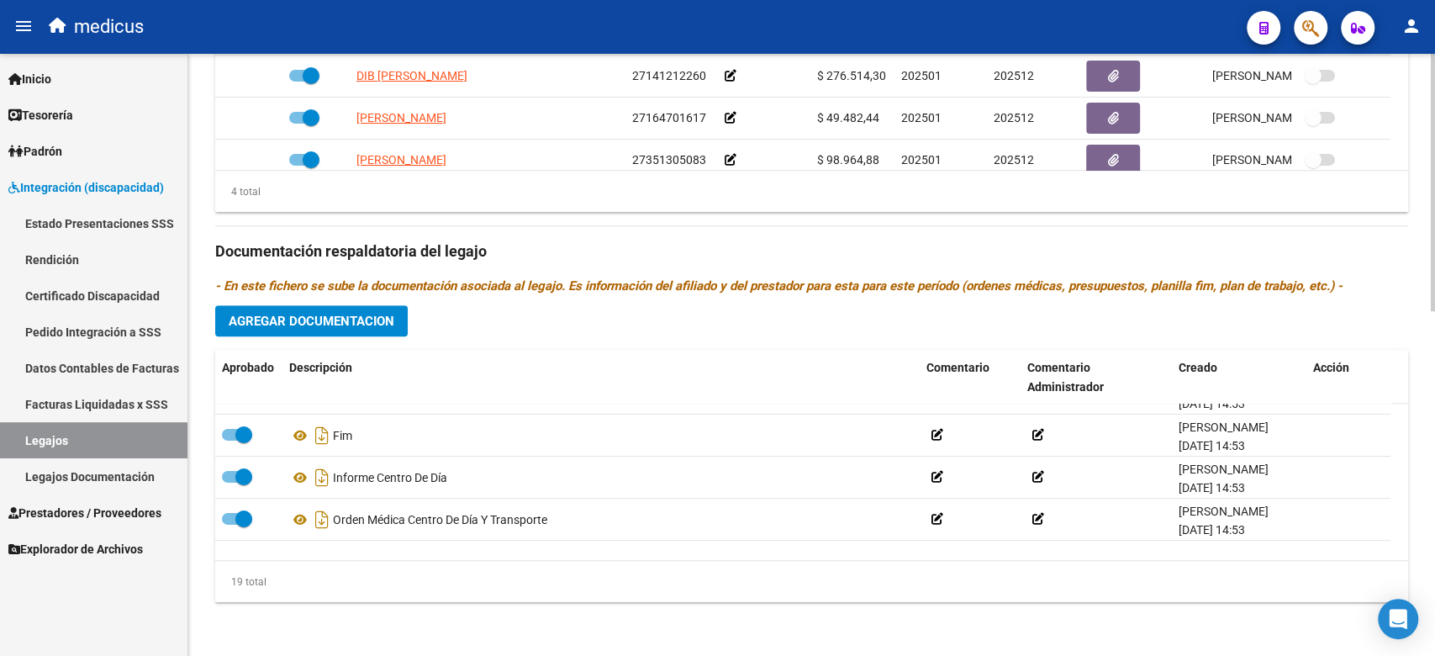
scroll to position [0, 0]
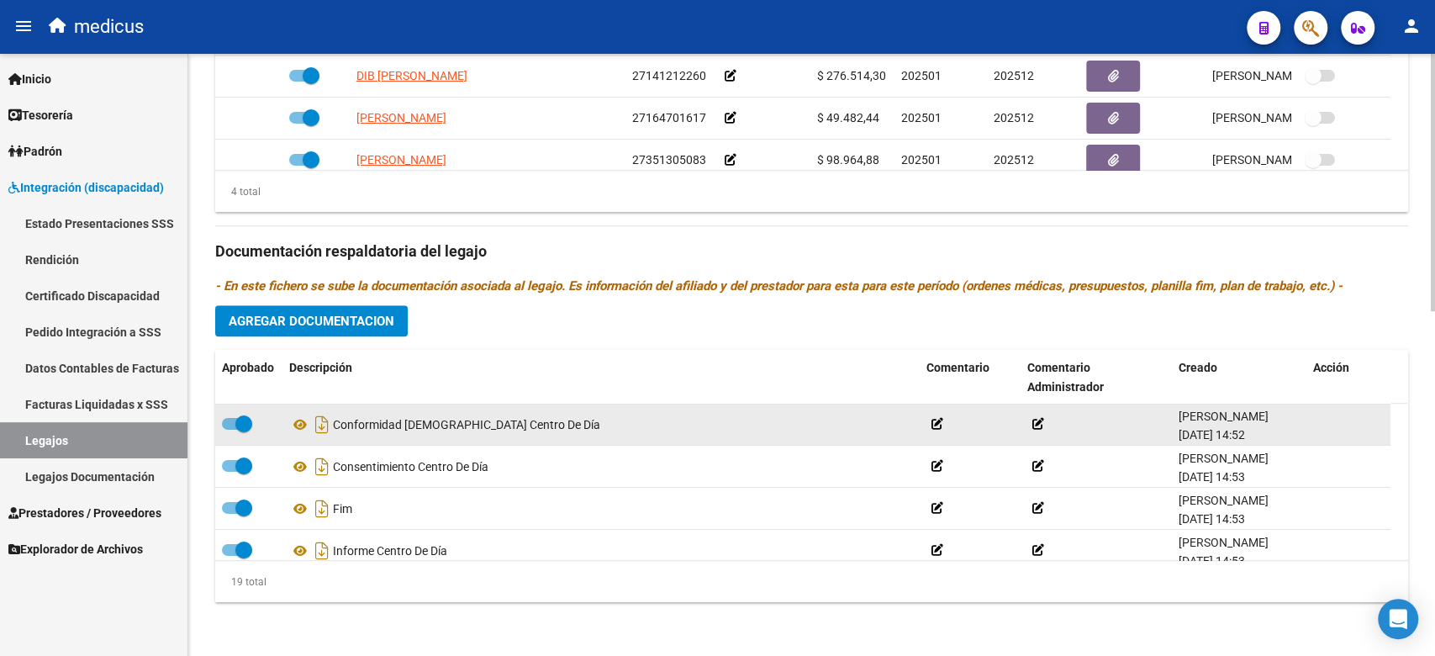
drag, startPoint x: 382, startPoint y: 480, endPoint x: 362, endPoint y: 438, distance: 46.3
click at [356, 427] on div "Conformidad [DEMOGRAPHIC_DATA] Centro De Día" at bounding box center [601, 424] width 624 height 27
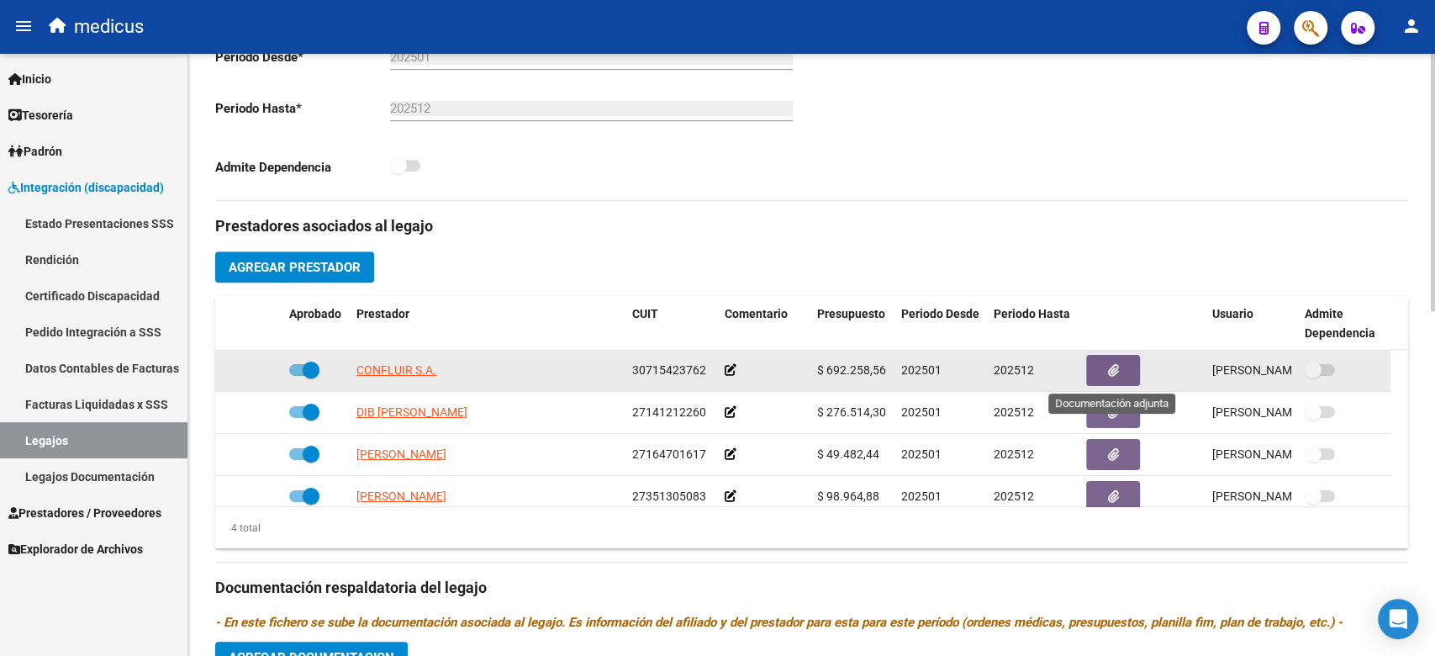
click at [1096, 359] on button "button" at bounding box center [1113, 370] width 54 height 31
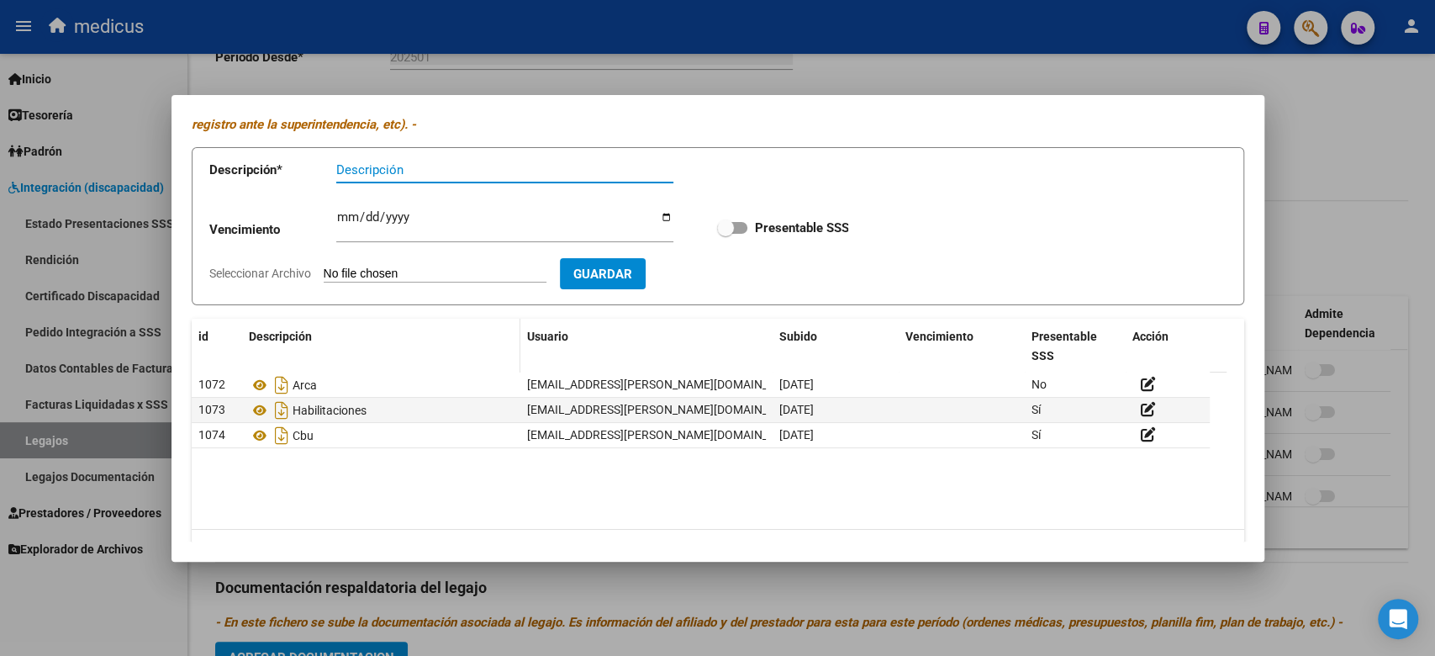
scroll to position [109, 0]
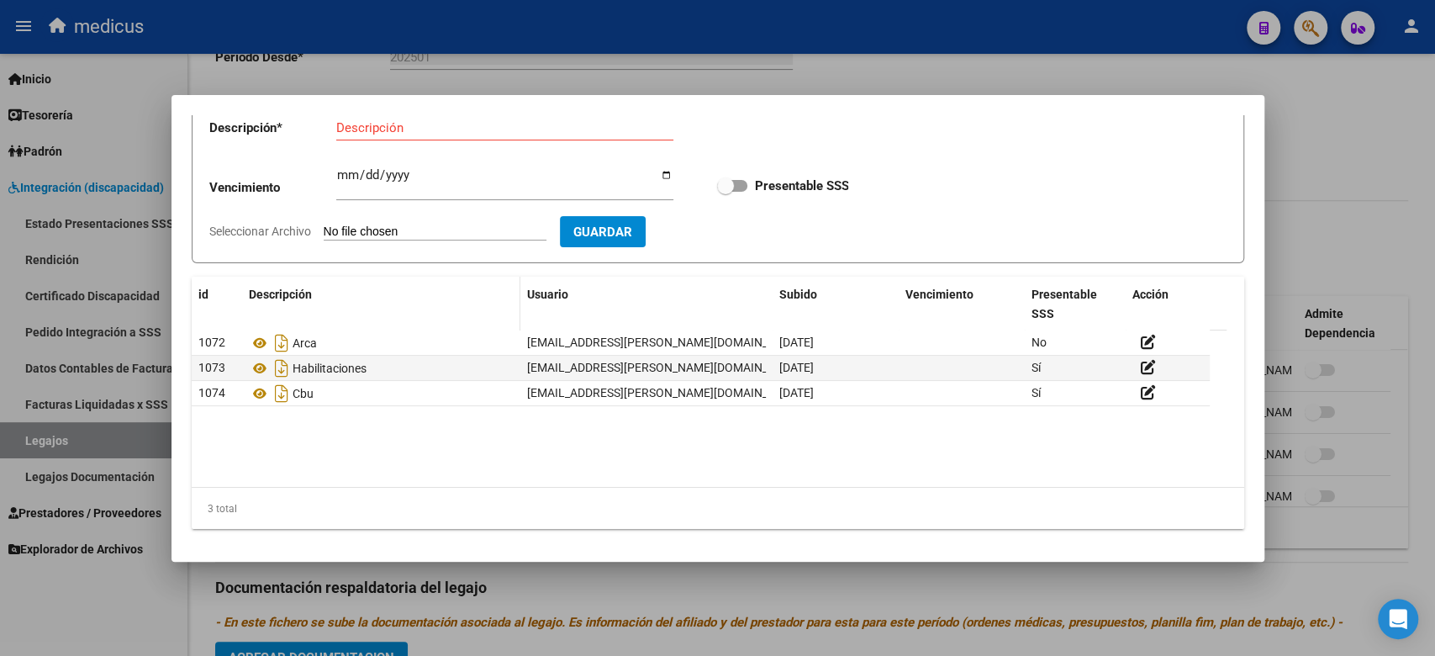
drag, startPoint x: 377, startPoint y: 436, endPoint x: 355, endPoint y: 319, distance: 119.7
click at [340, 300] on div "id Descripción Usuario [PERSON_NAME] Presentable SSS Acción 1072 Arca [EMAIL_AD…" at bounding box center [718, 403] width 1052 height 253
click at [546, 448] on datatable-body "1072 Arca [EMAIL_ADDRESS][PERSON_NAME][DOMAIN_NAME] - [PERSON_NAME] [DATE] No 1…" at bounding box center [709, 408] width 1035 height 156
click at [924, 82] on div at bounding box center [717, 328] width 1435 height 656
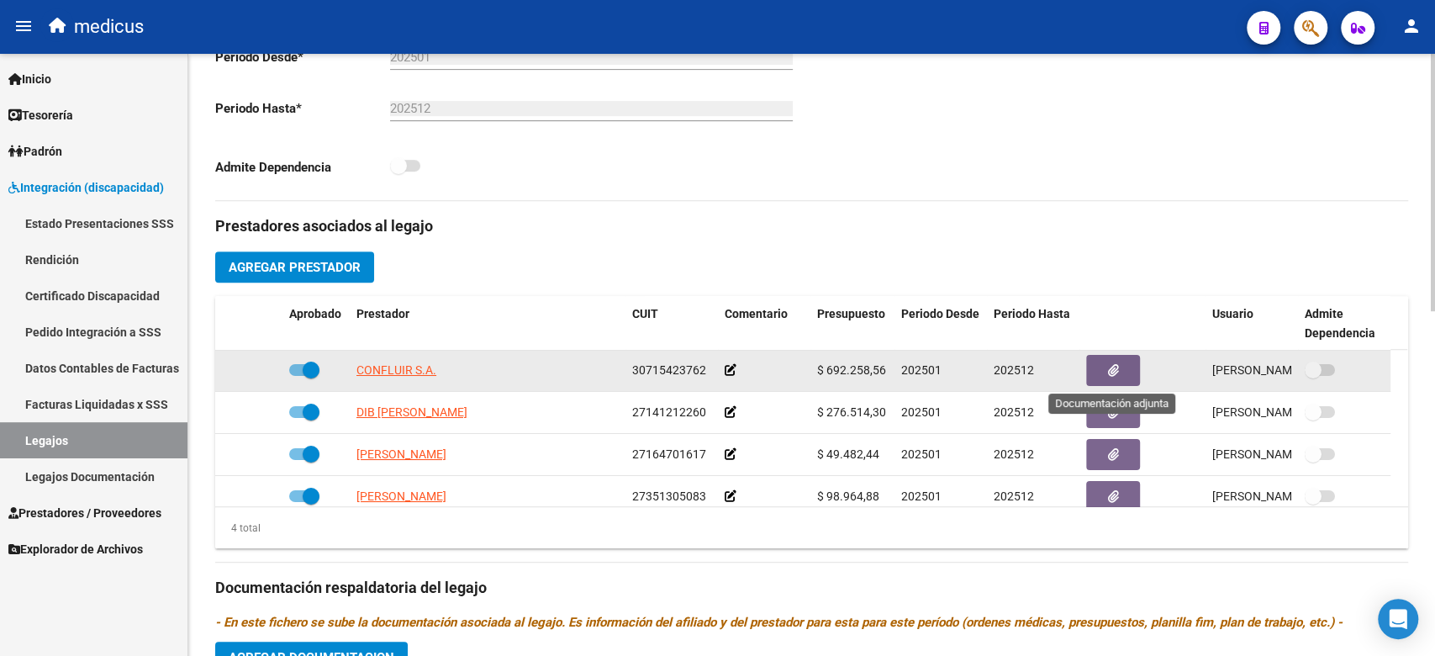
click at [1127, 360] on button "button" at bounding box center [1113, 370] width 54 height 31
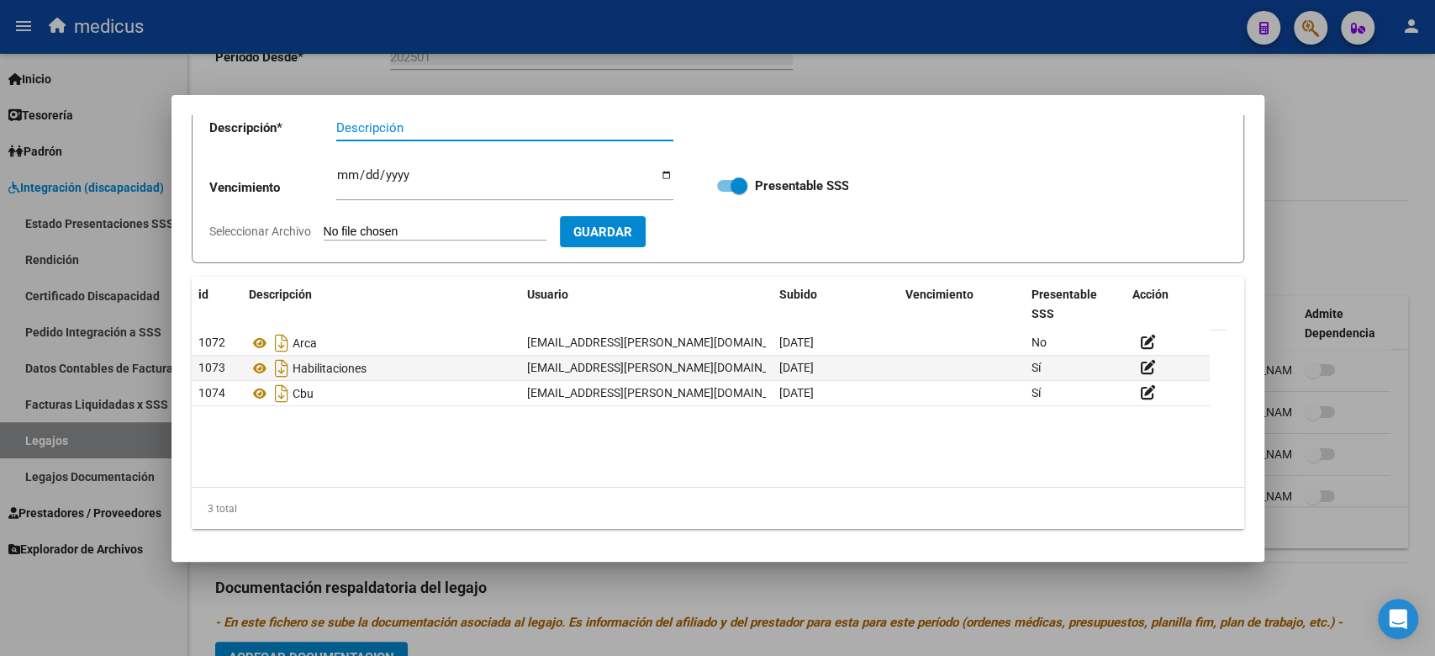
click at [800, 626] on div at bounding box center [717, 328] width 1435 height 656
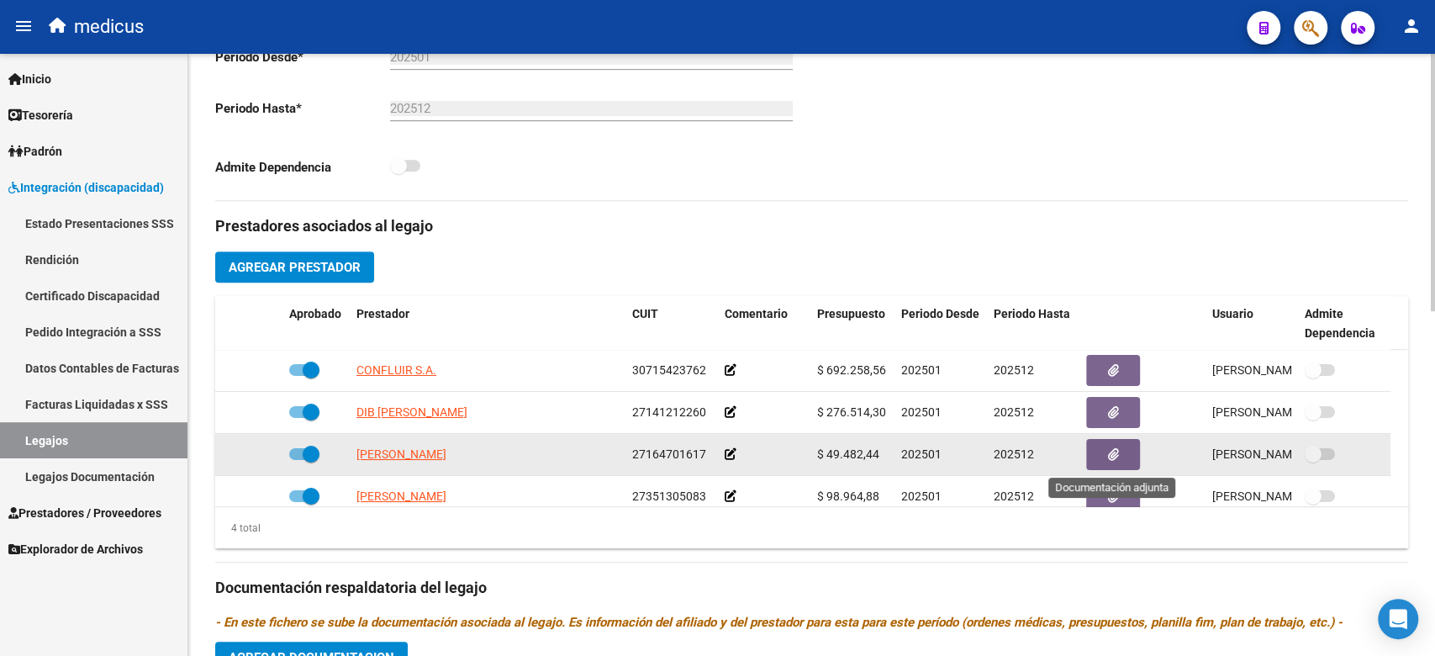
click at [1106, 455] on button "button" at bounding box center [1113, 454] width 54 height 31
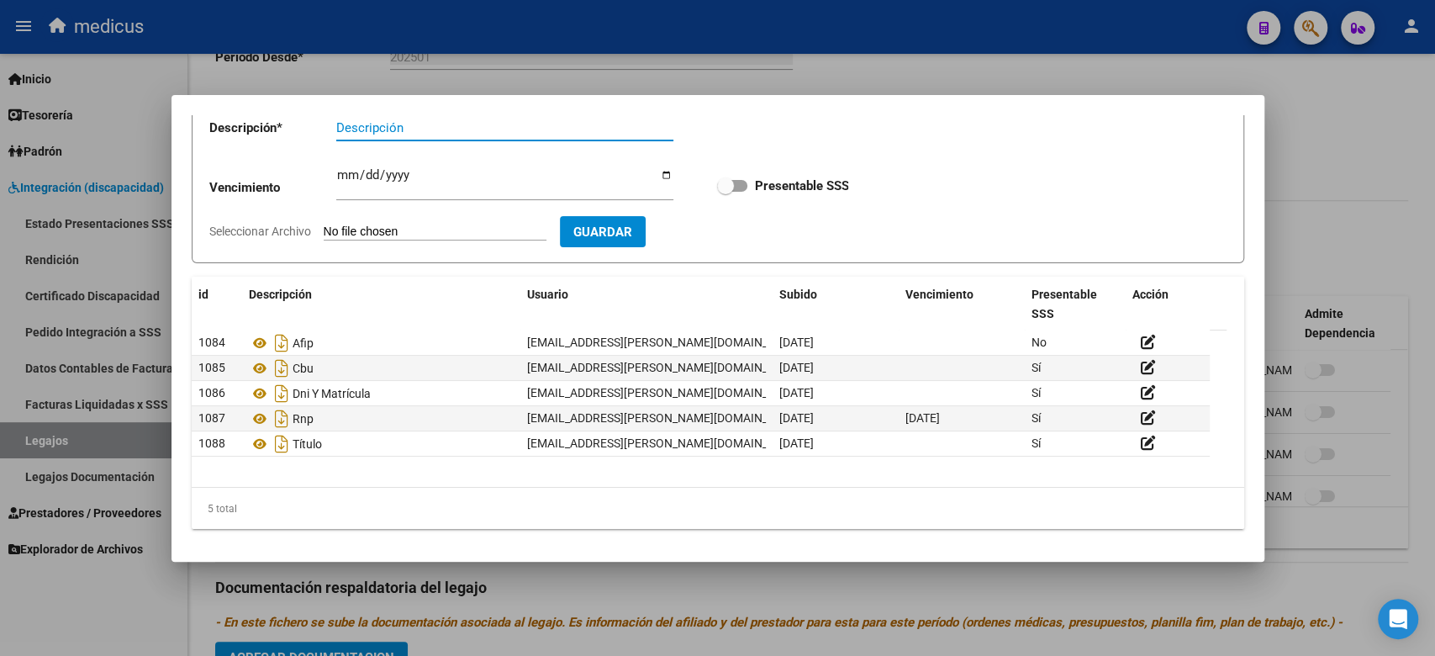
click at [693, 614] on div at bounding box center [717, 328] width 1435 height 656
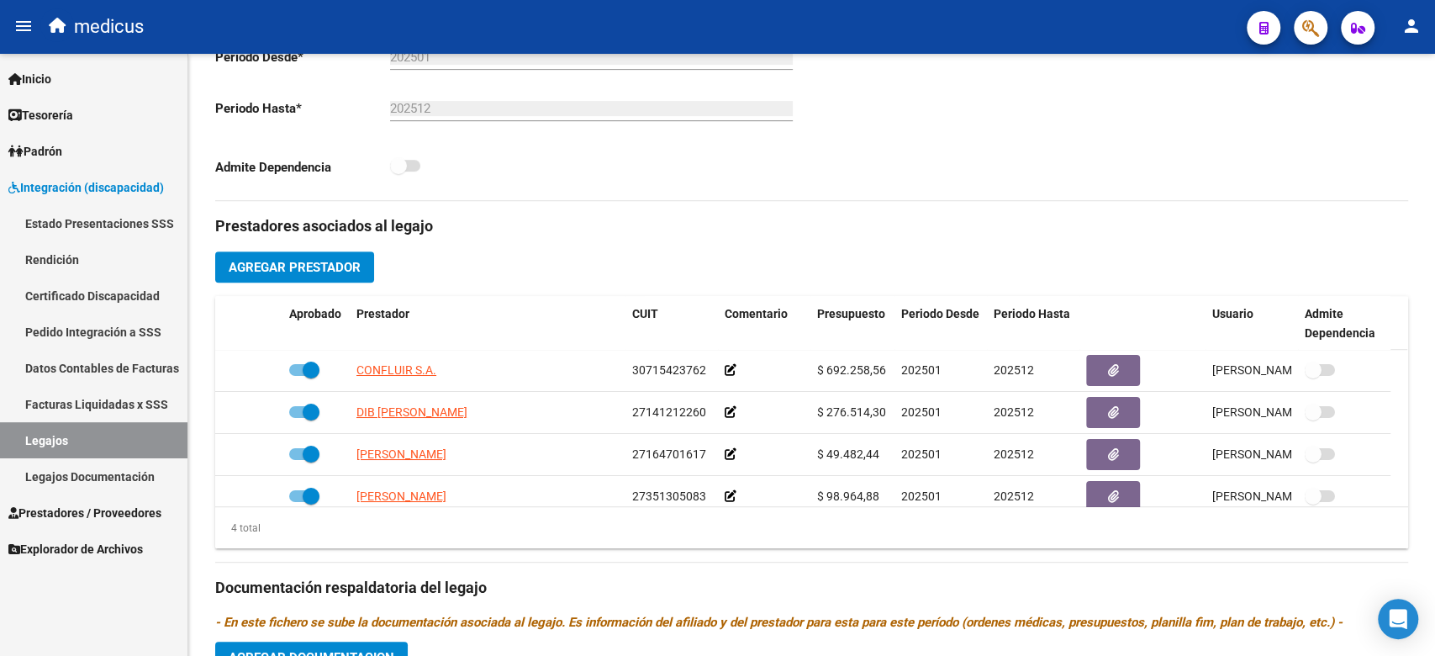
click at [91, 292] on link "Certificado Discapacidad" at bounding box center [93, 295] width 187 height 36
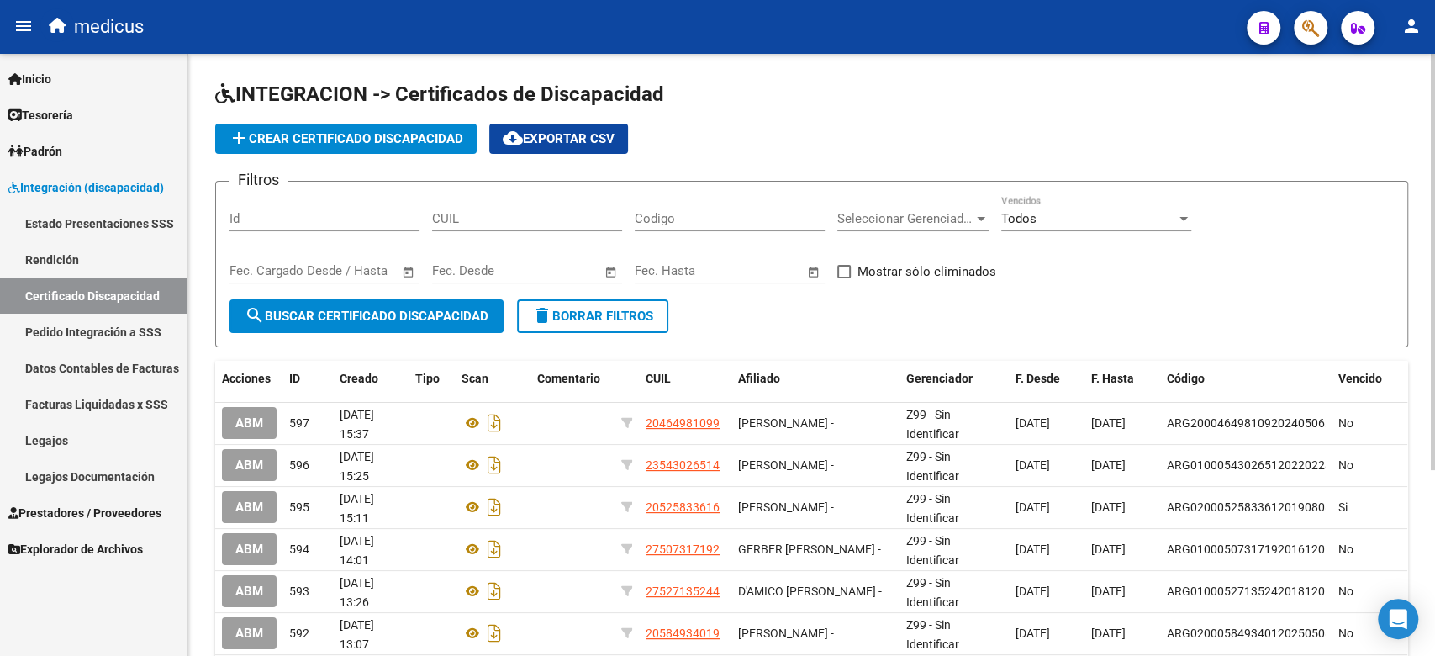
drag, startPoint x: 351, startPoint y: 225, endPoint x: 434, endPoint y: 212, distance: 83.5
click at [351, 225] on div "Id" at bounding box center [324, 213] width 190 height 36
click at [465, 205] on div "CUIL" at bounding box center [527, 213] width 190 height 36
paste input "23-54504524-9"
type input "23-54504524-9"
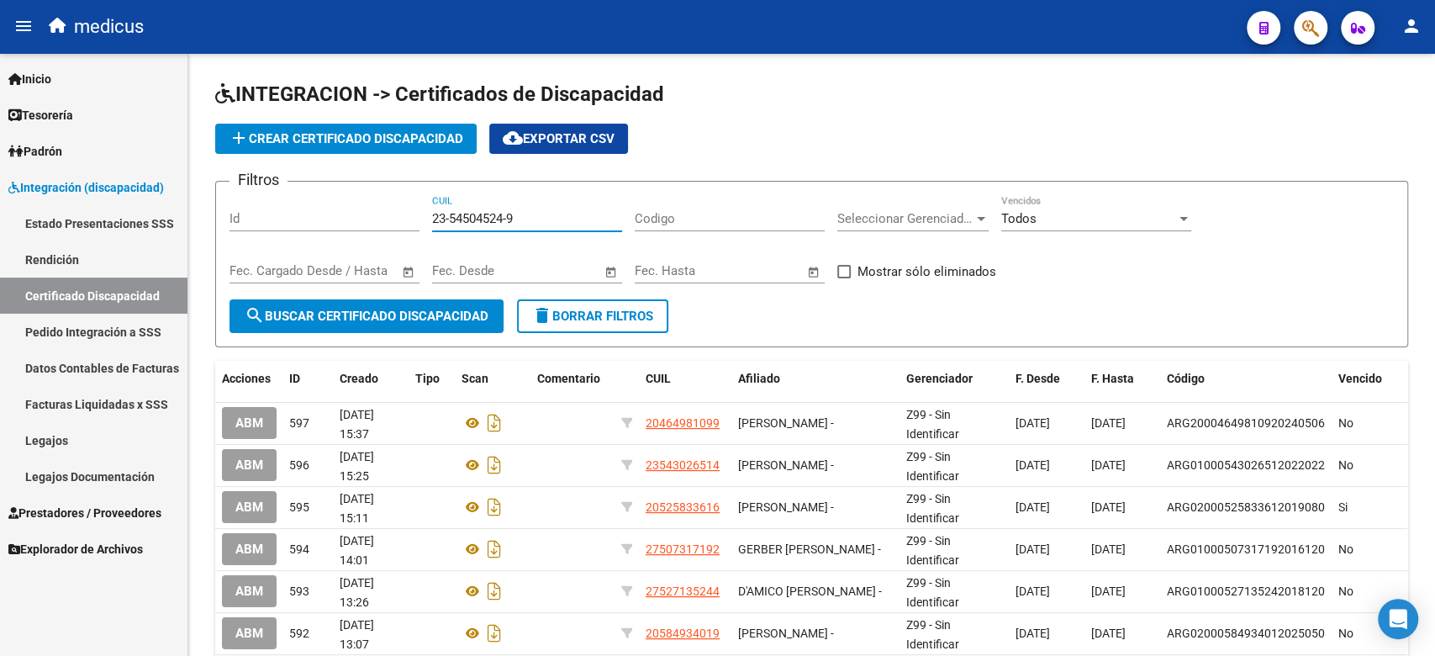
click at [131, 443] on link "Legajos" at bounding box center [93, 440] width 187 height 36
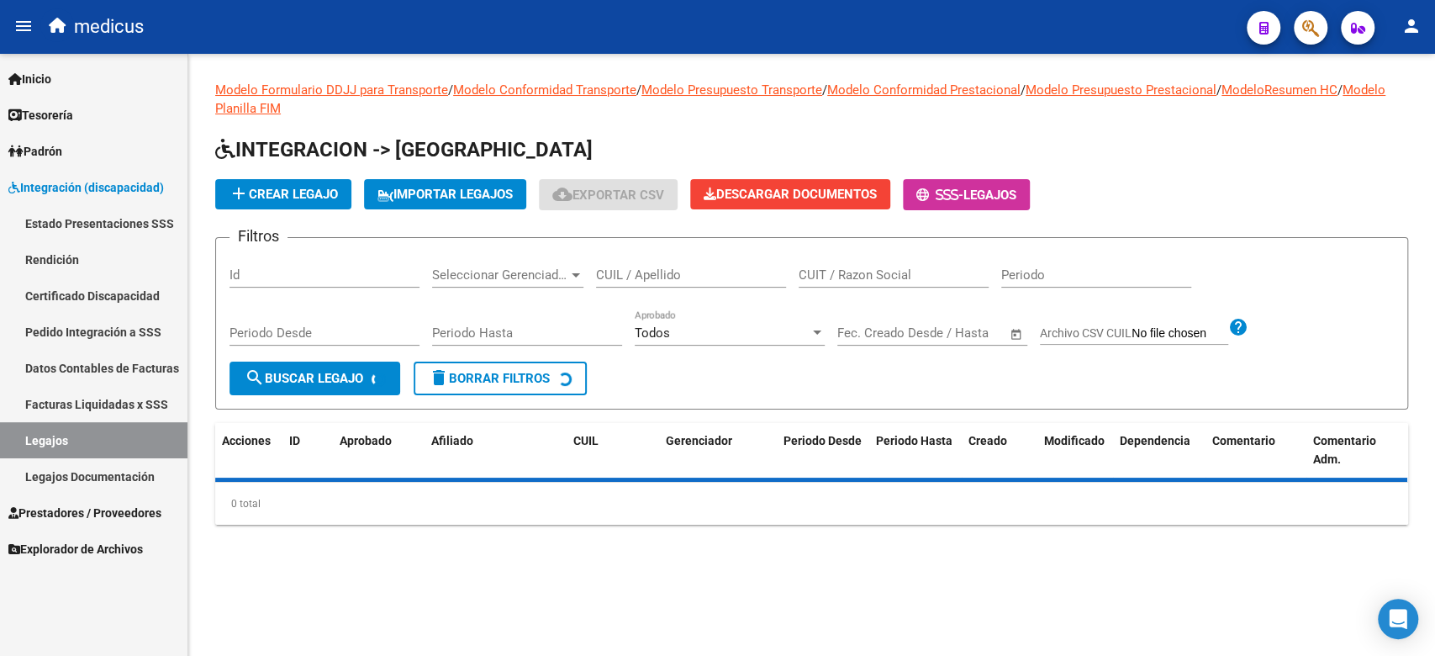
click at [644, 273] on input "CUIL / Apellido" at bounding box center [691, 274] width 190 height 15
paste input "23545045249"
type input "23545045249"
click at [335, 387] on button "search Buscar Legajo" at bounding box center [314, 378] width 171 height 34
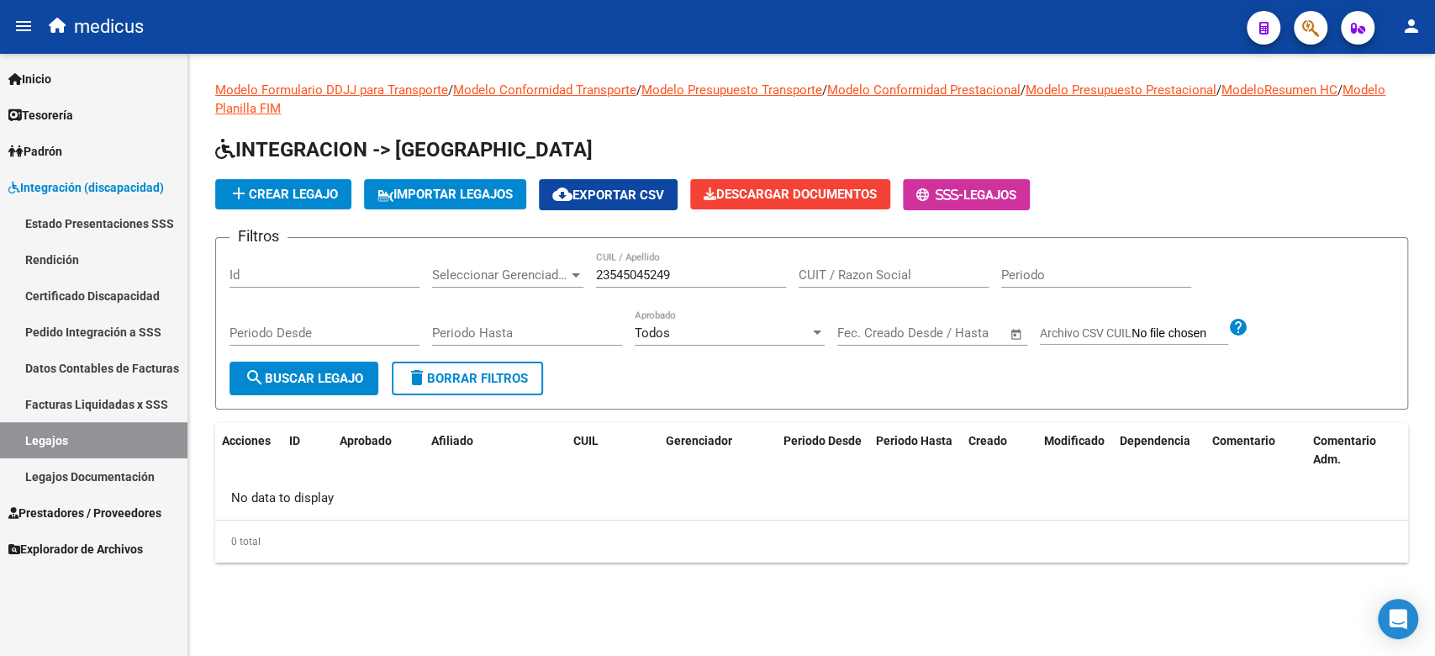
click at [288, 192] on span "add Crear Legajo" at bounding box center [283, 194] width 109 height 15
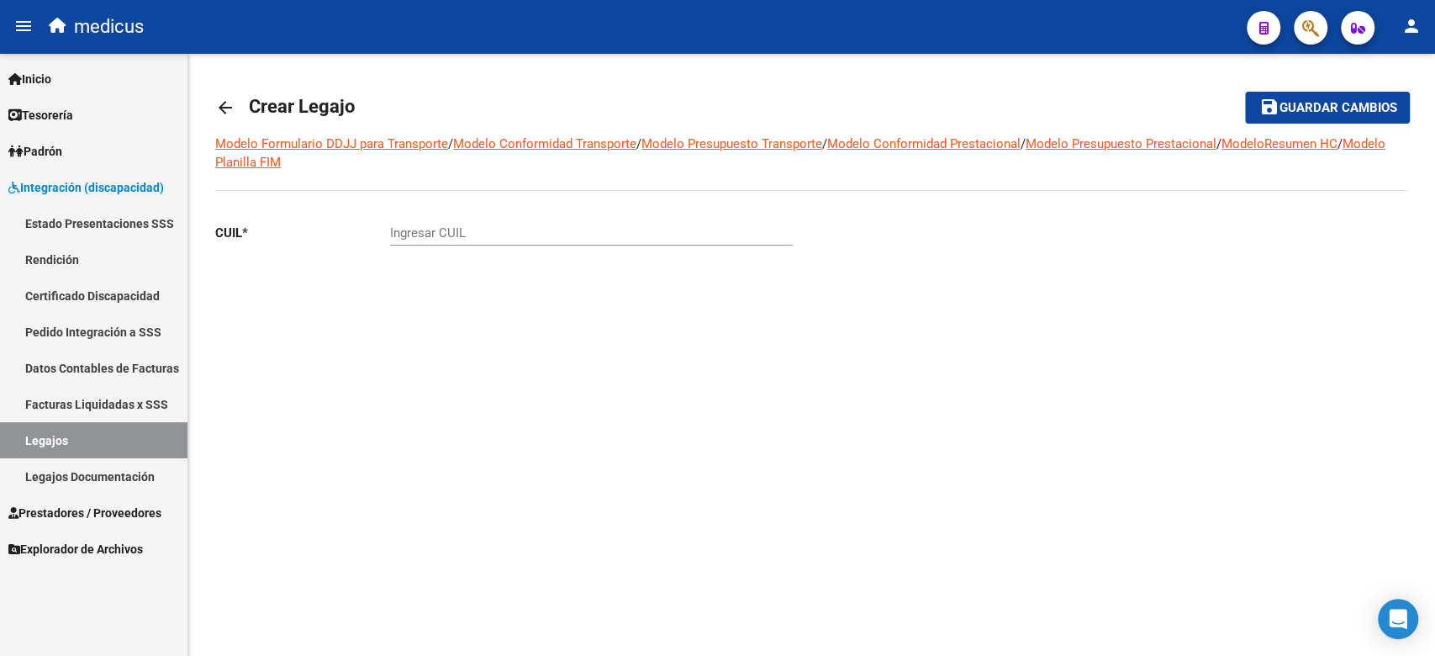
click at [414, 232] on input "Ingresar CUIL" at bounding box center [591, 232] width 403 height 15
paste input "23-54504524-9"
type input "23-54504524-9"
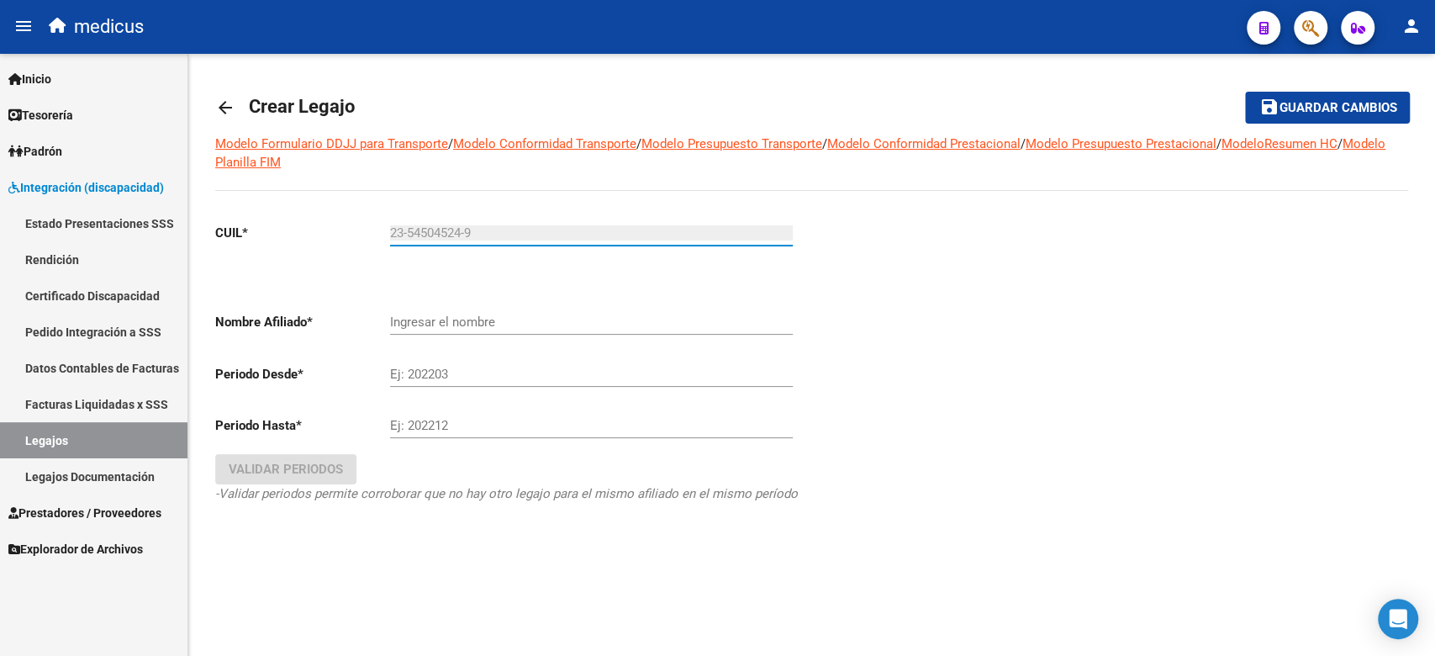
type input "[PERSON_NAME] [PERSON_NAME]"
type input "23-54504524-9"
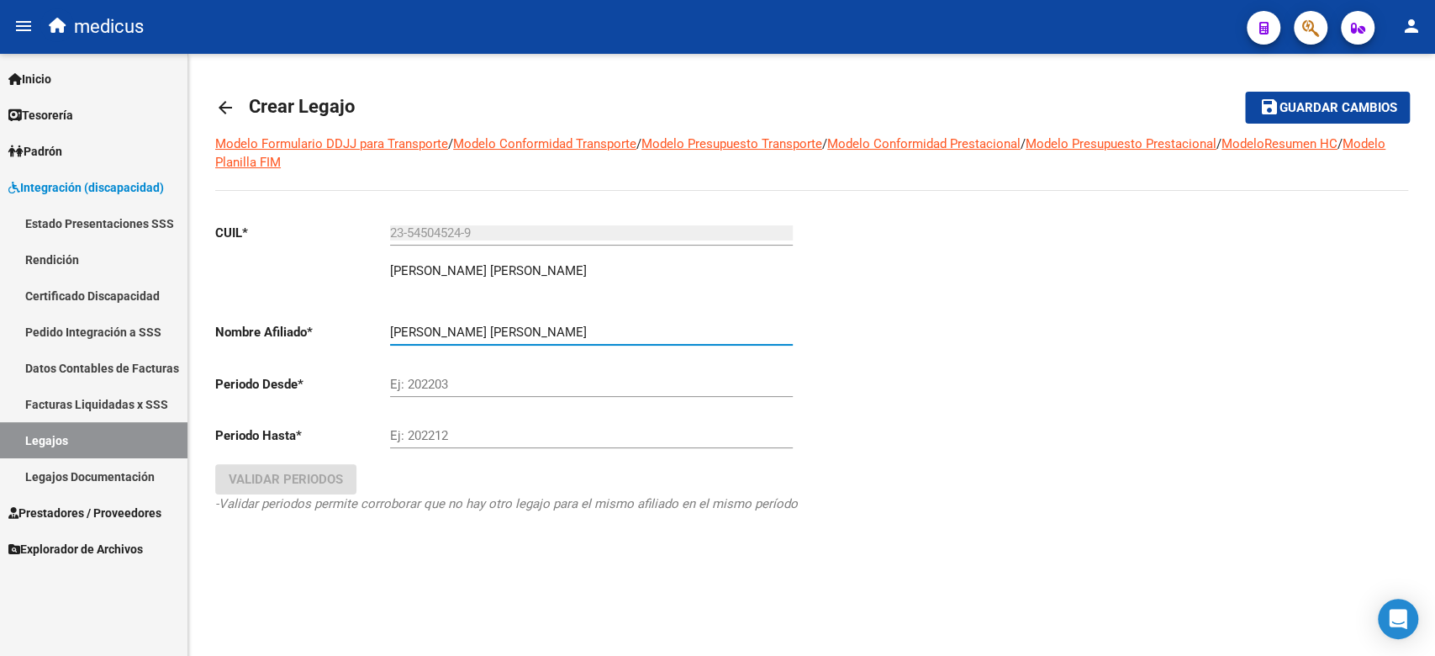
click at [456, 329] on input "[PERSON_NAME] [PERSON_NAME]" at bounding box center [591, 331] width 403 height 15
click at [455, 395] on div "Ej: 202203" at bounding box center [591, 379] width 403 height 36
type input "202505"
click at [436, 427] on div "Ej: 202212" at bounding box center [591, 430] width 403 height 36
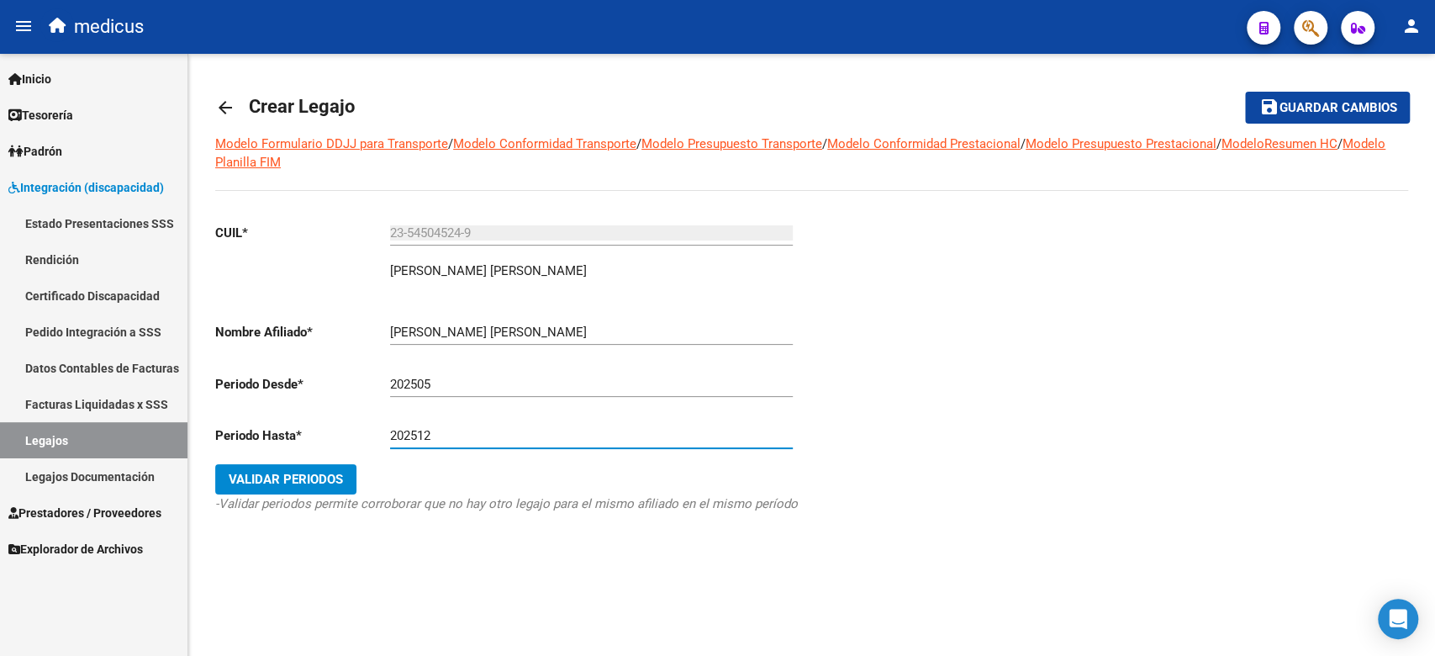
type input "202512"
click at [273, 477] on span "Validar Periodos" at bounding box center [286, 478] width 114 height 15
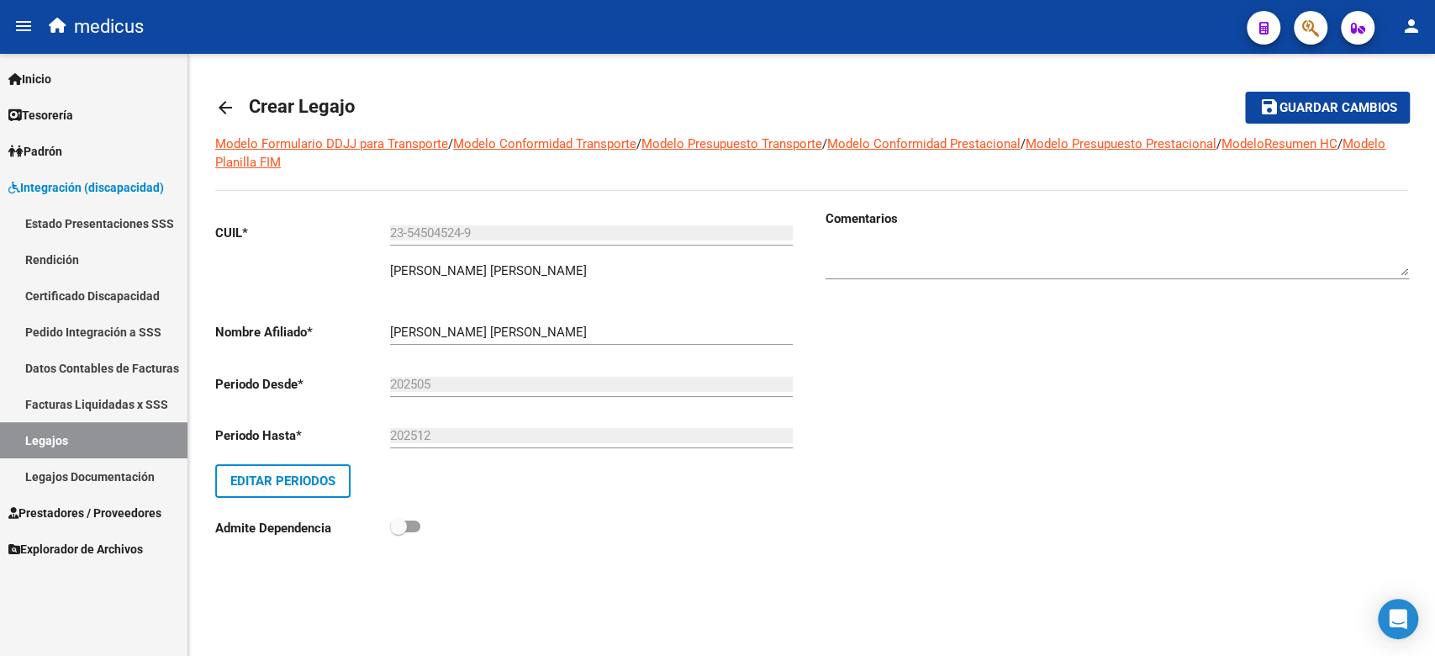
click at [1310, 88] on mat-toolbar-row "save Guardar cambios" at bounding box center [1286, 108] width 250 height 54
click at [1316, 104] on span "Guardar cambios" at bounding box center [1337, 108] width 118 height 15
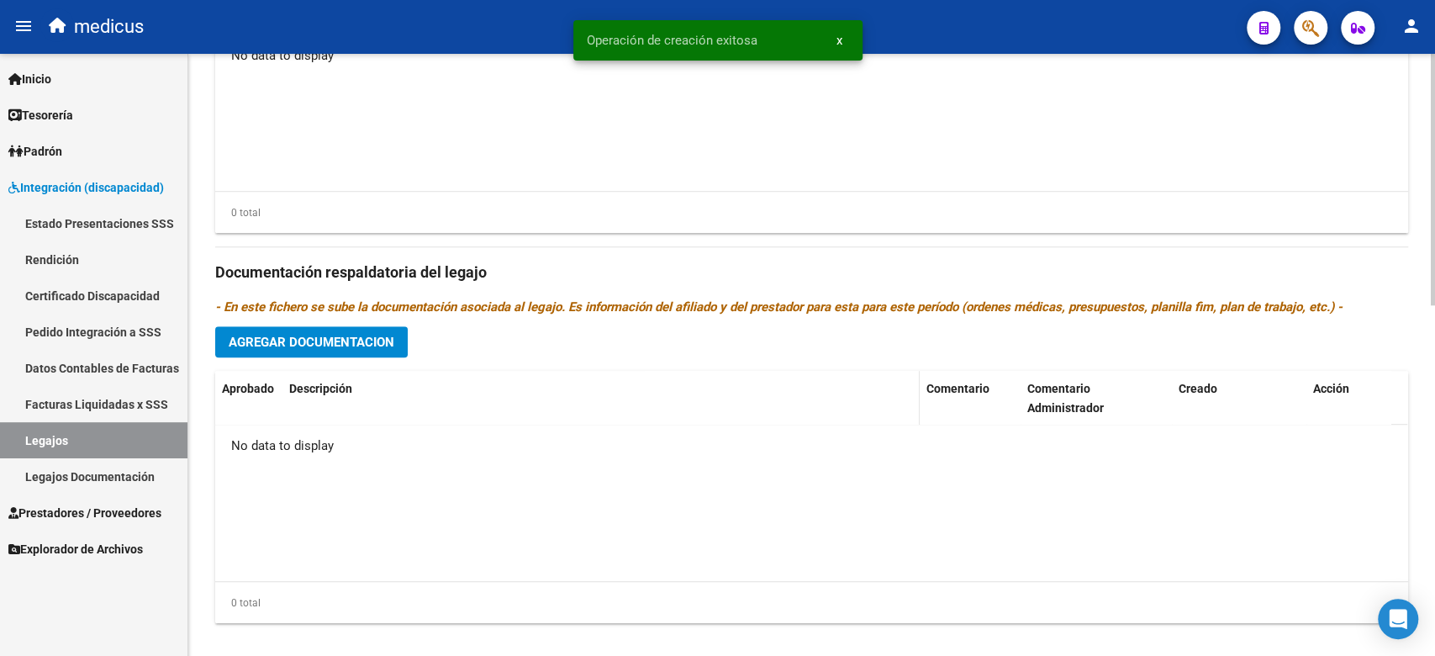
scroll to position [839, 0]
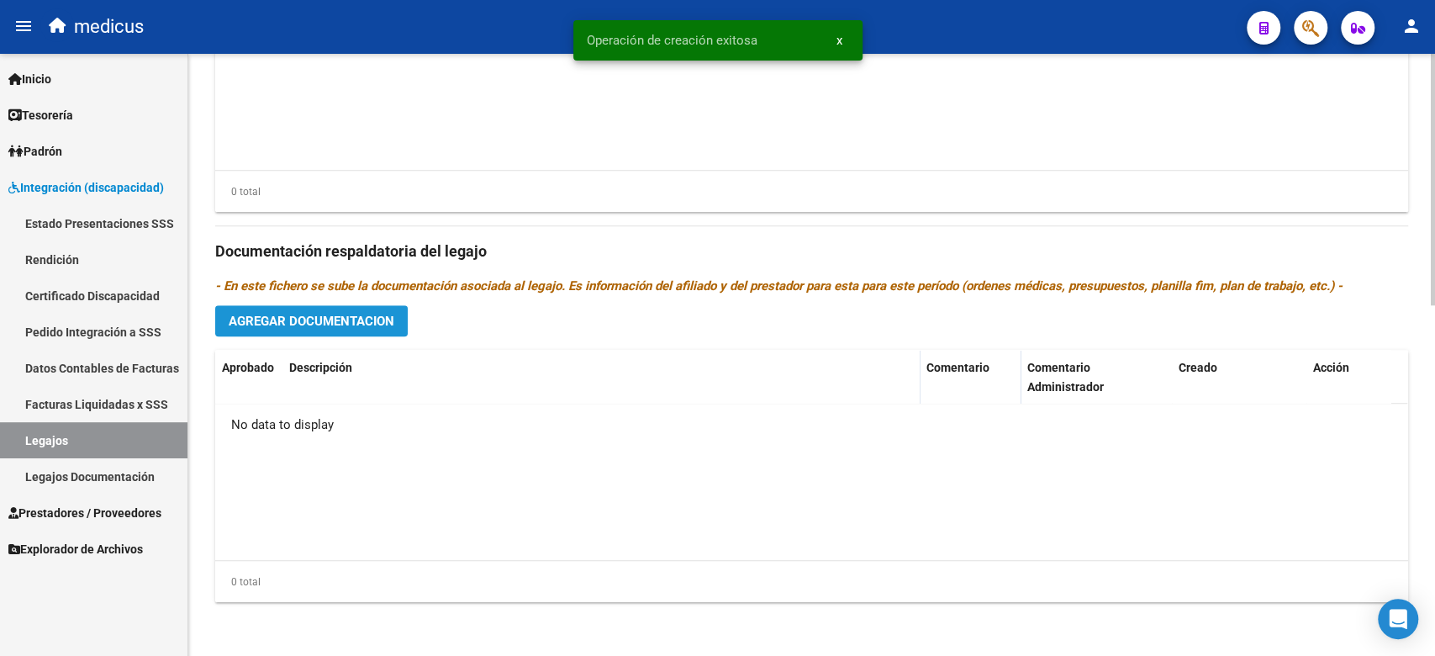
click at [366, 329] on button "Agregar Documentacion" at bounding box center [311, 320] width 192 height 31
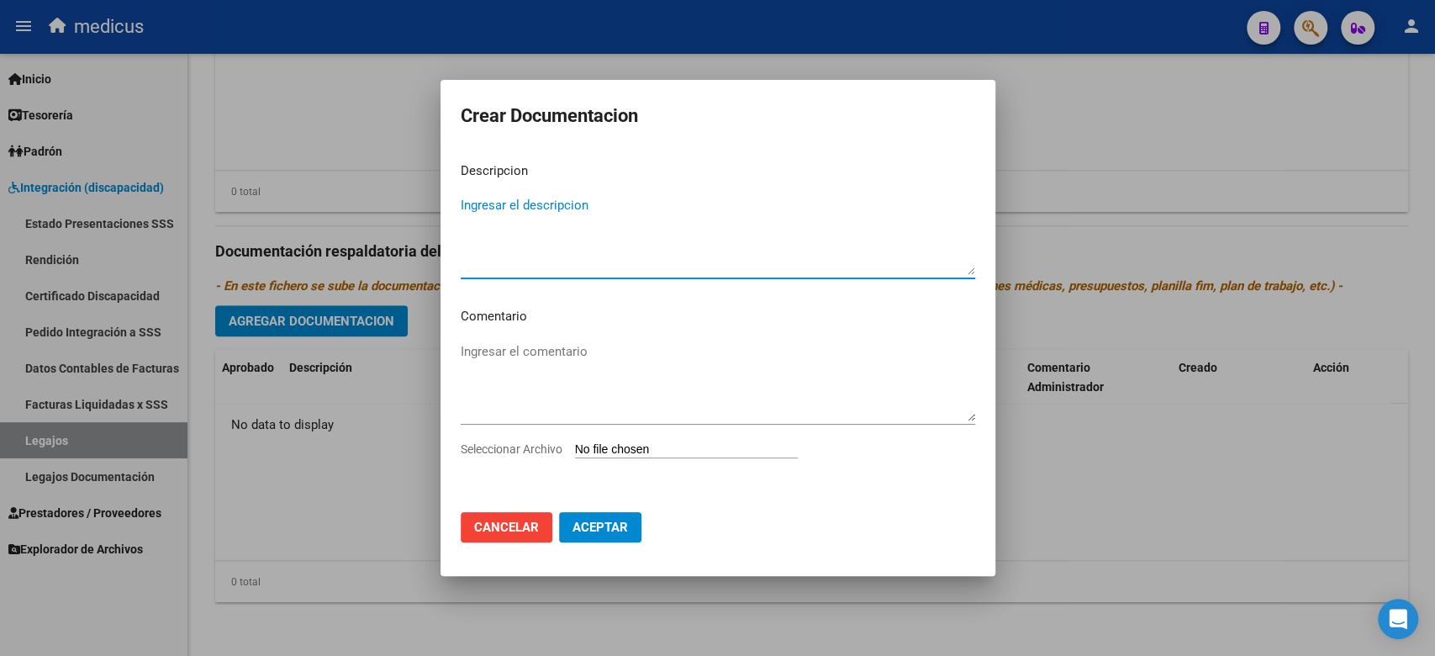
click at [558, 272] on textarea "Ingresar el descripcion" at bounding box center [718, 235] width 514 height 79
click at [492, 540] on button "Cancelar" at bounding box center [507, 527] width 92 height 30
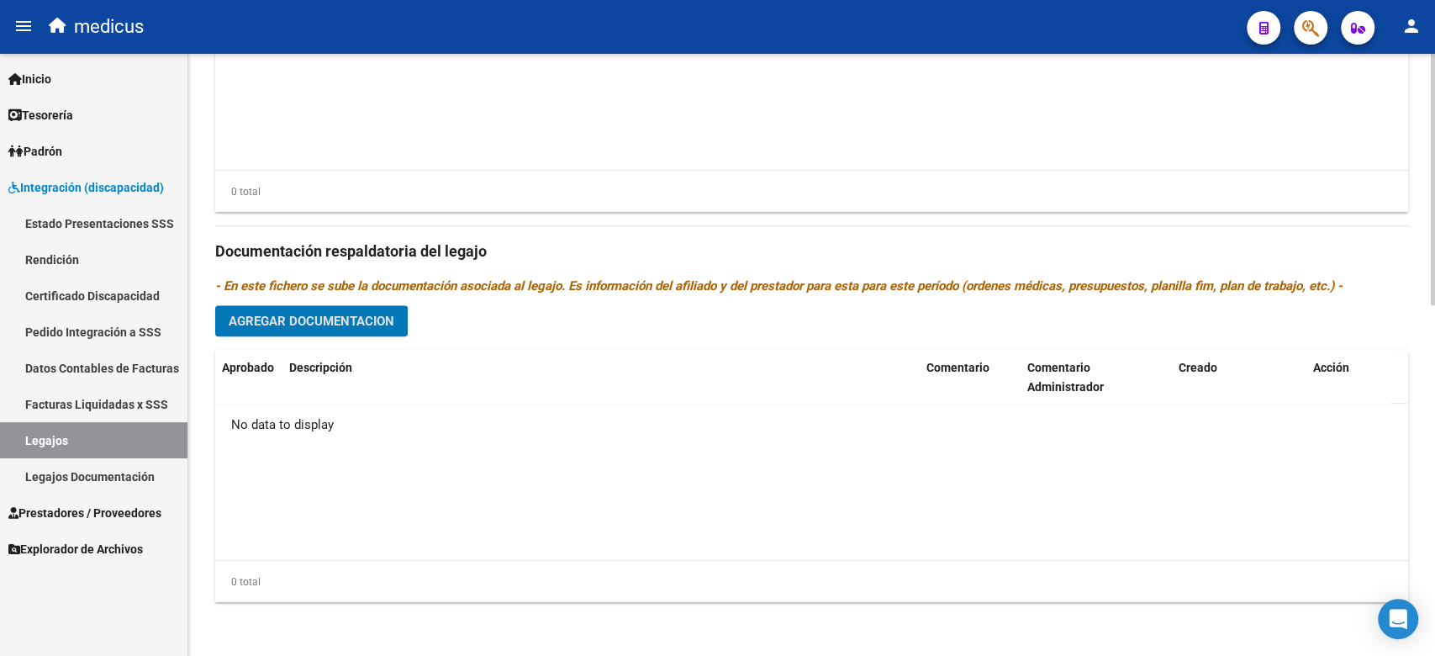
click at [290, 314] on span "Agregar Documentacion" at bounding box center [312, 320] width 166 height 15
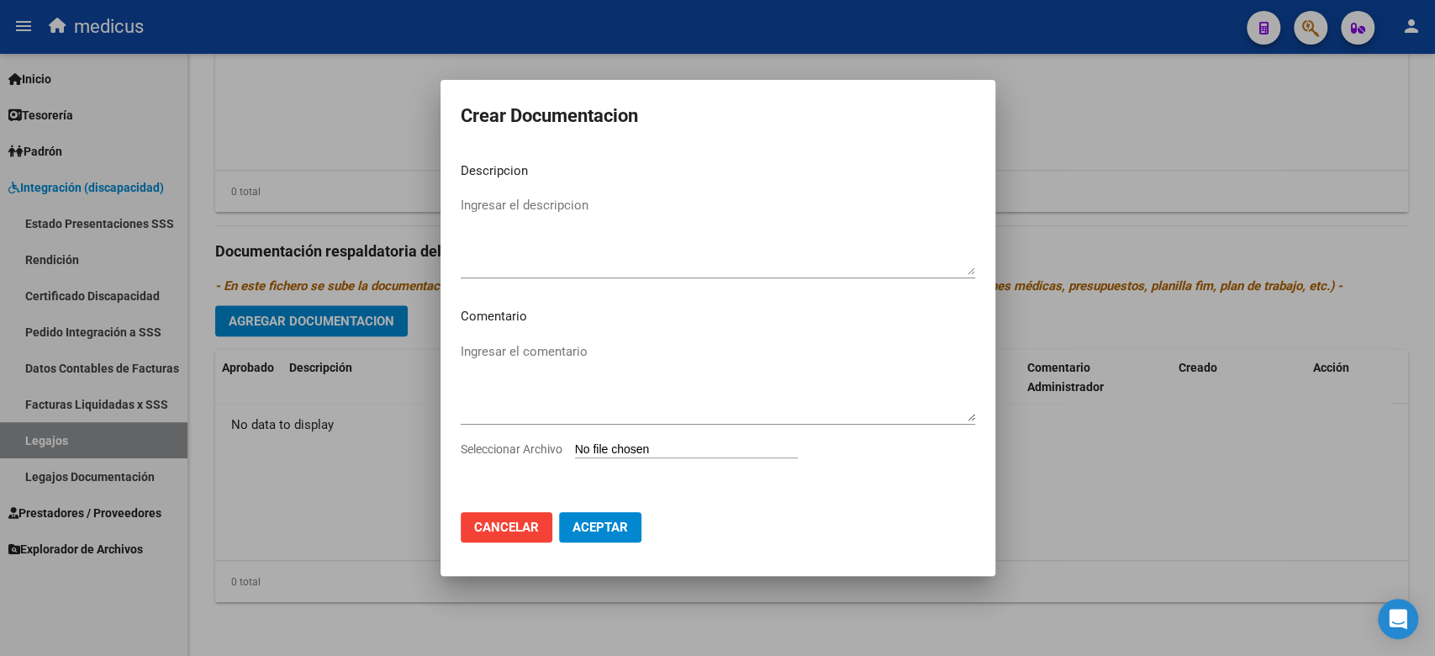
click at [598, 459] on div "Seleccionar Archivo" at bounding box center [718, 456] width 514 height 32
click at [598, 450] on input "Seleccionar Archivo" at bounding box center [686, 450] width 223 height 16
type input "C:\fakepath\formulario de OM y RHc.pdf"
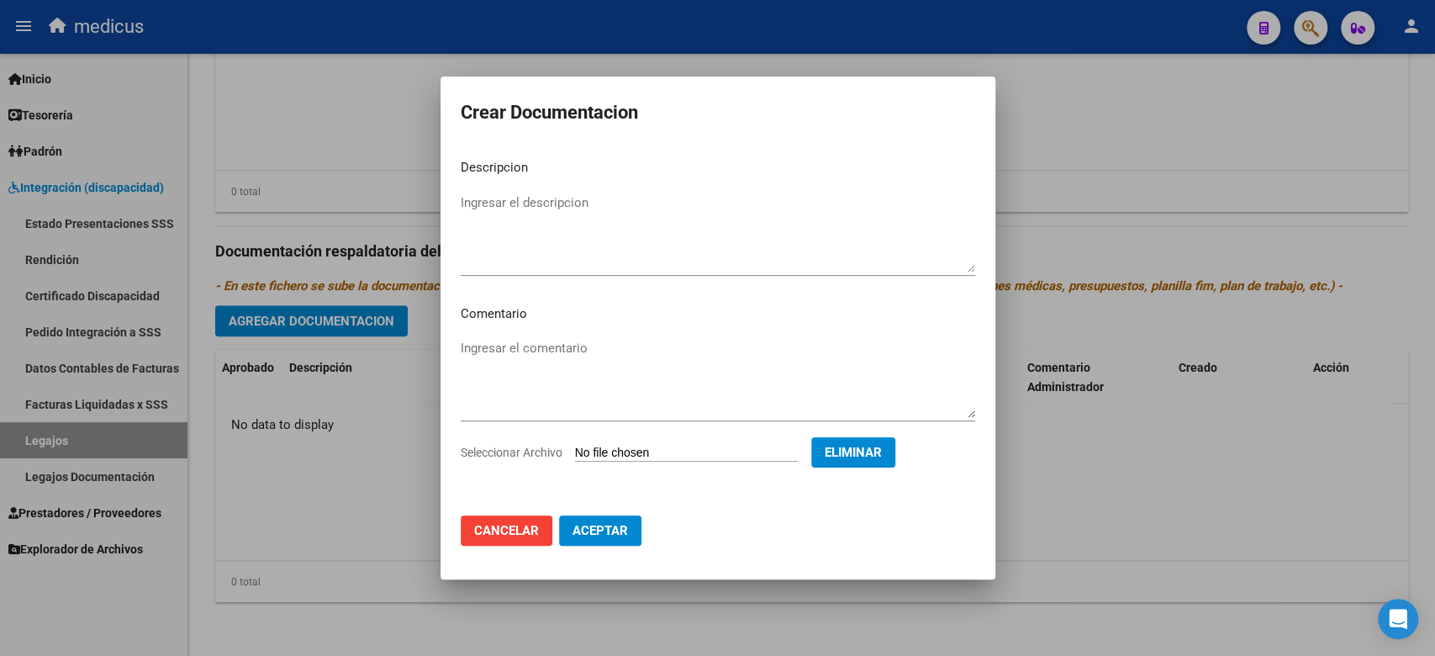
click at [527, 211] on textarea "Ingresar el descripcion" at bounding box center [718, 232] width 514 height 79
type textarea "OM Y RHC"
click at [626, 531] on span "Aceptar" at bounding box center [599, 530] width 55 height 15
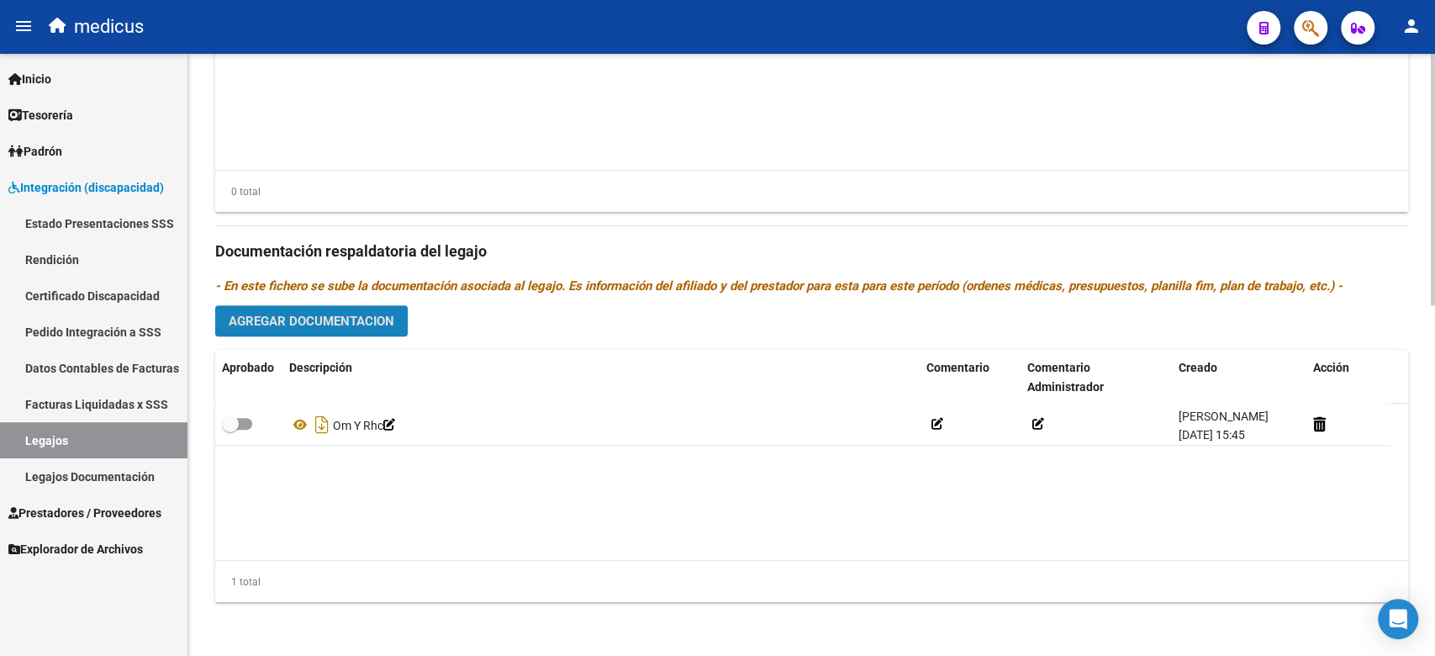
click at [370, 334] on button "Agregar Documentacion" at bounding box center [311, 320] width 192 height 31
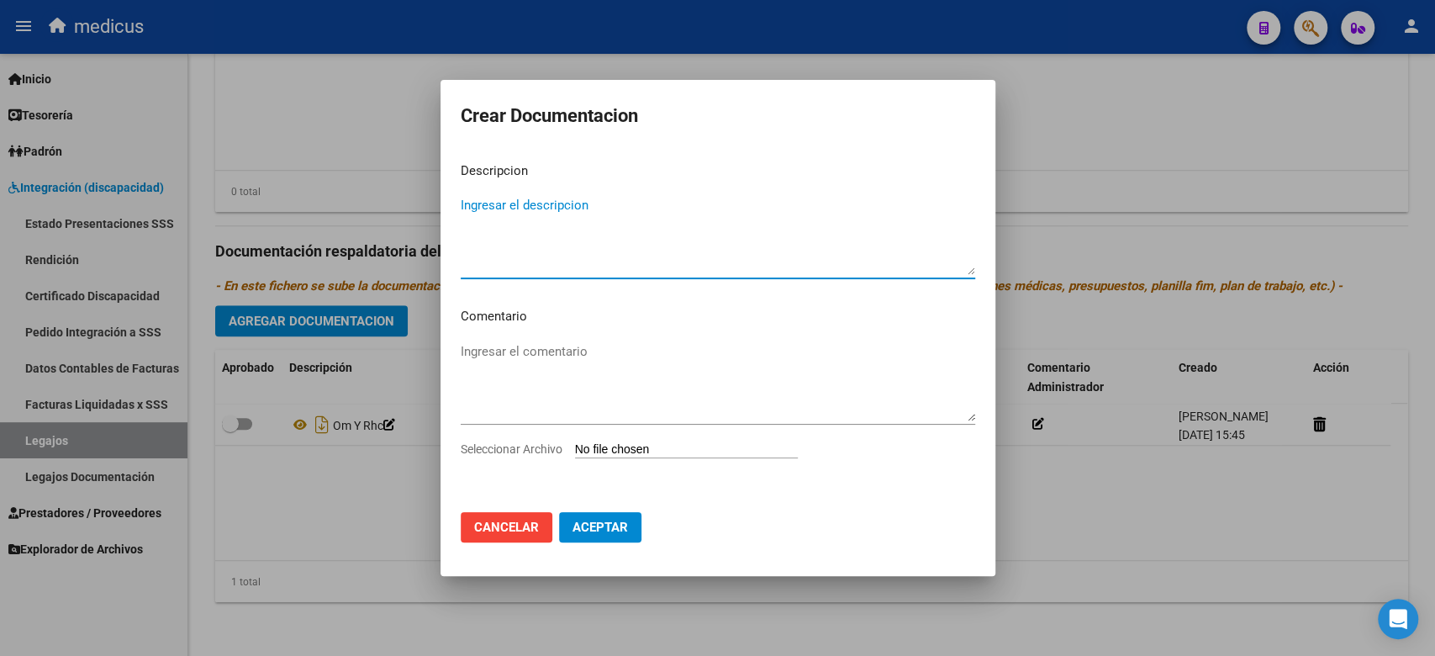
click at [589, 452] on input "Seleccionar Archivo" at bounding box center [686, 450] width 223 height 16
type input "C:\fakepath\CAR.pdf"
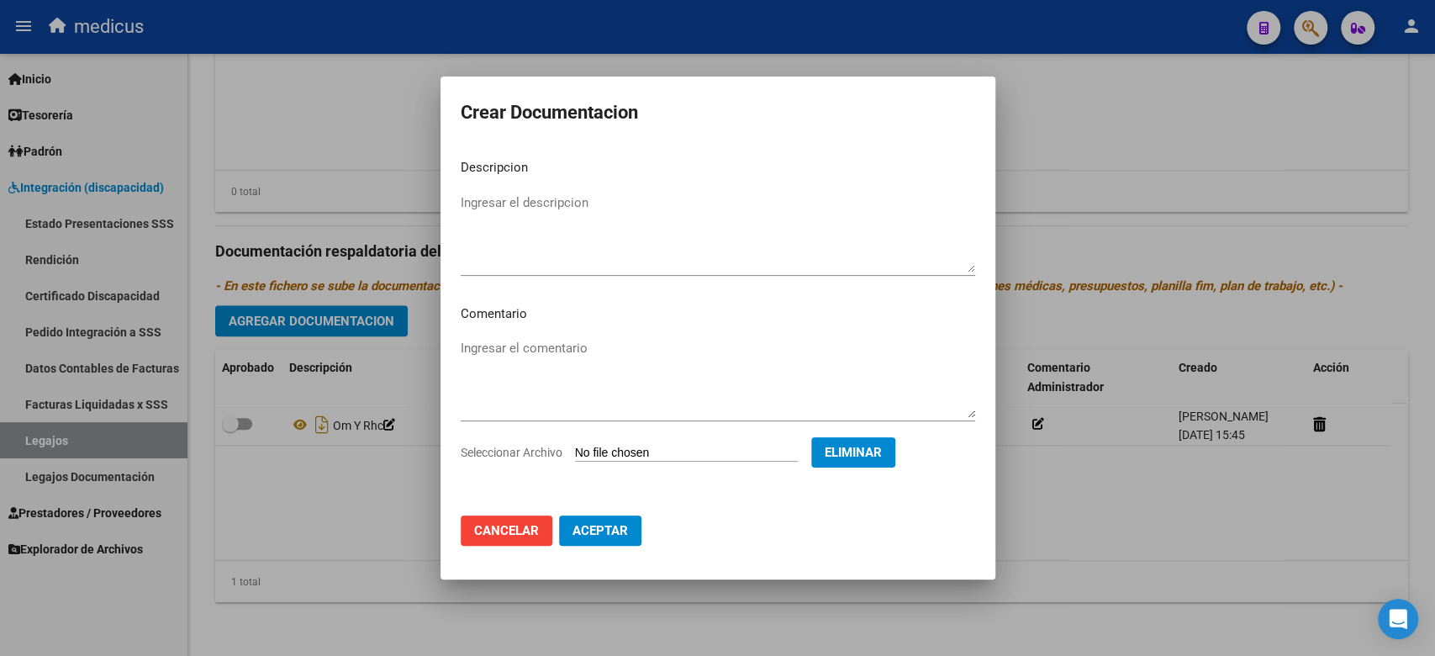
click at [597, 198] on textarea "Ingresar el descripcion" at bounding box center [718, 232] width 514 height 79
type textarea "CAR"
click at [608, 537] on span "Aceptar" at bounding box center [599, 530] width 55 height 15
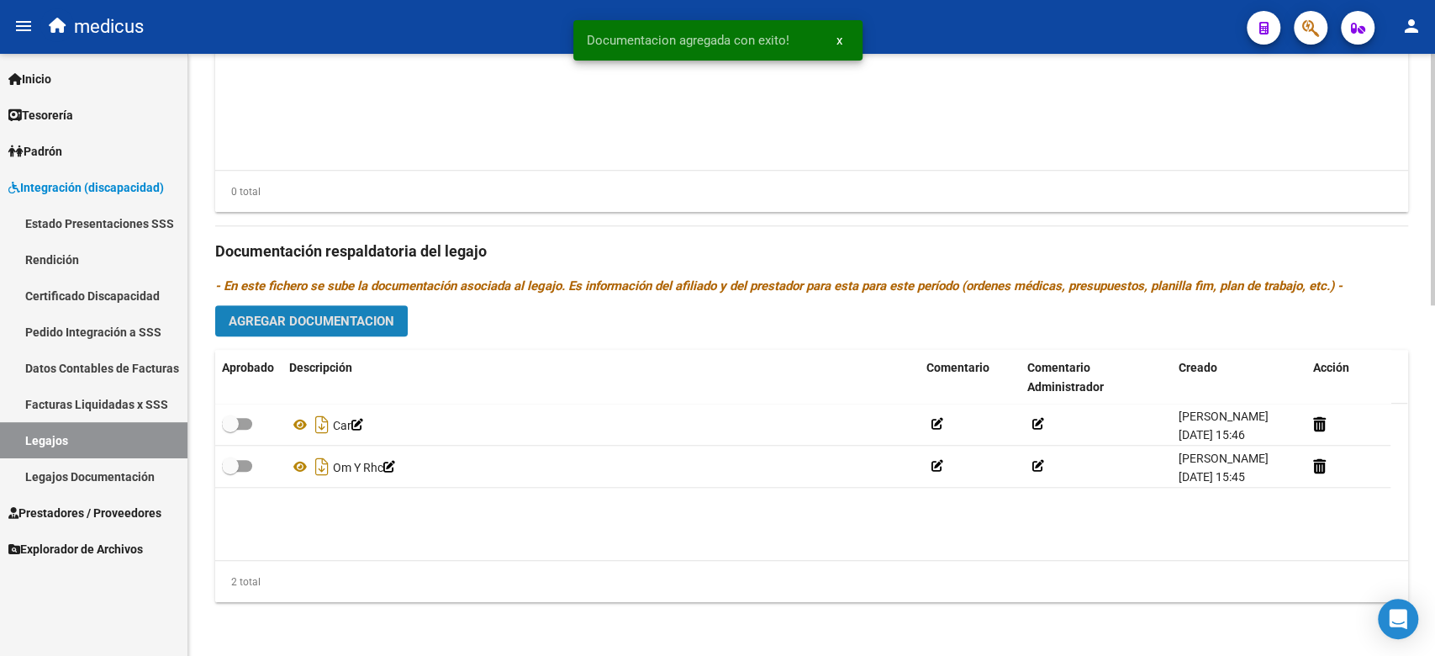
click at [304, 325] on span "Agregar Documentacion" at bounding box center [312, 320] width 166 height 15
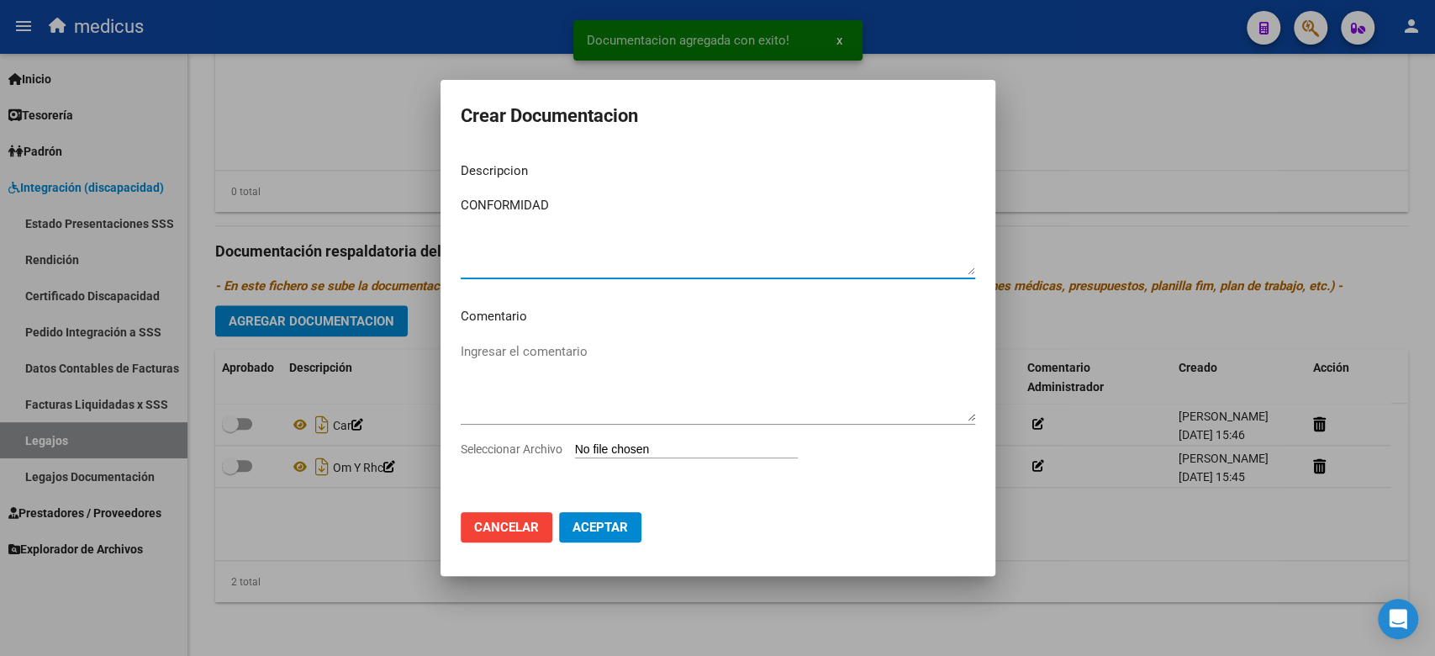
type textarea "CONFORMIDAD"
click at [604, 445] on input "Seleccionar Archivo" at bounding box center [686, 450] width 223 height 16
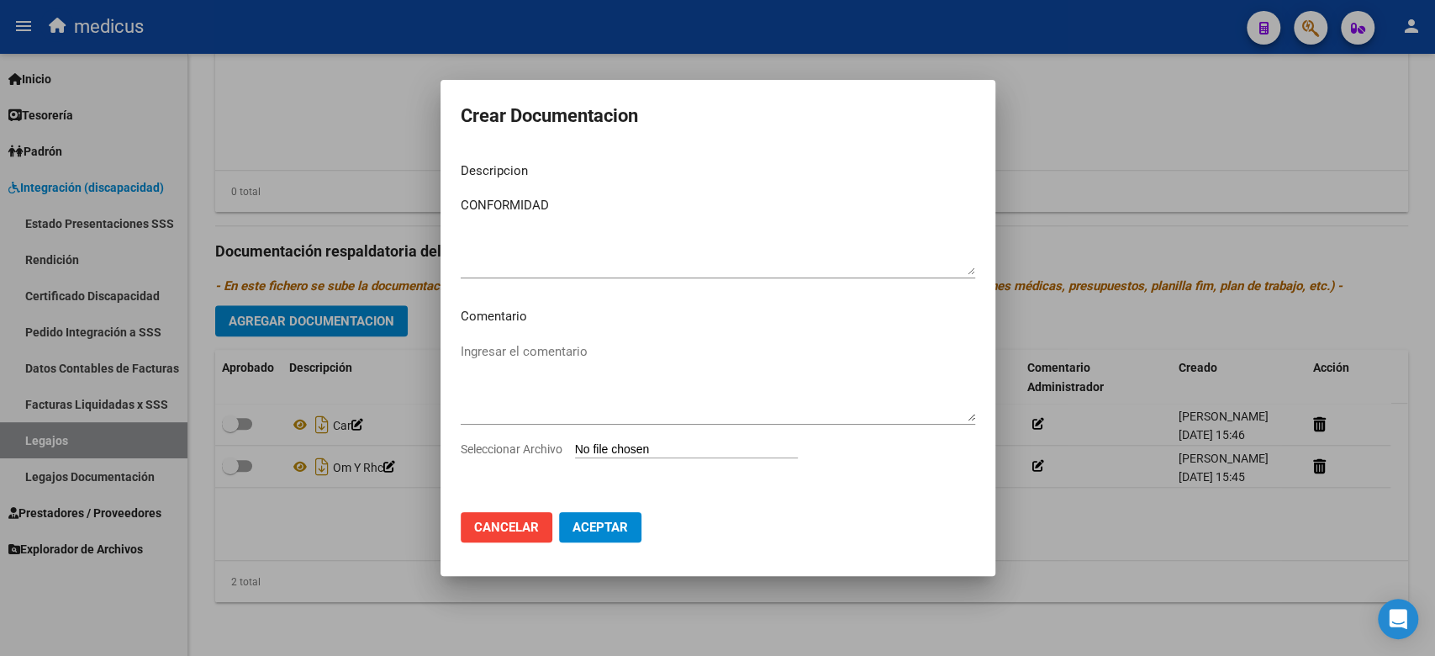
type input "C:\fakepath\CONF.pdf"
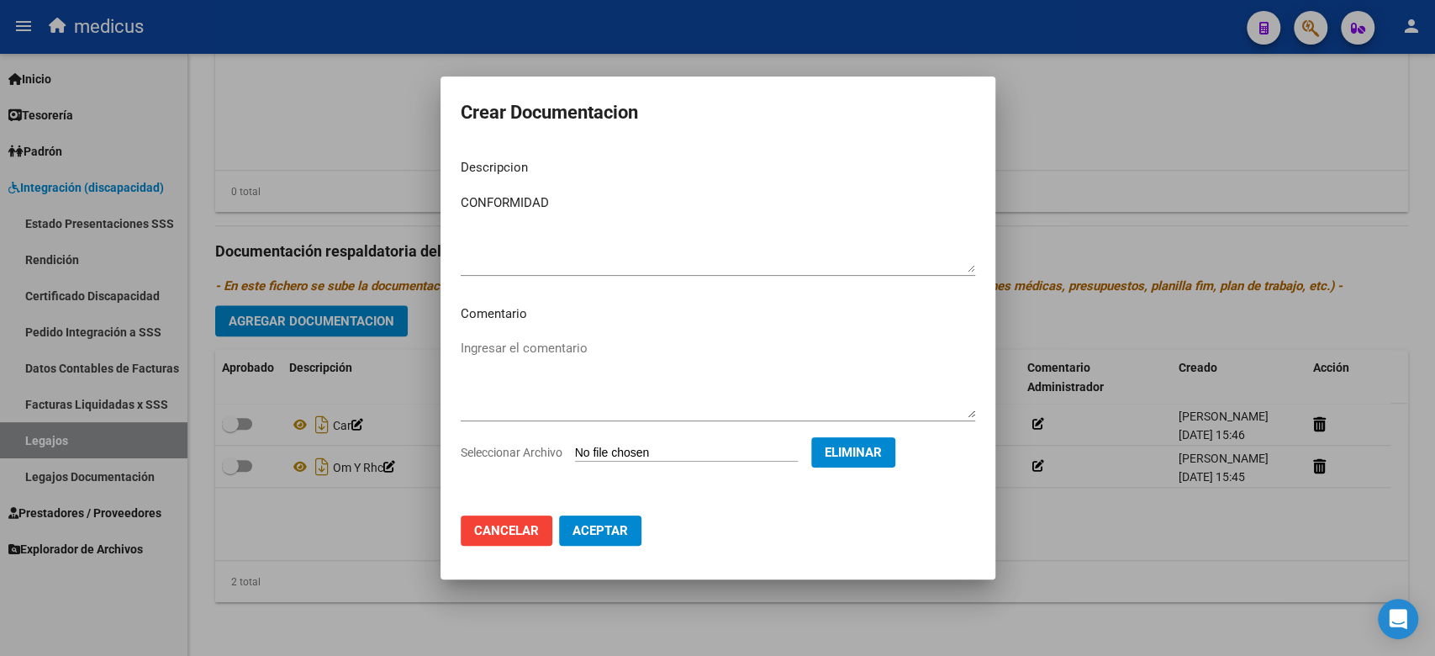
click at [583, 535] on span "Aceptar" at bounding box center [599, 530] width 55 height 15
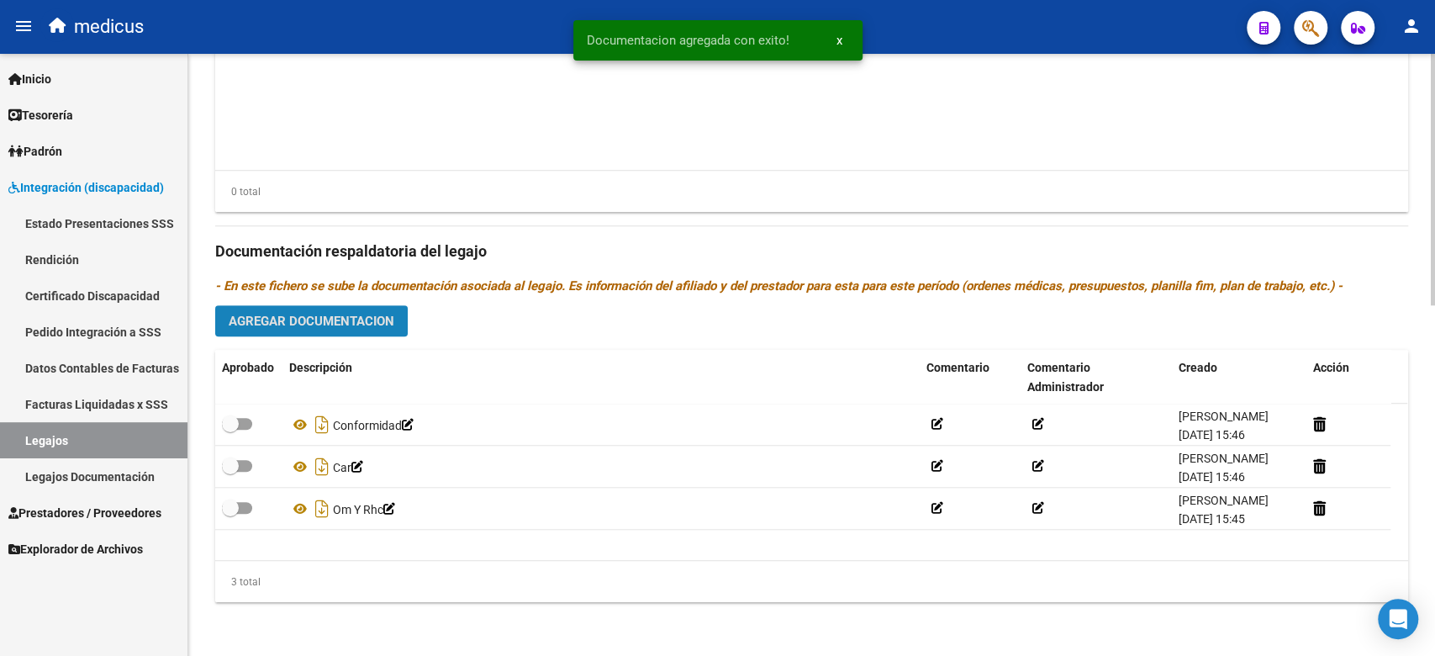
click at [337, 320] on span "Agregar Documentacion" at bounding box center [312, 320] width 166 height 15
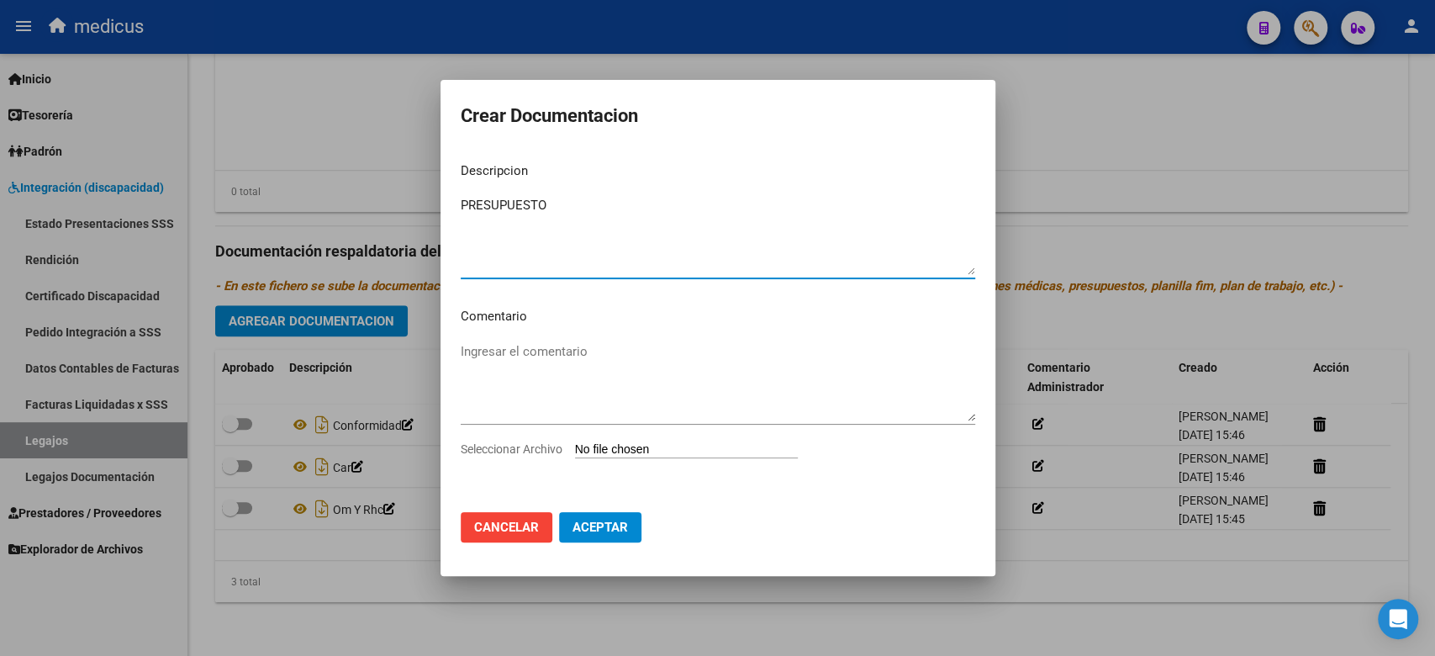
type textarea "PRESUPUESTO"
click at [661, 446] on input "Seleccionar Archivo" at bounding box center [686, 450] width 223 height 16
type input "C:\fakepath\PRESUP.pdf"
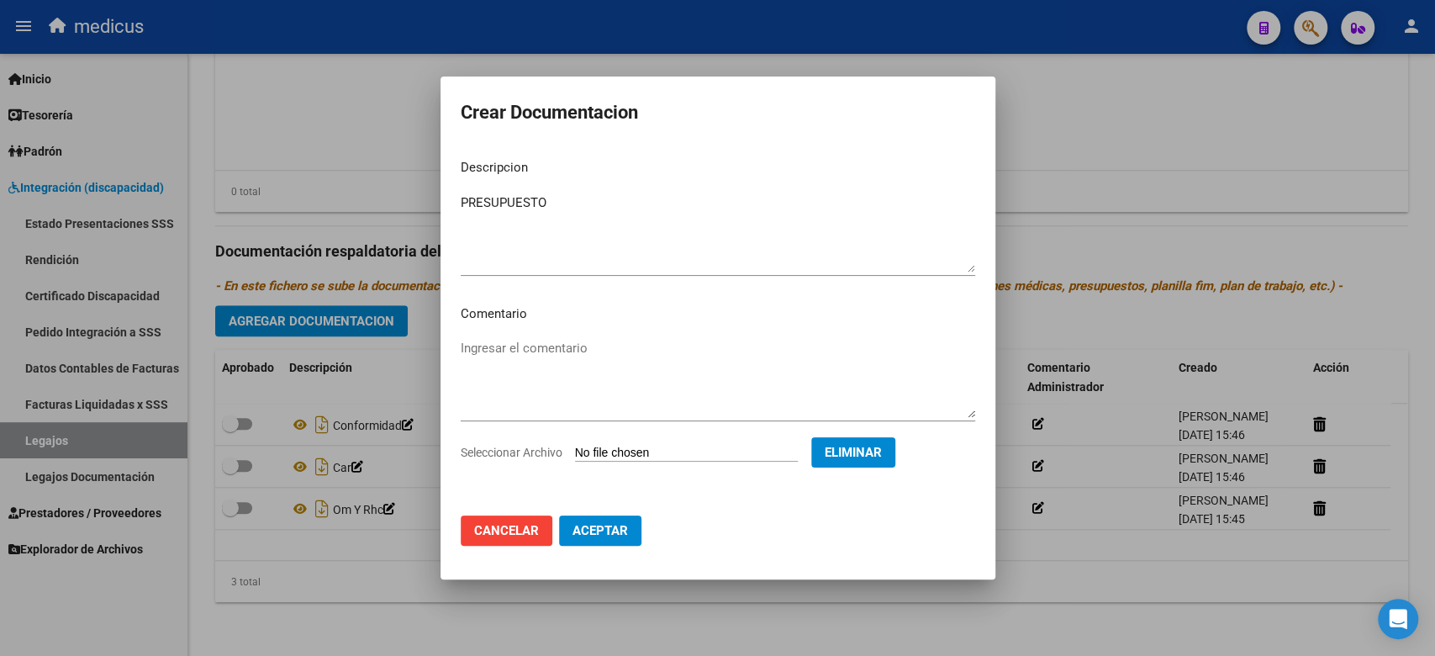
click at [606, 543] on button "Aceptar" at bounding box center [600, 530] width 82 height 30
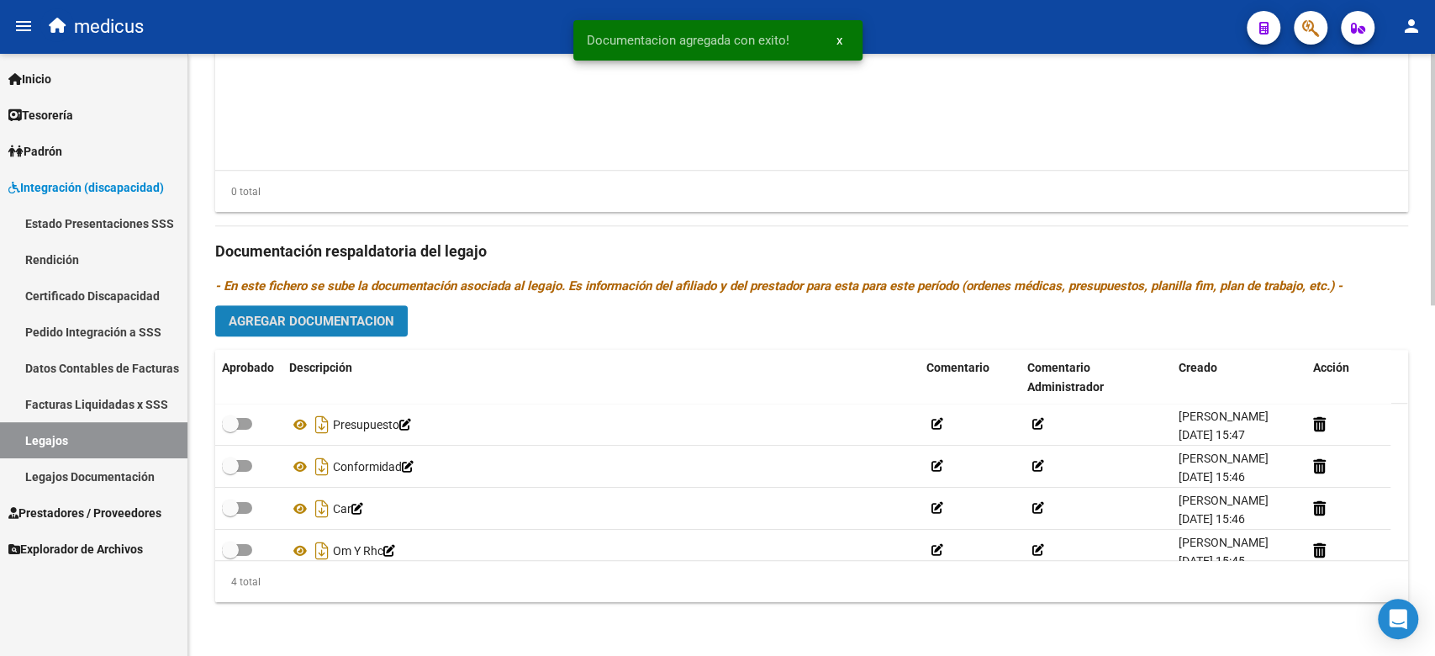
click at [306, 328] on span "Agregar Documentacion" at bounding box center [312, 320] width 166 height 15
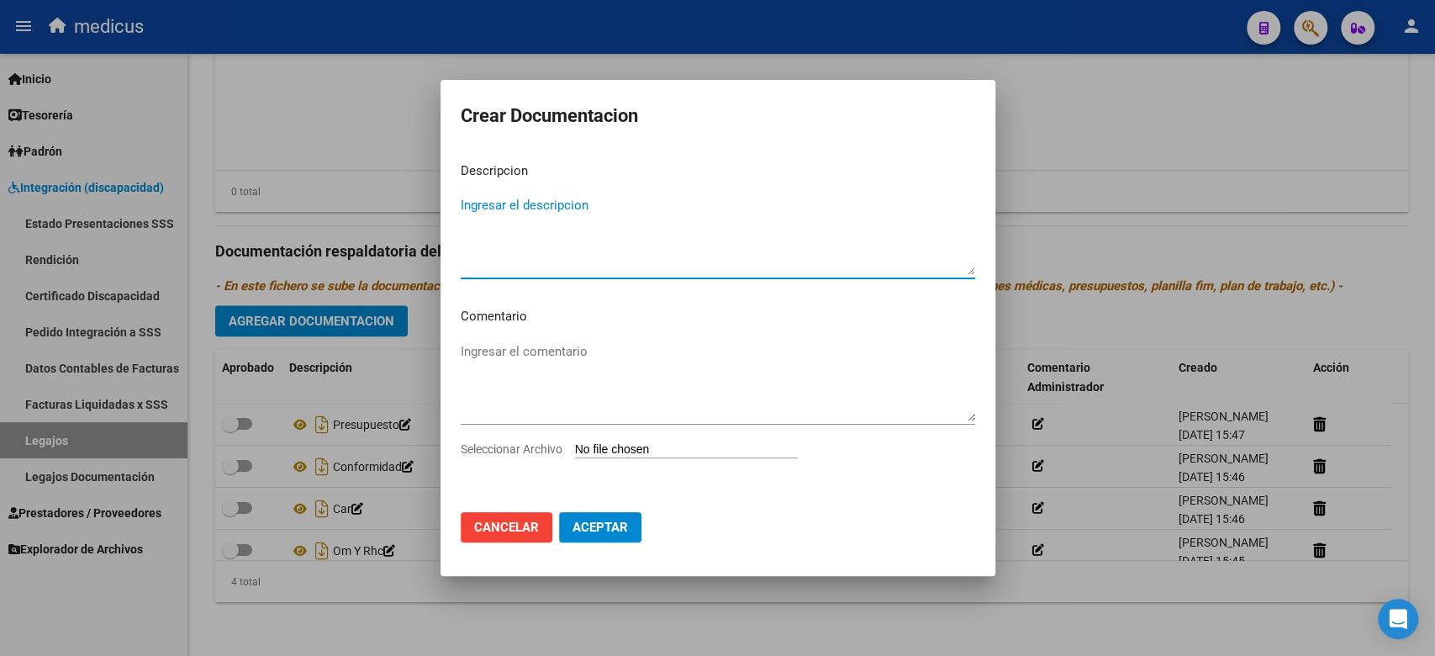
click at [613, 450] on input "Seleccionar Archivo" at bounding box center [686, 450] width 223 height 16
type input "C:\fakepath\INF.pdf"
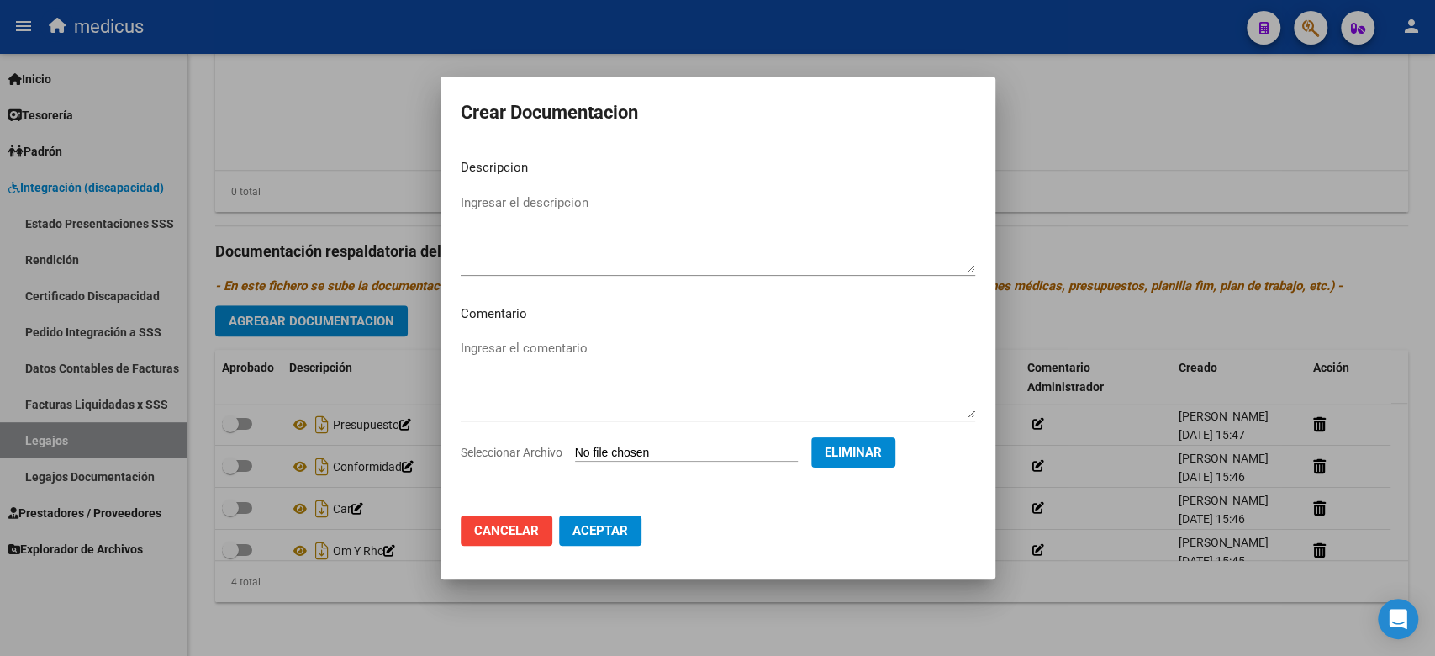
click at [628, 214] on textarea "Ingresar el descripcion" at bounding box center [718, 232] width 514 height 79
type textarea "INFORME"
click at [609, 525] on span "Aceptar" at bounding box center [599, 530] width 55 height 15
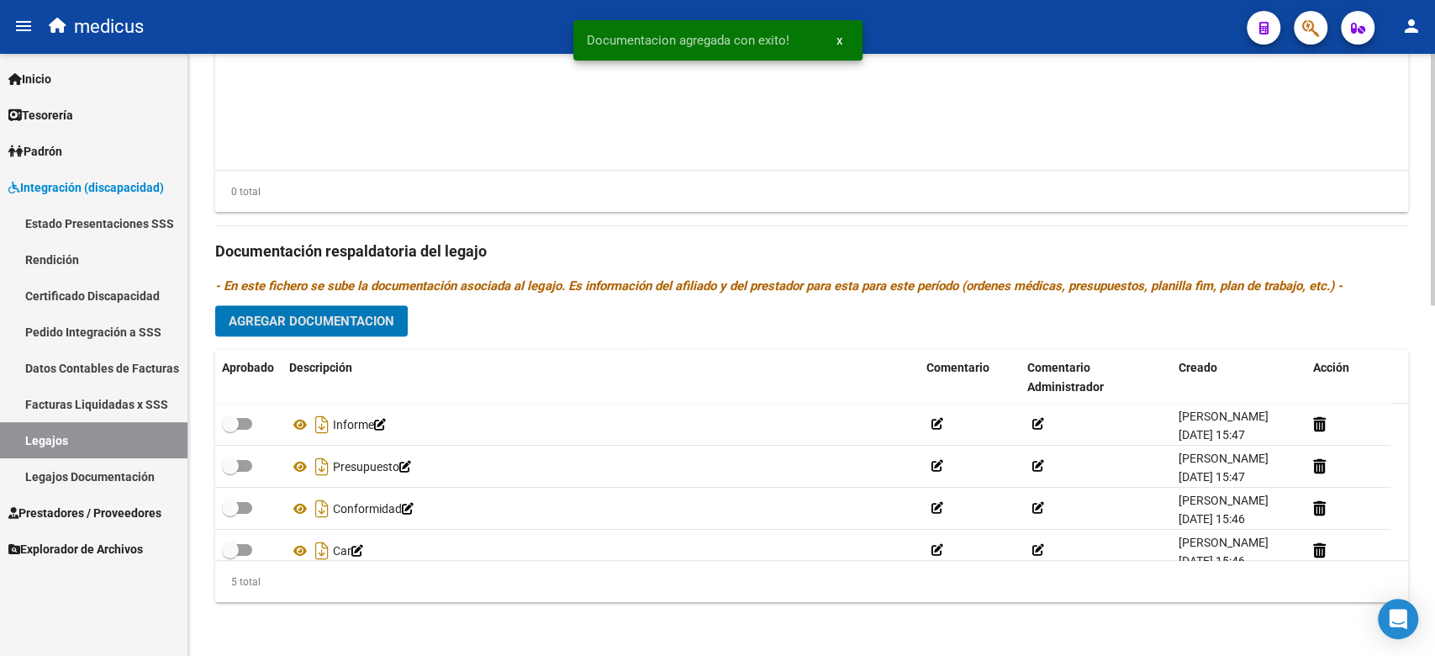
click at [327, 319] on span "Agregar Documentacion" at bounding box center [312, 320] width 166 height 15
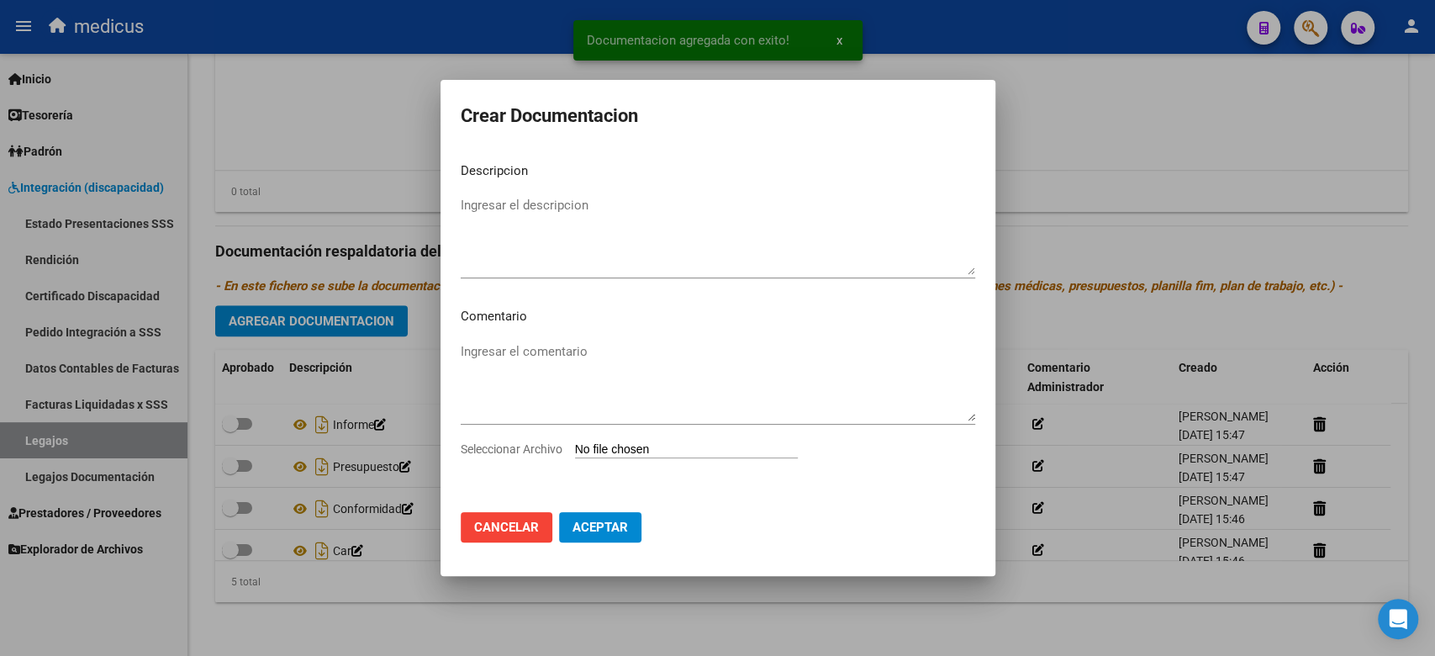
click at [585, 447] on input "Seleccionar Archivo" at bounding box center [686, 450] width 223 height 16
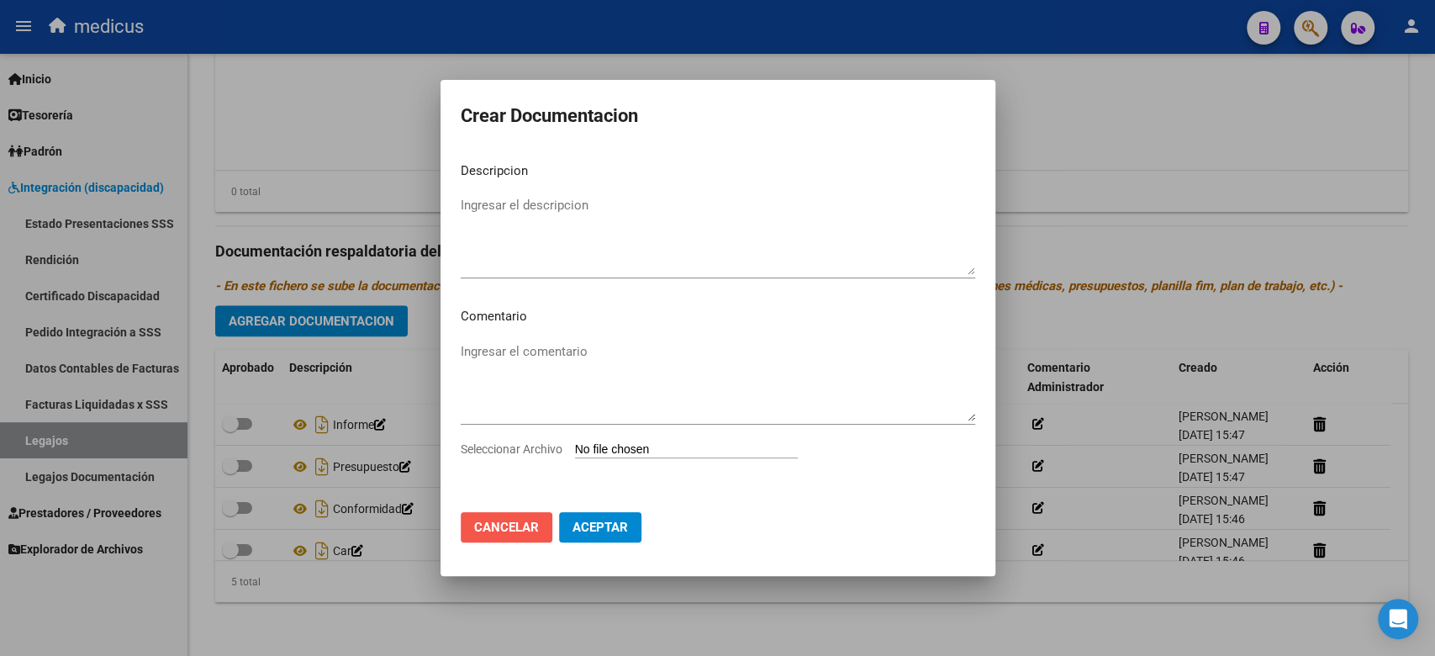
click at [498, 528] on span "Cancelar" at bounding box center [506, 526] width 65 height 15
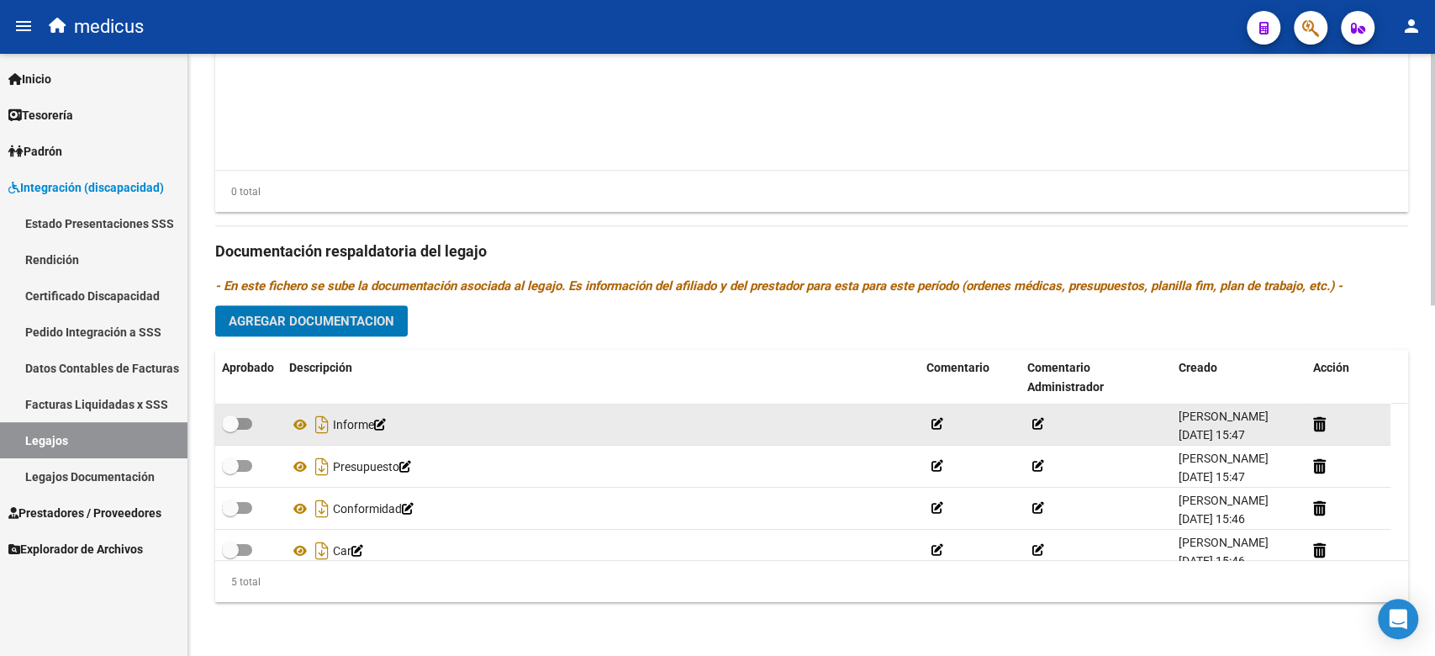
click at [238, 425] on span at bounding box center [230, 423] width 17 height 17
click at [230, 429] on input "checkbox" at bounding box center [229, 429] width 1 height 1
checkbox input "true"
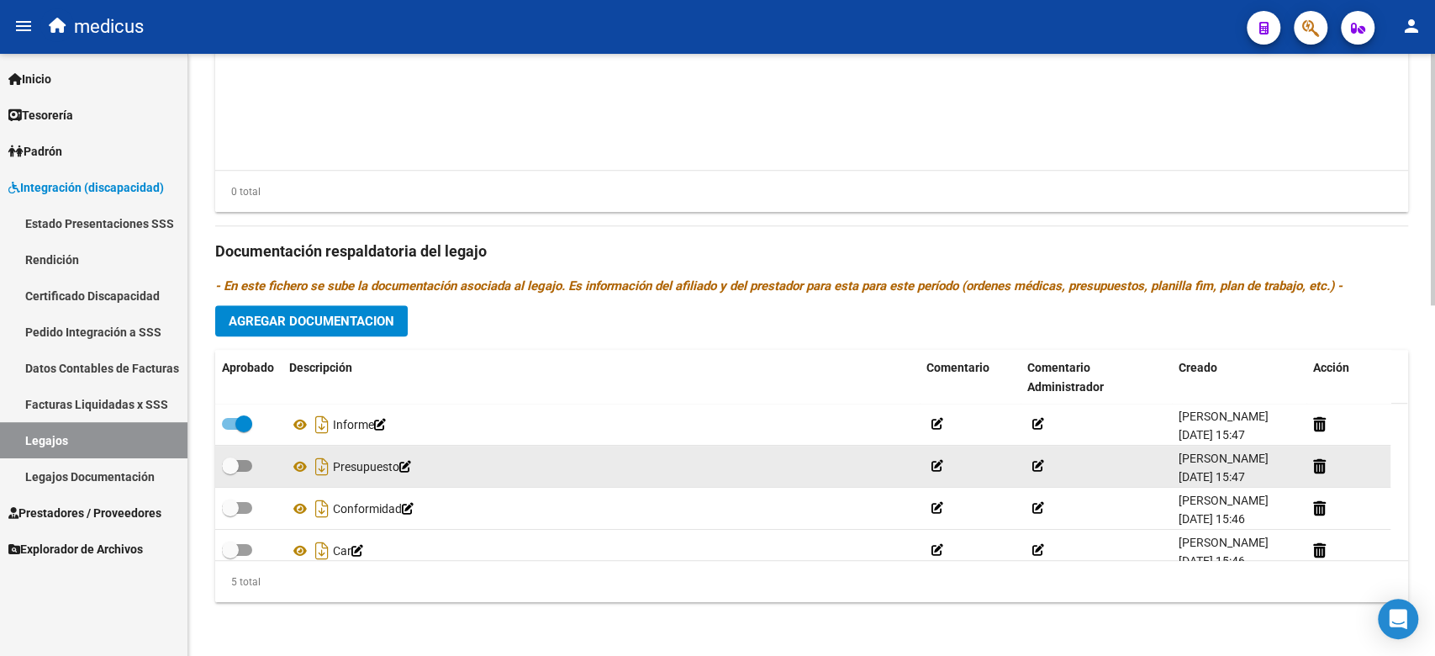
click at [241, 457] on label at bounding box center [237, 466] width 30 height 20
click at [230, 471] on input "checkbox" at bounding box center [229, 471] width 1 height 1
checkbox input "true"
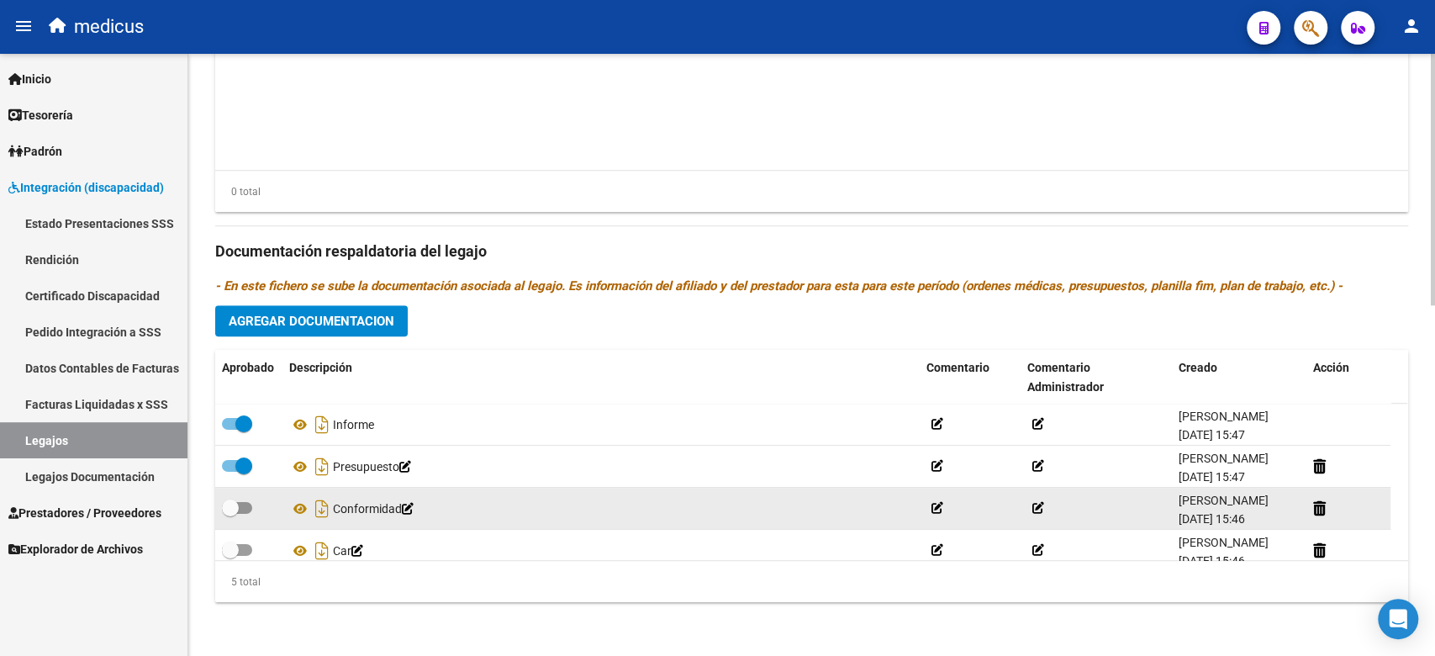
click at [230, 518] on div at bounding box center [249, 509] width 54 height 22
click at [234, 513] on span at bounding box center [230, 507] width 17 height 17
click at [230, 514] on input "checkbox" at bounding box center [229, 514] width 1 height 1
checkbox input "true"
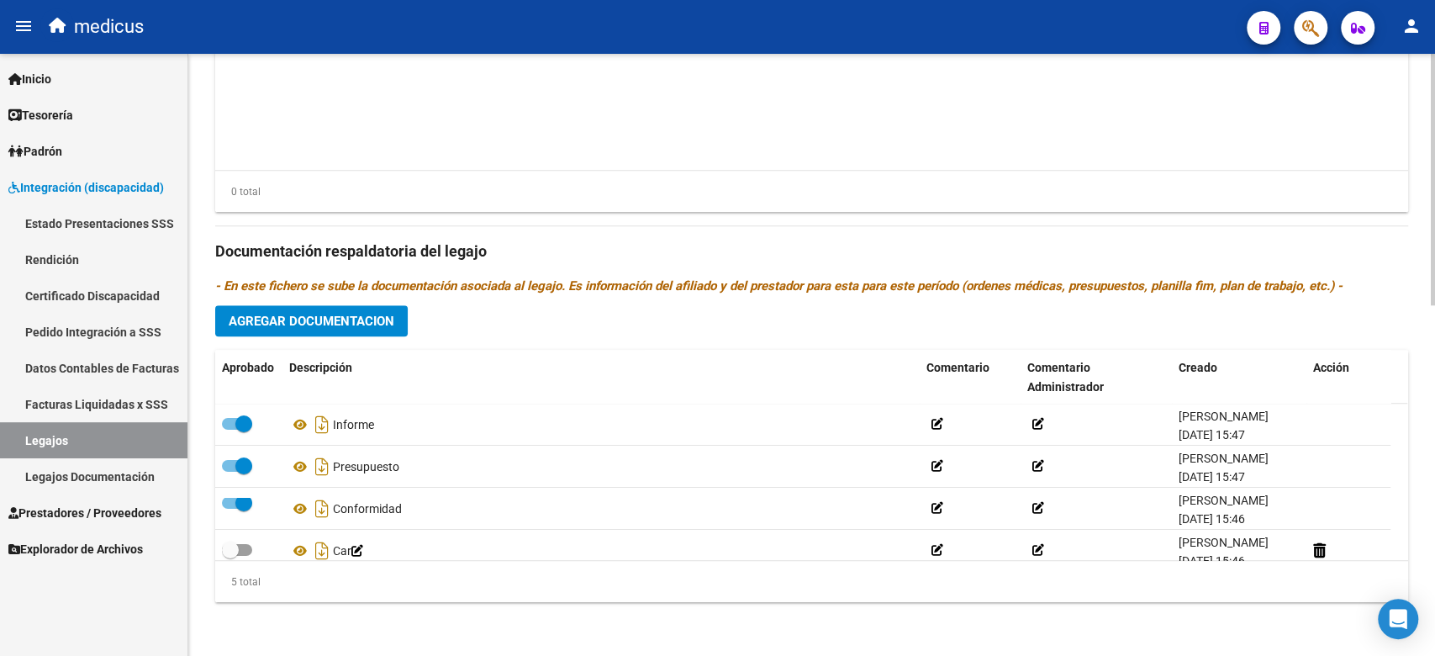
scroll to position [76, 0]
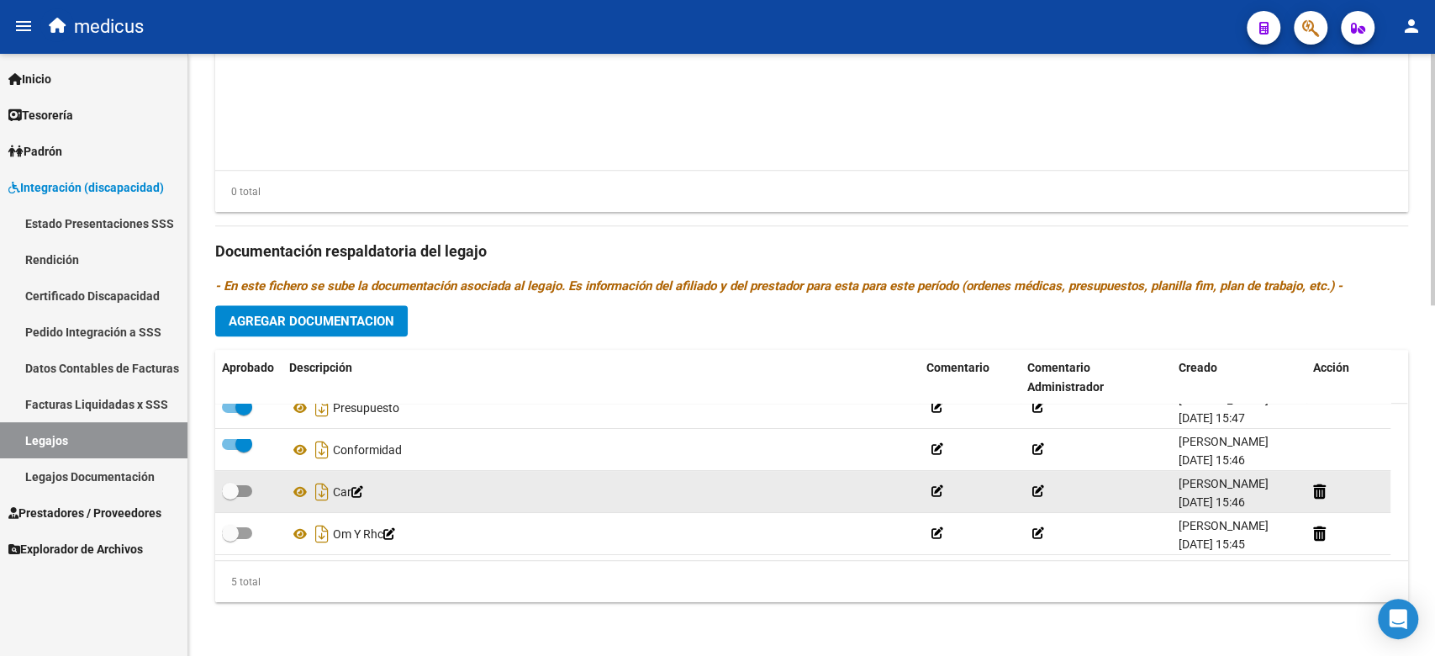
click at [240, 489] on datatable-body-cell at bounding box center [248, 491] width 67 height 41
click at [236, 482] on span at bounding box center [230, 490] width 17 height 17
click at [230, 497] on input "checkbox" at bounding box center [229, 497] width 1 height 1
checkbox input "true"
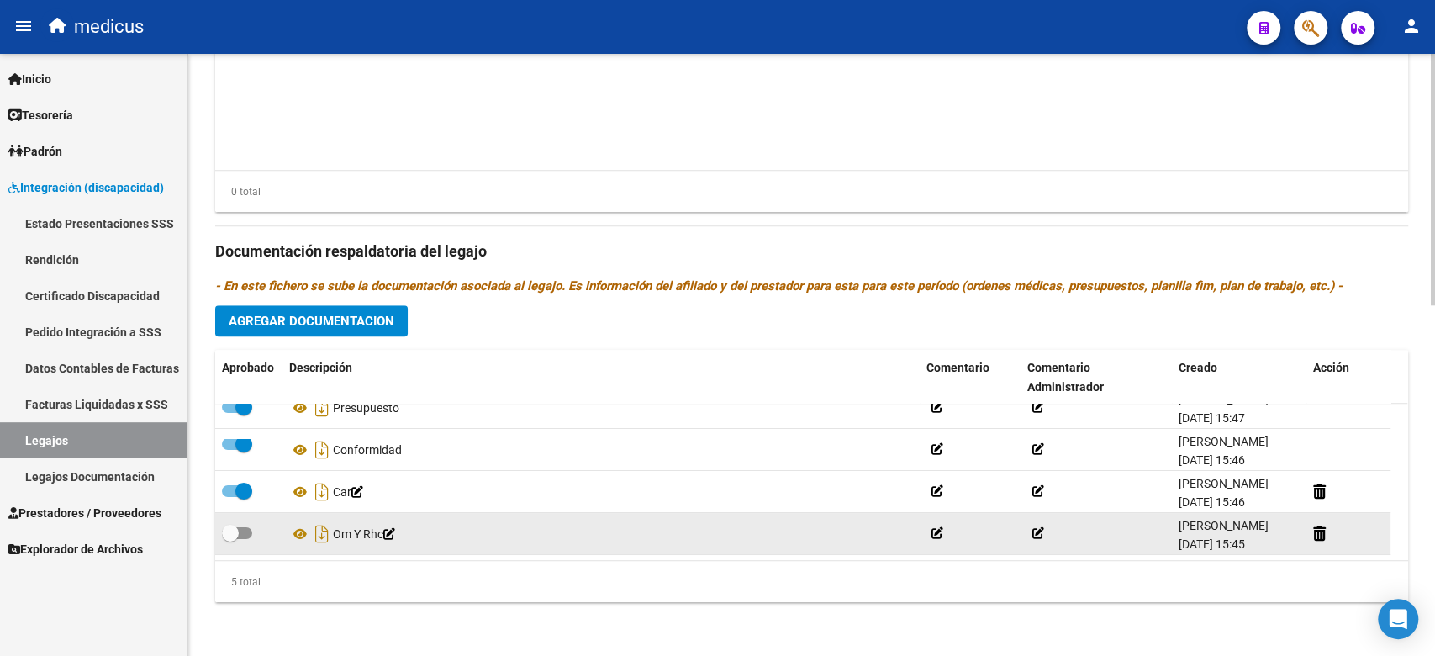
click at [245, 527] on span at bounding box center [237, 533] width 30 height 12
click at [230, 539] on input "checkbox" at bounding box center [229, 539] width 1 height 1
checkbox input "true"
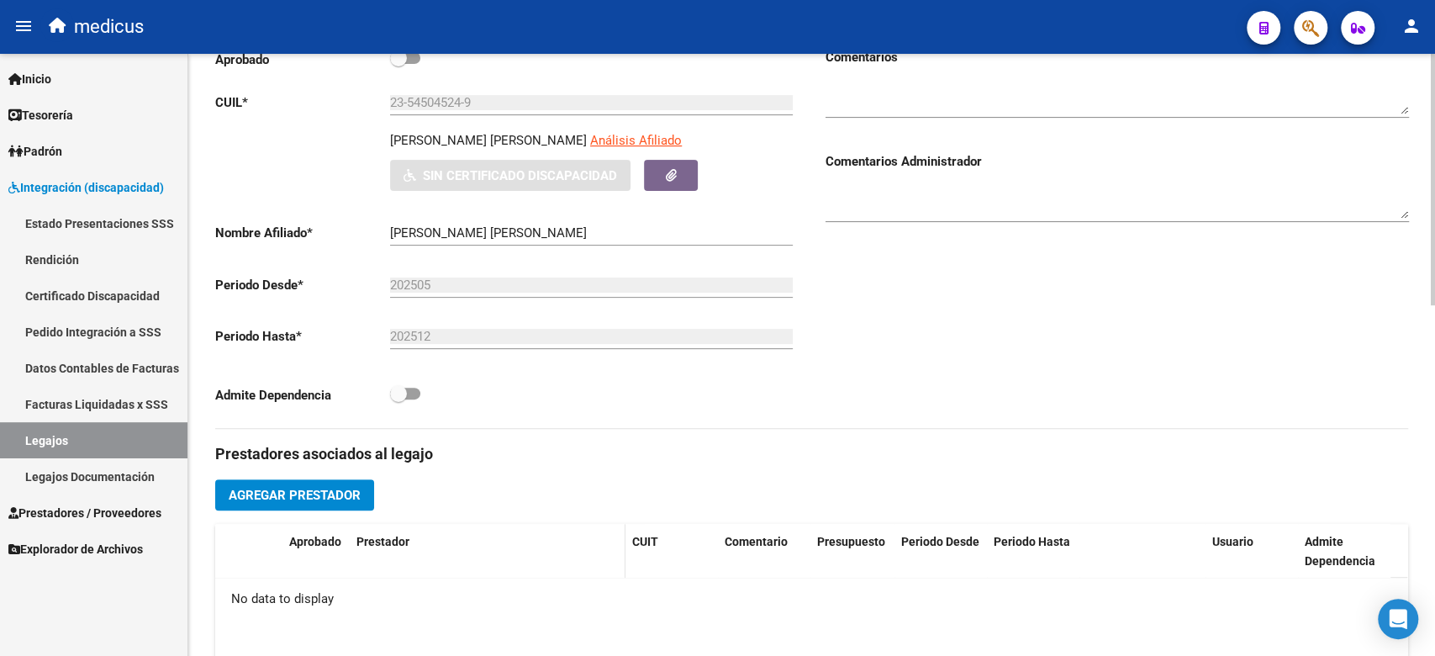
scroll to position [336, 0]
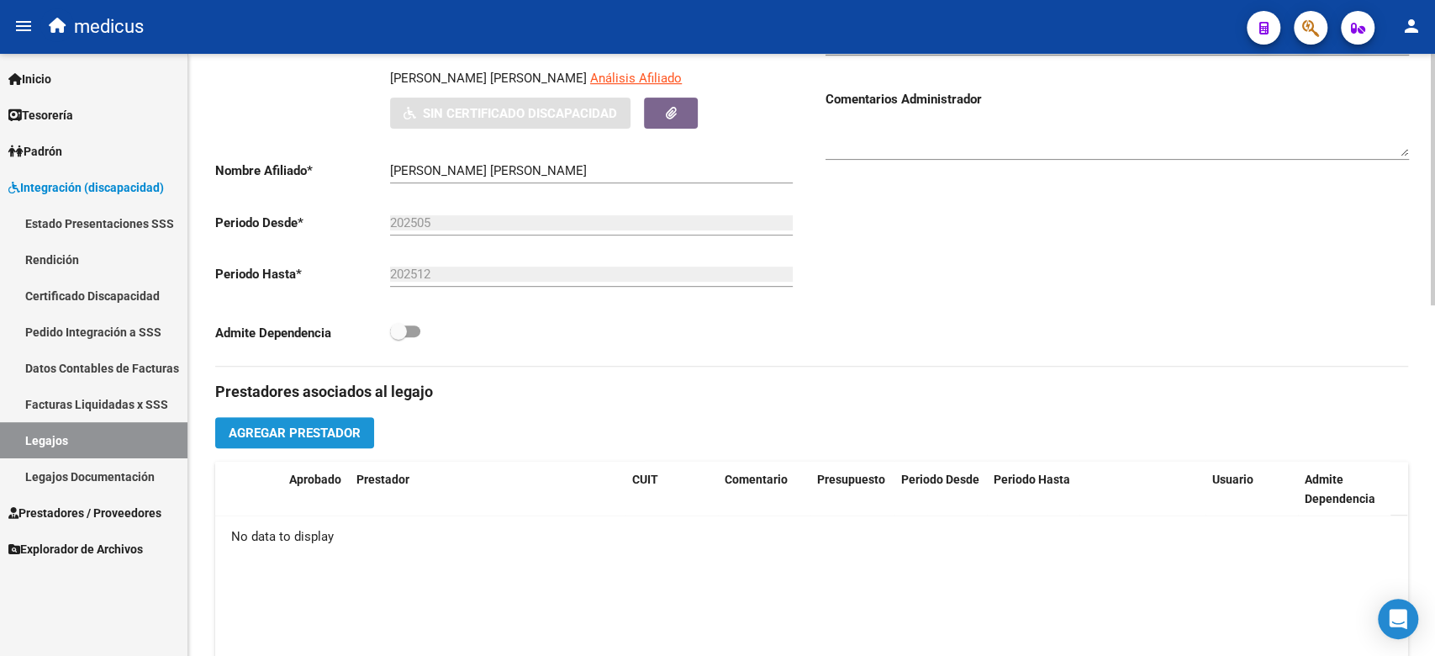
click at [348, 424] on span "Agregar Prestador" at bounding box center [295, 431] width 132 height 15
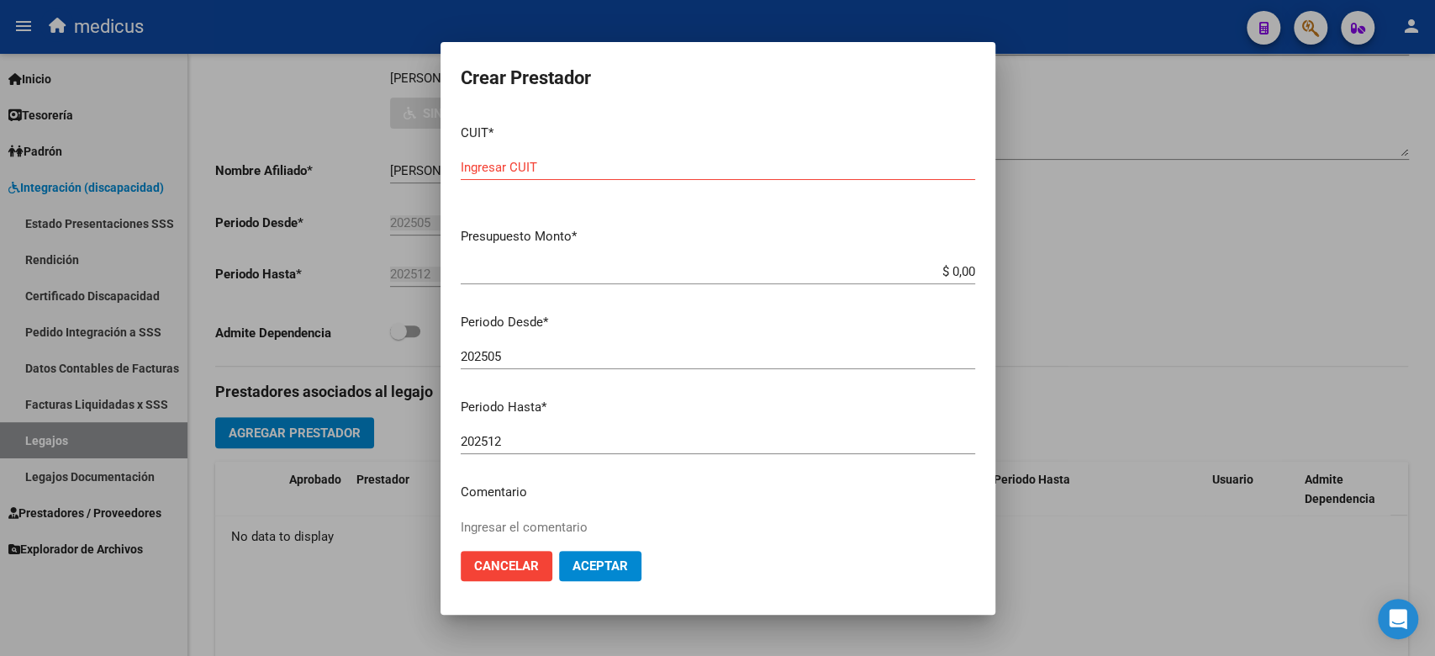
click at [591, 277] on input "$ 0,00" at bounding box center [718, 271] width 514 height 15
click at [518, 161] on input "Ingresar CUIT" at bounding box center [718, 167] width 514 height 15
paste input "27-39453443-4"
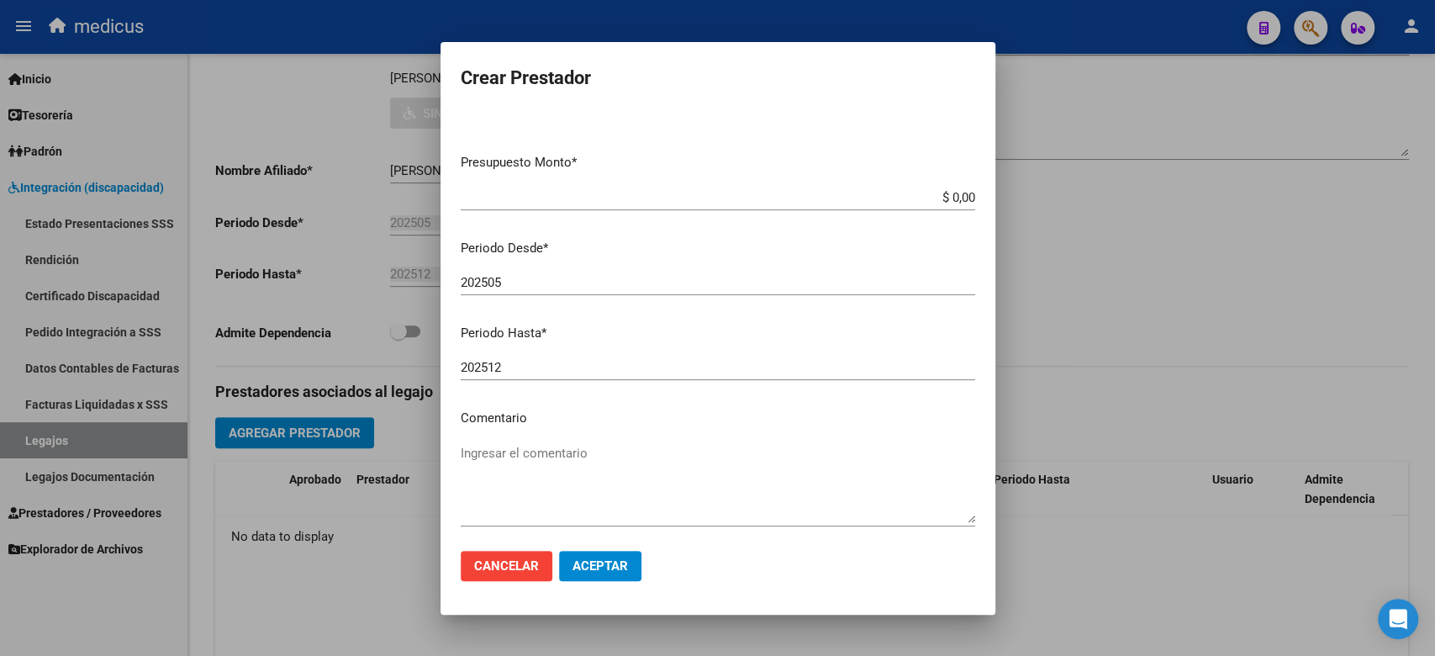
scroll to position [149, 0]
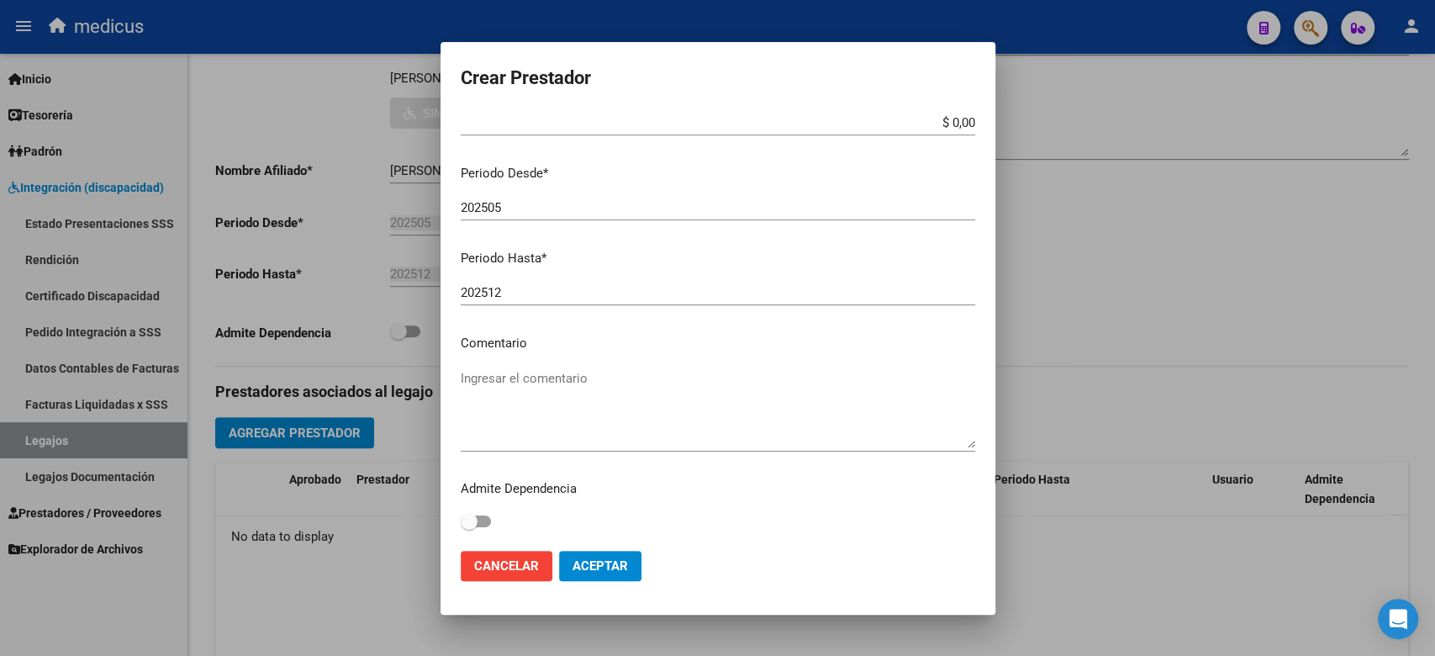
type input "27-39453443-4"
click at [562, 400] on textarea "Ingresar el comentario" at bounding box center [718, 408] width 514 height 79
type textarea "MMA"
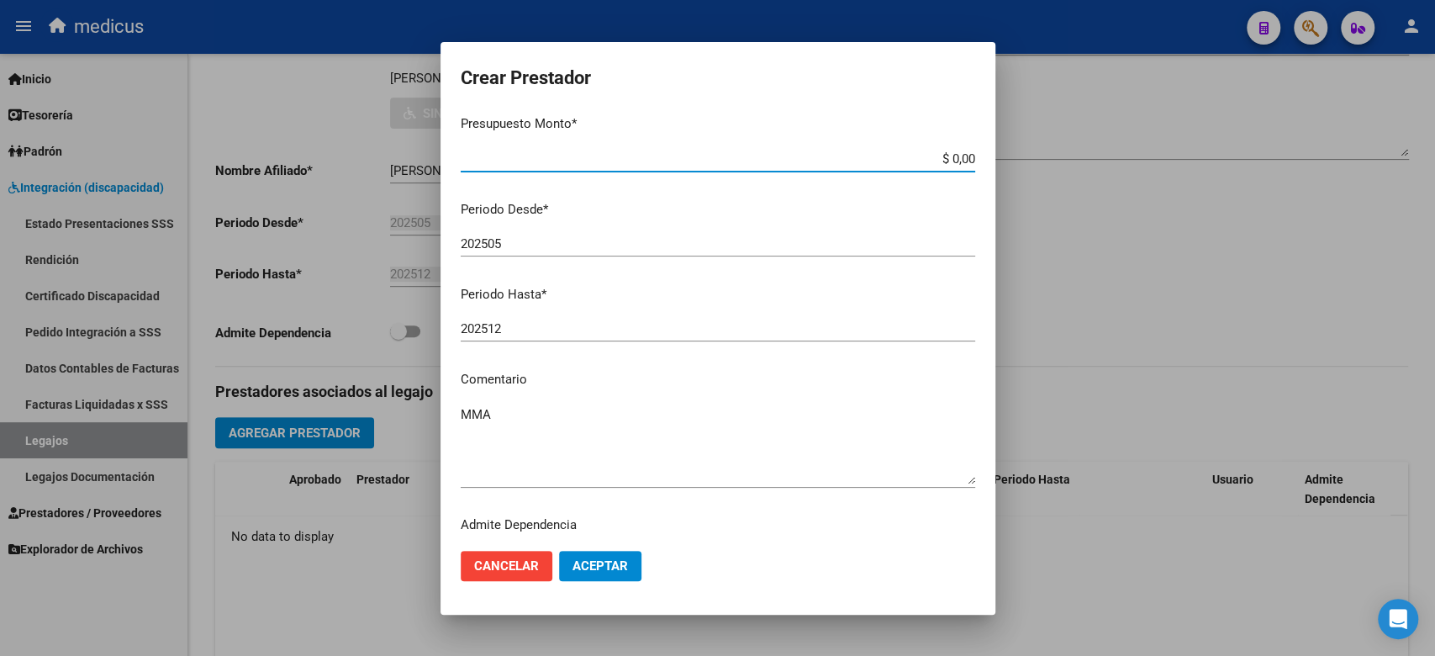
scroll to position [47, 0]
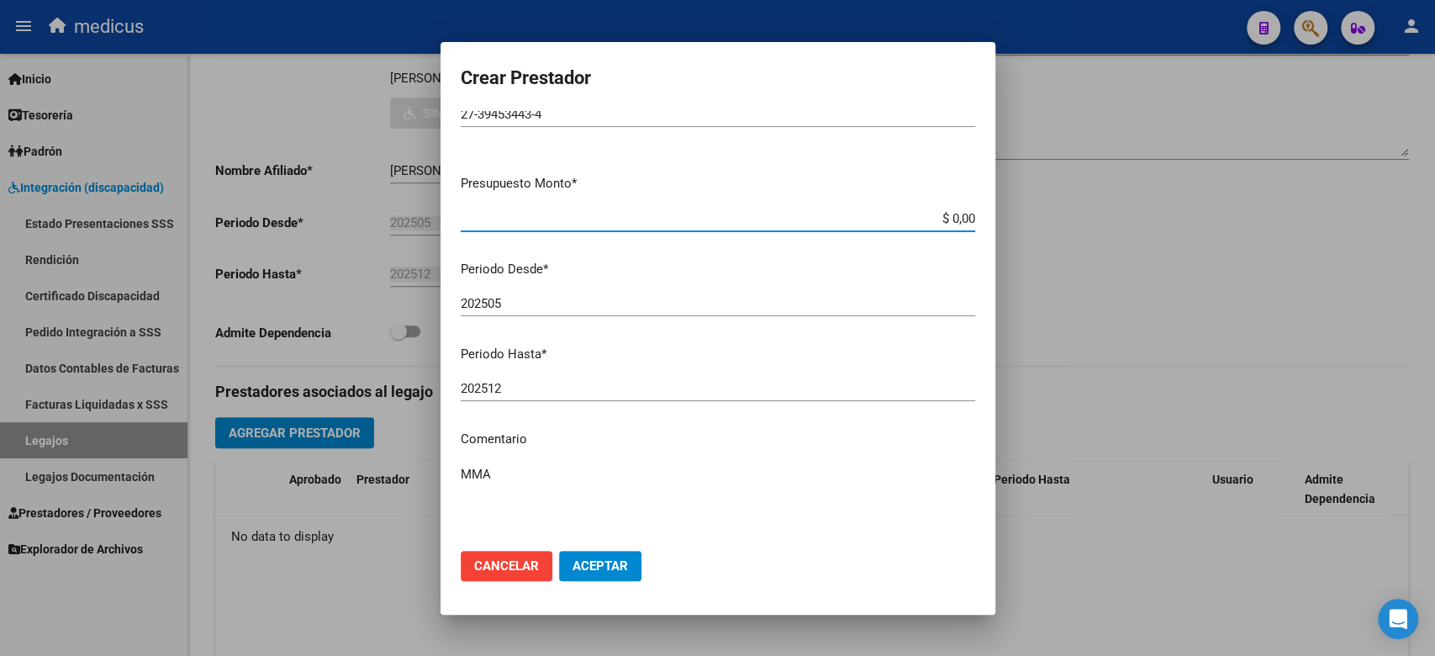
drag, startPoint x: 921, startPoint y: 119, endPoint x: 1030, endPoint y: 158, distance: 116.2
click at [1051, 120] on div "Crear Prestador CUIT * 27-39453443-4 Ingresar CUIT ARCA Padrón Presupuesto Mont…" at bounding box center [717, 328] width 1435 height 656
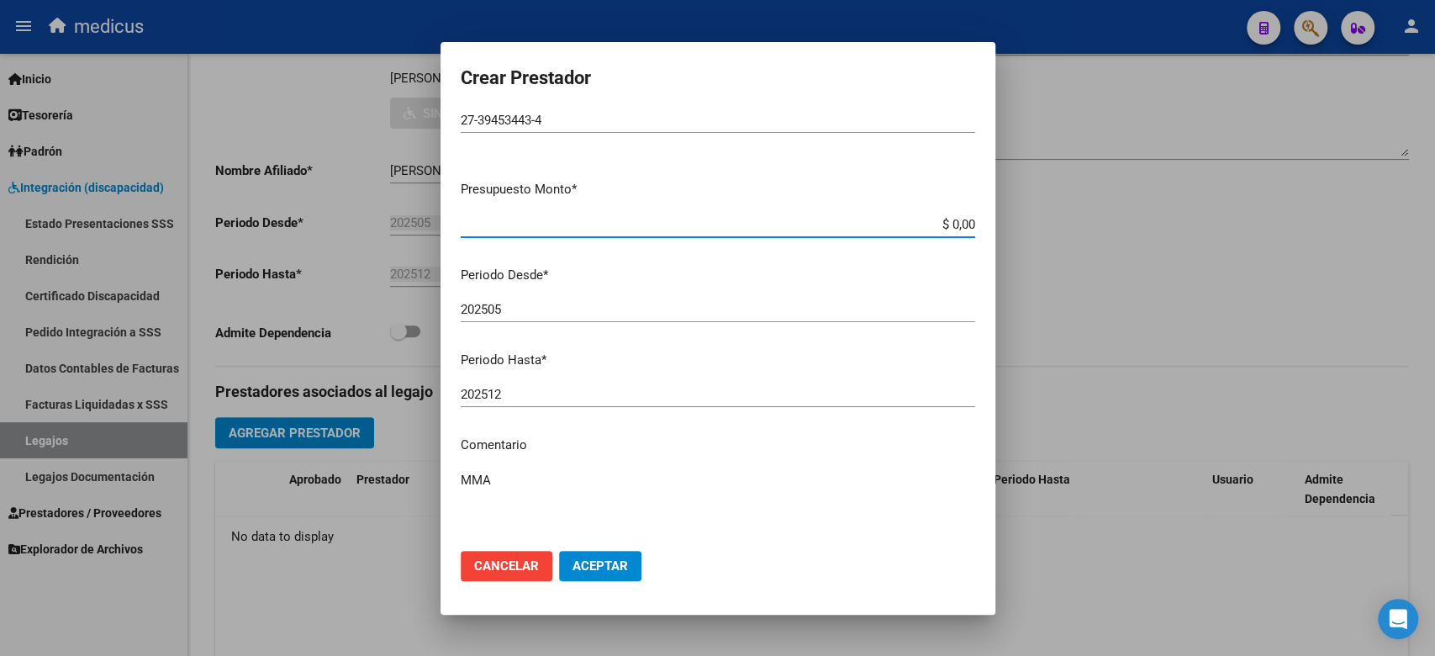
paste input
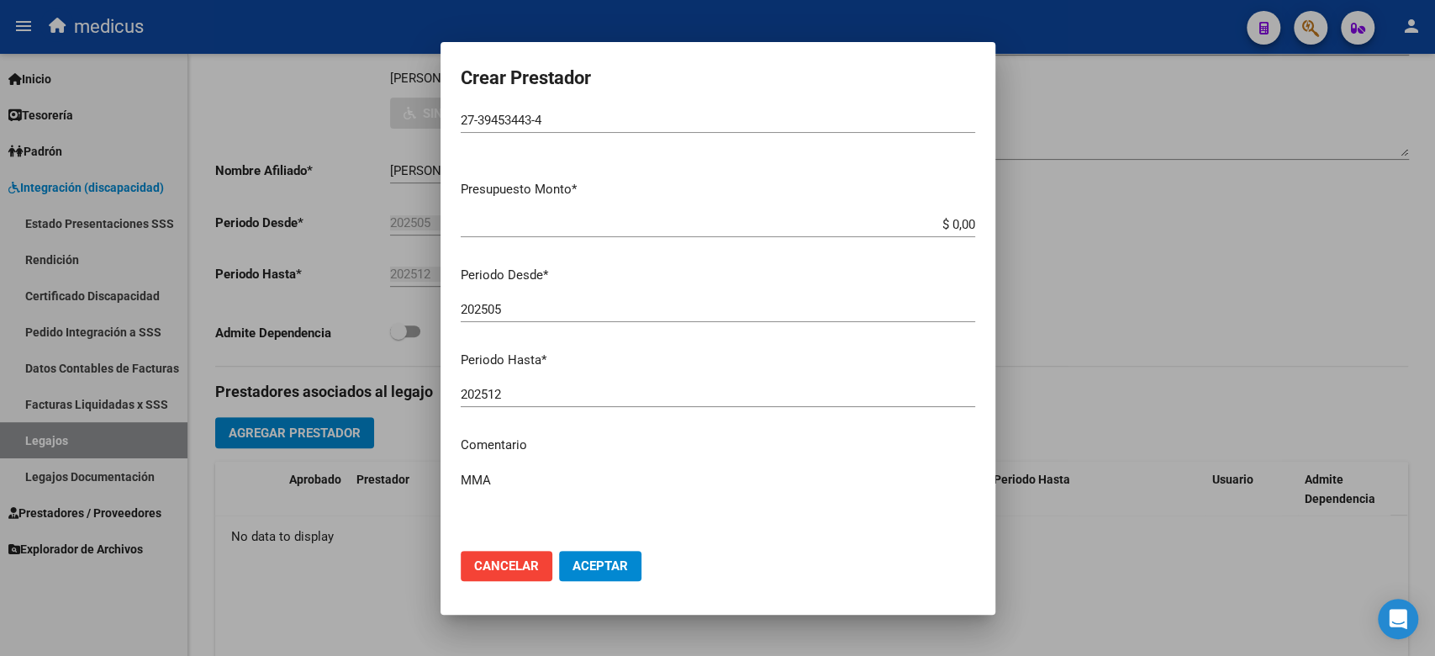
click at [529, 356] on p "Periodo Hasta *" at bounding box center [718, 359] width 514 height 19
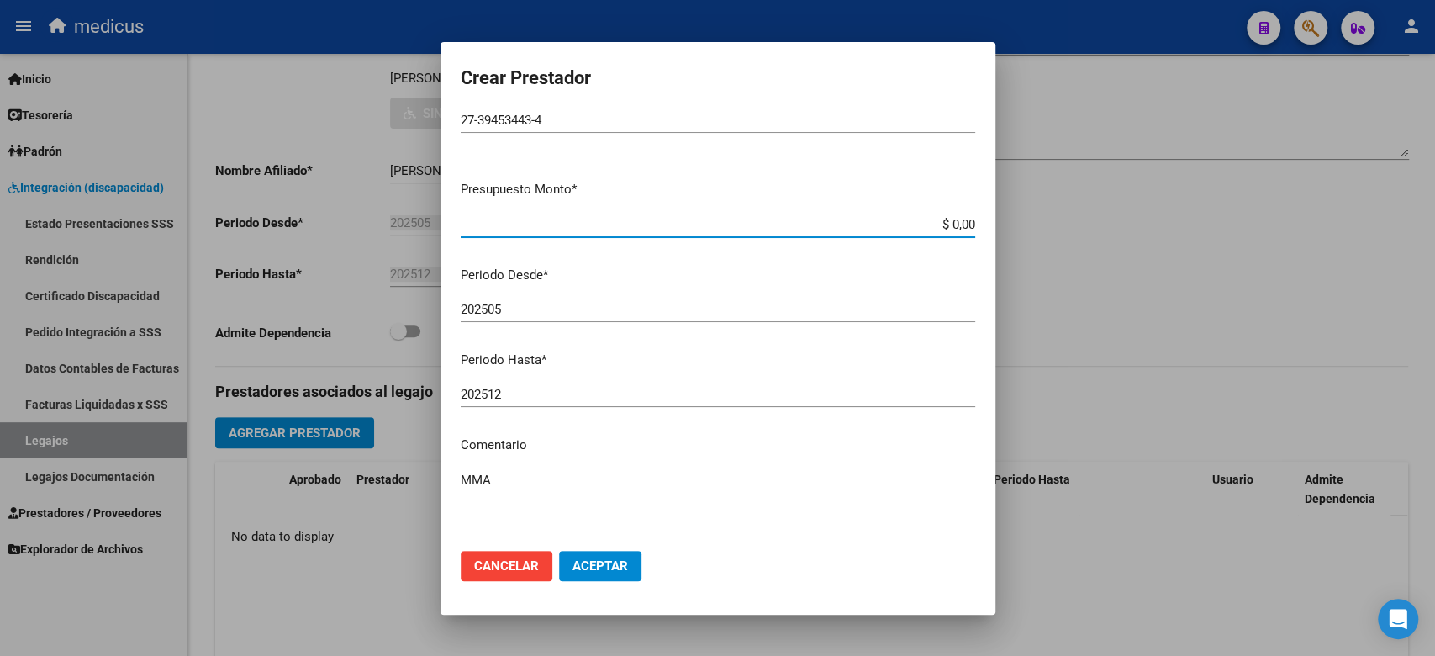
drag, startPoint x: 917, startPoint y: 221, endPoint x: 988, endPoint y: 221, distance: 71.4
click at [988, 221] on mat-dialog-content "CUIT * 27-39453443-4 Ingresar CUIT ARCA Padrón Presupuesto Monto * $ 0,00 Ingre…" at bounding box center [717, 324] width 555 height 426
paste input "307.654,34"
type input "$ 307.654,34"
click at [592, 566] on span "Aceptar" at bounding box center [599, 565] width 55 height 15
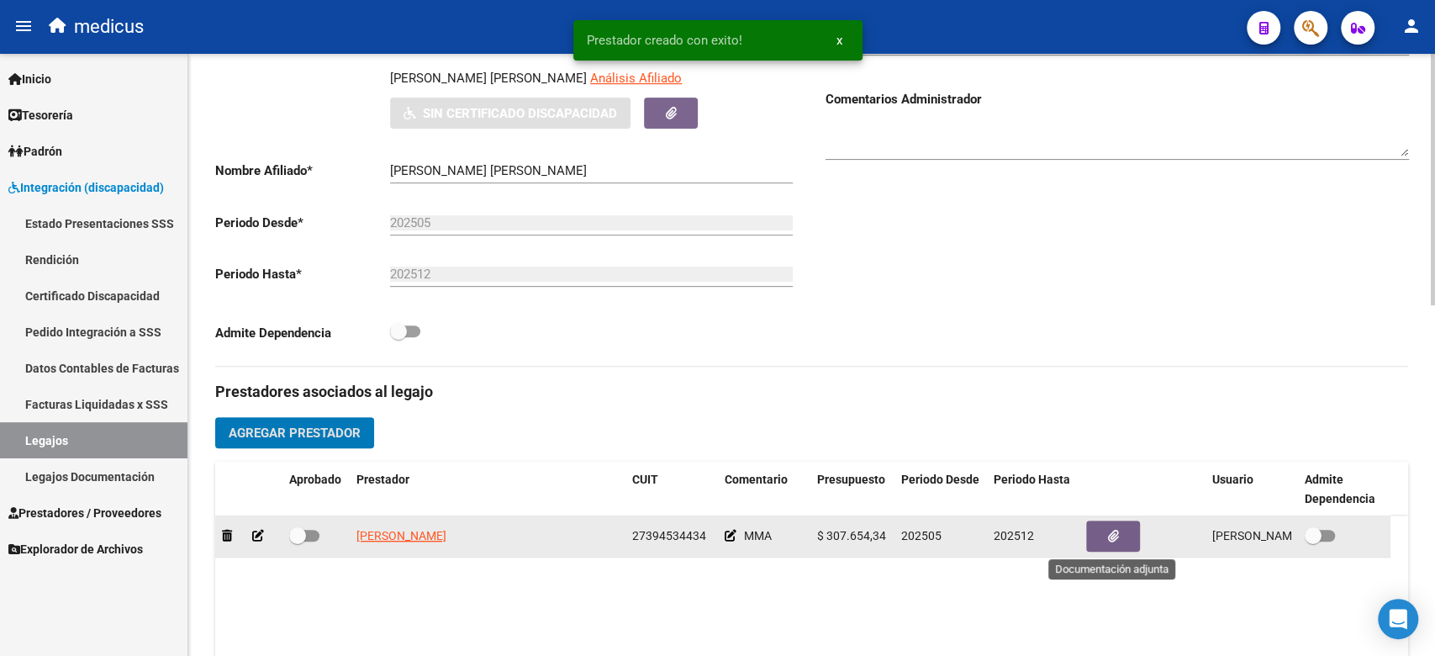
click at [1102, 535] on button "button" at bounding box center [1113, 535] width 54 height 31
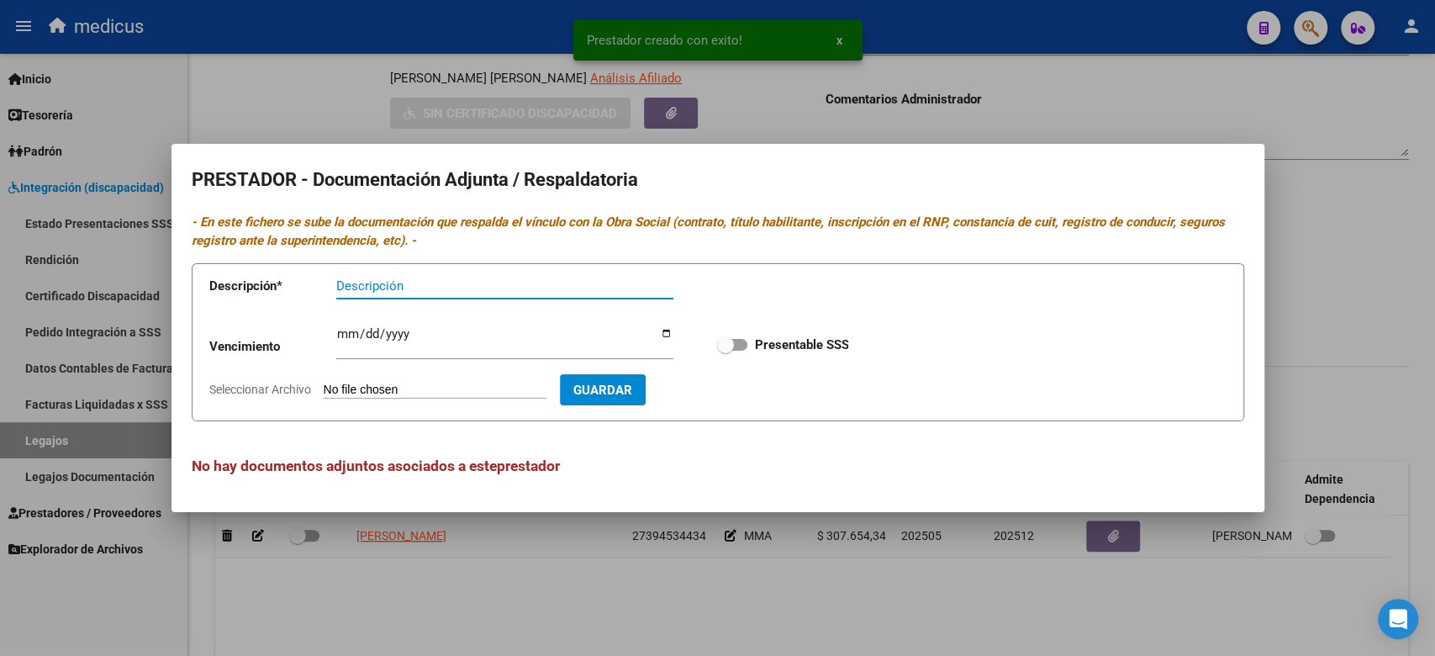
click at [484, 388] on input "Seleccionar Archivo" at bounding box center [435, 390] width 223 height 16
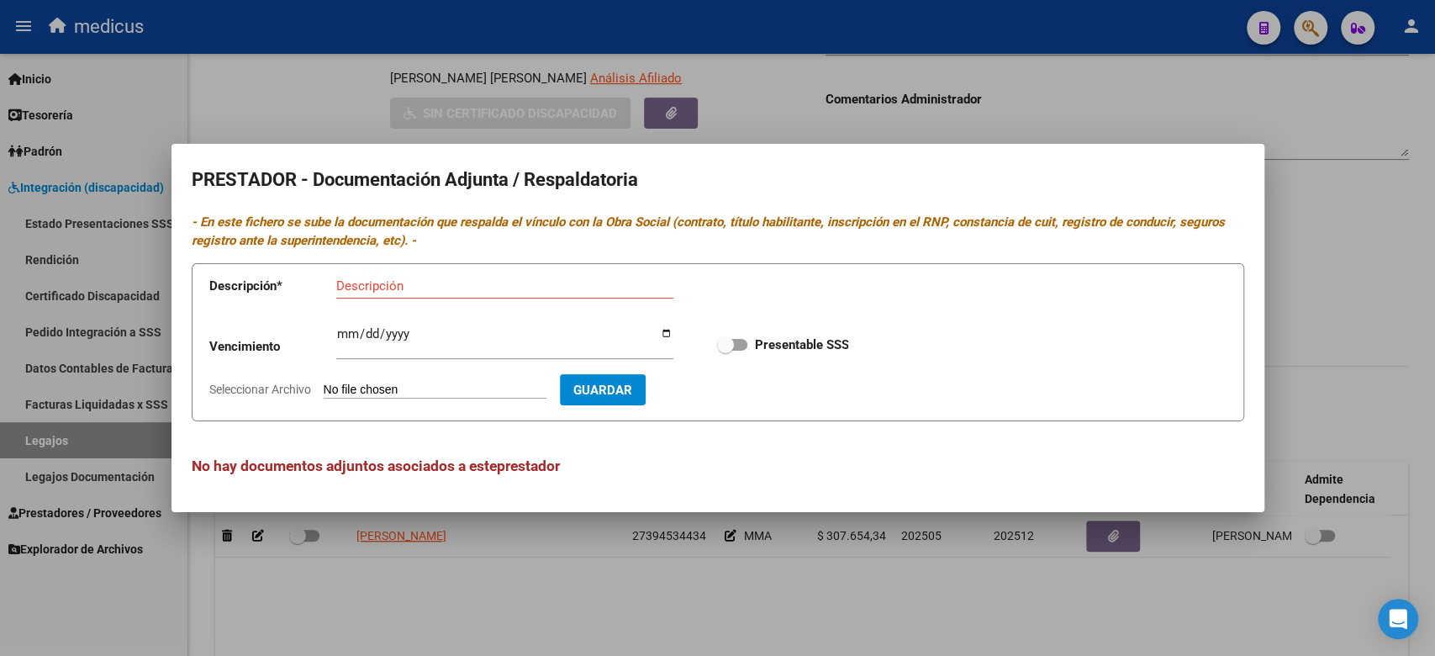
type input "C:\fakepath\CBU.pdf"
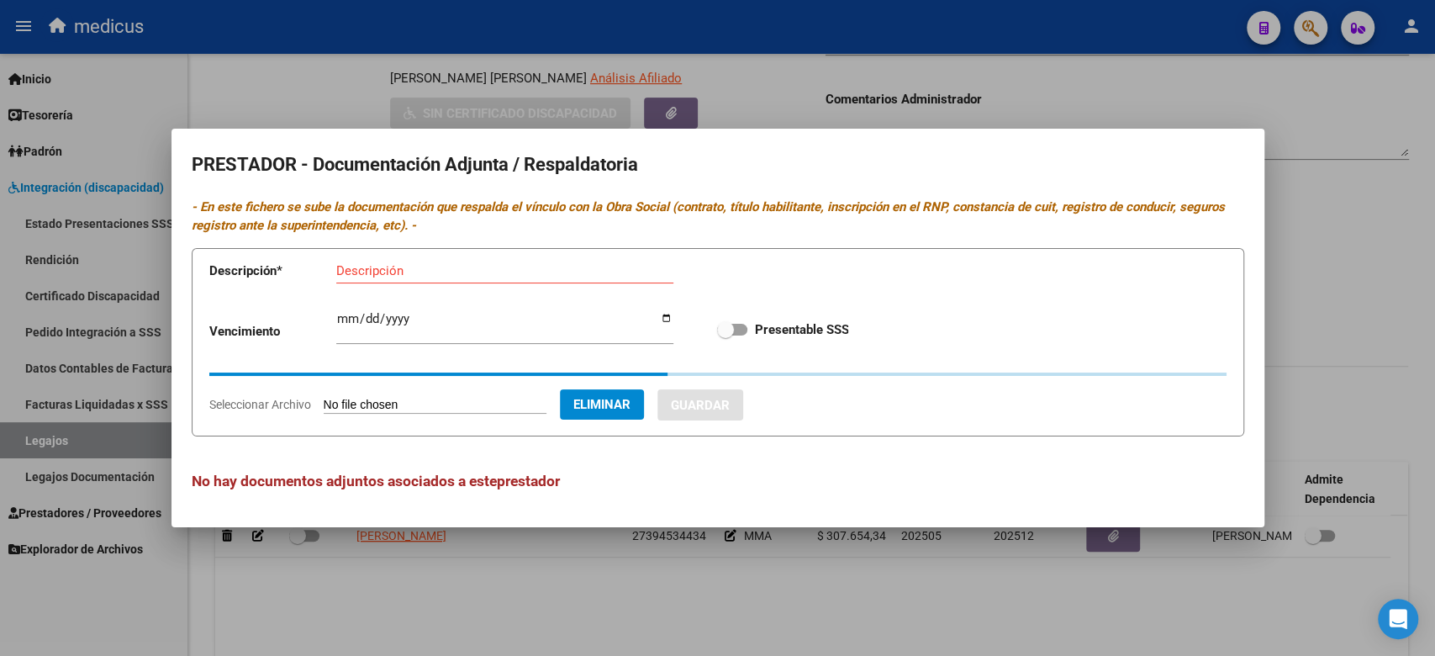
click at [394, 287] on div "Descripción" at bounding box center [504, 278] width 337 height 41
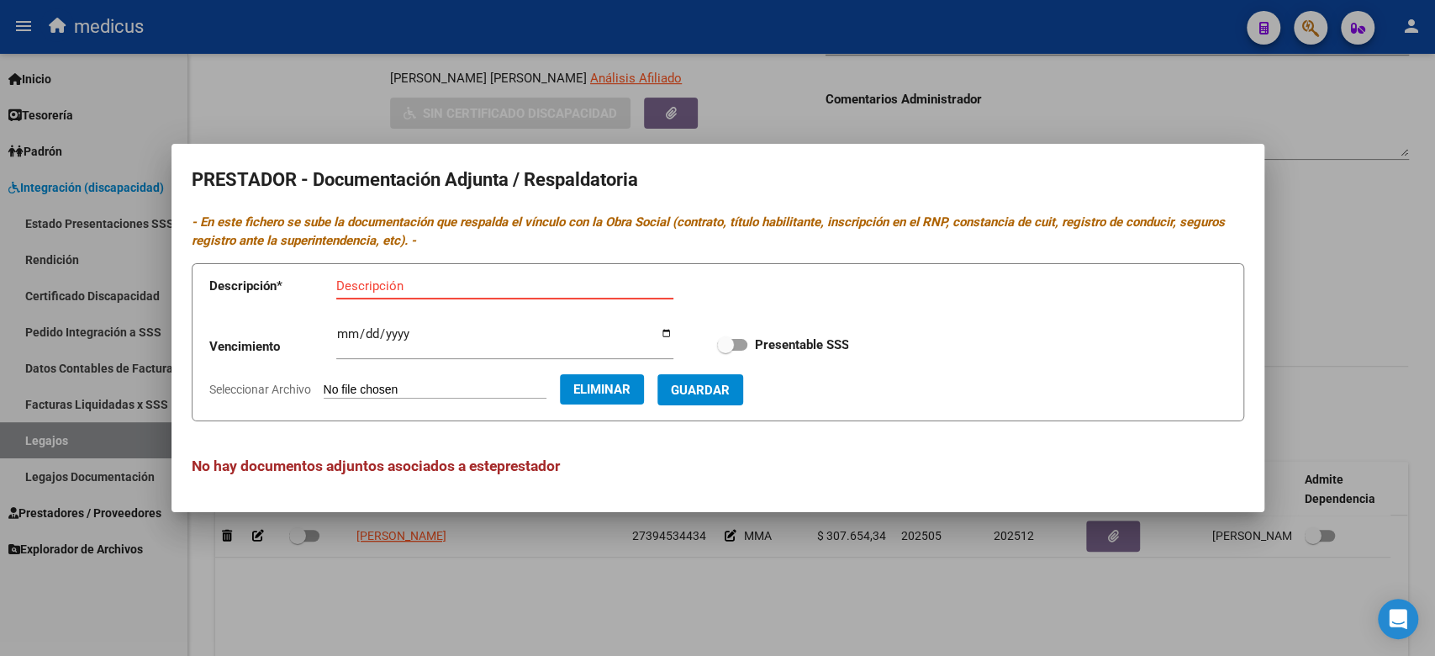
click at [394, 279] on input "Descripción" at bounding box center [504, 285] width 337 height 15
type input "CBU"
click at [721, 393] on span "Guardar" at bounding box center [700, 389] width 59 height 15
checkbox input "true"
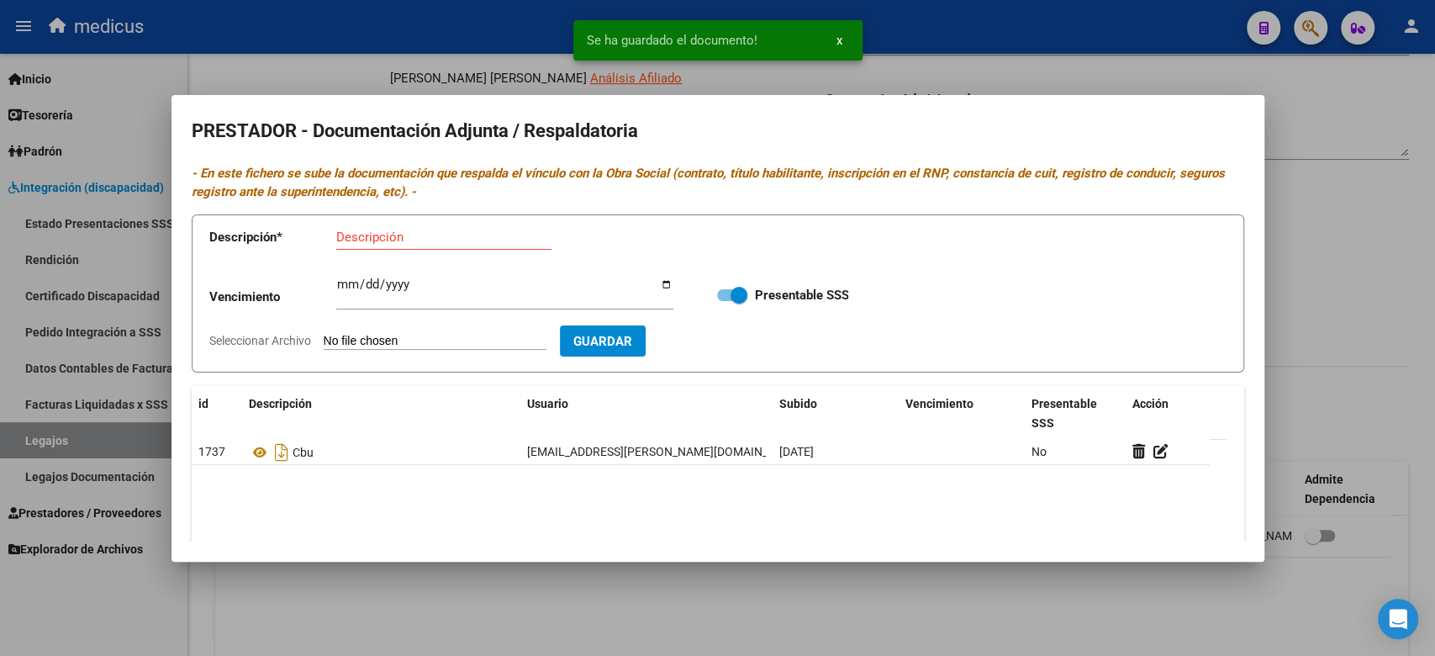
click at [424, 329] on form "Descripción * Descripción Vencimiento Ingresar vencimiento Presentable SSS Sele…" at bounding box center [718, 293] width 1052 height 159
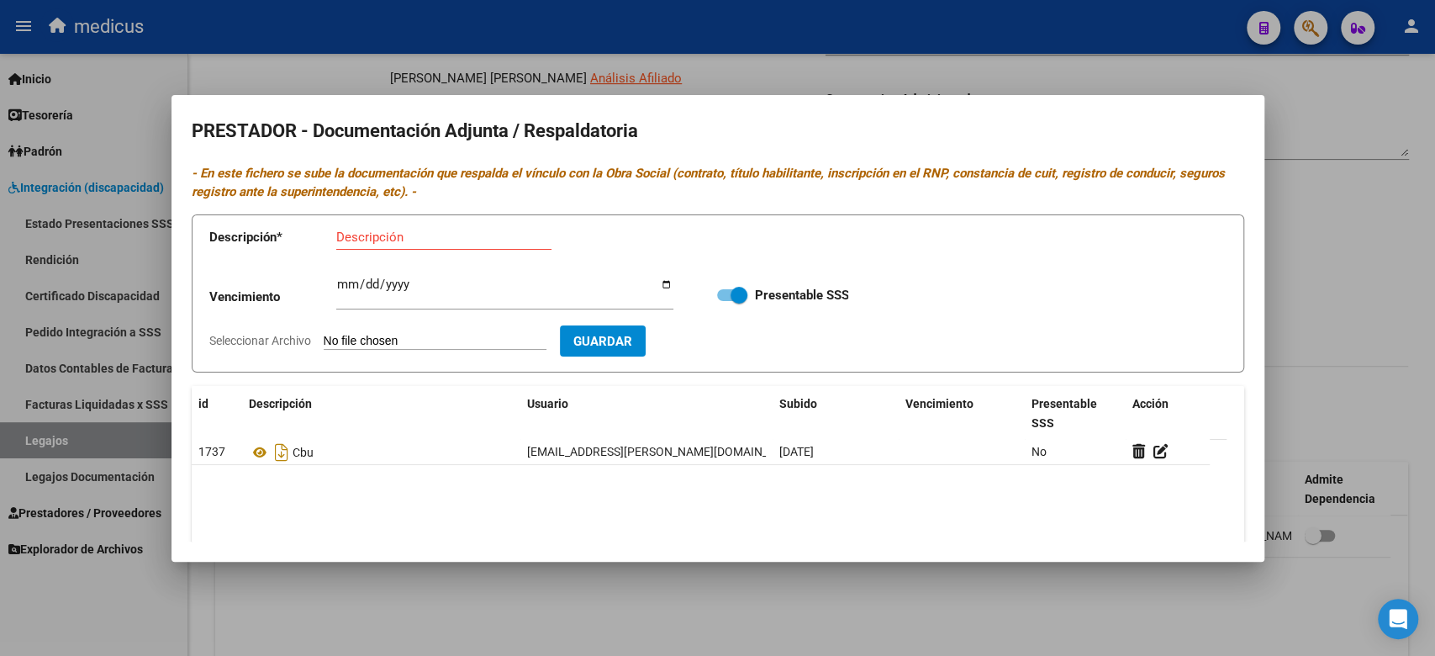
click at [419, 342] on input "Seleccionar Archivo" at bounding box center [435, 342] width 223 height 16
type input "C:\fakepath\TITULO.pdf"
click at [403, 232] on input "Descripción" at bounding box center [443, 236] width 215 height 15
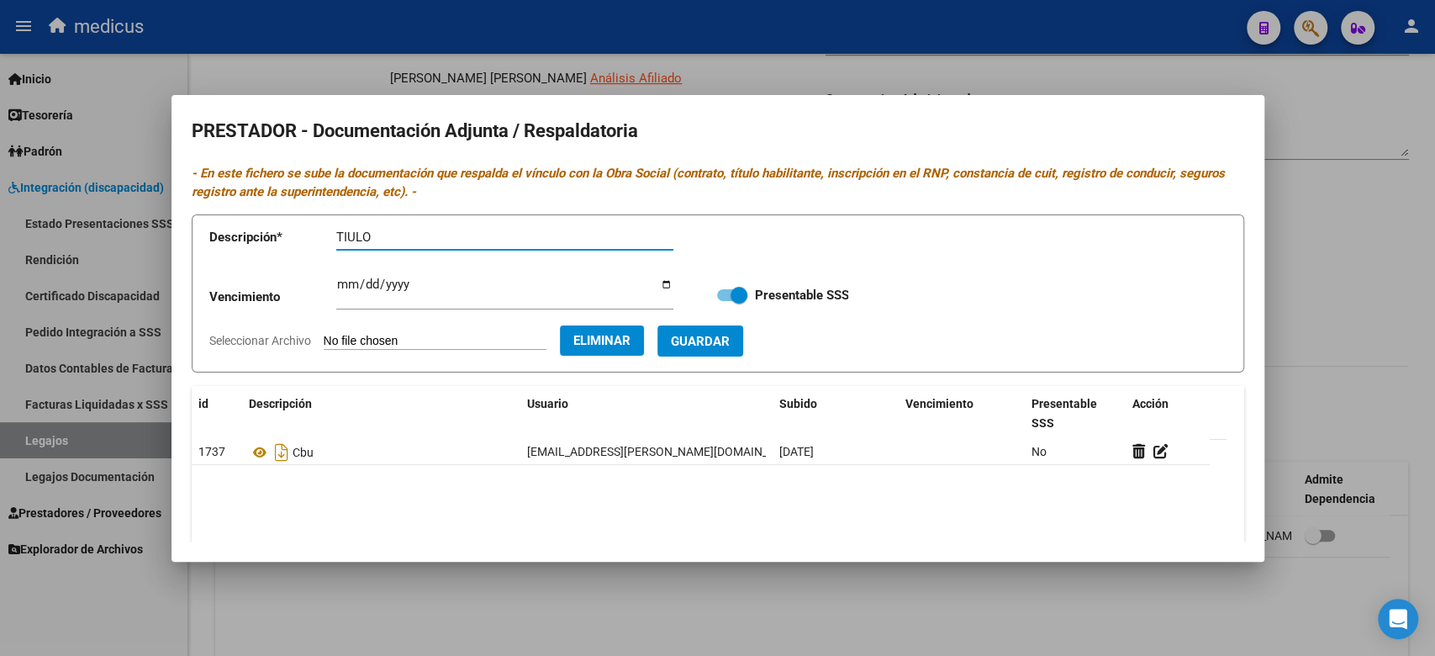
click at [349, 234] on input "TIULO" at bounding box center [504, 236] width 337 height 15
type input "TITULO"
click at [695, 349] on button "Guardar" at bounding box center [700, 340] width 86 height 31
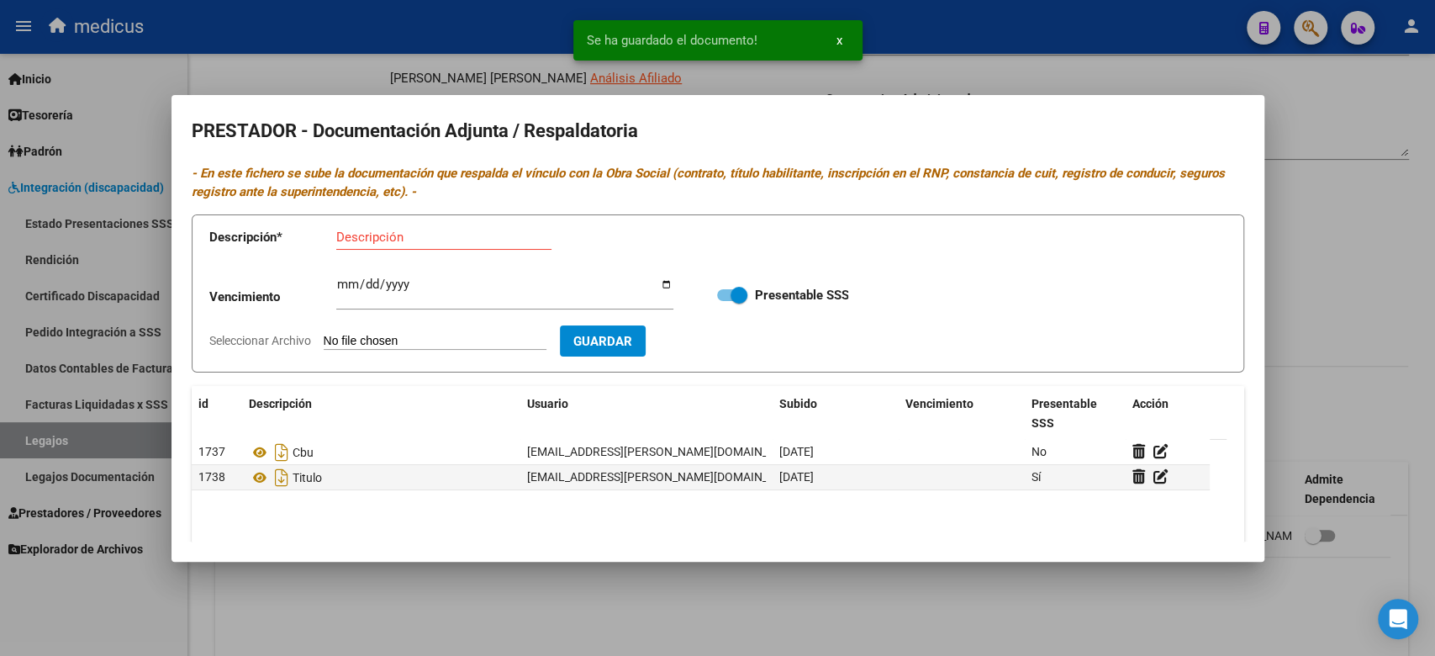
click at [426, 338] on input "Seleccionar Archivo" at bounding box center [435, 342] width 223 height 16
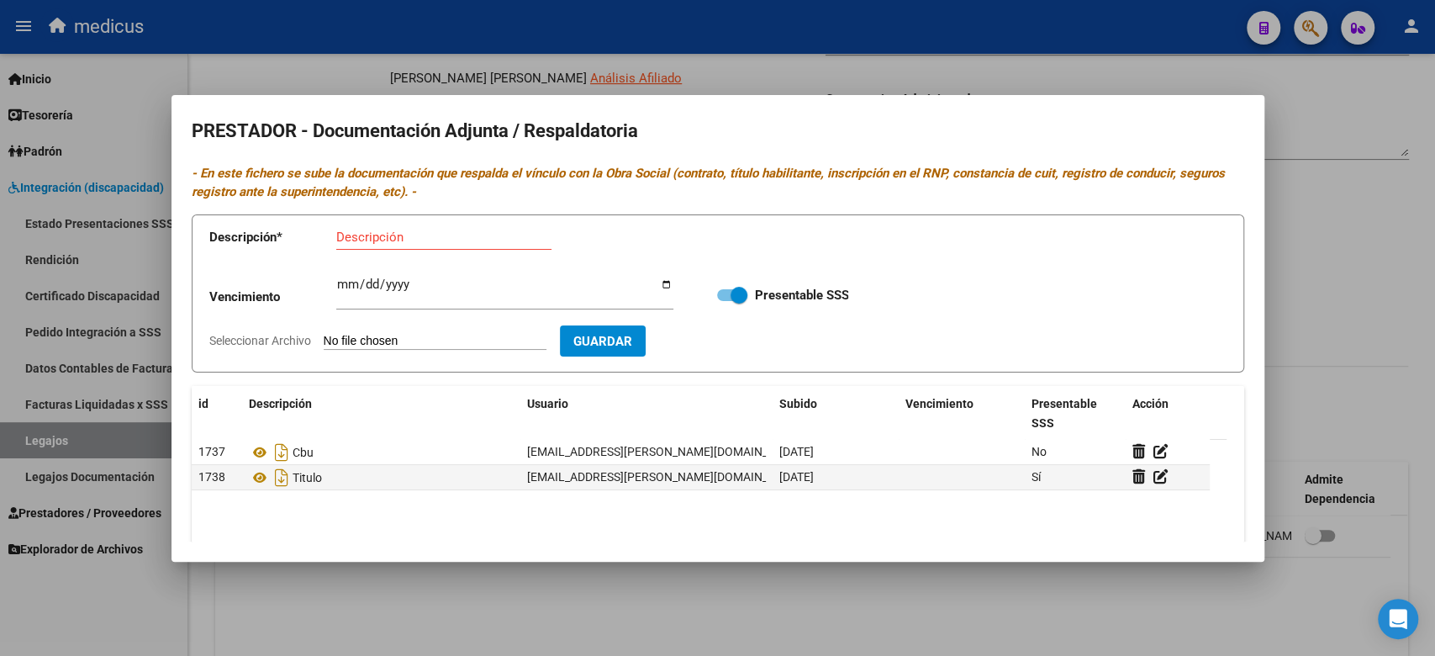
type input "C:\fakepath\PRESUP.pdf"
click at [522, 240] on input "Descripción" at bounding box center [443, 236] width 215 height 15
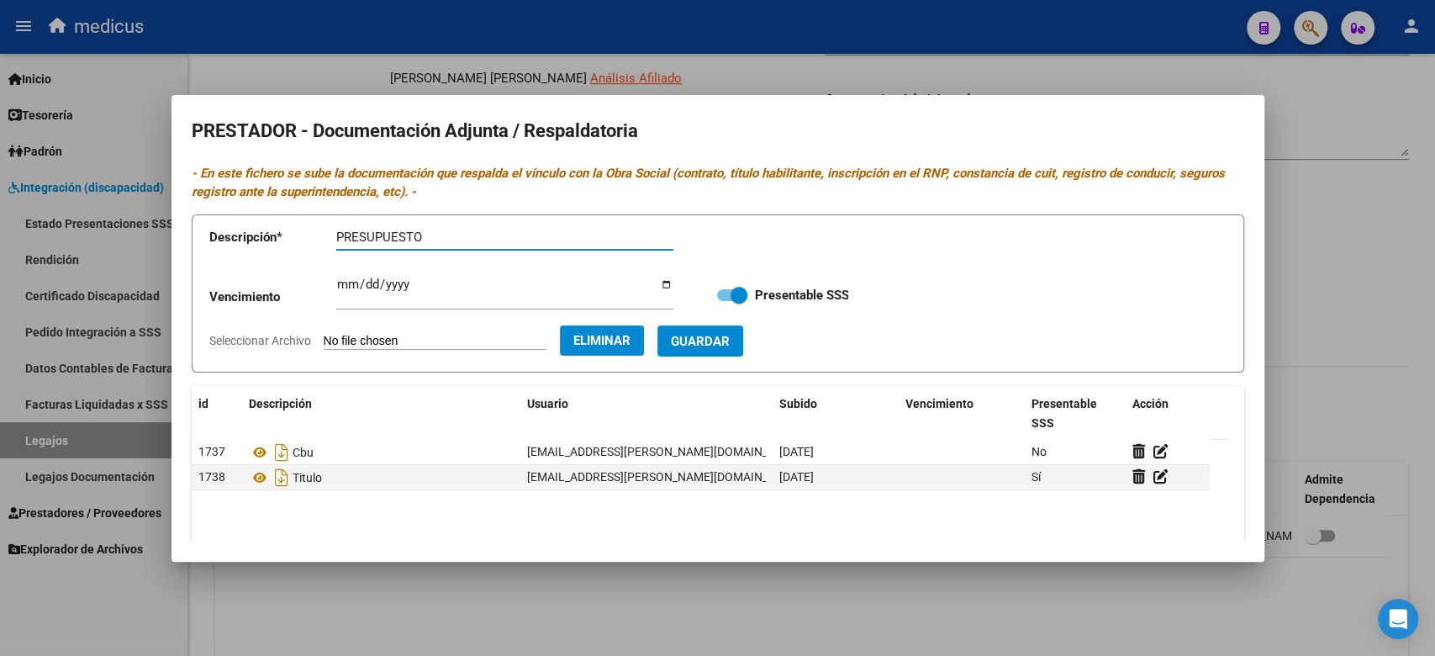
type input "PRESUPUESTO"
click at [725, 336] on span "Guardar" at bounding box center [700, 341] width 59 height 15
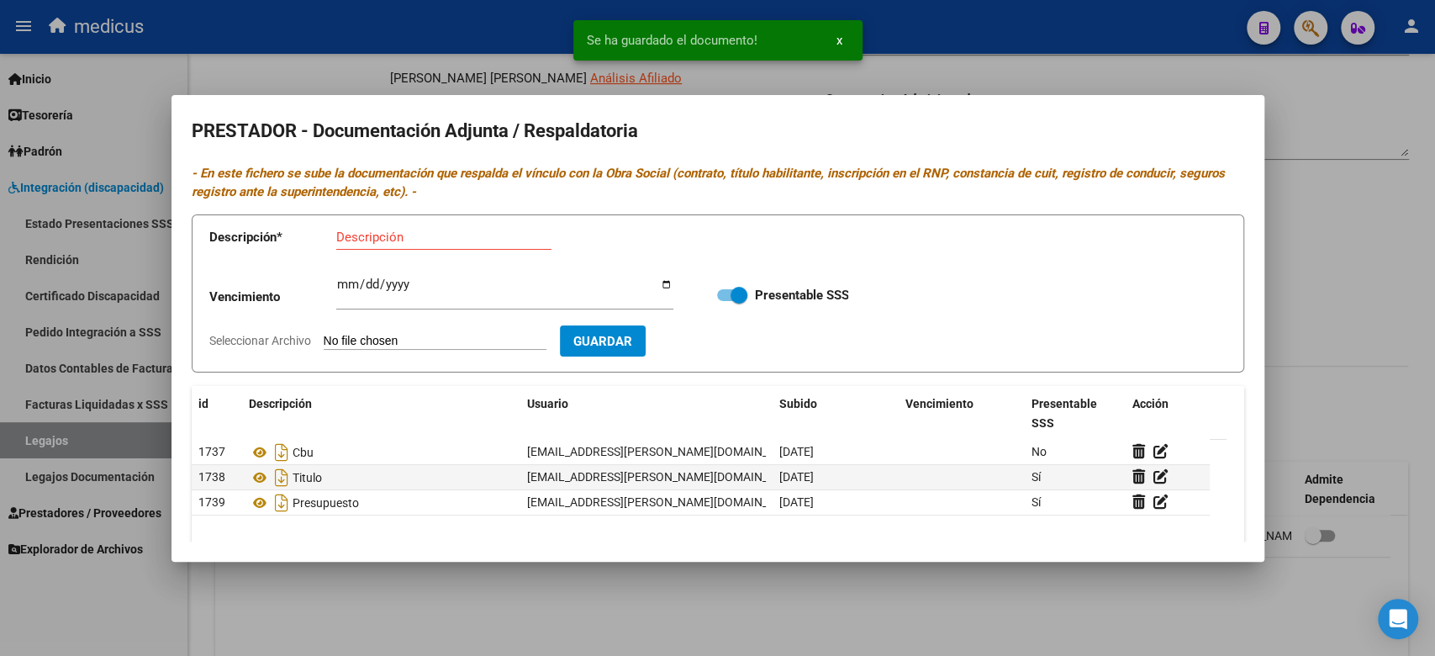
click at [370, 343] on input "Seleccionar Archivo" at bounding box center [435, 342] width 223 height 16
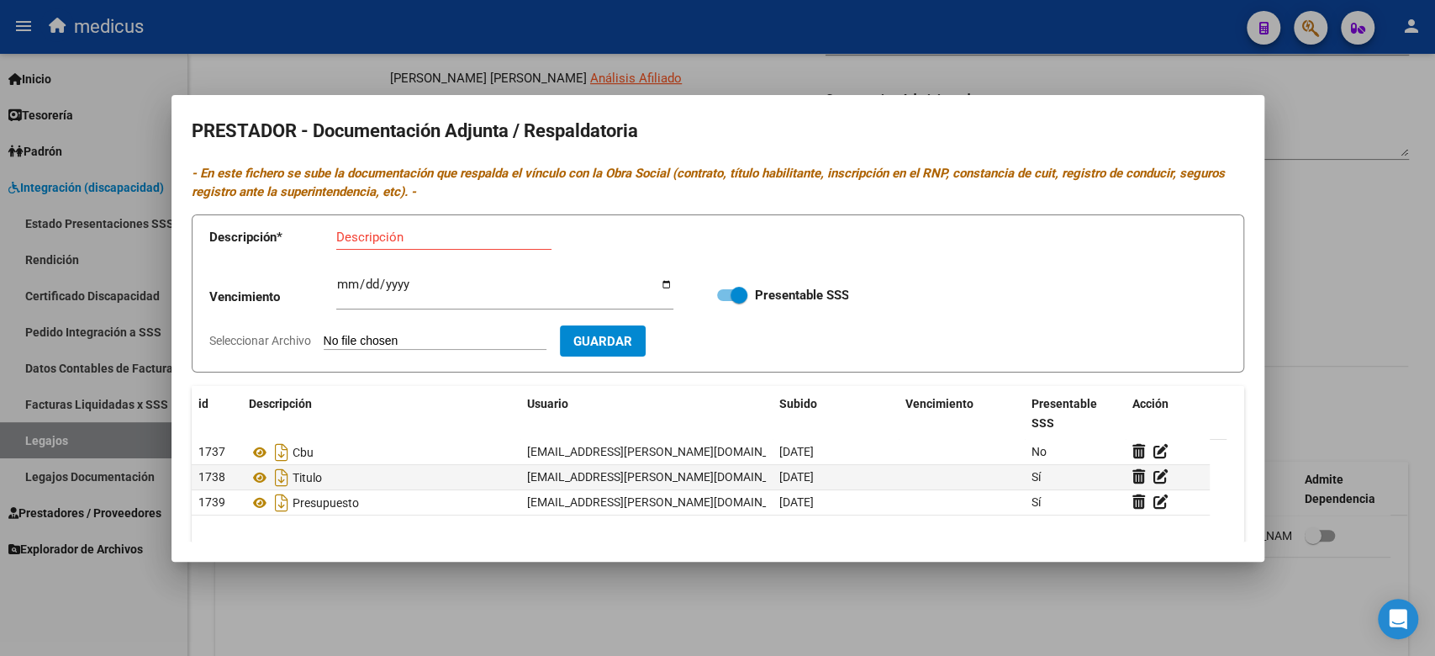
type input "C:\fakepath\AFIP.pdf"
click at [373, 240] on input "Descripción" at bounding box center [443, 236] width 215 height 15
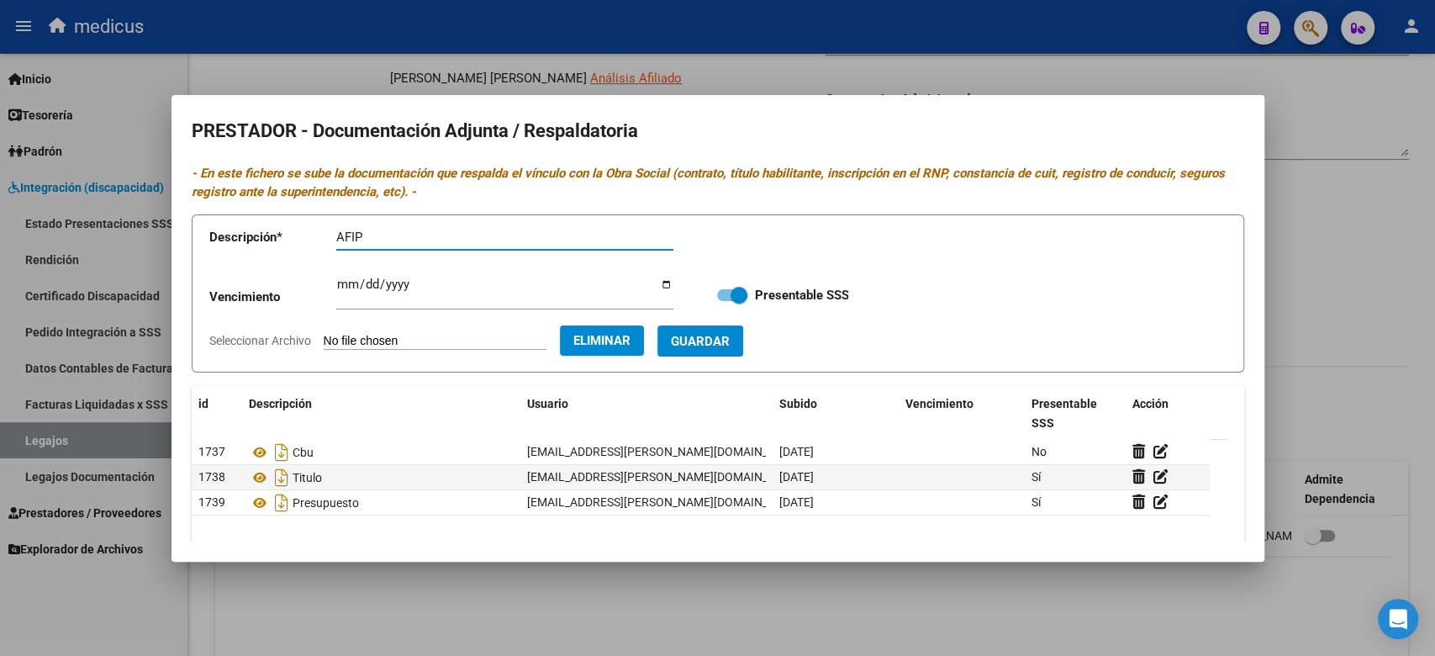
type input "AFIP"
click at [729, 336] on span "Guardar" at bounding box center [700, 341] width 59 height 15
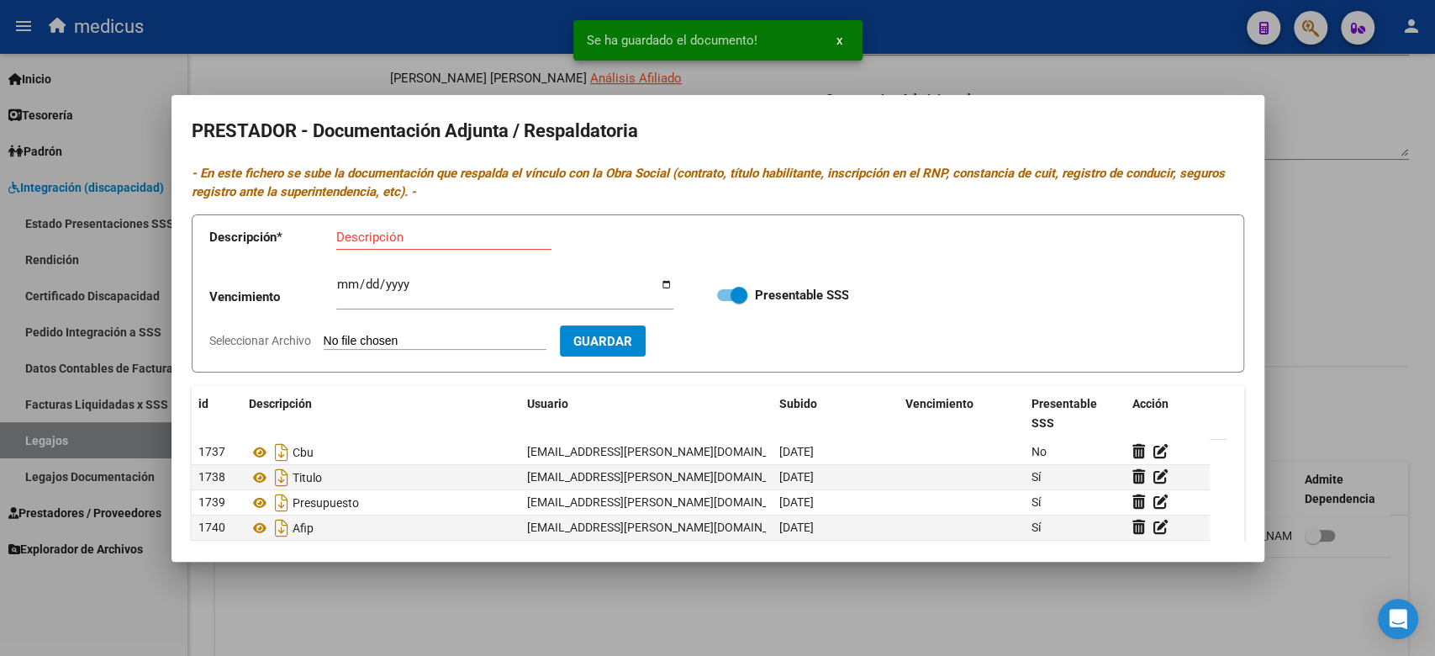
click at [1223, 63] on div at bounding box center [717, 328] width 1435 height 656
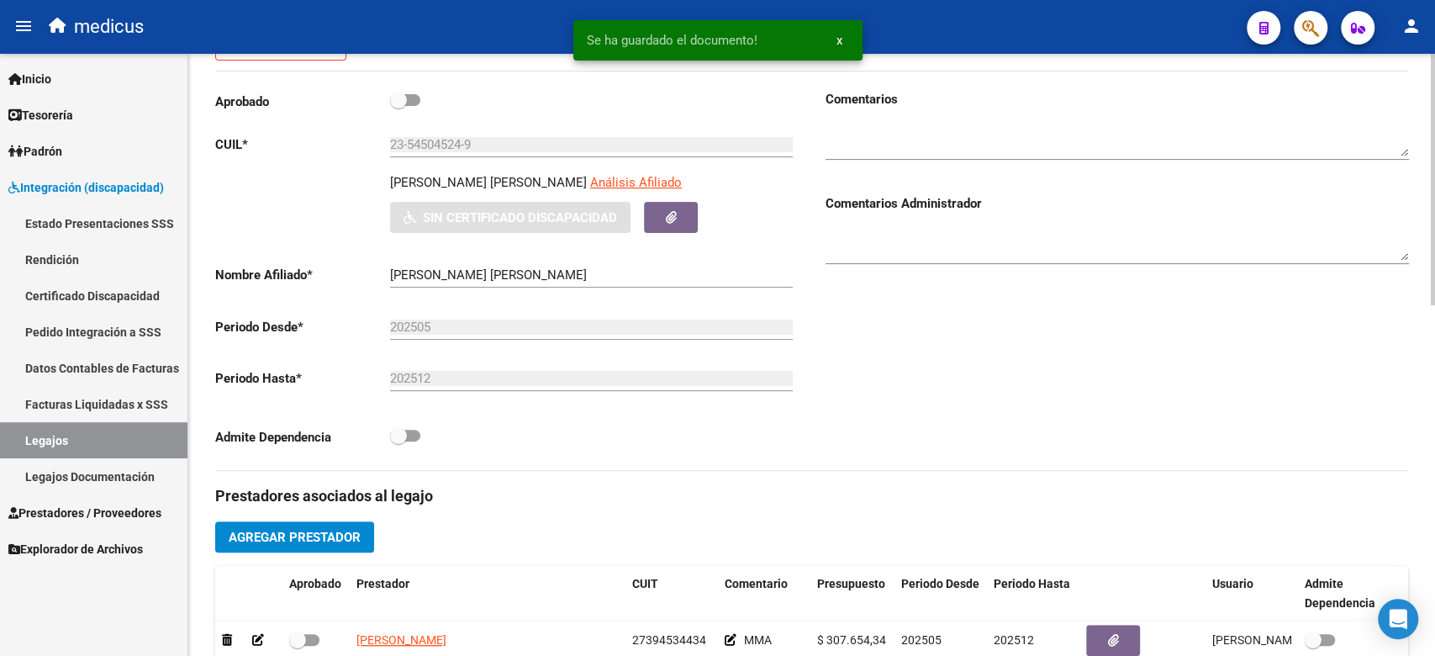
scroll to position [0, 0]
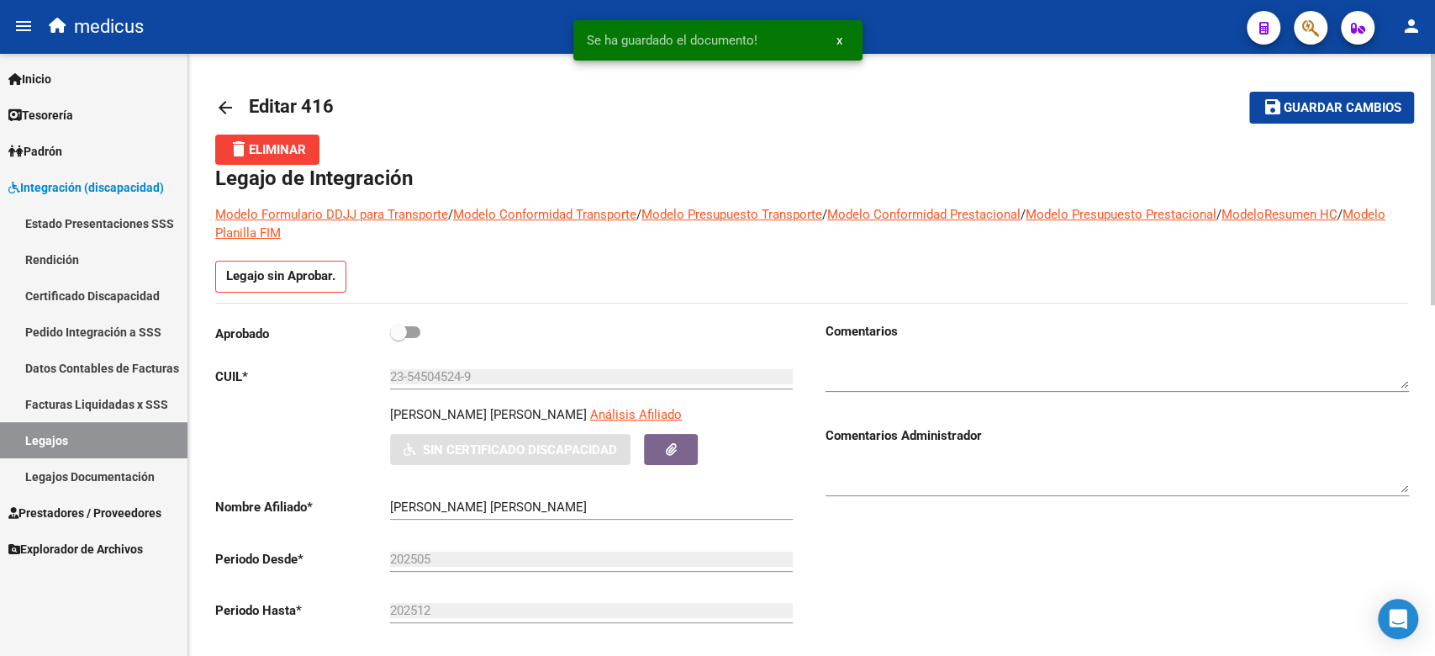
click at [1309, 96] on button "save Guardar cambios" at bounding box center [1331, 107] width 165 height 31
click at [405, 324] on span at bounding box center [398, 332] width 17 height 17
click at [398, 338] on input "checkbox" at bounding box center [398, 338] width 1 height 1
checkbox input "true"
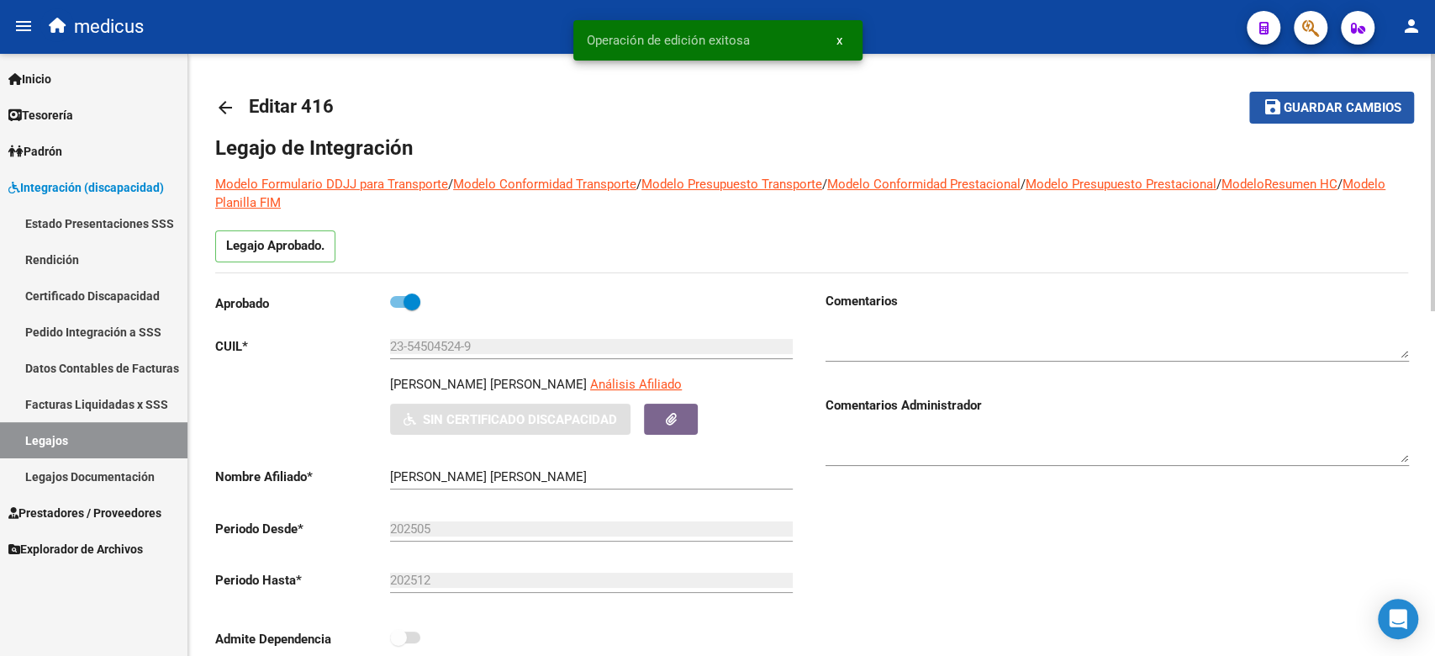
click at [1372, 119] on button "save Guardar cambios" at bounding box center [1331, 107] width 165 height 31
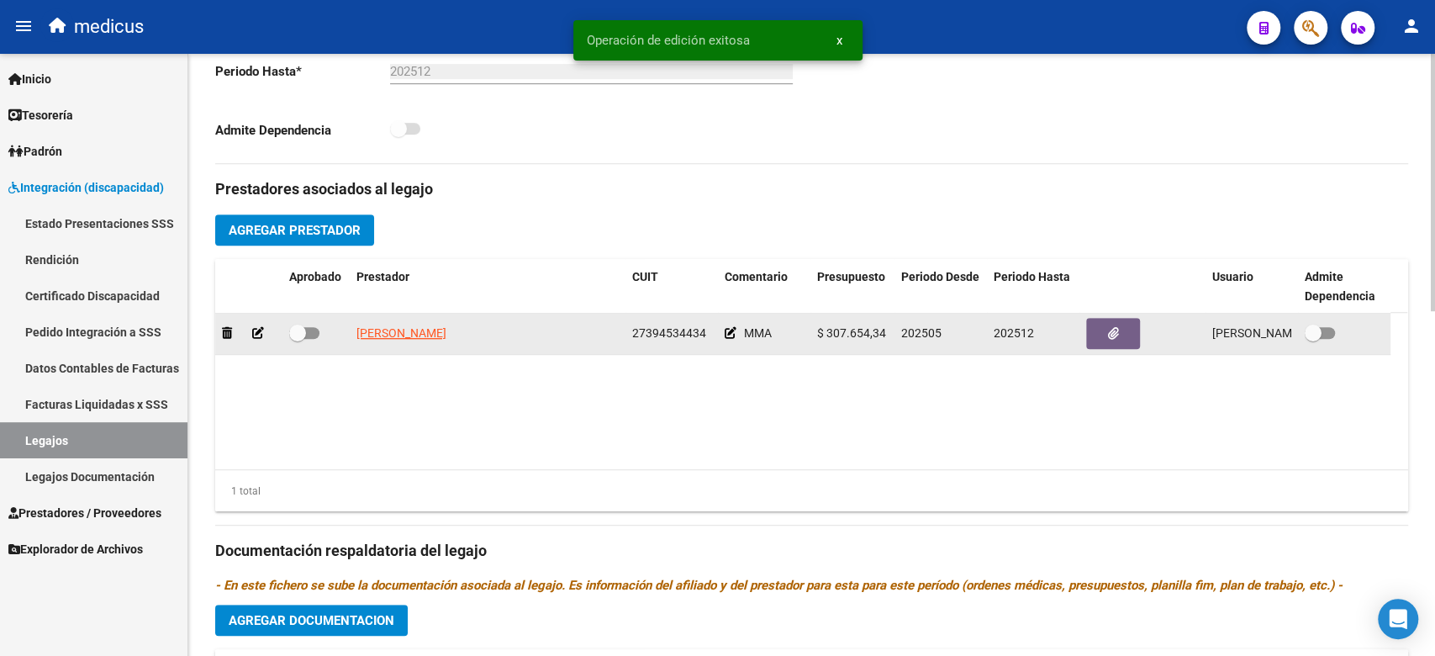
scroll to position [248, 0]
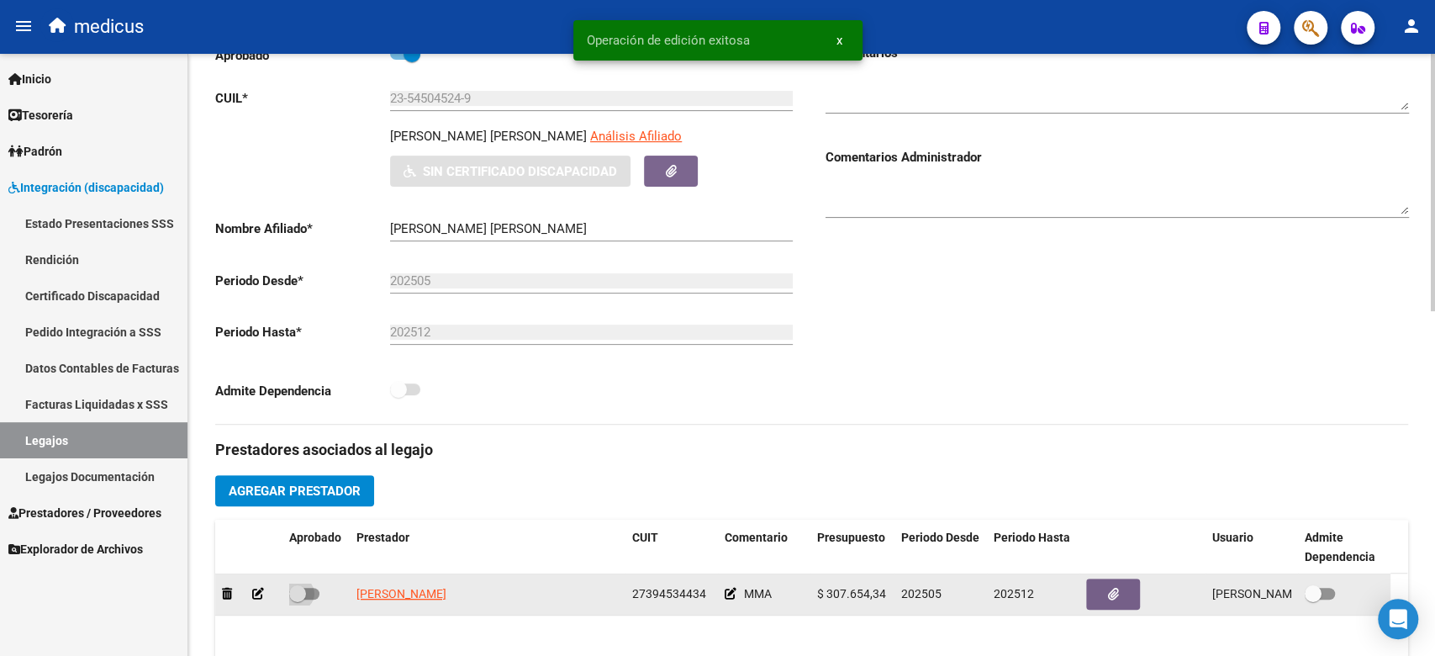
click at [310, 602] on label at bounding box center [304, 593] width 30 height 20
click at [298, 600] on input "checkbox" at bounding box center [297, 599] width 1 height 1
checkbox input "true"
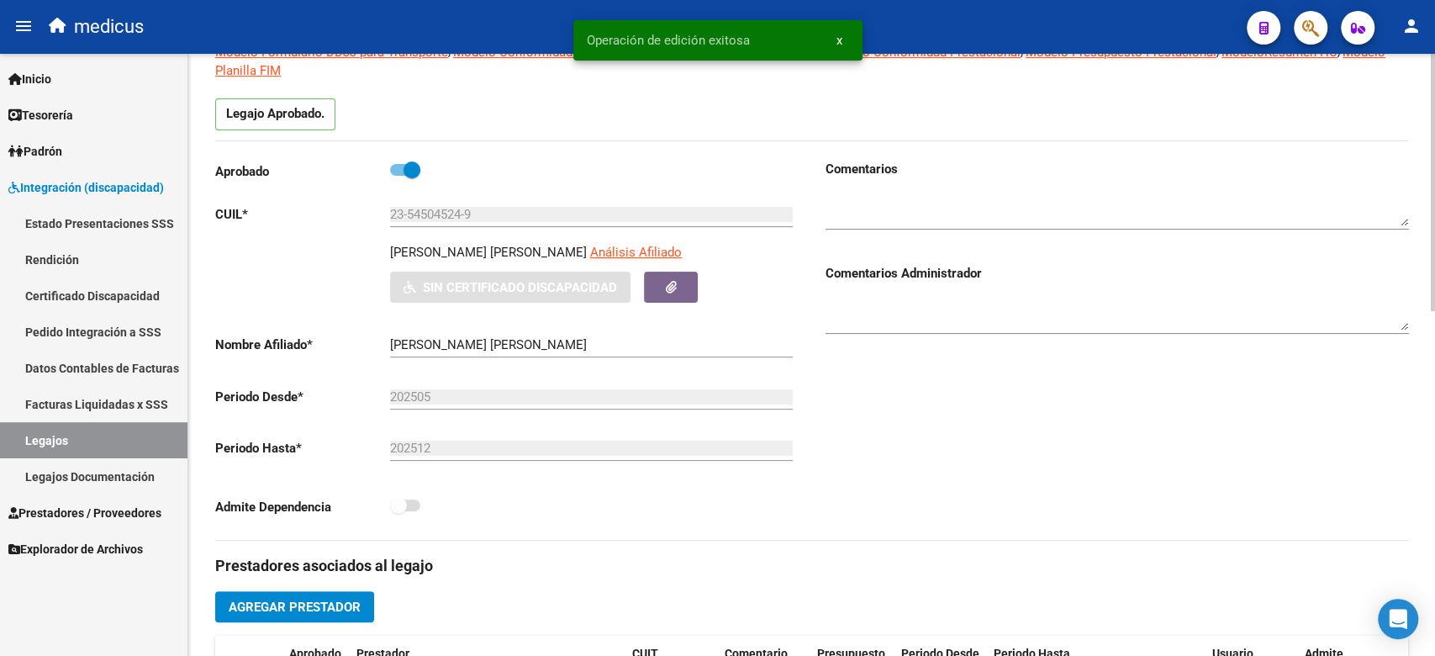
scroll to position [0, 0]
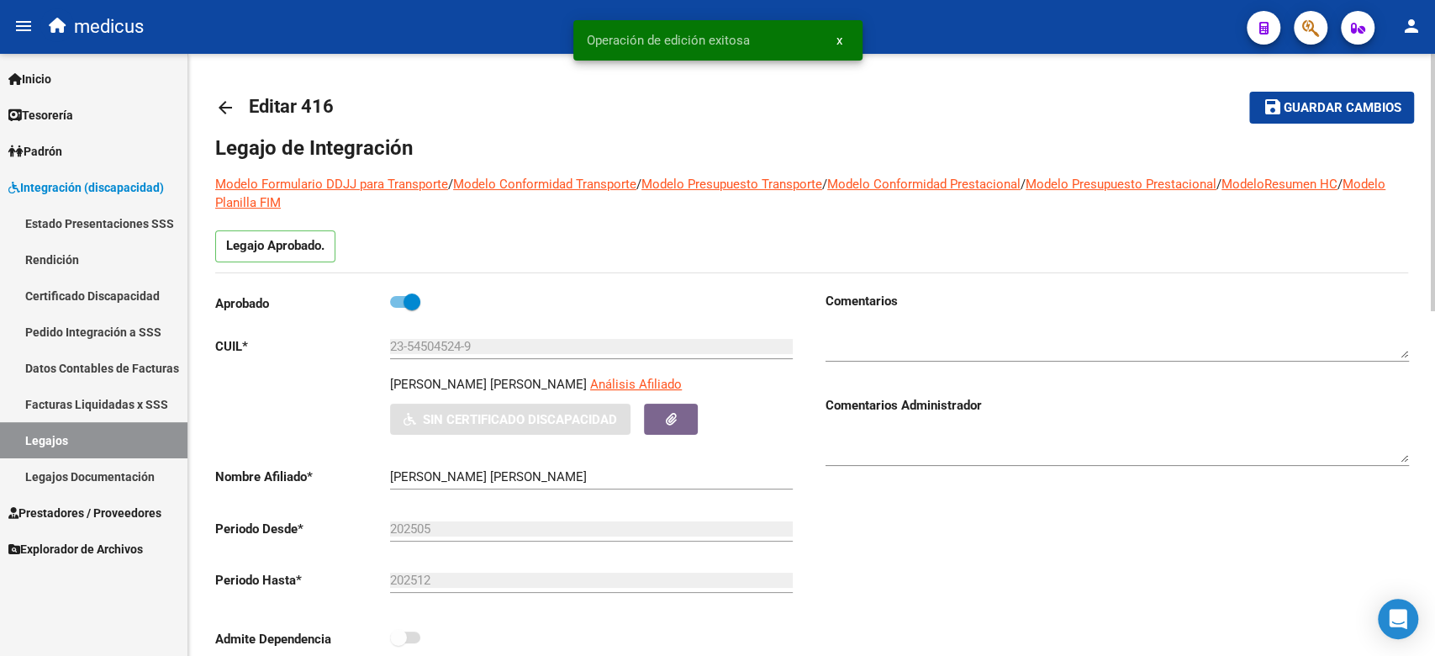
click at [1264, 103] on mat-icon "save" at bounding box center [1272, 107] width 20 height 20
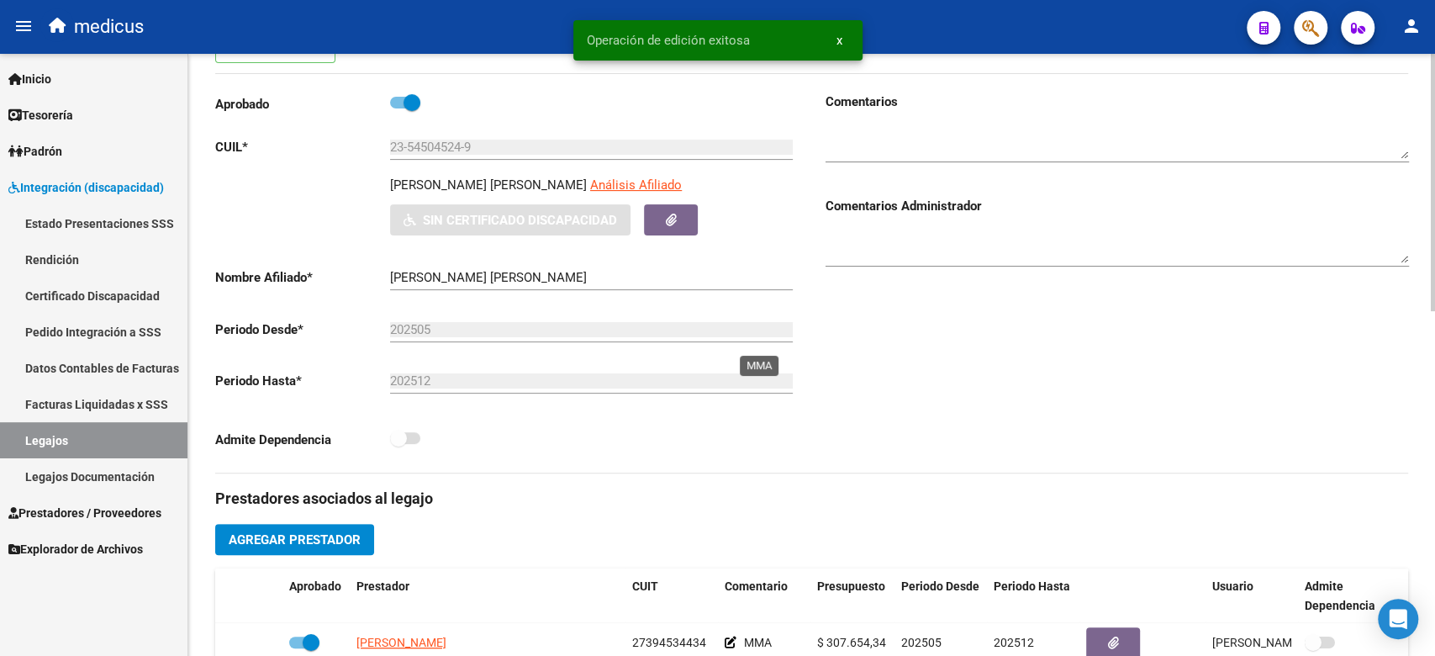
scroll to position [672, 0]
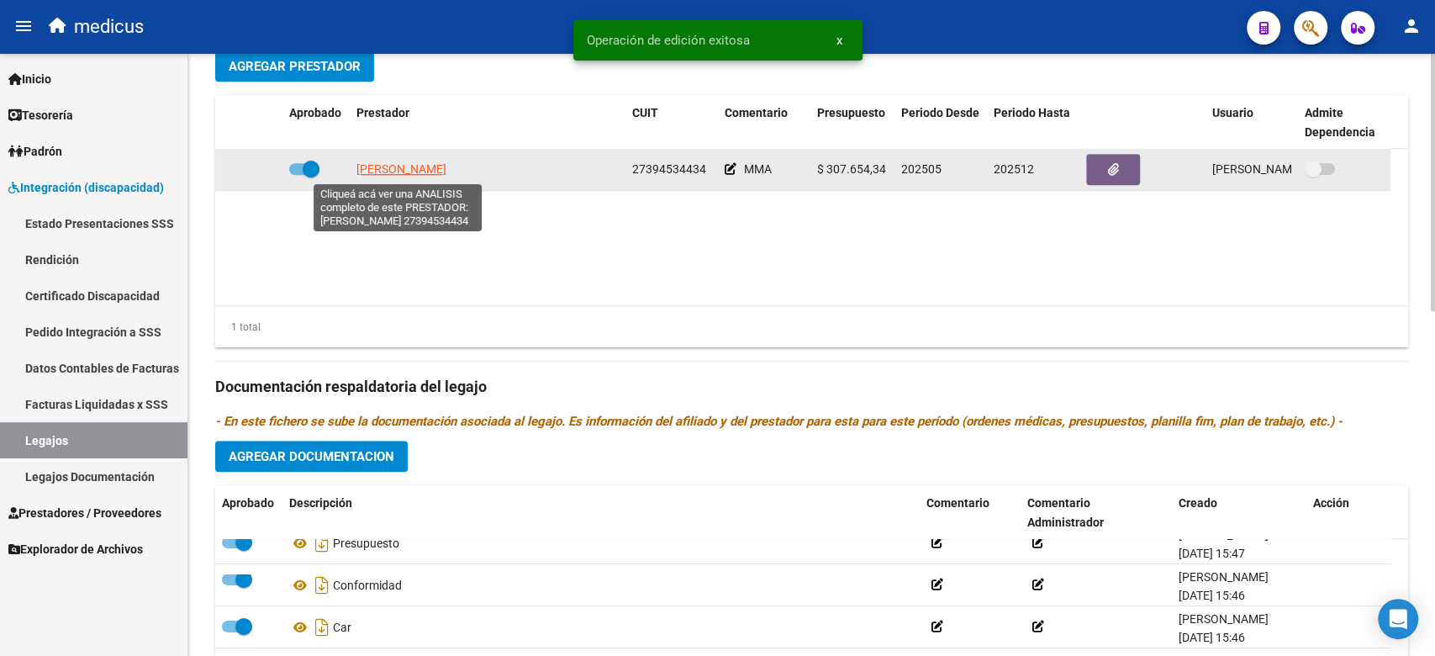
drag, startPoint x: 366, startPoint y: 163, endPoint x: 581, endPoint y: 154, distance: 215.4
click at [581, 154] on datatable-body-cell "[PERSON_NAME]" at bounding box center [488, 169] width 276 height 41
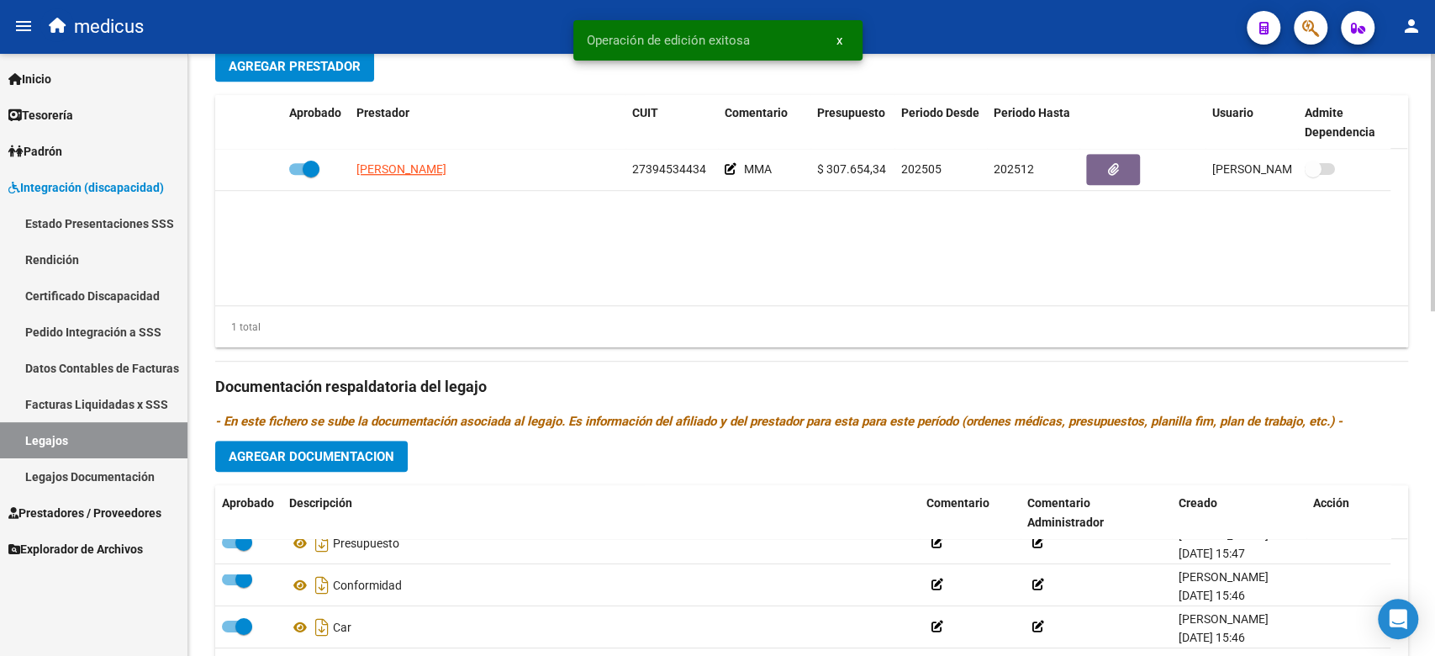
click at [587, 290] on datatable-body "[PERSON_NAME] 27394534434 MMA $ 307.654,34 202505 202512 [PERSON_NAME] [DATE]" at bounding box center [811, 227] width 1192 height 156
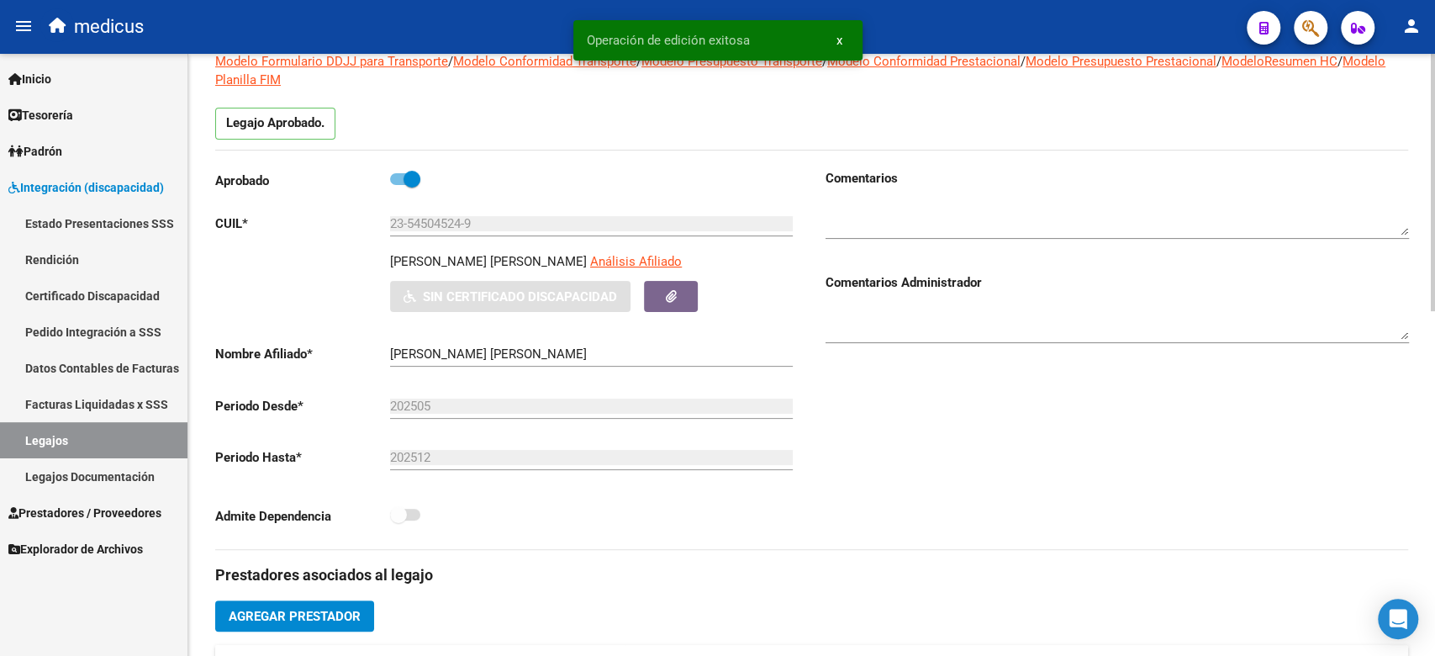
scroll to position [0, 0]
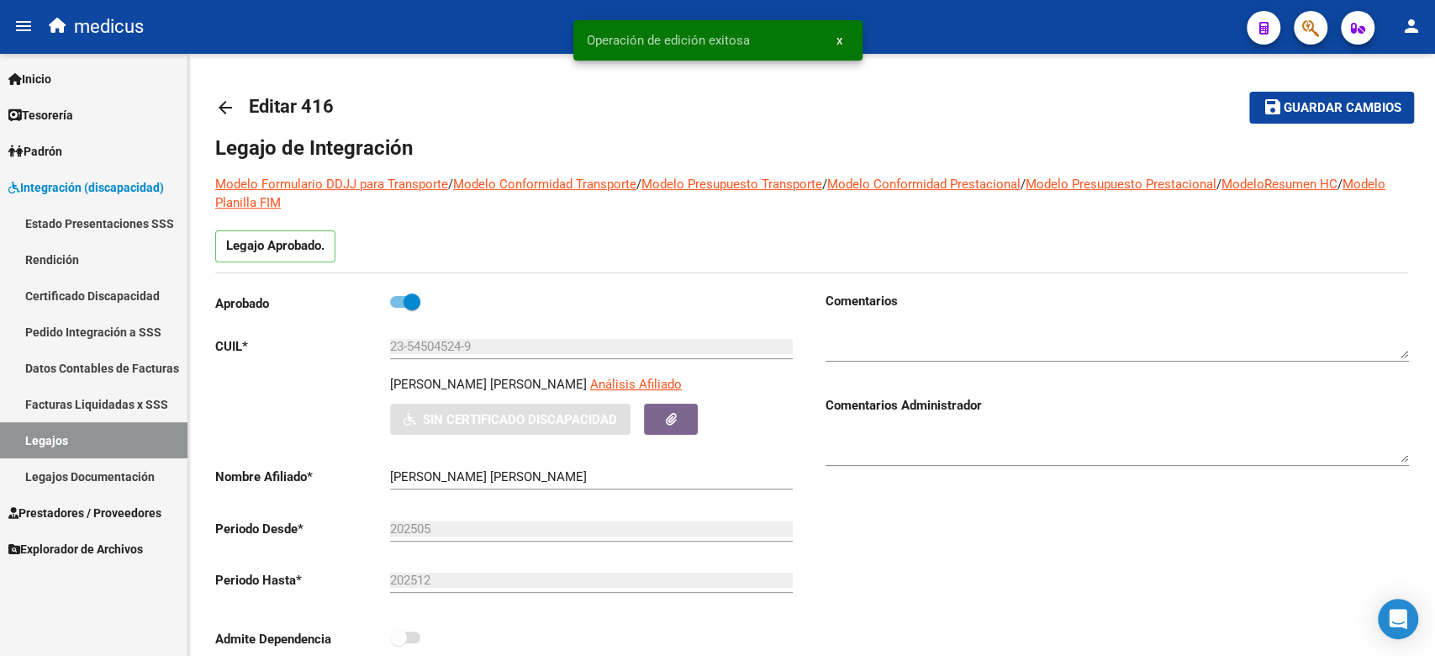
click at [110, 444] on link "Legajos" at bounding box center [93, 440] width 187 height 36
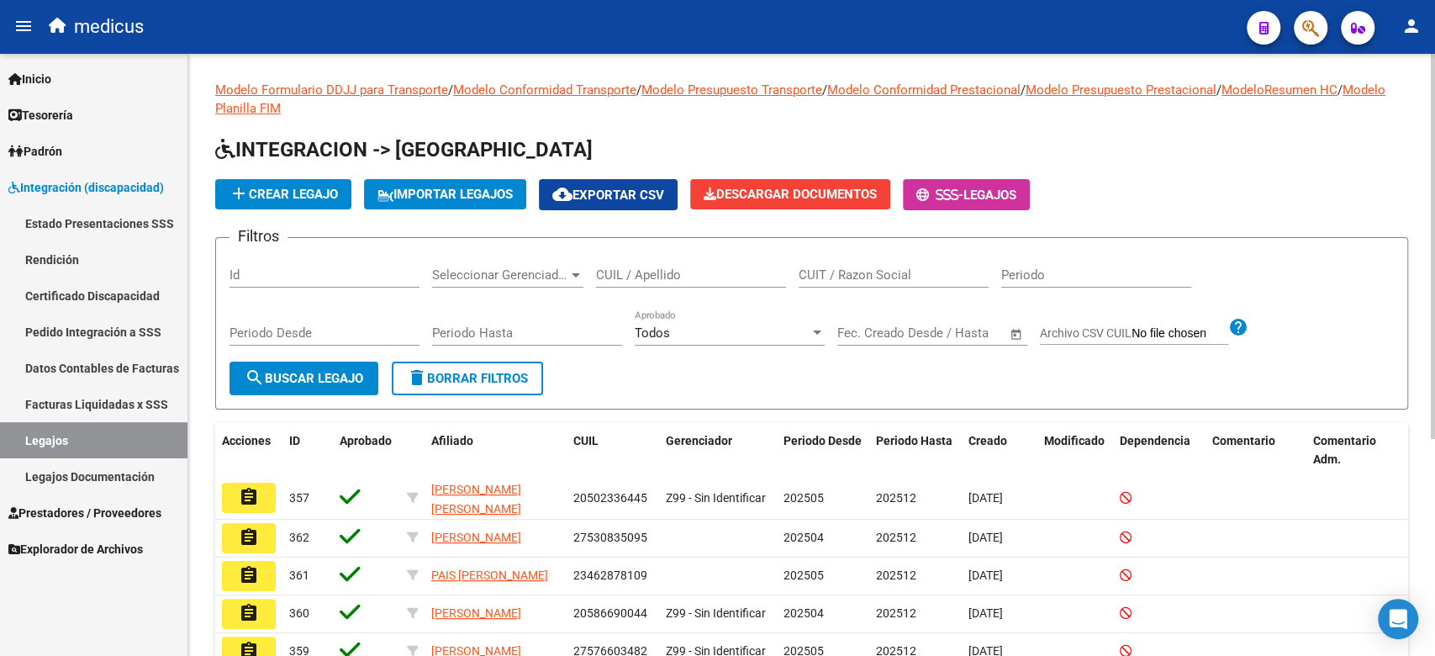
click at [487, 276] on span "Seleccionar Gerenciador" at bounding box center [500, 274] width 136 height 15
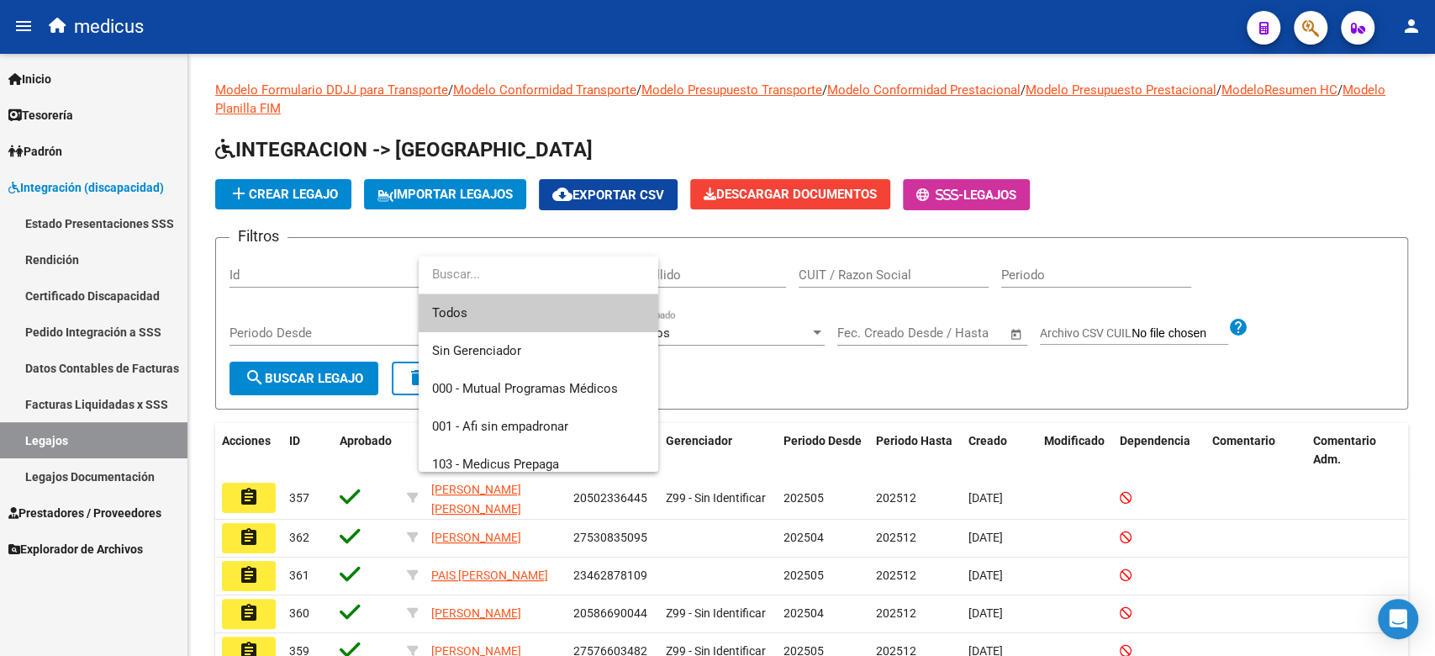
click at [640, 271] on input "dropdown search" at bounding box center [539, 274] width 240 height 38
click at [759, 271] on div at bounding box center [717, 328] width 1435 height 656
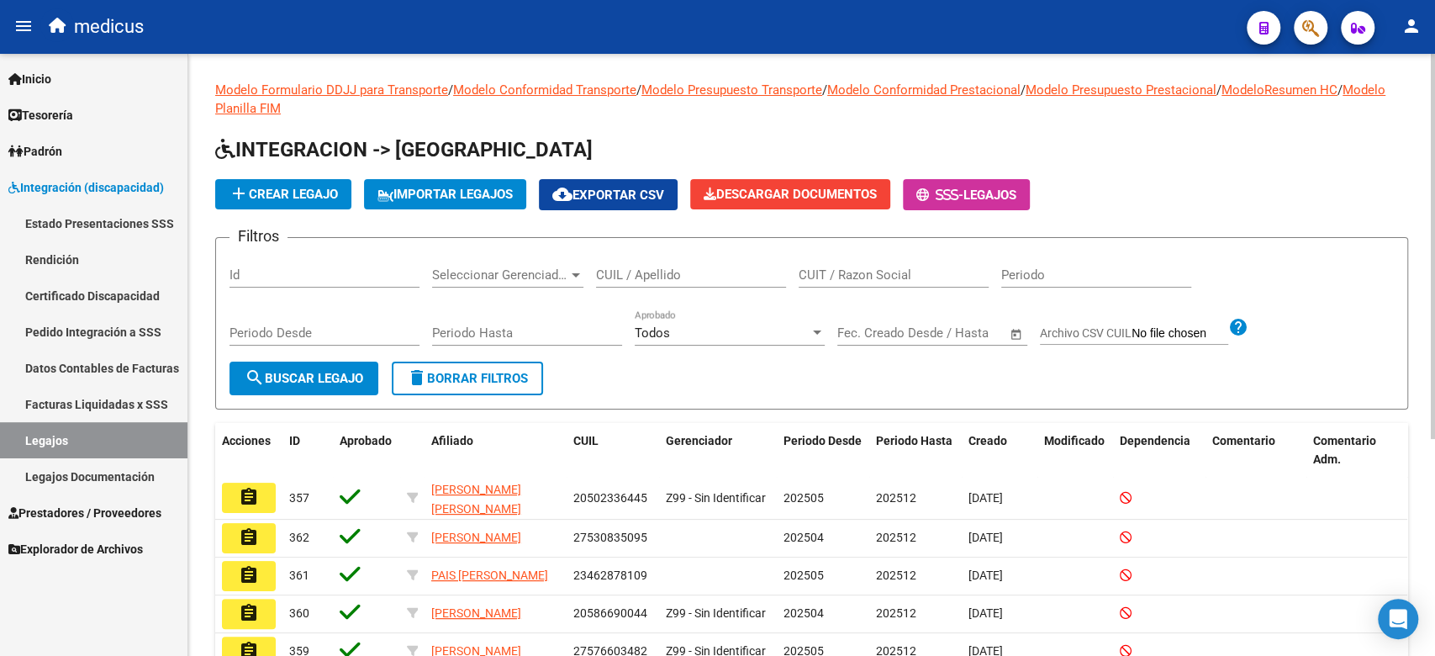
click at [703, 280] on input "CUIL / Apellido" at bounding box center [691, 274] width 190 height 15
paste input "20958363398"
type input "20958363398"
click at [287, 389] on button "search Buscar Legajo" at bounding box center [303, 378] width 149 height 34
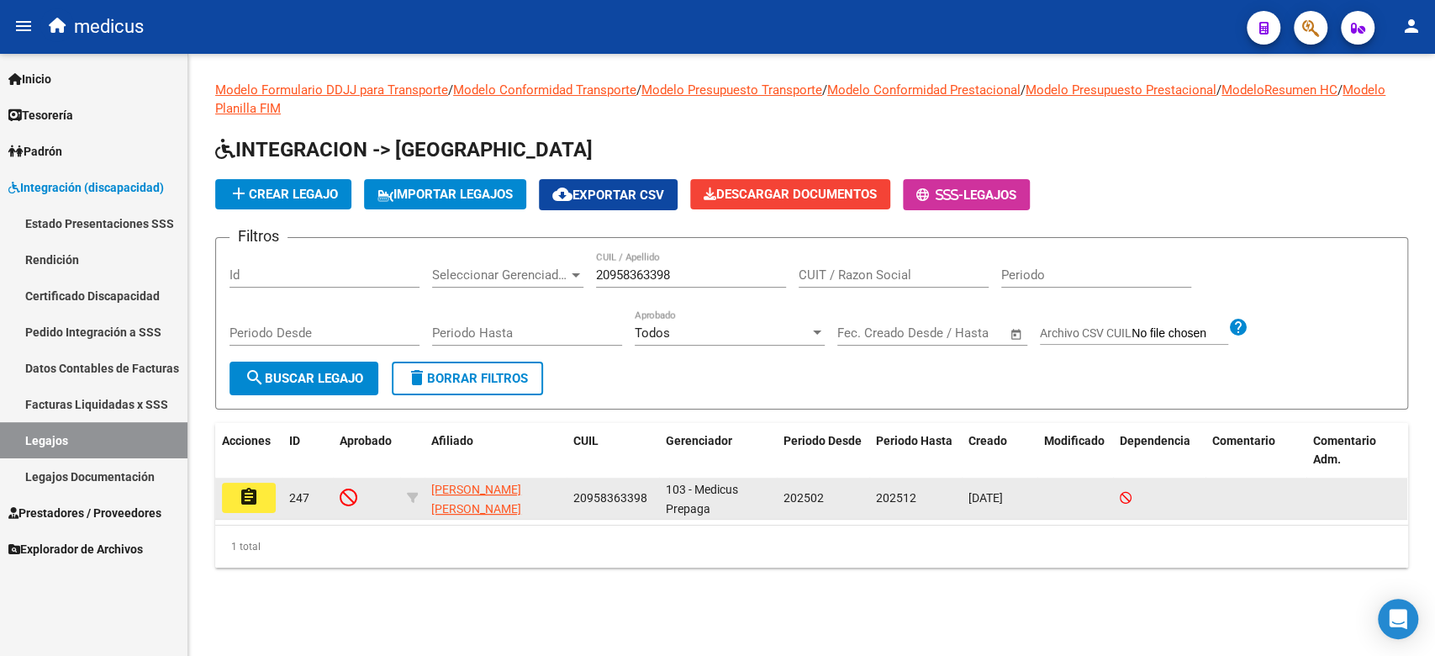
click at [261, 493] on button "assignment" at bounding box center [249, 497] width 54 height 30
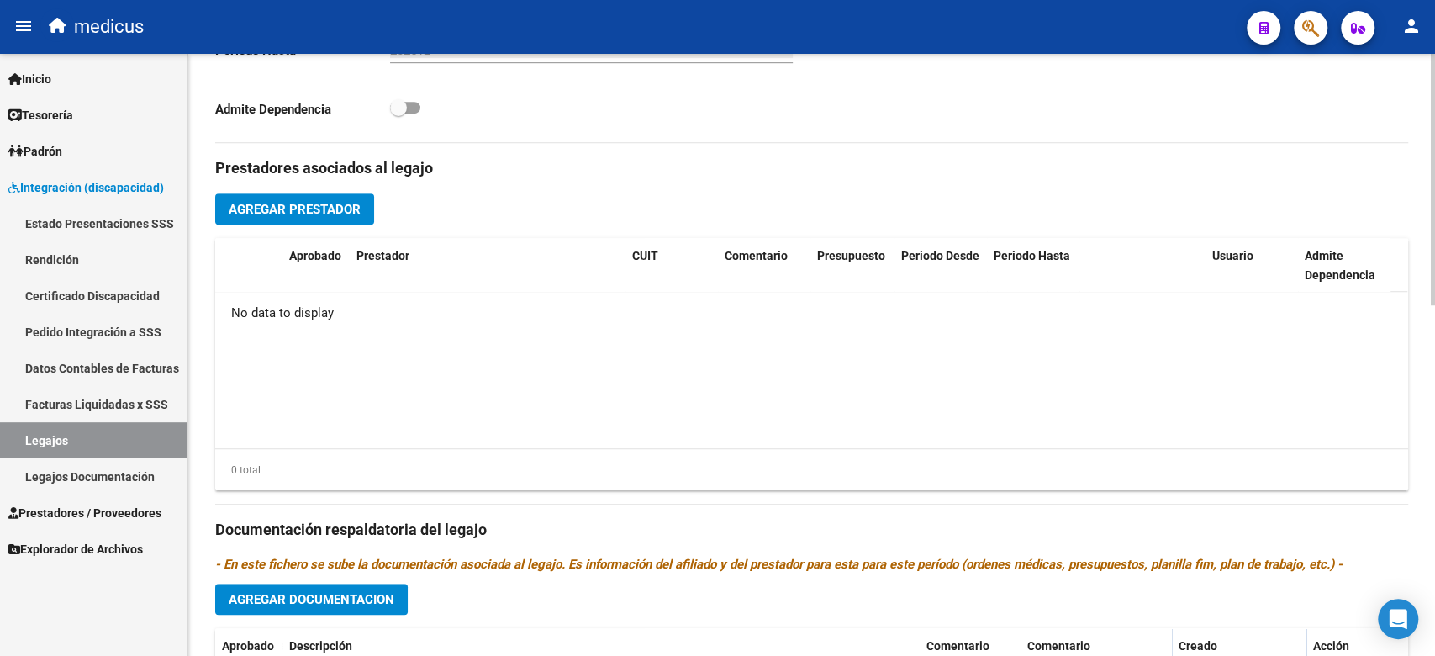
scroll to position [839, 0]
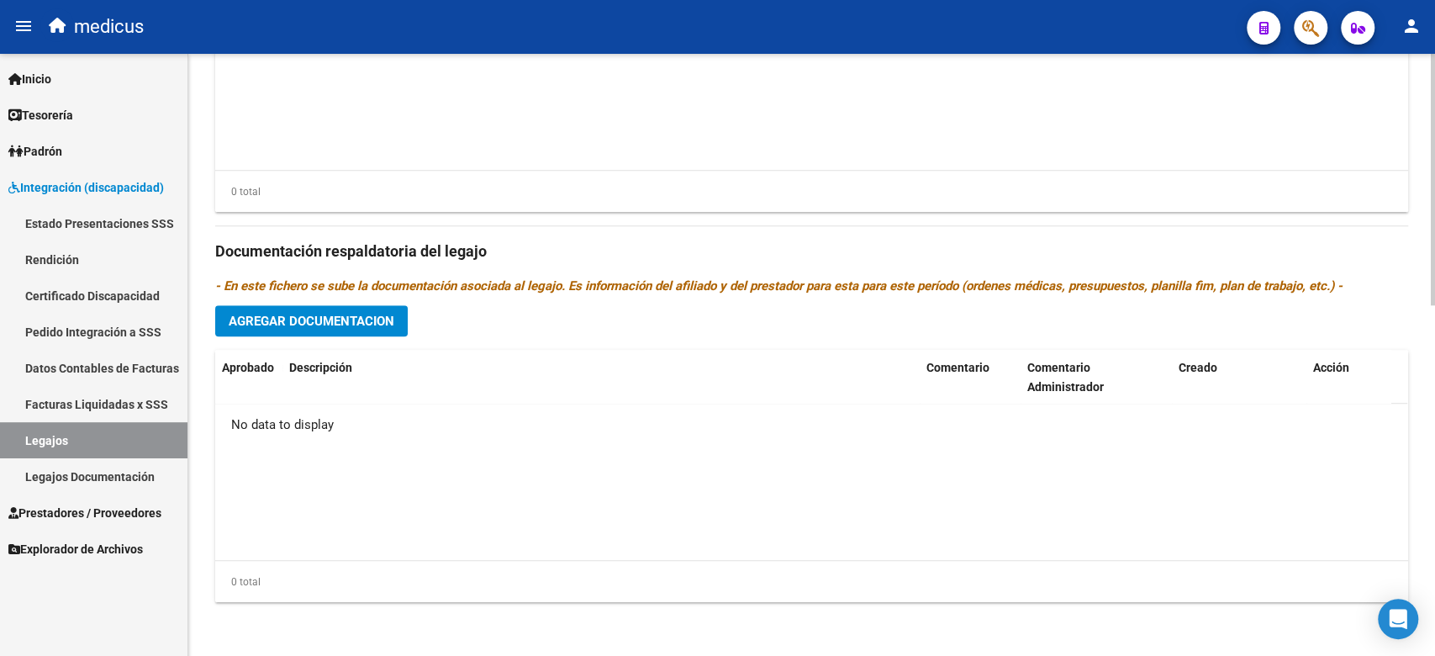
drag, startPoint x: 678, startPoint y: 462, endPoint x: 645, endPoint y: 475, distance: 35.9
click at [678, 462] on datatable-body "No data to display" at bounding box center [811, 481] width 1192 height 156
click at [316, 325] on span "Agregar Documentacion" at bounding box center [312, 320] width 166 height 15
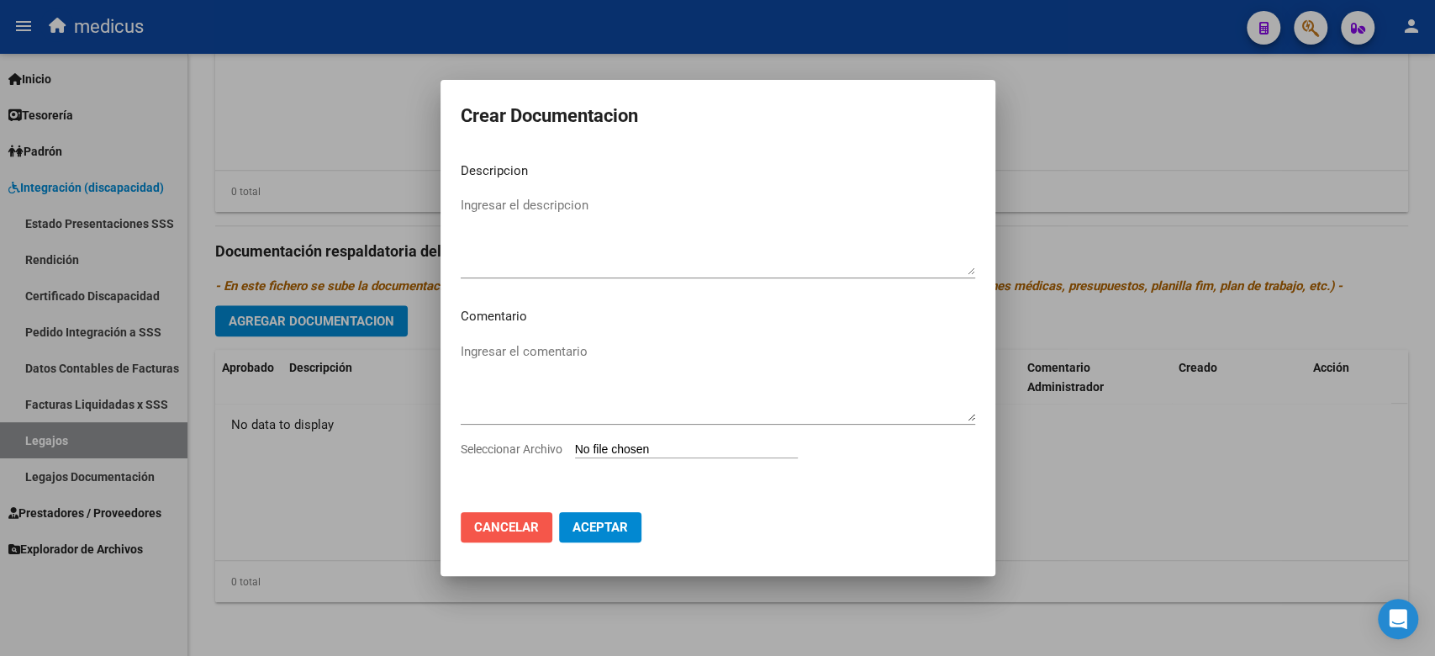
click at [520, 521] on span "Cancelar" at bounding box center [506, 526] width 65 height 15
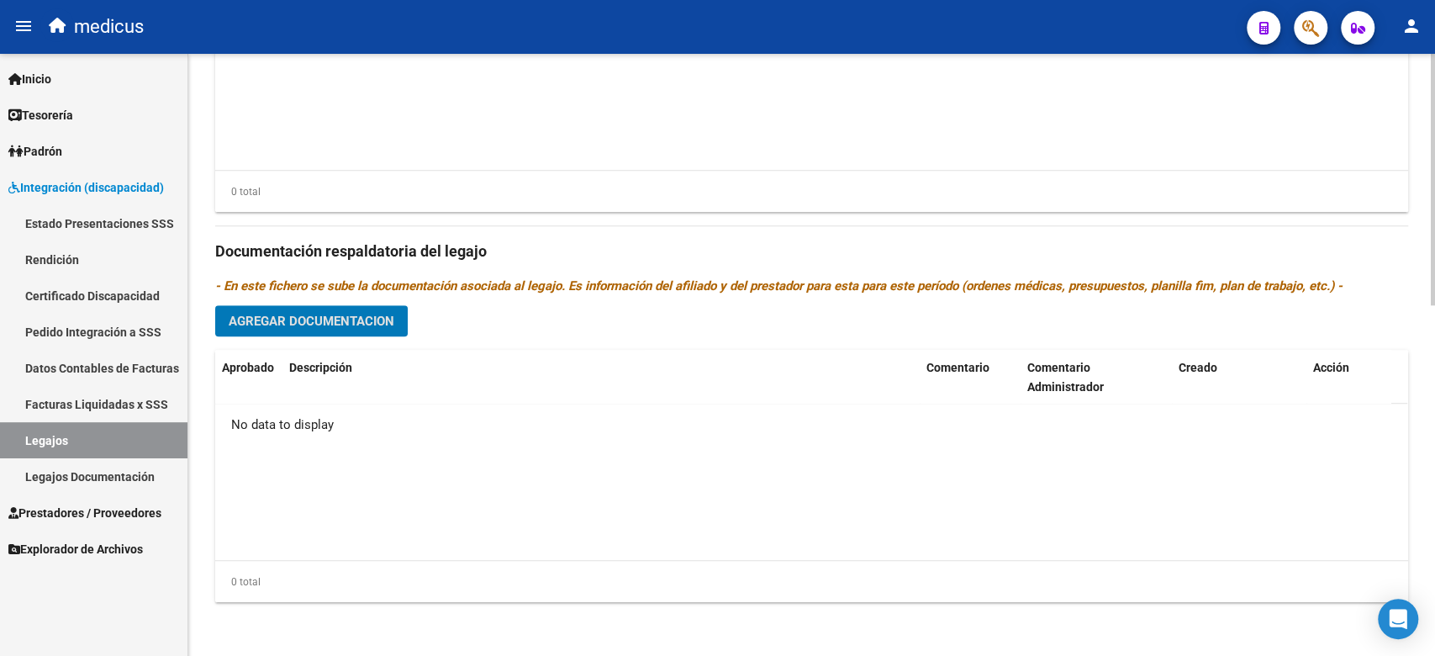
click at [333, 336] on div "Prestadores asociados al legajo Agregar Prestador Aprobado Prestador CUIT Comen…" at bounding box center [811, 240] width 1193 height 751
click at [382, 326] on span "Agregar Documentacion" at bounding box center [312, 320] width 166 height 15
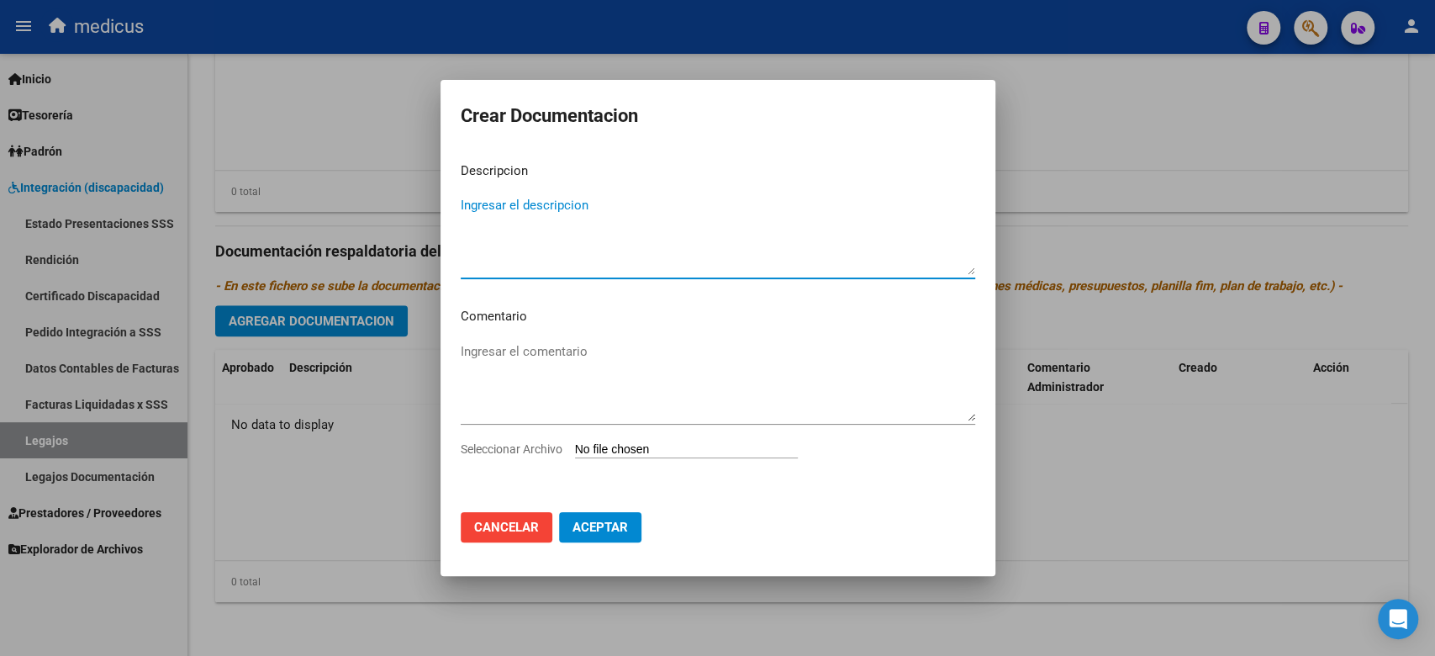
click at [587, 451] on input "Seleccionar Archivo" at bounding box center [686, 450] width 223 height 16
type input "C:\fakepath\COMPLETO.pdf"
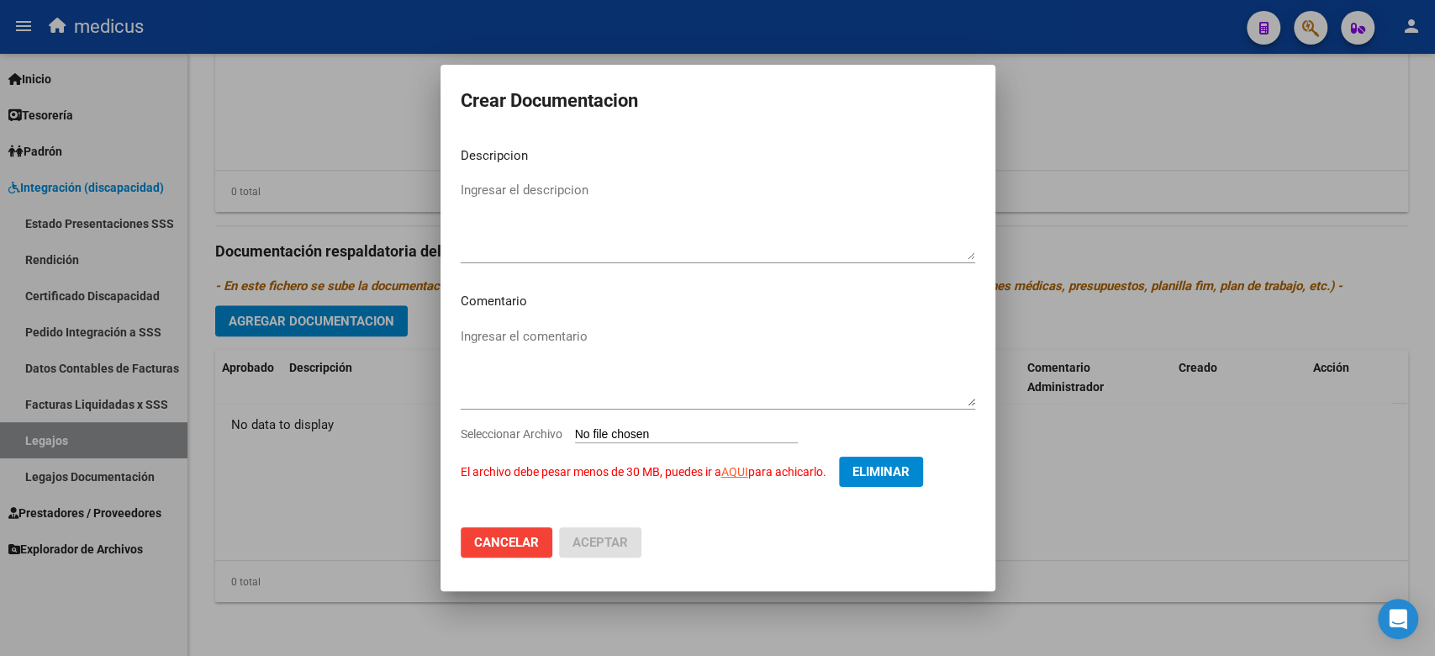
click at [852, 483] on button "Eliminar" at bounding box center [881, 471] width 84 height 30
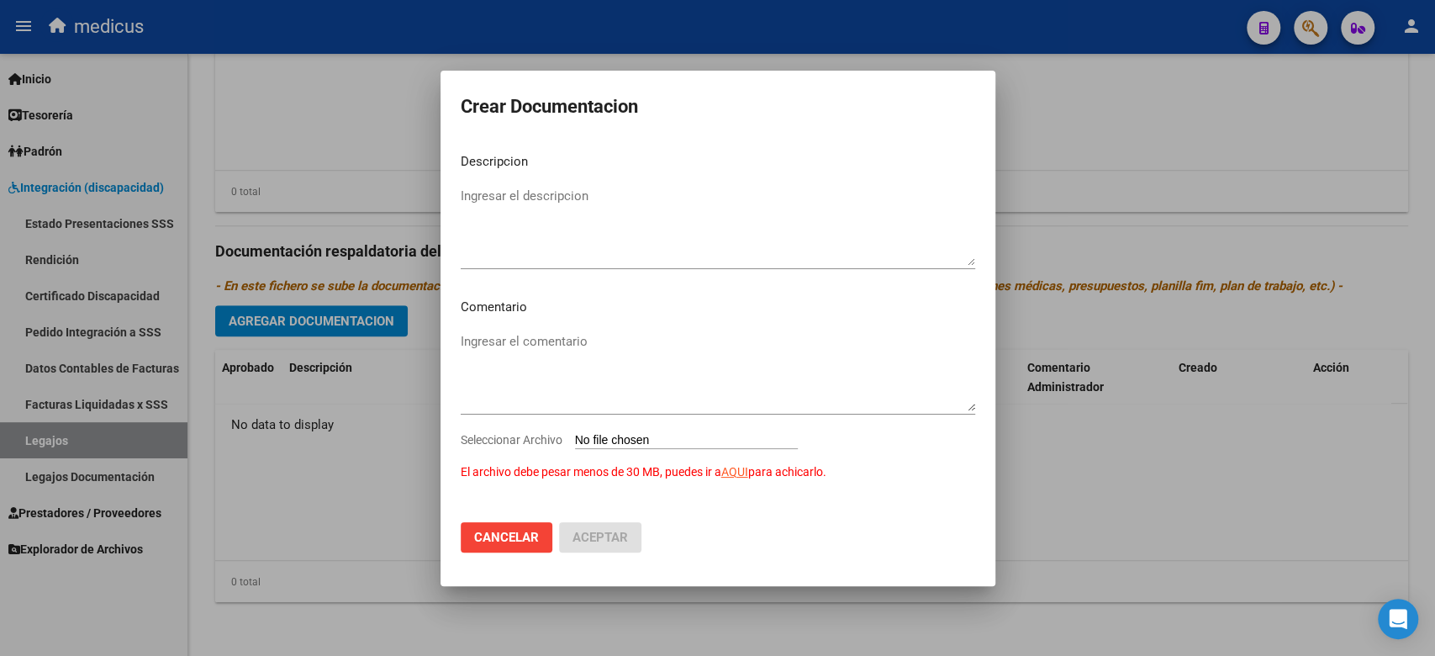
click at [603, 444] on input "Seleccionar Archivo El archivo debe pesar menos de 30 MB, puedes ir a AQUI para…" at bounding box center [686, 441] width 223 height 16
type input "C:\fakepath\COMPLETO_compressed (5).pdf"
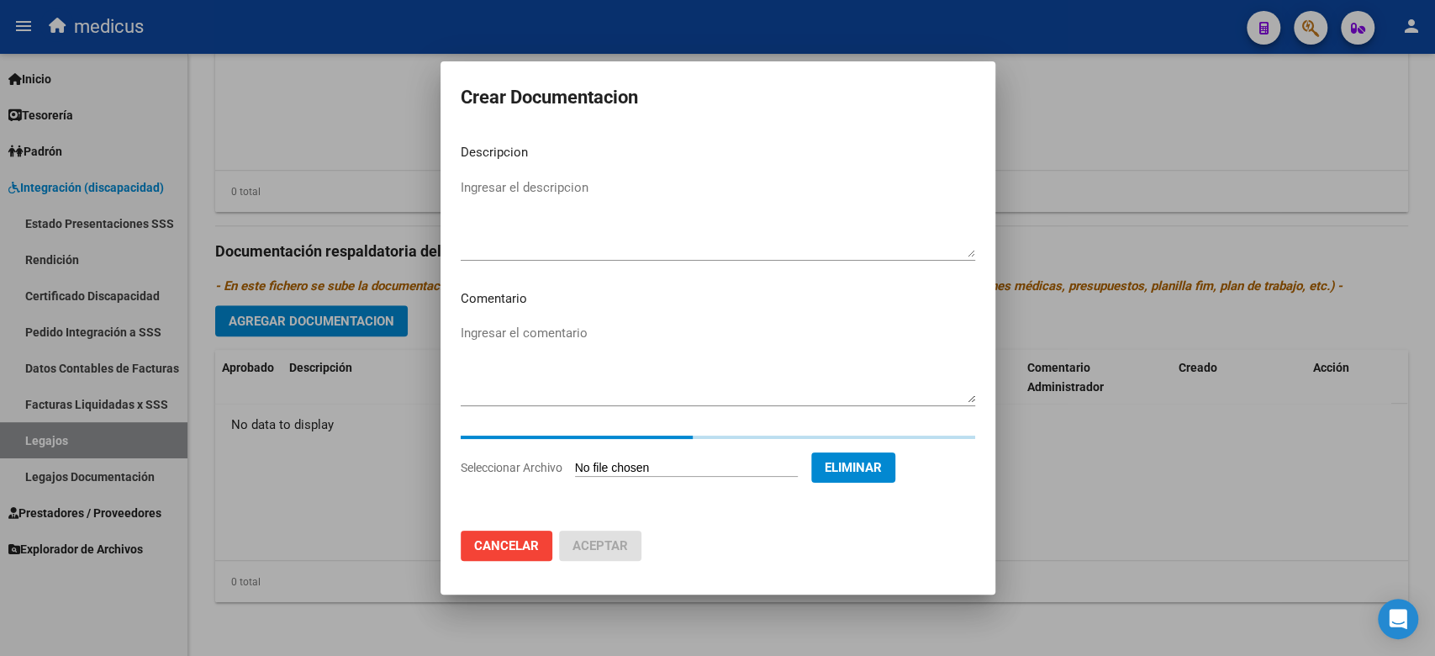
click at [548, 236] on textarea "Ingresar el descripcion" at bounding box center [718, 217] width 514 height 79
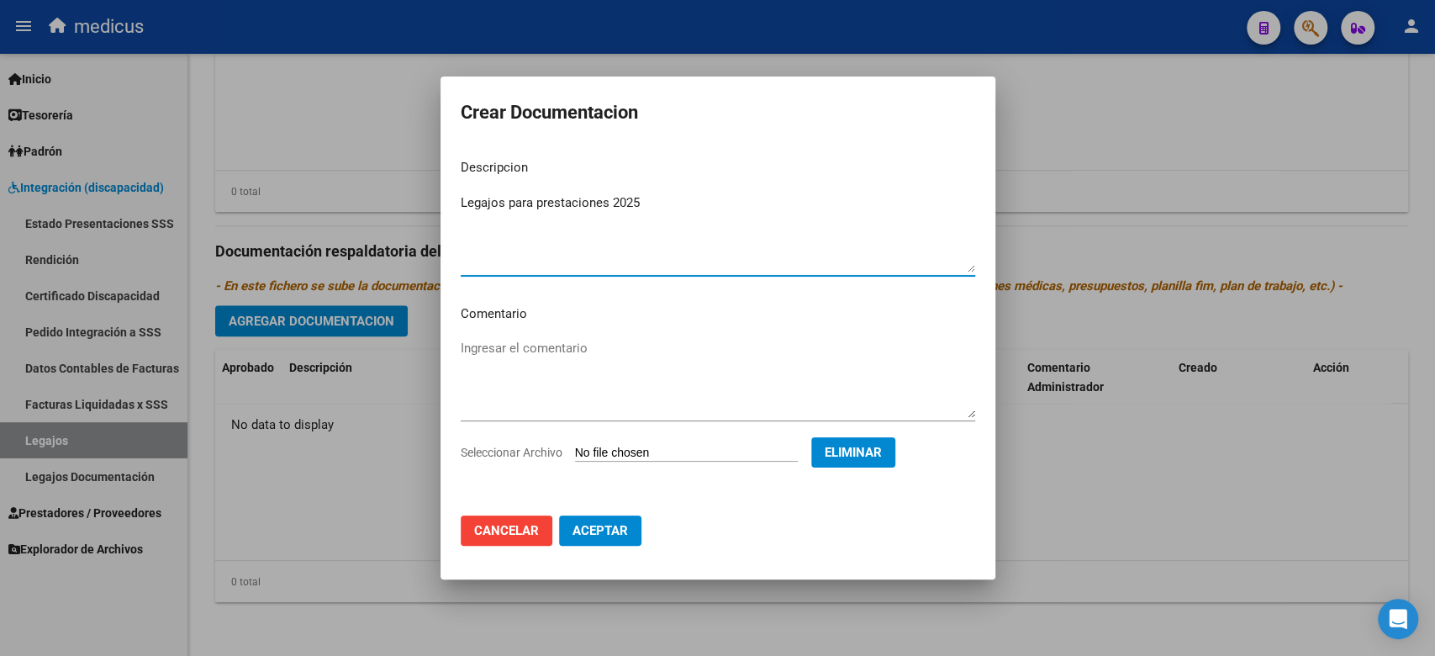
type textarea "Legajos para prestaciones 2025"
click at [535, 349] on textarea "Ingresar el comentario" at bounding box center [718, 378] width 514 height 79
drag, startPoint x: 603, startPoint y: 393, endPoint x: 596, endPoint y: 366, distance: 27.7
click at [603, 393] on textarea "Ingresar el comentario" at bounding box center [718, 378] width 514 height 79
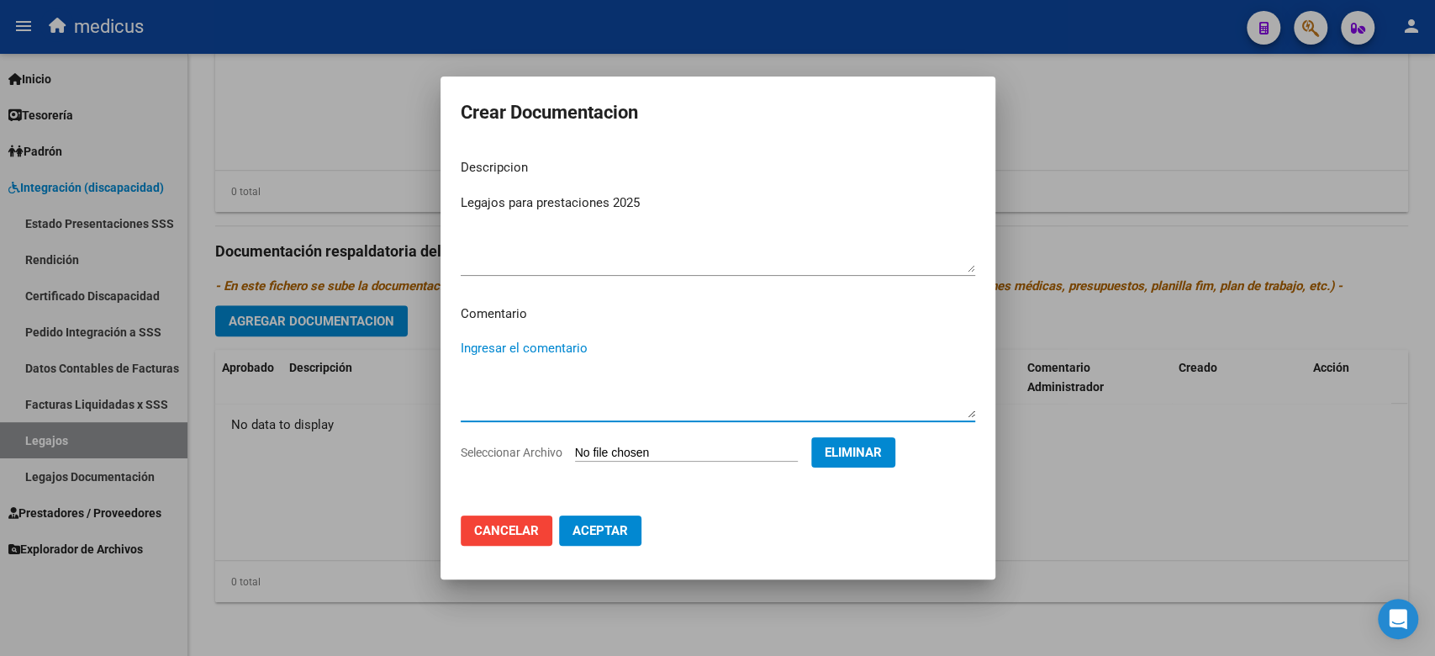
click at [587, 354] on textarea "Ingresar el comentario" at bounding box center [718, 378] width 514 height 79
paste textarea "MAIE MII: FONOAUDIOLOGIA MII: PSICOLOGIA MII: PSICOPEDAGOGIA"
click at [663, 374] on textarea "MAIE MII: FONOAUDIOLOGIA MII: PSICOLOGIA MII: PSICOPEDAGOGIA" at bounding box center [718, 378] width 514 height 79
type textarea "MAIE MII: FONOAUDIOLOGIA MII: PSICOLOGIA MII: PSICOPEDAGOGIA"
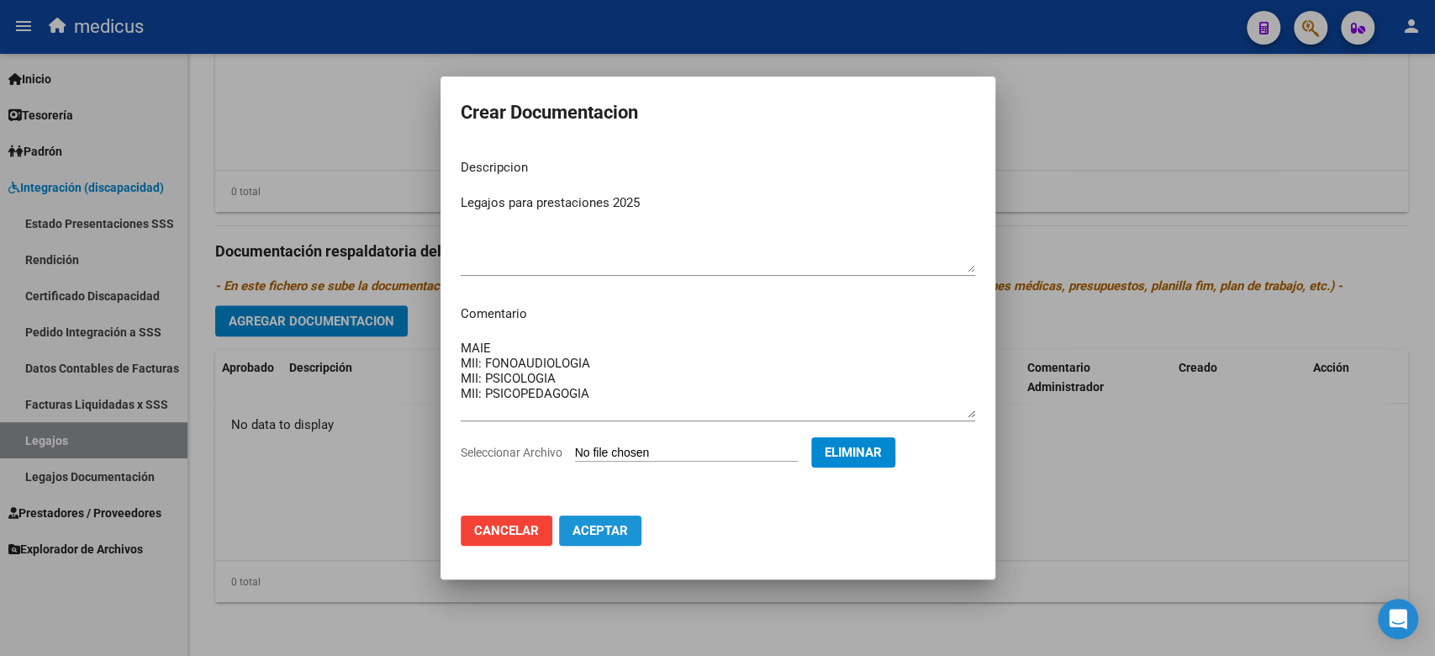
click at [614, 532] on span "Aceptar" at bounding box center [599, 530] width 55 height 15
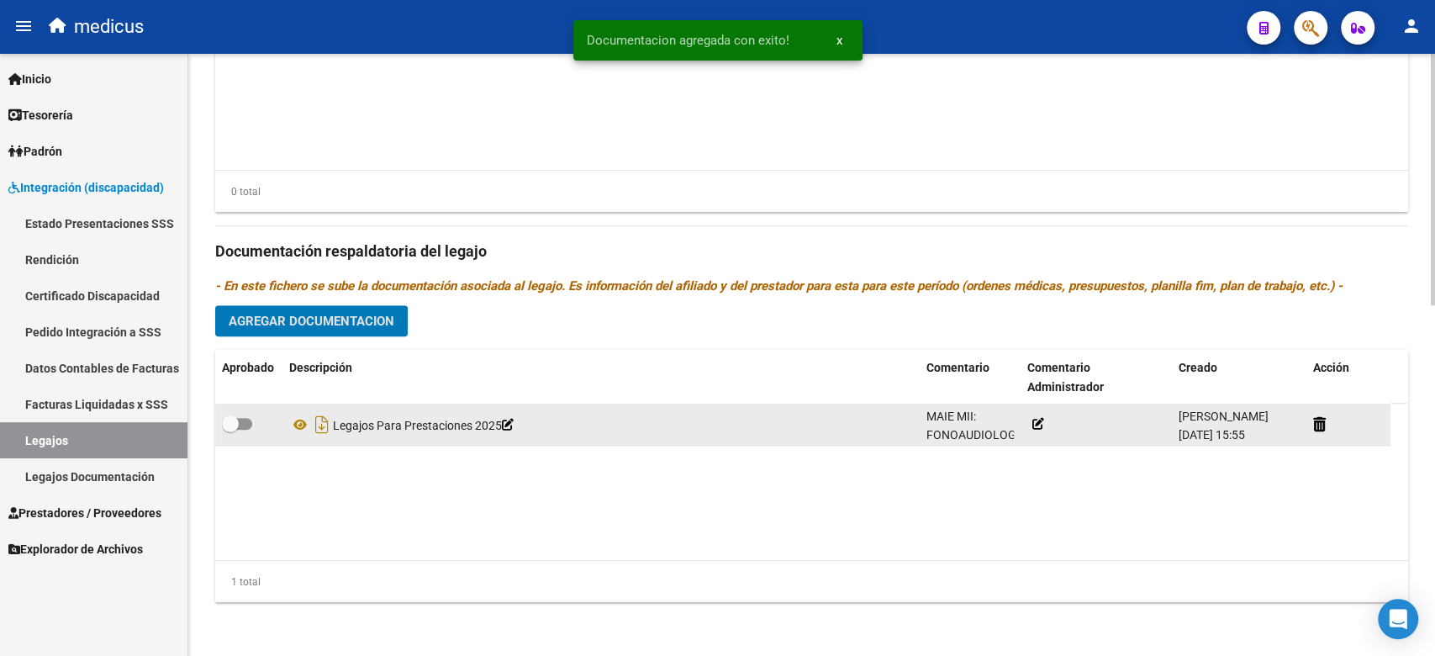
click at [237, 418] on span at bounding box center [230, 423] width 17 height 17
click at [230, 429] on input "checkbox" at bounding box center [229, 429] width 1 height 1
checkbox input "true"
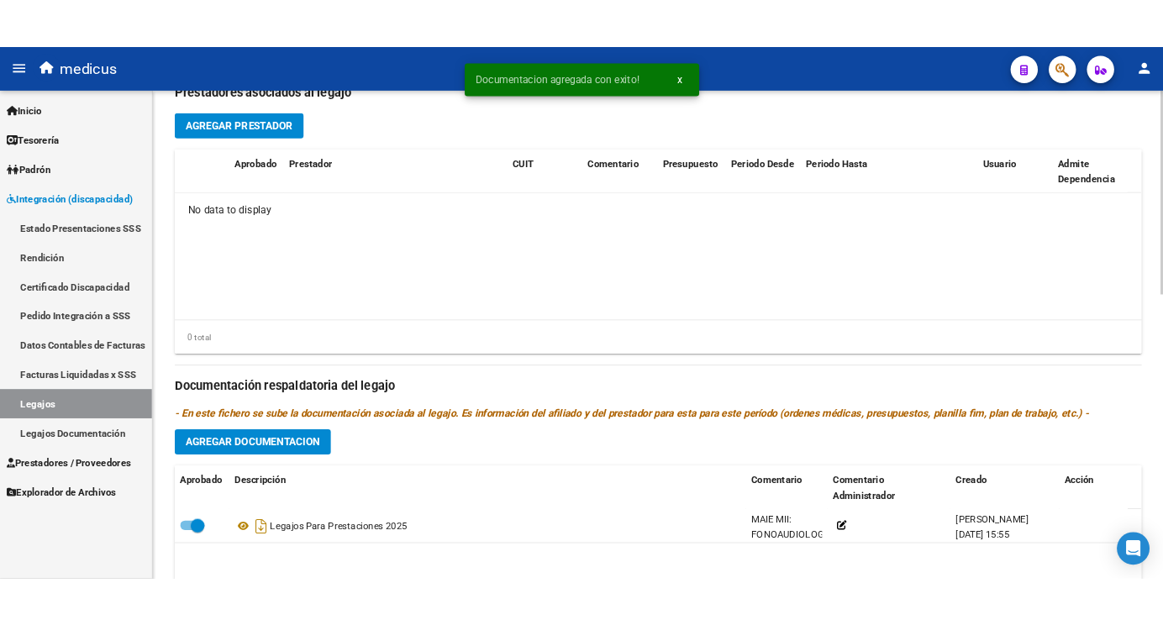
scroll to position [503, 0]
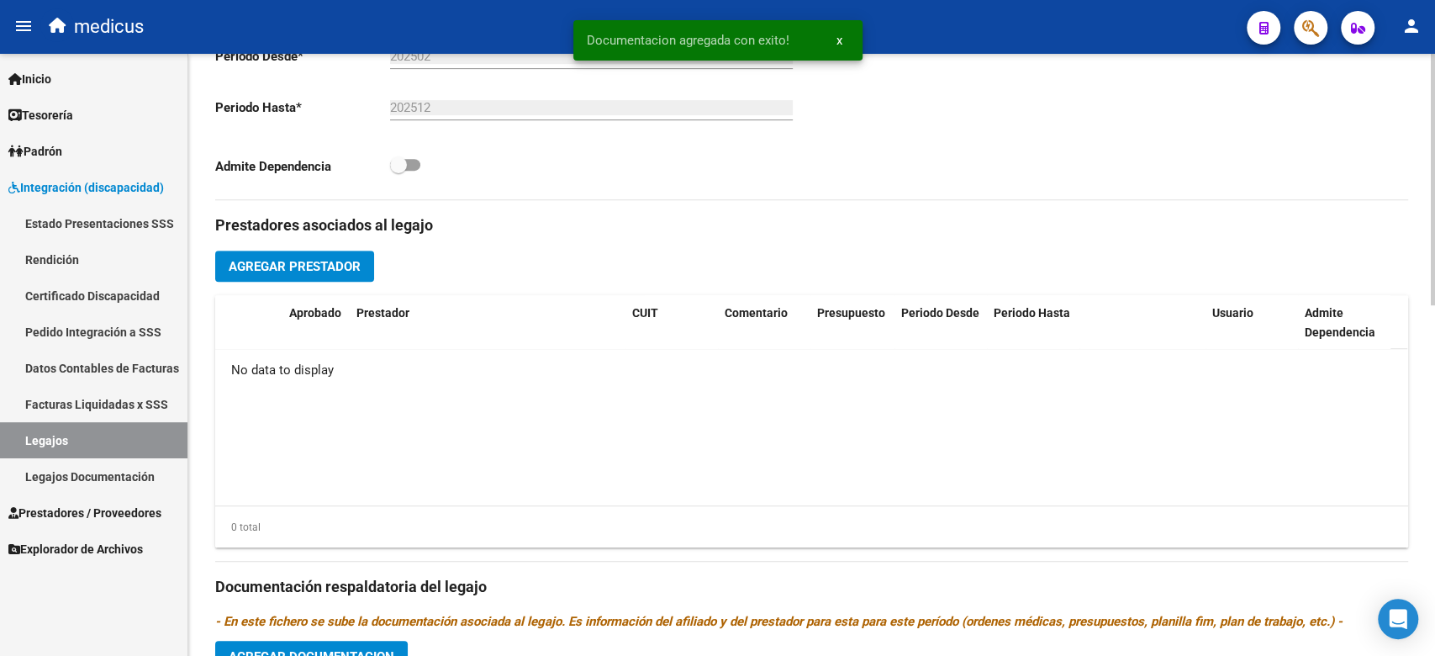
click at [314, 266] on span "Agregar Prestador" at bounding box center [295, 266] width 132 height 15
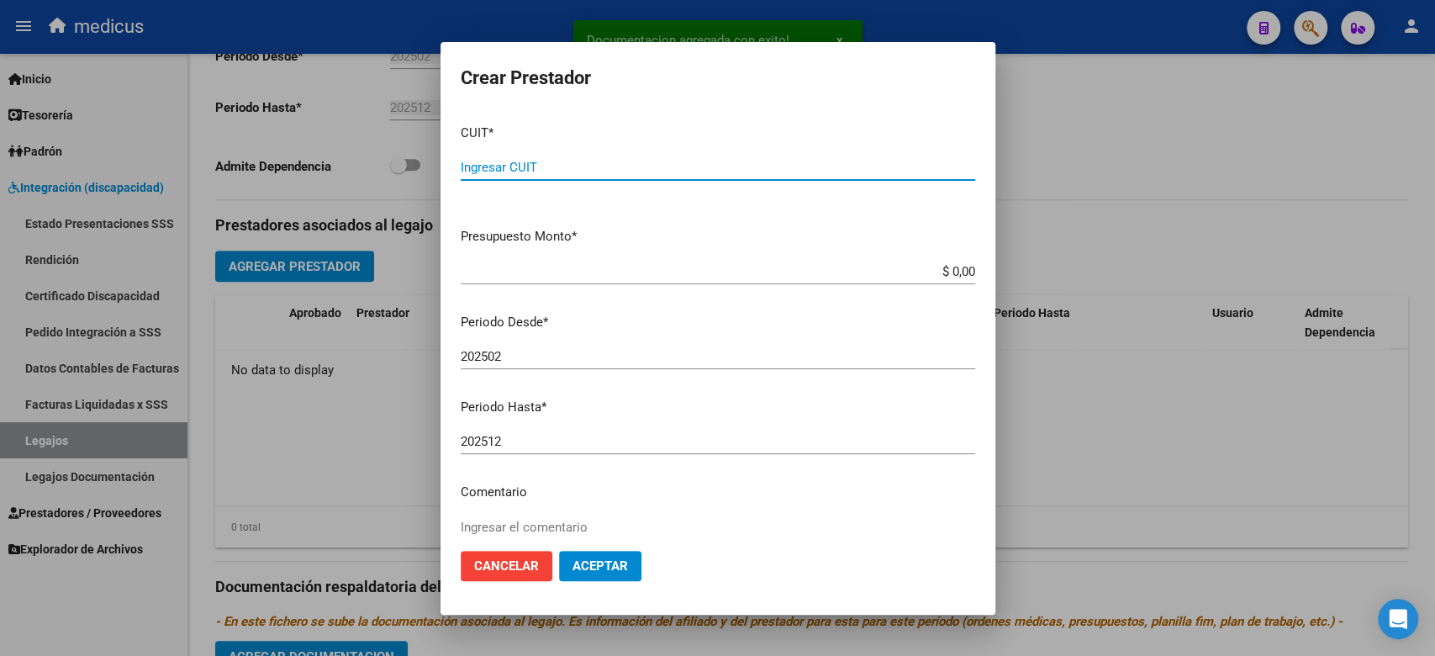
click at [606, 167] on input "Ingresar CUIT" at bounding box center [718, 167] width 514 height 15
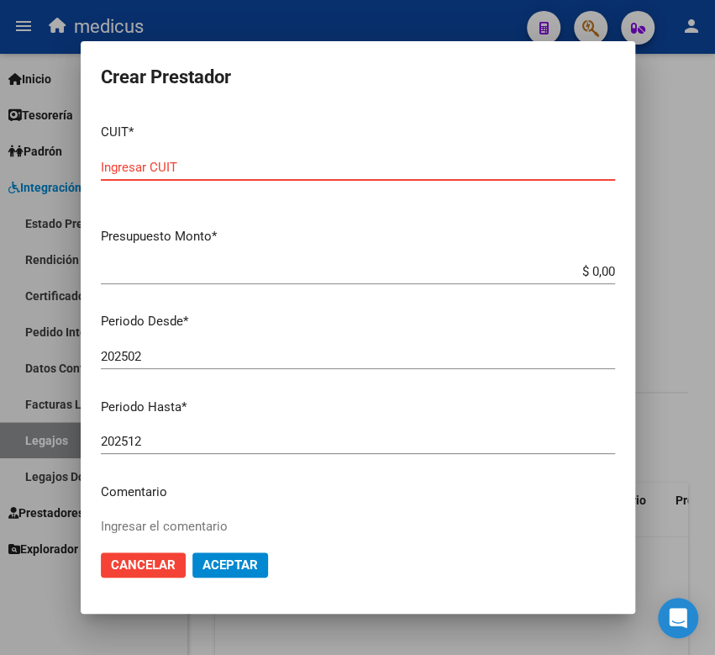
scroll to position [604, 0]
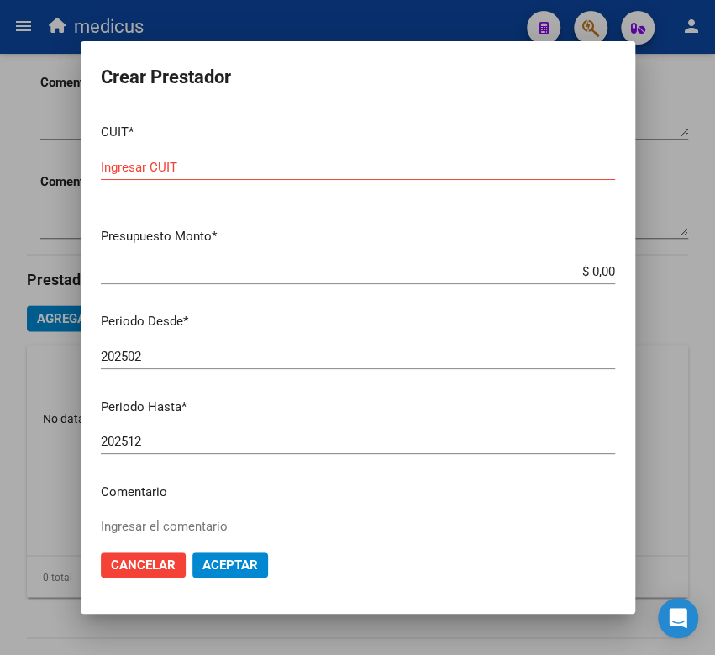
drag, startPoint x: 249, startPoint y: 166, endPoint x: 328, endPoint y: 185, distance: 81.3
click at [249, 166] on input "Ingresar CUIT" at bounding box center [358, 167] width 514 height 15
paste input "30-71634285-5"
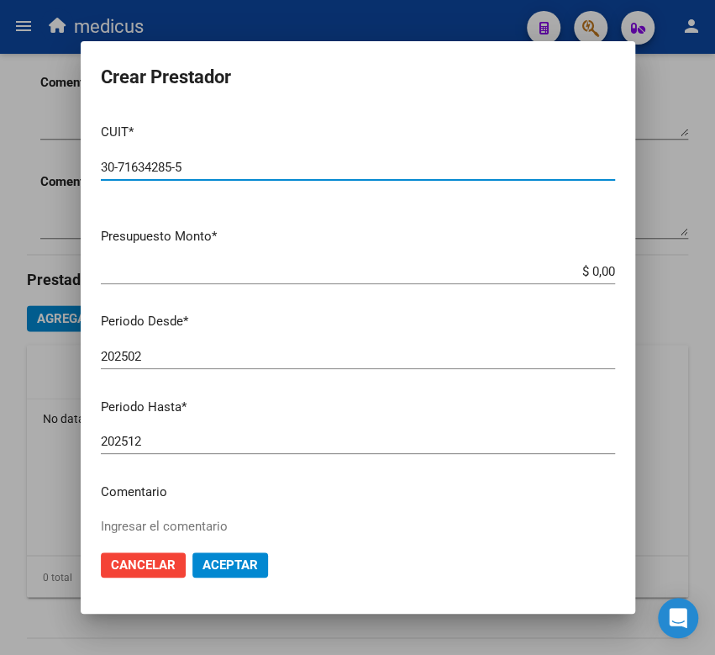
type input "30-71634285-5"
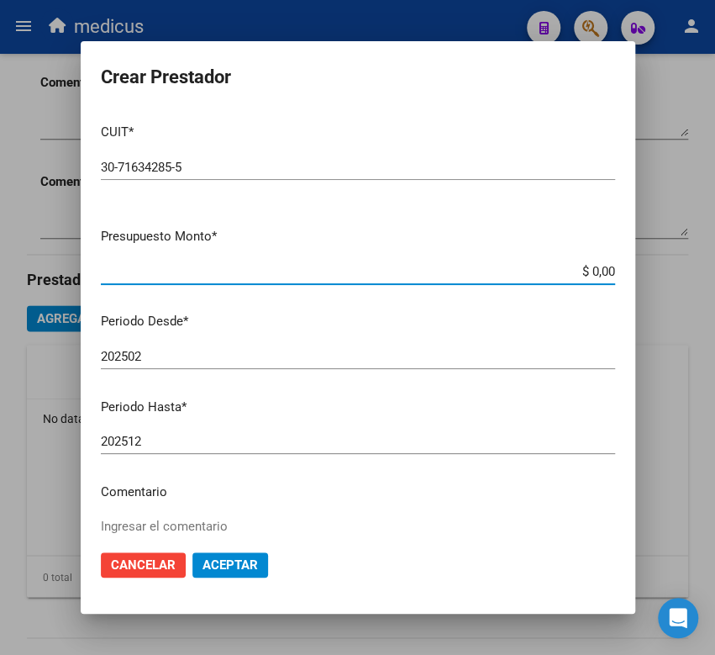
drag, startPoint x: 560, startPoint y: 269, endPoint x: 605, endPoint y: 268, distance: 45.4
click at [605, 268] on app-form-text-field "Presupuesto Monto * $ 0,00 Ingresar el monto" at bounding box center [365, 253] width 528 height 52
paste input "475.830,36"
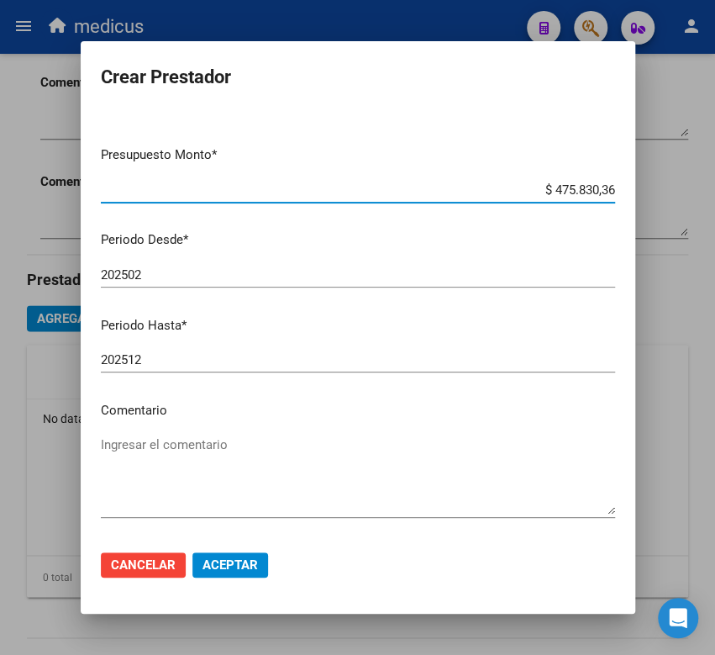
scroll to position [150, 0]
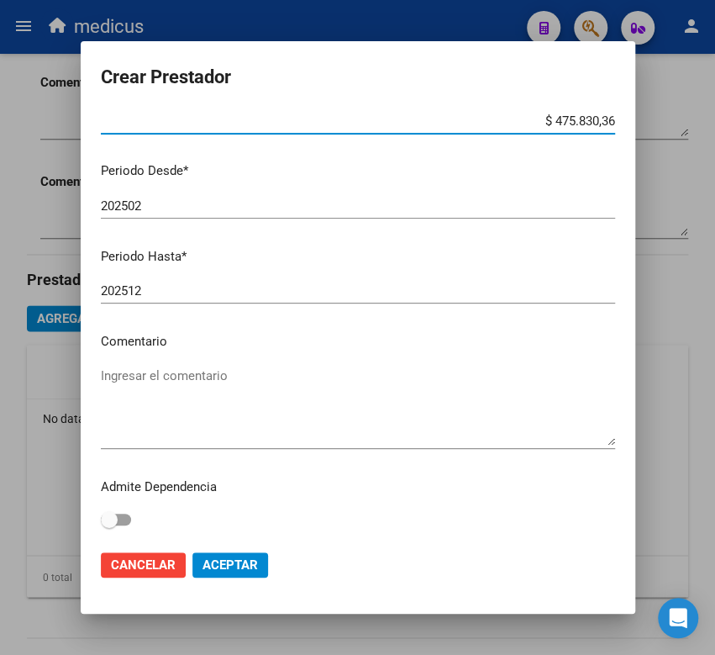
type input "$ 475.830,36"
click at [247, 389] on textarea "Ingresar el comentario" at bounding box center [358, 405] width 514 height 79
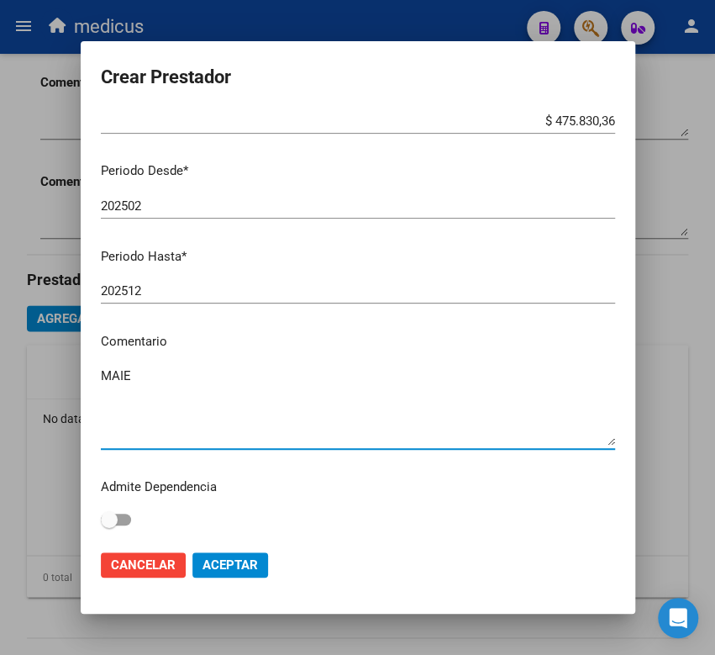
type textarea "MAIE"
click at [229, 555] on button "Aceptar" at bounding box center [230, 564] width 76 height 25
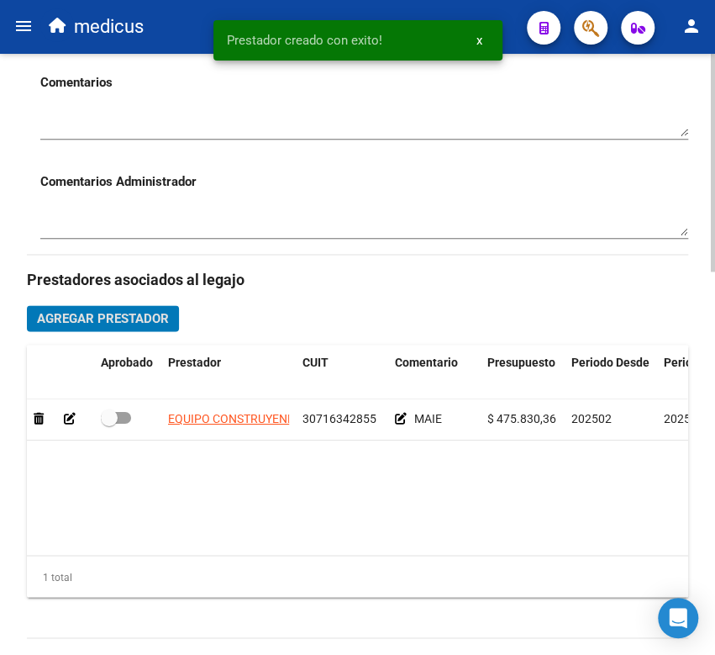
click at [67, 324] on span "Agregar Prestador" at bounding box center [103, 318] width 132 height 15
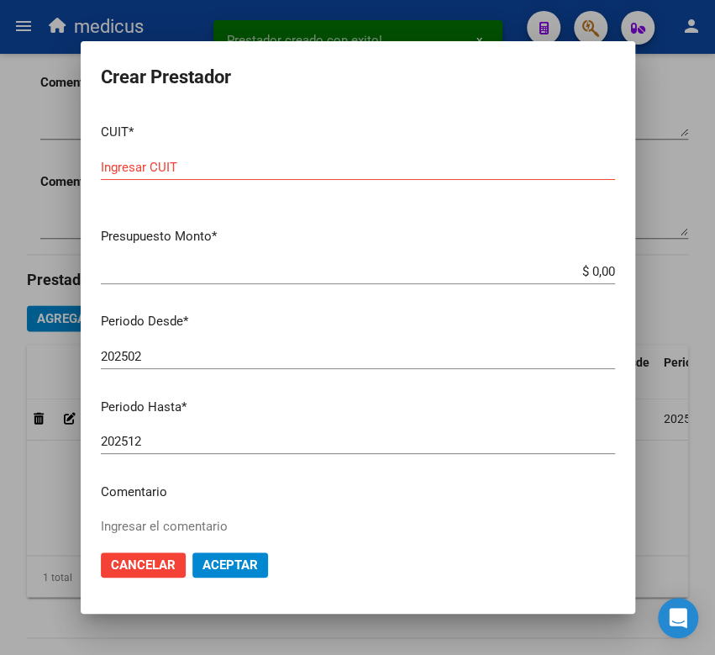
drag, startPoint x: 563, startPoint y: 266, endPoint x: 612, endPoint y: 269, distance: 48.8
click at [612, 269] on mat-dialog-content "CUIT * Ingresar CUIT Presupuesto Monto * $ 0,00 Ingresar el monto Periodo Desde…" at bounding box center [358, 322] width 555 height 425
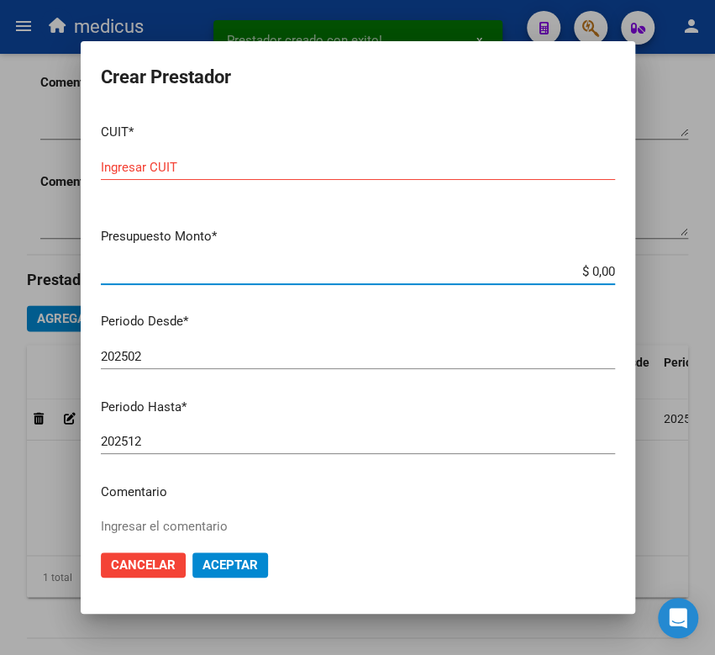
paste input
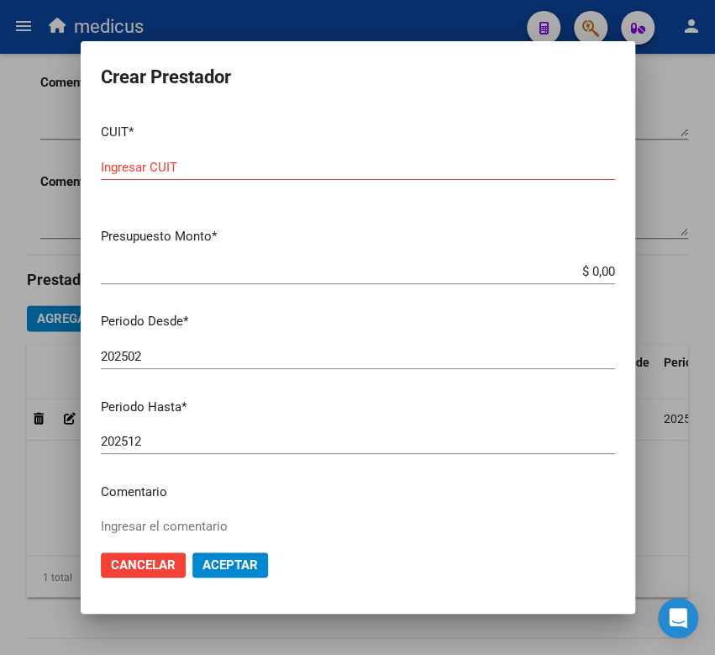
drag, startPoint x: 540, startPoint y: 272, endPoint x: 548, endPoint y: 271, distance: 8.4
click at [540, 272] on input "$ 0,00" at bounding box center [358, 271] width 514 height 15
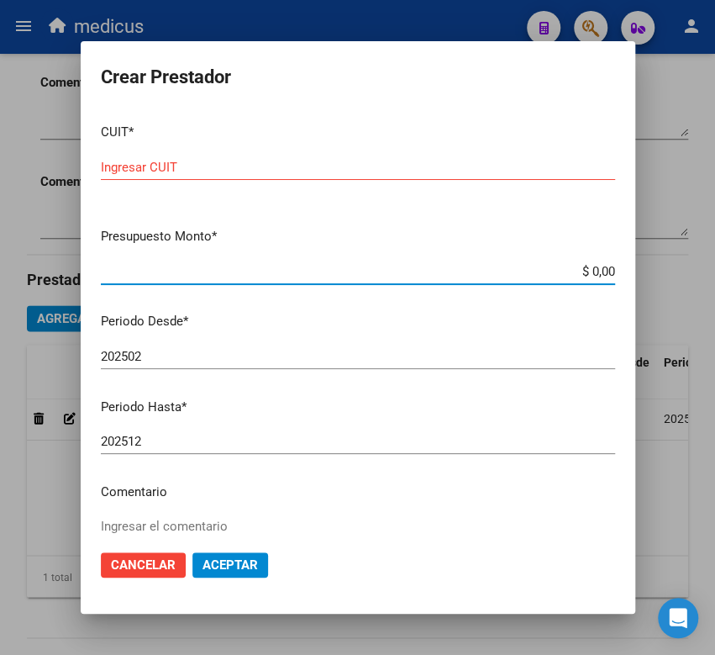
drag, startPoint x: 548, startPoint y: 271, endPoint x: 635, endPoint y: 278, distance: 87.7
click at [635, 278] on div "Crear Prestador CUIT * Ingresar CUIT Presupuesto Monto * $ 0,00 Ingresar el mon…" at bounding box center [357, 327] width 715 height 655
paste input "98.964,88"
type input "$ 98.964,88"
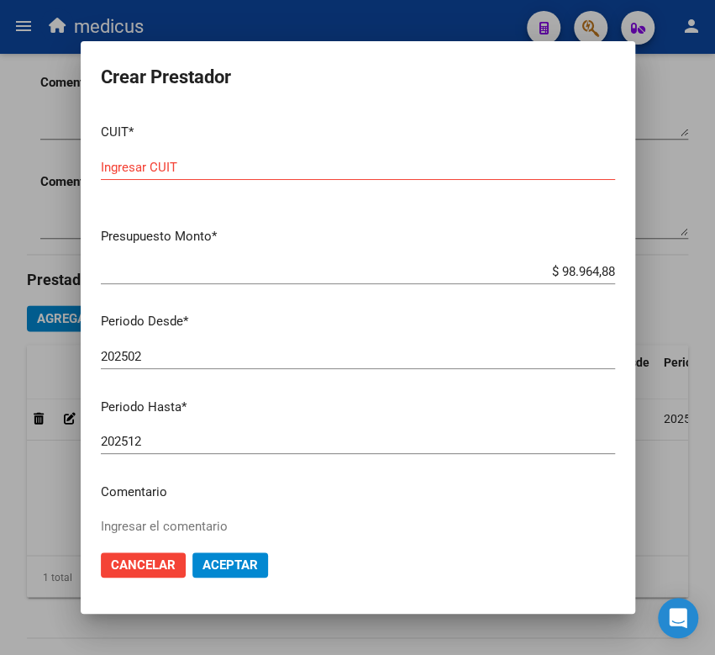
drag, startPoint x: 535, startPoint y: 253, endPoint x: 519, endPoint y: 298, distance: 48.1
click at [535, 253] on mat-dialog-content "CUIT * Ingresar CUIT Presupuesto Monto * $ 98.964,88 Ingresar el monto Periodo …" at bounding box center [358, 322] width 555 height 425
click at [269, 168] on input "Ingresar CUIT" at bounding box center [358, 167] width 514 height 15
paste input "27-32480172-9"
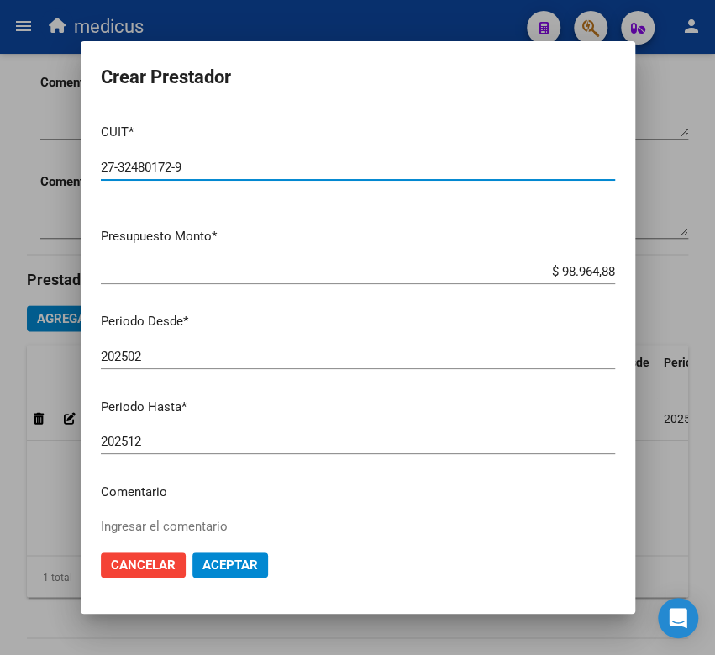
type input "27-32480172-9"
click at [277, 346] on div "202502 Ingresar el periodo" at bounding box center [358, 356] width 514 height 25
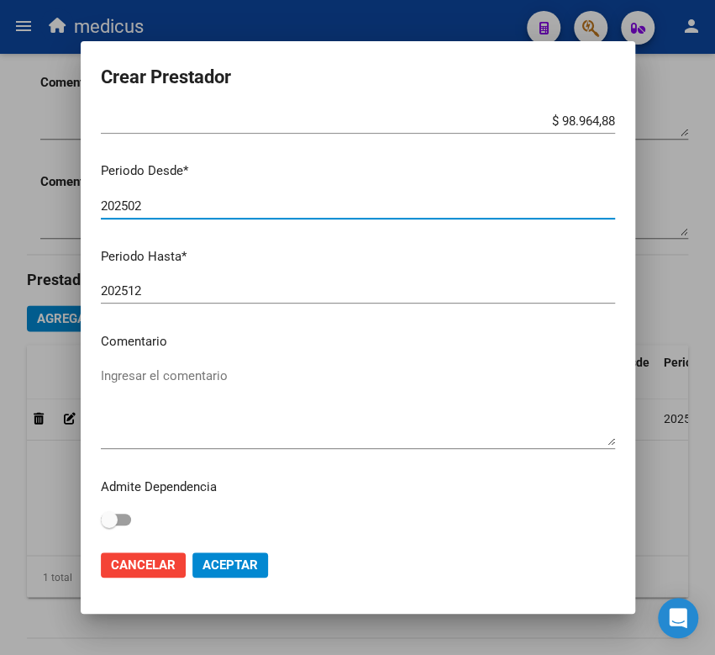
click at [206, 393] on textarea "Ingresar el comentario" at bounding box center [358, 405] width 514 height 79
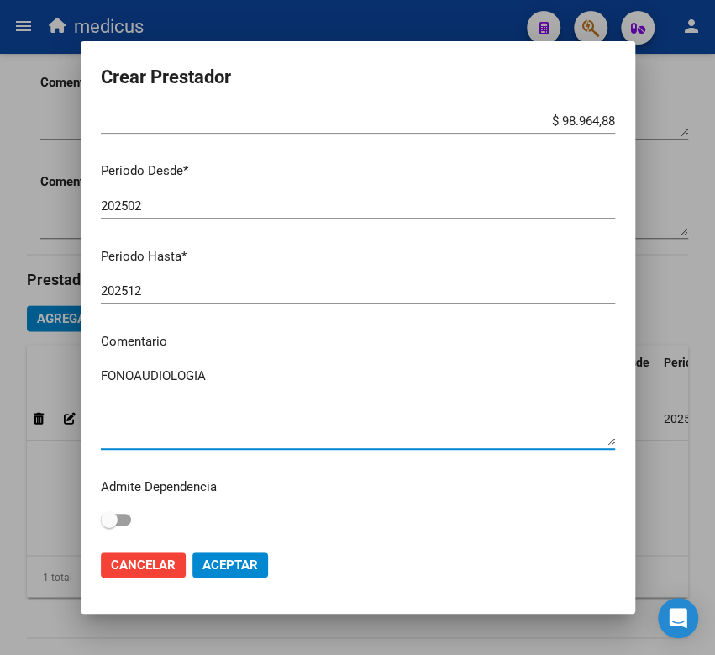
type textarea "FONOAUDIOLOGIA"
click at [232, 557] on span "Aceptar" at bounding box center [230, 564] width 55 height 15
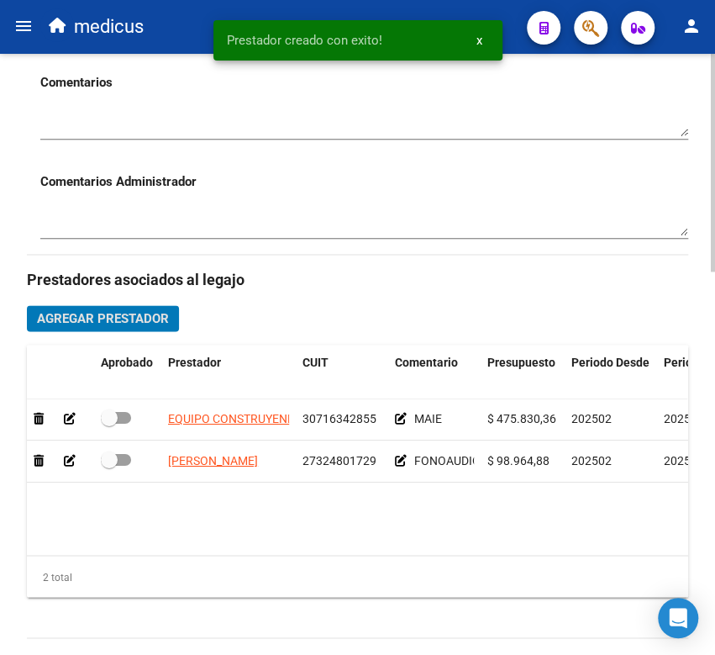
click at [45, 319] on span "Agregar Prestador" at bounding box center [103, 318] width 132 height 15
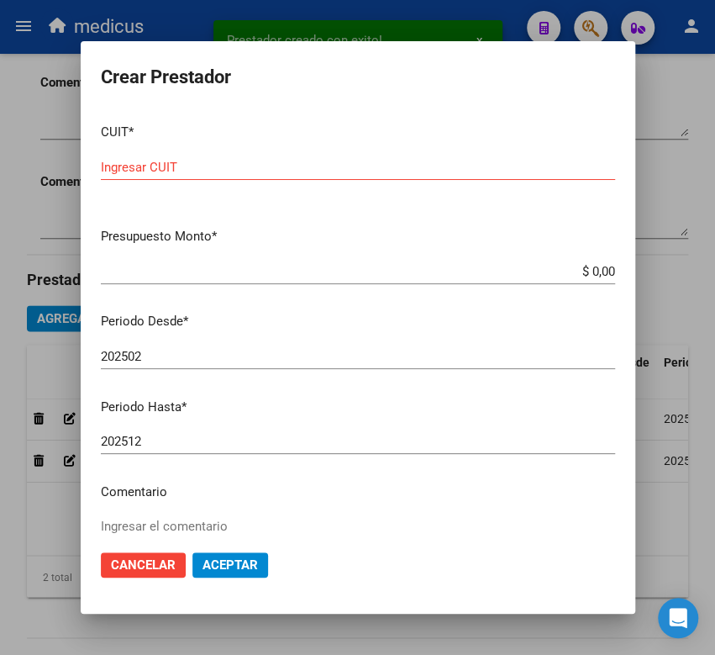
drag, startPoint x: 340, startPoint y: 182, endPoint x: 340, endPoint y: 173, distance: 8.4
click at [340, 182] on div "Ingresar CUIT" at bounding box center [358, 175] width 514 height 41
click at [340, 173] on input "Ingresar CUIT" at bounding box center [358, 167] width 514 height 15
paste input "27-17273709-4"
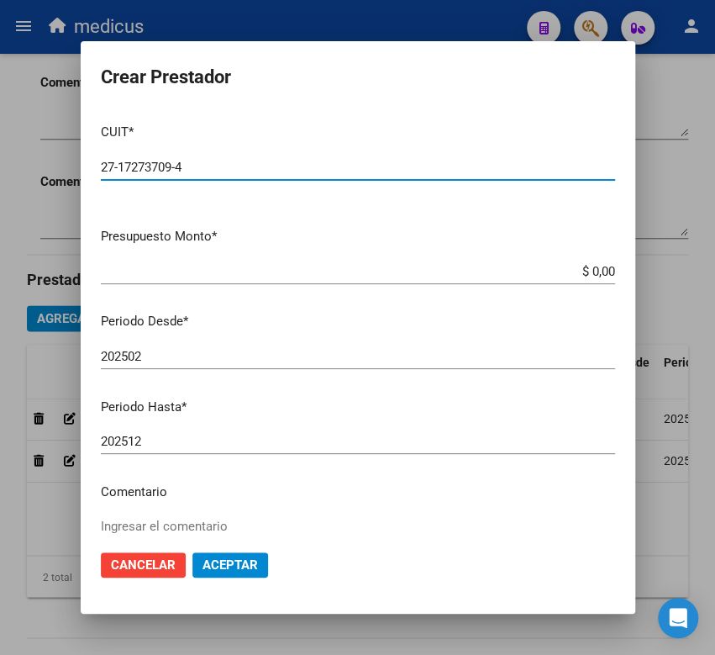
type input "27-17273709-4"
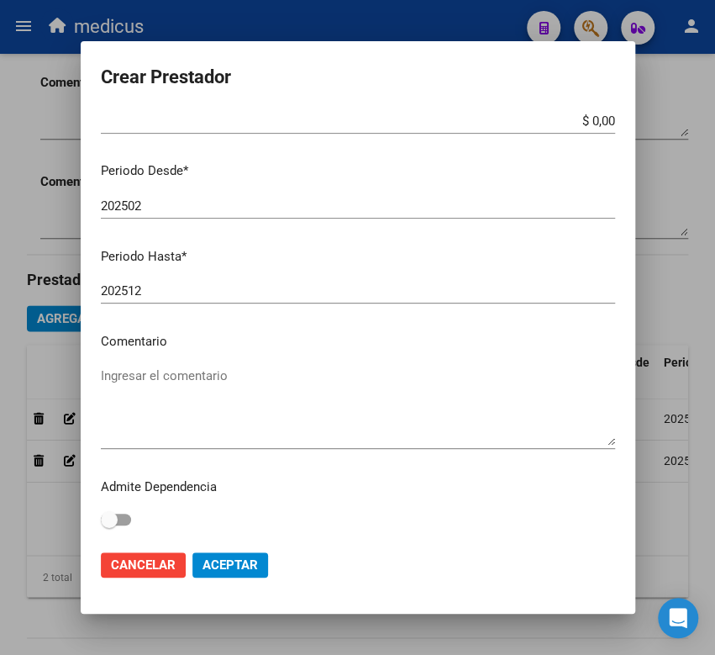
click at [340, 408] on textarea "Ingresar el comentario" at bounding box center [358, 405] width 514 height 79
paste textarea "MII: PSICOLOGIA"
type textarea "MII: PSICOLOGIA"
click at [174, 394] on textarea "MII: PSICOLOGIA" at bounding box center [358, 405] width 514 height 79
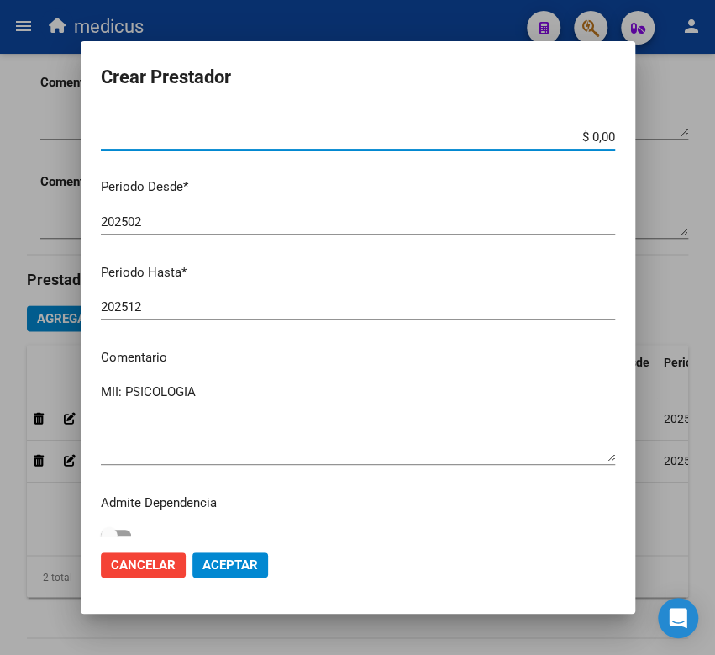
scroll to position [110, 0]
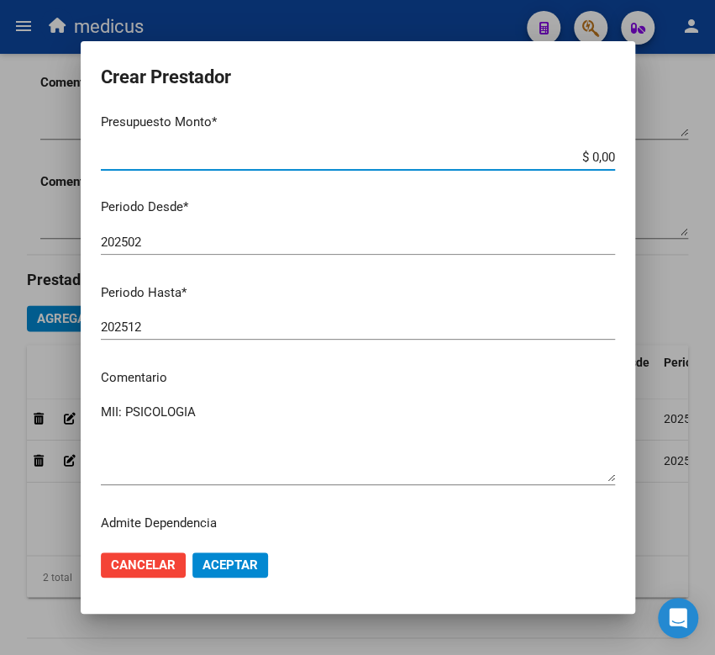
drag, startPoint x: 557, startPoint y: 124, endPoint x: 609, endPoint y: 123, distance: 52.1
click at [609, 123] on mat-dialog-content "CUIT * 27-17273709-4 Ingresar CUIT ARCA Padrón Presupuesto Monto * $ 0,00 Ingre…" at bounding box center [358, 322] width 555 height 425
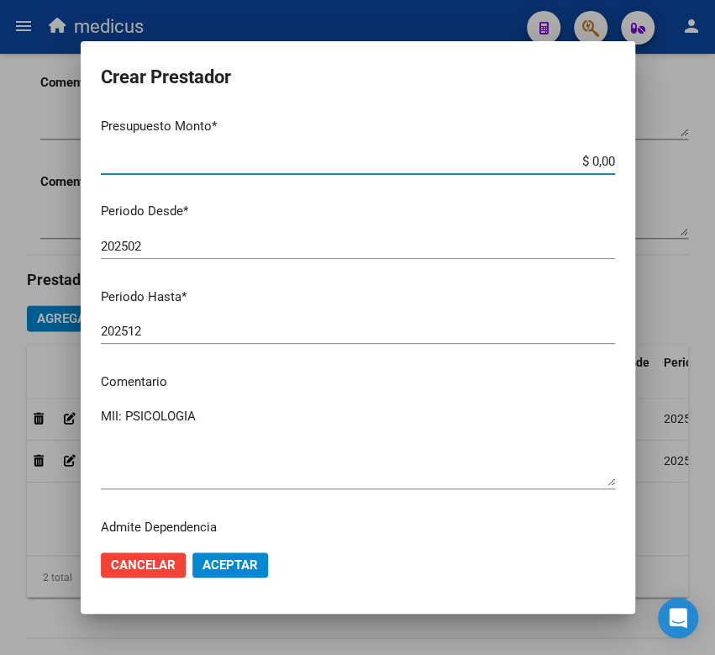
paste input "98.964,88"
drag, startPoint x: 484, startPoint y: 161, endPoint x: 684, endPoint y: 161, distance: 200.0
click at [684, 161] on div "Crear Prestador CUIT * 27-17273709-4 Ingresar CUIT ARCA Padrón Presupuesto Mont…" at bounding box center [357, 327] width 715 height 655
paste input "98.964,88"
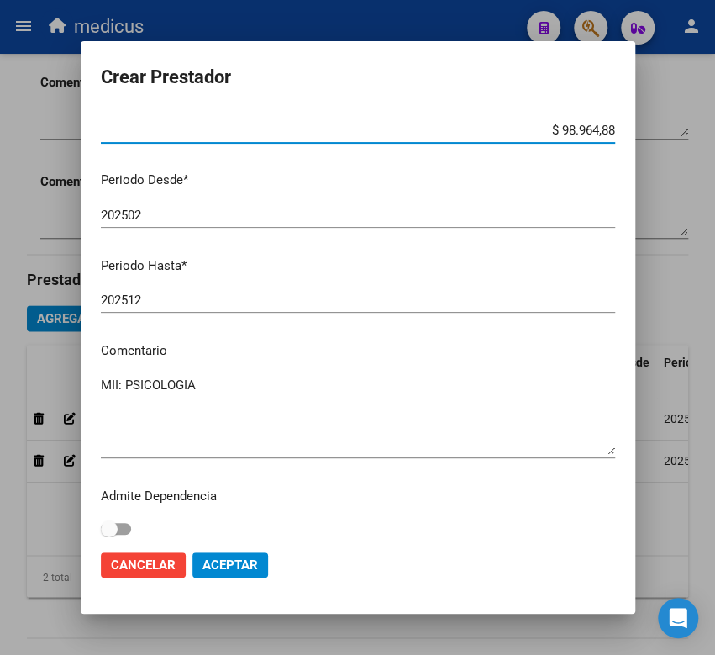
scroll to position [150, 0]
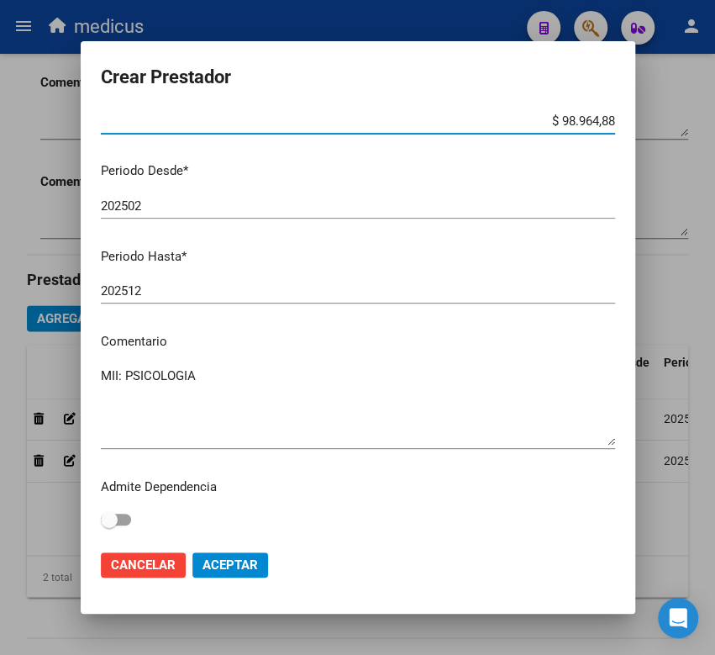
type input "$ 98.964,88"
click at [239, 566] on span "Aceptar" at bounding box center [230, 564] width 55 height 15
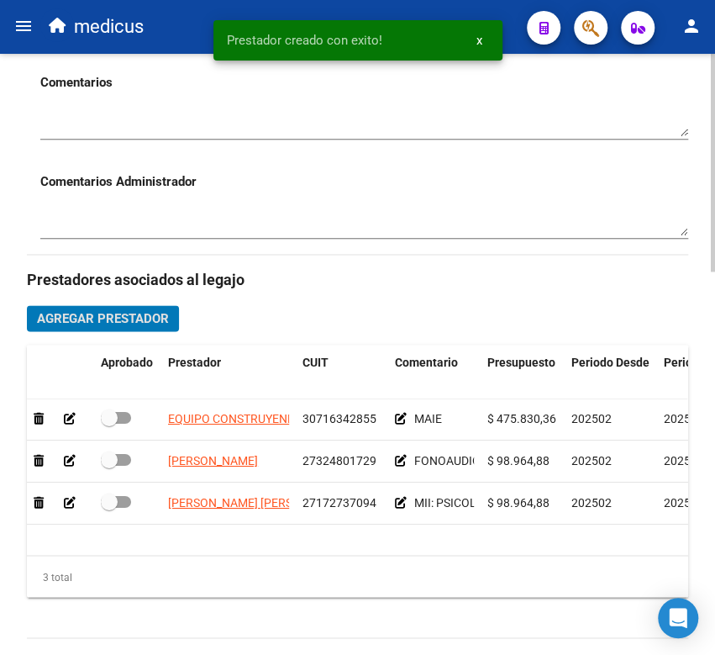
click at [53, 323] on span "Agregar Prestador" at bounding box center [103, 318] width 132 height 15
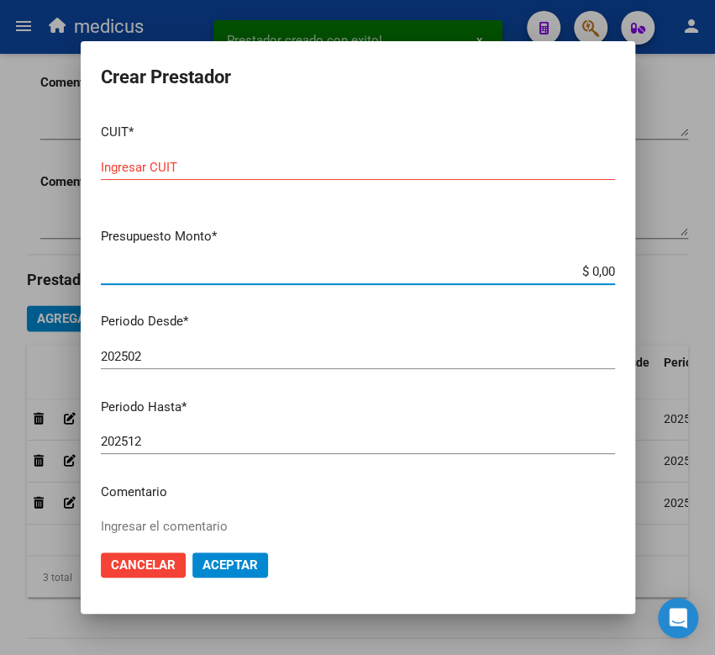
paste input "98.964,88"
drag, startPoint x: 561, startPoint y: 276, endPoint x: 655, endPoint y: 271, distance: 94.3
click at [595, 271] on input "$ 0,00" at bounding box center [358, 271] width 514 height 15
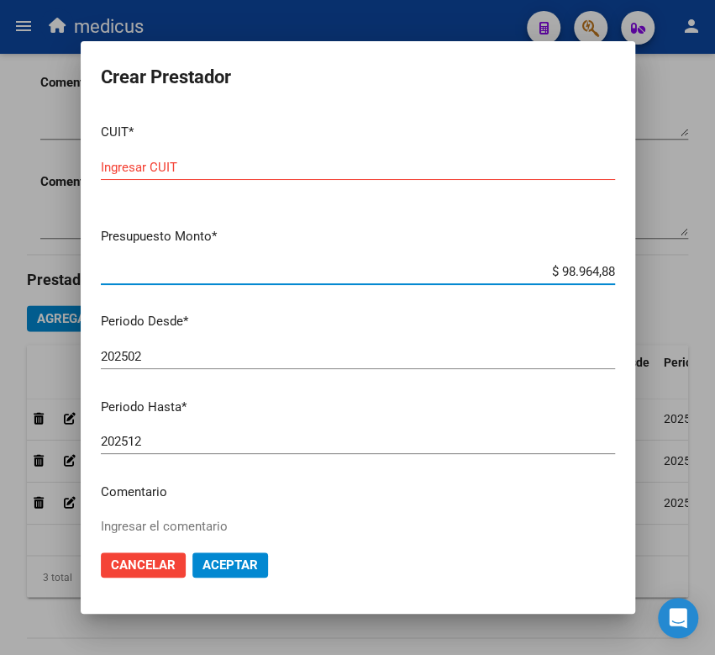
type input "$ 98.964,88"
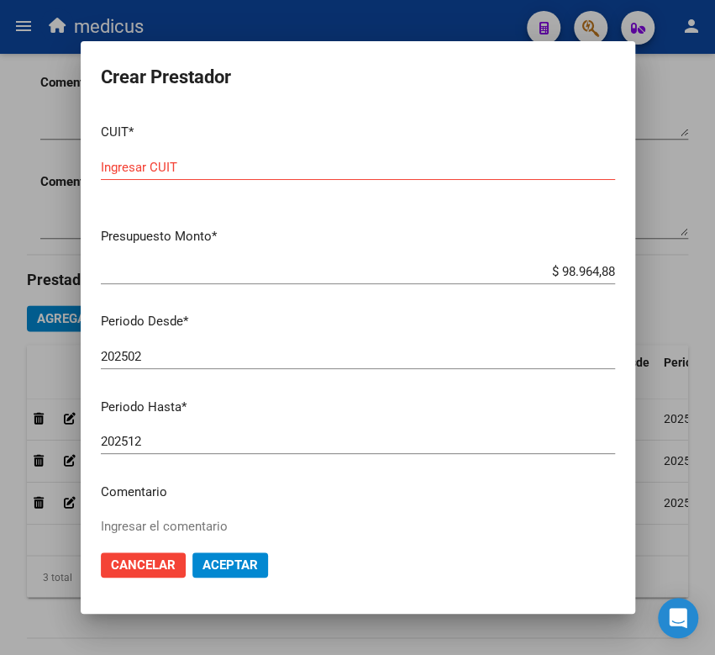
click at [403, 170] on input "Ingresar CUIT" at bounding box center [358, 167] width 514 height 15
paste input "27-32575673-5"
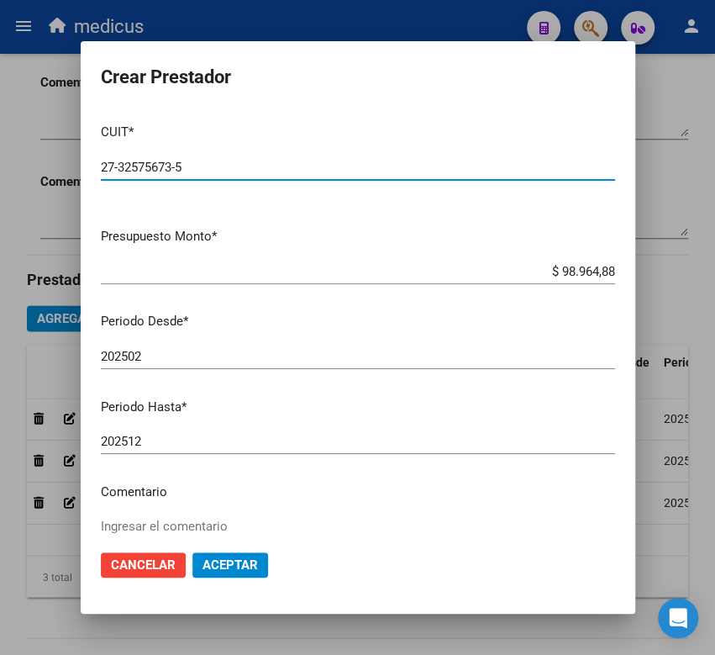
type input "27-32575673-5"
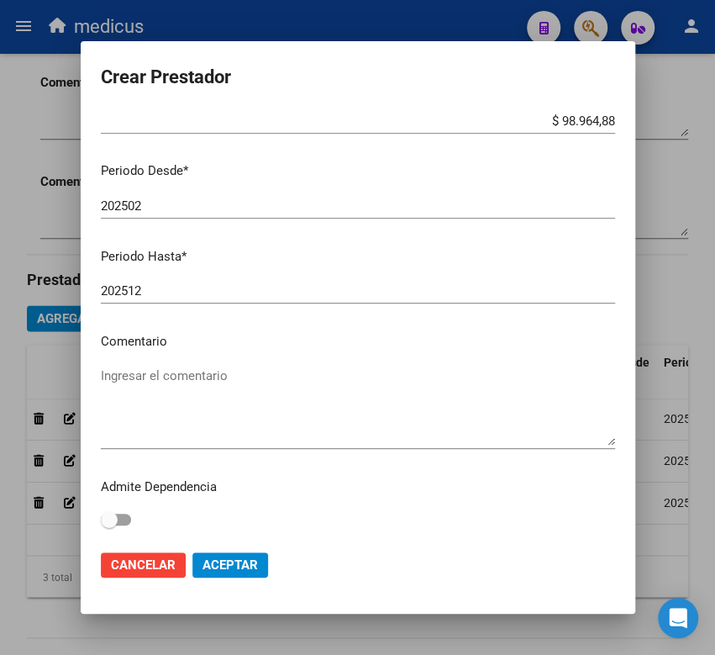
click at [402, 394] on textarea "Ingresar el comentario" at bounding box center [358, 405] width 514 height 79
paste textarea "MII: PSICOPEDAGOGIA"
type textarea "MII: PSICOPEDAGOGIA"
click at [229, 567] on span "Aceptar" at bounding box center [230, 564] width 55 height 15
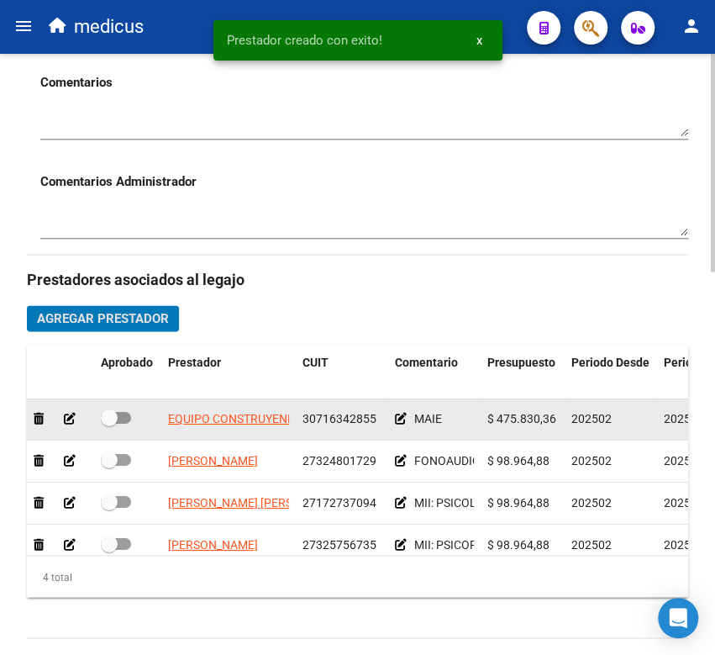
click at [122, 428] on label at bounding box center [116, 418] width 30 height 20
click at [109, 424] on input "checkbox" at bounding box center [108, 424] width 1 height 1
checkbox input "true"
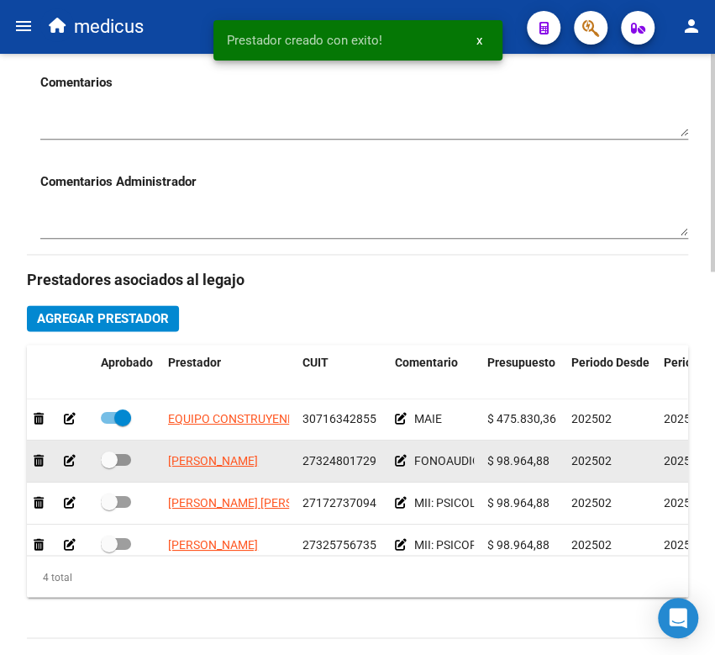
click at [126, 470] on label at bounding box center [116, 460] width 30 height 20
click at [109, 466] on input "checkbox" at bounding box center [108, 466] width 1 height 1
checkbox input "true"
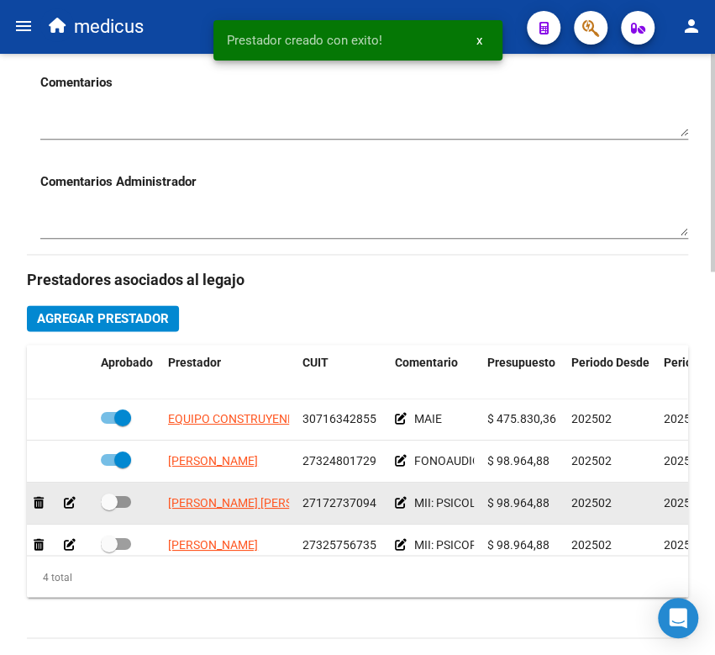
click at [114, 509] on span at bounding box center [109, 501] width 17 height 17
click at [109, 508] on input "checkbox" at bounding box center [108, 508] width 1 height 1
checkbox input "true"
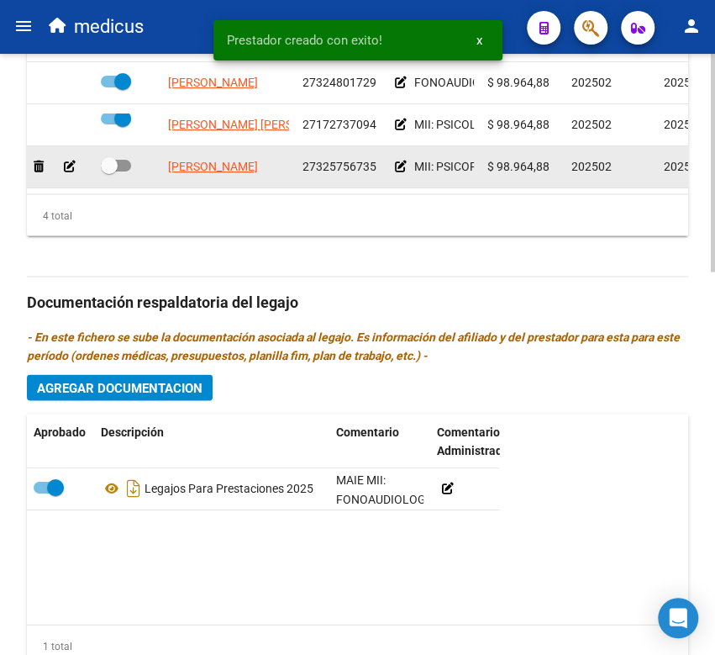
scroll to position [835, 0]
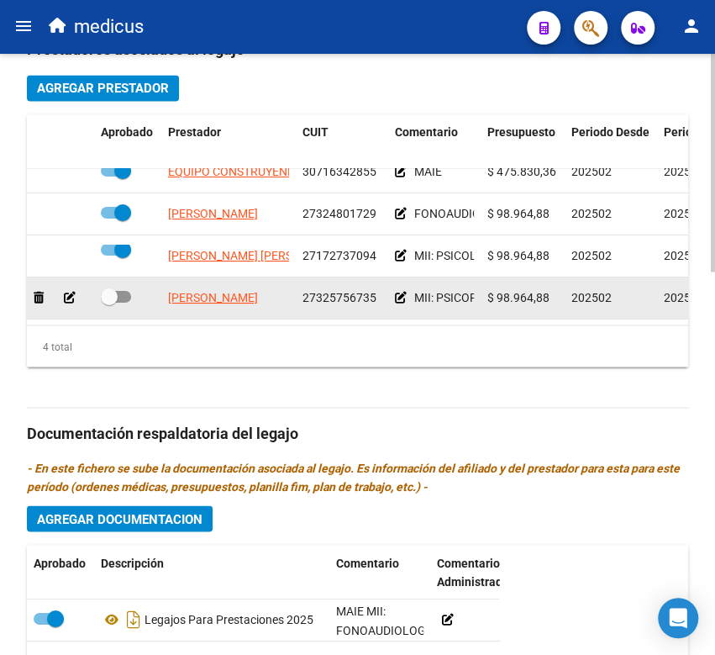
click at [119, 291] on span at bounding box center [116, 297] width 30 height 12
click at [109, 303] on input "checkbox" at bounding box center [108, 303] width 1 height 1
checkbox input "true"
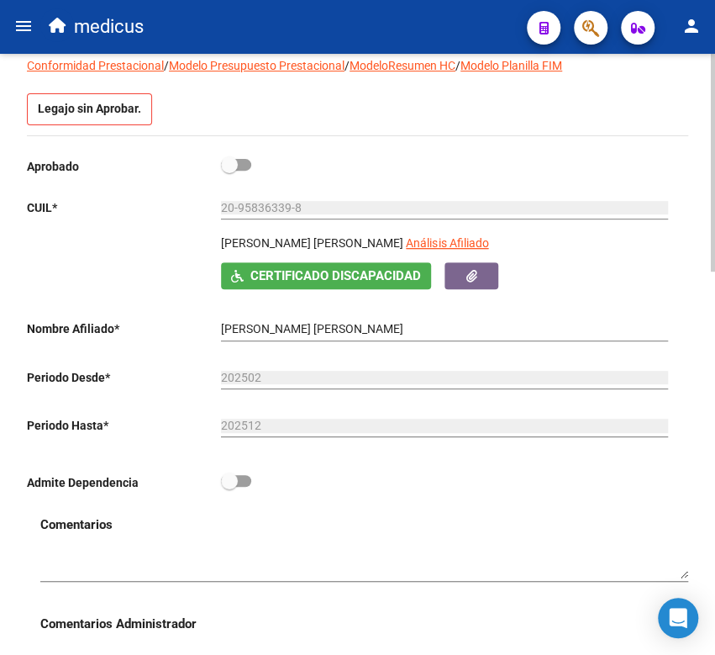
scroll to position [0, 0]
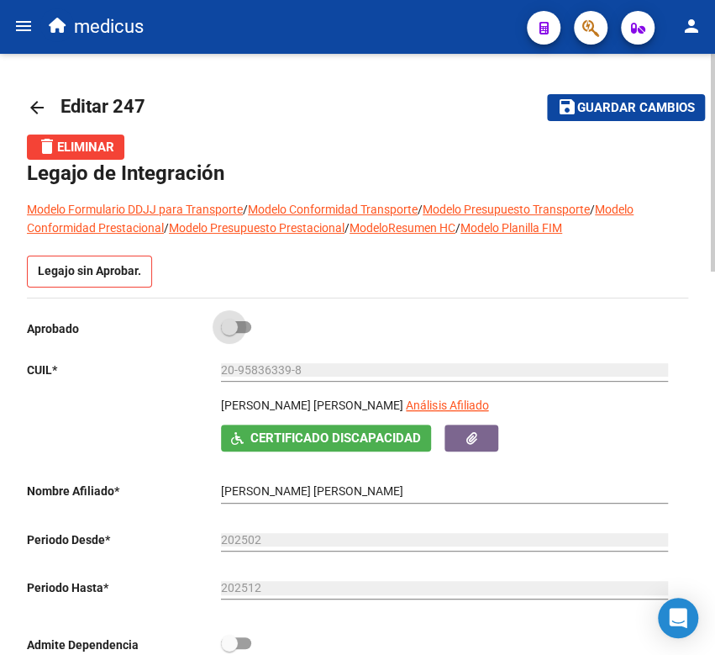
click at [239, 325] on span at bounding box center [236, 327] width 30 height 12
click at [229, 333] on input "checkbox" at bounding box center [229, 333] width 1 height 1
checkbox input "true"
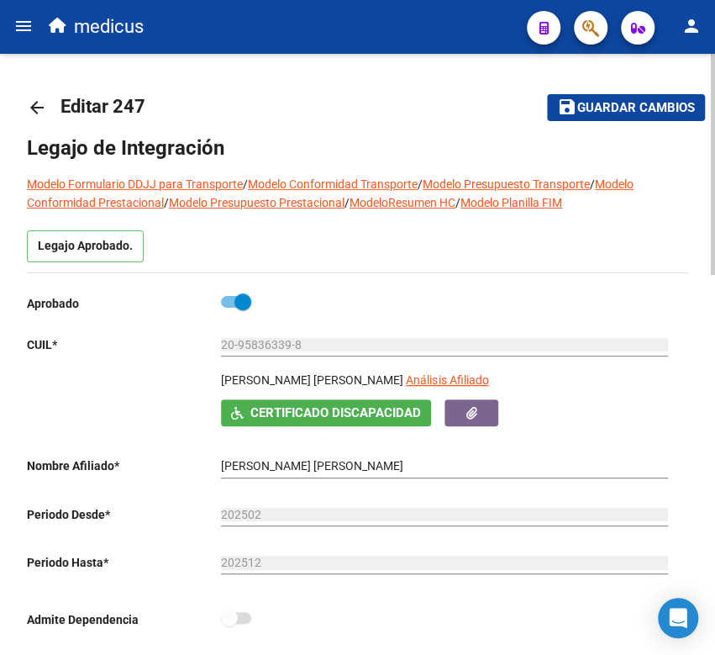
click at [594, 108] on span "Guardar cambios" at bounding box center [636, 108] width 118 height 15
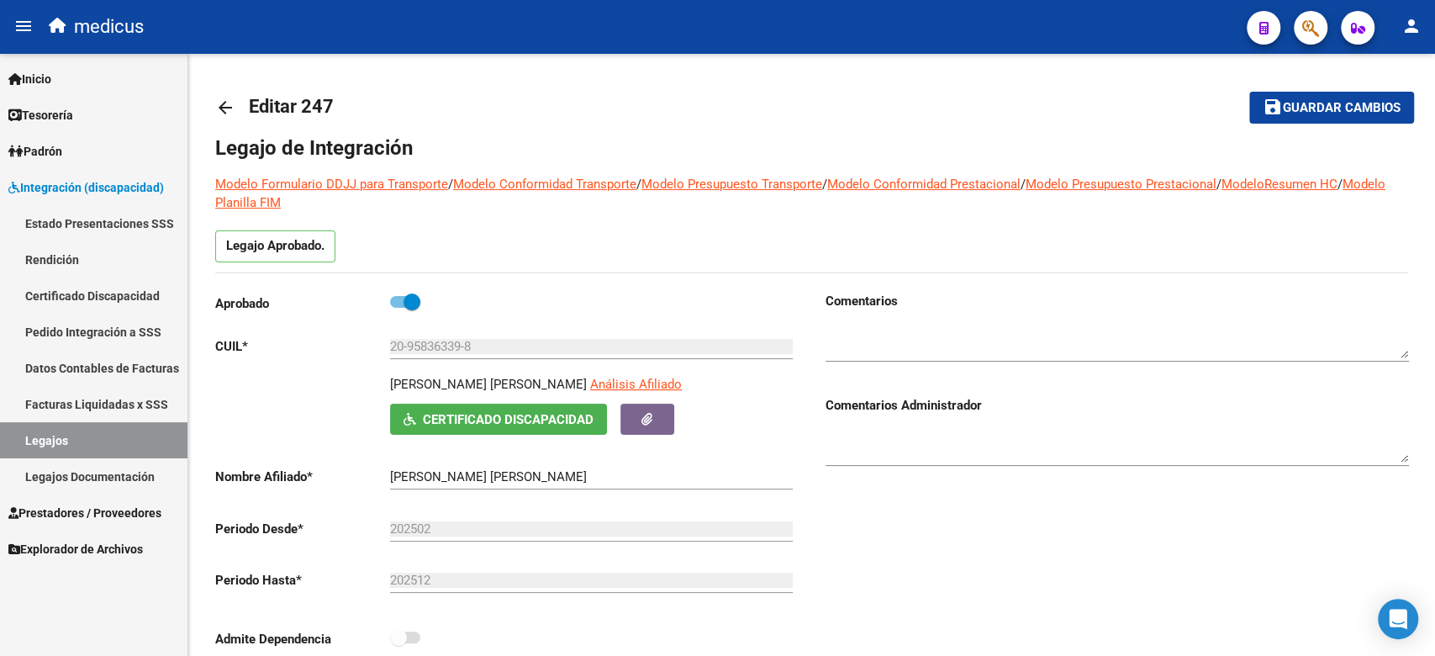
click at [558, 34] on div "medicus" at bounding box center [636, 26] width 1193 height 37
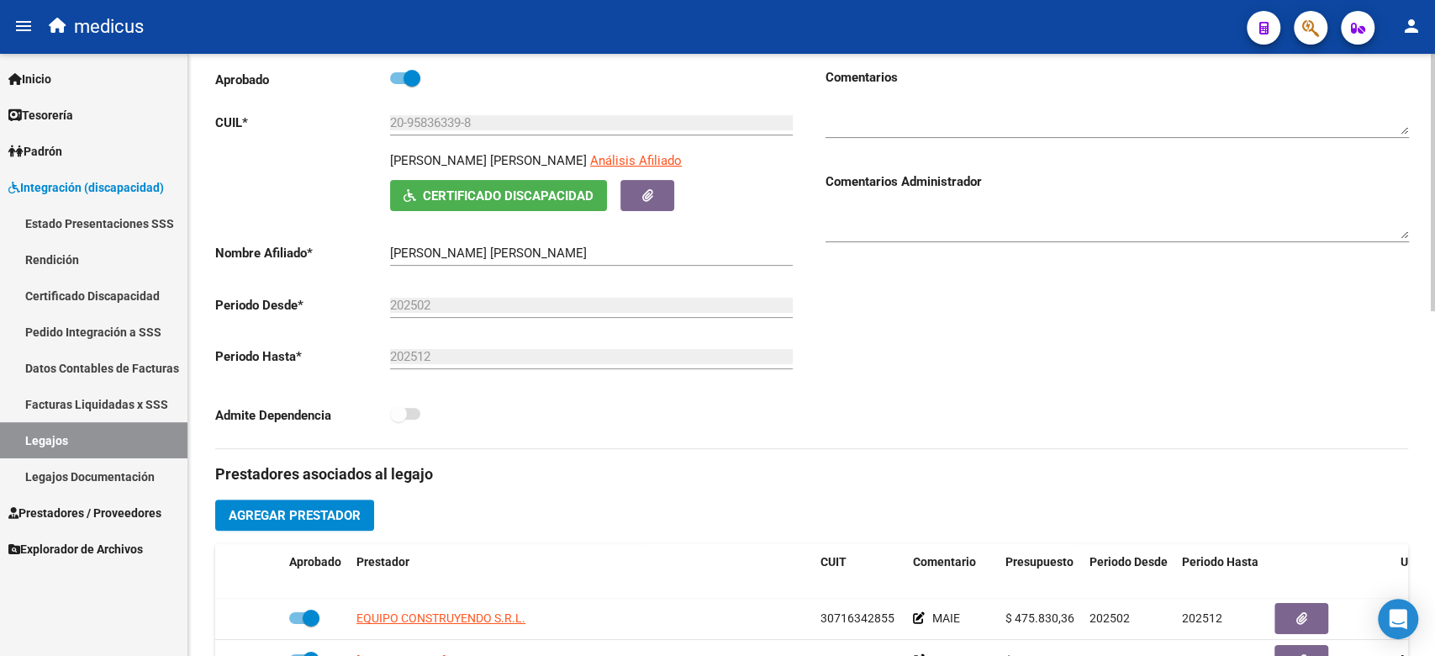
click at [481, 294] on div "202502 Ej: 202203" at bounding box center [591, 300] width 403 height 36
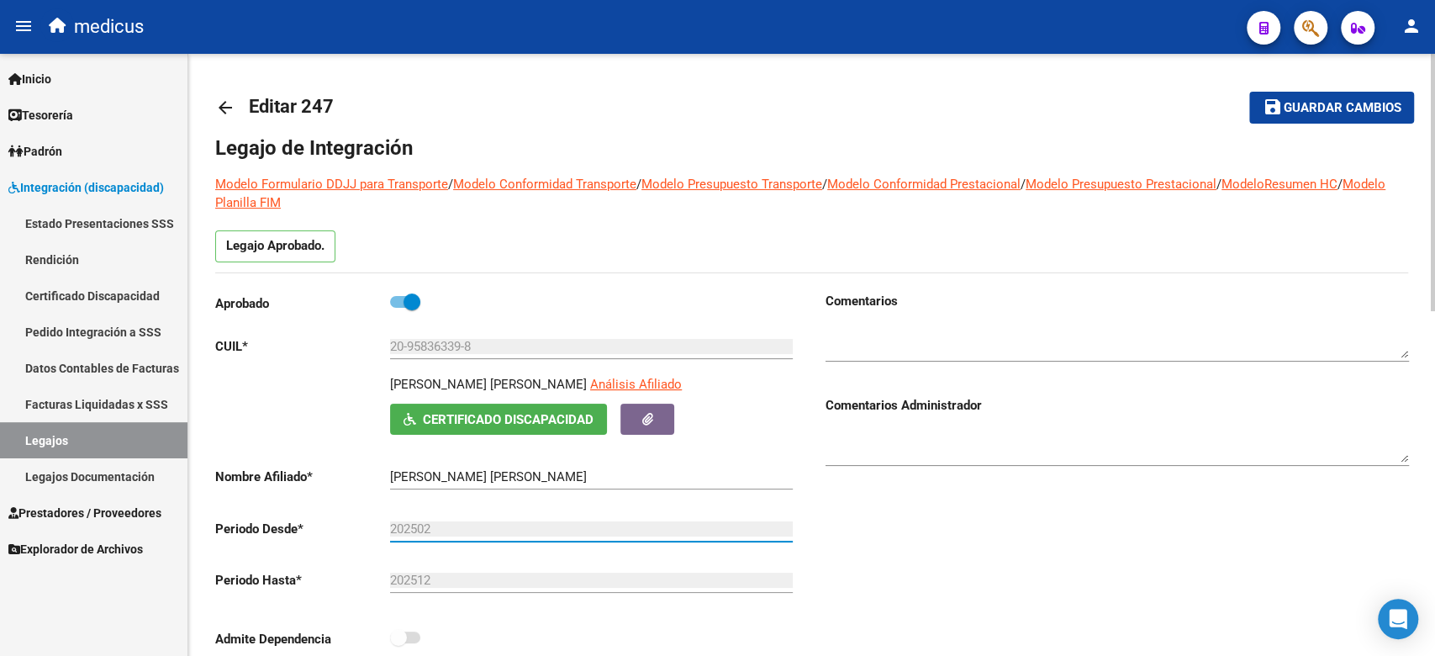
click at [1313, 117] on button "save Guardar cambios" at bounding box center [1331, 107] width 165 height 31
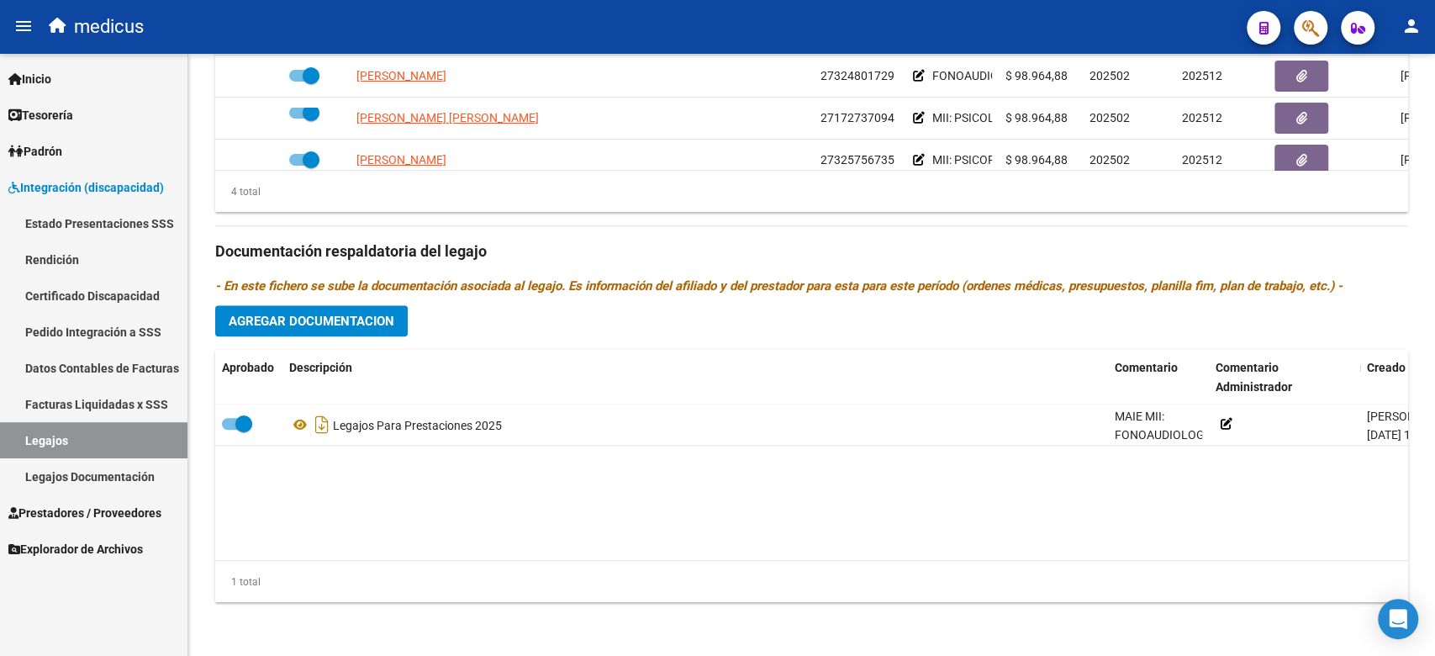
click at [114, 431] on link "Legajos" at bounding box center [93, 440] width 187 height 36
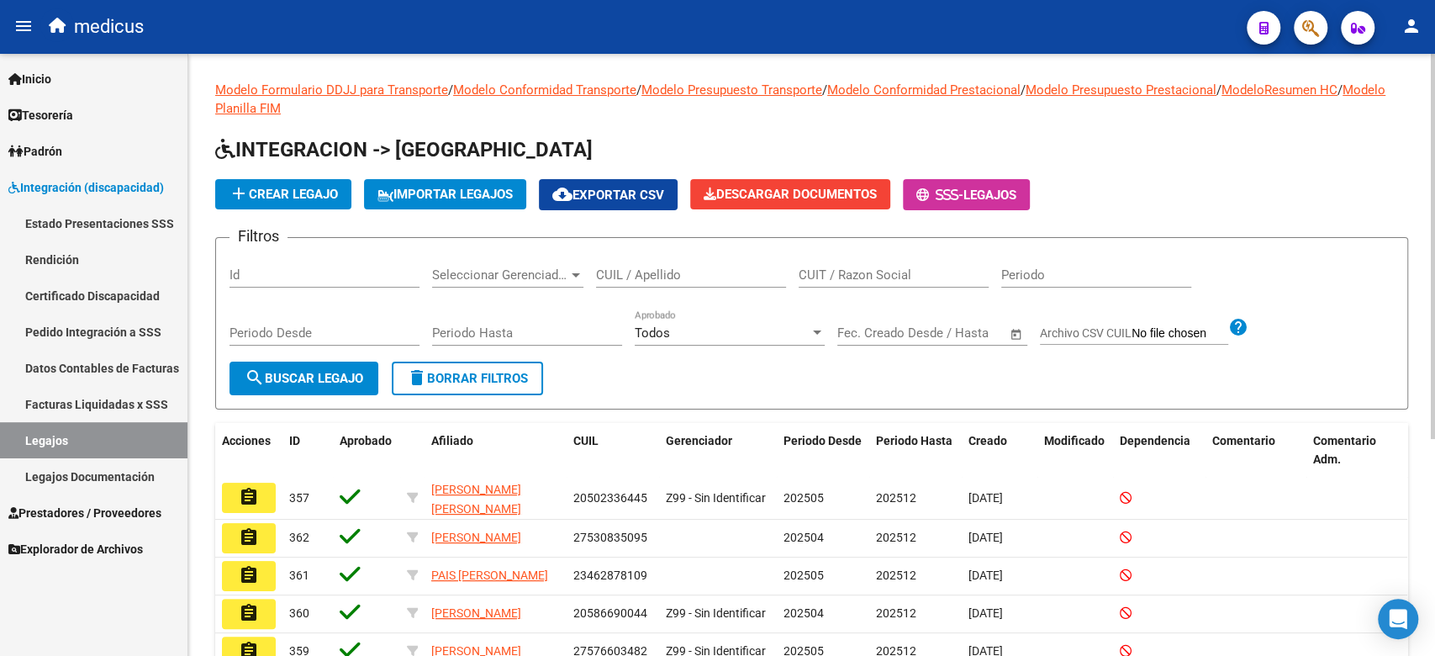
click at [632, 372] on form "Filtros Id Seleccionar Gerenciador Seleccionar Gerenciador CUIL / Apellido CUIT…" at bounding box center [811, 323] width 1193 height 172
click at [621, 269] on input "CUIL / Apellido" at bounding box center [691, 274] width 190 height 15
paste input "20469558704"
type input "20469558704"
click at [319, 383] on span "search Buscar Legajo" at bounding box center [304, 378] width 119 height 15
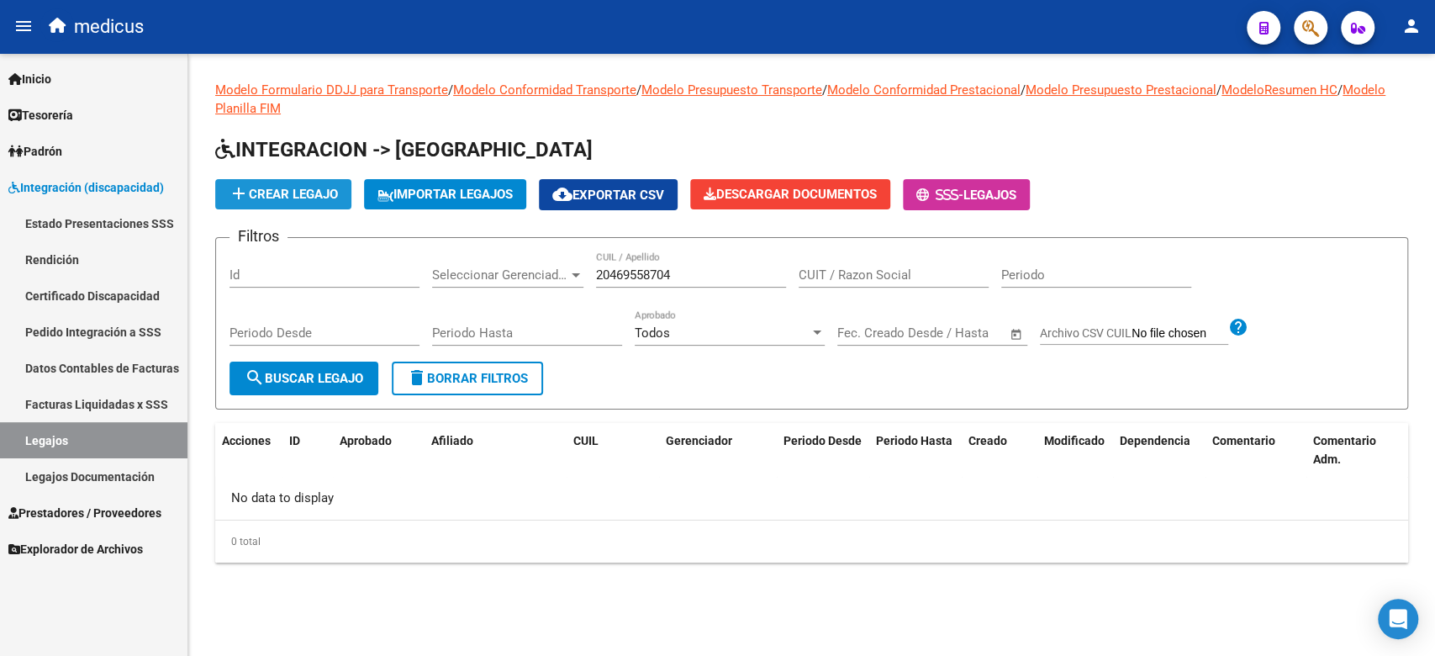
click at [316, 187] on span "add Crear Legajo" at bounding box center [283, 194] width 109 height 15
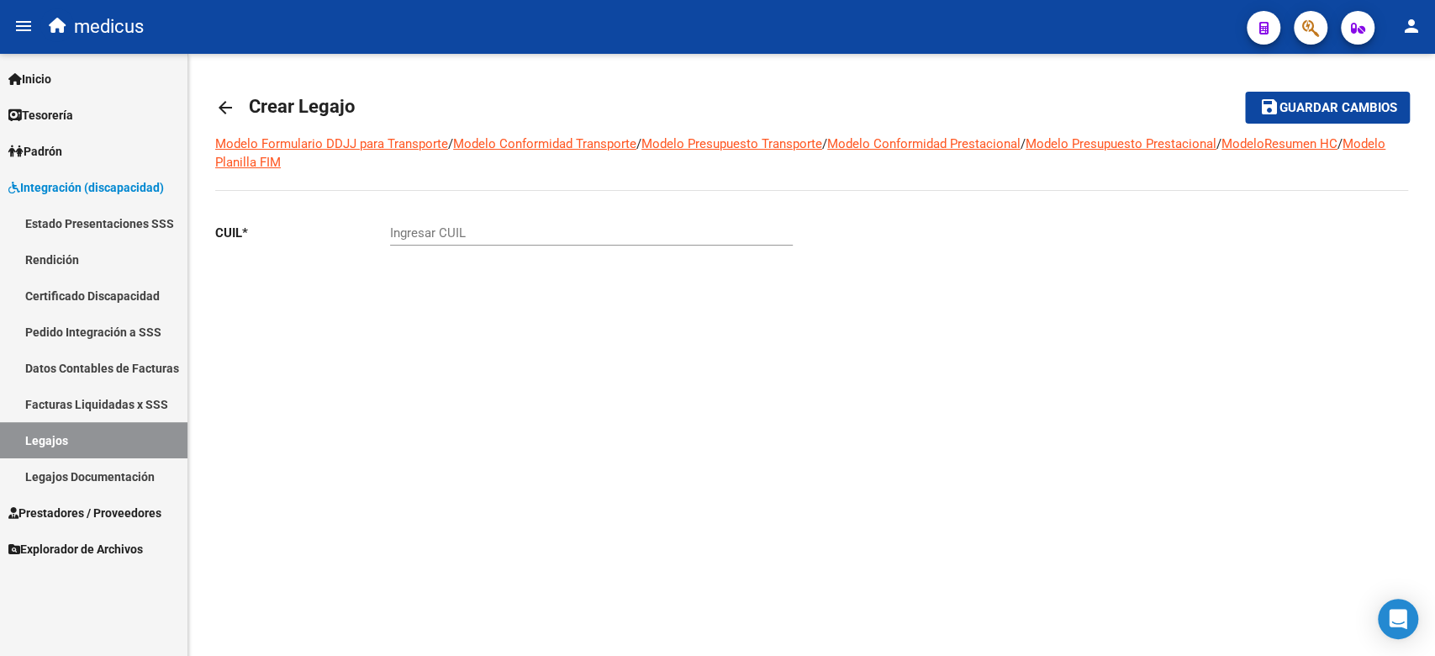
click at [483, 225] on div "Ingresar CUIL" at bounding box center [591, 227] width 403 height 36
paste input "20-46955870-4"
type input "20-46955870-4"
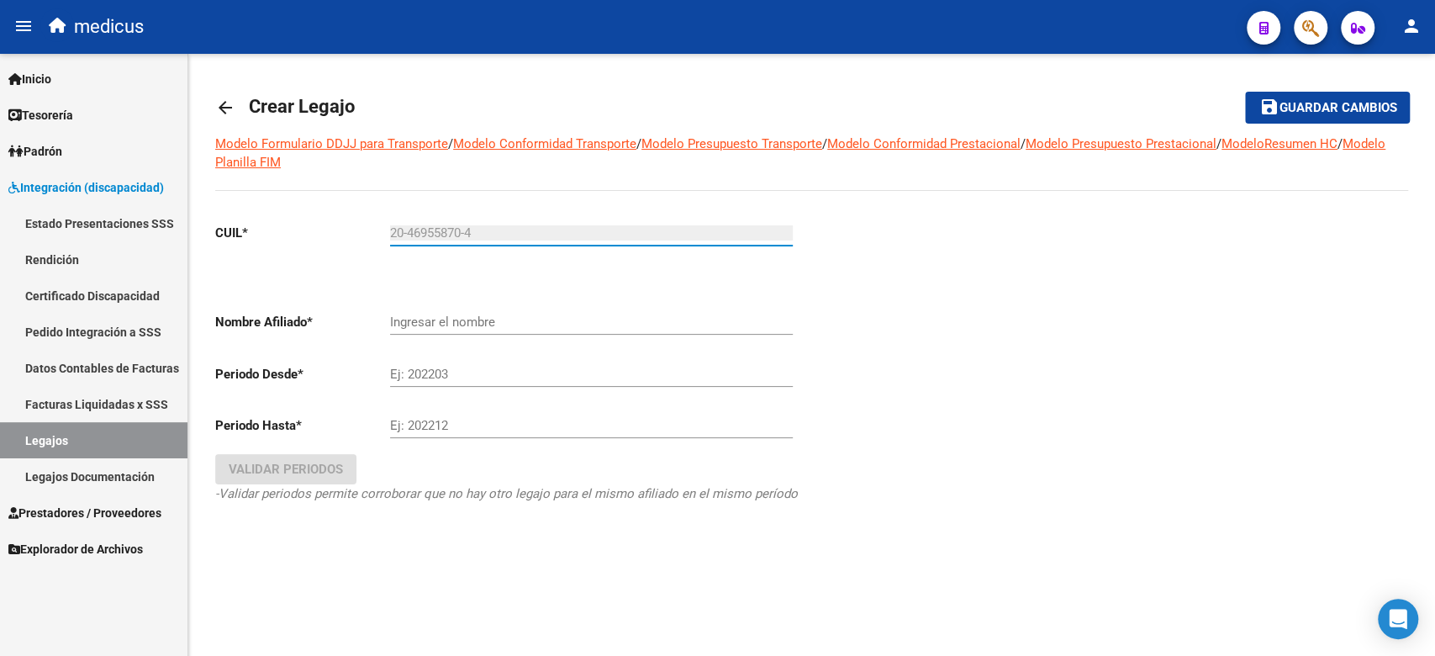
type input "[PERSON_NAME]"
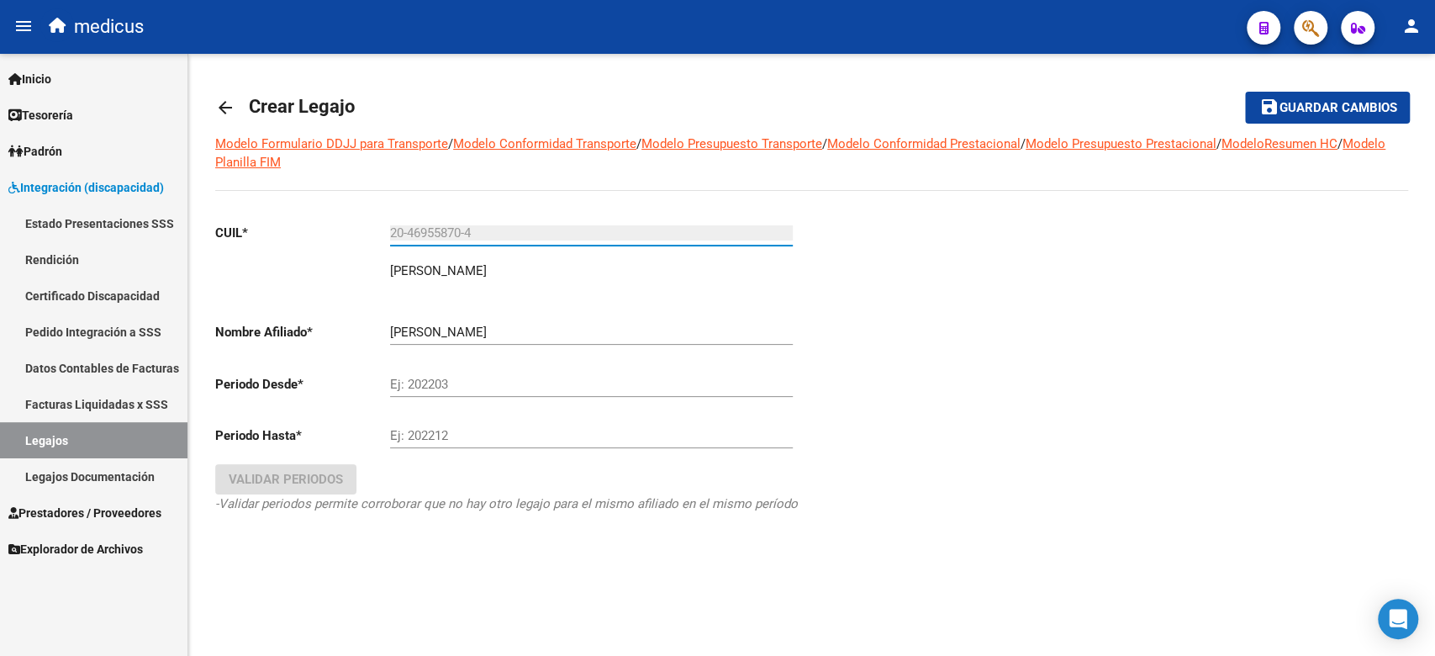
type input "20-46955870-4"
click at [475, 382] on input "Ej: 202203" at bounding box center [591, 384] width 403 height 15
click at [511, 387] on input "Ej: 202203" at bounding box center [591, 384] width 403 height 15
drag, startPoint x: 707, startPoint y: 548, endPoint x: 623, endPoint y: 494, distance: 99.8
click at [707, 548] on div "CUIL * 20-46955870-4 Ingresar CUIL [PERSON_NAME] [PERSON_NAME] Nombre Afiliado …" at bounding box center [506, 384] width 583 height 350
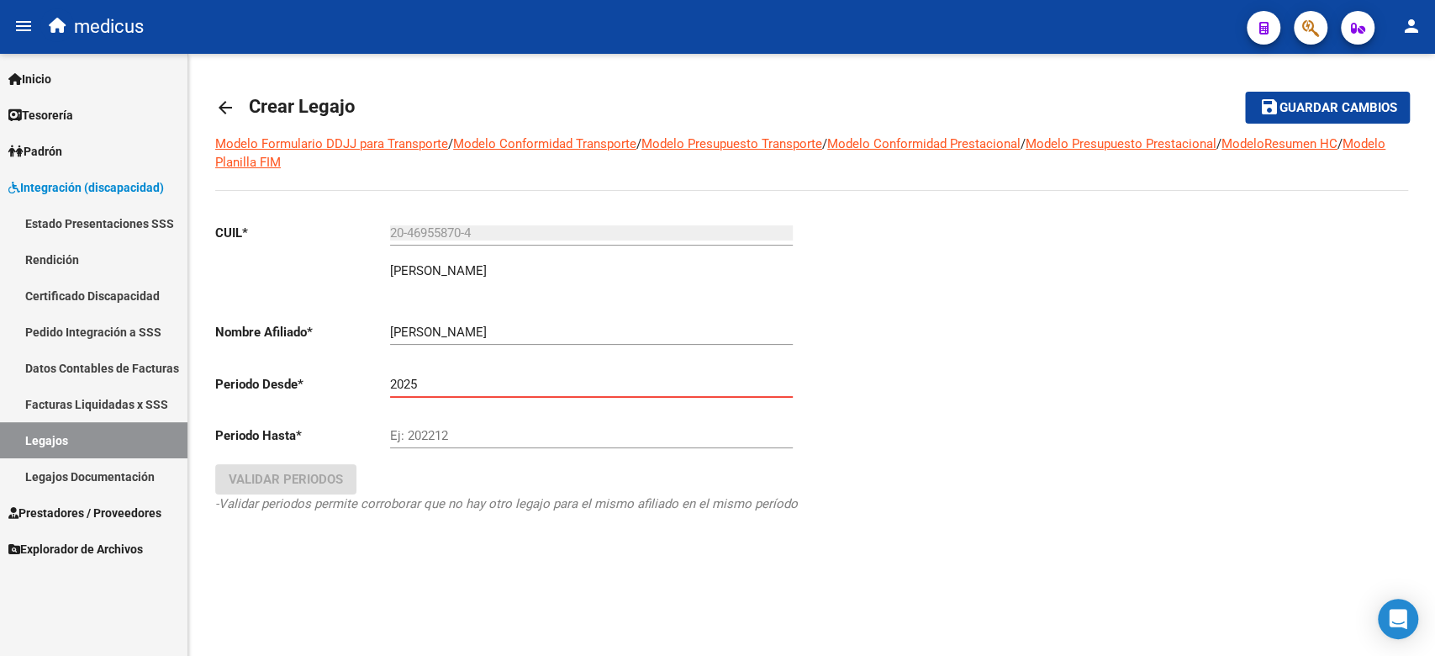
click at [455, 387] on input "2025" at bounding box center [591, 384] width 403 height 15
type input "202509"
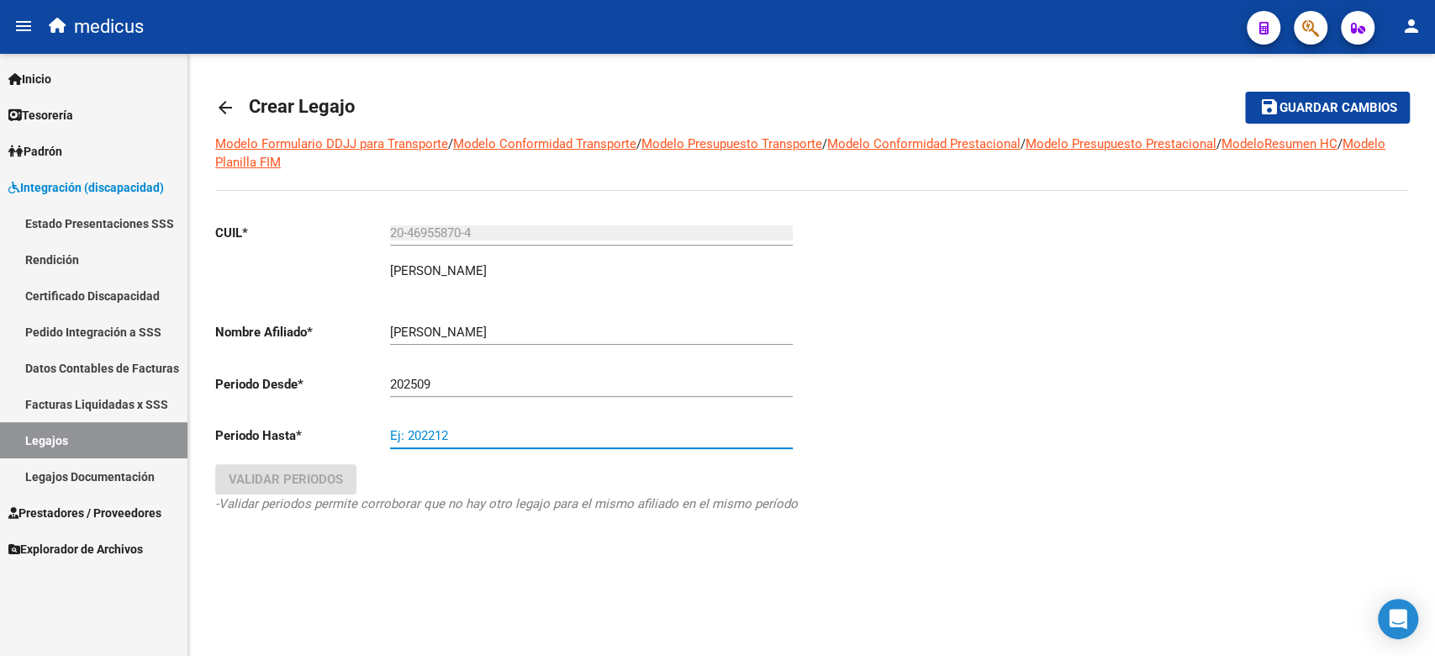
click at [455, 428] on input "Ej: 202212" at bounding box center [591, 435] width 403 height 15
type input "202512"
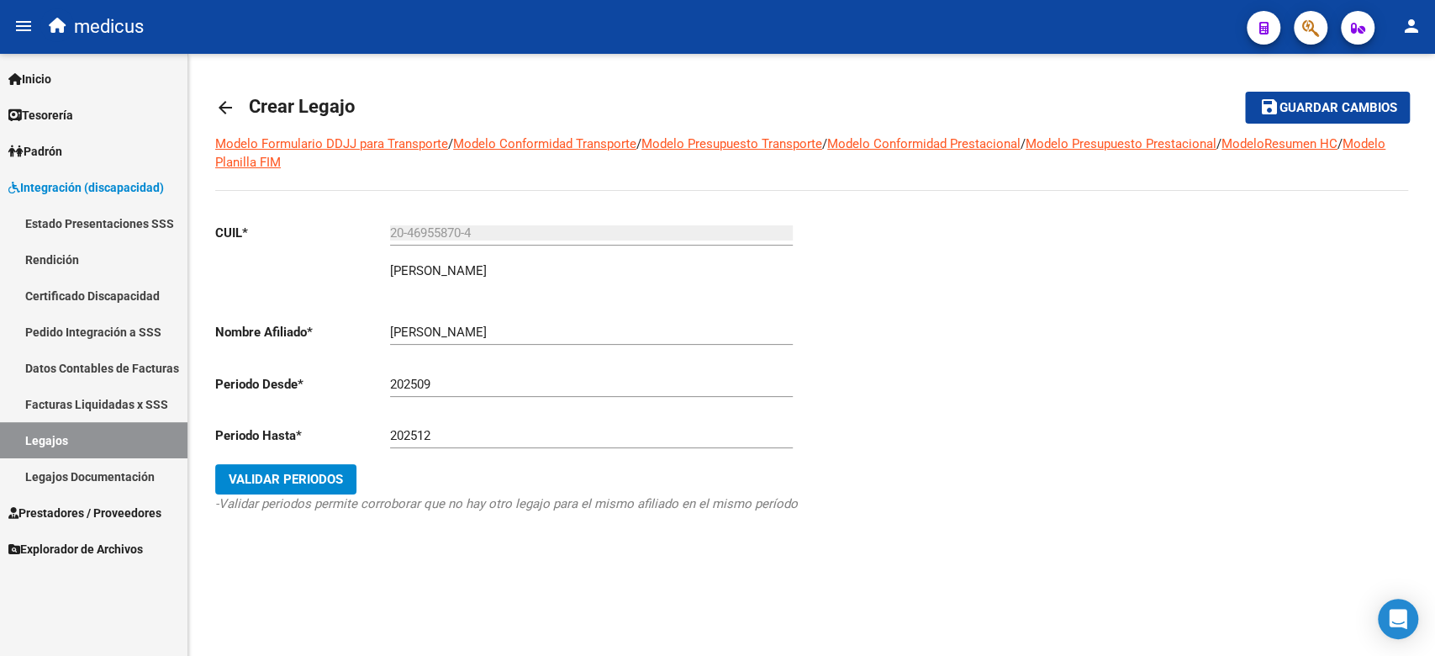
click at [276, 461] on div "CUIL * 20-46955870-4 Ingresar [PERSON_NAME] [PERSON_NAME] Nombre Afiliado * [PE…" at bounding box center [506, 384] width 583 height 350
click at [290, 469] on button "Validar Periodos" at bounding box center [285, 479] width 141 height 30
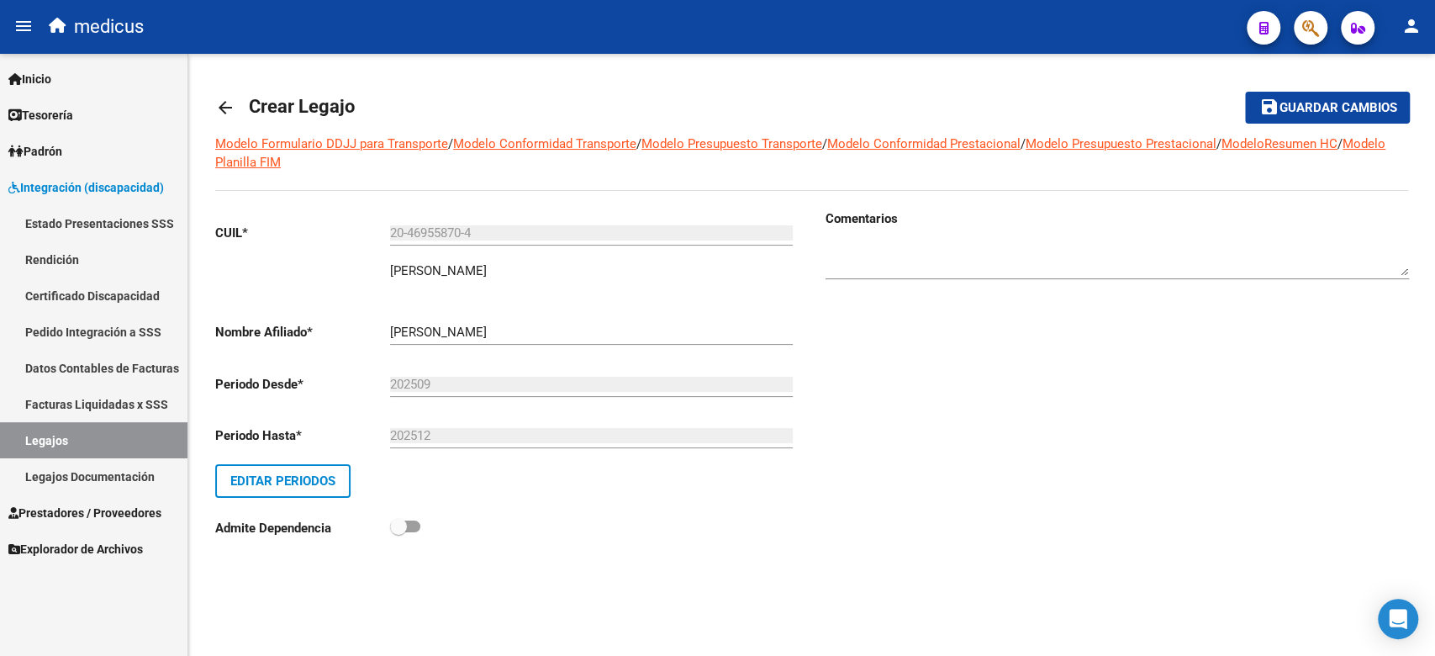
click at [1361, 110] on span "Guardar cambios" at bounding box center [1337, 108] width 118 height 15
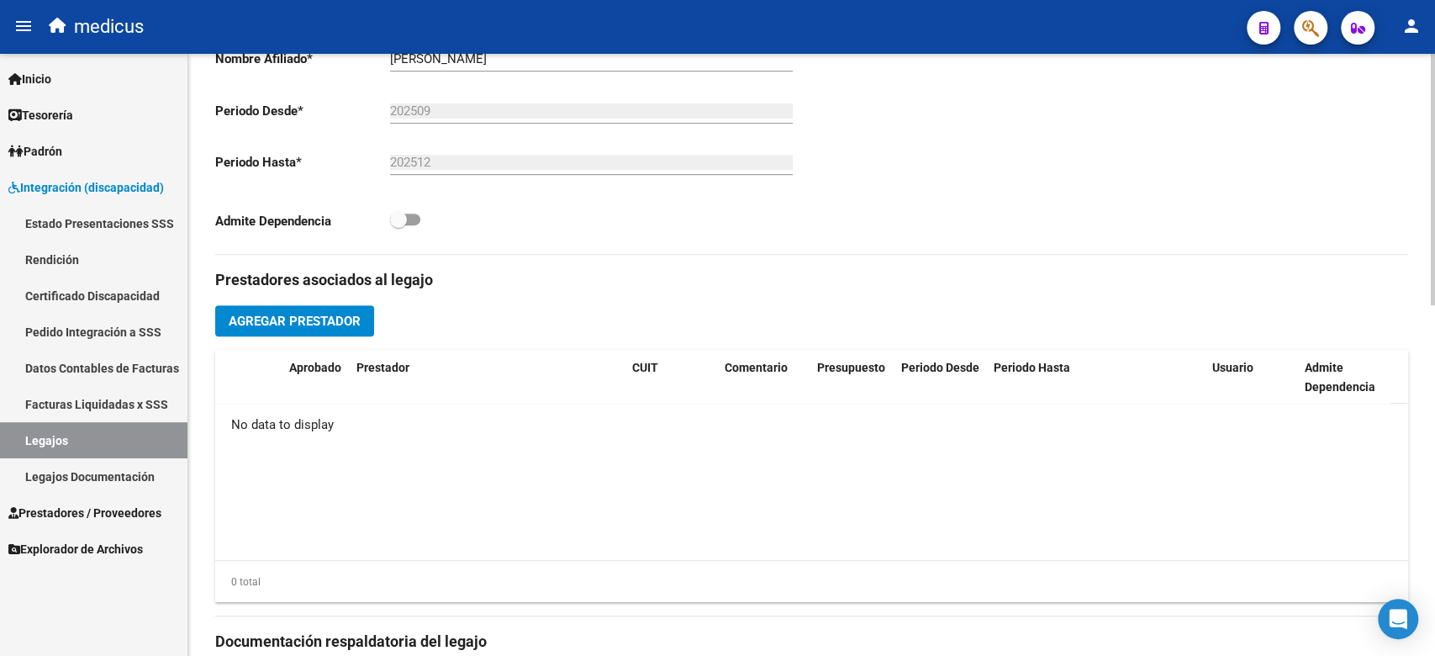
scroll to position [839, 0]
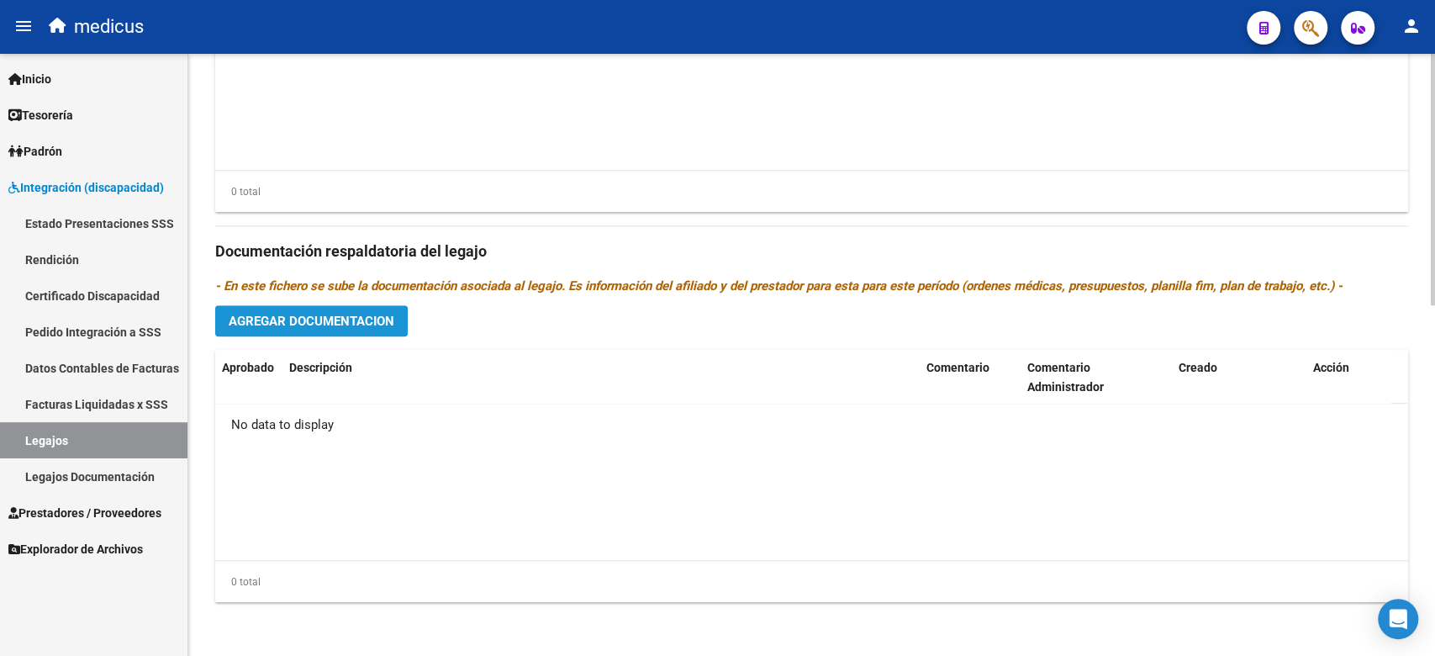
click at [327, 305] on button "Agregar Documentacion" at bounding box center [311, 320] width 192 height 31
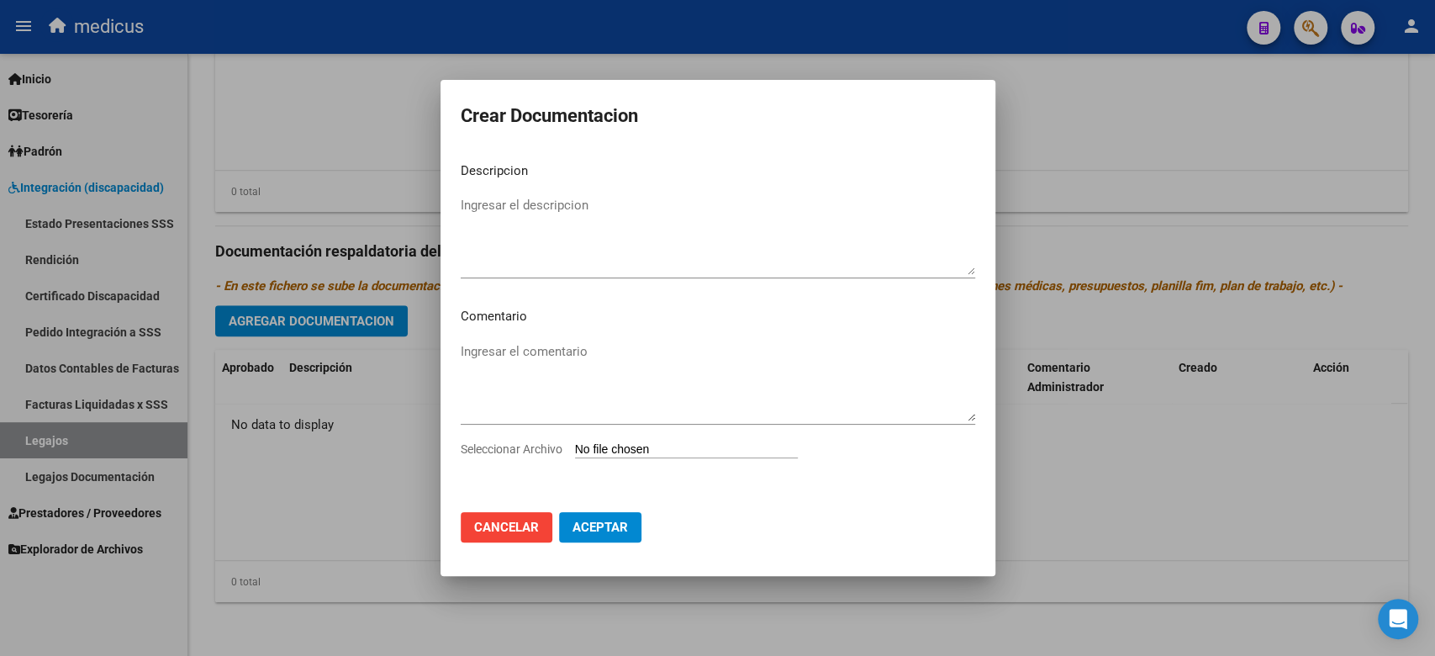
click at [607, 441] on app-file-uploader "Seleccionar Archivo" at bounding box center [636, 448] width 350 height 15
click at [598, 448] on input "Seleccionar Archivo" at bounding box center [686, 450] width 223 height 16
type input "C:\fakepath\CAR.pdf"
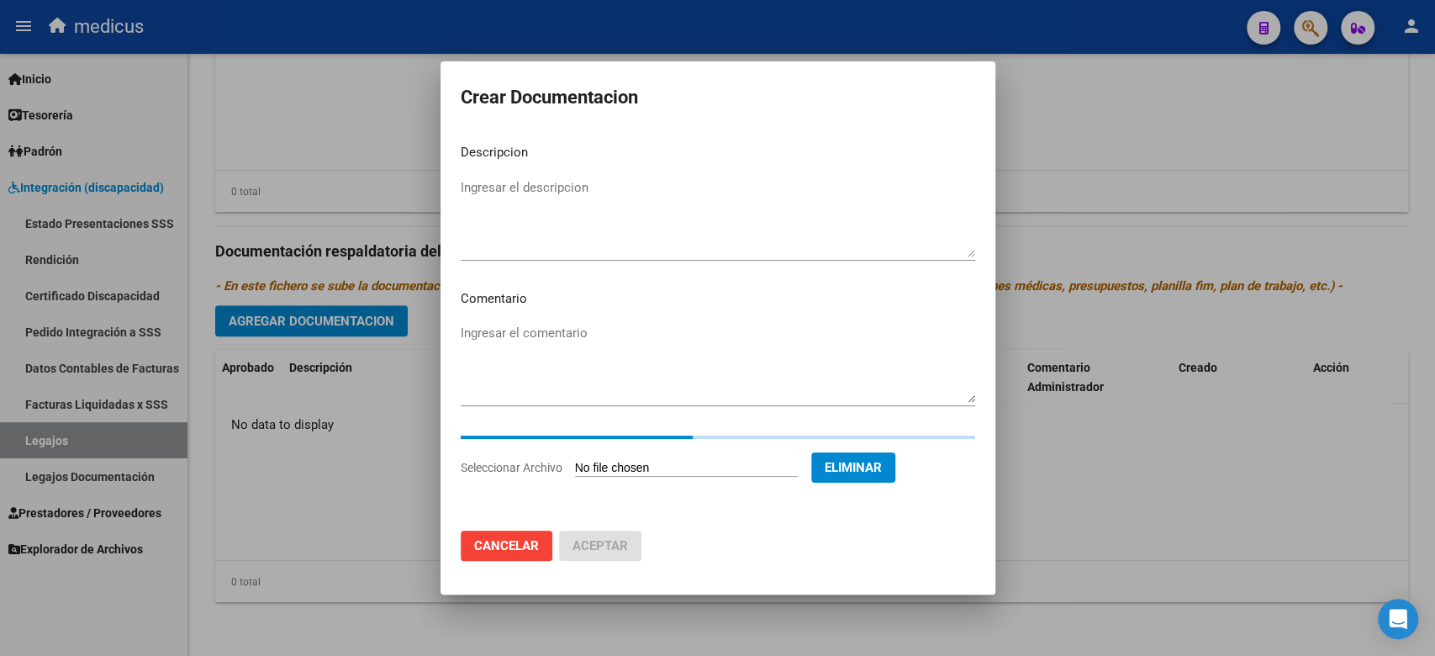
click at [518, 203] on textarea "Ingresar el descripcion" at bounding box center [718, 217] width 514 height 79
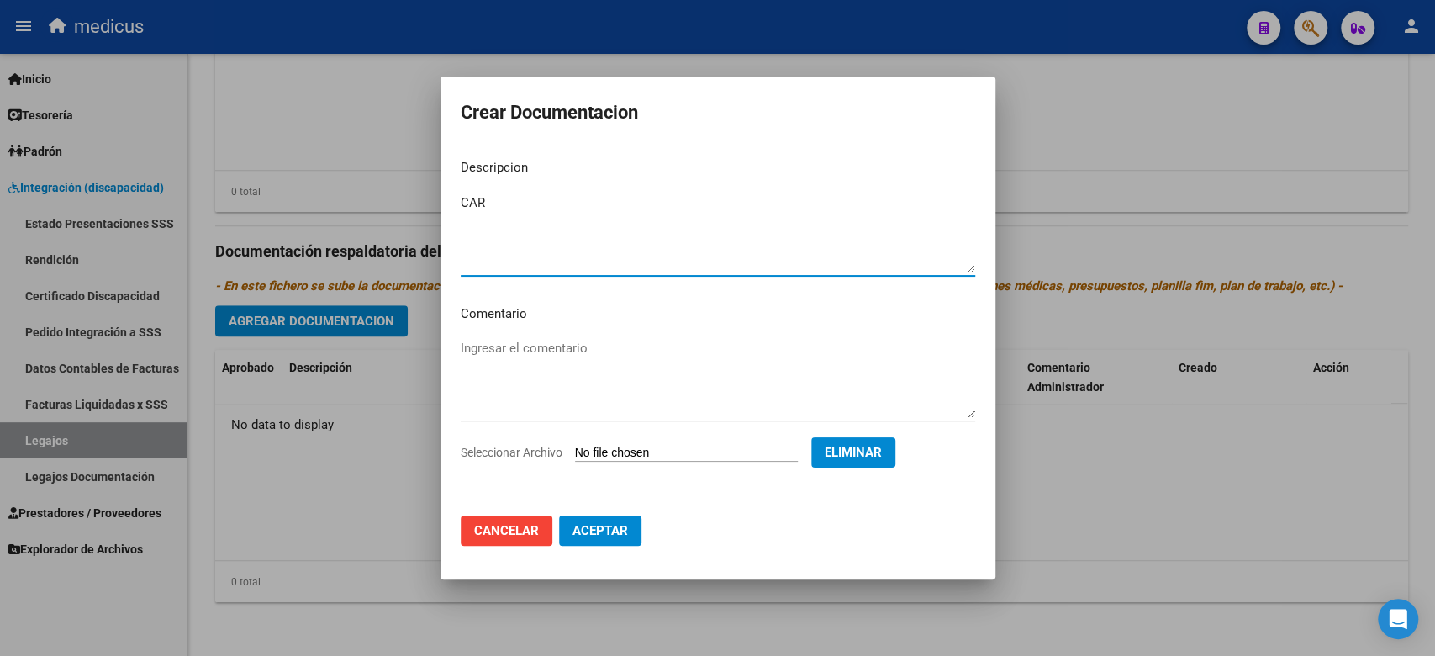
type textarea "CAR"
click at [598, 533] on span "Aceptar" at bounding box center [599, 530] width 55 height 15
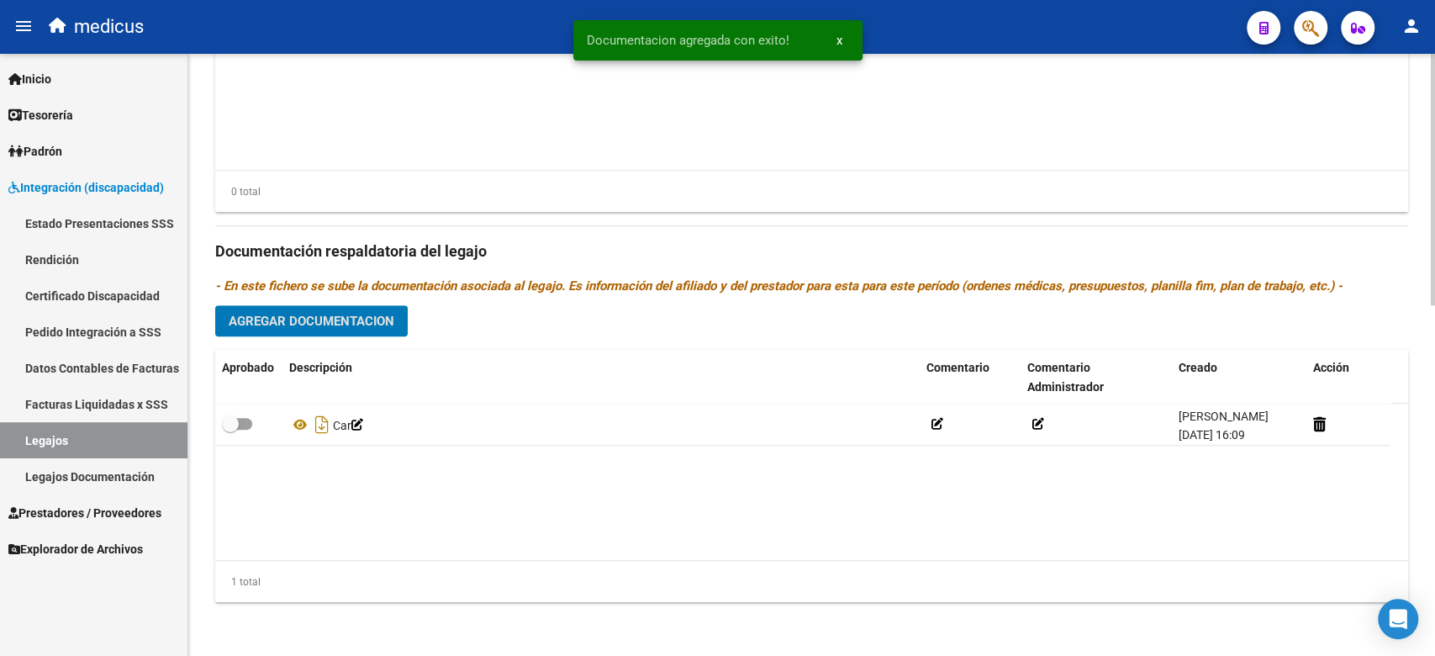
click at [287, 314] on span "Agregar Documentacion" at bounding box center [312, 320] width 166 height 15
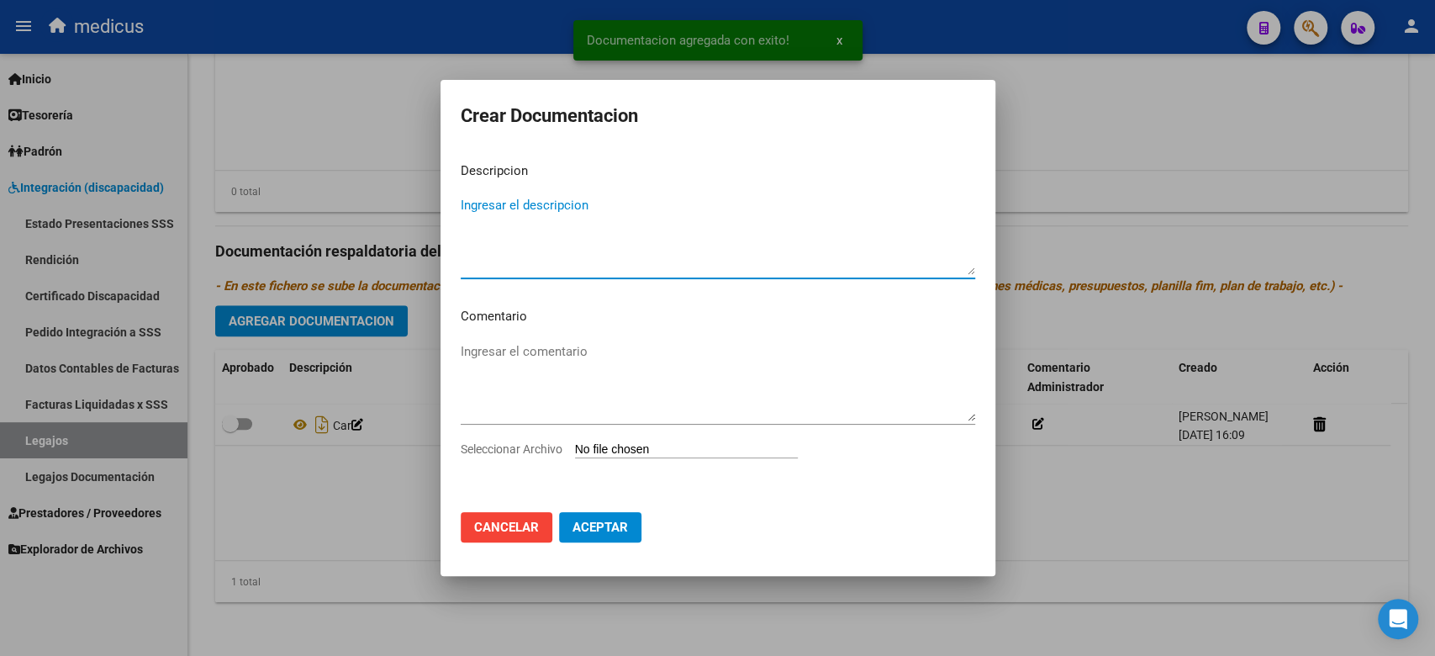
click at [619, 445] on input "Seleccionar Archivo" at bounding box center [686, 450] width 223 height 16
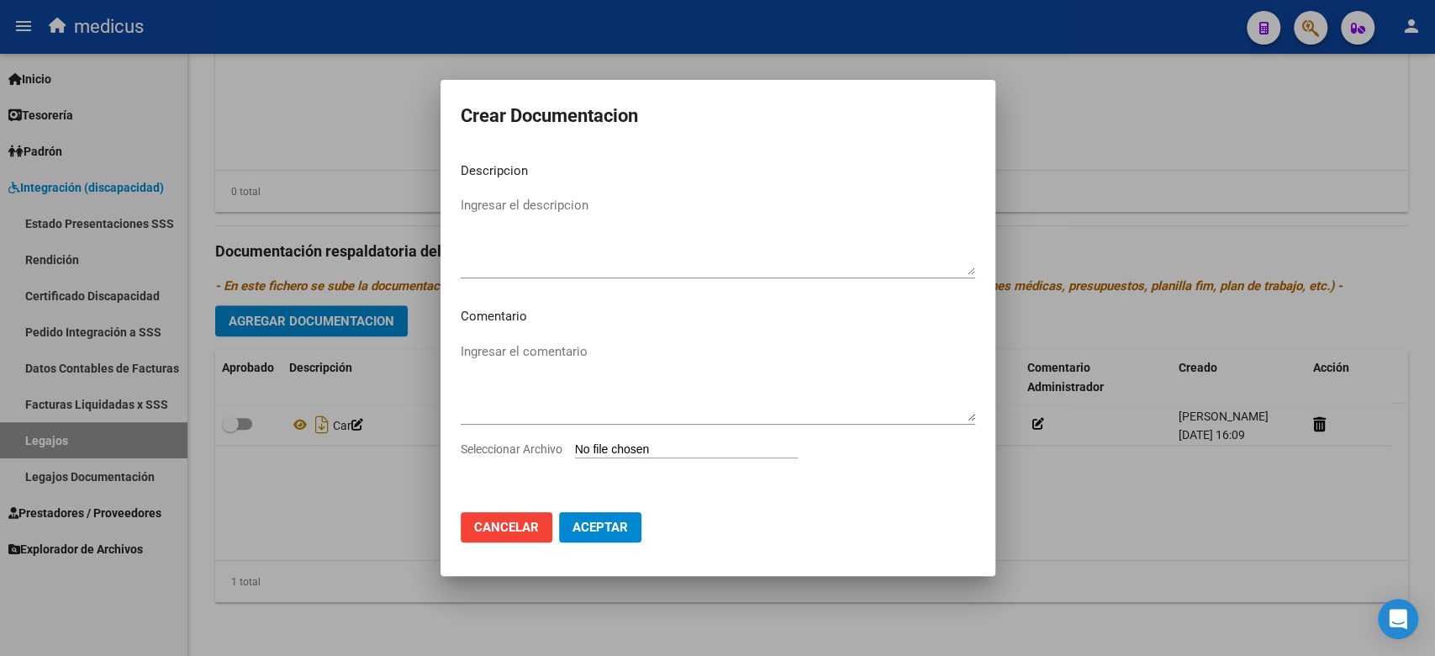
type input "C:\fakepath\CONF.pdf"
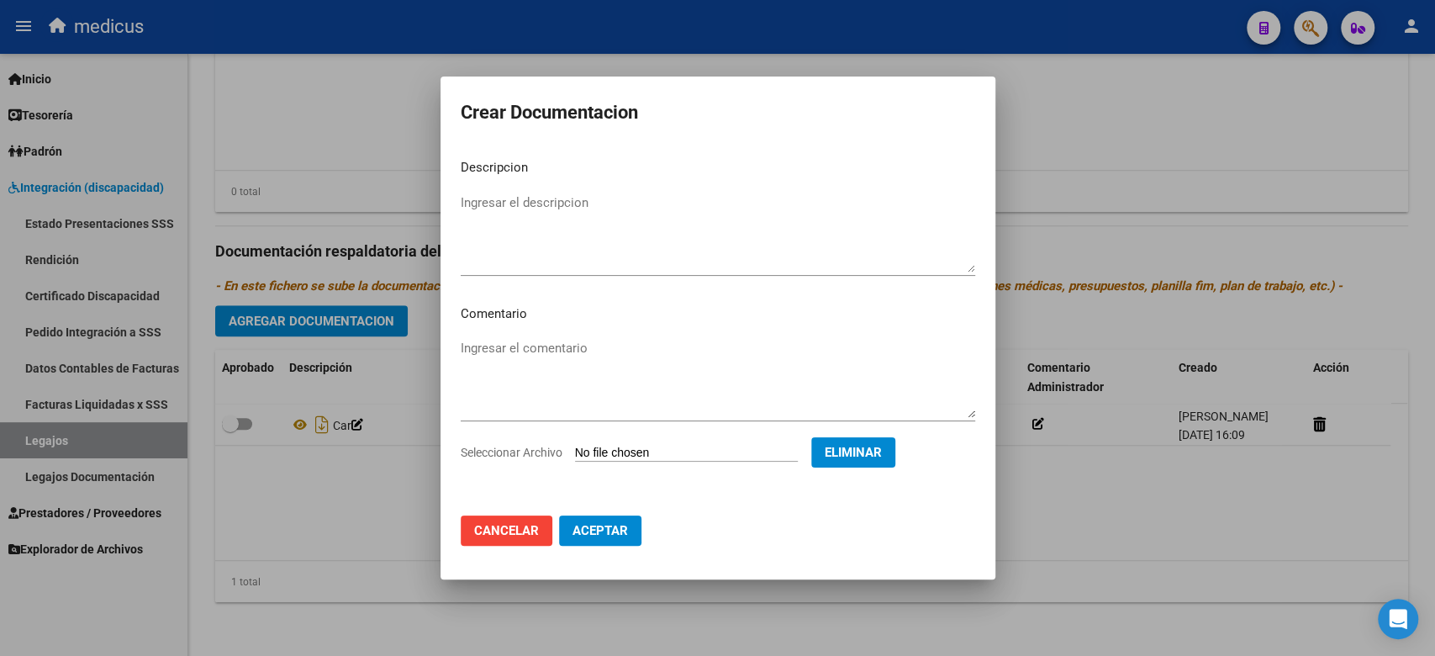
click at [584, 319] on p "Comentario" at bounding box center [718, 313] width 514 height 19
click at [538, 236] on textarea "Ingresar el descripcion" at bounding box center [718, 232] width 514 height 79
type textarea "CONFORMIDAD"
click at [625, 529] on span "Aceptar" at bounding box center [599, 530] width 55 height 15
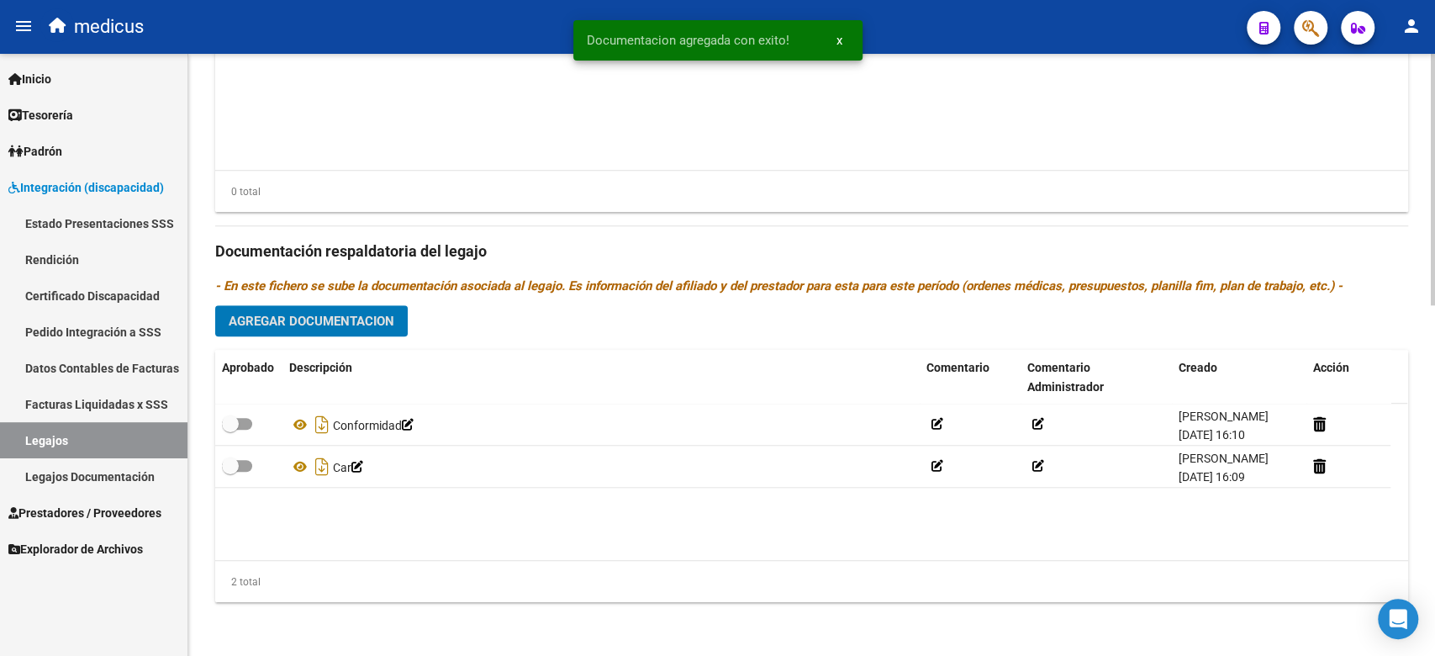
click at [356, 313] on span "Agregar Documentacion" at bounding box center [312, 320] width 166 height 15
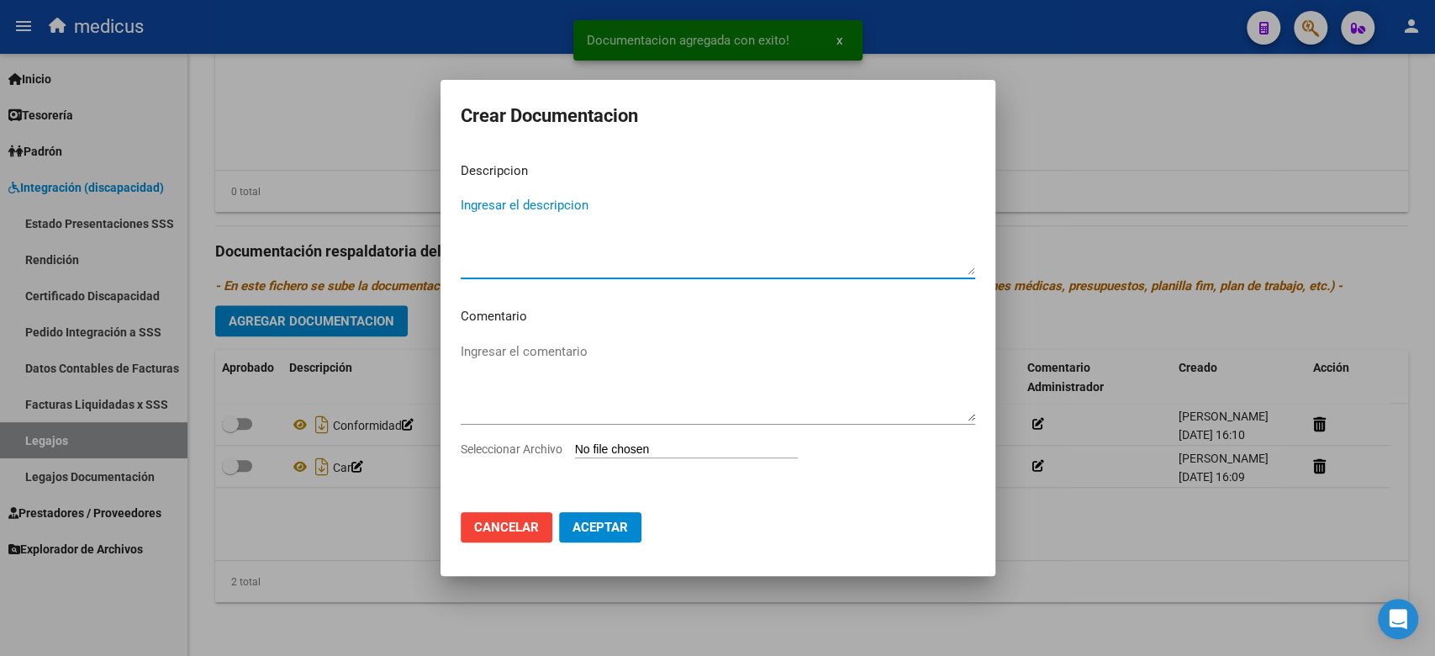
click at [625, 448] on input "Seleccionar Archivo" at bounding box center [686, 450] width 223 height 16
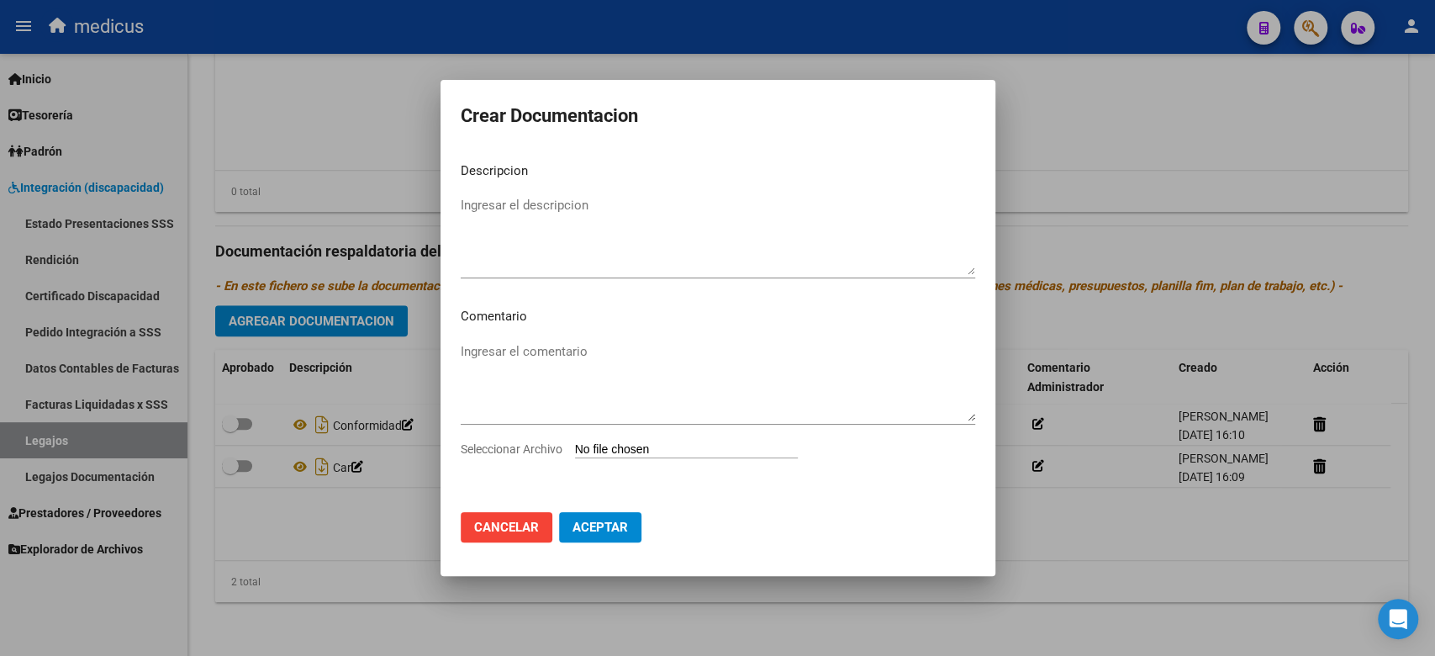
type input "C:\fakepath\CUD.pdf"
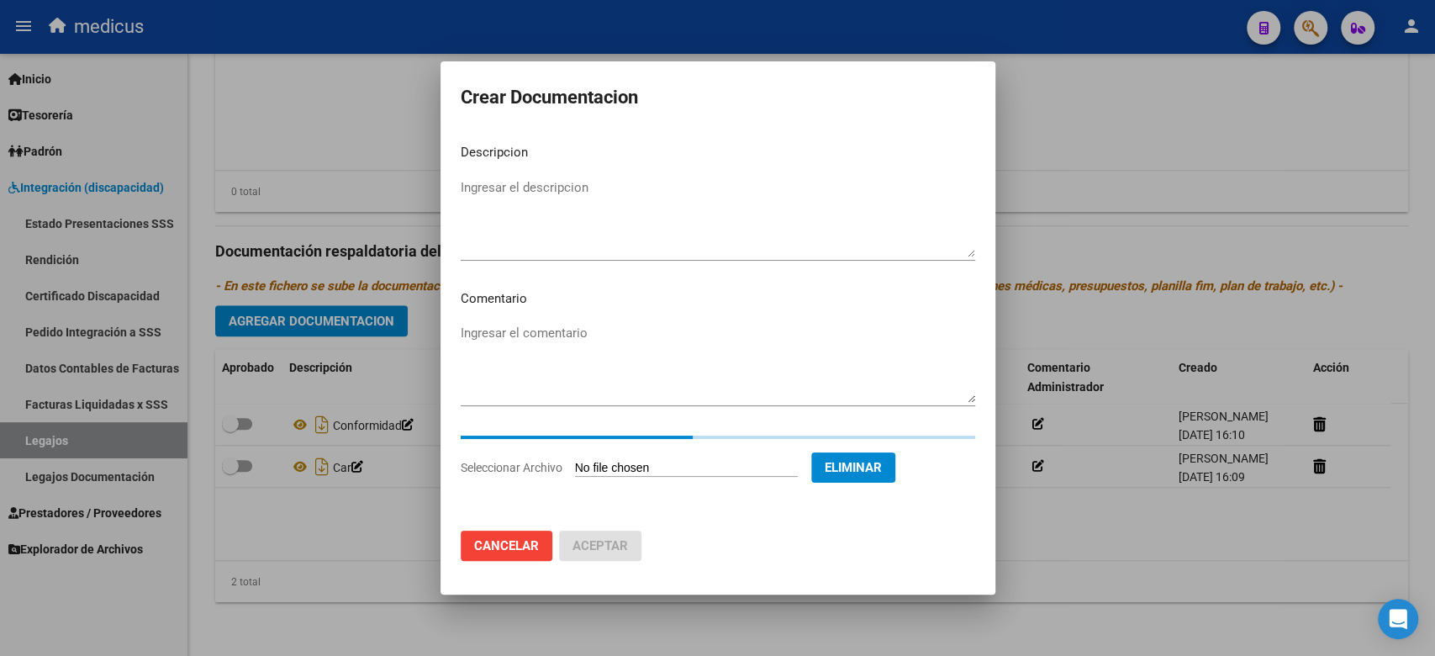
click at [503, 203] on textarea "Ingresar el descripcion" at bounding box center [718, 217] width 514 height 79
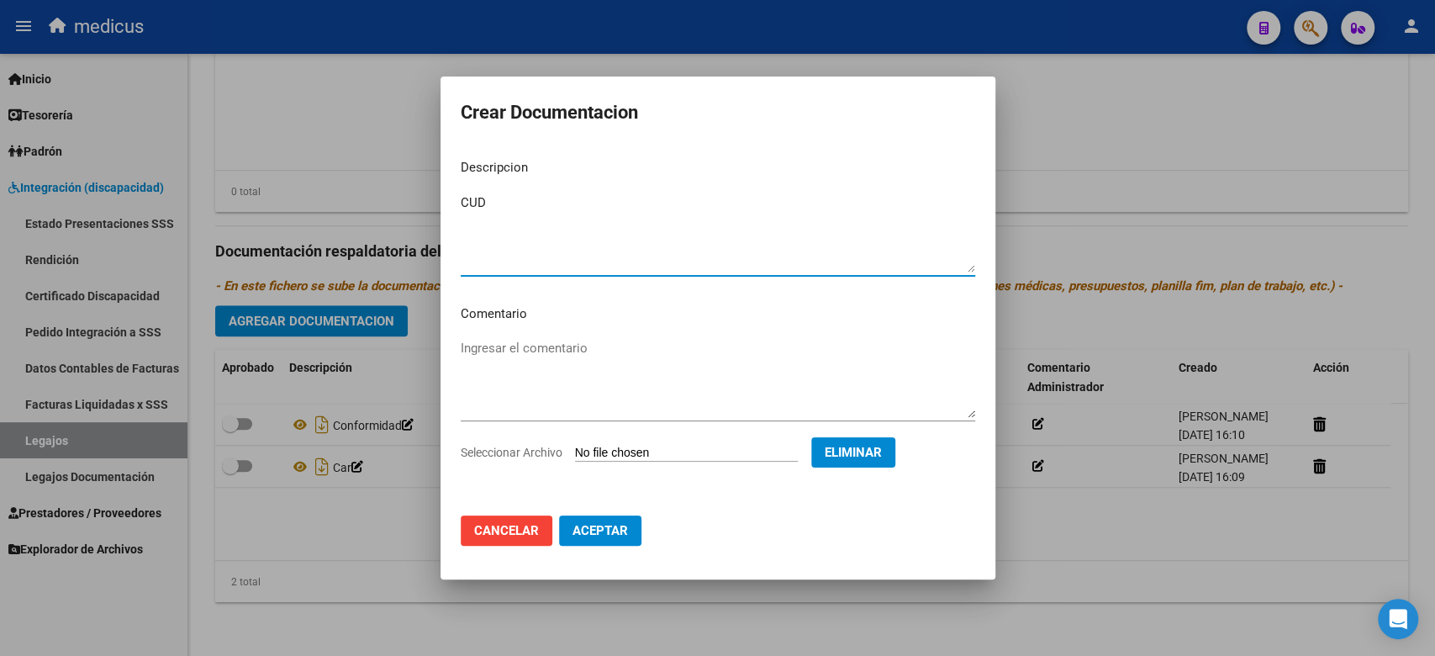
type textarea "CUD"
click at [584, 524] on span "Aceptar" at bounding box center [599, 530] width 55 height 15
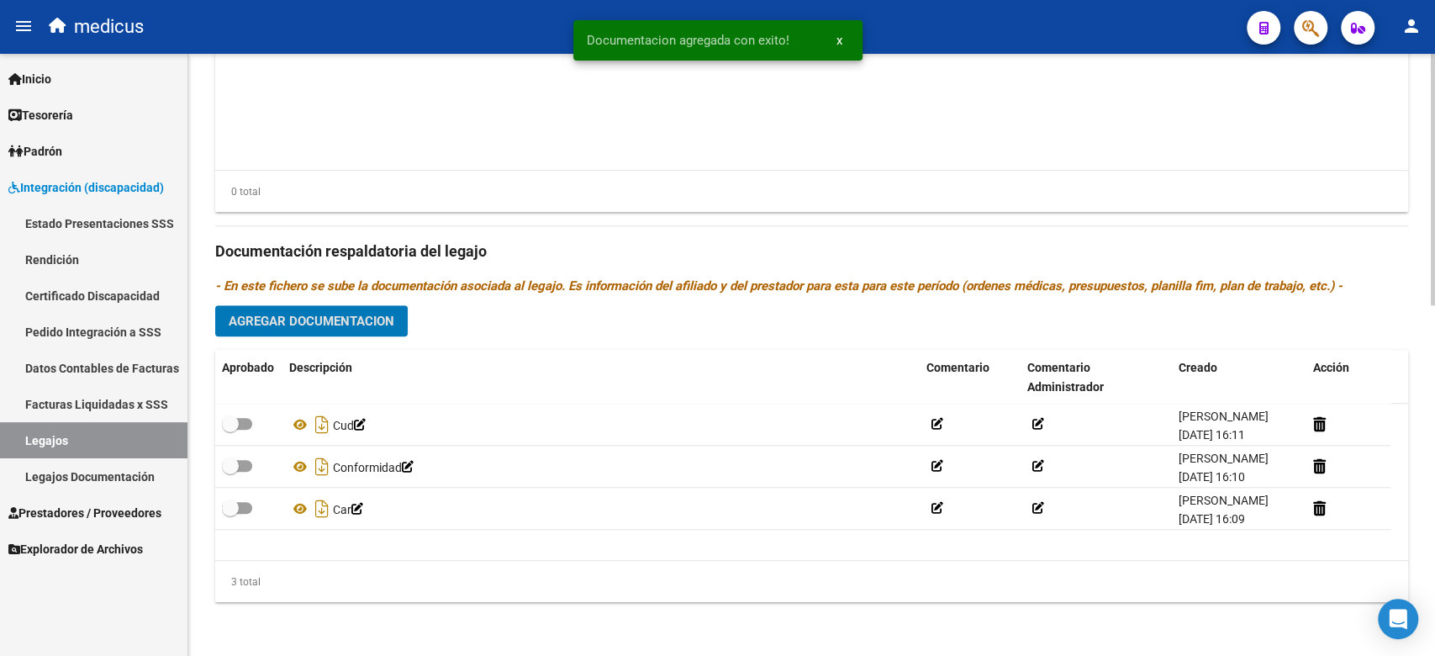
click at [320, 319] on span "Agregar Documentacion" at bounding box center [312, 320] width 166 height 15
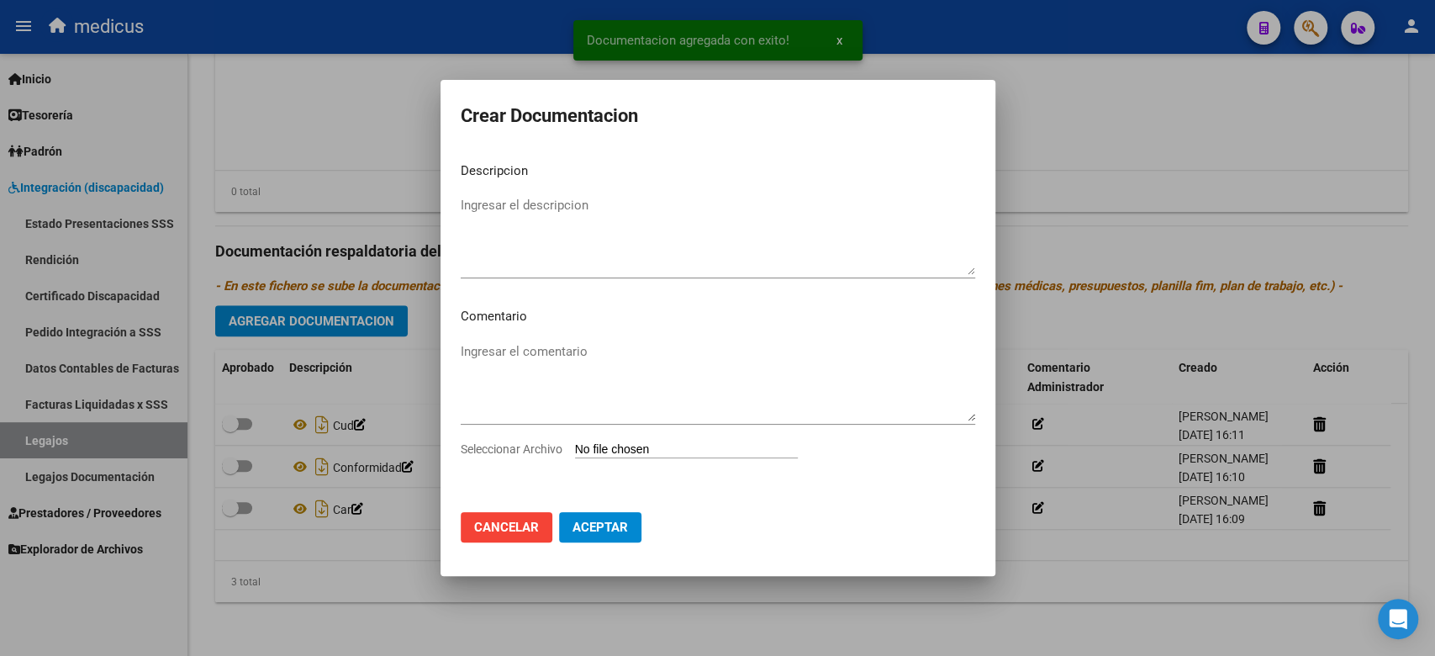
click at [626, 450] on input "Seleccionar Archivo" at bounding box center [686, 450] width 223 height 16
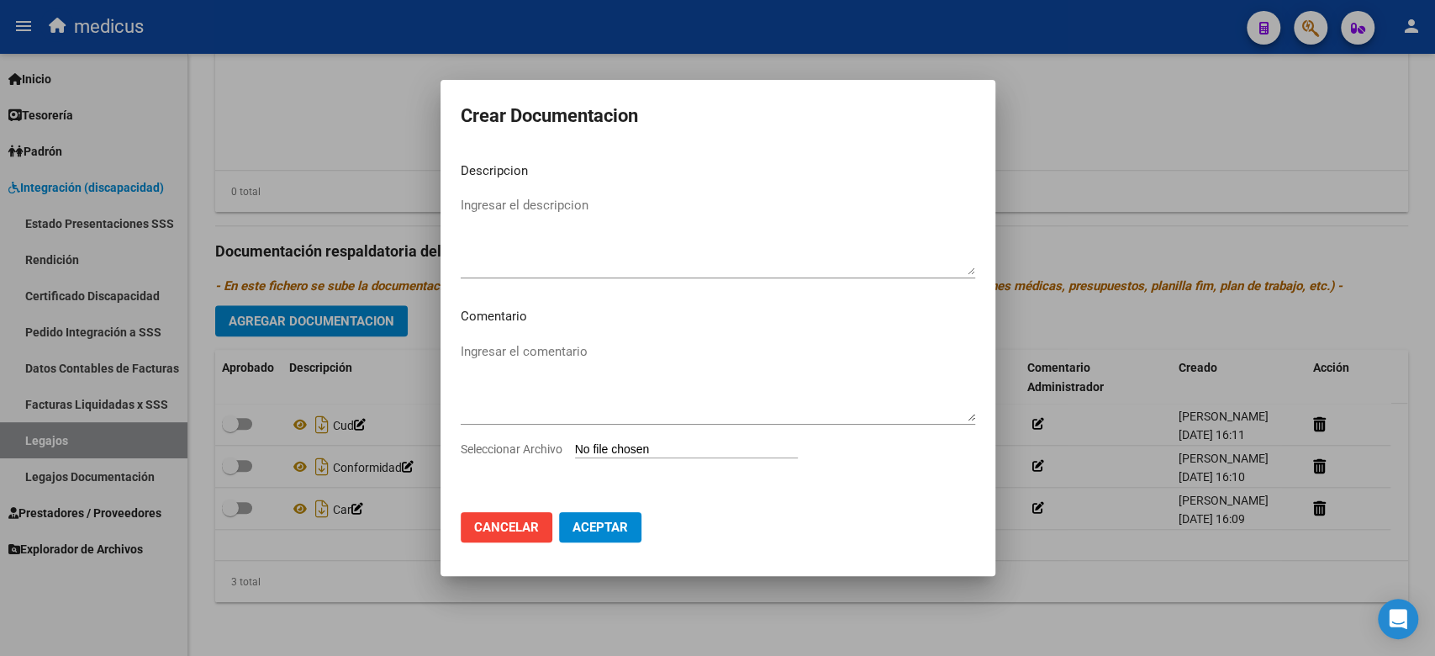
type input "C:\fakepath\OM (OJO VER DESDE SET).pdf"
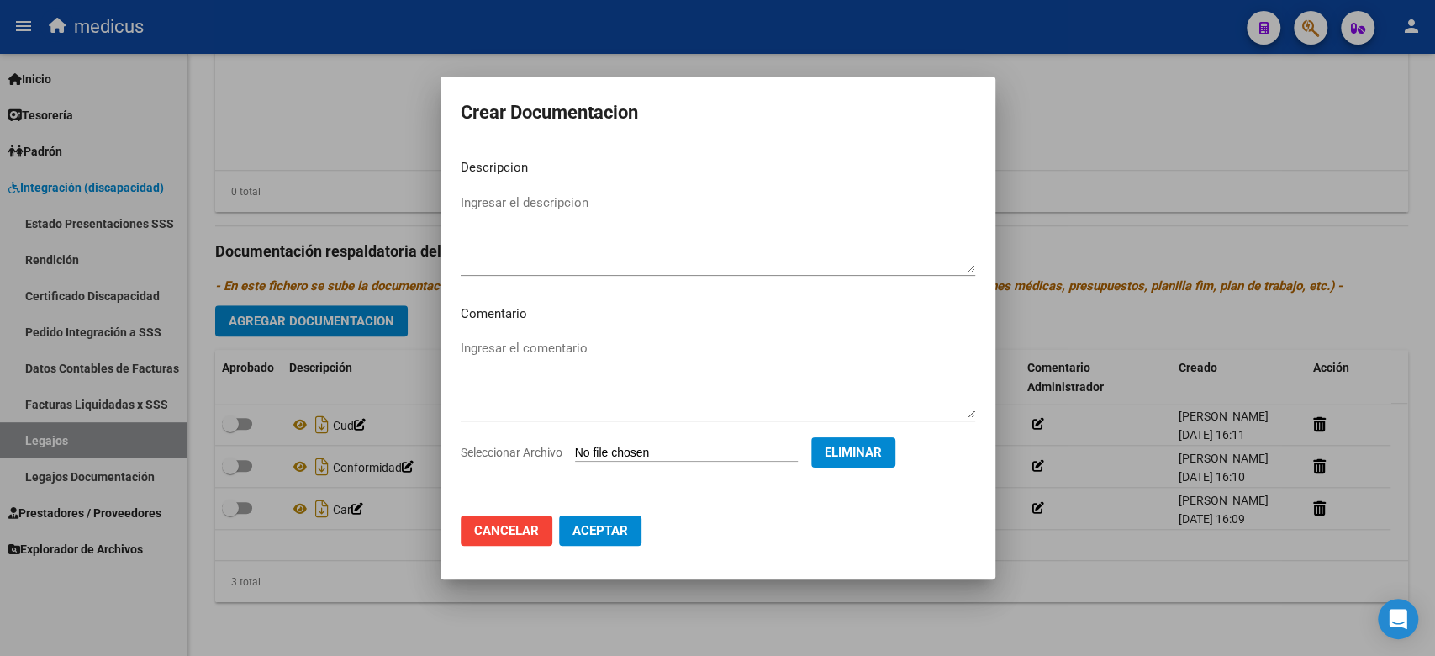
click at [486, 201] on textarea "Ingresar el descripcion" at bounding box center [718, 232] width 514 height 79
type textarea "ORDEN MEDICA"
click at [578, 527] on span "Aceptar" at bounding box center [599, 530] width 55 height 15
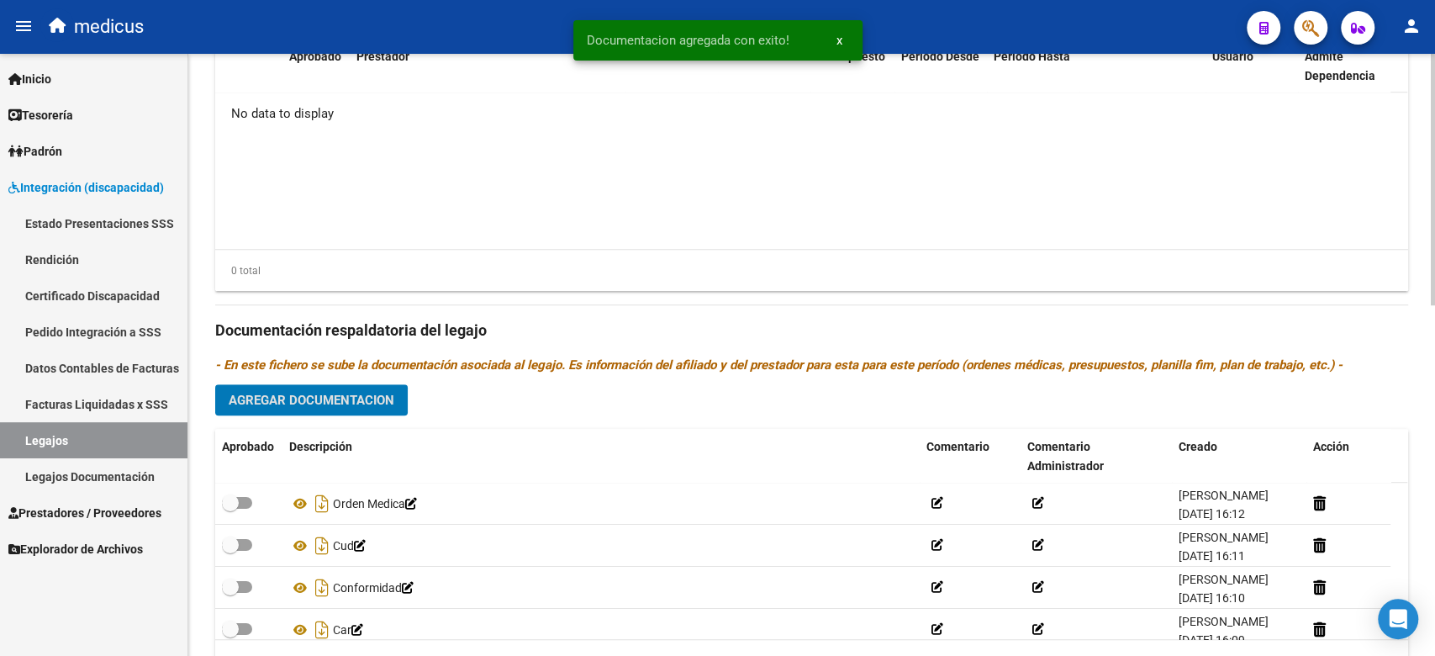
scroll to position [614, 0]
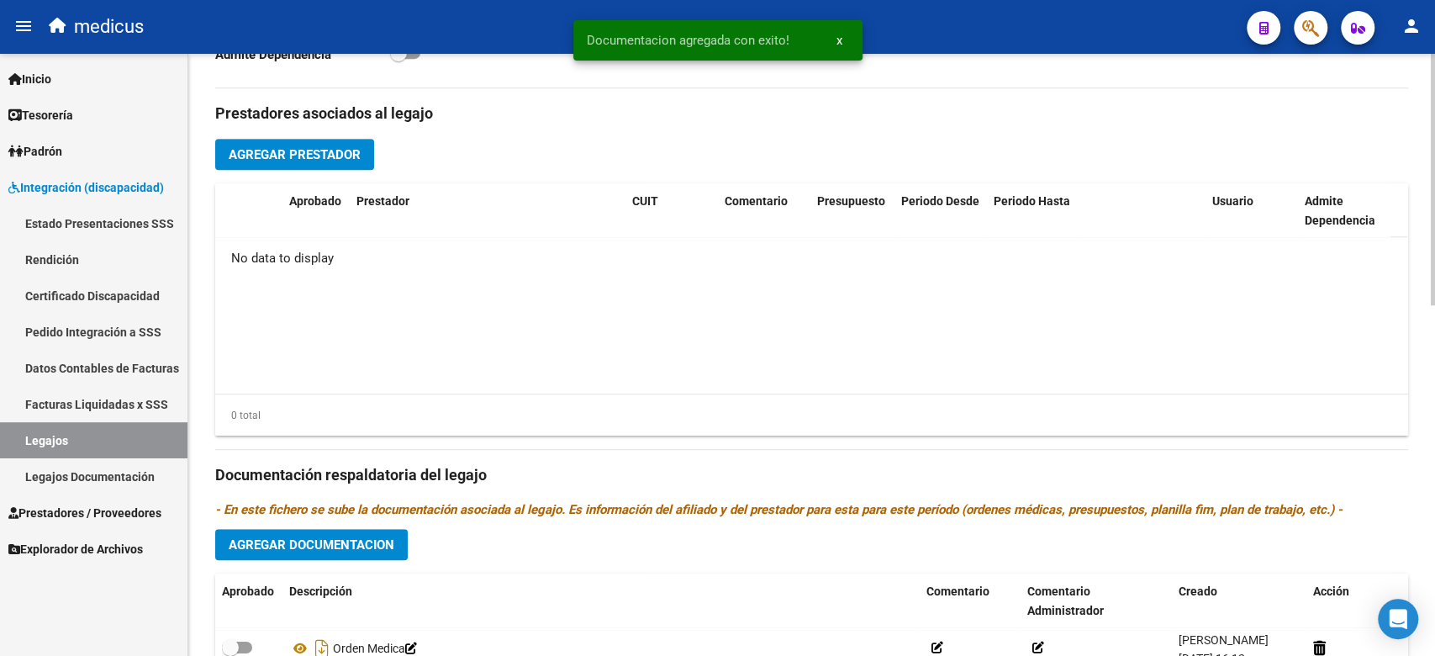
click at [282, 137] on div "Prestadores asociados al legajo Agregar Prestador Aprobado Prestador CUIT Comen…" at bounding box center [811, 463] width 1193 height 751
click at [296, 147] on span "Agregar Prestador" at bounding box center [295, 154] width 132 height 15
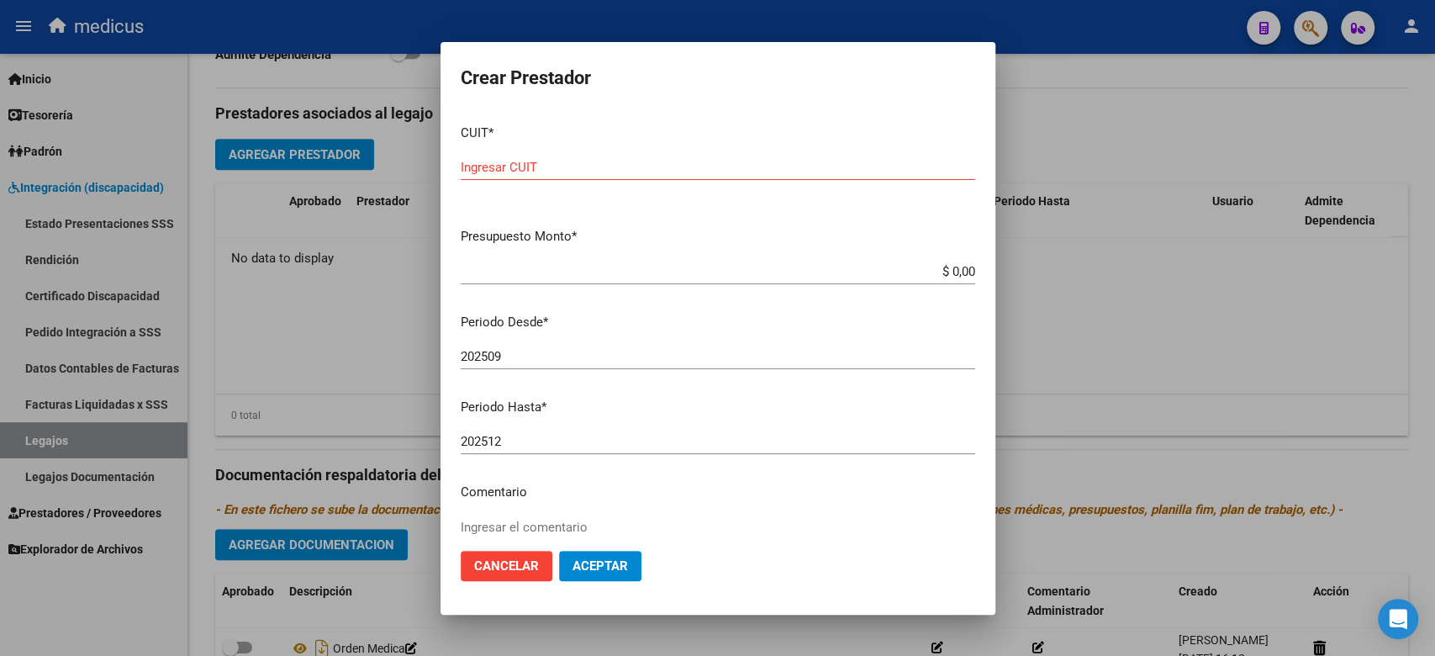
drag, startPoint x: 645, startPoint y: 209, endPoint x: 559, endPoint y: 158, distance: 100.6
click at [645, 209] on div "CUIT * Ingresar CUIT" at bounding box center [718, 163] width 514 height 104
click at [545, 160] on input "Ingresar CUIT" at bounding box center [718, 167] width 514 height 15
click at [487, 160] on input "Ingresar CUIT" at bounding box center [718, 167] width 514 height 15
click at [541, 161] on input "Ingresar CUIT" at bounding box center [718, 167] width 514 height 15
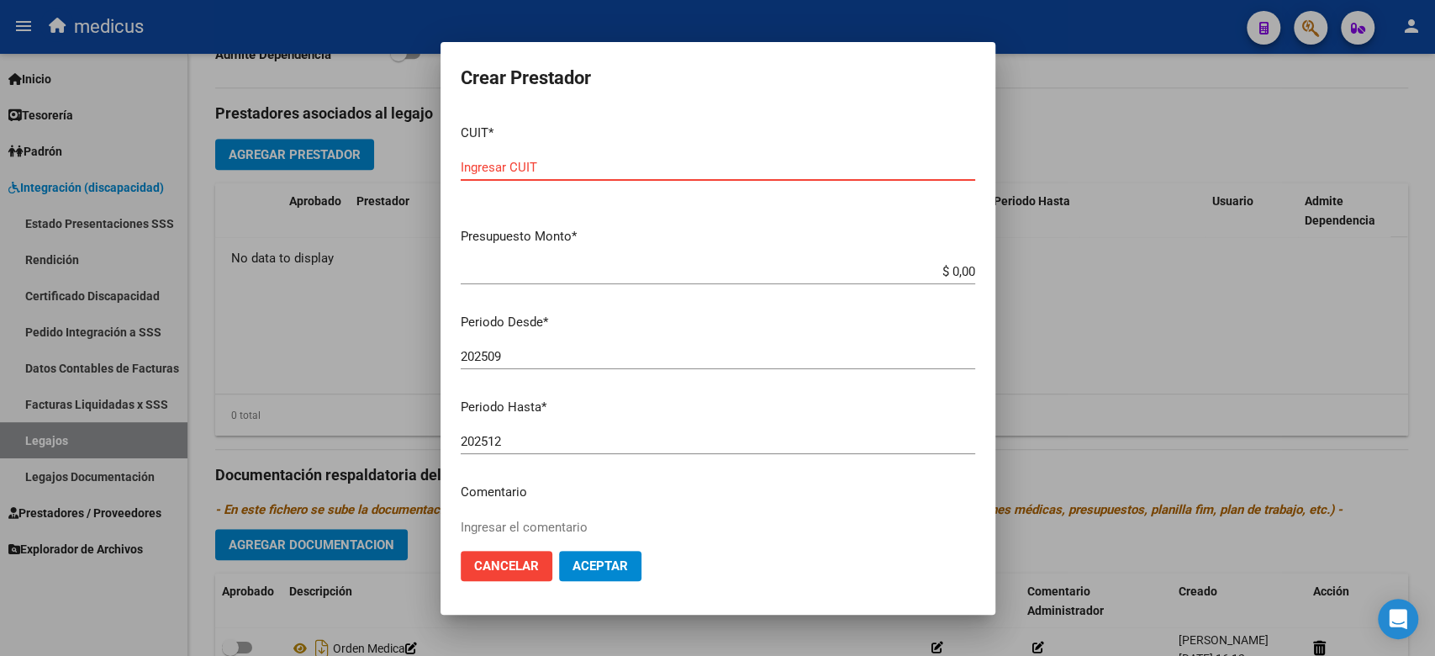
paste input "20-46955870-4"
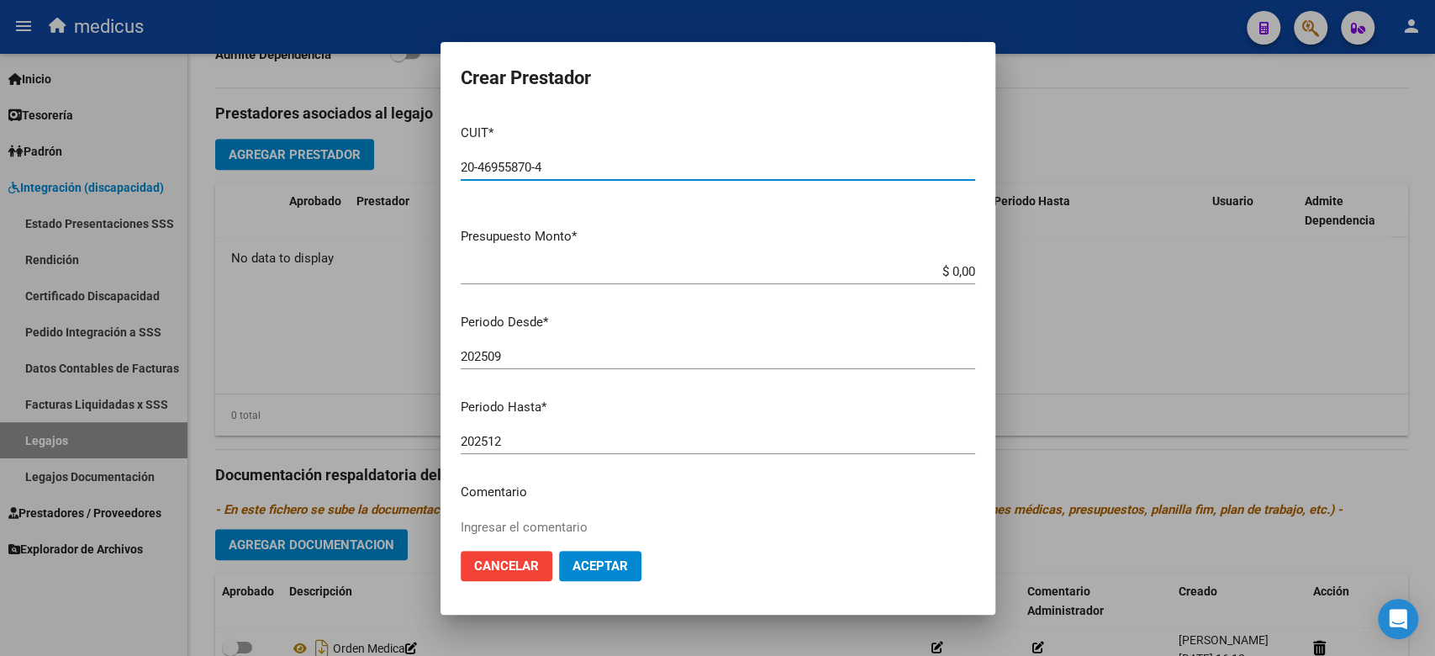
click at [636, 272] on input "$ 0,00" at bounding box center [718, 271] width 514 height 15
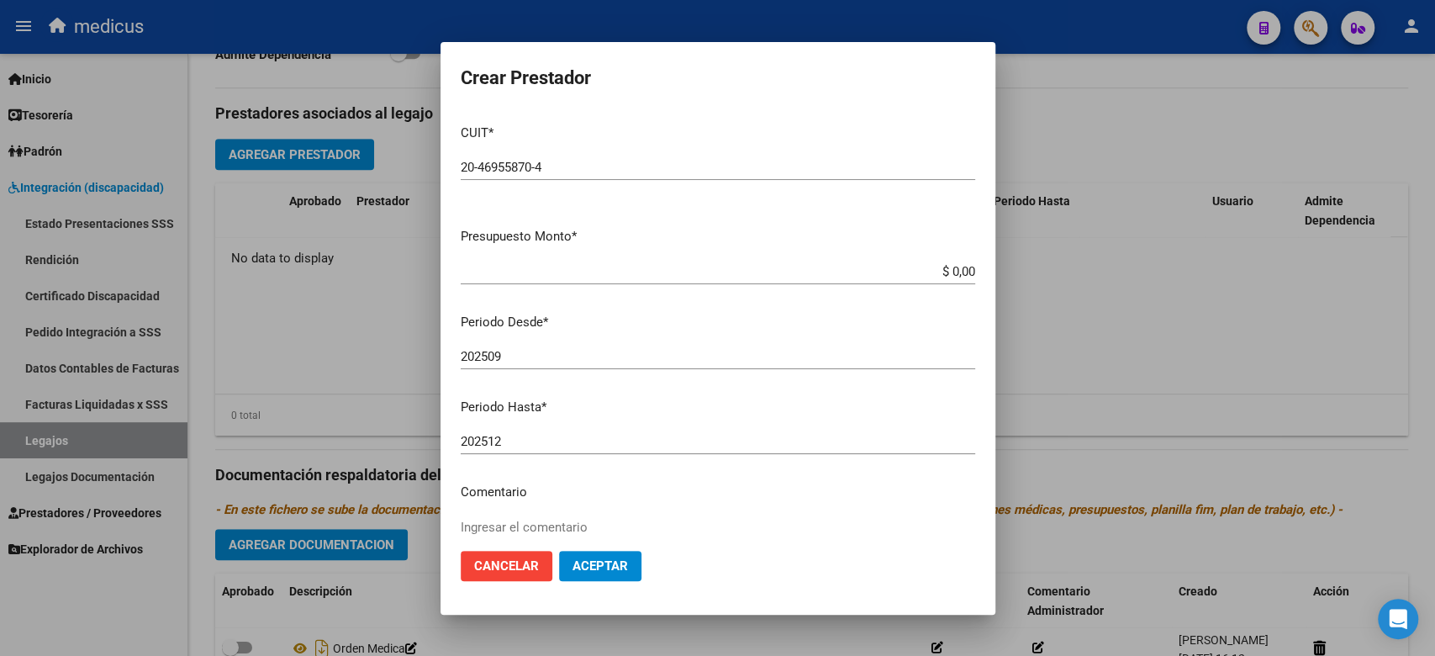
drag, startPoint x: 630, startPoint y: 204, endPoint x: 638, endPoint y: 209, distance: 9.1
click at [629, 204] on div "CUIT * 20-46955870-4 Ingresar CUIT ARCA Padrón" at bounding box center [718, 163] width 514 height 104
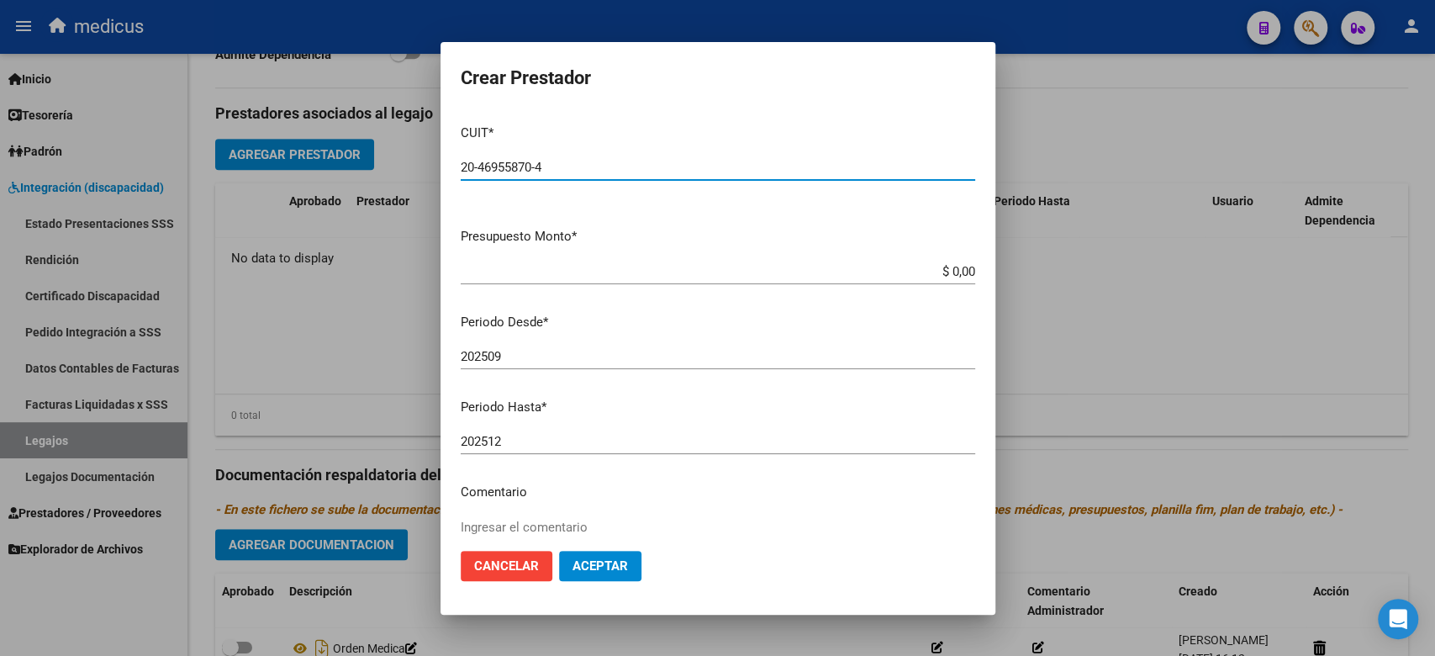
paste input "29150413-3"
drag, startPoint x: 567, startPoint y: 168, endPoint x: 413, endPoint y: 168, distance: 153.8
click at [415, 168] on div "Crear Prestador CUIT * 20-46955870-4 Ingresar CUIT ARCA Padrón Presupuesto Mont…" at bounding box center [717, 328] width 1435 height 656
type input "20-29150413-3"
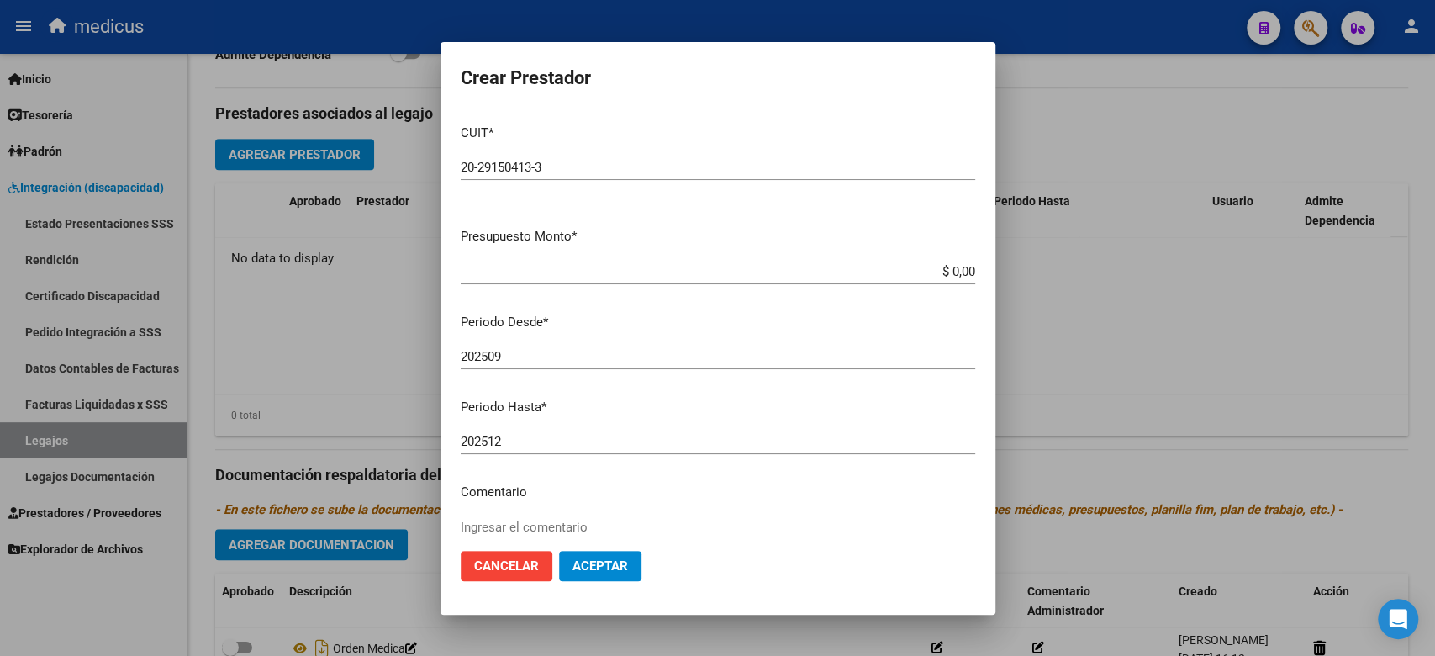
drag, startPoint x: 741, startPoint y: 270, endPoint x: 845, endPoint y: 264, distance: 104.4
click at [741, 270] on input "$ 0,00" at bounding box center [718, 271] width 514 height 15
drag, startPoint x: 857, startPoint y: 264, endPoint x: 1022, endPoint y: 269, distance: 164.8
click at [1022, 269] on div "Crear Prestador CUIT * 20-29150413-3 Ingresar CUIT ARCA Padrón Presupuesto Mont…" at bounding box center [717, 328] width 1435 height 656
paste input "197.929,76"
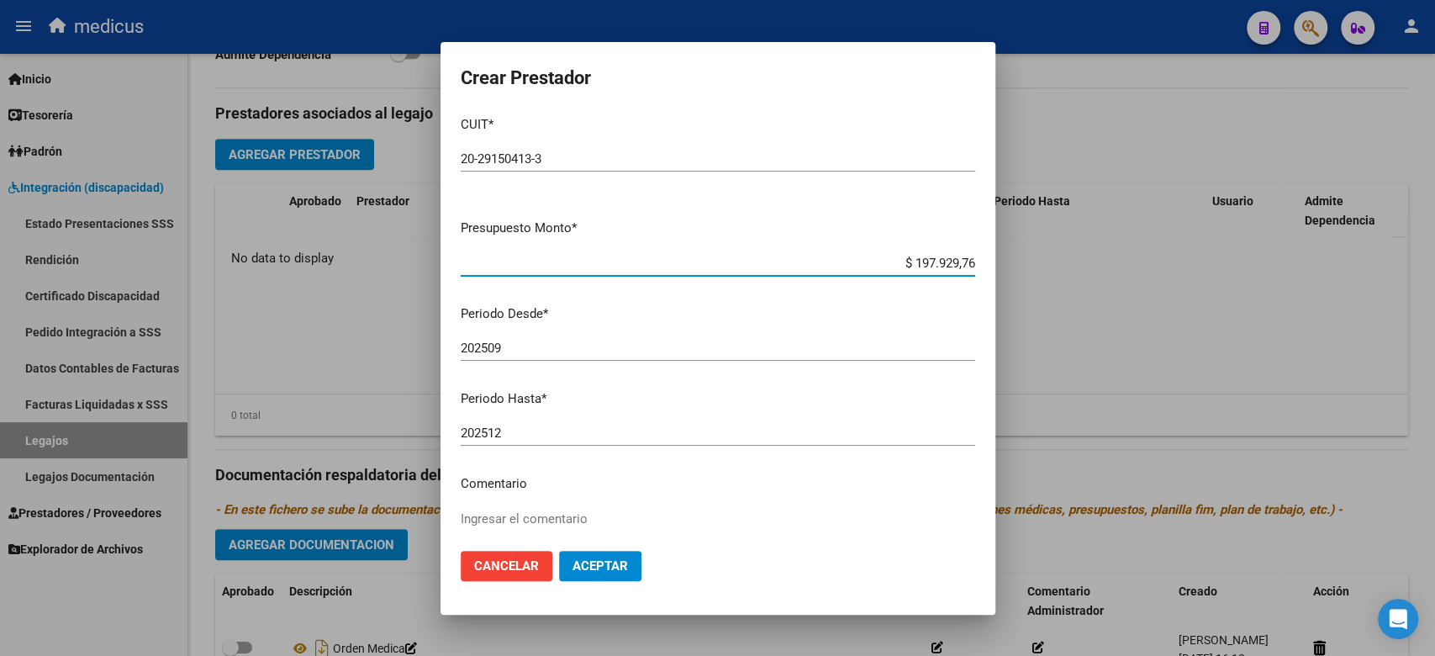
scroll to position [0, 0]
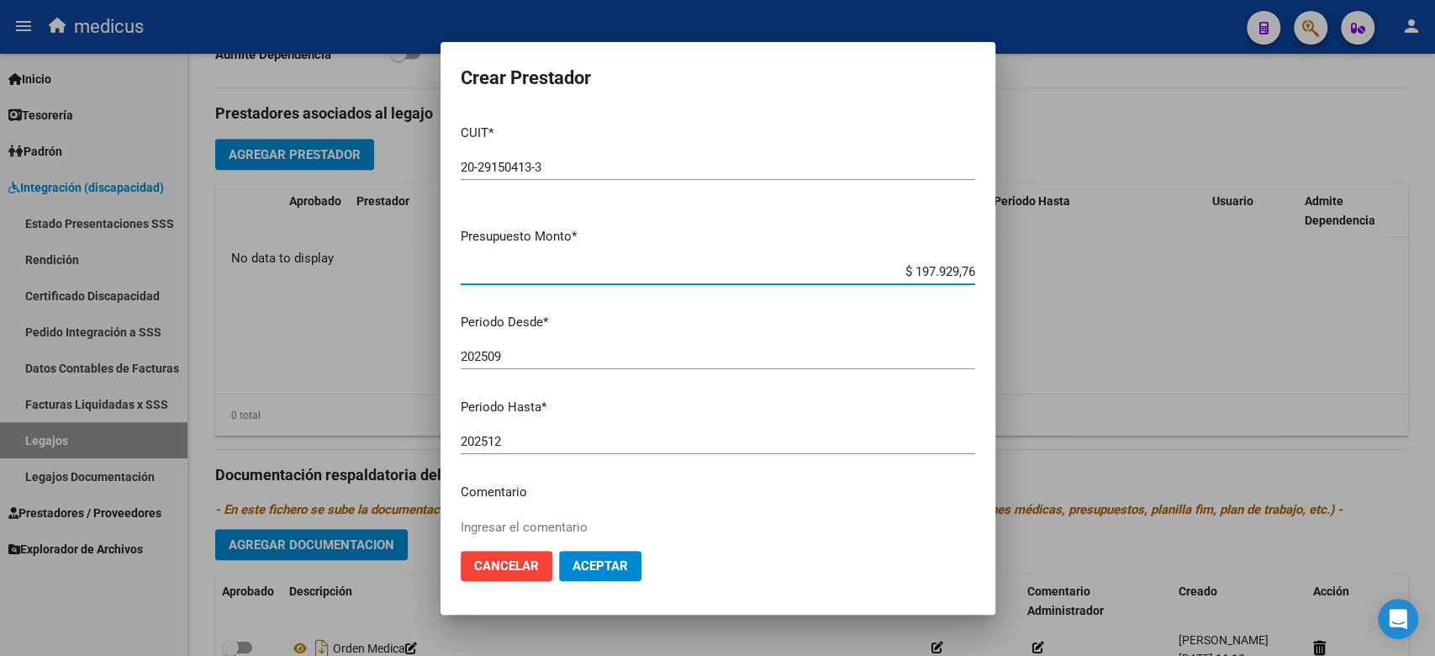
type input "$ 197.929,76"
click at [640, 420] on mat-dialog-content "CUIT * 20-29150413-3 Ingresar CUIT ARCA Padrón Presupuesto Monto * $ 197.929,76…" at bounding box center [717, 324] width 555 height 426
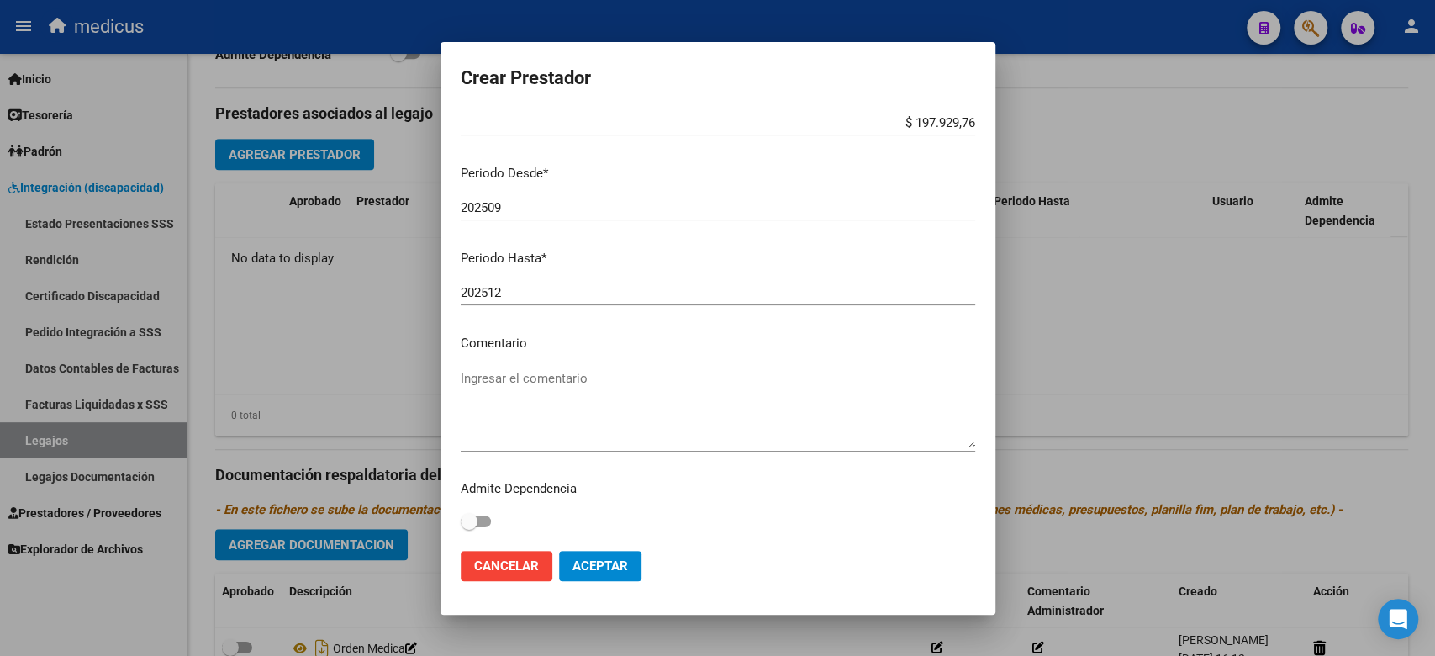
click at [552, 386] on textarea "Ingresar el comentario" at bounding box center [718, 408] width 514 height 79
paste textarea "MII: PSICOLOGIA"
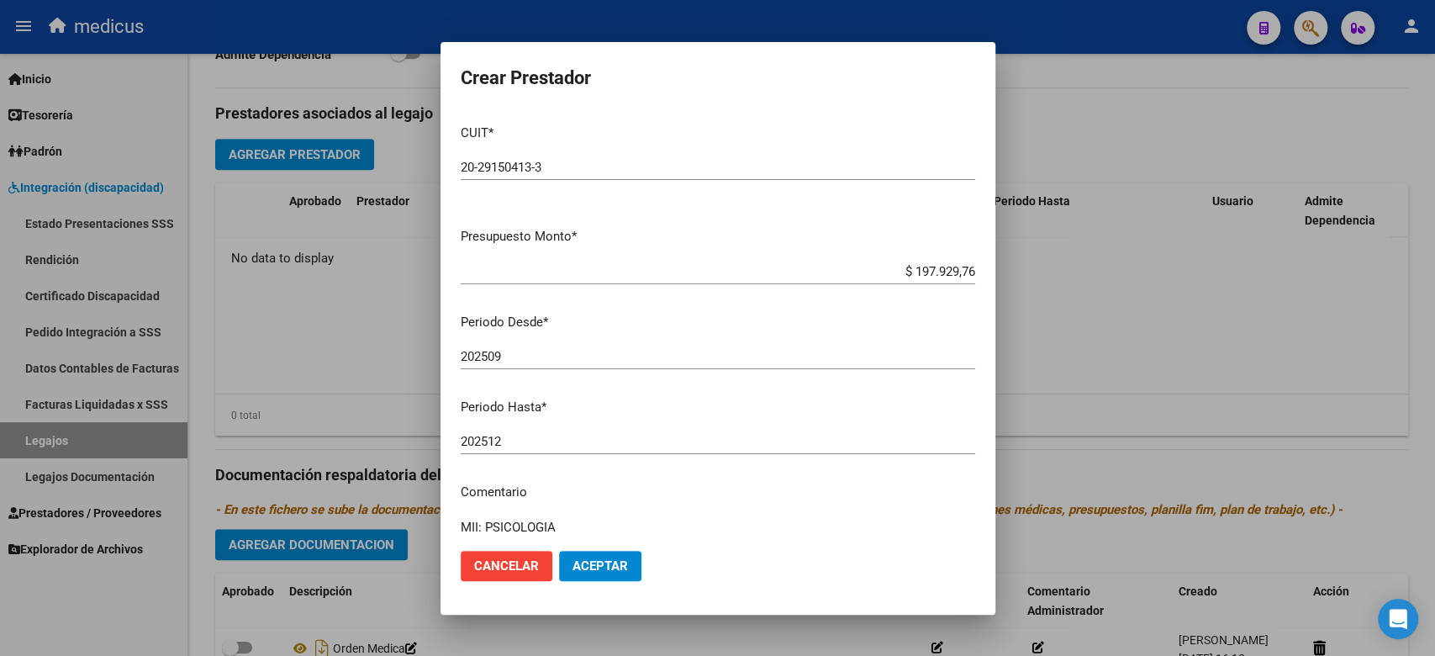
click at [591, 545] on mat-dialog-actions "Cancelar Aceptar" at bounding box center [718, 565] width 514 height 57
click at [596, 561] on span "Aceptar" at bounding box center [599, 565] width 55 height 15
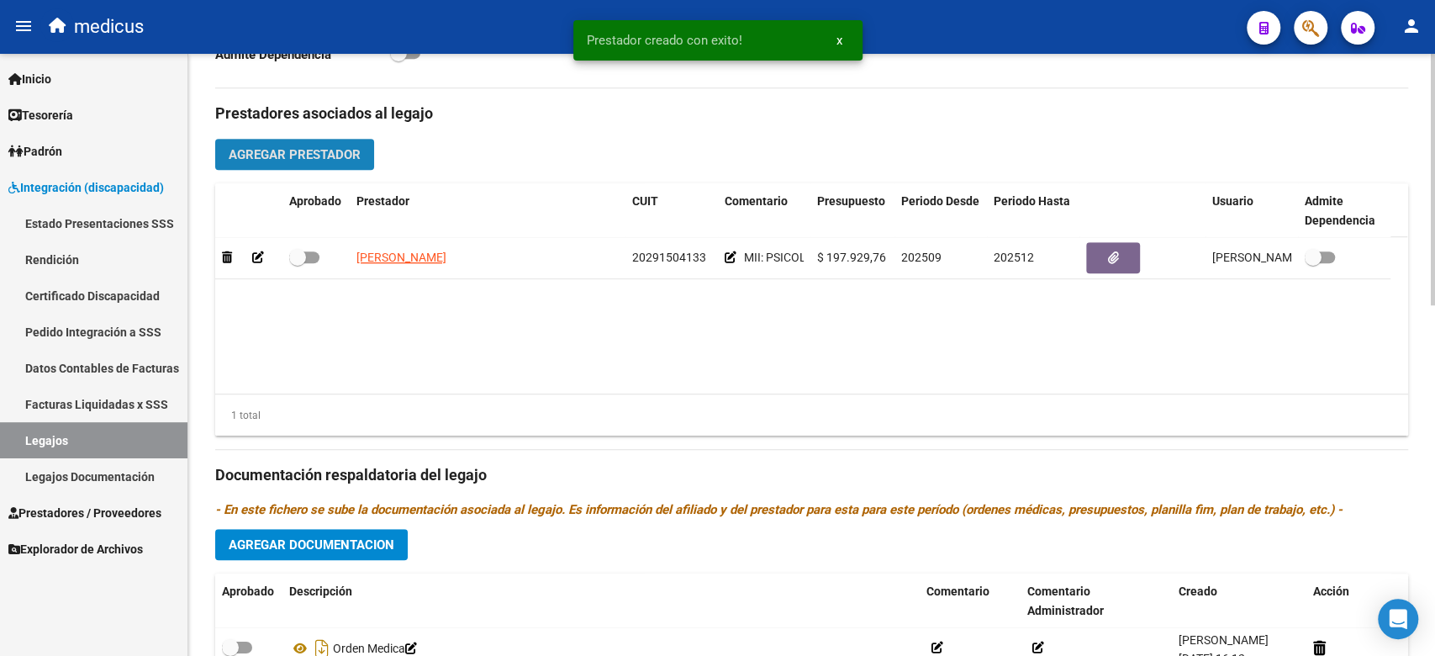
click at [327, 150] on span "Agregar Prestador" at bounding box center [295, 154] width 132 height 15
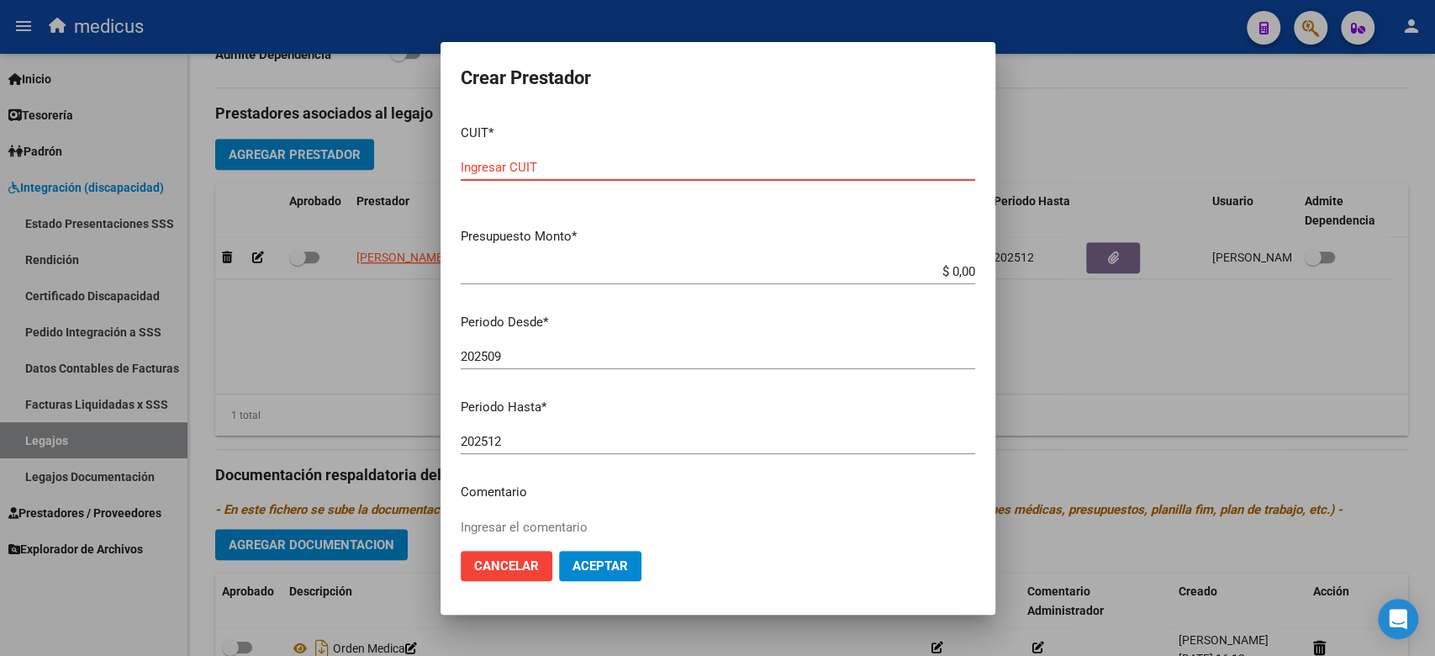
drag, startPoint x: 665, startPoint y: 163, endPoint x: 637, endPoint y: 358, distance: 196.9
click at [665, 163] on input "Ingresar CUIT" at bounding box center [718, 167] width 514 height 15
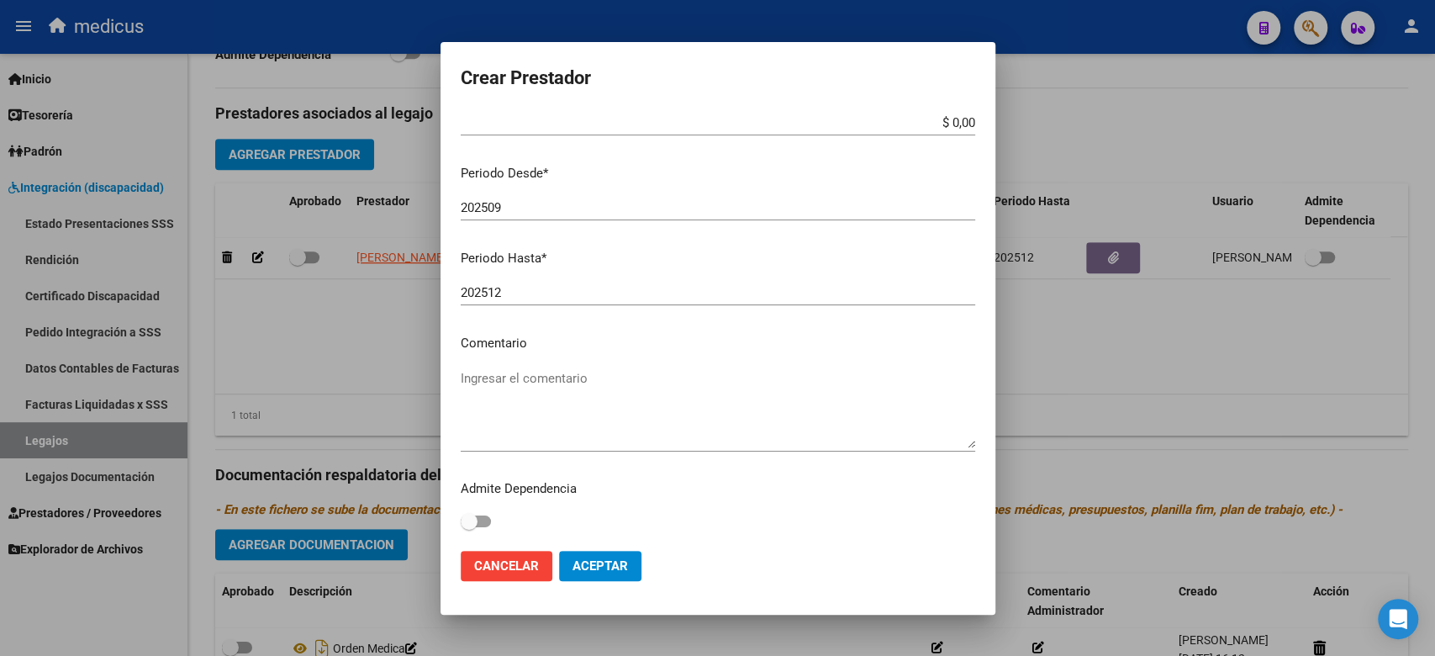
click at [577, 370] on textarea "Ingresar el comentario" at bounding box center [718, 408] width 514 height 79
paste textarea "MII: TERAPIA OCUPACIONAL"
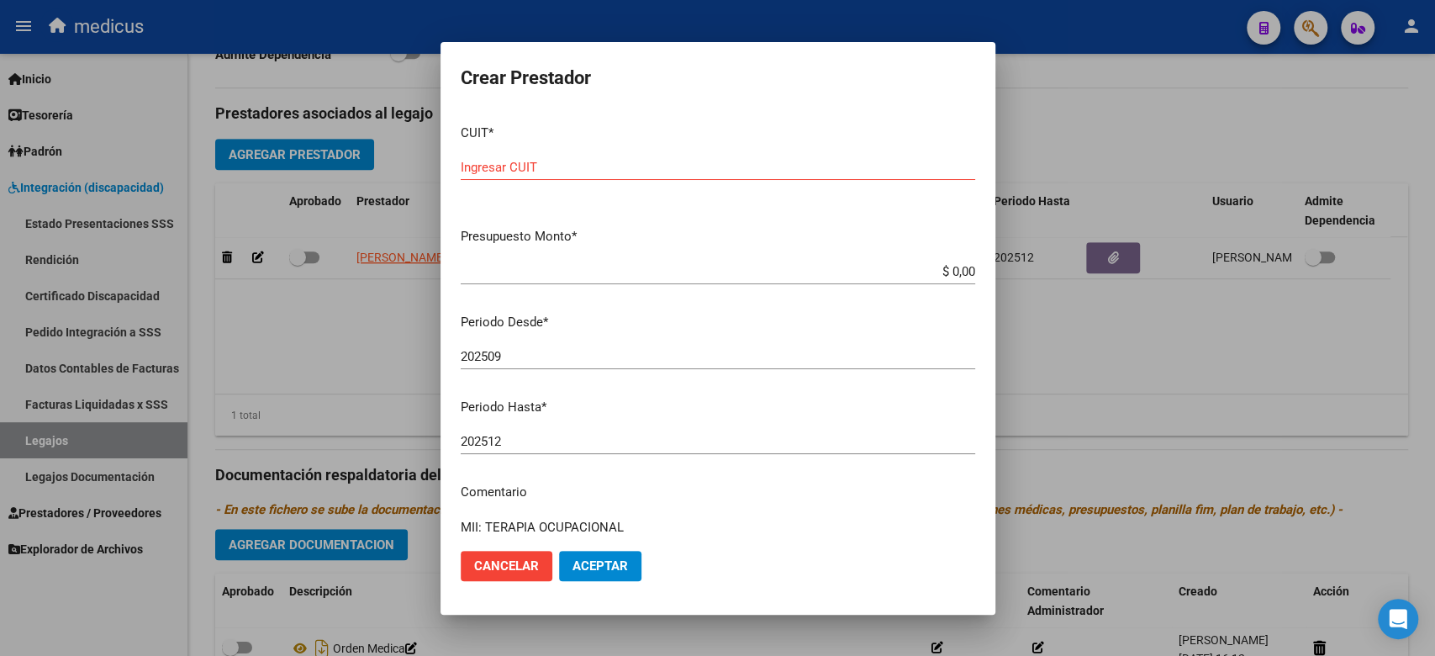
drag, startPoint x: 718, startPoint y: 258, endPoint x: 798, endPoint y: 269, distance: 81.4
click at [718, 259] on div "$ 0,00 Ingresar el monto" at bounding box center [718, 271] width 514 height 25
drag, startPoint x: 853, startPoint y: 271, endPoint x: 985, endPoint y: 293, distance: 133.9
click at [1029, 282] on div "Crear Prestador CUIT * Ingresar CUIT Presupuesto Monto * $ 0,00 Ingresar el mon…" at bounding box center [717, 328] width 1435 height 656
paste input "148.447,32"
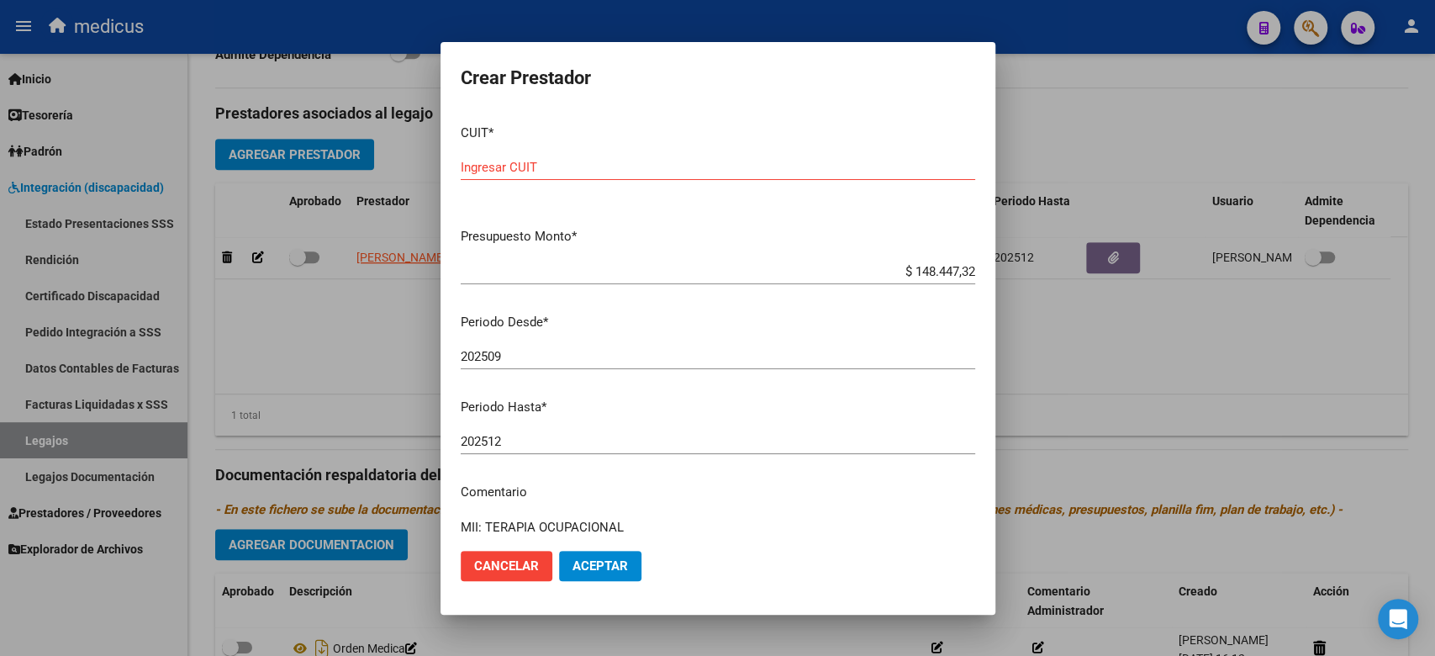
click at [591, 164] on input "Ingresar CUIT" at bounding box center [718, 167] width 514 height 15
paste input "27-42619078-3"
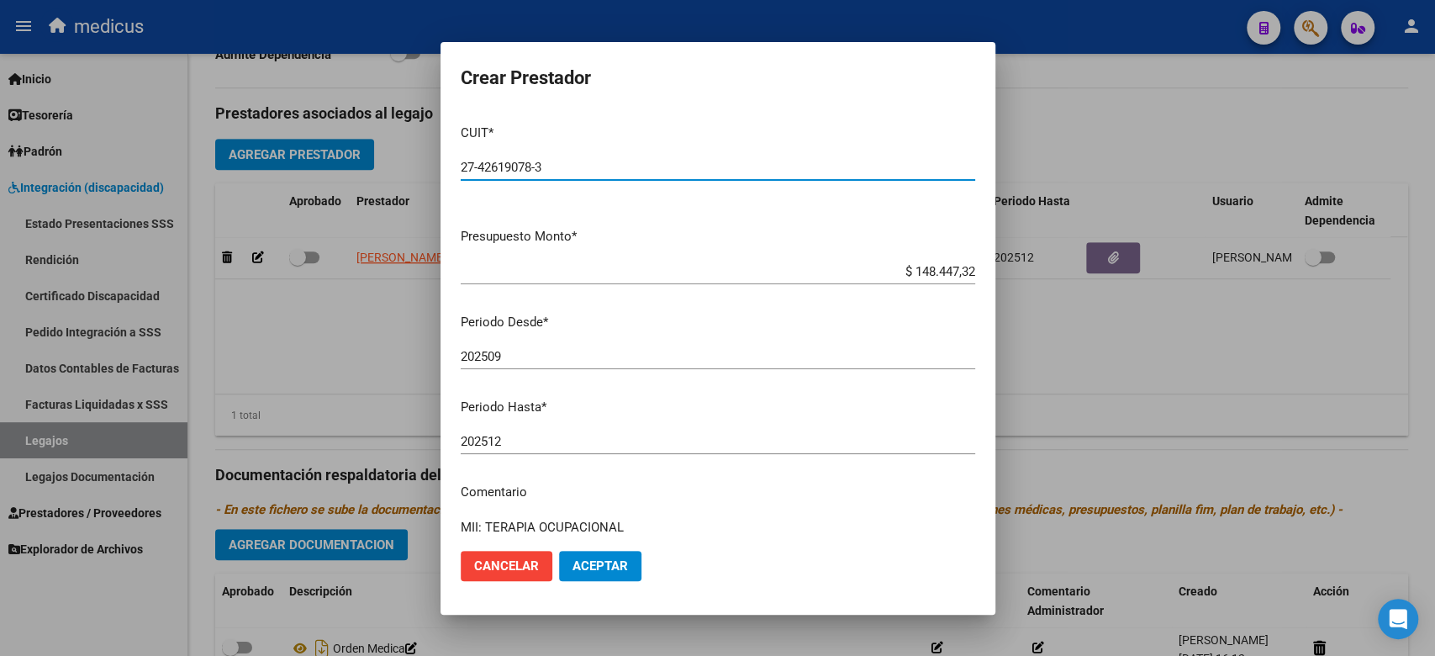
click at [585, 573] on button "Aceptar" at bounding box center [600, 565] width 82 height 30
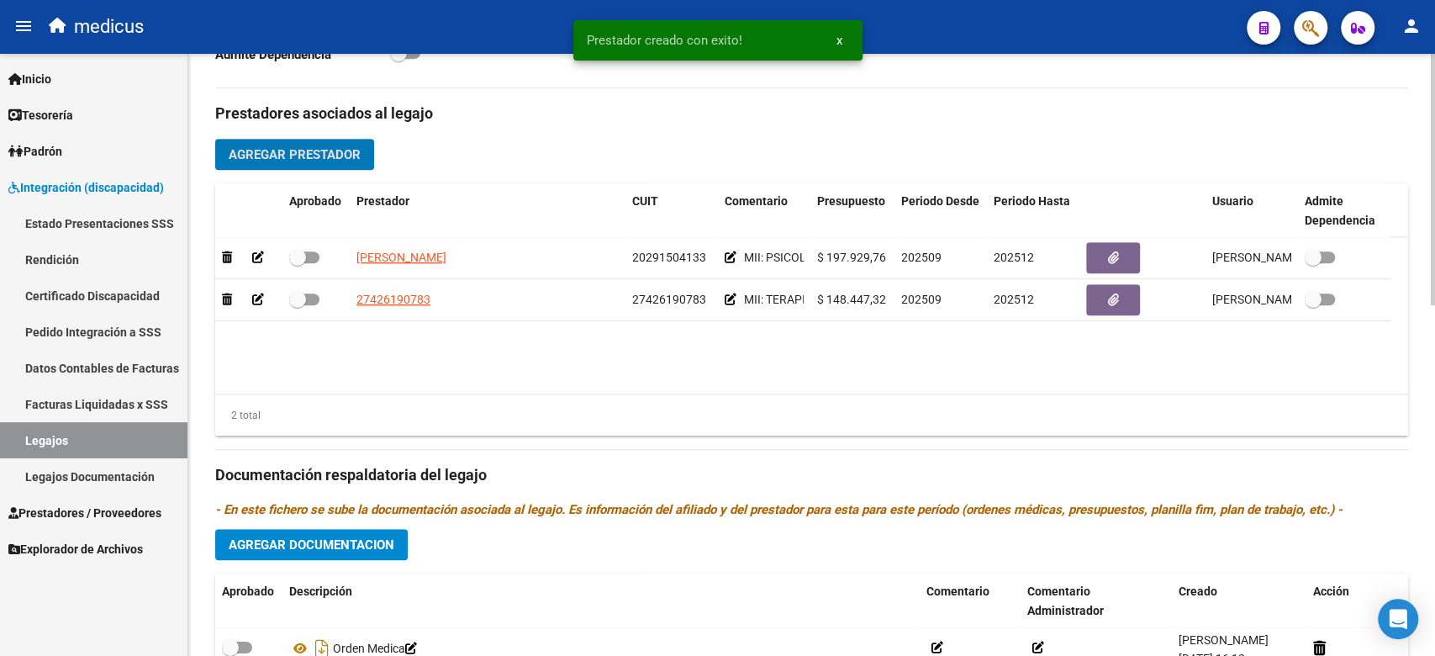
click at [299, 138] on div "Prestadores asociados al legajo Agregar Prestador Aprobado Prestador CUIT Comen…" at bounding box center [811, 463] width 1193 height 751
click at [323, 151] on span "Agregar Prestador" at bounding box center [295, 154] width 132 height 15
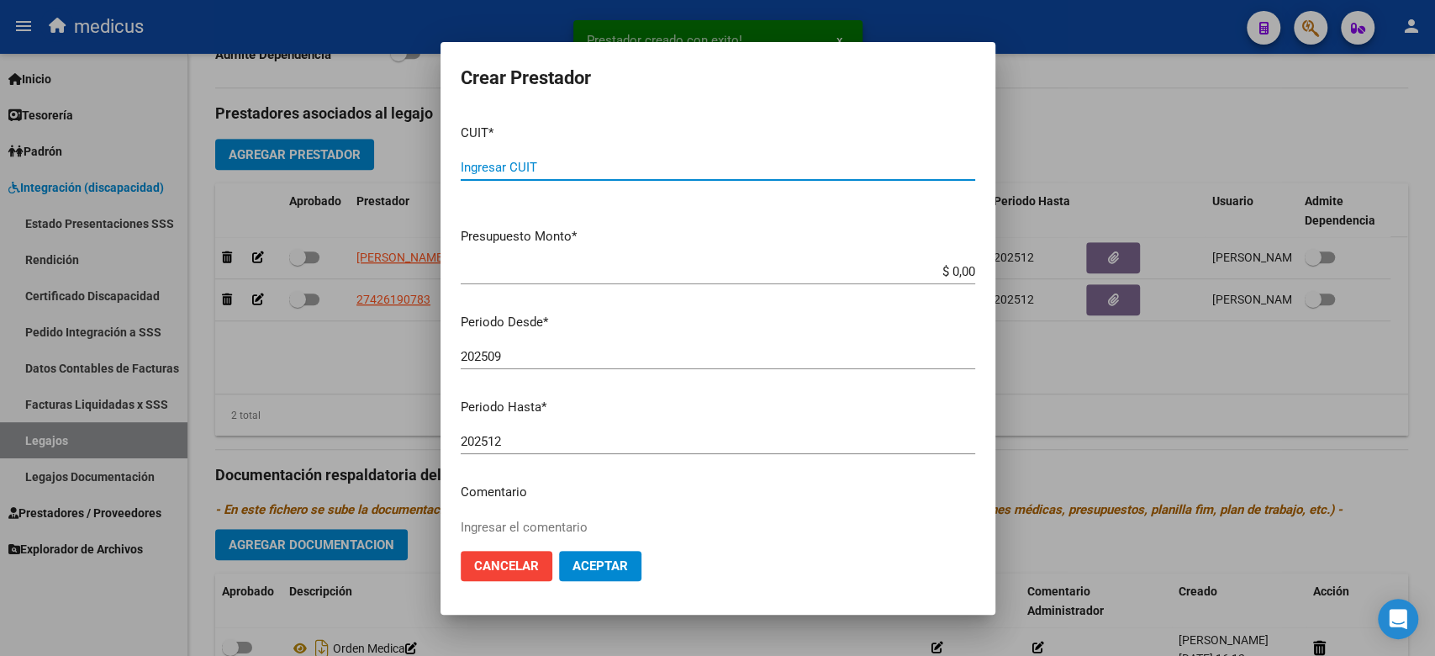
scroll to position [112, 0]
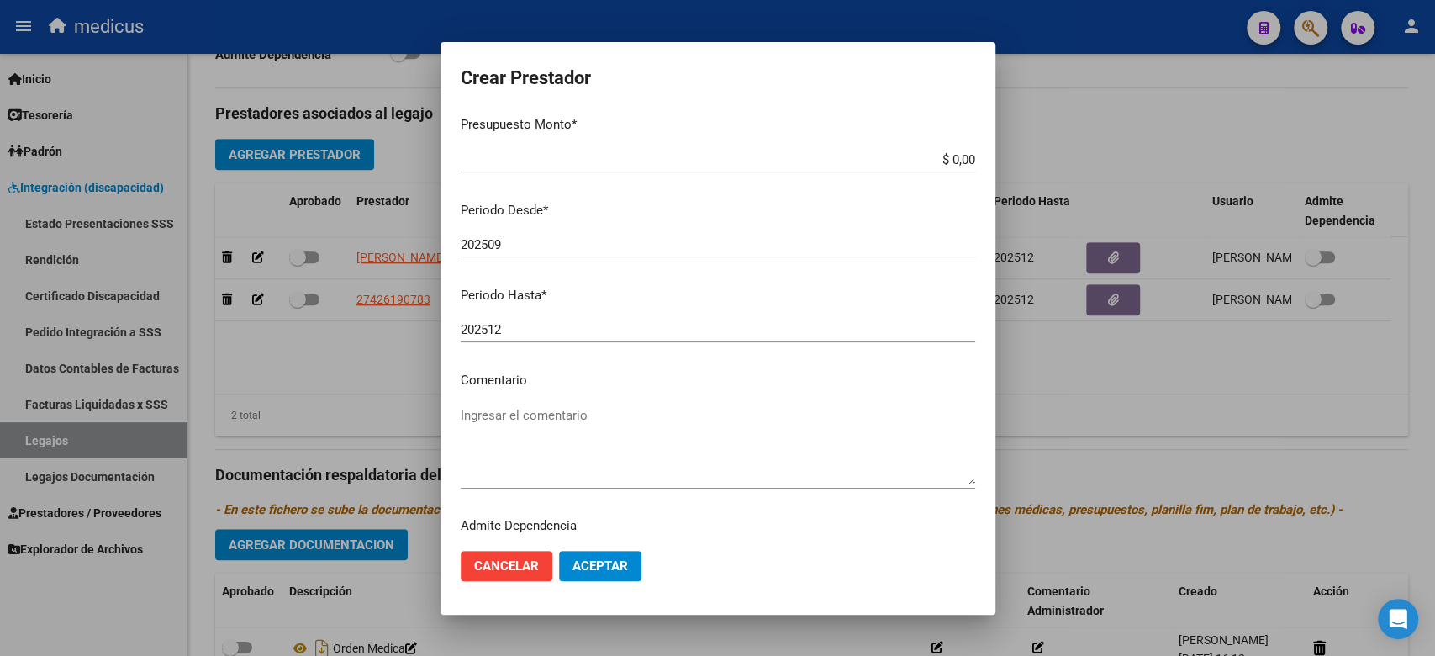
drag, startPoint x: 640, startPoint y: 324, endPoint x: 586, endPoint y: 306, distance: 56.9
click at [640, 324] on input "202512" at bounding box center [718, 329] width 514 height 15
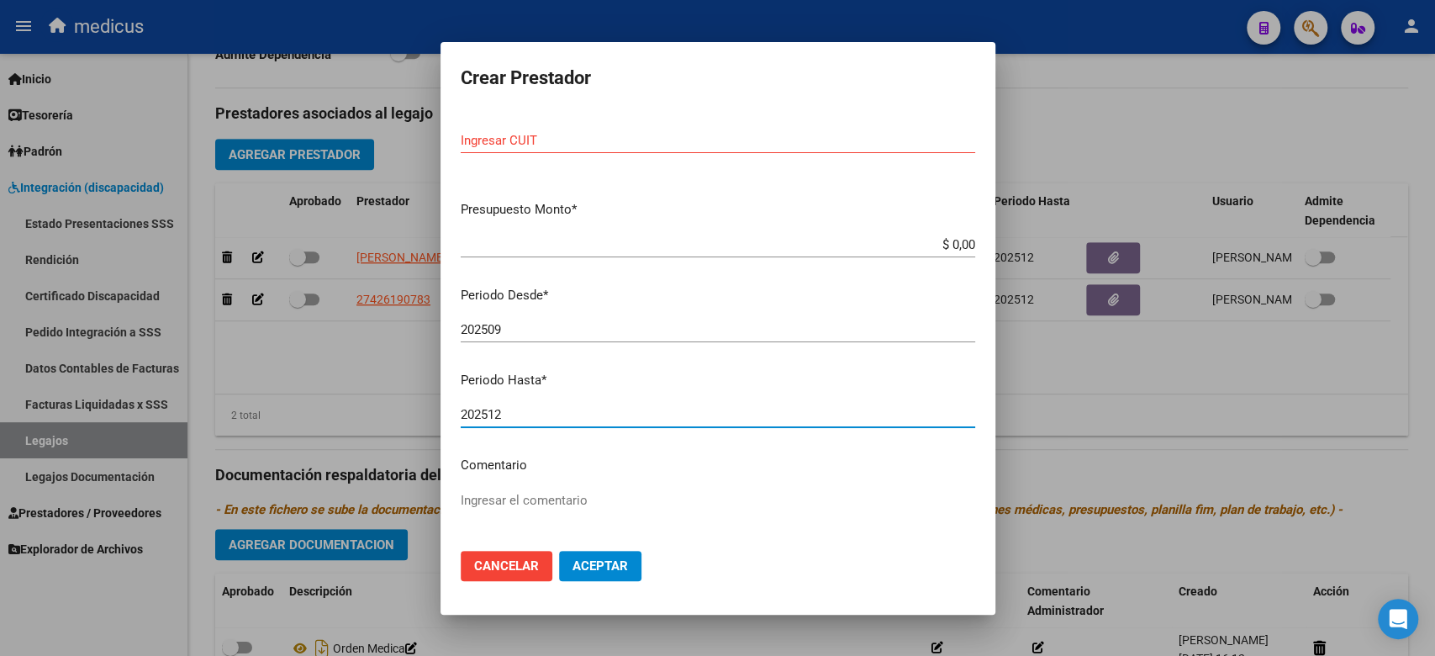
scroll to position [0, 0]
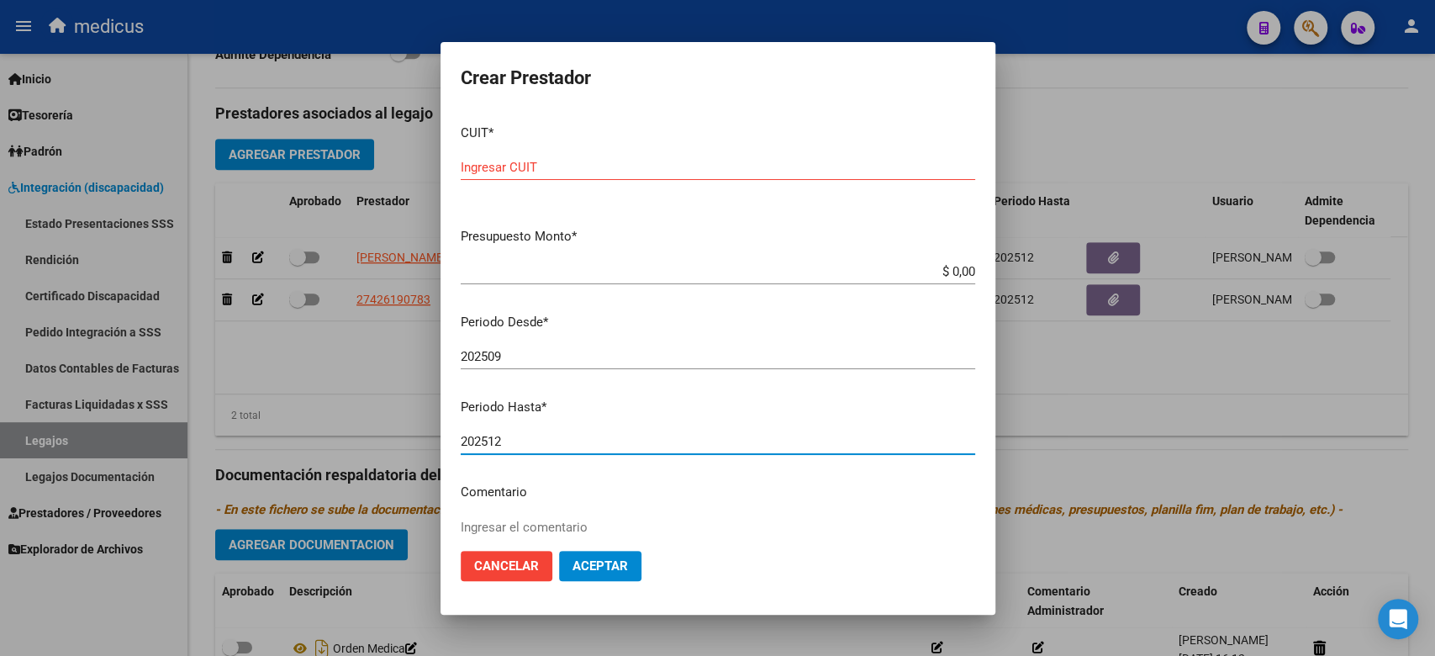
click at [544, 566] on button "Cancelar" at bounding box center [507, 565] width 92 height 30
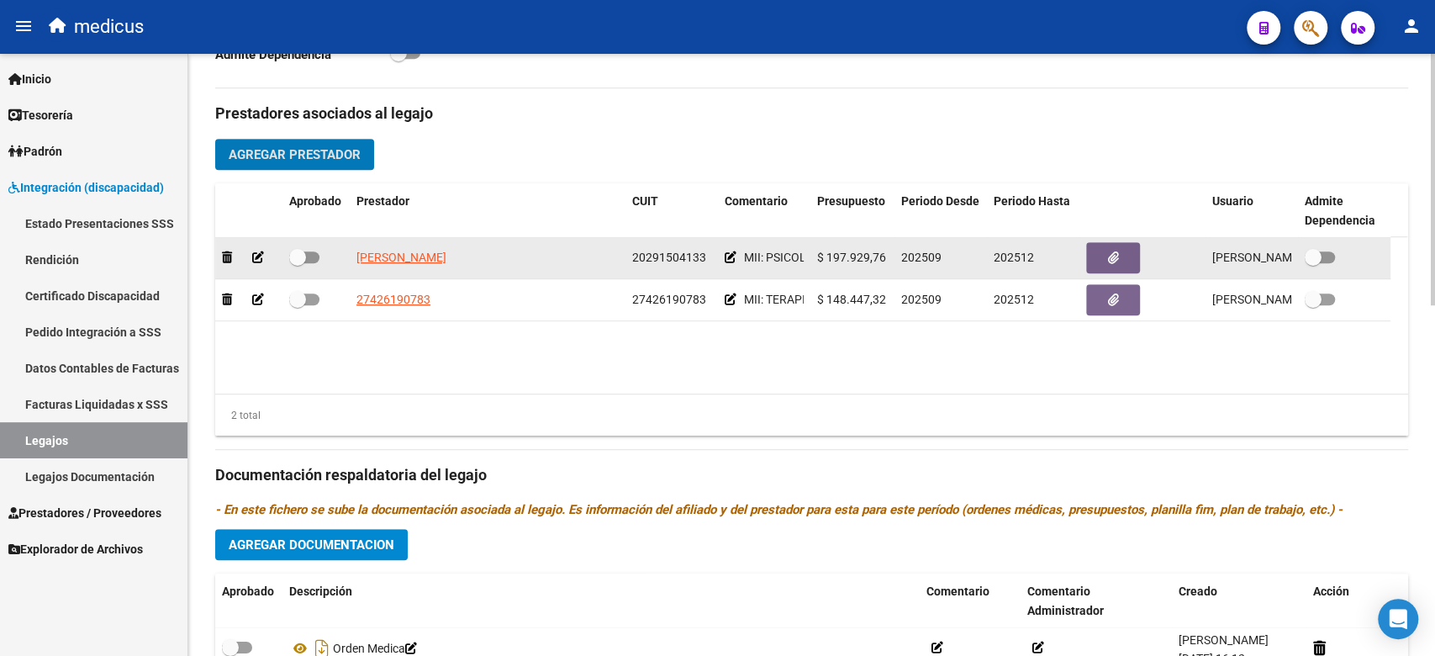
click at [304, 260] on span at bounding box center [297, 257] width 17 height 17
click at [298, 263] on input "checkbox" at bounding box center [297, 263] width 1 height 1
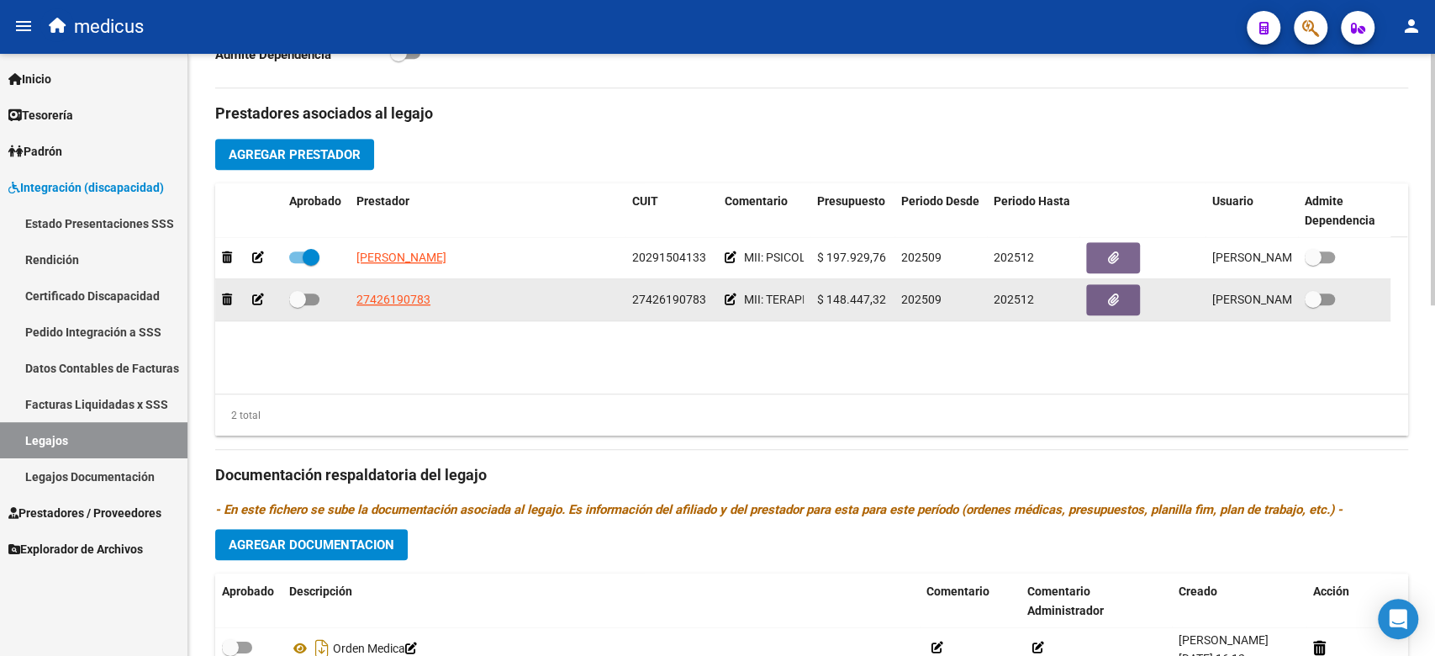
click at [319, 309] on div at bounding box center [316, 300] width 54 height 22
click at [311, 301] on span at bounding box center [304, 299] width 30 height 12
click at [298, 305] on input "checkbox" at bounding box center [297, 305] width 1 height 1
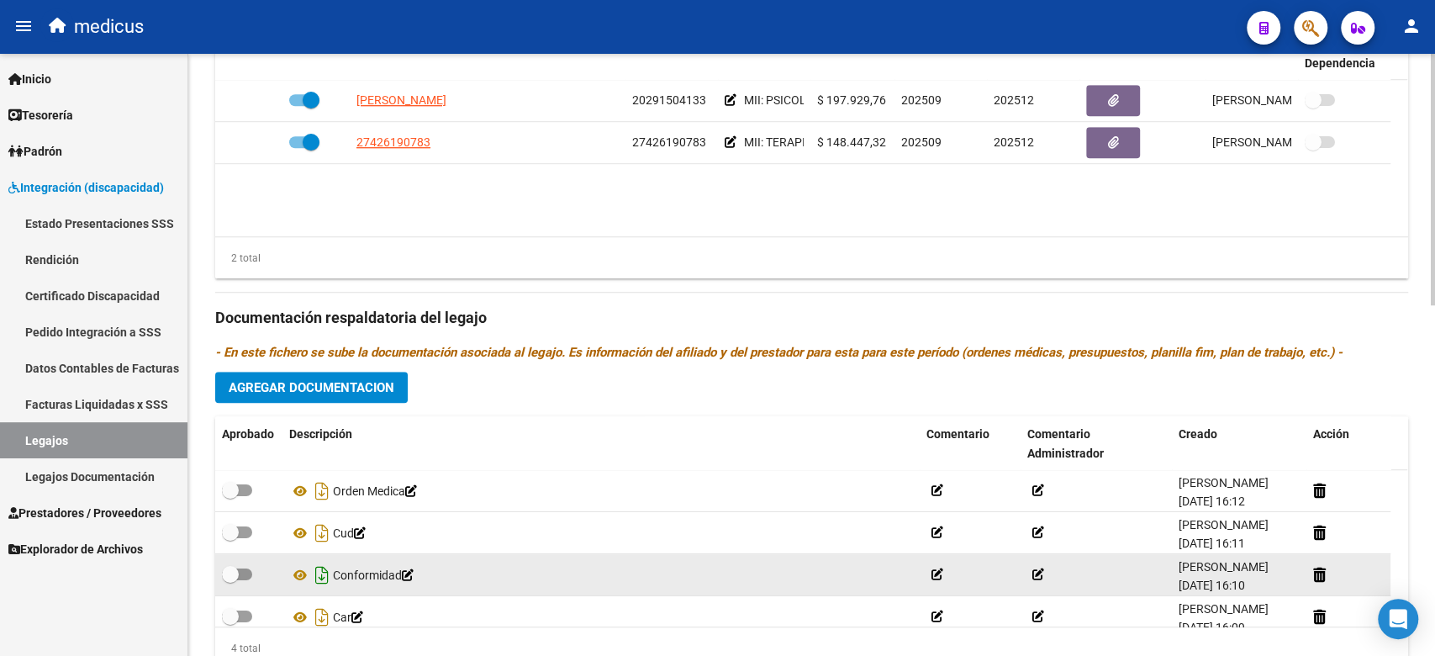
scroll to position [839, 0]
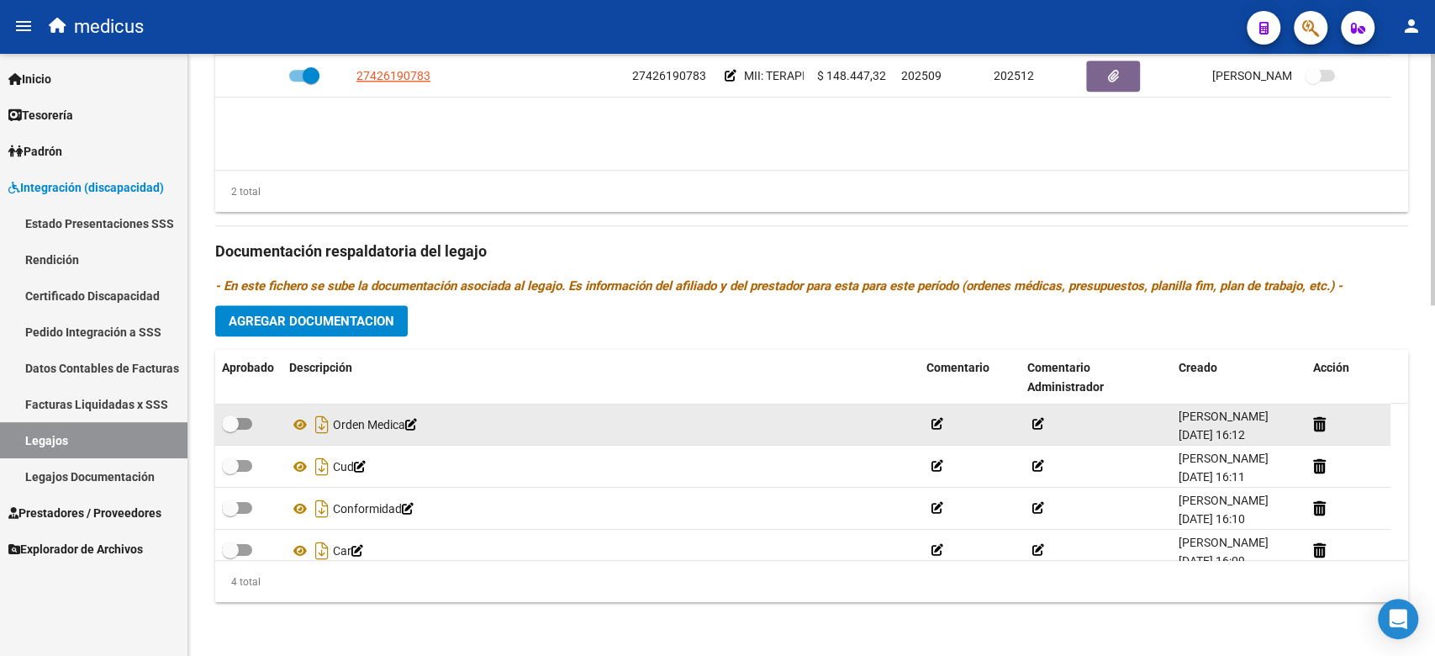
click at [255, 421] on div at bounding box center [249, 424] width 54 height 22
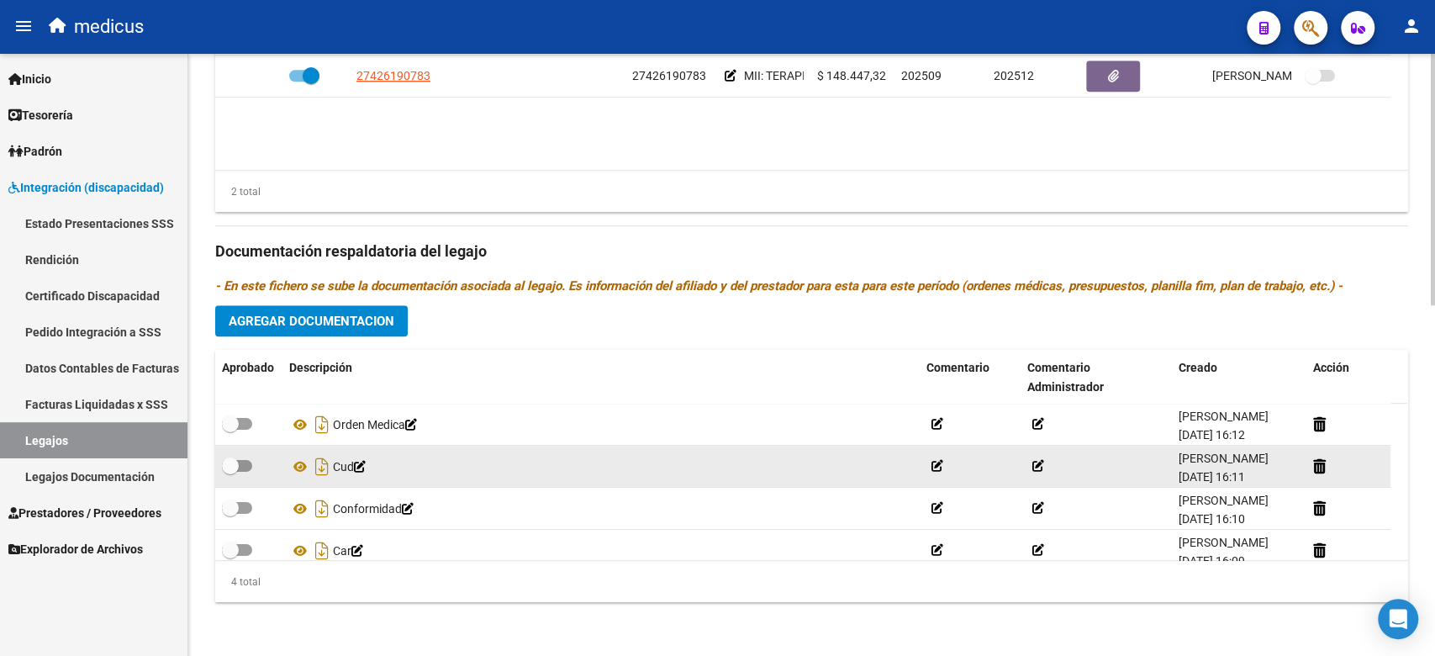
click at [241, 452] on datatable-body-cell at bounding box center [248, 465] width 67 height 41
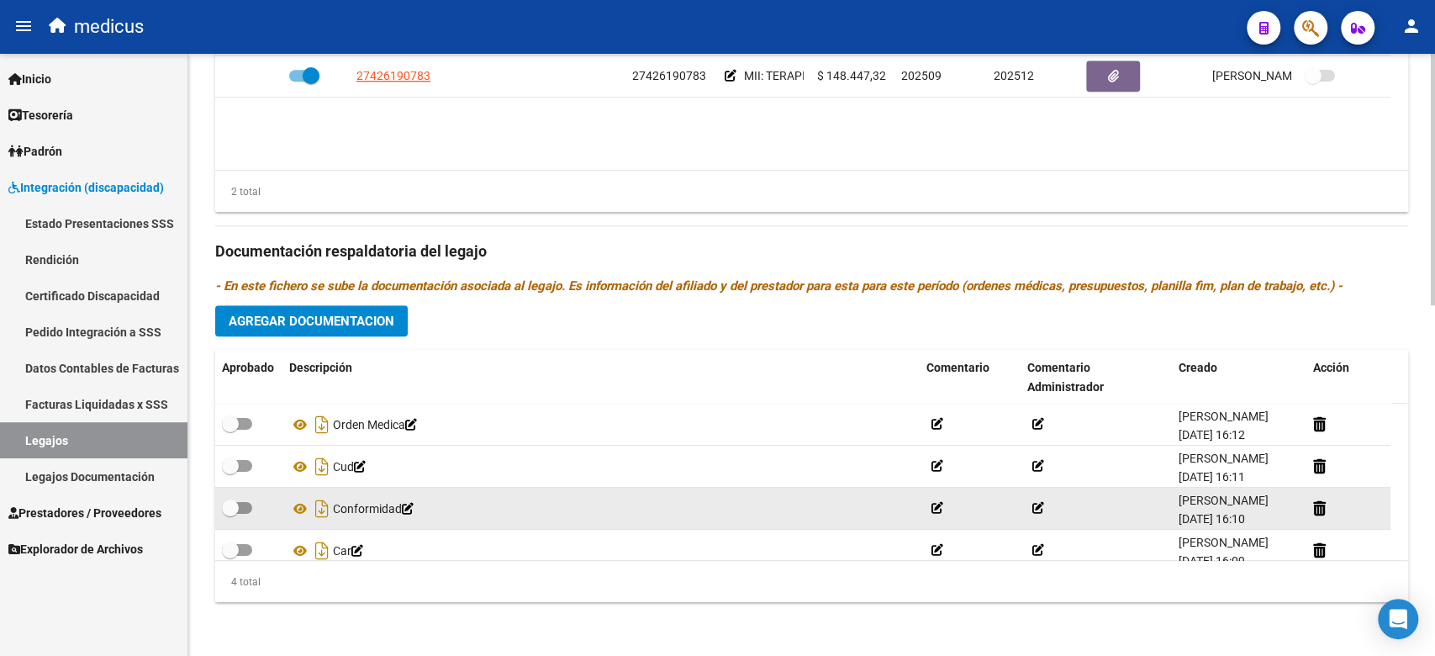
drag, startPoint x: 241, startPoint y: 466, endPoint x: 235, endPoint y: 498, distance: 32.5
click at [240, 469] on span at bounding box center [237, 466] width 30 height 12
click at [230, 471] on input "checkbox" at bounding box center [229, 471] width 1 height 1
click at [235, 506] on span at bounding box center [230, 507] width 17 height 17
click at [230, 514] on input "checkbox" at bounding box center [229, 514] width 1 height 1
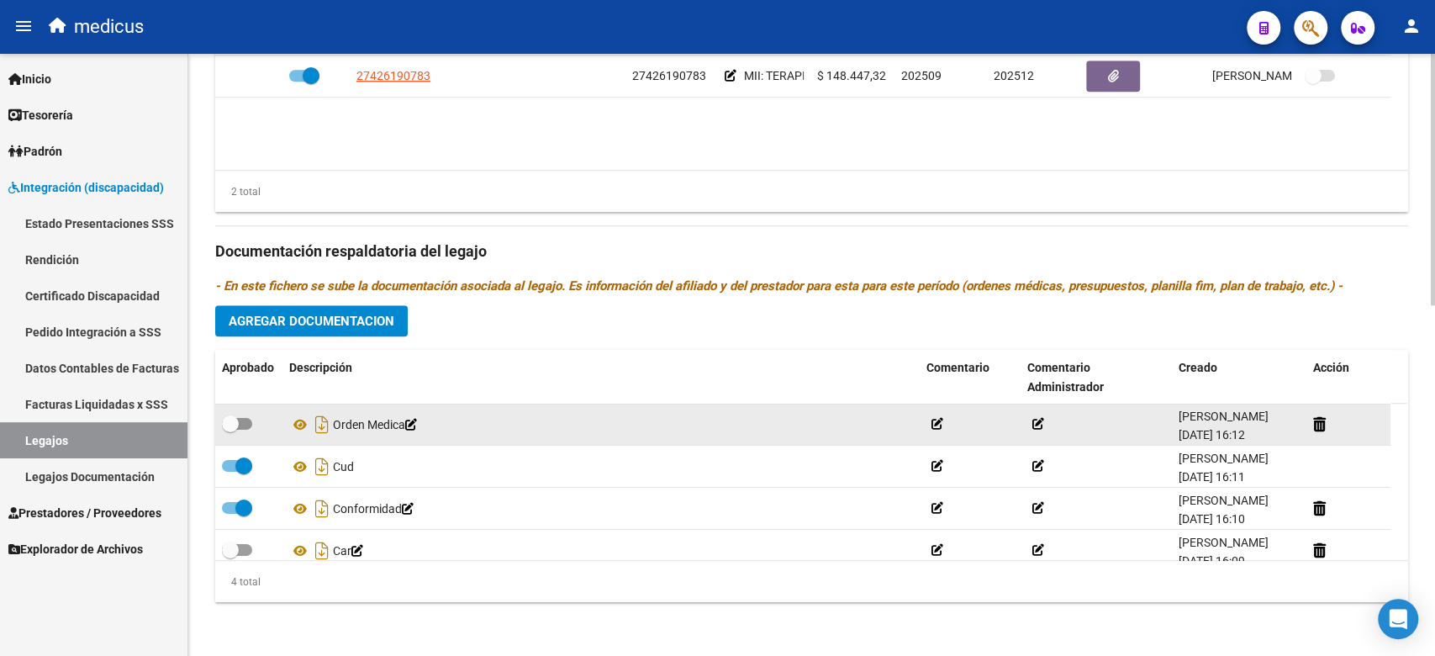
click at [234, 434] on div at bounding box center [249, 424] width 54 height 22
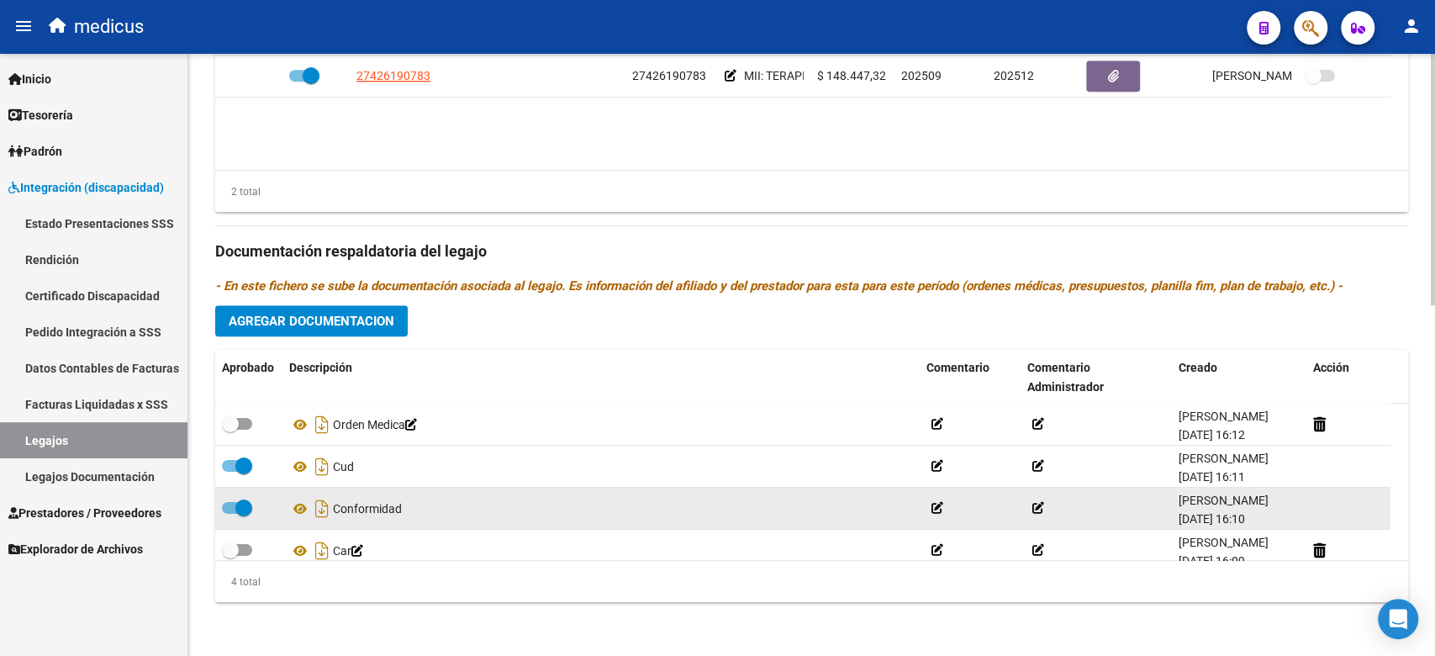
scroll to position [5, 0]
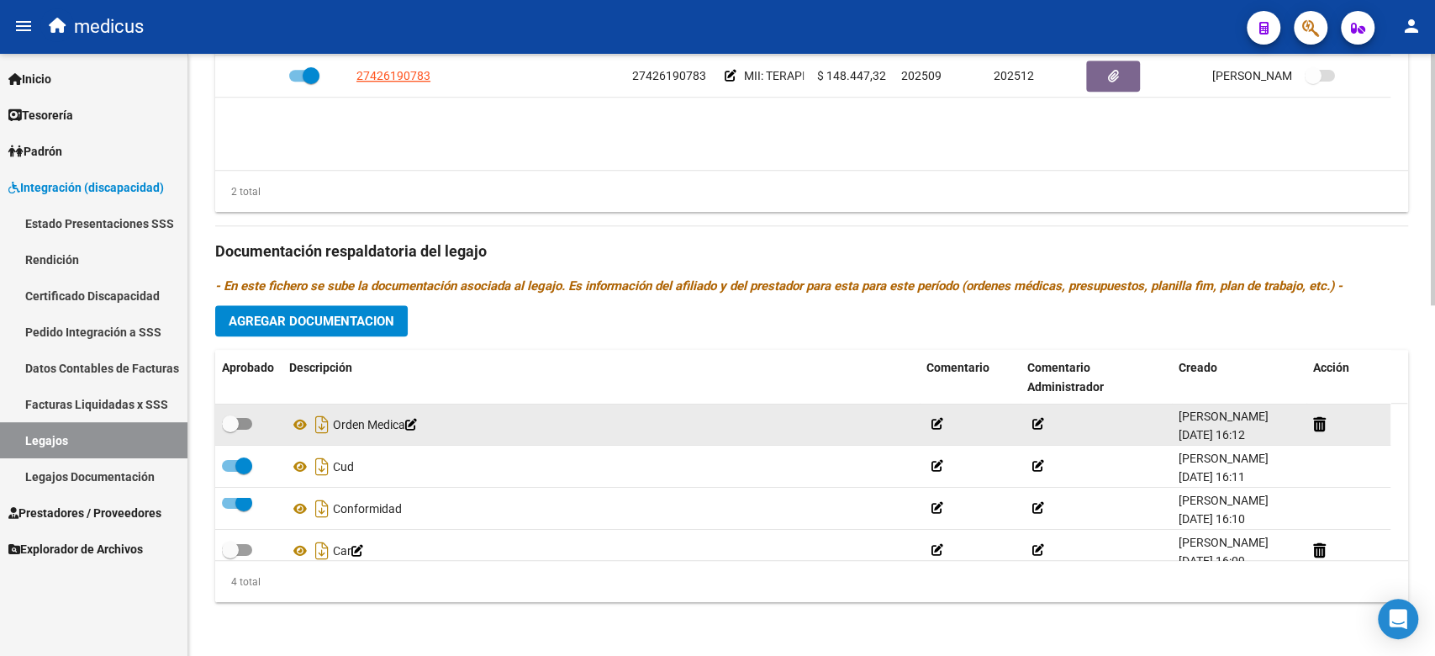
click at [233, 424] on span at bounding box center [230, 423] width 17 height 17
click at [230, 429] on input "checkbox" at bounding box center [229, 429] width 1 height 1
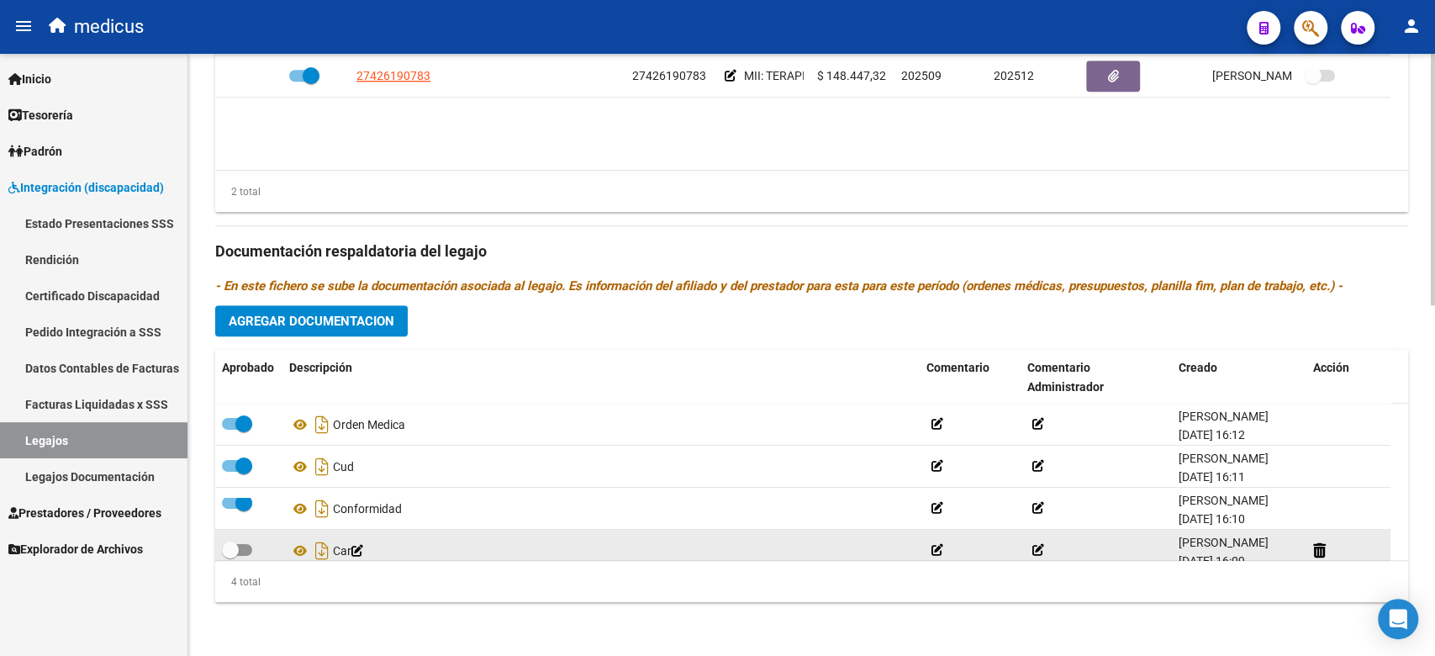
scroll to position [34, 0]
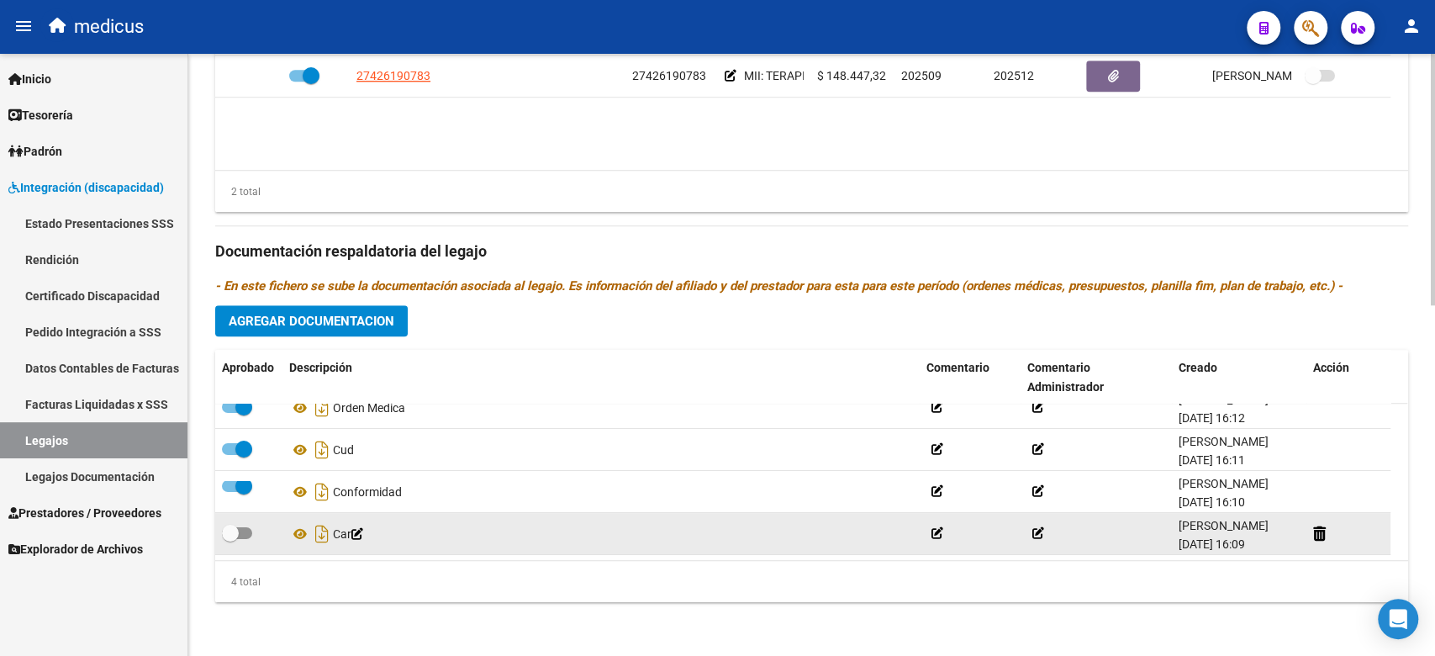
click at [234, 524] on span at bounding box center [230, 532] width 17 height 17
click at [230, 539] on input "checkbox" at bounding box center [229, 539] width 1 height 1
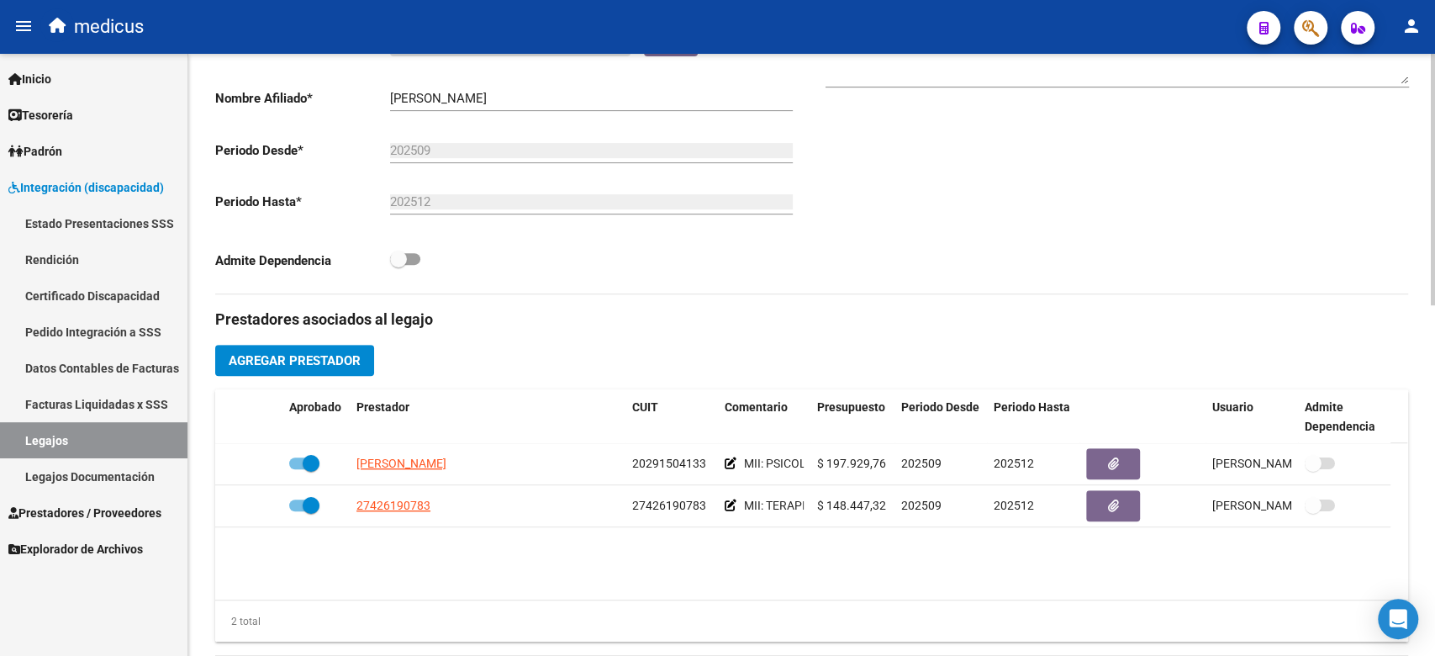
scroll to position [503, 0]
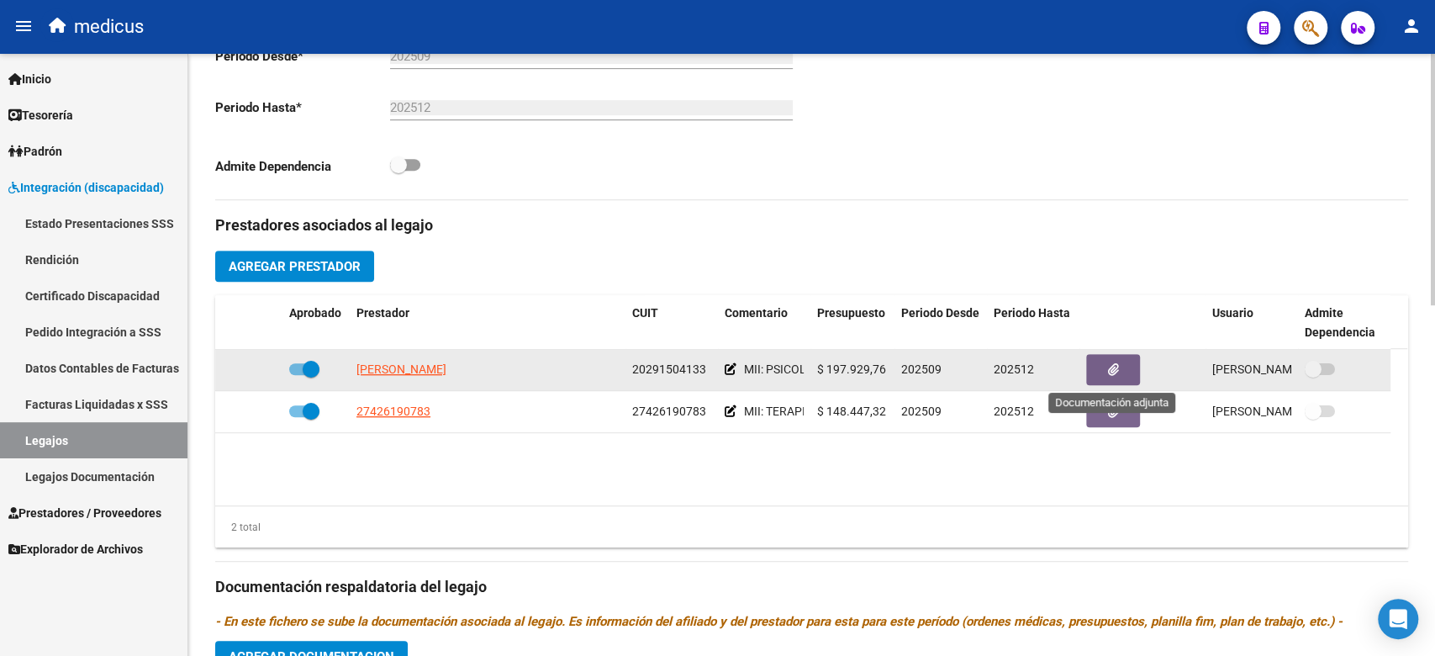
click at [1096, 364] on button "button" at bounding box center [1113, 369] width 54 height 31
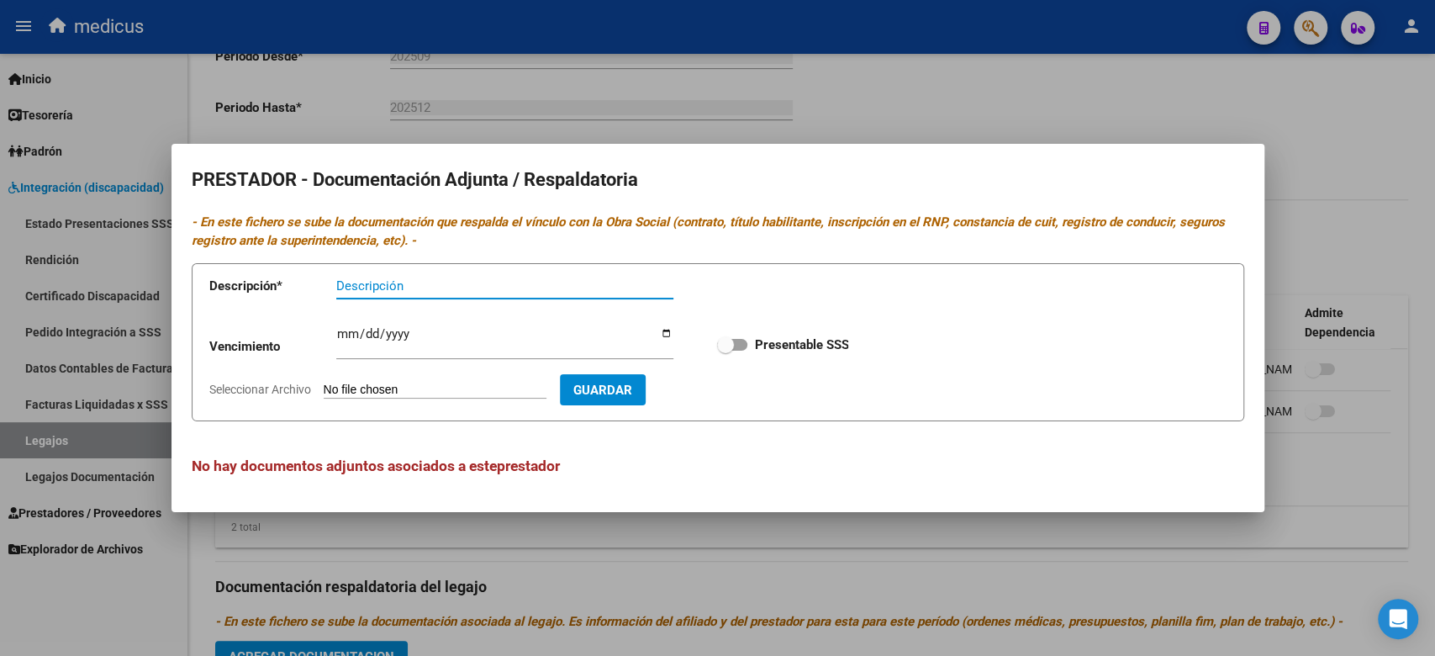
click at [505, 392] on input "Seleccionar Archivo" at bounding box center [435, 390] width 223 height 16
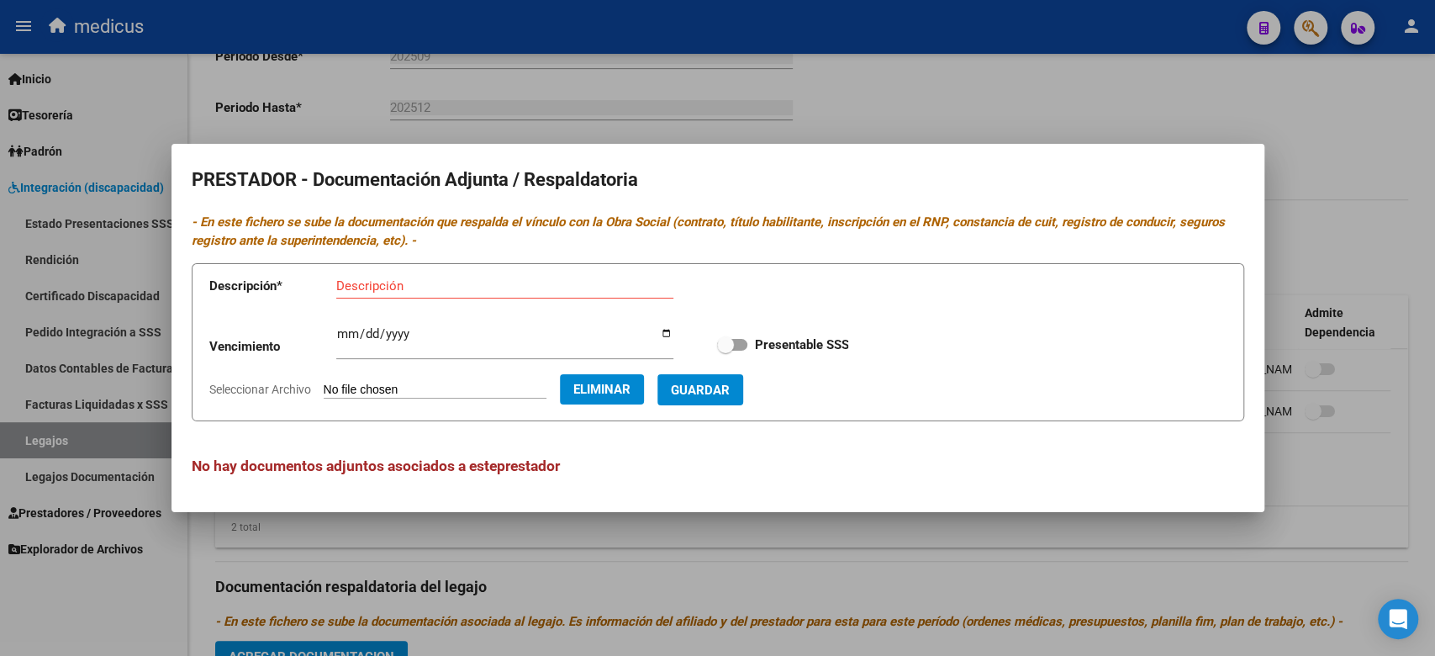
click at [400, 286] on input "Descripción" at bounding box center [504, 285] width 337 height 15
click at [729, 383] on span "Guardar" at bounding box center [700, 389] width 59 height 15
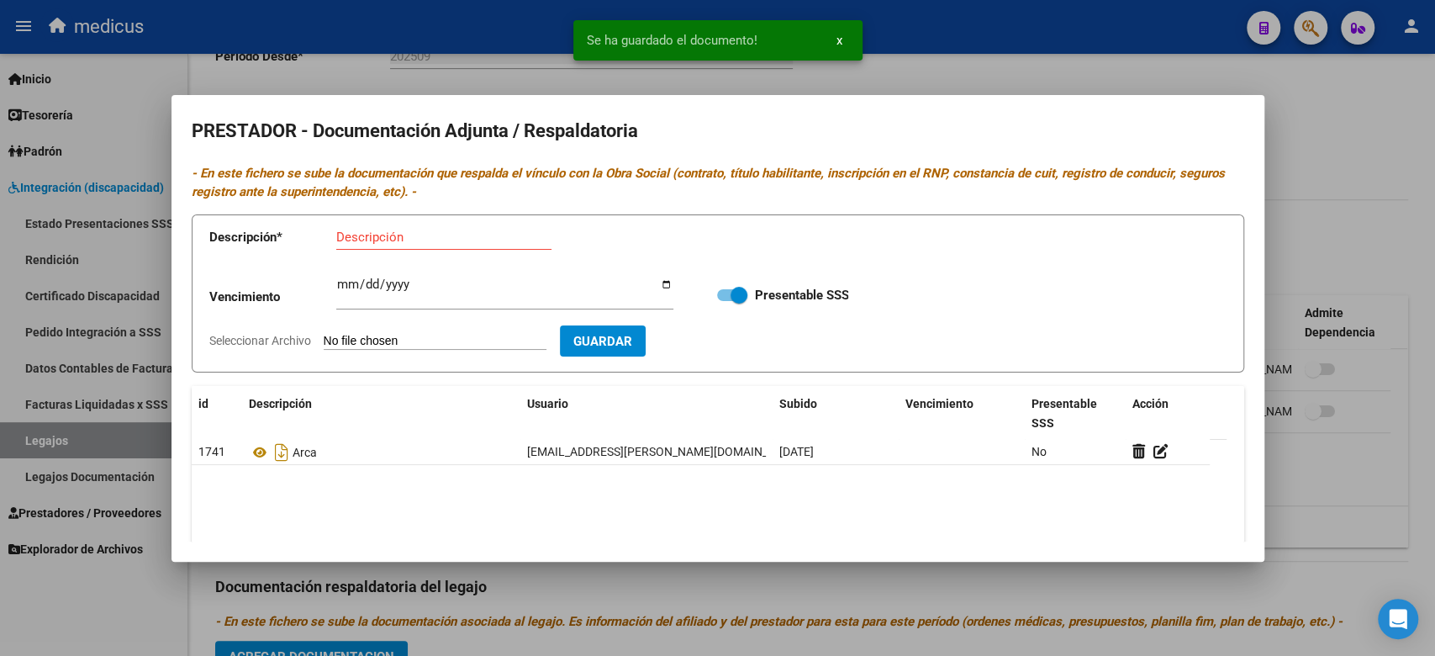
click at [382, 344] on input "Seleccionar Archivo" at bounding box center [435, 342] width 223 height 16
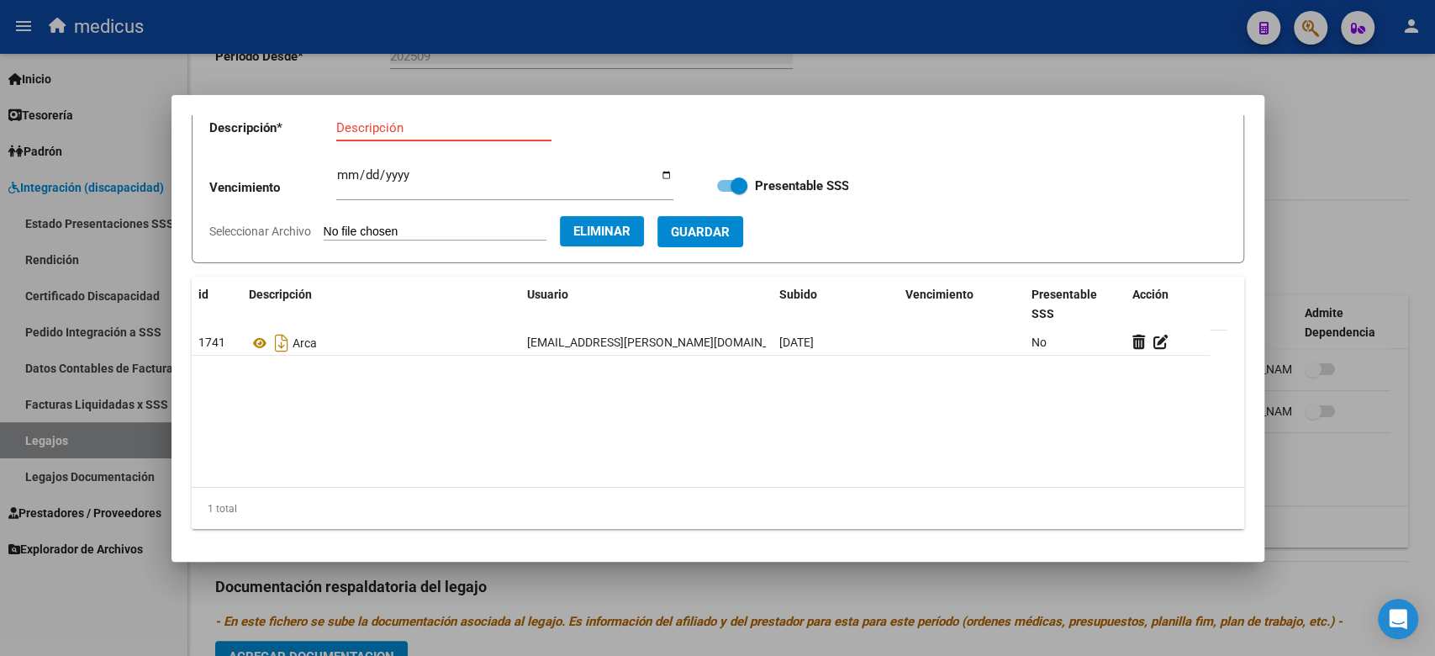
click at [385, 121] on input "Descripción" at bounding box center [443, 127] width 215 height 15
click at [735, 219] on button "Guardar" at bounding box center [700, 231] width 86 height 31
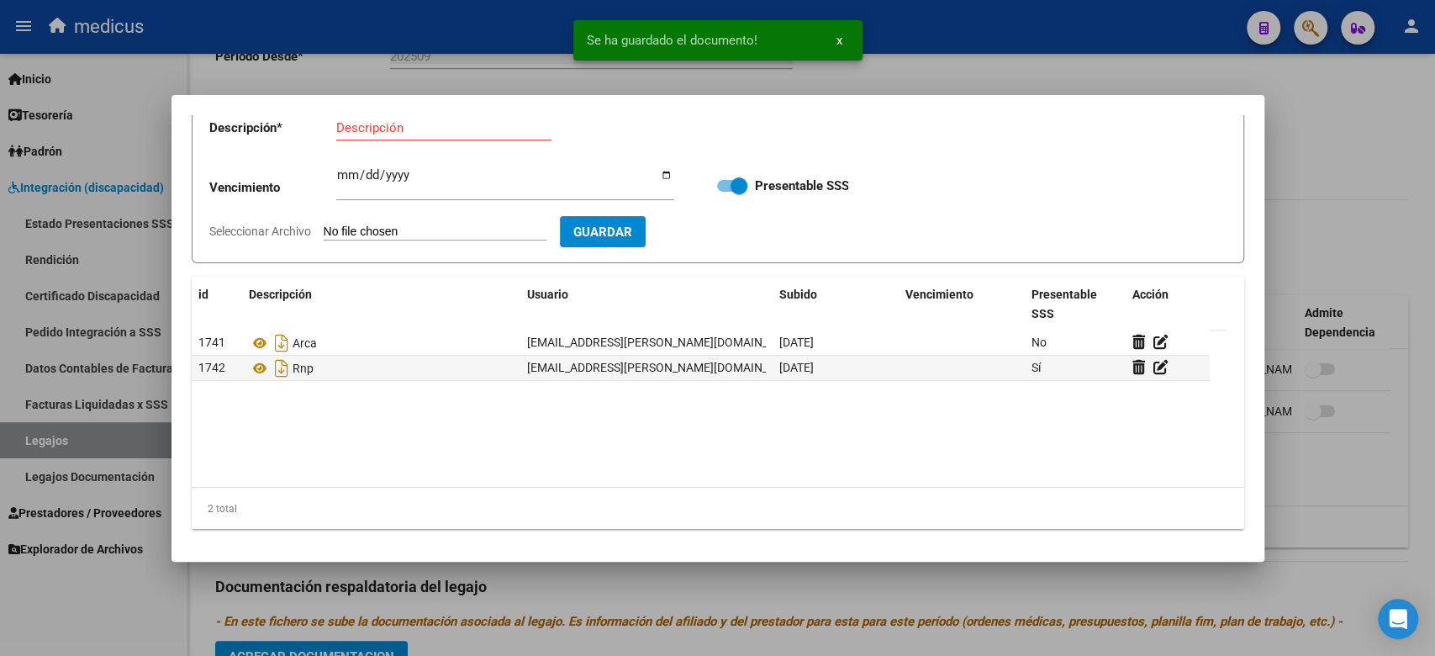
click at [414, 229] on input "Seleccionar Archivo" at bounding box center [435, 232] width 223 height 16
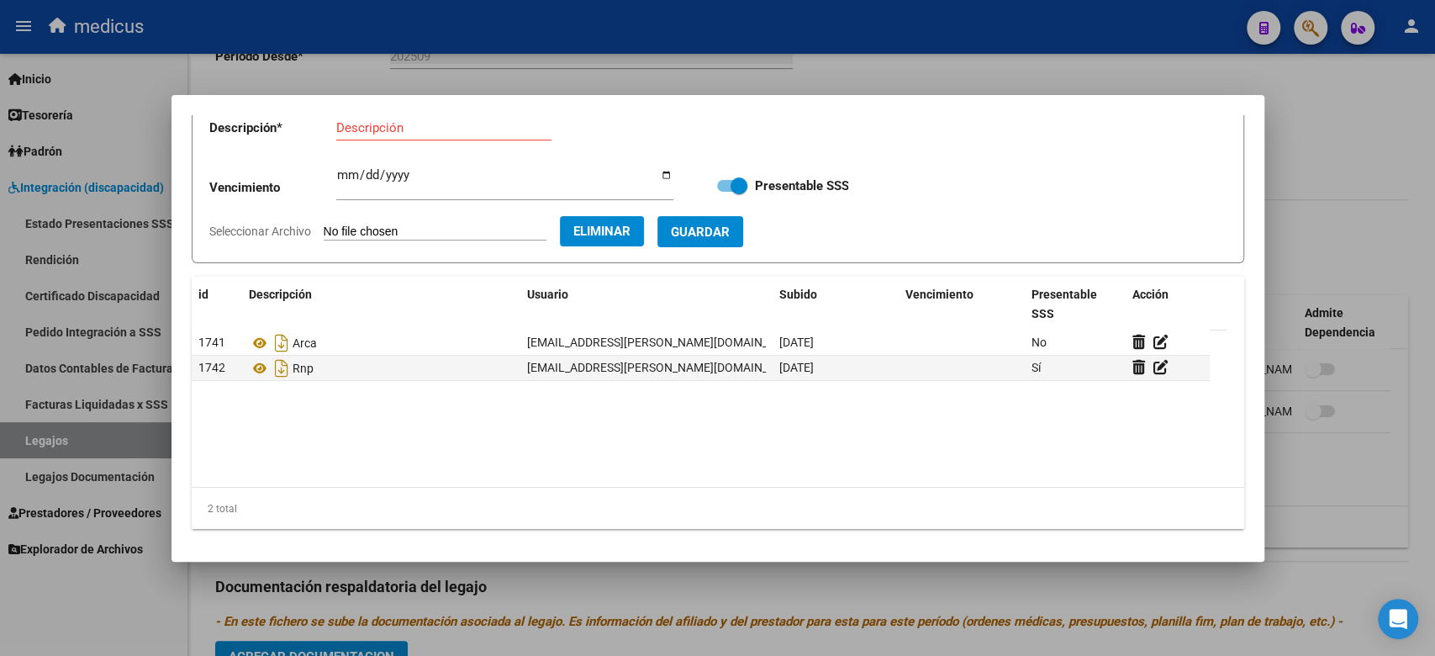
click at [353, 120] on input "Descripción" at bounding box center [443, 127] width 215 height 15
click at [729, 229] on span "Guardar" at bounding box center [700, 231] width 59 height 15
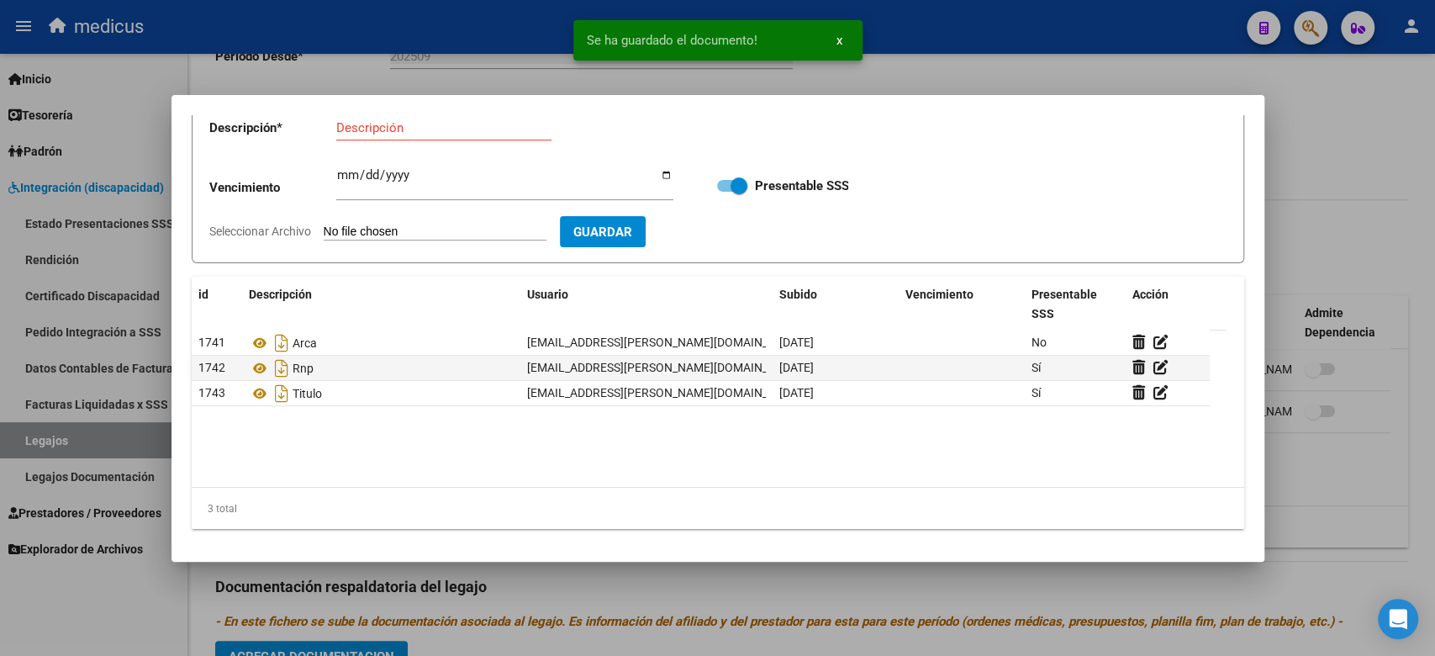
click at [388, 233] on input "Seleccionar Archivo" at bounding box center [435, 232] width 223 height 16
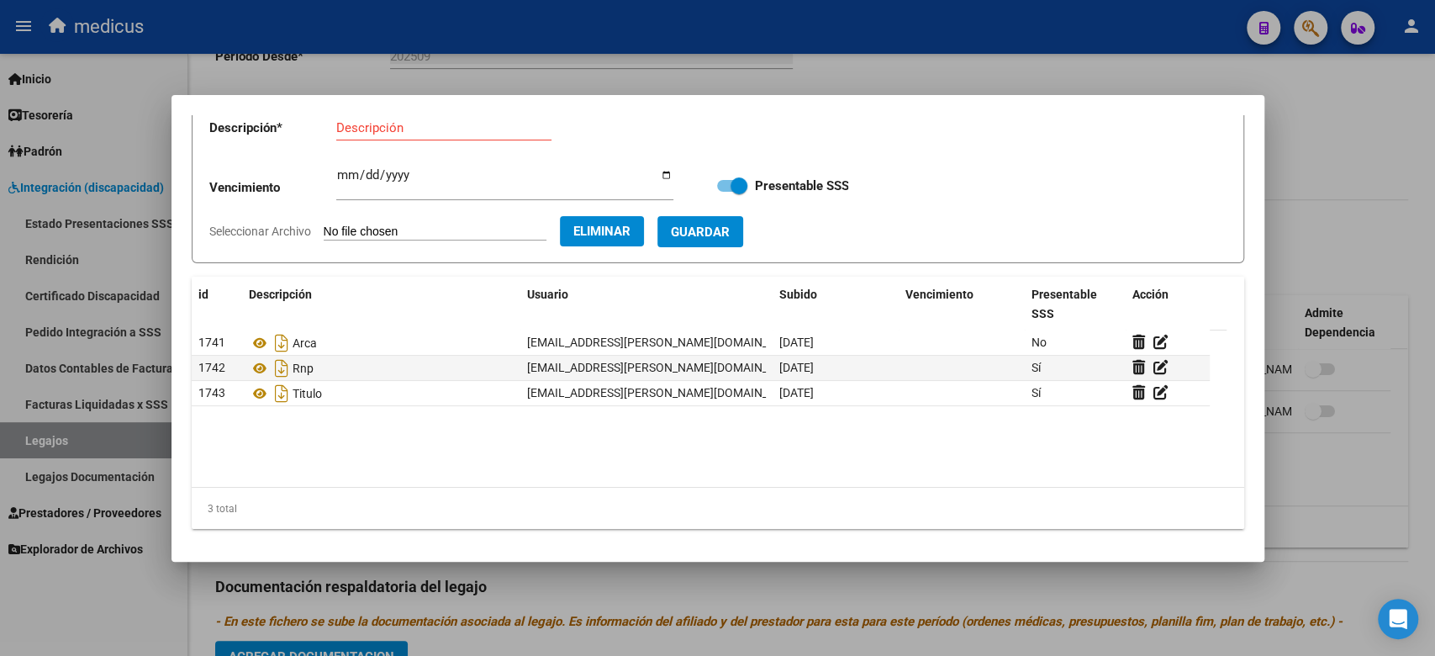
click at [399, 129] on input "Descripción" at bounding box center [443, 127] width 215 height 15
click at [704, 224] on button "Guardar" at bounding box center [700, 231] width 86 height 31
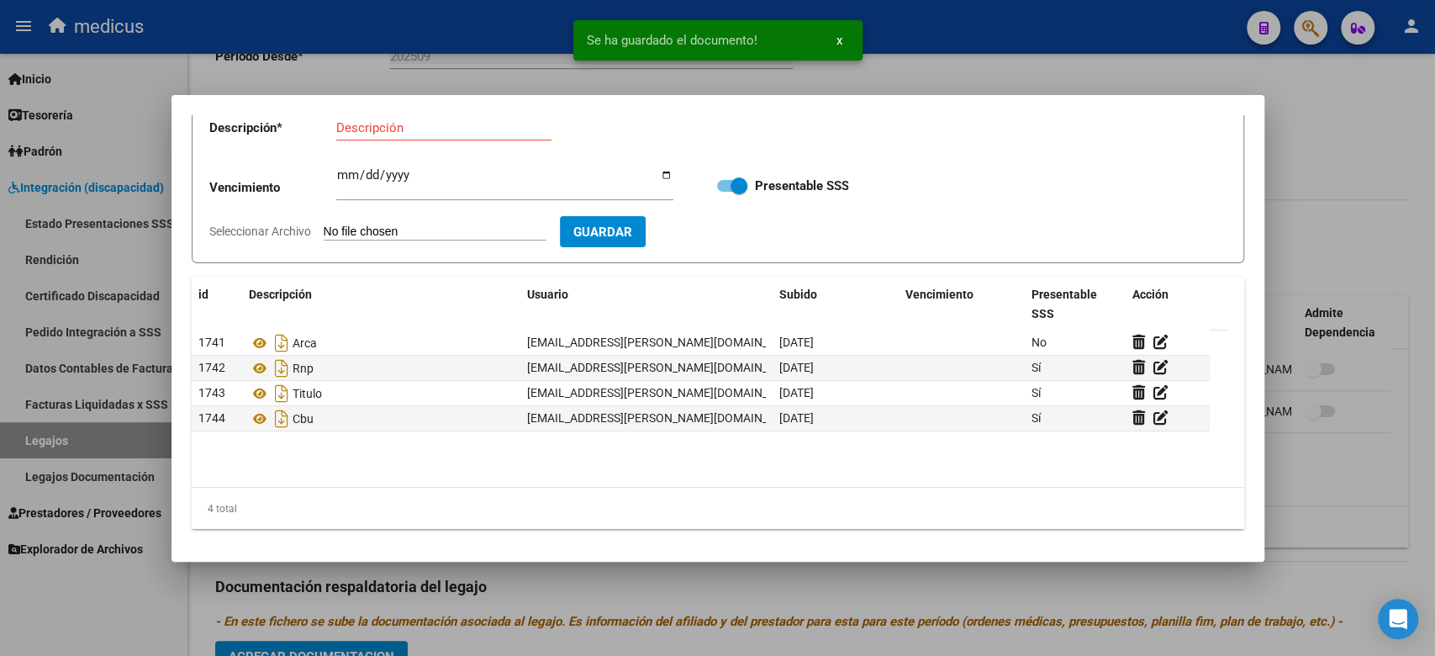
click at [490, 225] on input "Seleccionar Archivo" at bounding box center [435, 232] width 223 height 16
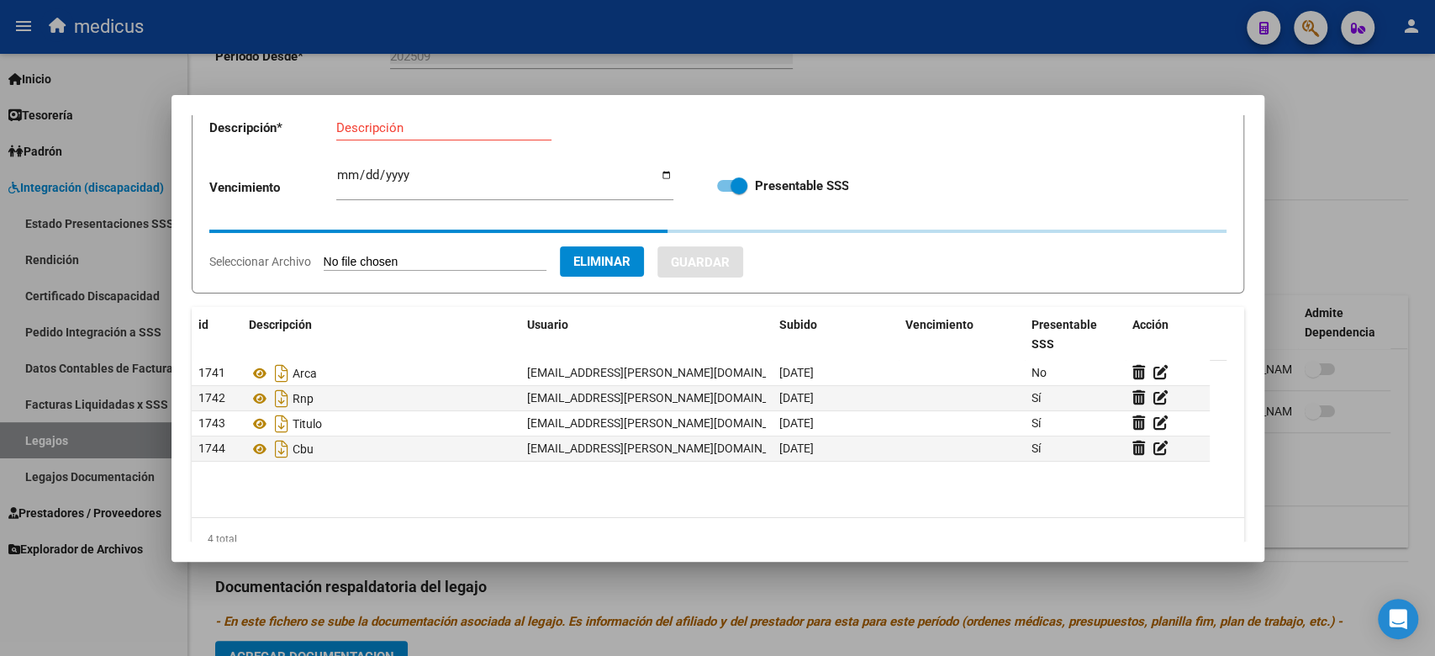
click at [351, 121] on input "Descripción" at bounding box center [443, 127] width 215 height 15
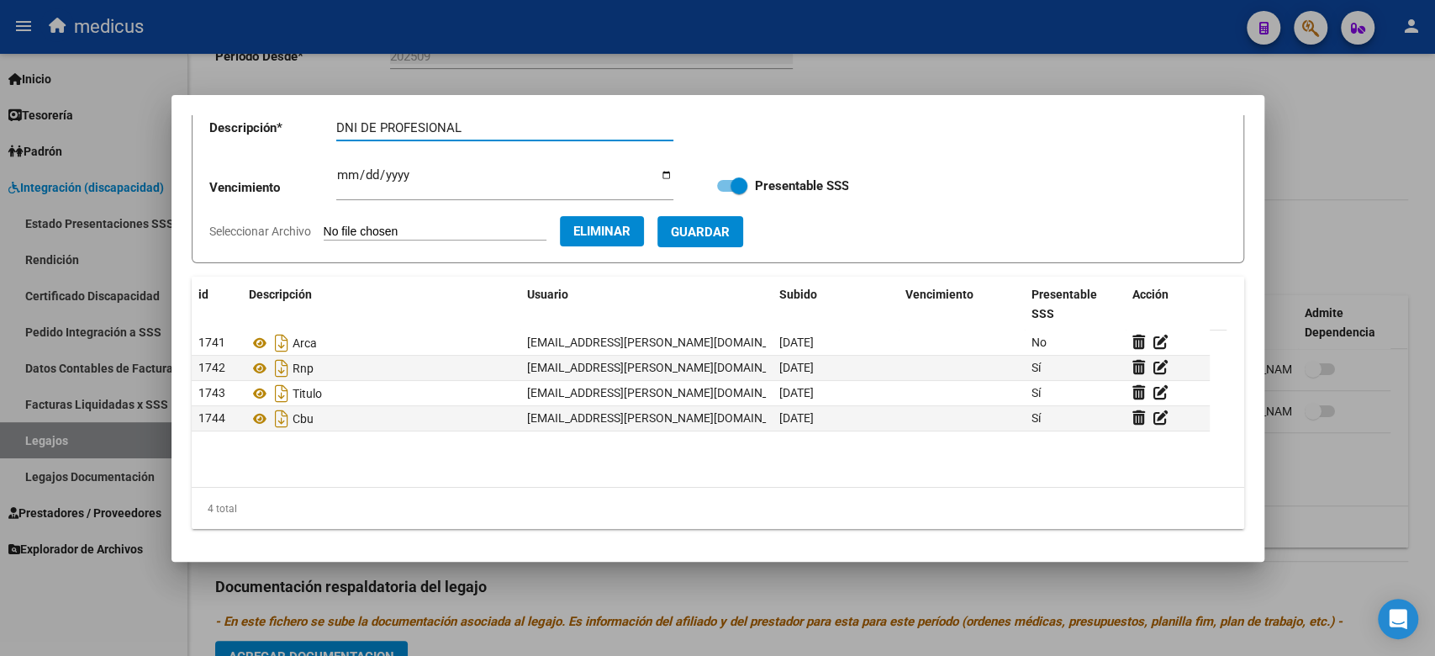
click at [729, 228] on span "Guardar" at bounding box center [700, 231] width 59 height 15
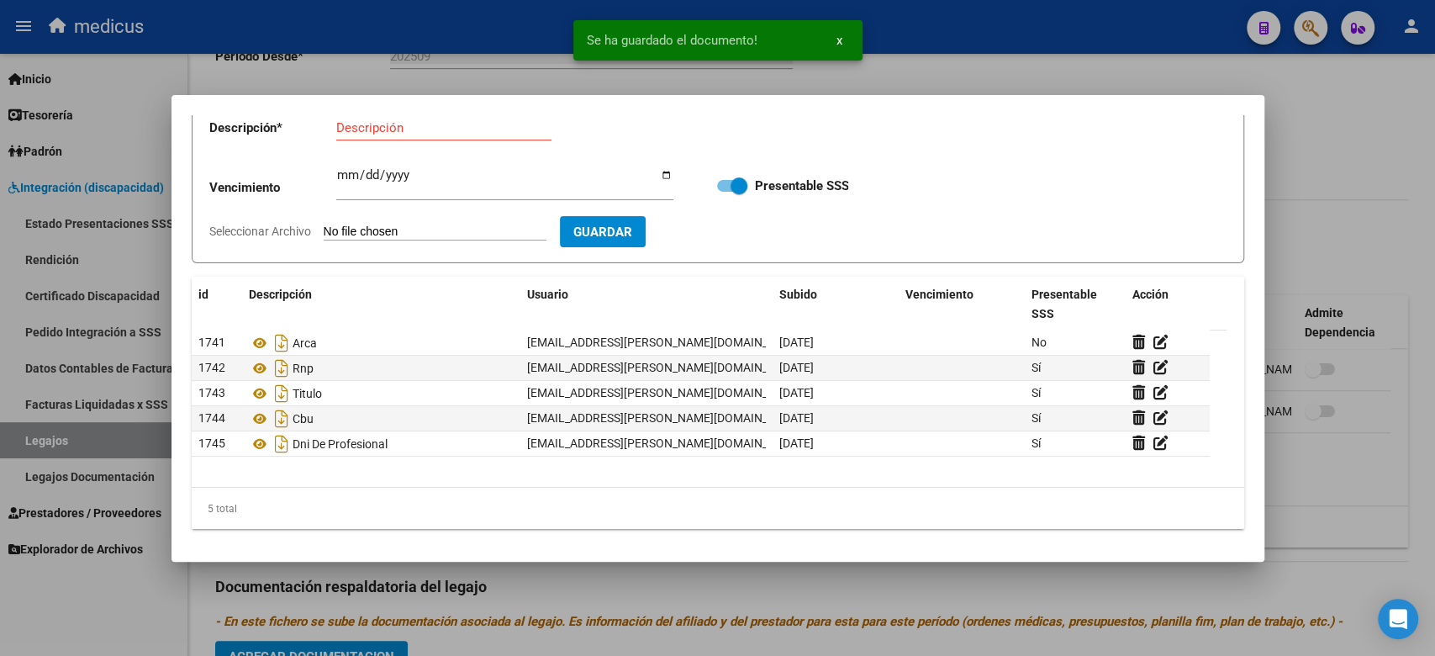
click at [1125, 69] on div at bounding box center [717, 328] width 1435 height 656
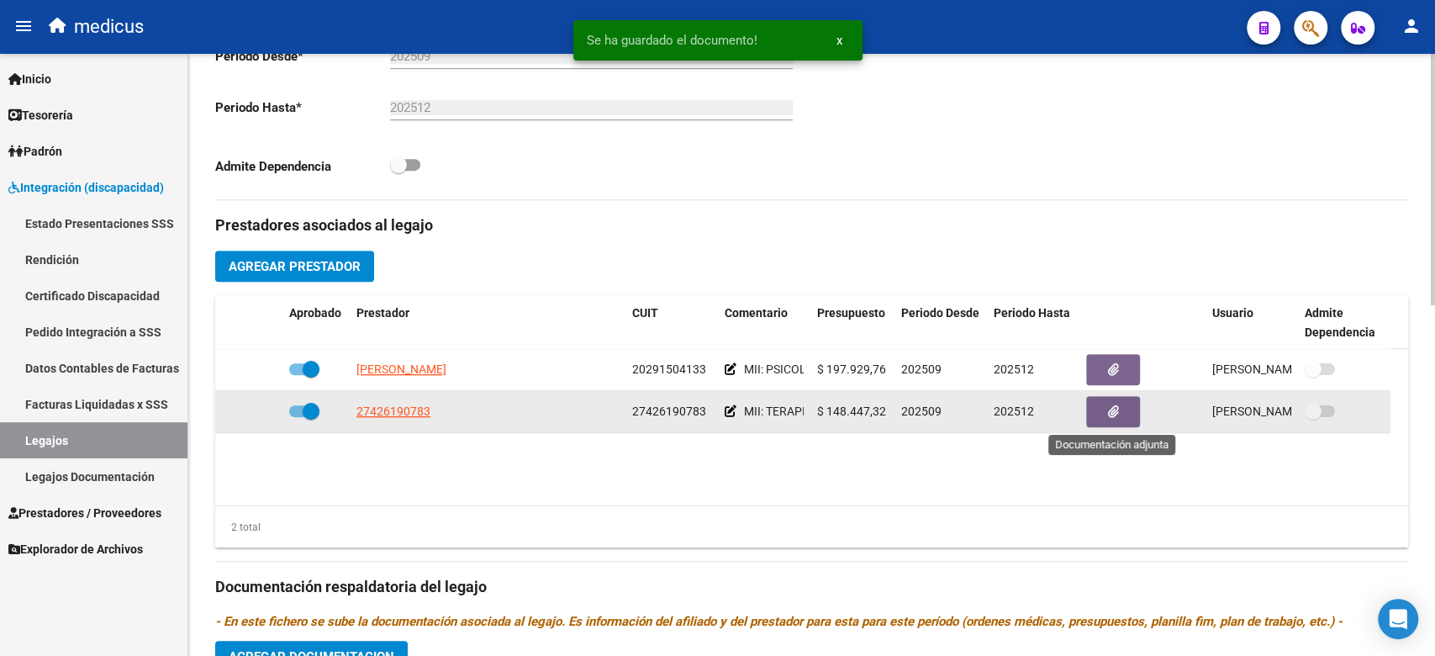
click at [1123, 419] on button "button" at bounding box center [1113, 411] width 54 height 31
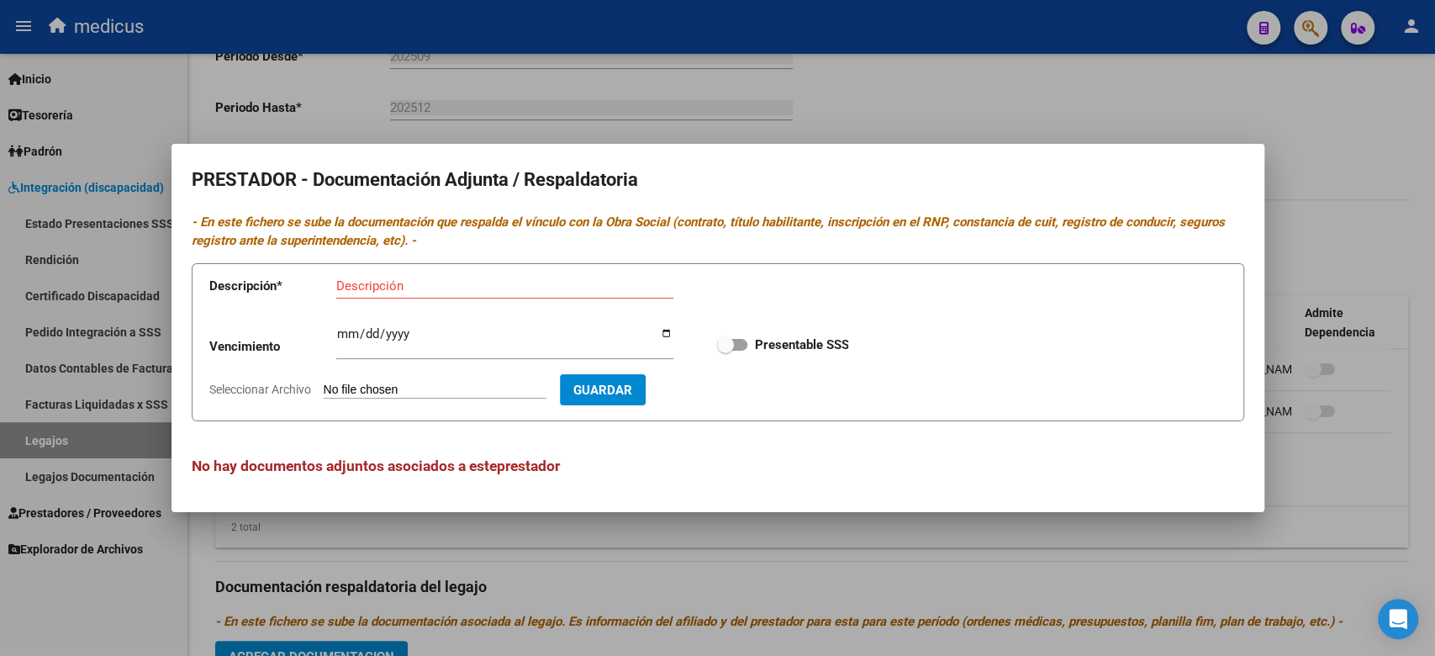
click at [405, 383] on input "Seleccionar Archivo" at bounding box center [435, 390] width 223 height 16
click at [492, 279] on input "Descripción" at bounding box center [504, 285] width 337 height 15
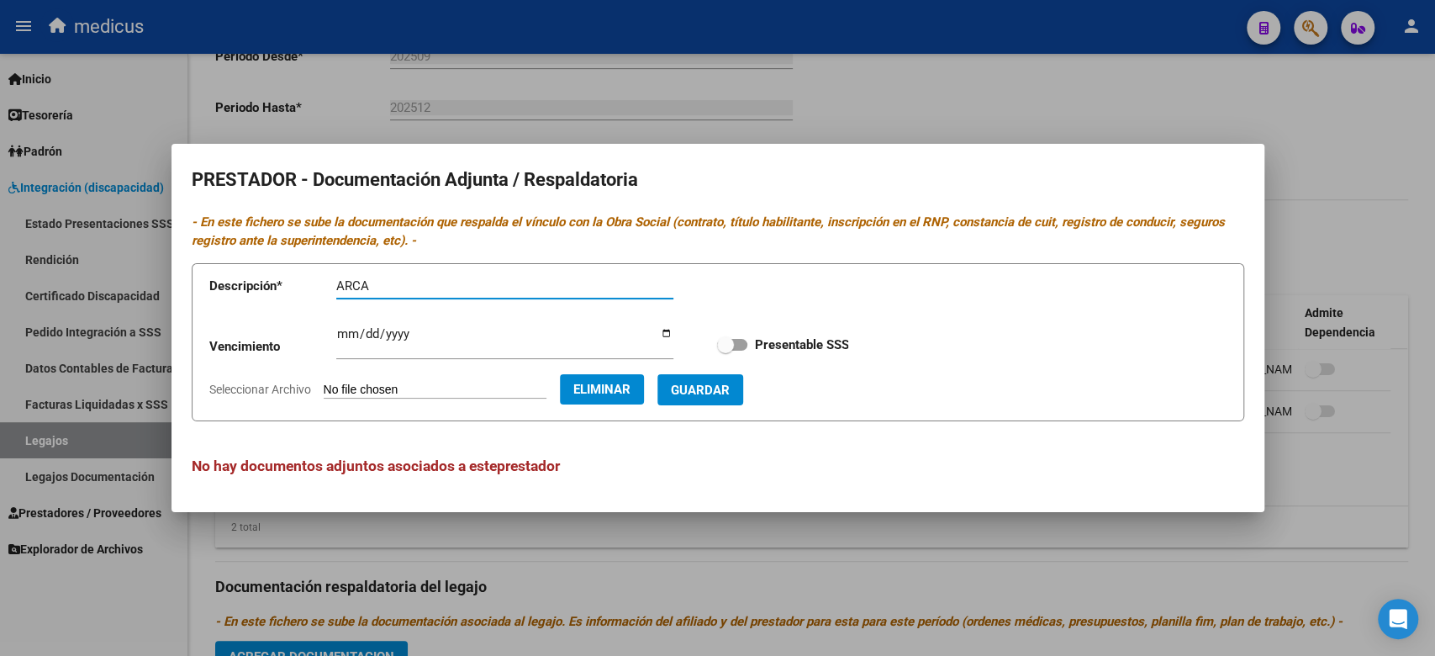
click at [729, 393] on span "Guardar" at bounding box center [700, 389] width 59 height 15
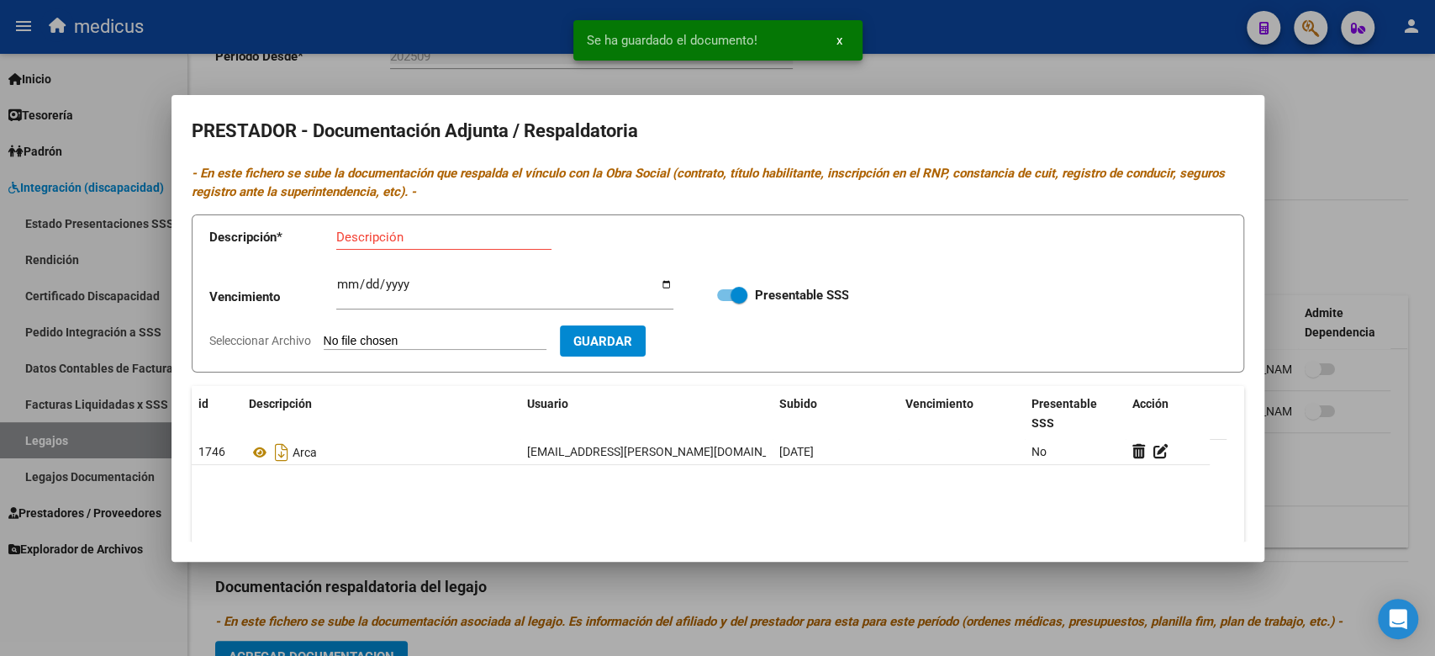
click at [412, 340] on input "Seleccionar Archivo" at bounding box center [435, 342] width 223 height 16
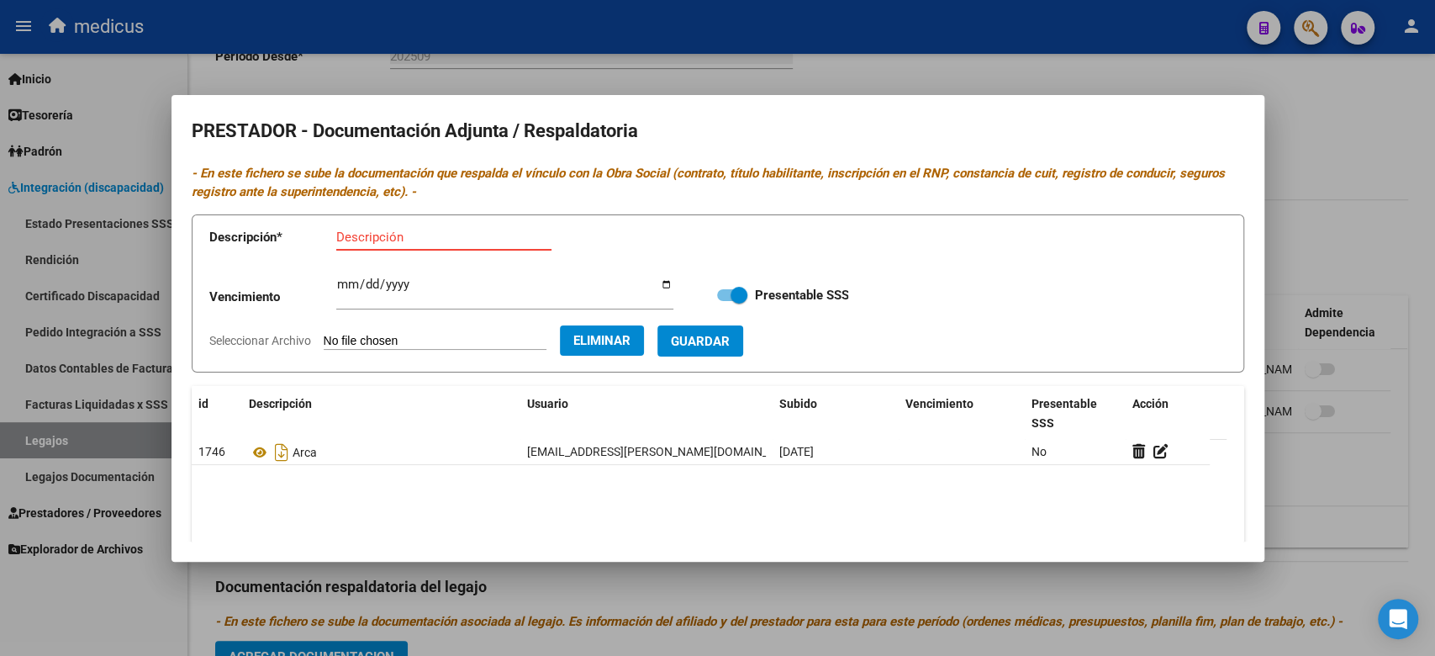
click at [411, 240] on input "Descripción" at bounding box center [443, 236] width 215 height 15
click at [729, 334] on span "Guardar" at bounding box center [700, 341] width 59 height 15
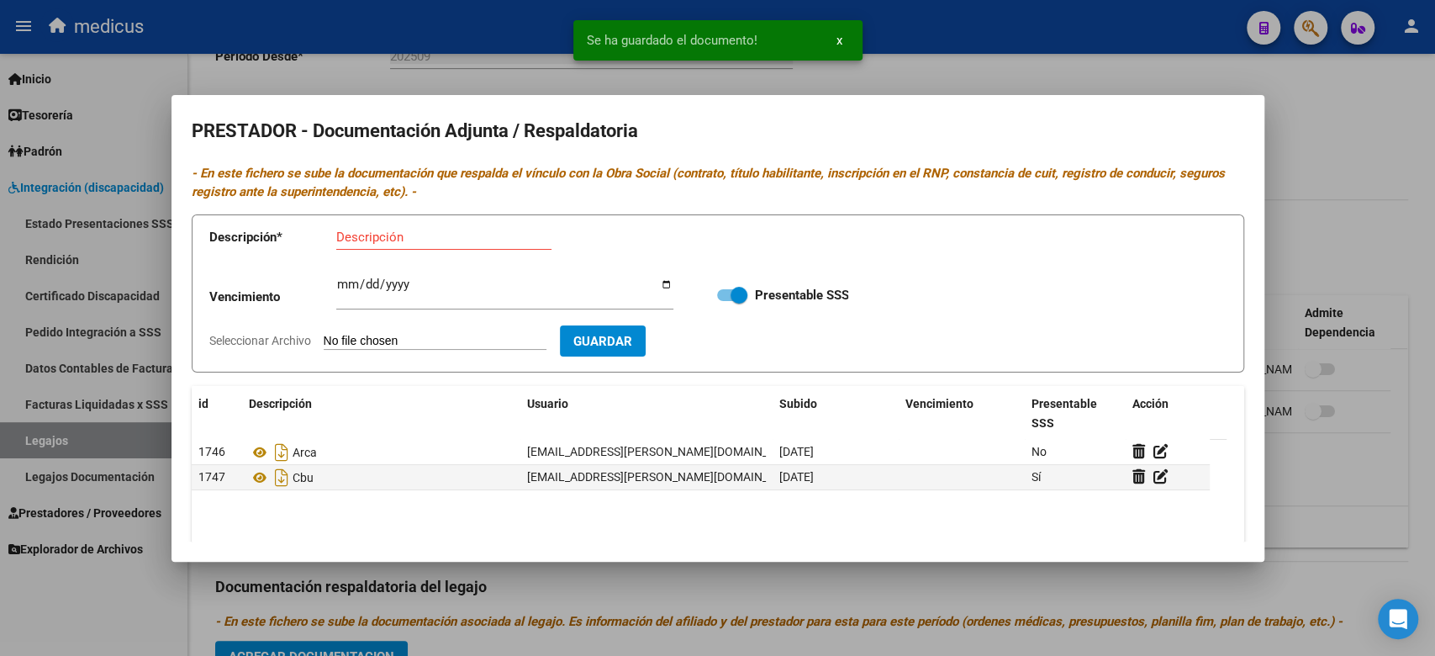
click at [429, 334] on input "Seleccionar Archivo" at bounding box center [435, 342] width 223 height 16
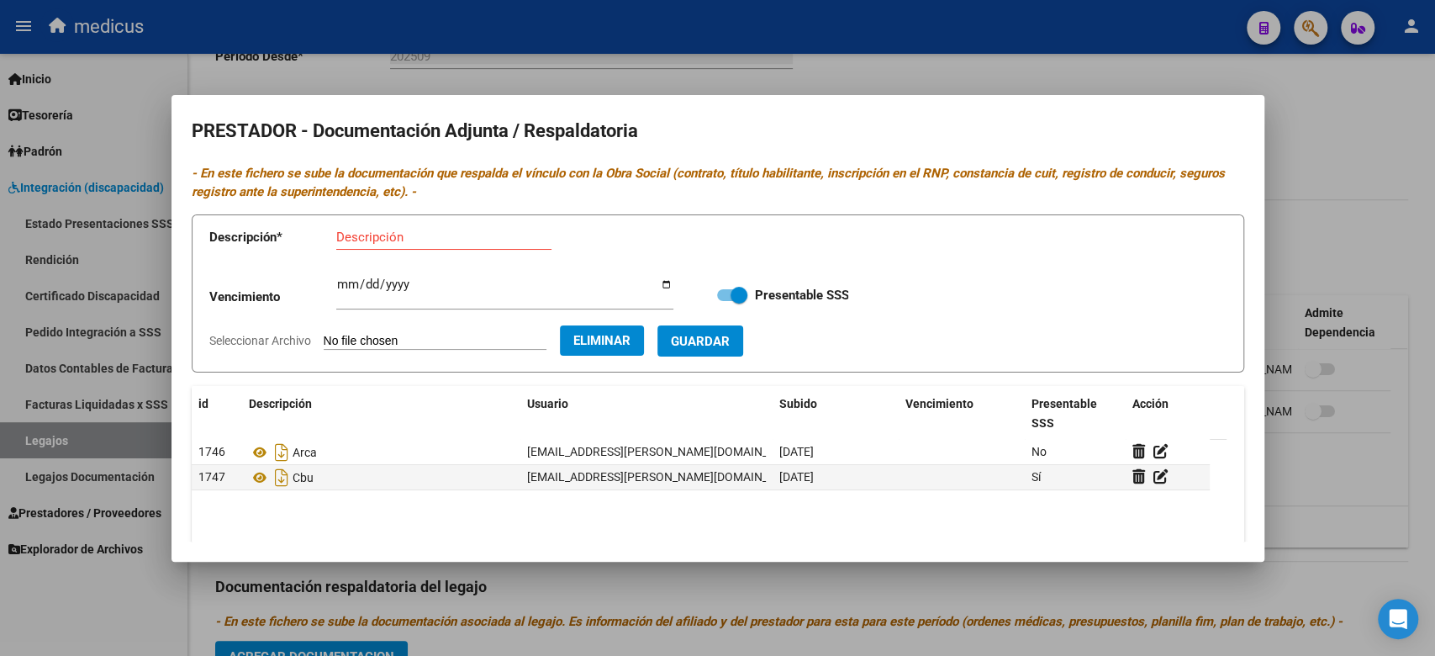
click at [383, 235] on input "Descripción" at bounding box center [443, 236] width 215 height 15
click at [729, 343] on span "Guardar" at bounding box center [700, 341] width 59 height 15
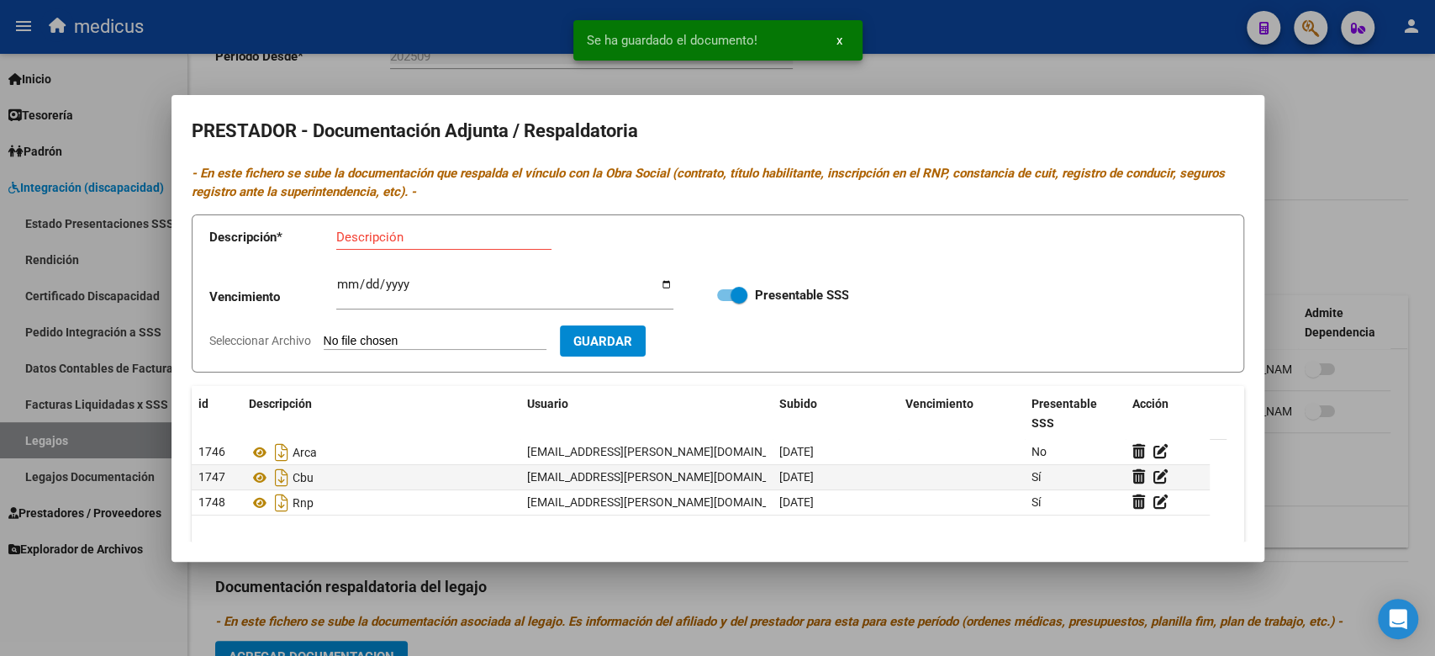
click at [487, 579] on div at bounding box center [717, 328] width 1435 height 656
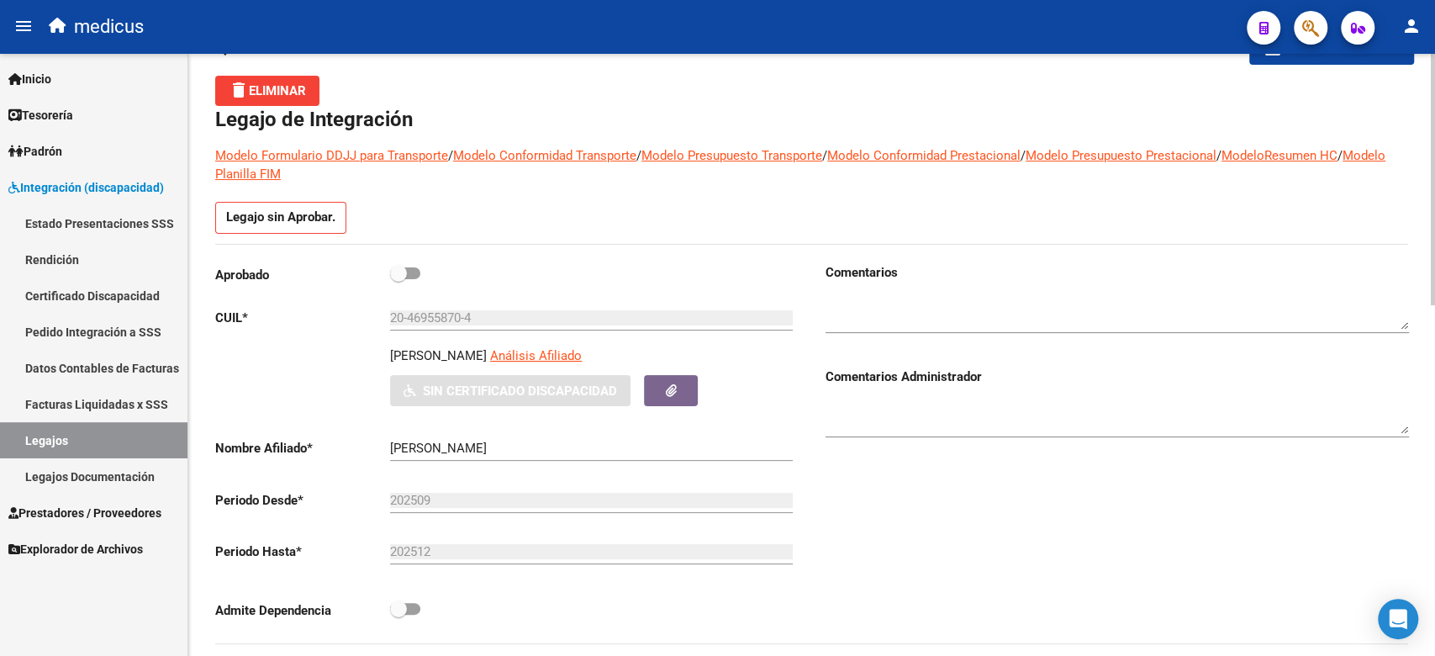
scroll to position [54, 0]
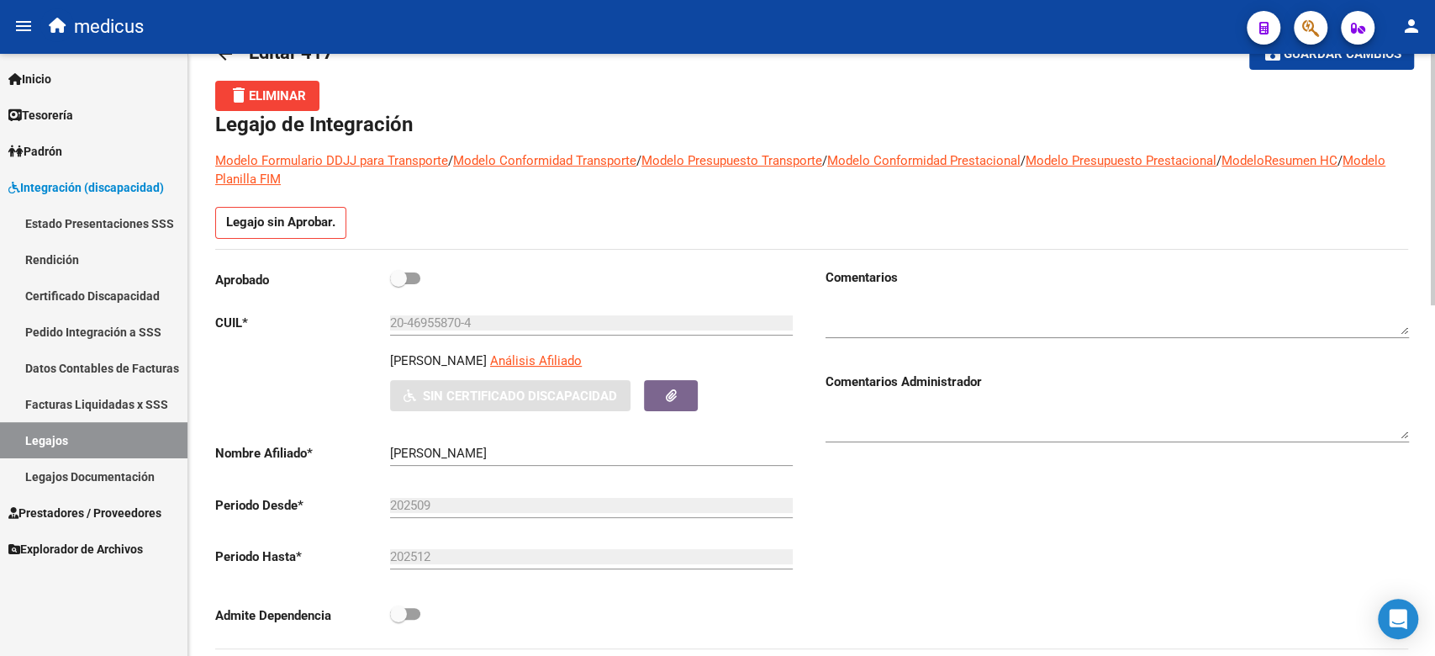
click at [402, 294] on div "Aprobado" at bounding box center [506, 283] width 583 height 31
click at [402, 279] on span at bounding box center [398, 278] width 17 height 17
click at [398, 284] on input "checkbox" at bounding box center [398, 284] width 1 height 1
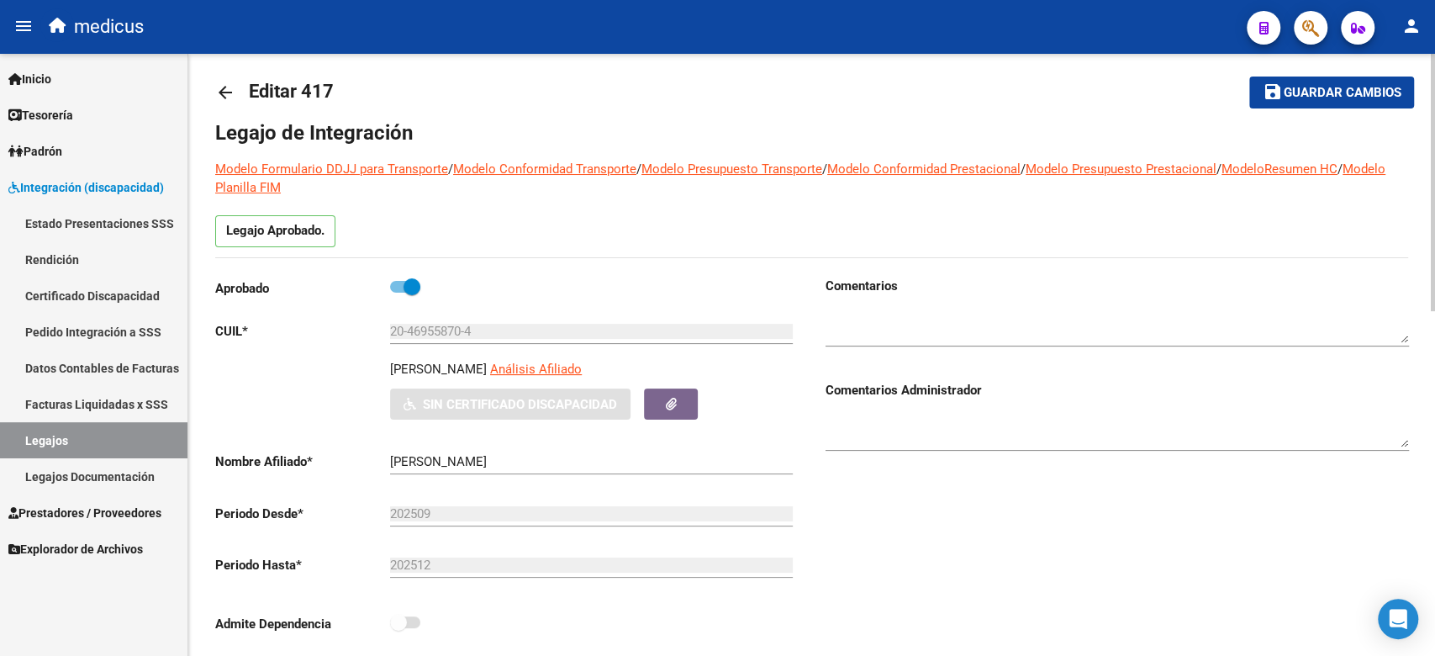
scroll to position [0, 0]
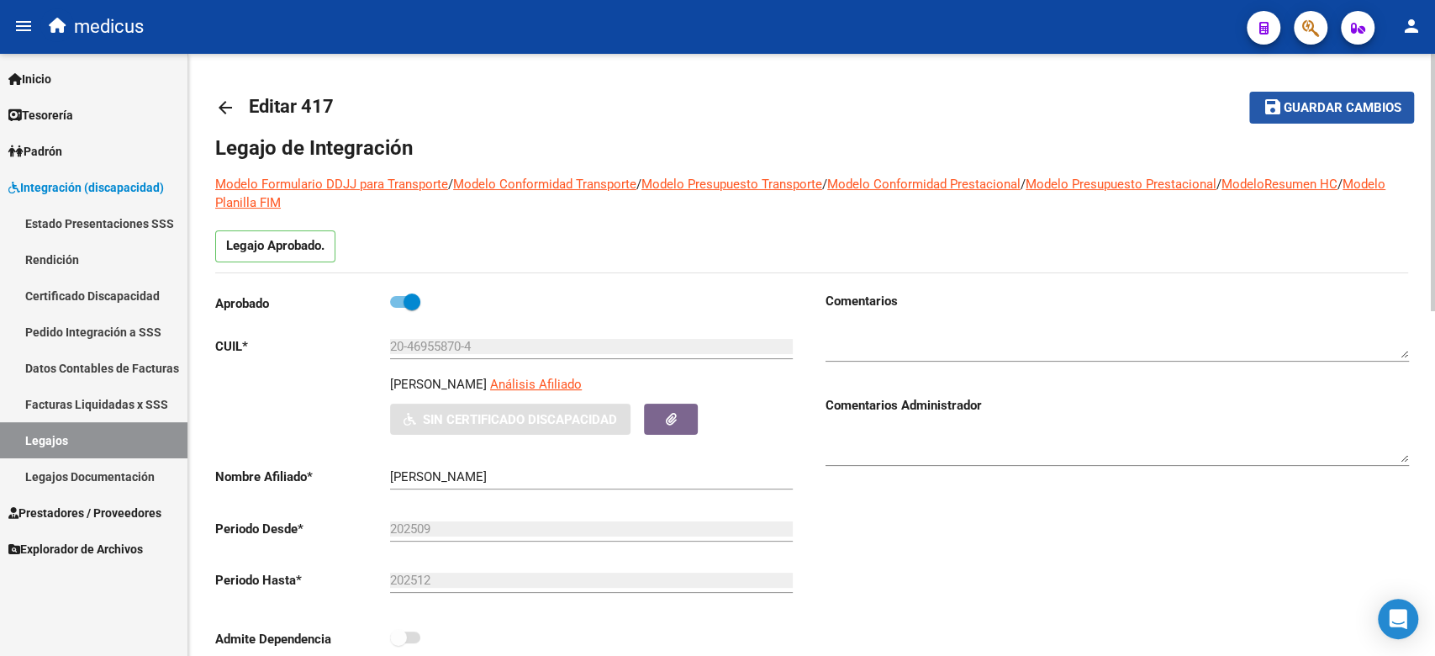
click at [1281, 111] on mat-icon "save" at bounding box center [1272, 107] width 20 height 20
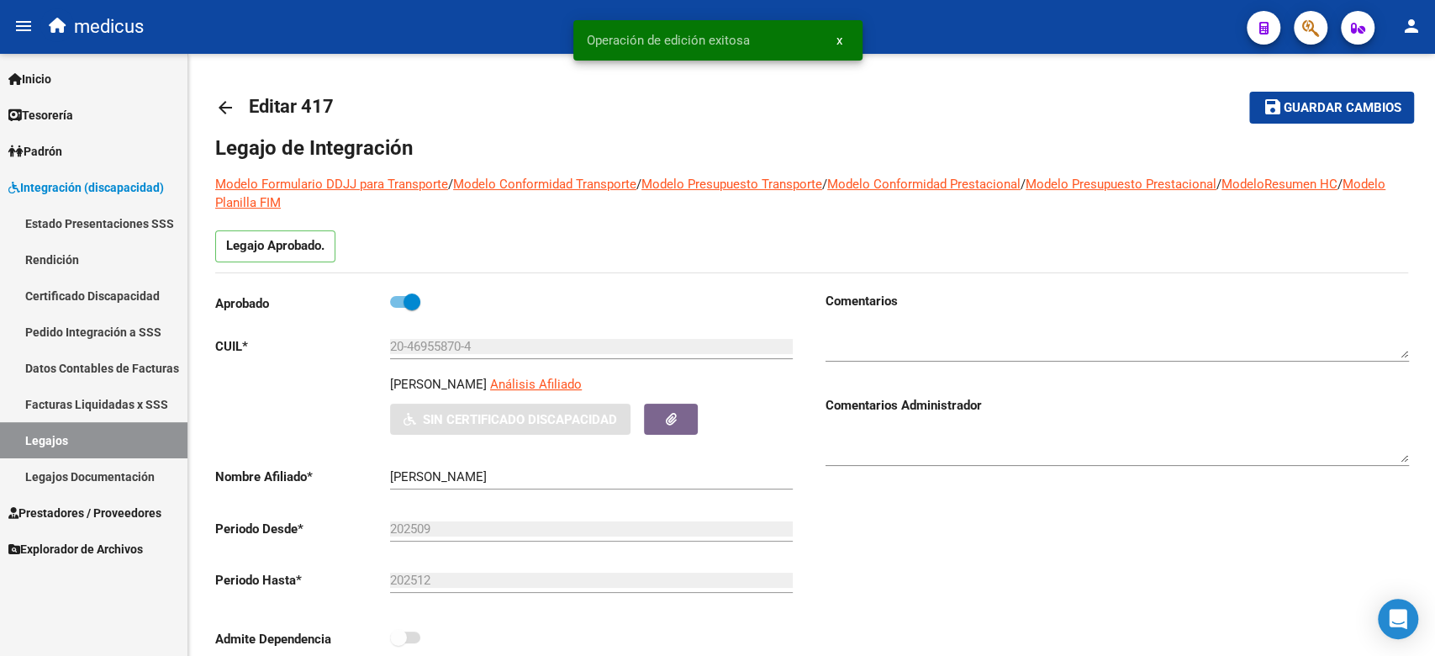
click at [137, 292] on link "Certificado Discapacidad" at bounding box center [93, 295] width 187 height 36
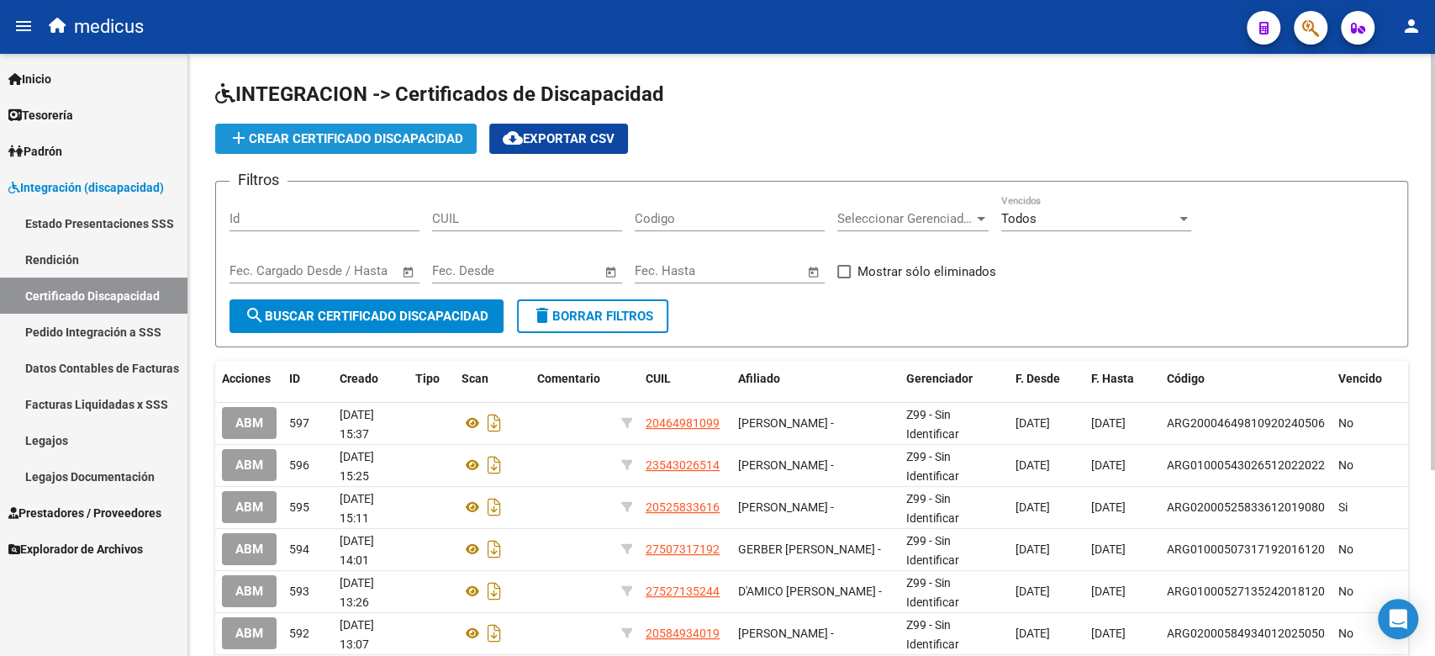
click at [356, 127] on button "add Crear Certificado Discapacidad" at bounding box center [345, 139] width 261 height 30
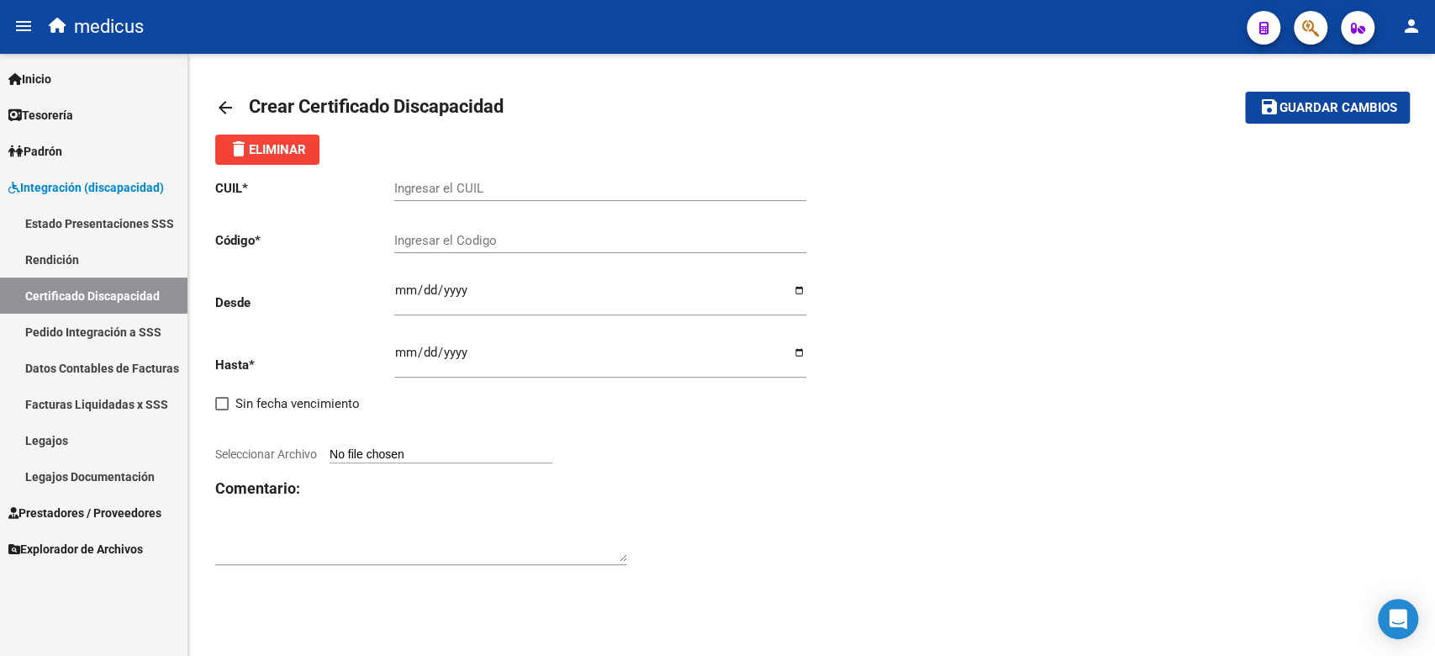
click at [429, 213] on div "Ingresar el CUIL" at bounding box center [600, 191] width 412 height 52
drag, startPoint x: 585, startPoint y: 271, endPoint x: 511, endPoint y: 258, distance: 75.2
click at [585, 271] on div "Ingresar fec. Desde" at bounding box center [600, 292] width 412 height 47
click at [483, 181] on input "Ingresar el CUIL" at bounding box center [600, 188] width 412 height 15
paste input "20-46955870-4"
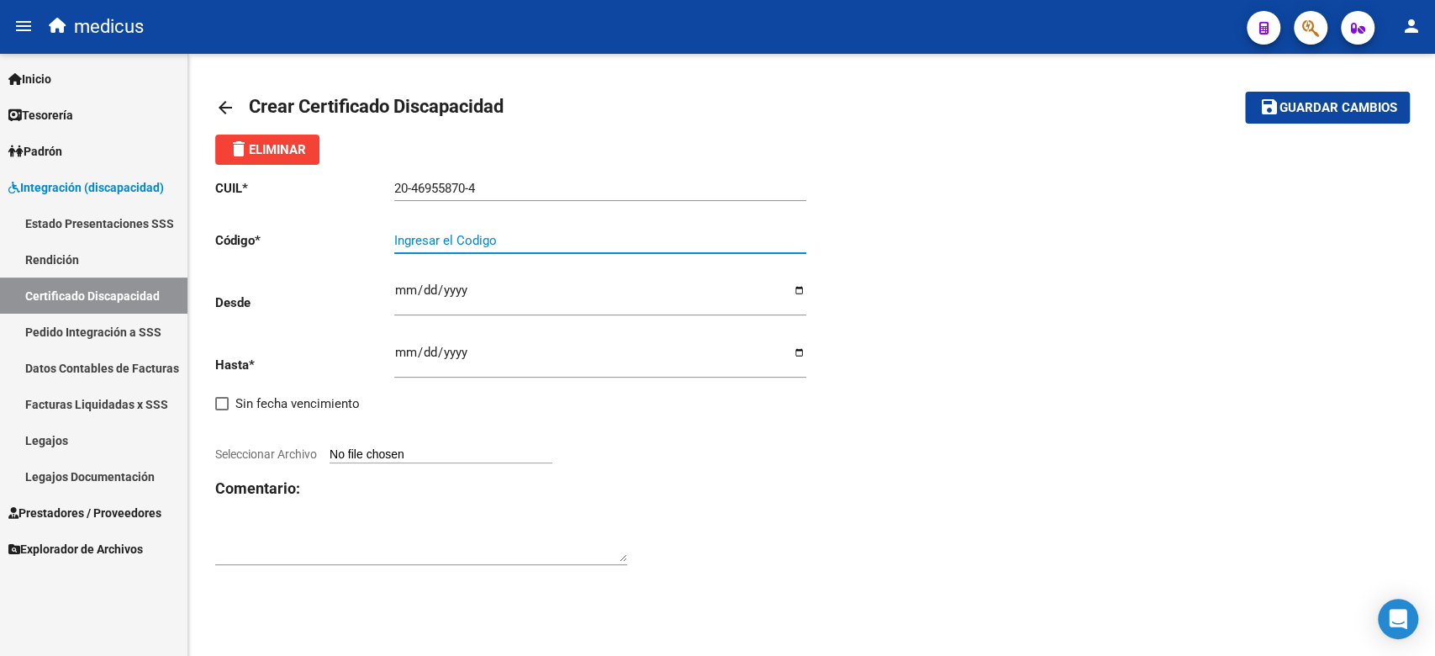
click at [515, 247] on input "Ingresar el Codigo" at bounding box center [600, 240] width 412 height 15
paste input "ARG02000469558702023050220280502BUE265"
click at [409, 331] on div "Ingresar fec. Hasta" at bounding box center [600, 354] width 412 height 47
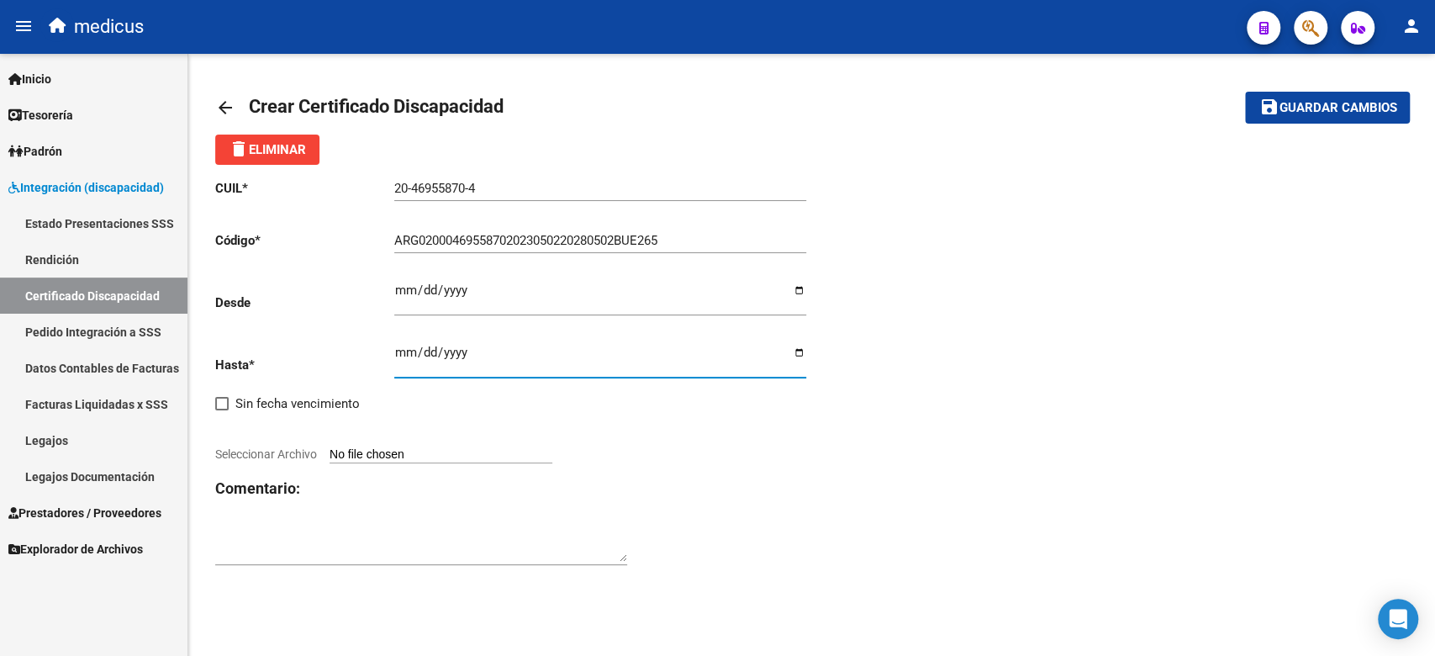
click at [398, 296] on input "Ingresar fec. Desde" at bounding box center [600, 296] width 412 height 27
click at [451, 299] on input "Ingresar fec. Desde" at bounding box center [600, 296] width 412 height 27
click at [403, 351] on input "Ingresar fec. Hasta" at bounding box center [600, 358] width 412 height 27
click at [538, 393] on div "[DATE] Ingresar fec. Hasta" at bounding box center [600, 362] width 412 height 62
click at [439, 350] on input "[DATE]" at bounding box center [600, 358] width 412 height 27
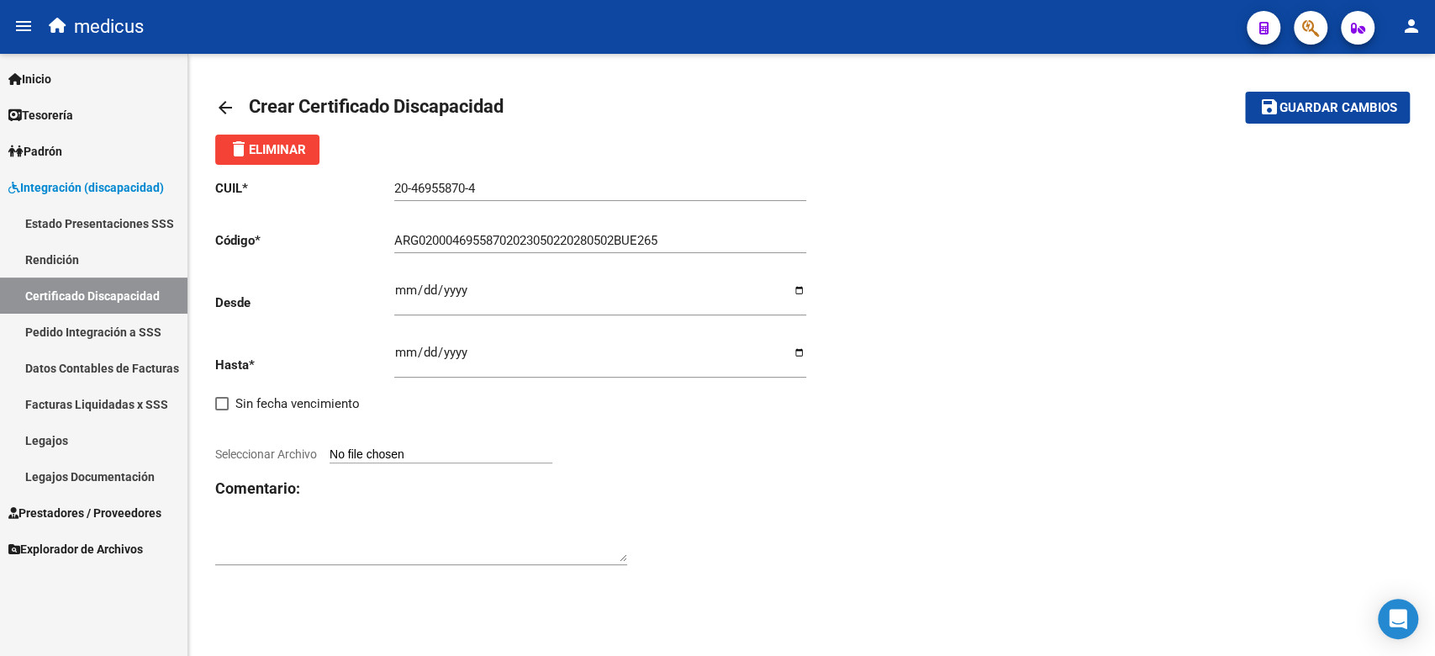
click at [463, 450] on input "Seleccionar Archivo" at bounding box center [440, 455] width 223 height 16
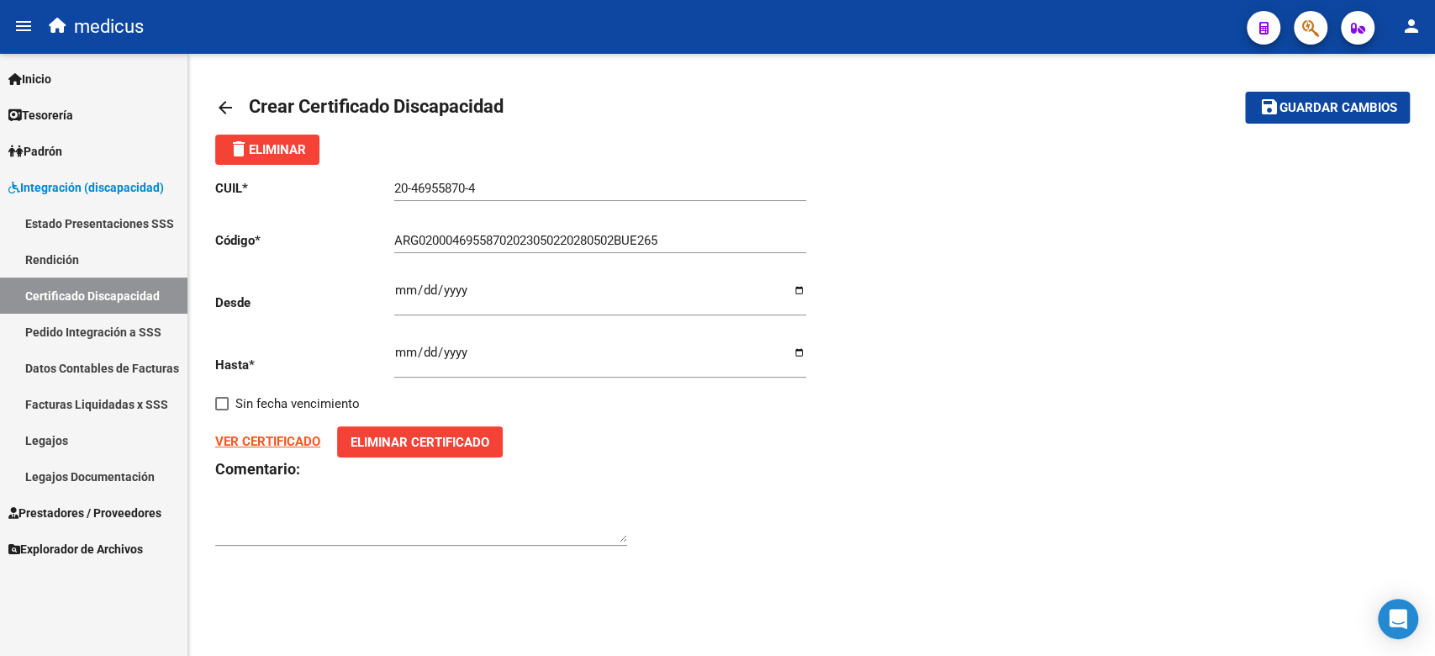
click at [1362, 113] on span "Guardar cambios" at bounding box center [1337, 108] width 118 height 15
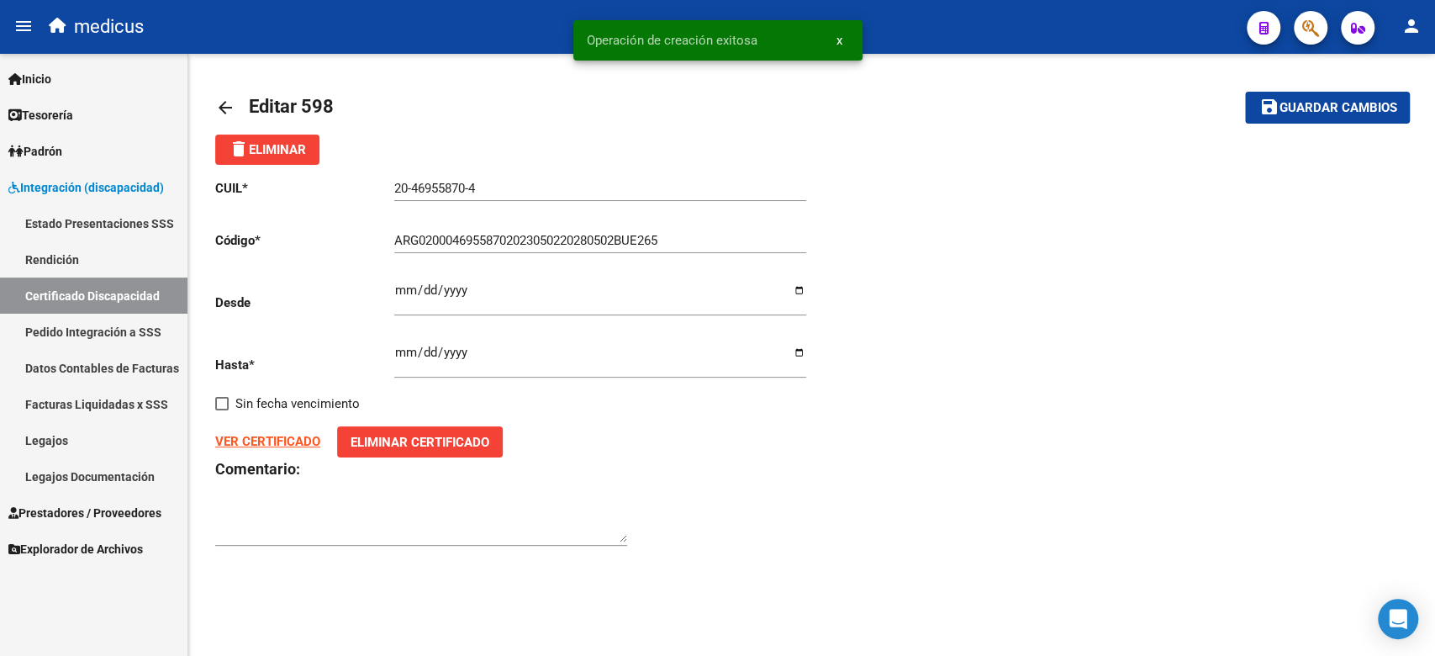
click at [97, 452] on link "Legajos" at bounding box center [93, 440] width 187 height 36
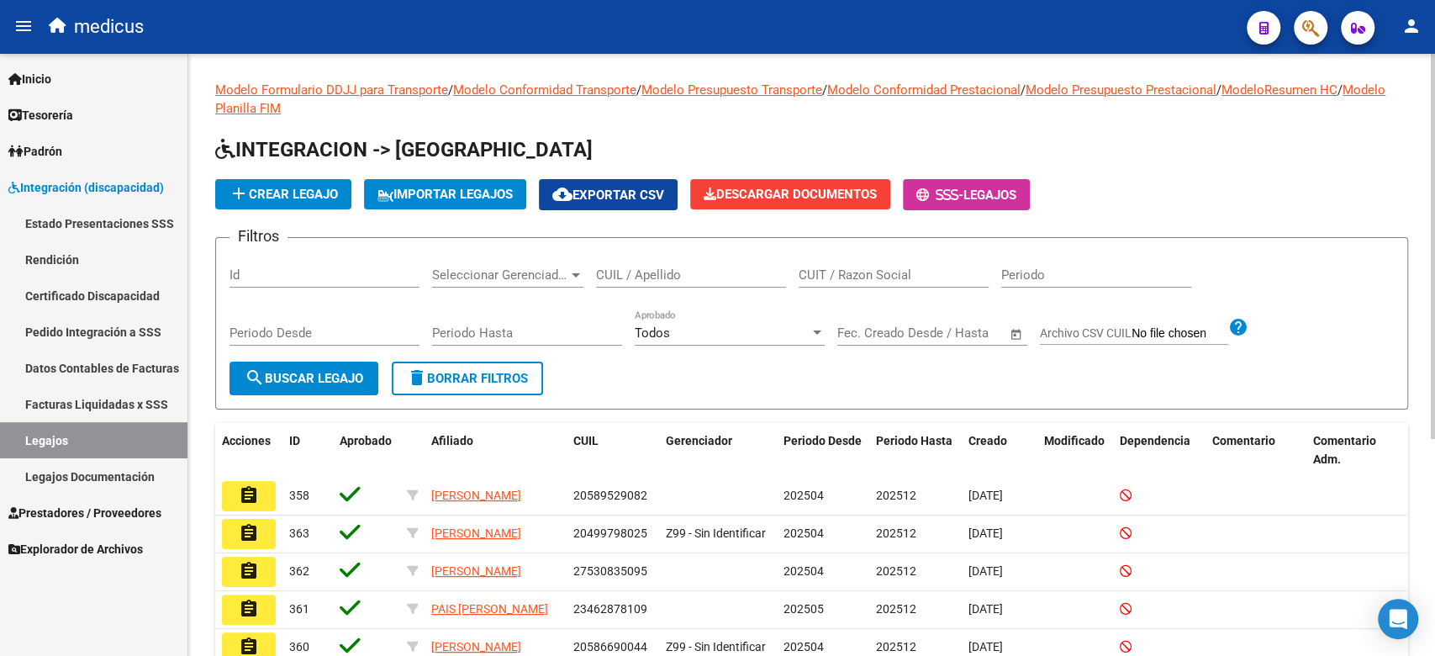
click at [276, 189] on span "add Crear Legajo" at bounding box center [283, 194] width 109 height 15
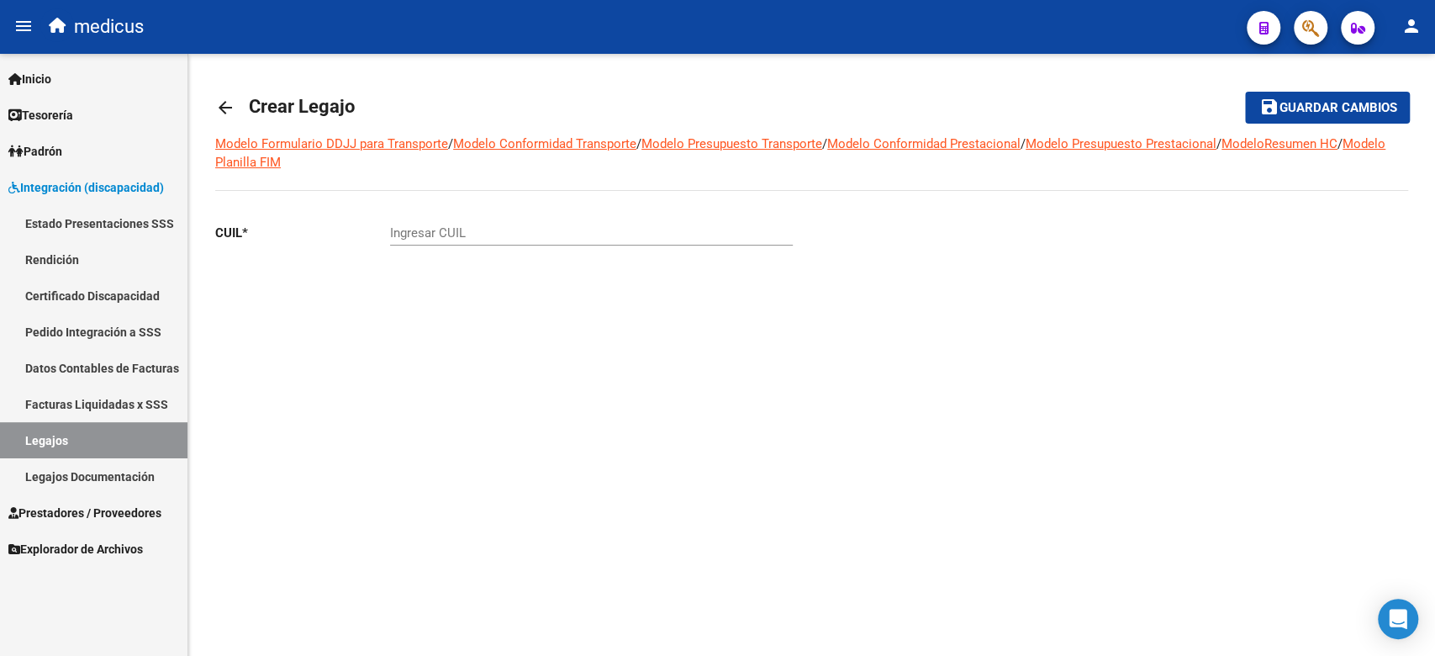
click at [487, 219] on div "Ingresar CUIL" at bounding box center [591, 227] width 403 height 36
click at [485, 378] on div "arrow_back Crear Legajo save Guardar cambios Modelo Formulario DDJJ para Transp…" at bounding box center [811, 221] width 1246 height 335
click at [450, 542] on mat-sidenav-content "arrow_back Crear Legajo save Guardar cambios Modelo Formulario DDJJ para Transp…" at bounding box center [811, 355] width 1246 height 602
click at [451, 219] on div "Ingresar CUIL" at bounding box center [591, 227] width 403 height 36
drag, startPoint x: 405, startPoint y: 134, endPoint x: 448, endPoint y: 302, distance: 172.7
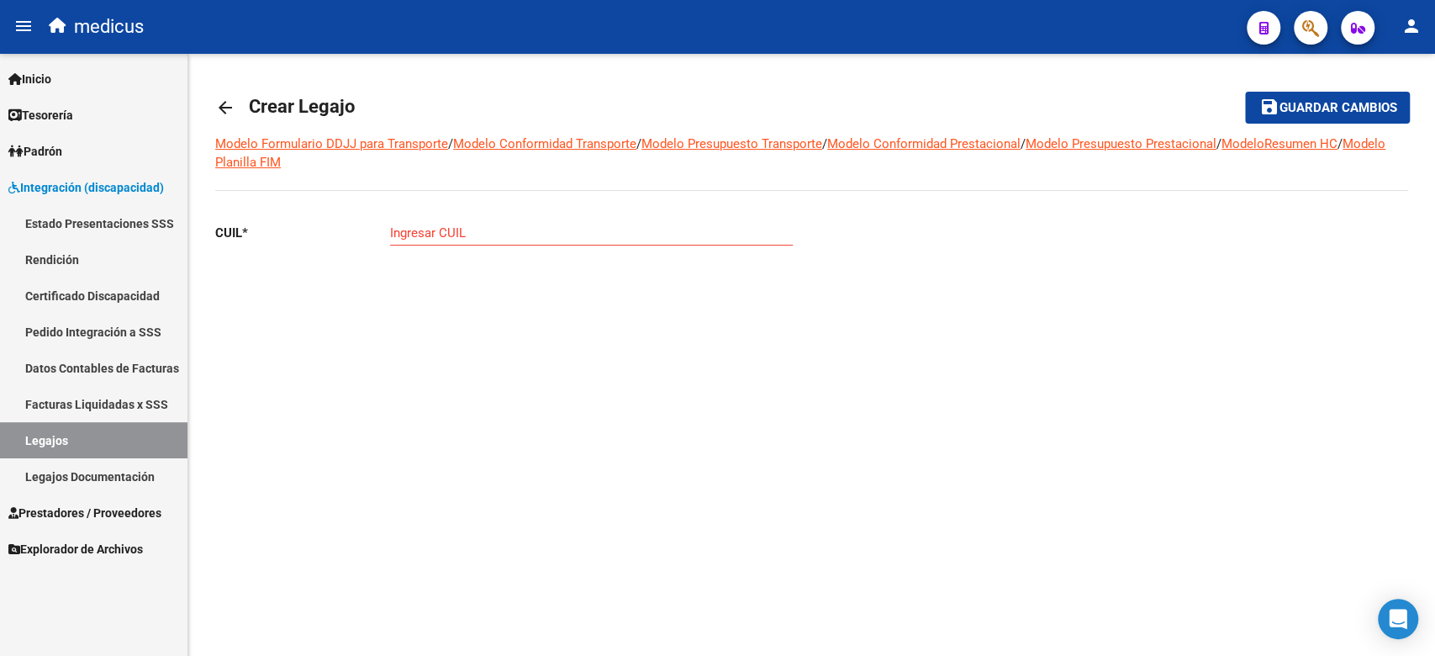
click at [448, 302] on div "Modelo Formulario DDJJ para Transporte / Modelo Conformidad Transporte / Modelo…" at bounding box center [811, 241] width 1193 height 214
click at [446, 282] on div "CUIL * Ingresar CUIL" at bounding box center [506, 272] width 583 height 126
drag, startPoint x: 446, startPoint y: 282, endPoint x: 294, endPoint y: 90, distance: 245.3
click at [294, 90] on div "arrow_back Crear Legajo save Guardar cambios Modelo Formulario DDJJ para Transp…" at bounding box center [811, 215] width 1193 height 268
click at [304, 98] on span "Crear Legajo" at bounding box center [302, 106] width 106 height 21
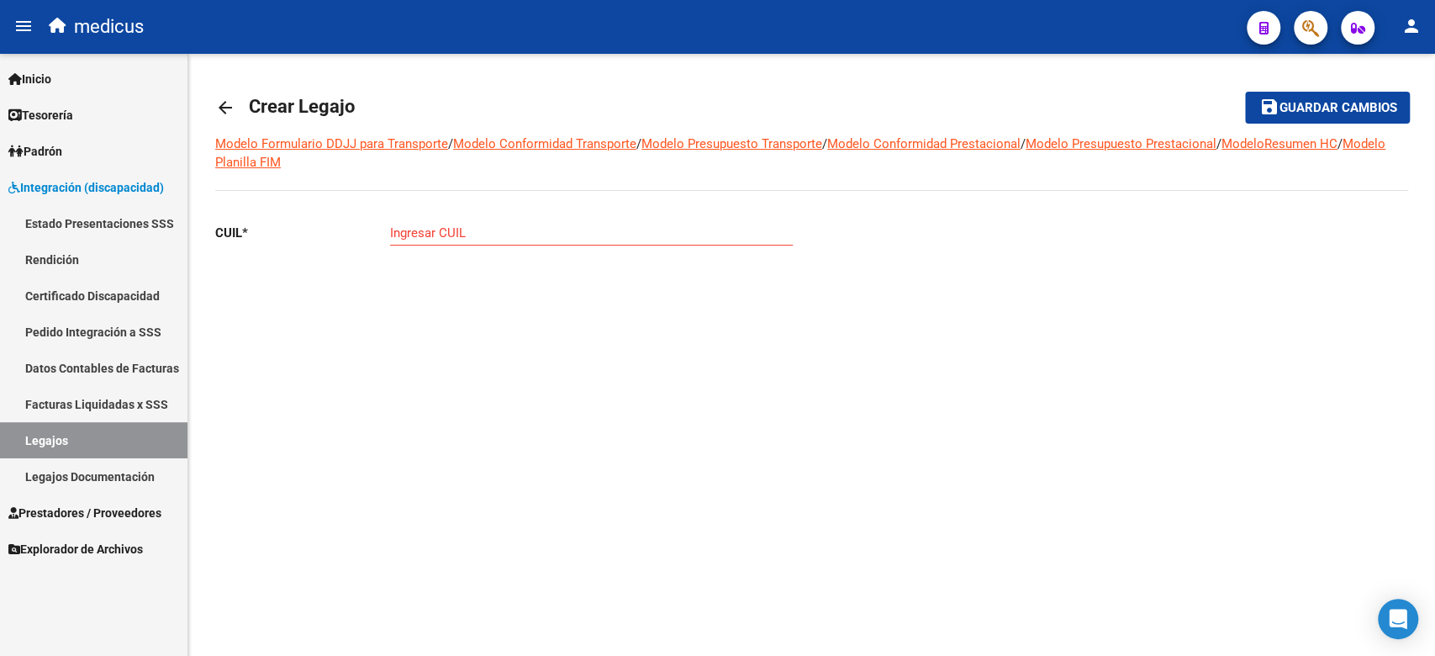
drag, startPoint x: 282, startPoint y: 101, endPoint x: 447, endPoint y: 405, distance: 346.4
click at [447, 405] on mat-sidenav-content "arrow_back Crear Legajo save Guardar cambios Modelo Formulario DDJJ para Transp…" at bounding box center [811, 355] width 1246 height 602
click at [407, 282] on div "CUIL * Ingresar CUIL" at bounding box center [506, 272] width 583 height 126
click at [579, 264] on div "CUIL * Ingresar CUIL" at bounding box center [506, 272] width 583 height 126
click at [394, 326] on div "CUIL * Ingresar CUIL" at bounding box center [506, 272] width 583 height 126
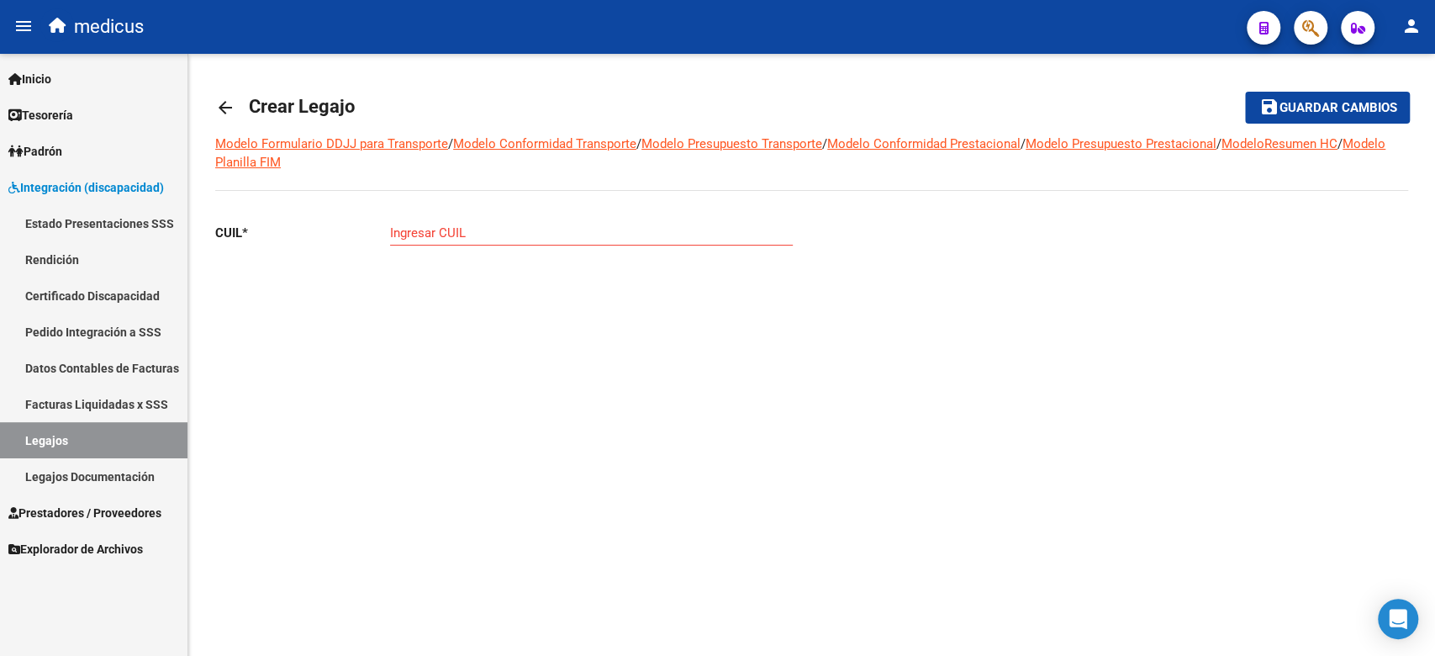
drag, startPoint x: 486, startPoint y: 370, endPoint x: 506, endPoint y: 361, distance: 22.2
click at [487, 370] on div "arrow_back Crear Legajo save Guardar cambios Modelo Formulario DDJJ para Transp…" at bounding box center [811, 221] width 1246 height 335
